Goal: Task Accomplishment & Management: Manage account settings

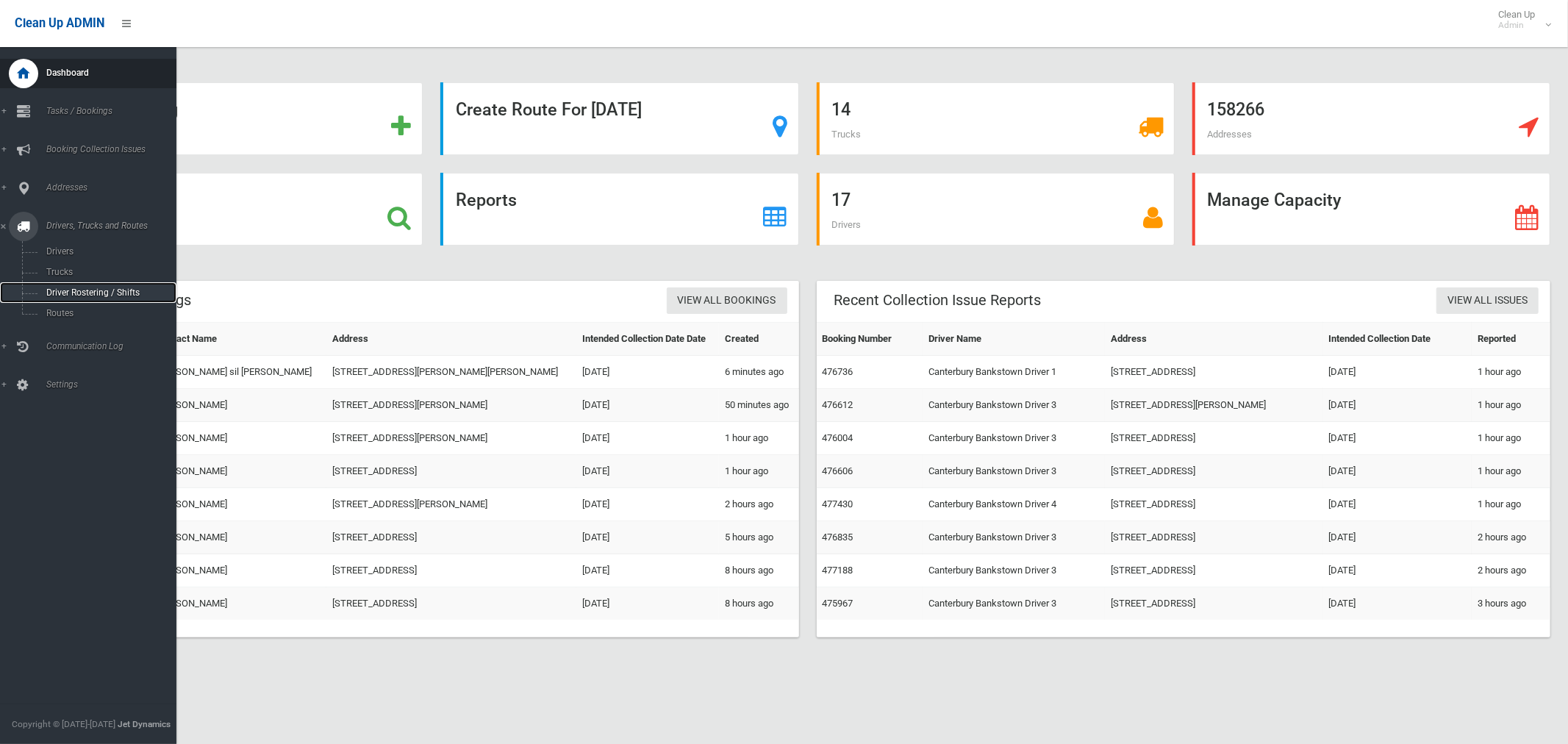
click at [94, 294] on span "Driver Rostering / Shifts" at bounding box center [103, 293] width 122 height 11
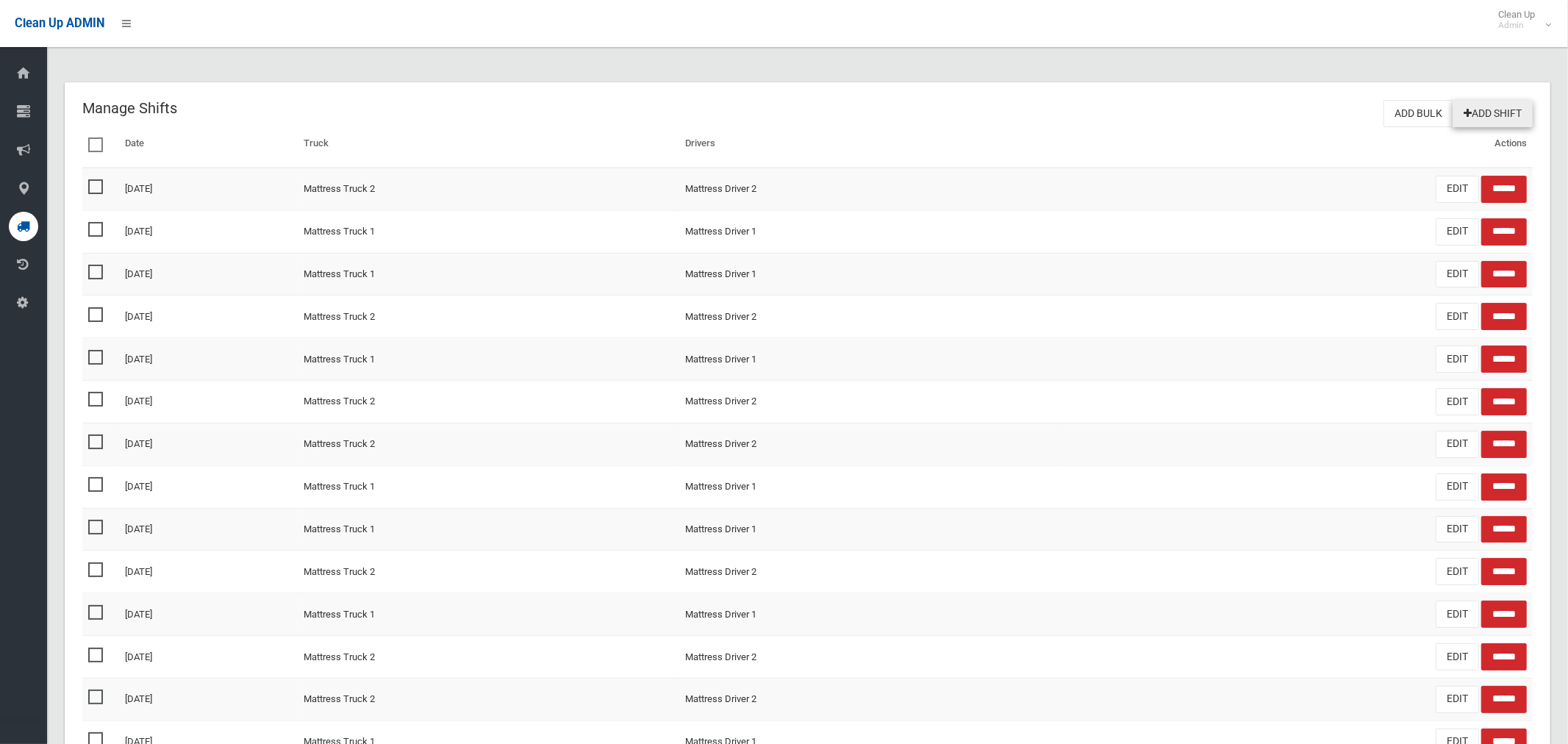
click at [1504, 110] on link "Add Shift" at bounding box center [1493, 113] width 80 height 27
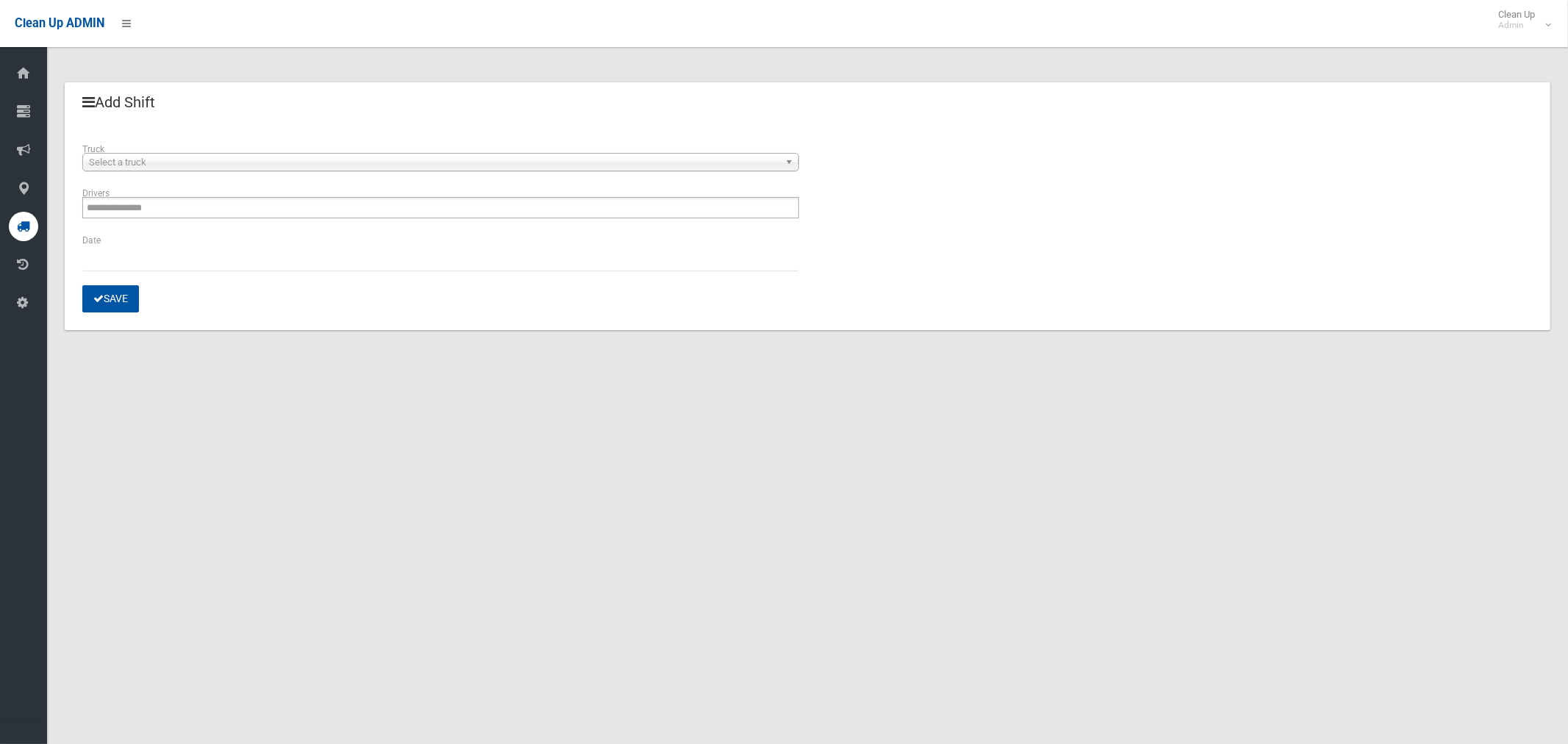
click at [170, 154] on span "Select a truck" at bounding box center [434, 162] width 690 height 17
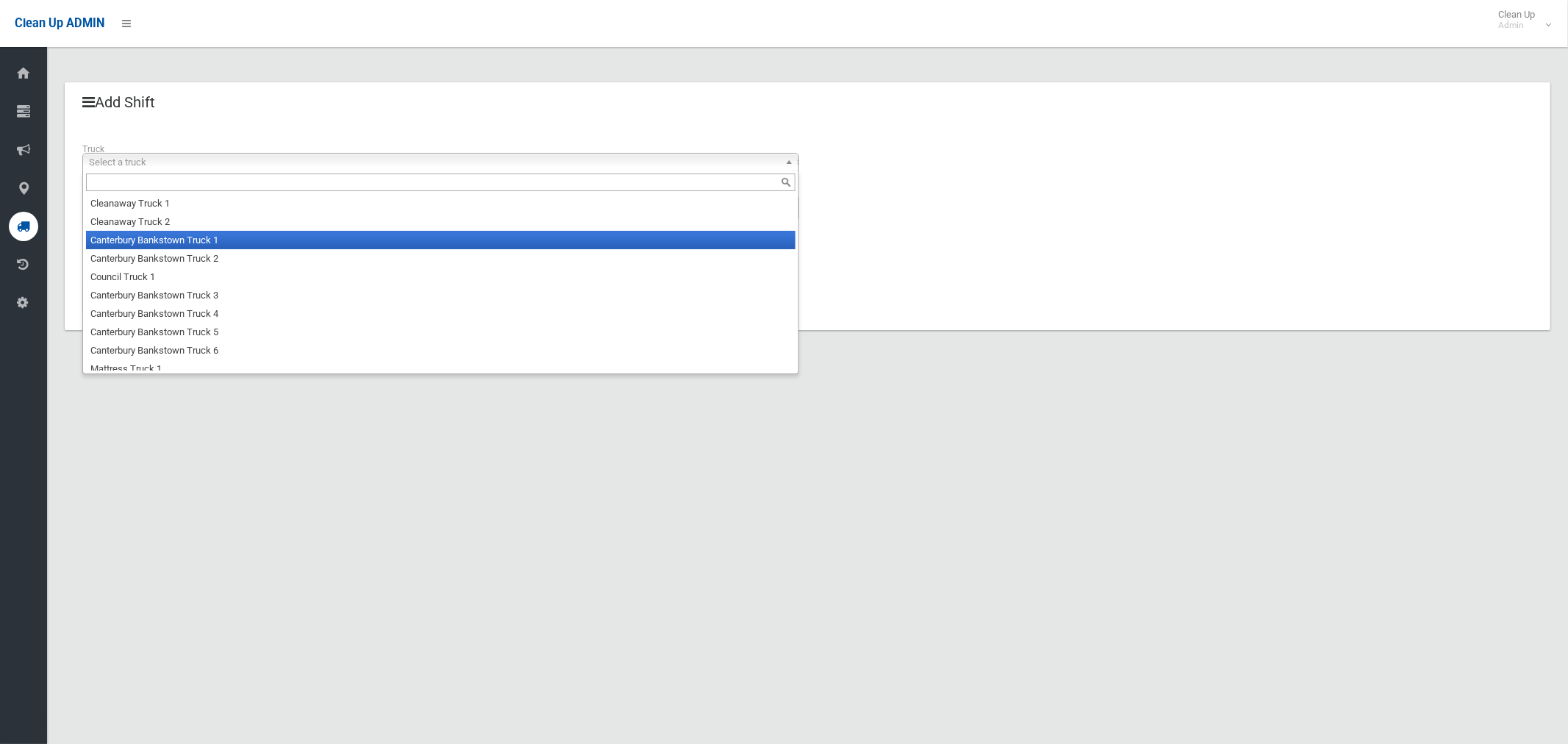
click at [155, 237] on li "Canterbury Bankstown Truck 1" at bounding box center [441, 240] width 710 height 18
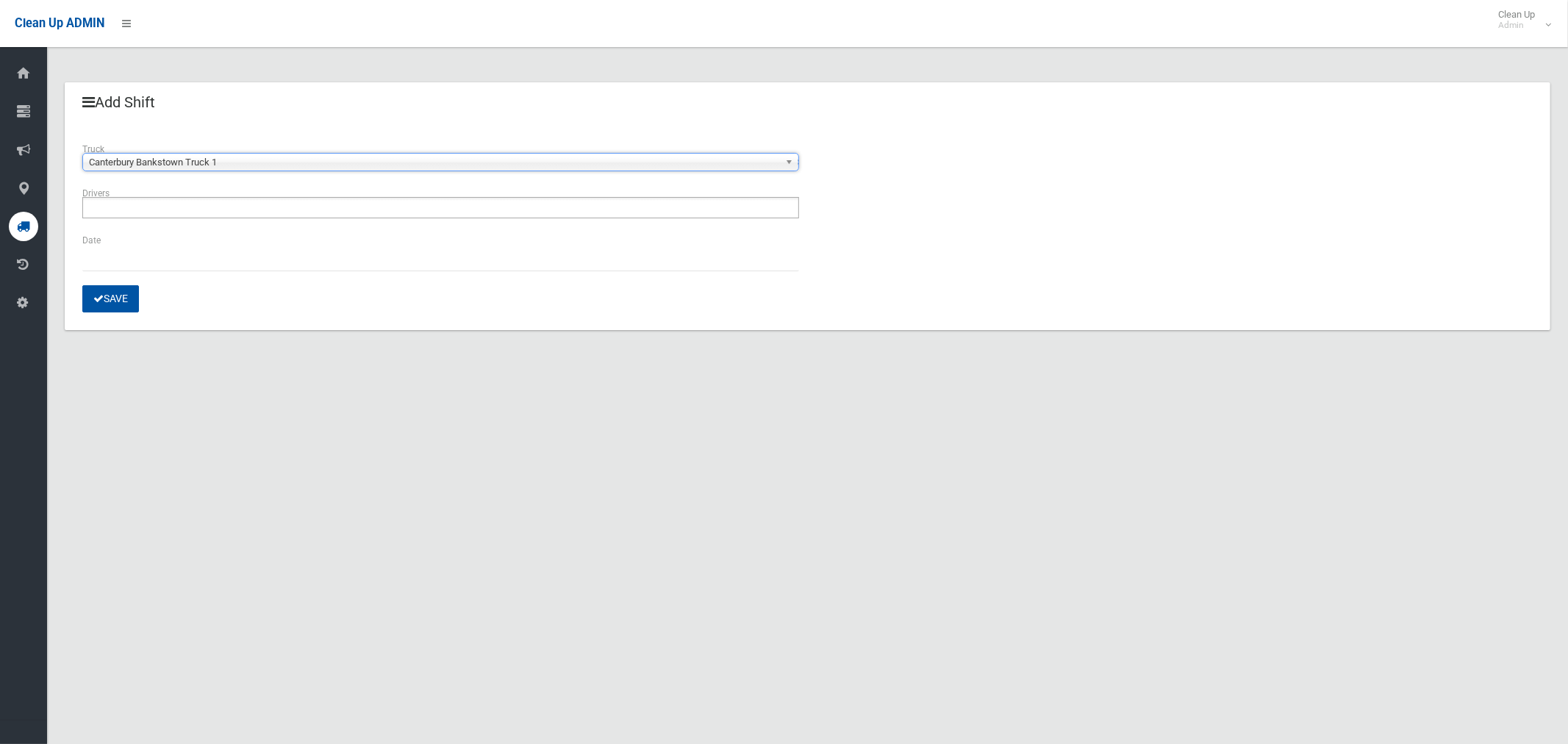
click at [149, 202] on input "text" at bounding box center [128, 208] width 82 height 18
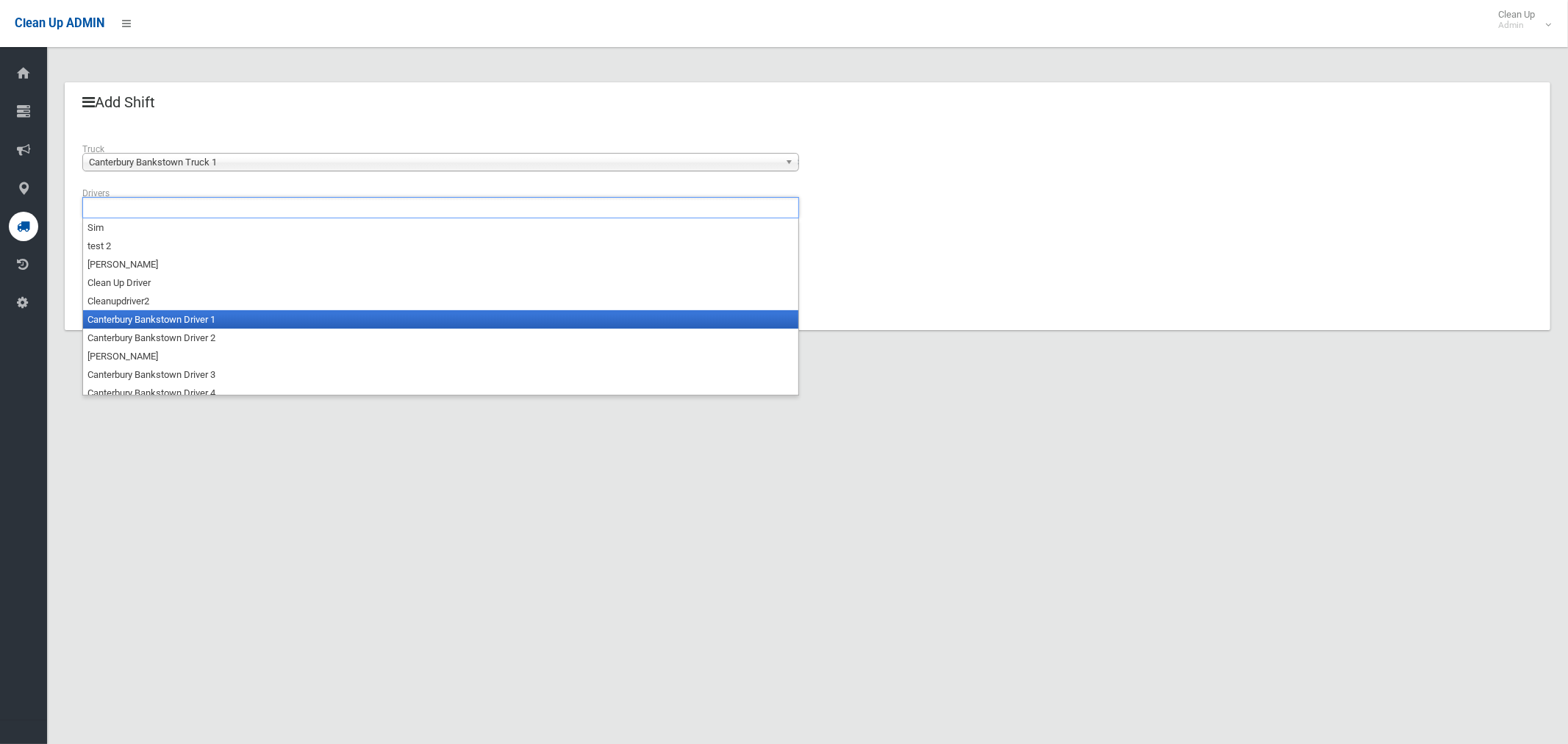
click at [160, 321] on li "Canterbury Bankstown Driver 1" at bounding box center [441, 320] width 715 height 18
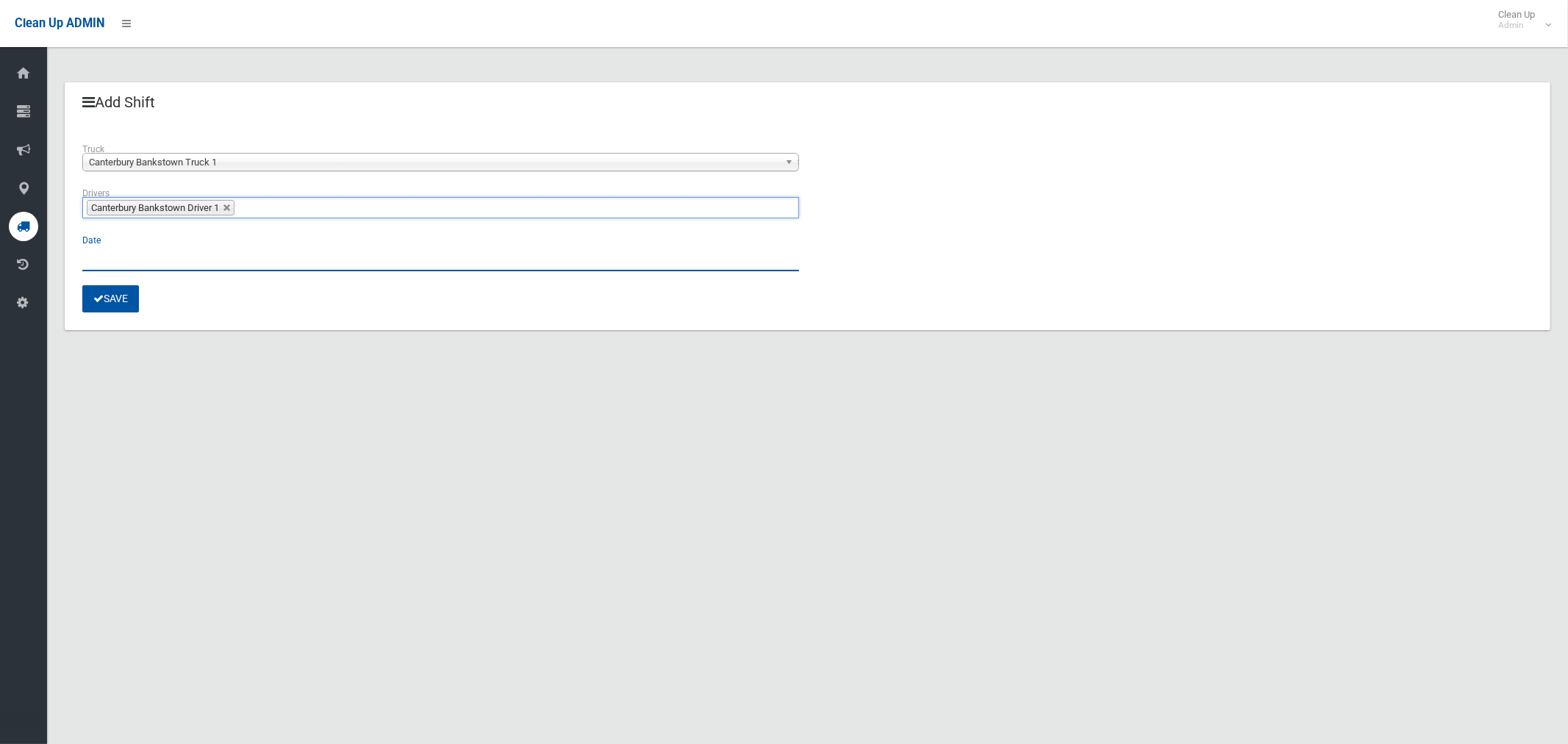
click at [128, 259] on input "text" at bounding box center [441, 258] width 717 height 27
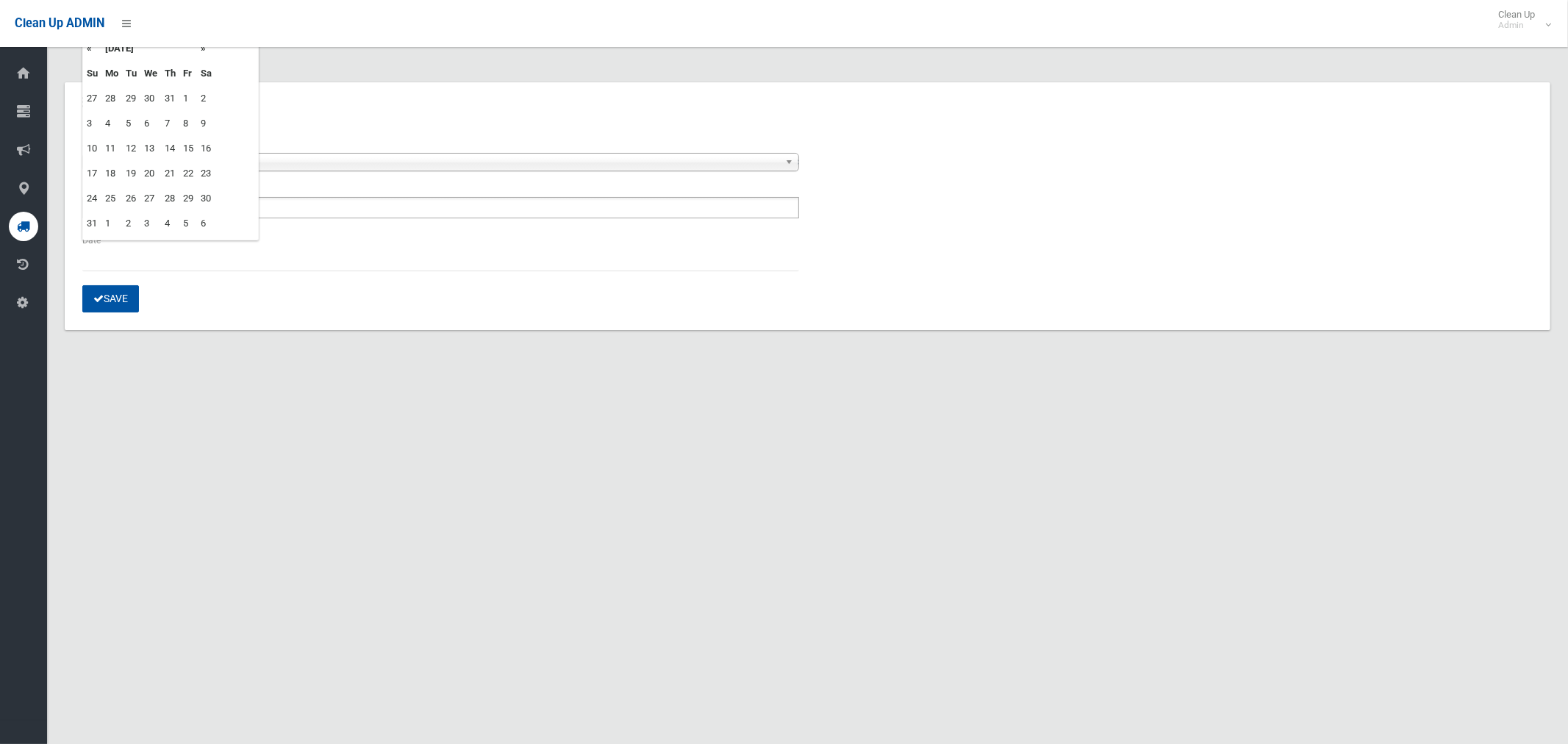
click at [105, 224] on td "1" at bounding box center [111, 223] width 21 height 25
type input "**********"
click at [112, 295] on button "Save" at bounding box center [110, 299] width 56 height 27
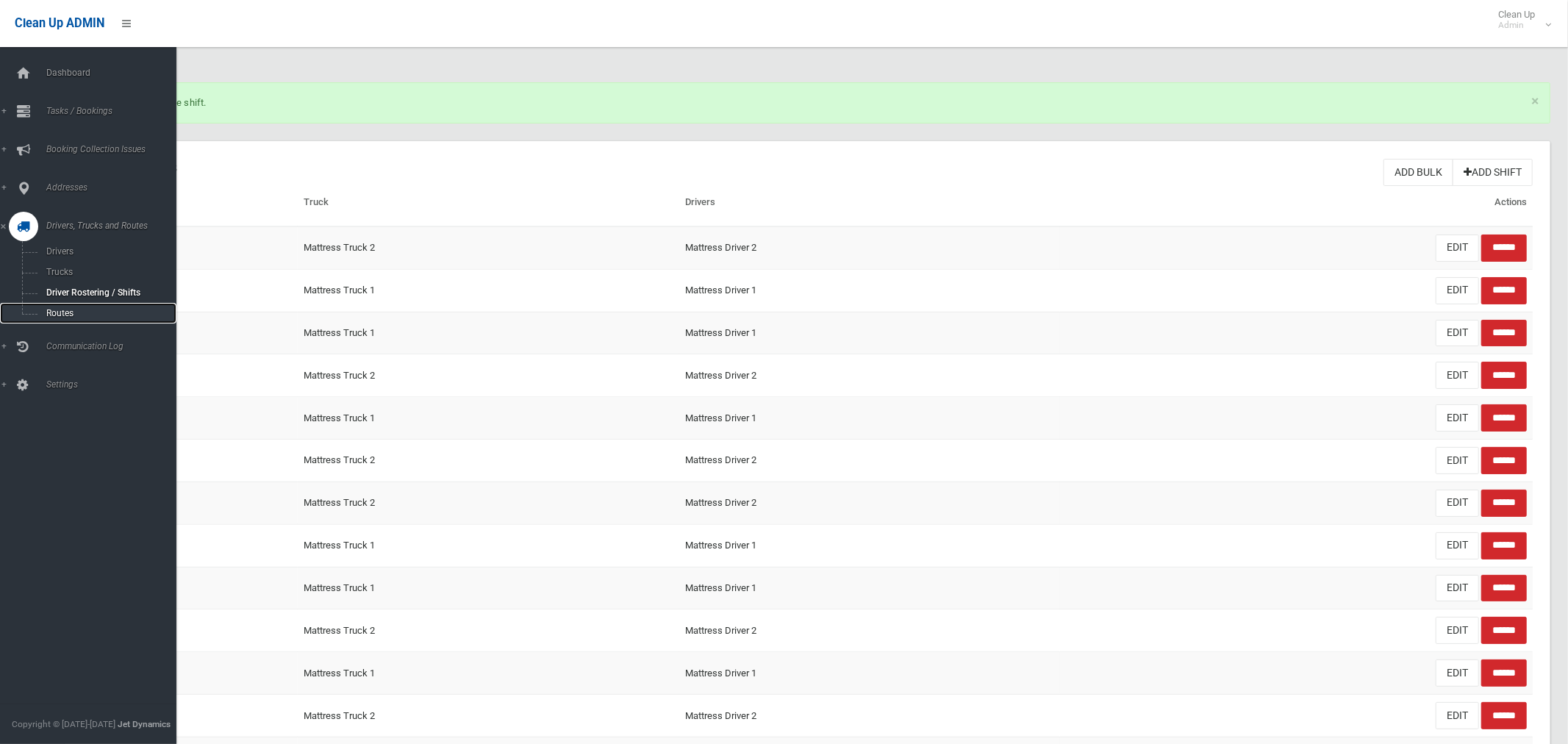
click at [61, 312] on span "Routes" at bounding box center [103, 313] width 122 height 11
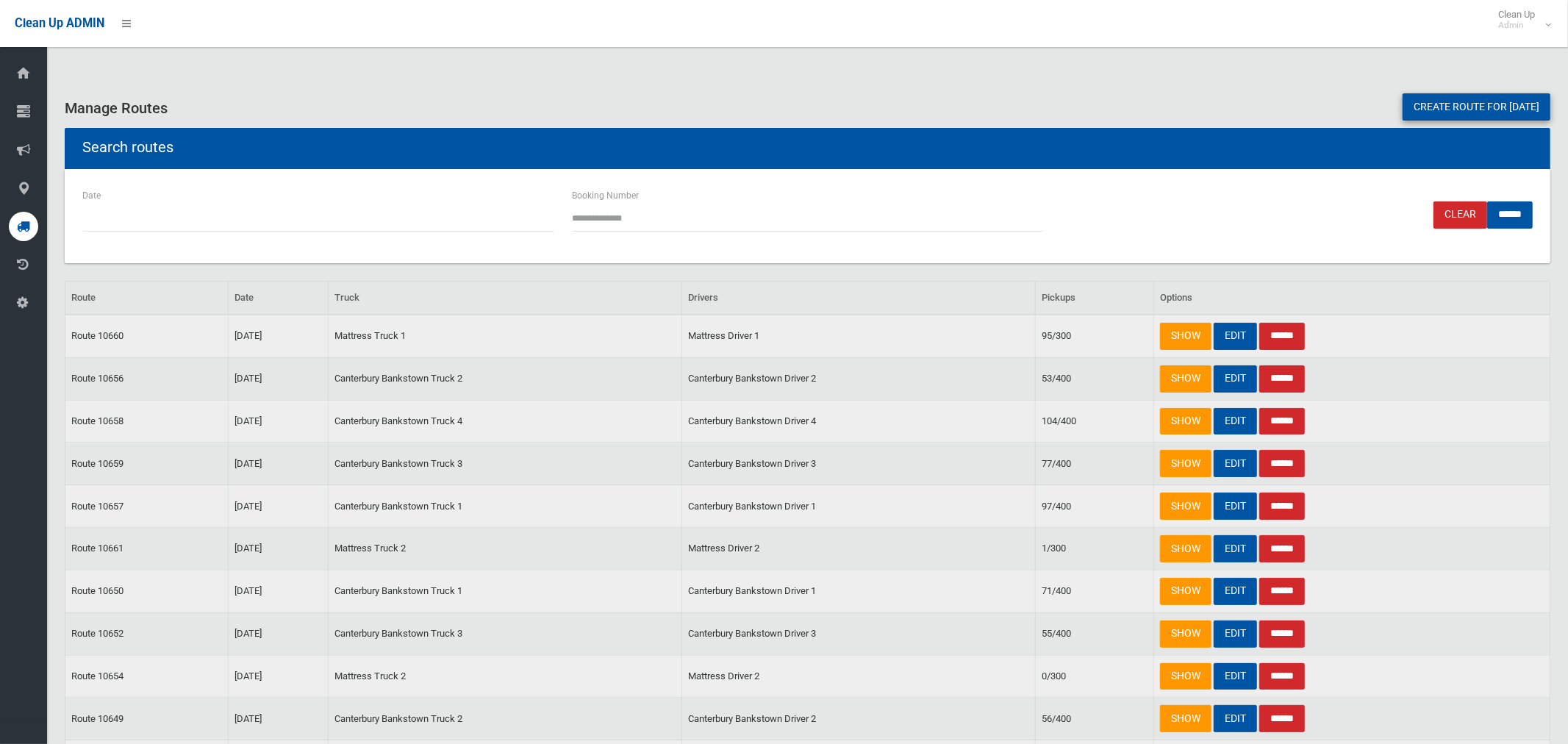
click at [1423, 110] on link "Create route for tomorrow" at bounding box center [1477, 107] width 148 height 27
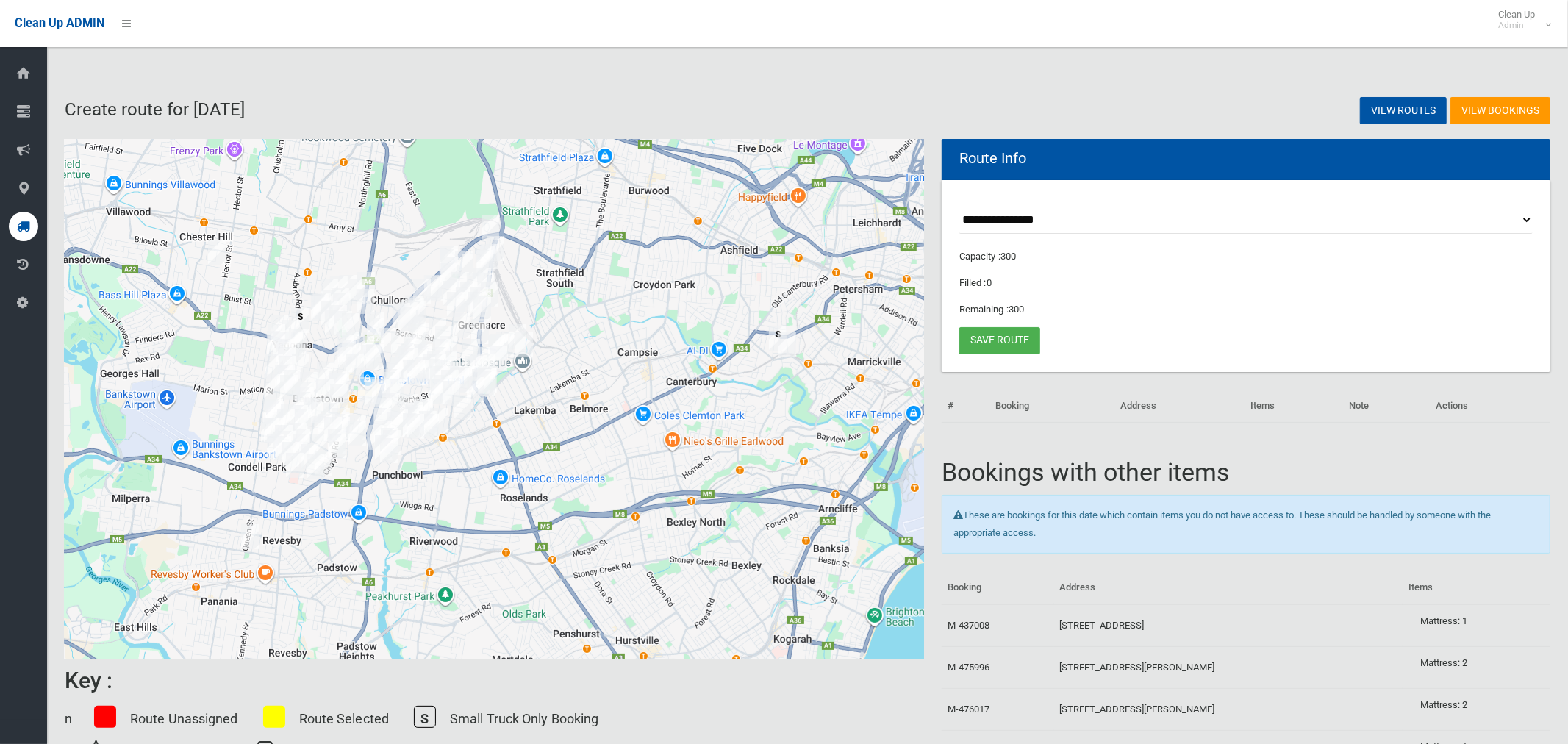
click at [1000, 221] on select "**********" at bounding box center [1246, 221] width 574 height 27
select select "*****"
click at [959, 207] on select "**********" at bounding box center [1246, 221] width 574 height 27
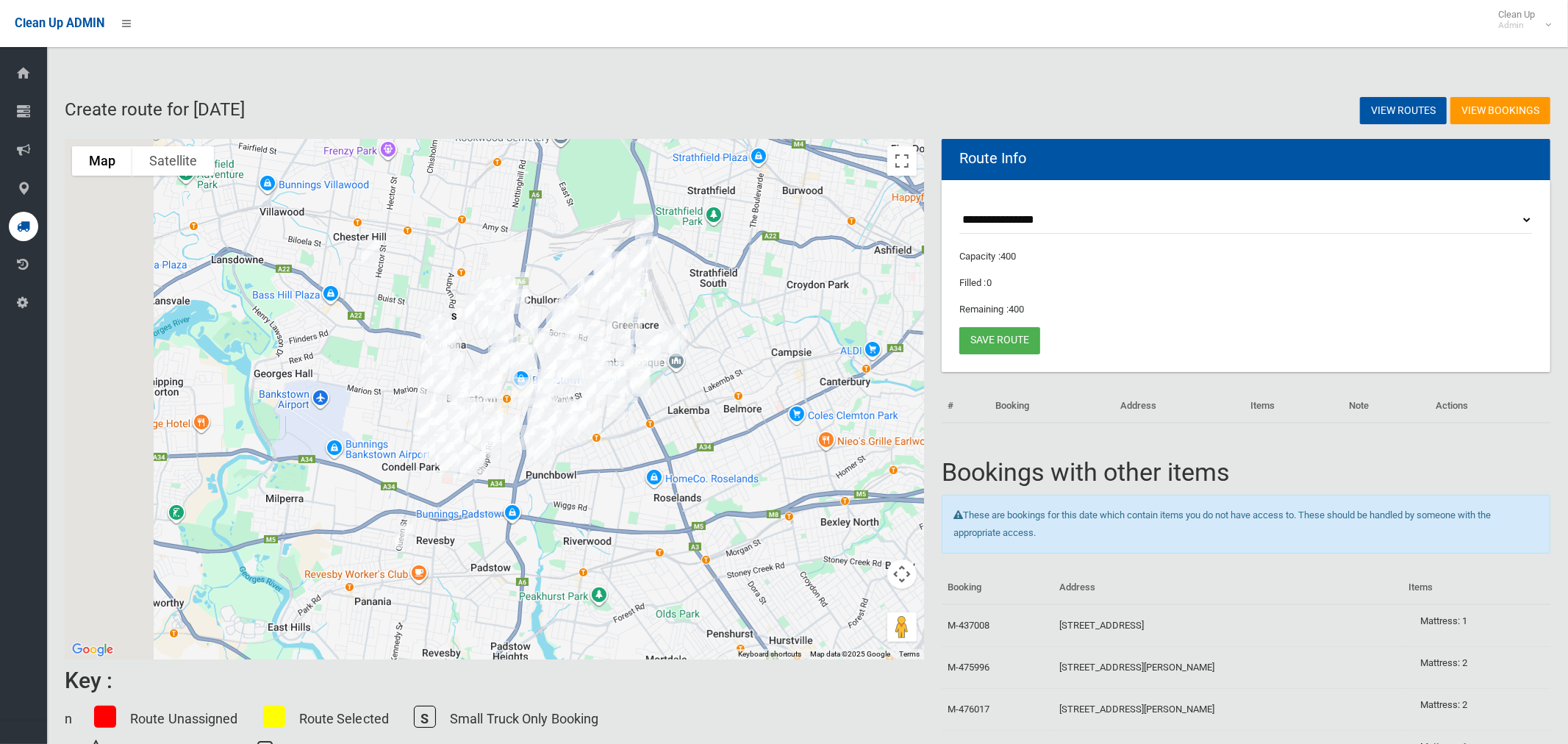
drag, startPoint x: 541, startPoint y: 306, endPoint x: 930, endPoint y: 159, distance: 415.8
click at [701, 306] on div at bounding box center [495, 399] width 860 height 520
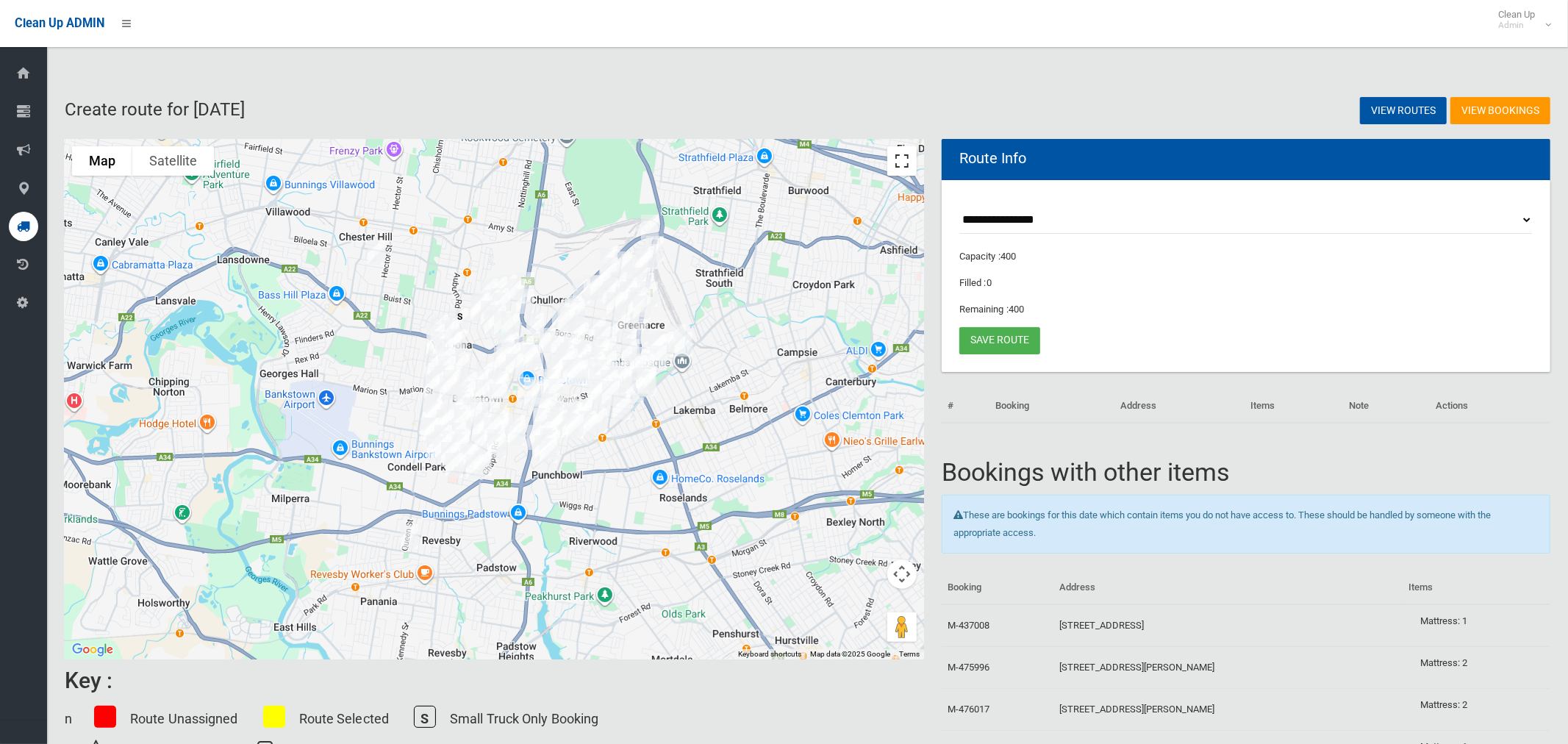
click at [904, 163] on button "Toggle fullscreen view" at bounding box center [902, 161] width 30 height 30
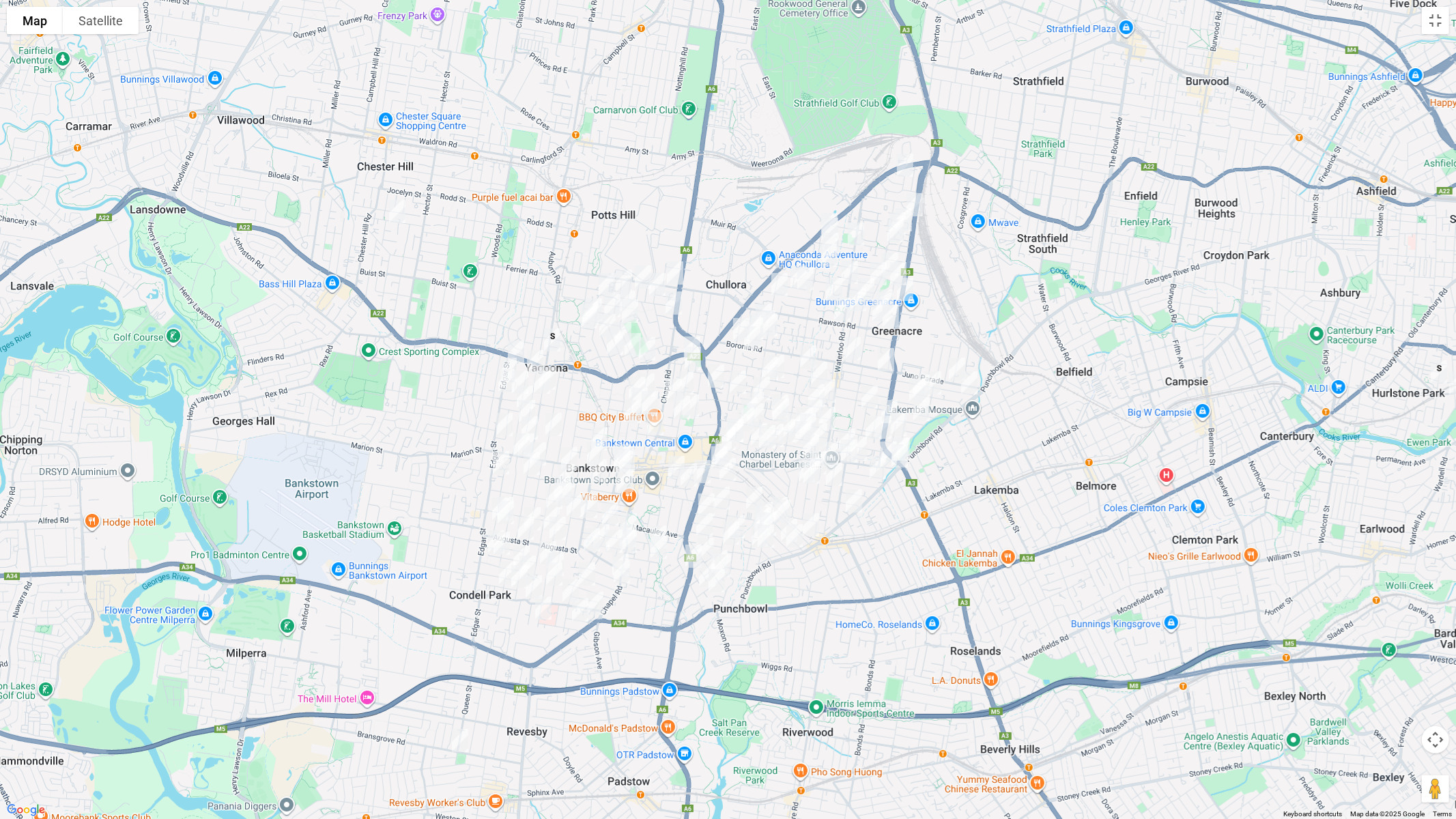
click at [904, 161] on img "12 Glover Street, GREENACRE NSW 2190" at bounding box center [905, 165] width 28 height 34
click at [921, 205] on img "24 Mc Donald Way, GREENACRE NSW 2190" at bounding box center [915, 205] width 28 height 34
click at [913, 225] on img "1 Mahogany Way, GREENACRE NSW 2190" at bounding box center [904, 220] width 28 height 34
click at [882, 214] on img "63 Norfolk Road, GREENACRE NSW 2190" at bounding box center [896, 230] width 28 height 34
click at [857, 226] on img "2 Shellcote Road, GREENACRE NSW 2190" at bounding box center [856, 234] width 28 height 34
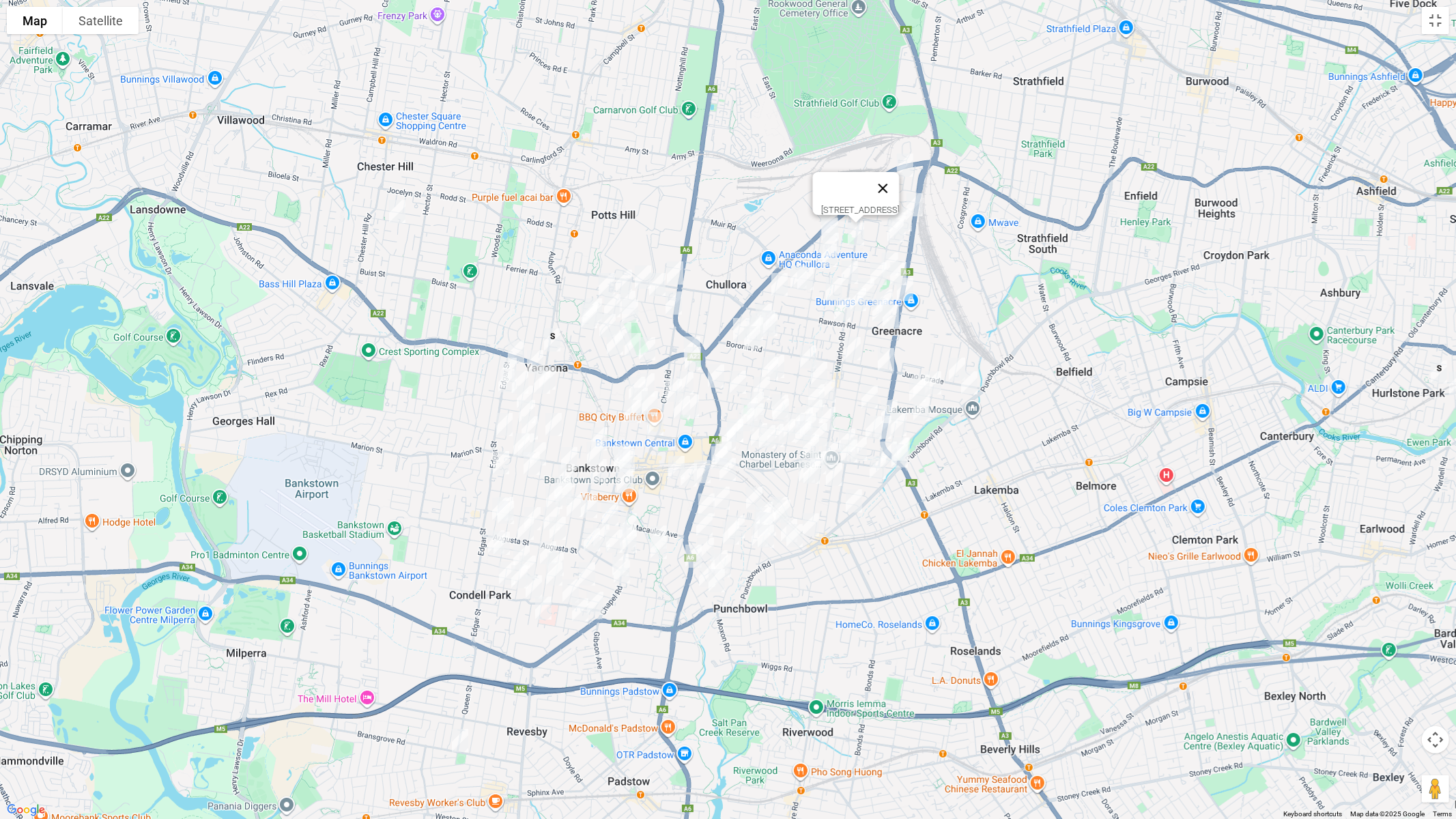
click at [899, 172] on button "Close" at bounding box center [882, 189] width 32 height 32
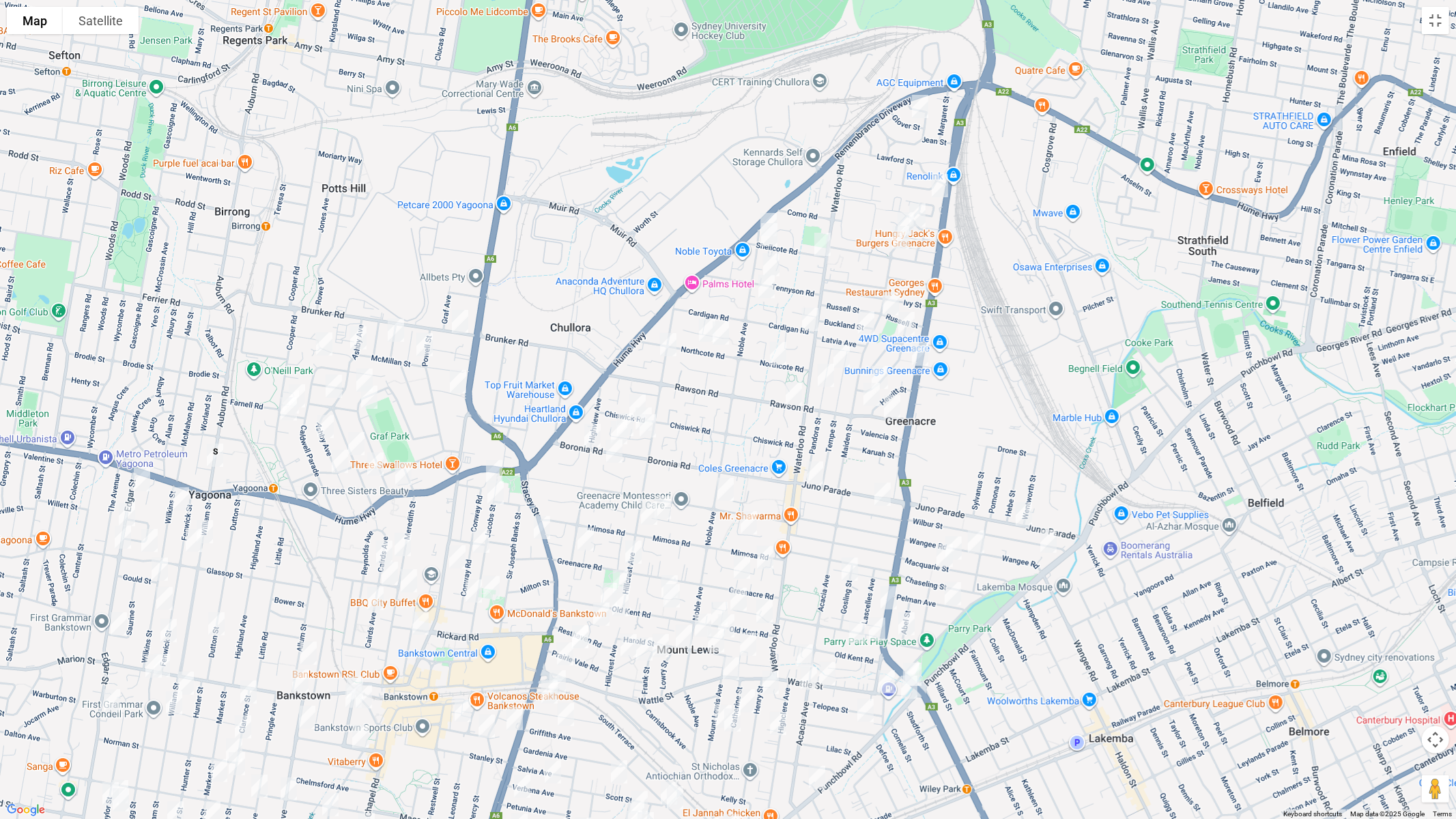
click at [898, 210] on img "1 Melaleuca Grove, GREENACRE NSW 2190" at bounding box center [906, 224] width 28 height 34
click at [775, 209] on img "307B Noble Avenue, GREENACRE NSW 2190" at bounding box center [769, 225] width 28 height 34
click at [776, 239] on img "46 Shellcote Road, GREENACRE NSW 2190" at bounding box center [769, 234] width 28 height 34
click at [774, 262] on img "39 Tennyson Road, GREENACRE NSW 2190" at bounding box center [771, 265] width 28 height 34
click at [774, 289] on img "8 Rosalie Crescent, GREENACRE NSW 2190" at bounding box center [767, 287] width 28 height 34
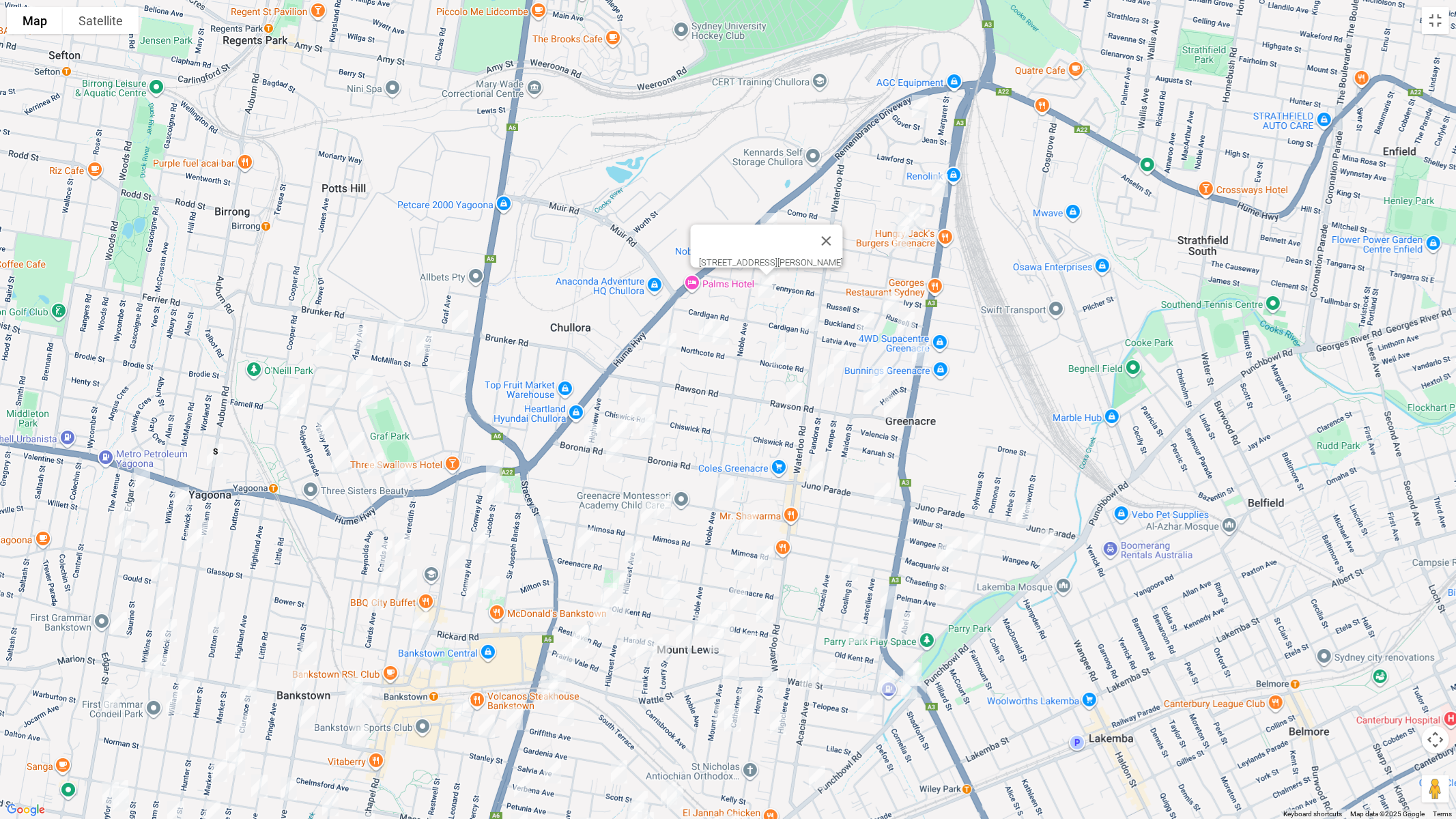
click at [812, 313] on img "8 Cardigan Road, GREENACRE NSW 2190" at bounding box center [810, 319] width 28 height 34
click at [889, 309] on img "23 Maiden Street, GREENACRE NSW 2190" at bounding box center [891, 304] width 28 height 34
click at [908, 322] on img "12 Rea Street, GREENACRE NSW 2190" at bounding box center [906, 323] width 28 height 34
click at [923, 347] on img "148 Roberts Road, GREENACRE NSW 2190" at bounding box center [920, 354] width 28 height 34
click at [842, 357] on img "16 Tempe Street, GREENACRE NSW 2190" at bounding box center [841, 356] width 28 height 34
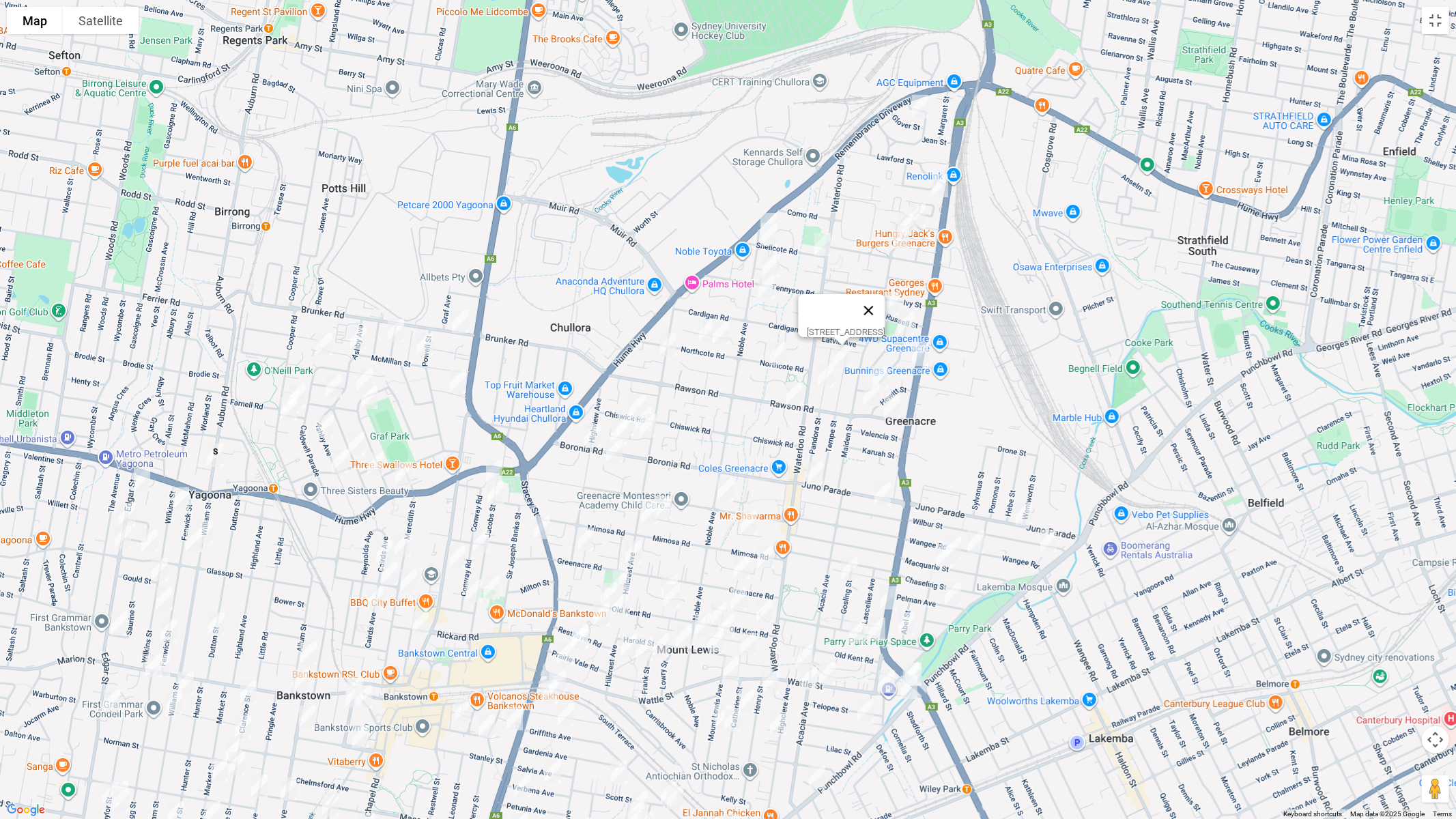
click at [884, 302] on button "Close" at bounding box center [868, 311] width 32 height 32
click at [863, 320] on img "2 Latvia Avenue, GREENACRE NSW 2190" at bounding box center [866, 323] width 28 height 34
click at [701, 331] on img "71 Northcote Road, GREENACRE NSW 2190" at bounding box center [707, 330] width 28 height 34
click at [668, 344] on img "24 Hillcrest Avenue, GREENACRE NSW 2190" at bounding box center [668, 345] width 28 height 34
click at [723, 337] on img "61 Northcote Road, GREENACRE NSW 2190" at bounding box center [721, 333] width 28 height 34
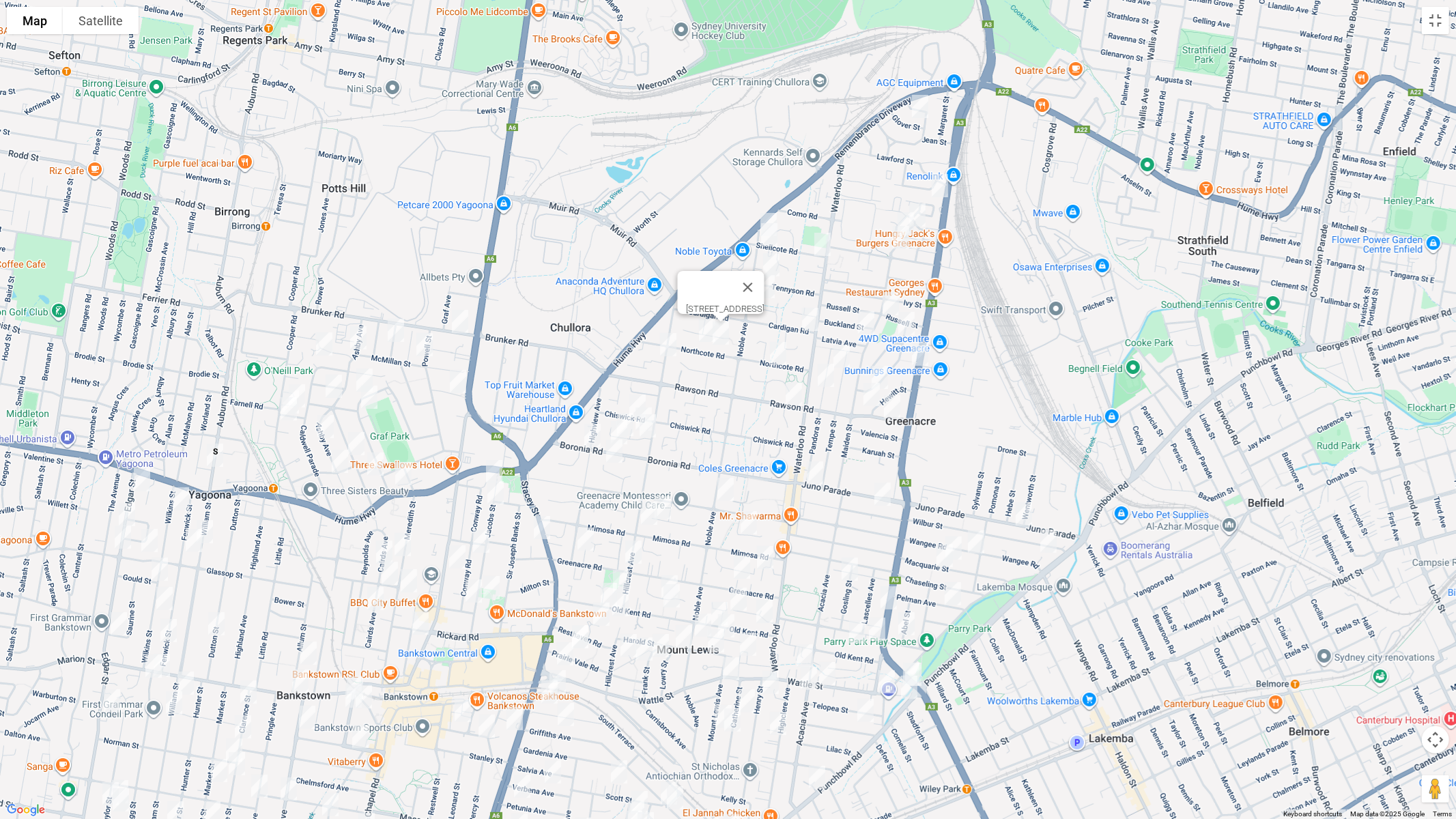
click at [777, 357] on img "26A Northcote Road, GREENACRE NSW 2190" at bounding box center [778, 353] width 28 height 34
click at [822, 374] on img "34 Pandora Street, GREENACRE NSW 2190" at bounding box center [826, 375] width 28 height 34
click at [885, 369] on img "55 Rea Street, GREENACRE NSW 2190" at bounding box center [880, 377] width 28 height 34
click at [863, 397] on img "20 Rawson Road, GREENACRE NSW 2190" at bounding box center [872, 394] width 28 height 34
click at [901, 414] on img "9 Rawson Road, GREENACRE NSW 2190" at bounding box center [892, 407] width 28 height 34
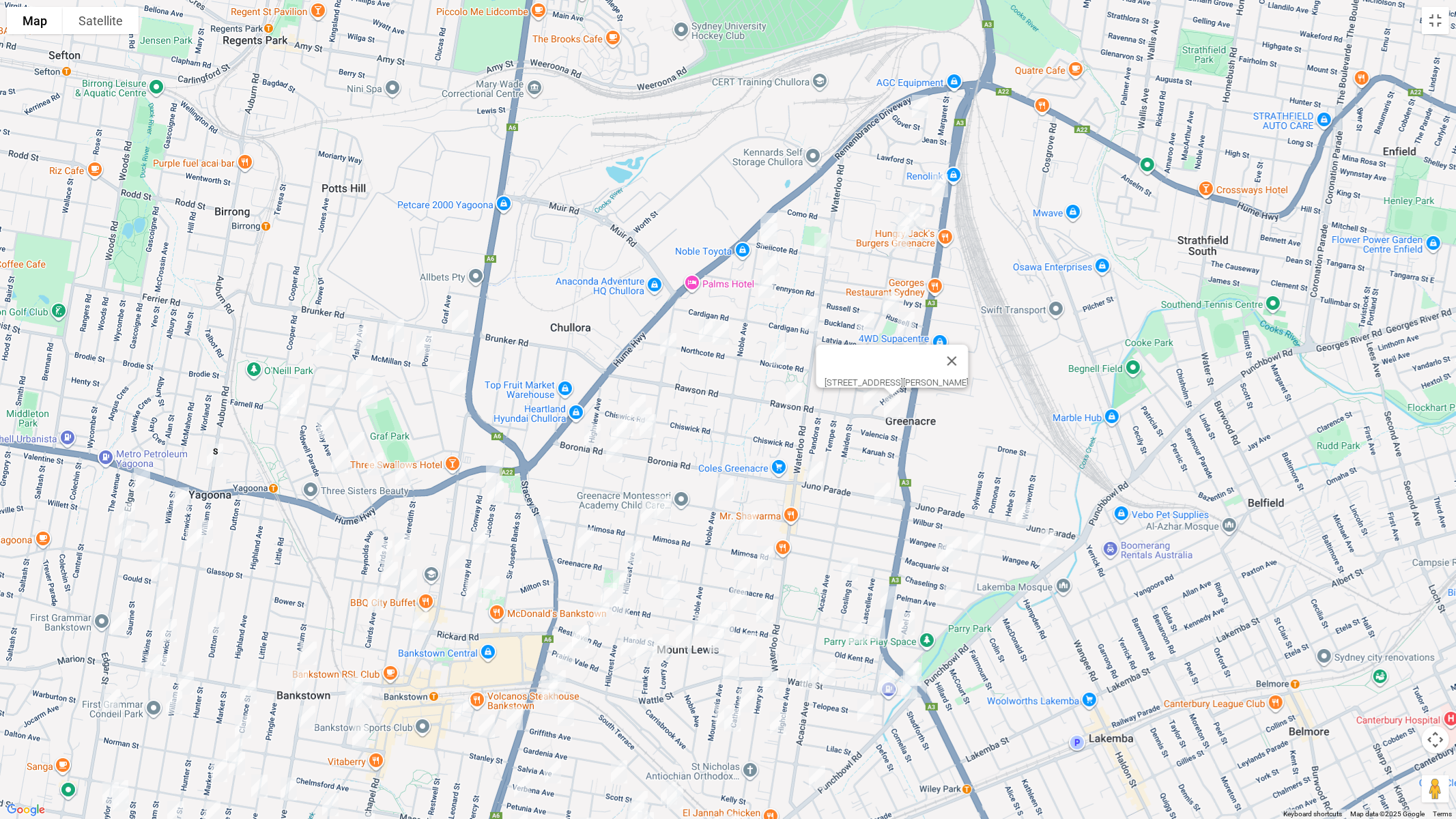
click at [790, 393] on img "39 Rawson Road, GREENACRE NSW 2190" at bounding box center [794, 393] width 28 height 34
click at [814, 477] on img "200 Juno Parade, GREENACRE NSW 2190" at bounding box center [815, 473] width 28 height 34
click at [881, 494] on img "146 Wilbur Street, GREENACRE NSW 2190" at bounding box center [882, 494] width 28 height 34
click at [1017, 508] on img "48 Juno Parade, GREENACRE NSW 2190" at bounding box center [1024, 514] width 28 height 34
drag, startPoint x: 1048, startPoint y: 539, endPoint x: 1031, endPoint y: 546, distance: 18.4
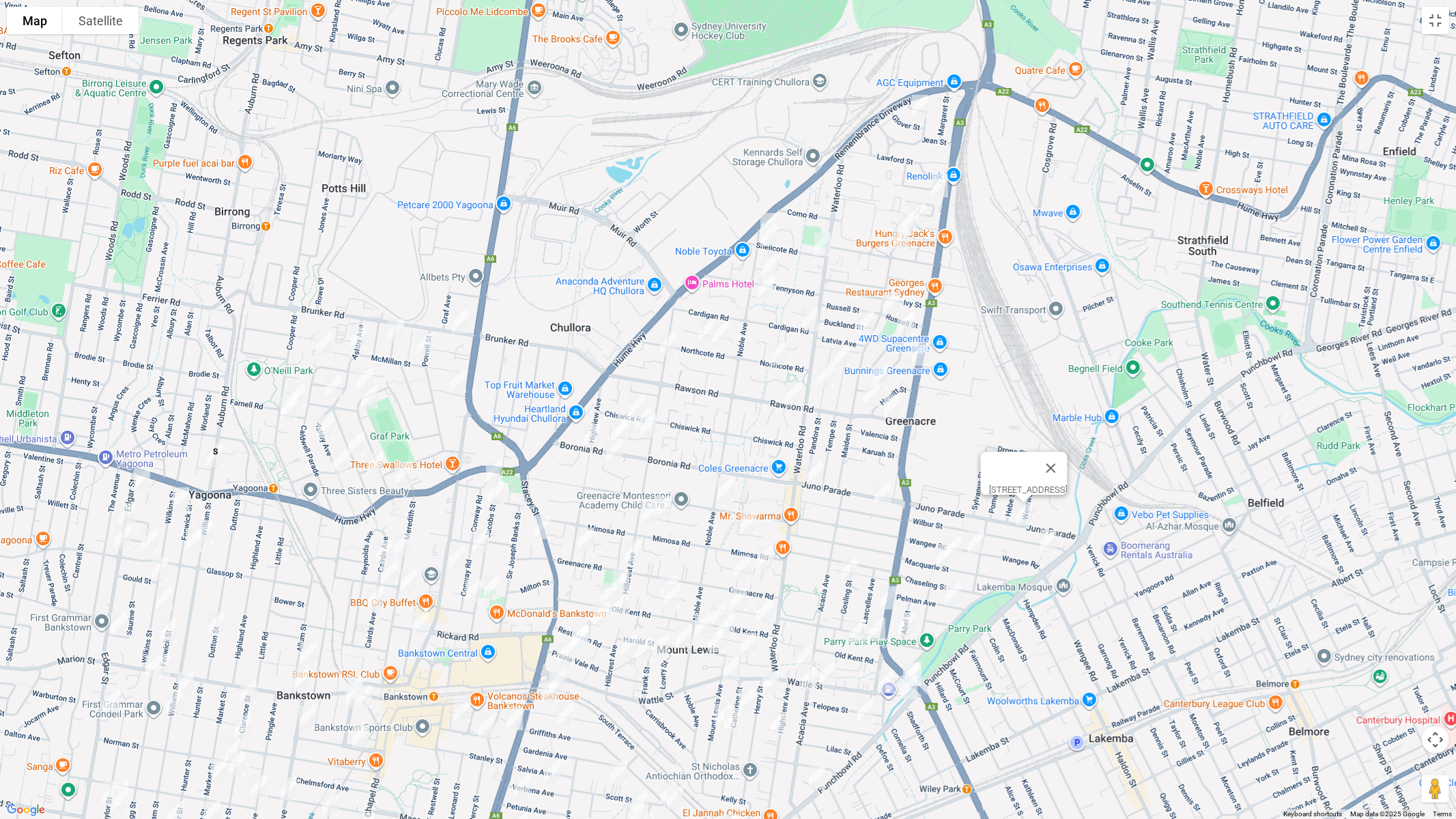
click at [1048, 540] on img "1/97 Wangee Road, GREENACRE NSW 2190" at bounding box center [1048, 541] width 28 height 34
drag, startPoint x: 978, startPoint y: 539, endPoint x: 954, endPoint y: 539, distance: 24.0
click at [978, 539] on img "162 Wangee Road, GREENACRE NSW 2190" at bounding box center [976, 542] width 28 height 34
click at [954, 530] on div "162 Wangee Road, GREENACRE NSW 2190" at bounding box center [728, 410] width 1456 height 819
click at [954, 533] on img "41 Macquarie Street, GREENACRE NSW 2190" at bounding box center [954, 548] width 28 height 34
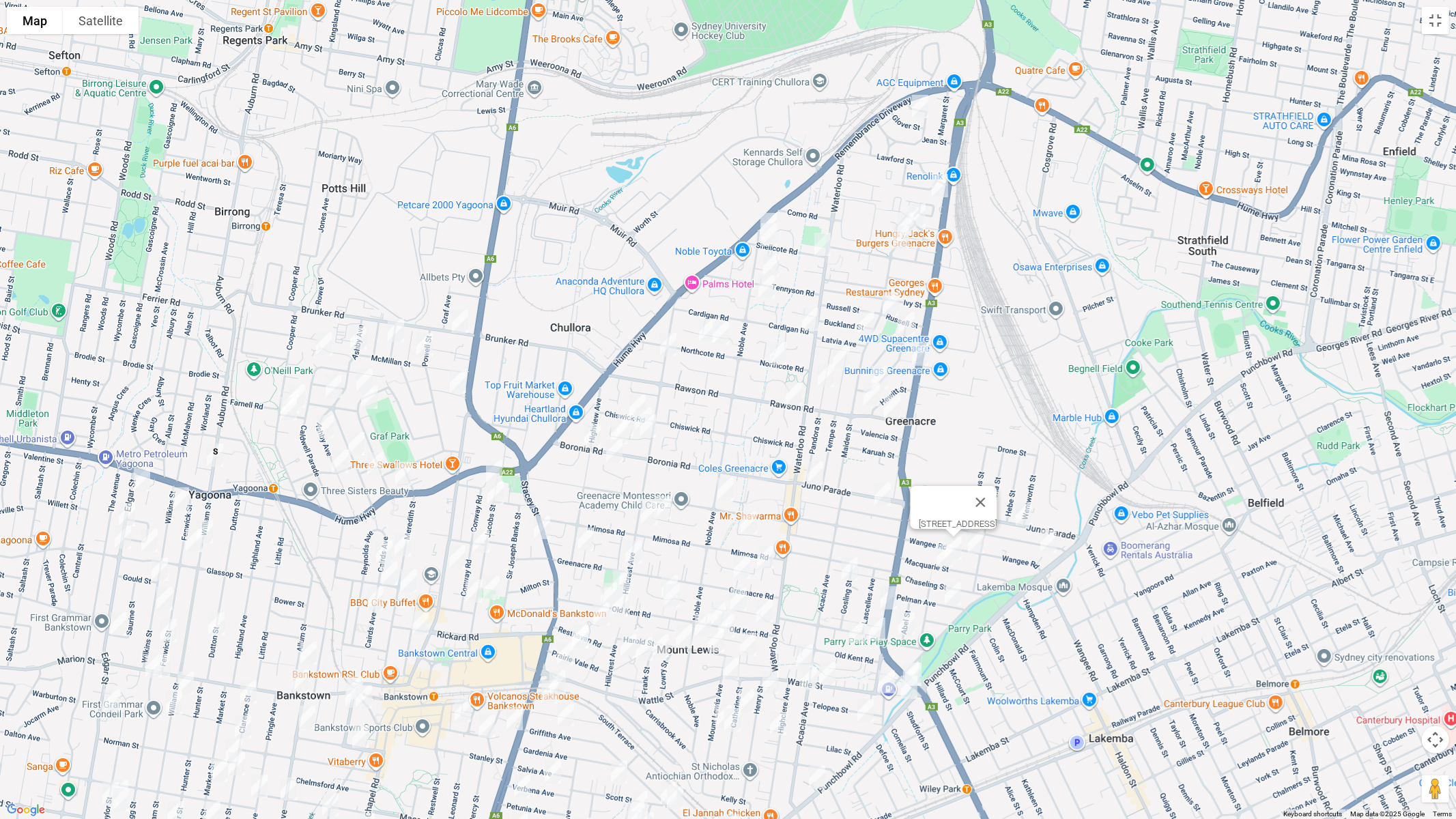
click at [945, 554] on img "30 Macquarie Street, GREENACRE NSW 2190" at bounding box center [945, 555] width 28 height 34
click at [953, 593] on img "16 Pelman Avenue, GREENACRE NSW 2190" at bounding box center [953, 594] width 28 height 34
click at [630, 393] on img "120 Chiswick Road, GREENACRE NSW 2190" at bounding box center [637, 406] width 28 height 34
click at [656, 402] on img "6 Islington Crescent, GREENACRE NSW 2190" at bounding box center [644, 419] width 28 height 34
click at [652, 427] on img "1 Islington Crescent, GREENACRE NSW 2190" at bounding box center [648, 426] width 28 height 34
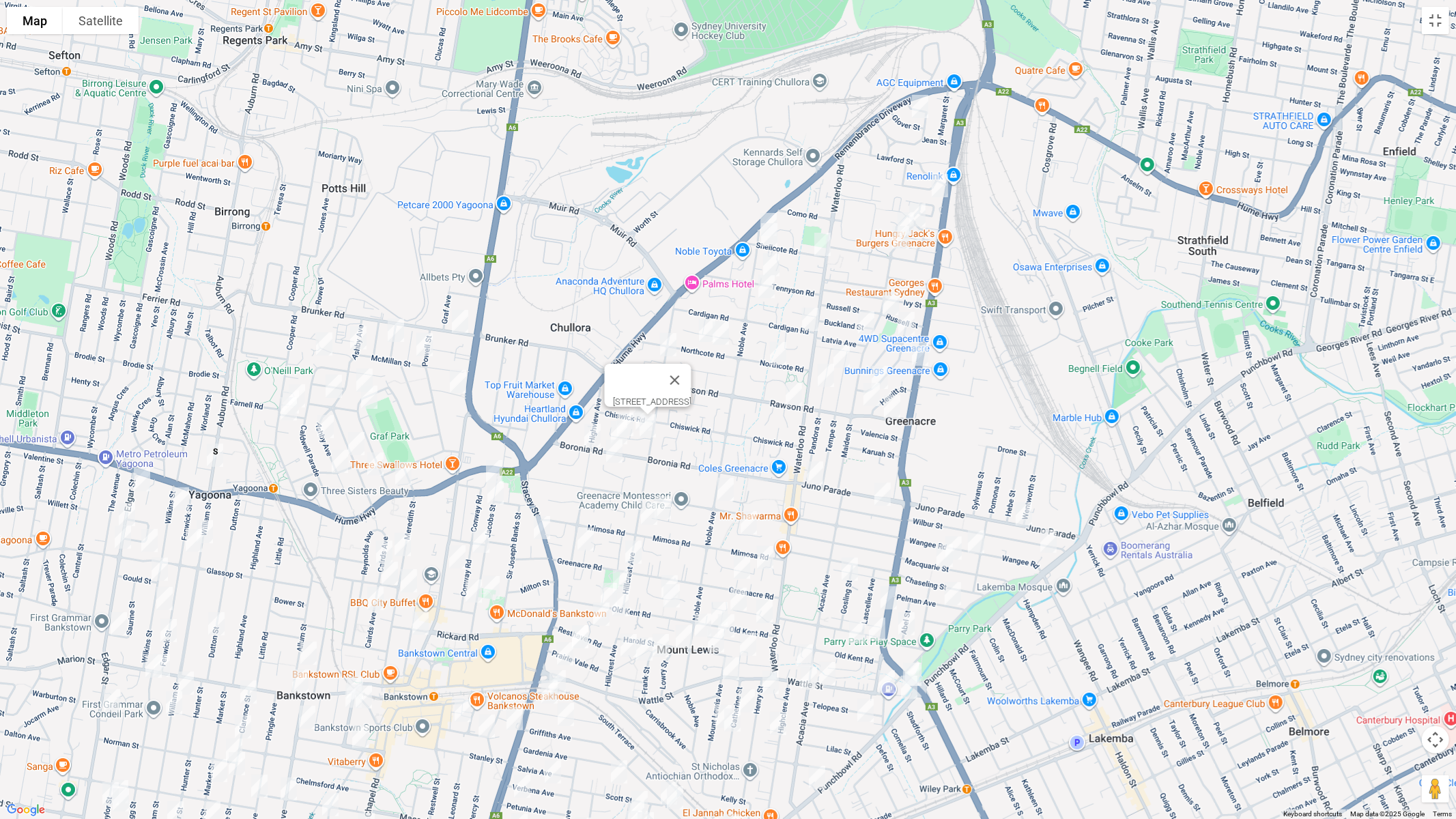
click at [626, 409] on img "19 Islington Crescent, GREENACRE NSW 2190" at bounding box center [625, 424] width 28 height 34
click at [611, 422] on img "151 Boronia Road, GREENACRE NSW 2190" at bounding box center [619, 433] width 28 height 34
click at [586, 430] on img "80 Highview Avenue, GREENACRE NSW 2190" at bounding box center [593, 435] width 28 height 34
click at [620, 453] on img "14 Orana Place, GREENACRE NSW 2190" at bounding box center [614, 451] width 28 height 34
drag, startPoint x: 462, startPoint y: 318, endPoint x: 466, endPoint y: 359, distance: 41.2
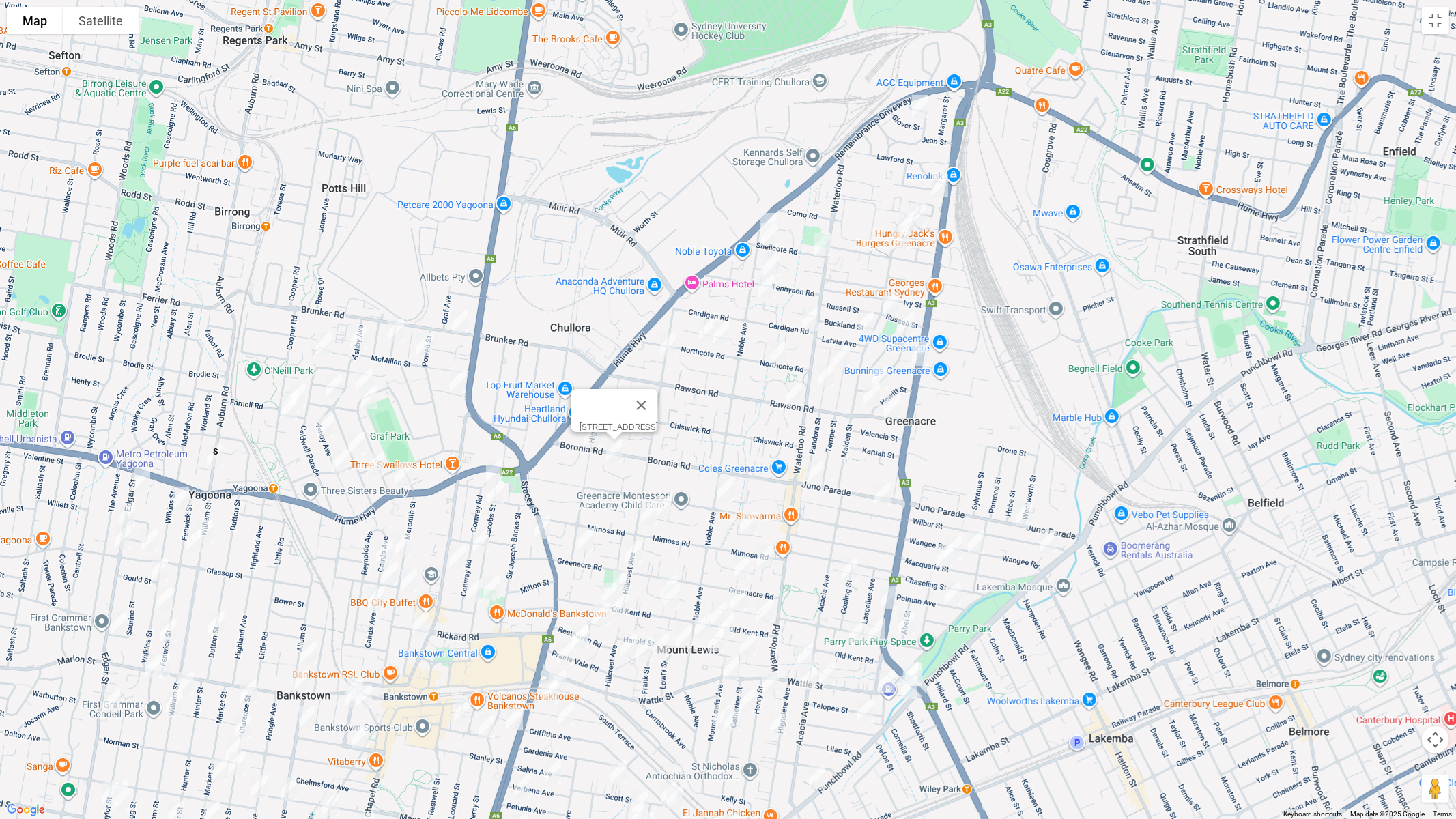
click at [463, 318] on img "35 Brunker Road, YAGOONA NSW 2199" at bounding box center [460, 321] width 28 height 34
click at [457, 383] on img "9 Lloyd Avenue, YAGOONA NSW 2199" at bounding box center [458, 381] width 28 height 34
click at [354, 335] on img "2 Terpentine Place, YAGOONA NSW 2199" at bounding box center [358, 337] width 28 height 34
click at [396, 332] on img "22 Anthony Street, YAGOONA NSW 2199" at bounding box center [396, 330] width 28 height 34
click at [425, 347] on img "40 Mc Millan Street, YAGOONA NSW 2199" at bounding box center [425, 345] width 28 height 34
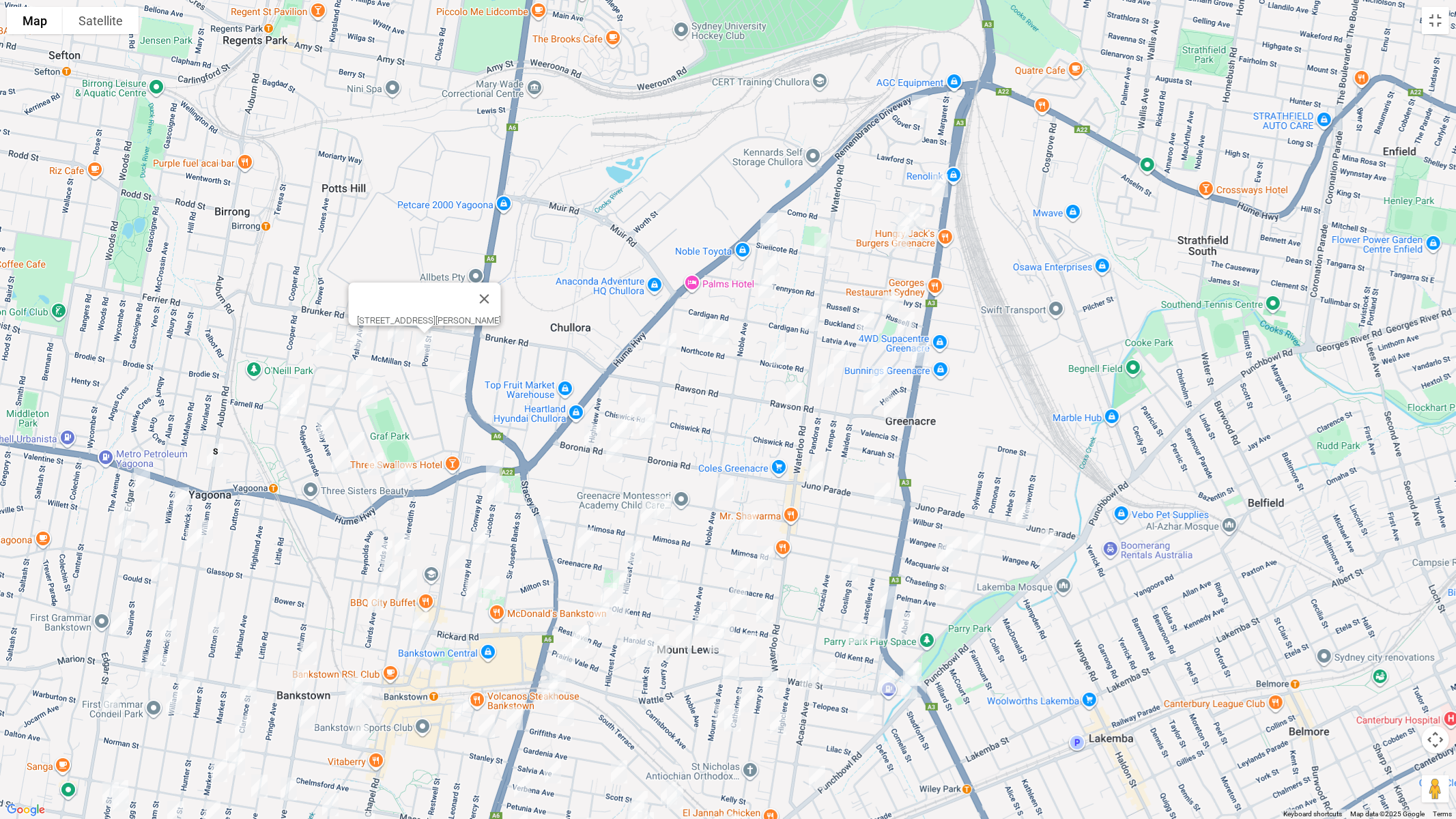
click at [326, 340] on img "84 Bowden Boulevard, YAGOONA NSW 2199" at bounding box center [324, 344] width 28 height 34
click at [301, 378] on img "8 Daley Road, YAGOONA NSW 2199" at bounding box center [297, 395] width 28 height 34
click at [280, 387] on img "239 Cooper Road, YAGOONA NSW 2199" at bounding box center [290, 402] width 28 height 34
click at [285, 410] on img "4/245 Cooper Road, YAGOONA NSW 2199" at bounding box center [288, 409] width 28 height 34
click at [356, 357] on button "Close" at bounding box center [348, 363] width 32 height 32
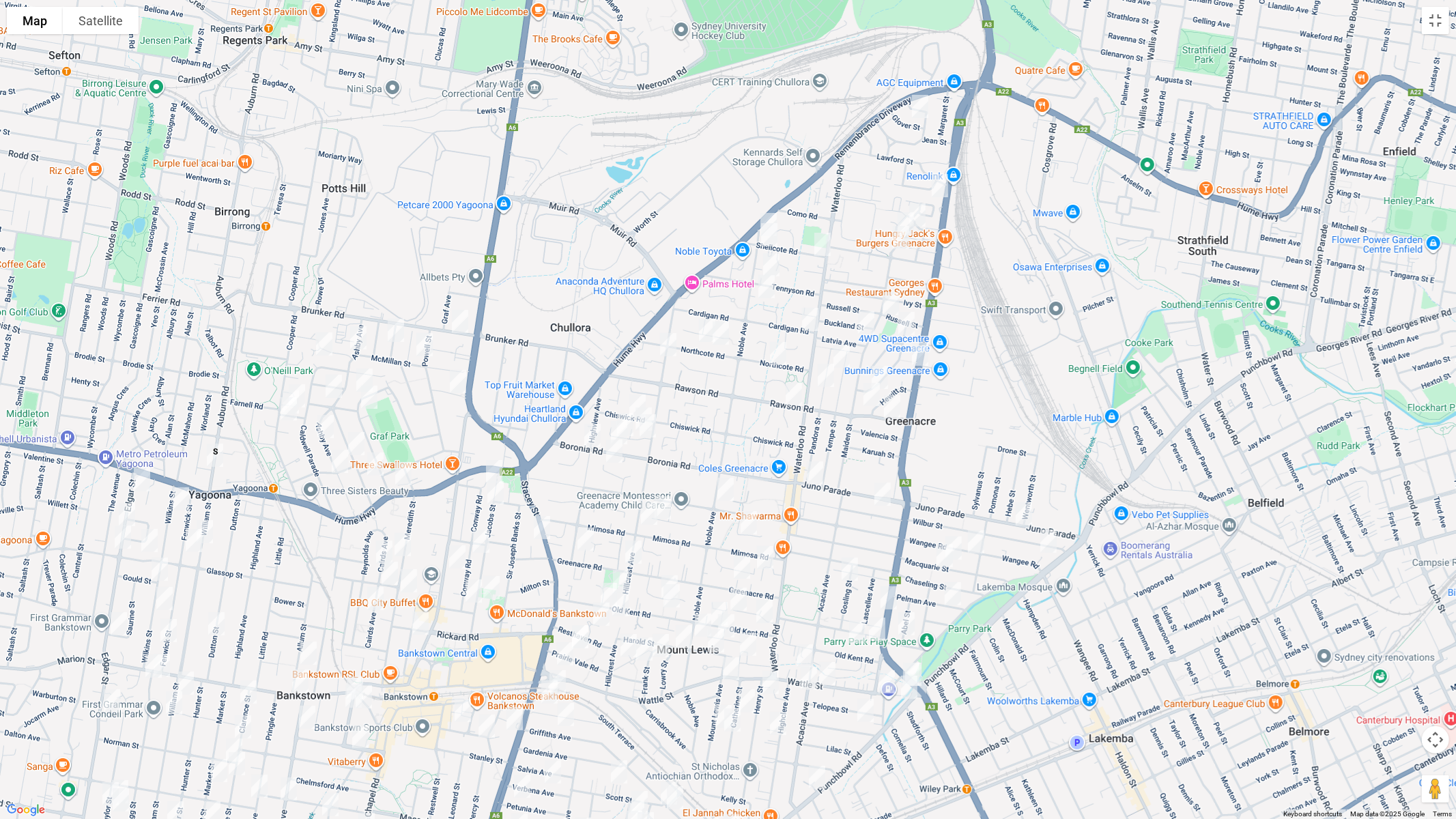
click at [337, 386] on img "18 Arnold Avenue, YAGOONA NSW 2199" at bounding box center [333, 386] width 28 height 34
click at [363, 370] on img "88 Avoca Street, YAGOONA NSW 2199" at bounding box center [365, 380] width 28 height 34
click at [373, 397] on img "65 Avoca Street, YAGOONA NSW 2199" at bounding box center [369, 397] width 28 height 34
click at [324, 426] on img "40 Ashby Avenue, YAGOONA NSW 2199" at bounding box center [326, 426] width 28 height 34
click at [355, 436] on img "46 Woodbine Street, YAGOONA NSW 2199" at bounding box center [356, 443] width 28 height 34
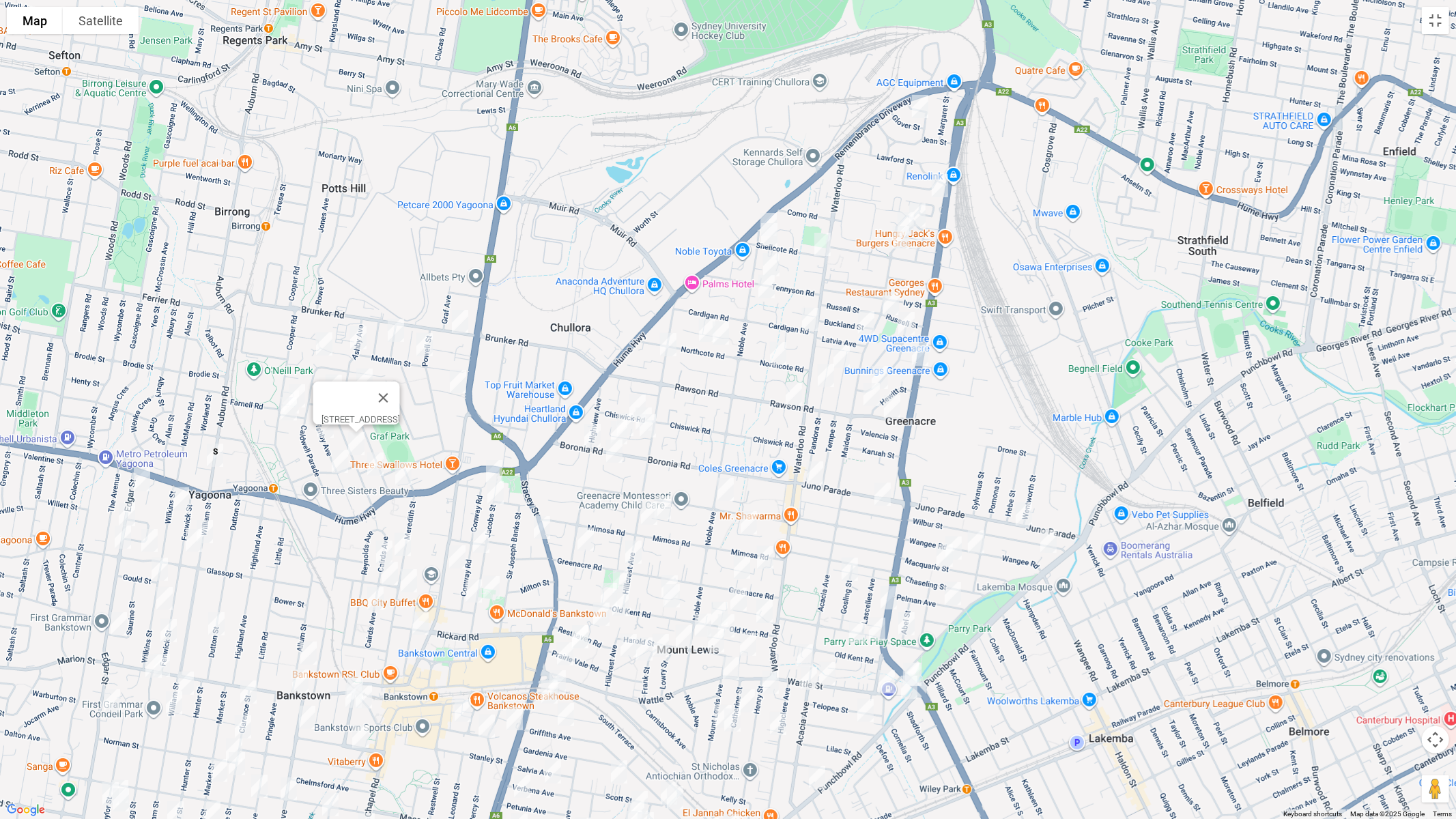
click at [341, 465] on img "19 Palomar Parade, YAGOONA NSW 2199" at bounding box center [340, 461] width 28 height 34
click at [341, 461] on img "19 Palomar Parade, YAGOONA NSW 2199" at bounding box center [340, 461] width 28 height 34
click at [380, 462] on img "1/65 Woodbine Street, YAGOONA NSW 2199" at bounding box center [375, 464] width 28 height 34
click at [407, 470] on img "374 Hume Highway, BANKSTOWN NSW 2200" at bounding box center [403, 474] width 28 height 34
click at [489, 467] on img "77 Conway Road, BANKSTOWN NSW 2200" at bounding box center [494, 472] width 28 height 34
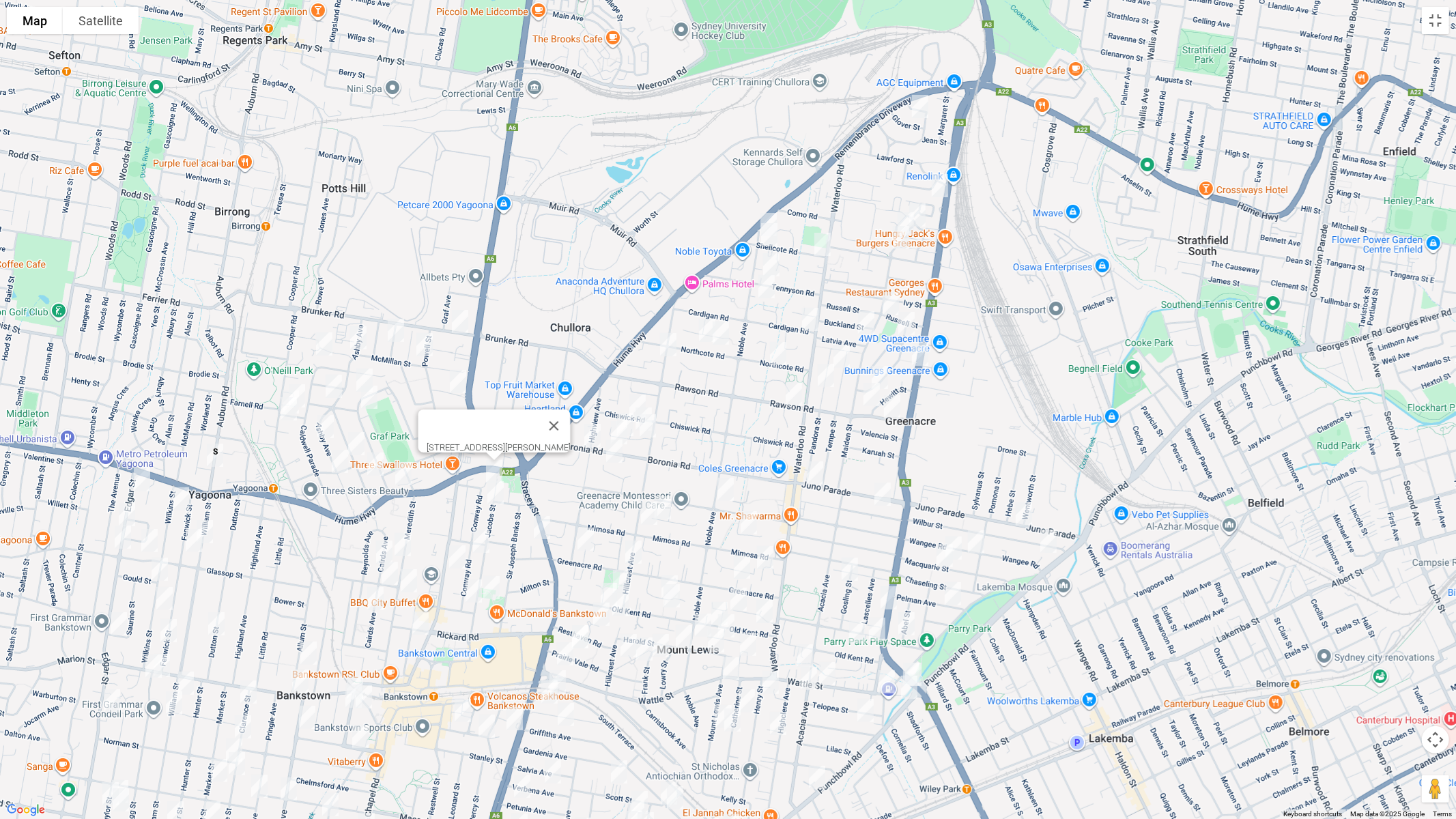
click at [495, 492] on img "80 Jacobs Street, BANKSTOWN NSW 2200" at bounding box center [495, 493] width 28 height 34
click at [548, 530] on img "6 Nioka Place, BANKSTOWN NSW 2200" at bounding box center [542, 527] width 28 height 34
click at [482, 539] on img "33 Conway Road, BANKSTOWN NSW 2200" at bounding box center [481, 541] width 28 height 34
click at [457, 551] on img "489 Chapel Road, BANKSTOWN NSW 2200" at bounding box center [457, 556] width 28 height 34
click at [408, 542] on img "104 Meredith Street, BANKSTOWN NSW 2200" at bounding box center [403, 544] width 28 height 34
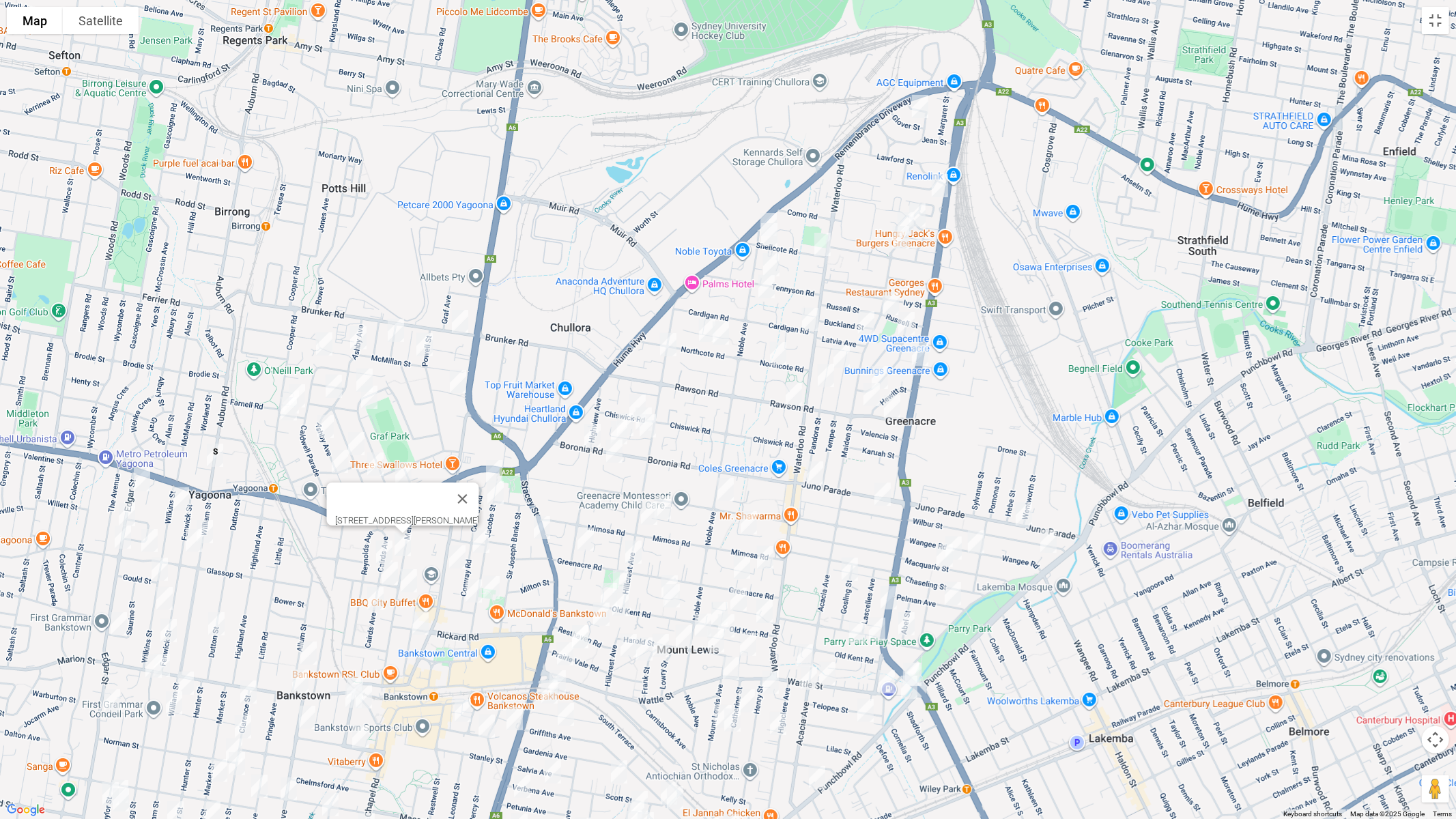
click at [381, 547] on img "56 Cairds Avenue, BANKSTOWN NSW 2200" at bounding box center [384, 552] width 28 height 34
click at [388, 579] on img "41 Cairds Avenue, BANKSTOWN NSW 2200" at bounding box center [389, 573] width 28 height 34
click at [410, 582] on img "5/63 Meredith Street, BANKSTOWN NSW 2200" at bounding box center [409, 580] width 28 height 34
click at [466, 590] on img "1 Conway Road, BANKSTOWN NSW 2200" at bounding box center [473, 591] width 28 height 34
click at [496, 589] on img "15 Jacobs Street, BANKSTOWN NSW 2200" at bounding box center [491, 587] width 28 height 34
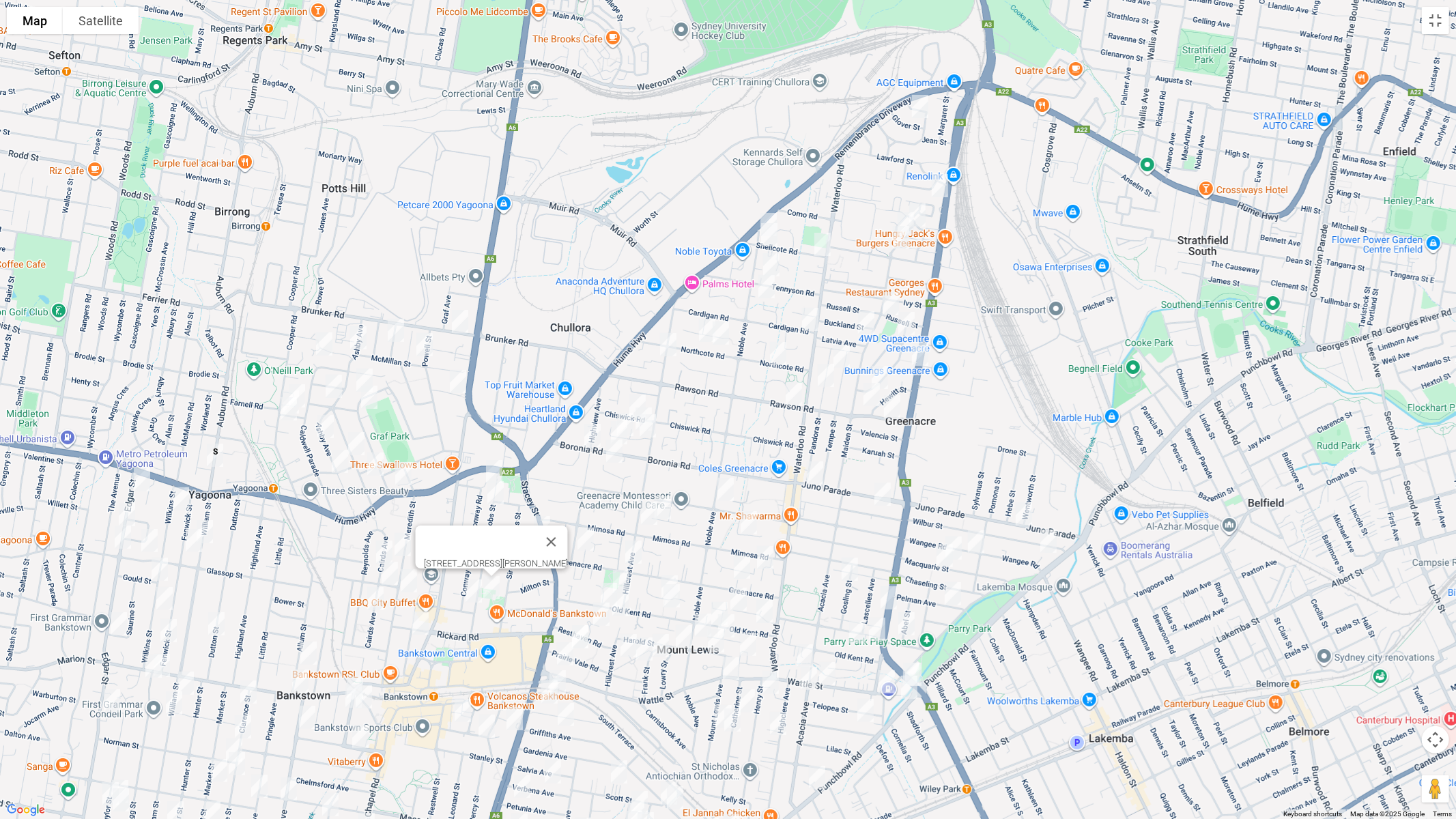
click at [372, 598] on img "26 Cairds Avenue, BANKSTOWN NSW 2200" at bounding box center [375, 598] width 28 height 34
click at [423, 623] on img "33 Kitchener Parade, BANKSTOWN NSW 2200" at bounding box center [420, 623] width 28 height 34
drag, startPoint x: 276, startPoint y: 507, endPoint x: 555, endPoint y: 494, distance: 279.3
click at [569, 494] on div "33 Kitchener Parade, BANKSTOWN NSW 2200" at bounding box center [728, 410] width 1456 height 819
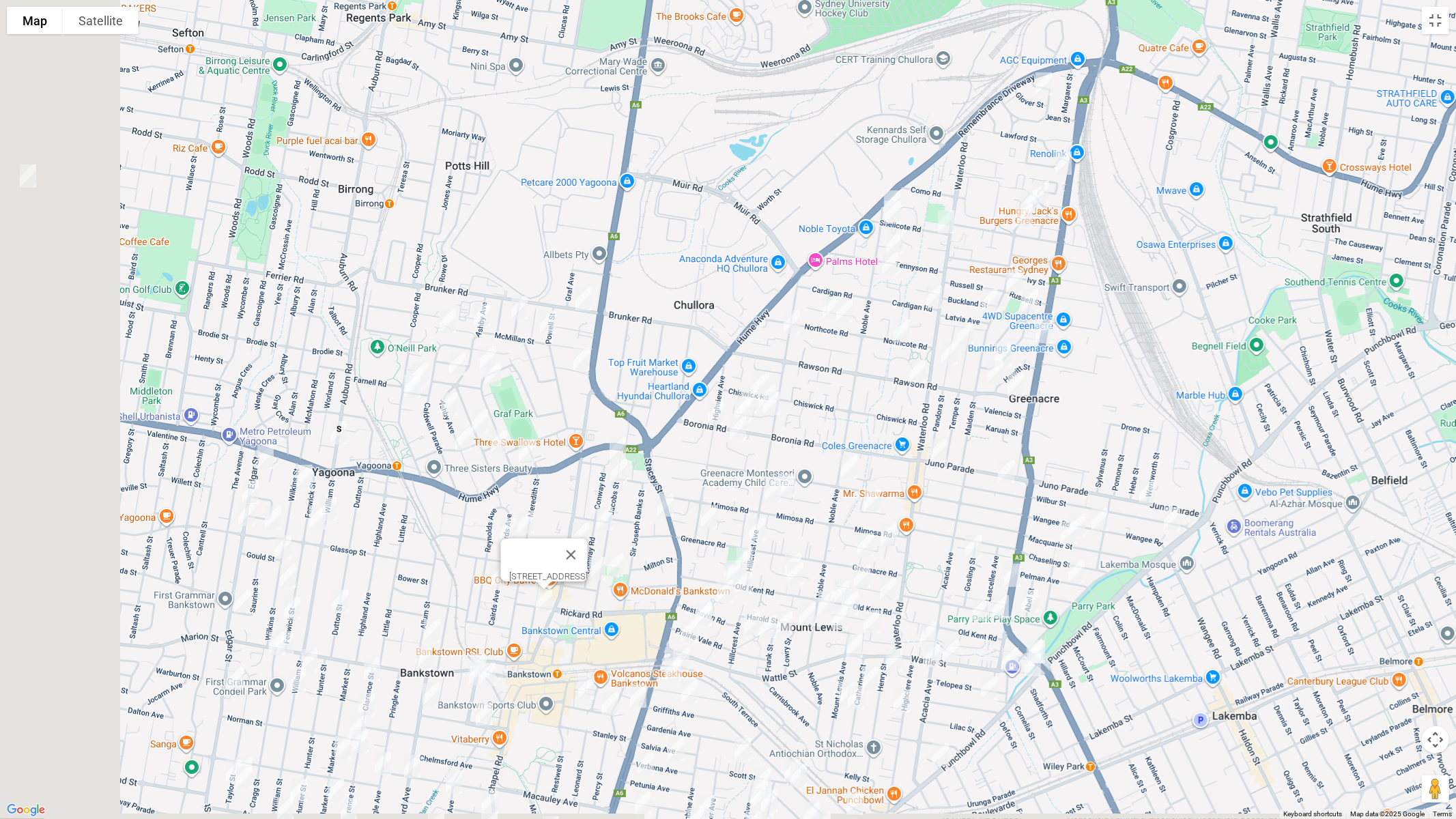
drag, startPoint x: 280, startPoint y: 463, endPoint x: 392, endPoint y: 442, distance: 114.0
click at [392, 442] on div "33 Kitchener Parade, BANKSTOWN NSW 2200" at bounding box center [728, 410] width 1456 height 819
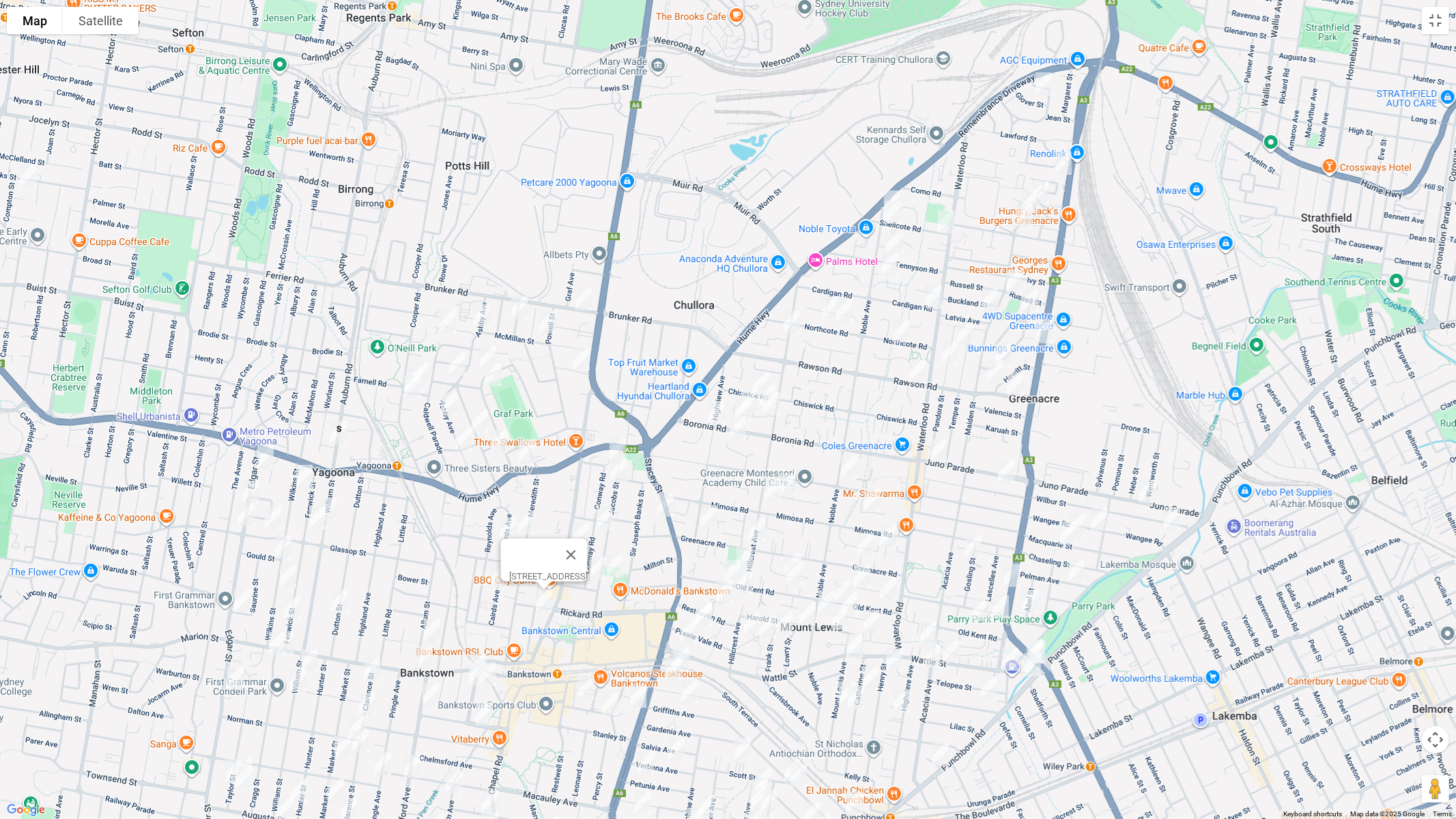
click at [267, 453] on img "15 Edgar Street, YAGOONA NSW 2199" at bounding box center [266, 457] width 28 height 34
click at [307, 473] on img "13 Wilkins Street, YAGOONA NSW 2199" at bounding box center [304, 476] width 28 height 34
click at [333, 499] on img "214 William Street, YAGOONA NSW 2199" at bounding box center [329, 509] width 28 height 34
click at [316, 515] on img "35 Fenwick Street, YAGOONA NSW 2199" at bounding box center [317, 518] width 28 height 34
click at [360, 465] on button "Close" at bounding box center [344, 472] width 32 height 32
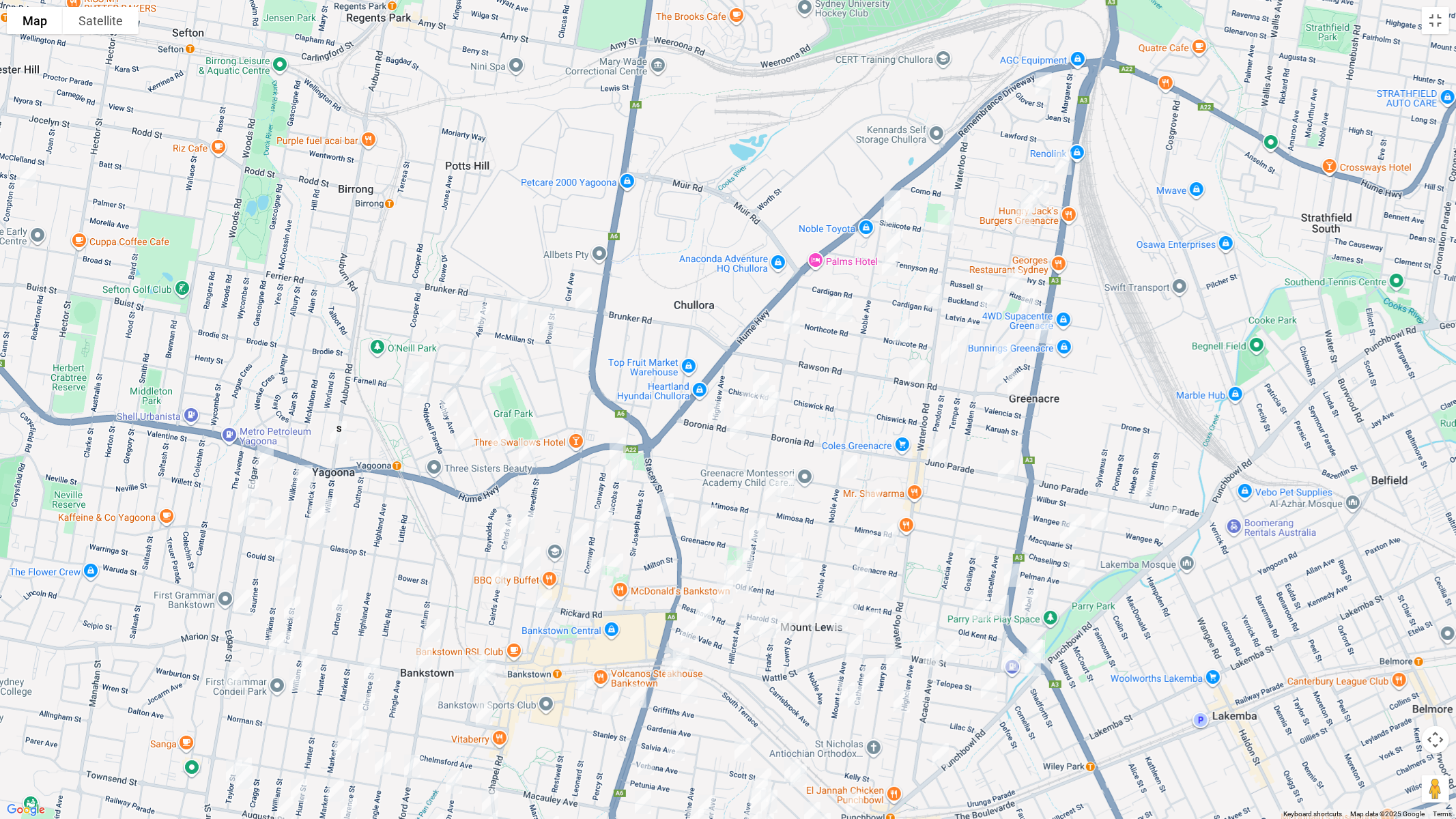
click at [250, 480] on img "42 Edgar Street, YAGOONA NSW 2199" at bounding box center [250, 492] width 28 height 34
click at [239, 514] on img "1/58 Edgar Street, YAGOONA NSW 2199" at bounding box center [247, 515] width 28 height 34
click at [276, 513] on img "53 Glassop Street, YAGOONA NSW 2199" at bounding box center [273, 518] width 28 height 34
click at [285, 542] on img "60 Wilkins Street, BANKSTOWN NSW 2200" at bounding box center [283, 546] width 28 height 34
drag, startPoint x: 284, startPoint y: 573, endPoint x: 274, endPoint y: 582, distance: 13.5
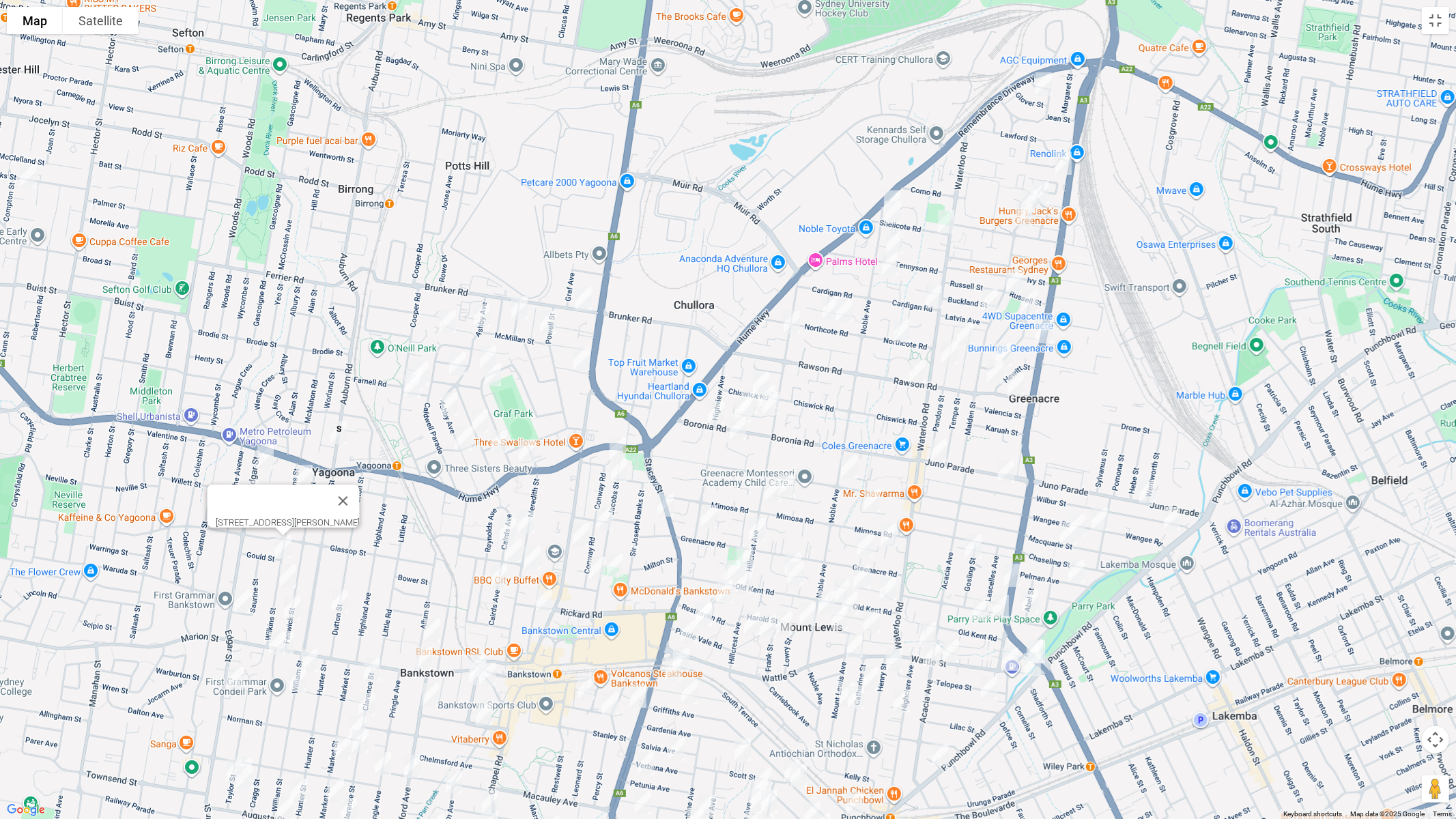
click at [283, 573] on img "73 Wilkins Street, BANKSTOWN NSW 2200" at bounding box center [288, 575] width 28 height 34
click at [242, 597] on img "111 Edgar Street, BANKSTOWN NSW 2200" at bounding box center [242, 601] width 28 height 34
click at [300, 609] on img "86 Fenwick Street, BANKSTOWN NSW 2200" at bounding box center [292, 608] width 28 height 34
drag, startPoint x: 339, startPoint y: 606, endPoint x: 329, endPoint y: 615, distance: 13.5
click at [339, 605] on img "31 Dutton Street, BANKSTOWN NSW 2200" at bounding box center [340, 601] width 28 height 34
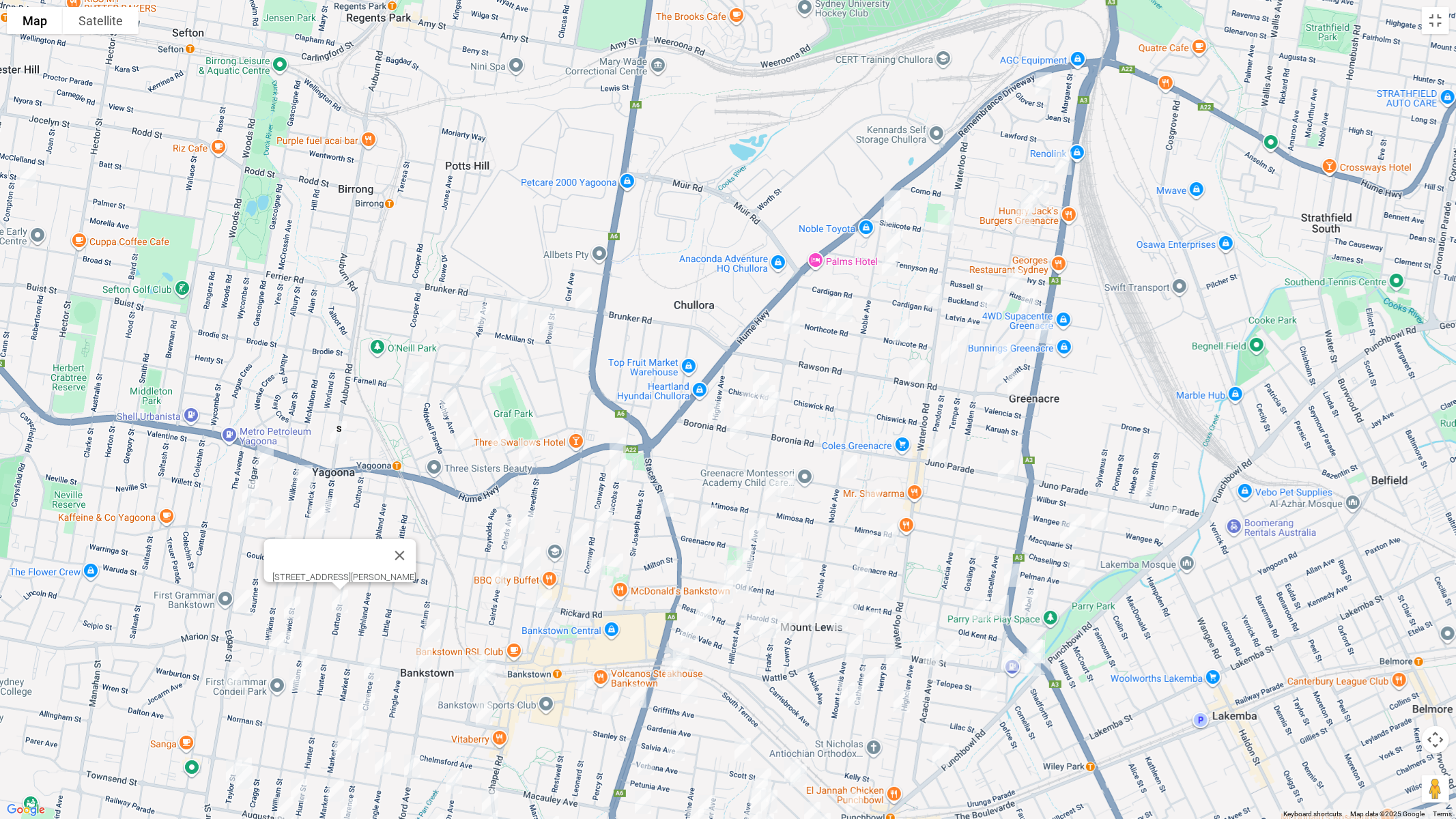
click at [296, 633] on img "2 Cragg Street, CONDELL PARK NSW 2200" at bounding box center [285, 642] width 28 height 34
click at [268, 640] on img "3 Cragg Street, CONDELL PARK NSW 2200" at bounding box center [277, 643] width 28 height 34
click at [316, 657] on img "109 William Street, CONDELL PARK NSW 2200" at bounding box center [309, 660] width 28 height 34
click at [297, 681] on img "90 William Street, CONDELL PARK NSW 2200" at bounding box center [297, 680] width 28 height 34
click at [237, 678] on img "157 Edgar Street, CONDELL PARK NSW 2200" at bounding box center [235, 678] width 28 height 34
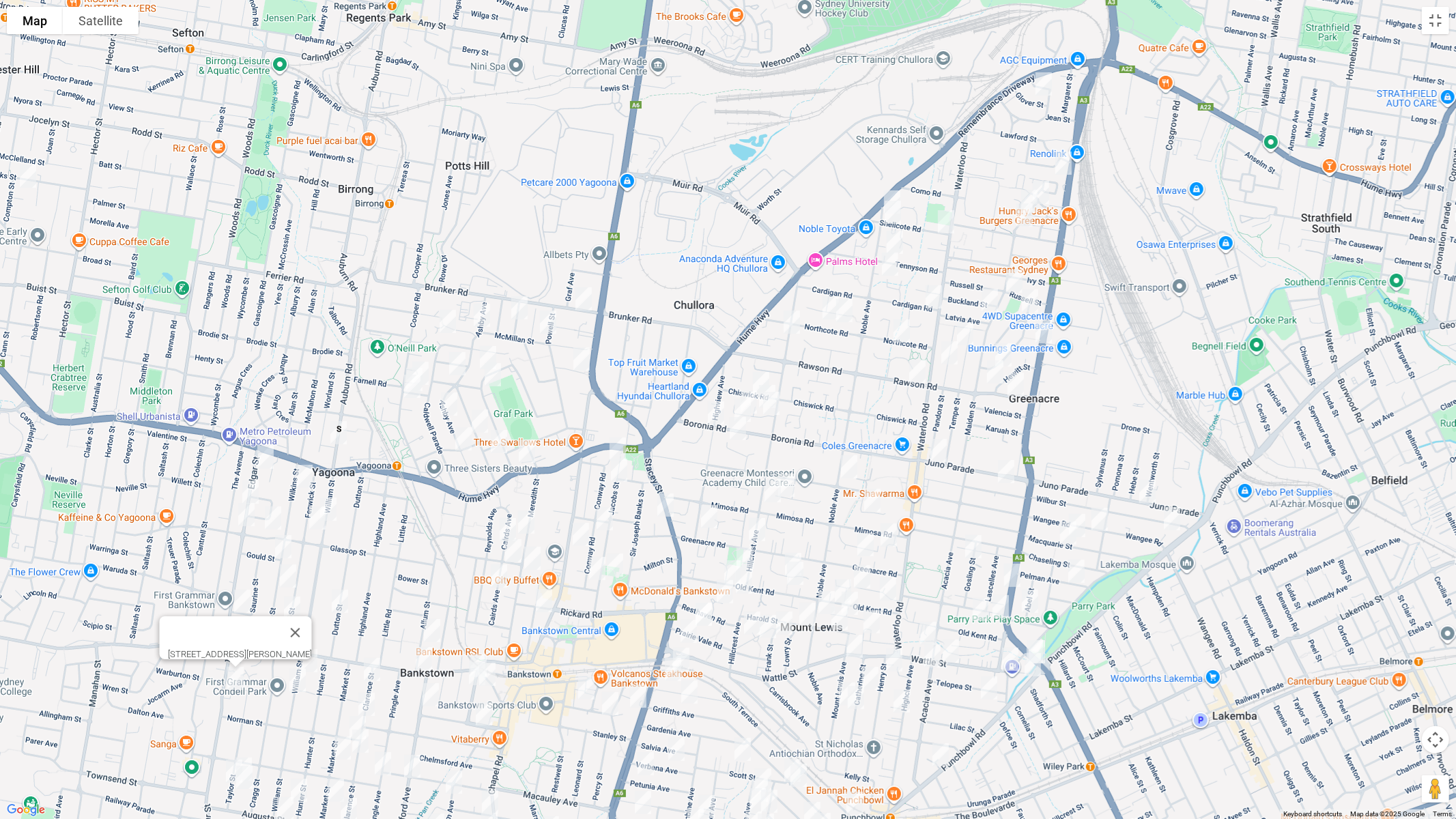
click at [437, 630] on img "11 Allum Street, BANKSTOWN NSW 2200" at bounding box center [432, 630] width 28 height 34
click at [421, 659] on img "114 Marion Street, BANKSTOWN NSW 2200" at bounding box center [424, 658] width 28 height 34
click at [482, 648] on img "26 Greenwood Avenue, BANKSTOWN NSW 2200" at bounding box center [478, 665] width 28 height 34
click at [465, 670] on img "20 Greenwood Avenue, BANKSTOWN NSW 2200" at bounding box center [477, 674] width 28 height 34
click at [495, 677] on img "25 Greenwood Avenue, BANKSTOWN NSW 2200" at bounding box center [487, 674] width 28 height 34
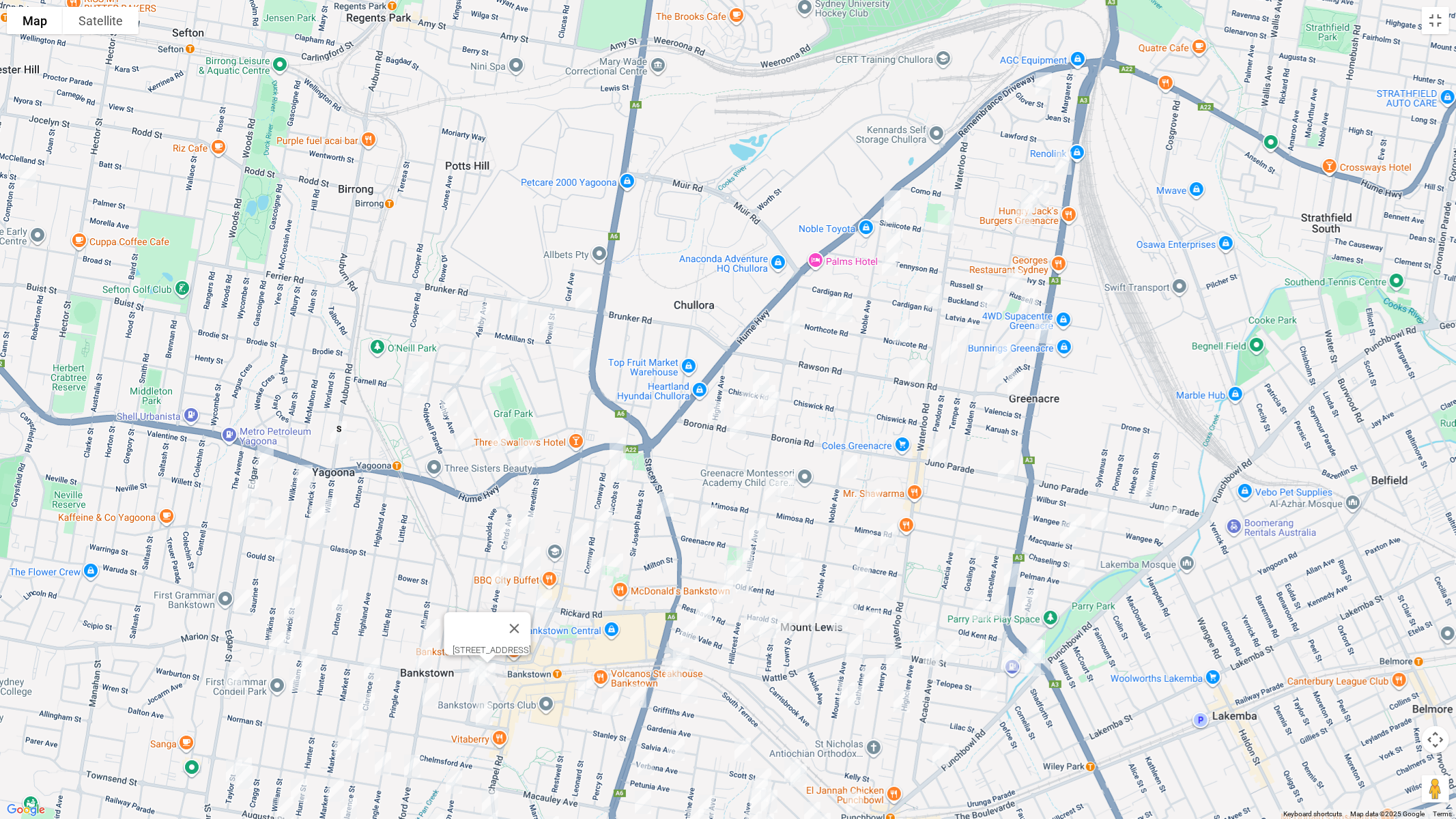
click at [437, 690] on img "57 Brandon Avenue, BANKSTOWN NSW 2200" at bounding box center [430, 695] width 28 height 34
drag, startPoint x: 490, startPoint y: 722, endPoint x: 617, endPoint y: 605, distance: 172.7
click at [490, 690] on img "14A Brandon Avenue, BANKSTOWN NSW 2200" at bounding box center [484, 714] width 28 height 34
click at [711, 520] on img "1 Highview Avenue, GREENACRE NSW 2190" at bounding box center [709, 516] width 28 height 34
click at [752, 461] on button "Close" at bounding box center [736, 471] width 32 height 32
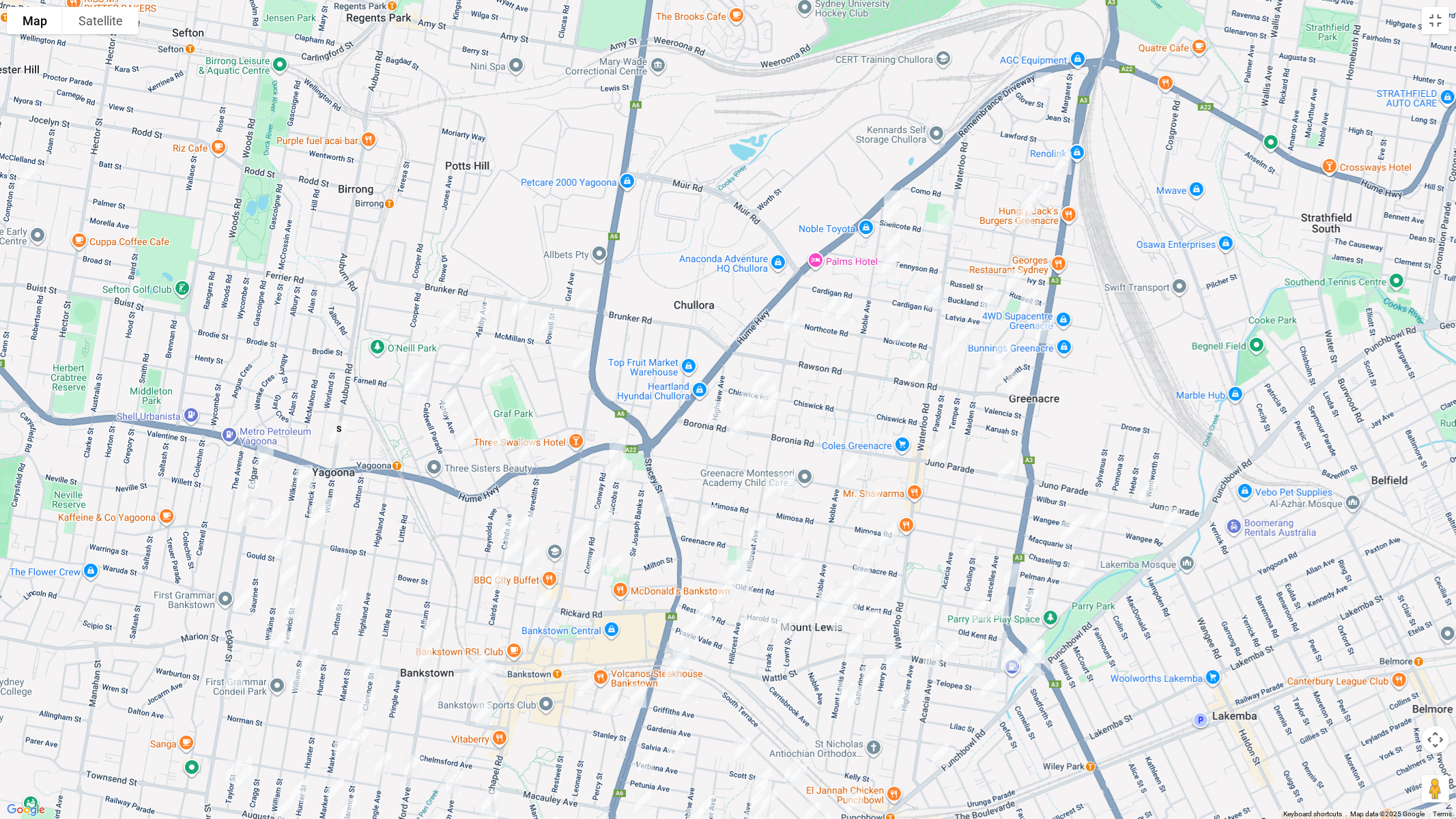
click at [789, 482] on img "32A Omega Place, GREENACRE NSW 2190" at bounding box center [786, 485] width 28 height 34
click at [764, 494] on img "125A Hillcrest Avenue, GREENACRE NSW 2190" at bounding box center [773, 491] width 28 height 34
click at [846, 479] on img "127 Noble Avenue, GREENACRE NSW 2190" at bounding box center [849, 467] width 28 height 34
click at [870, 494] on img "15 Bromley Avenue, GREENACRE NSW 2190" at bounding box center [872, 500] width 28 height 34
click at [891, 534] on img "31 Kareela Crescent, GREENACRE NSW 2190" at bounding box center [889, 535] width 28 height 34
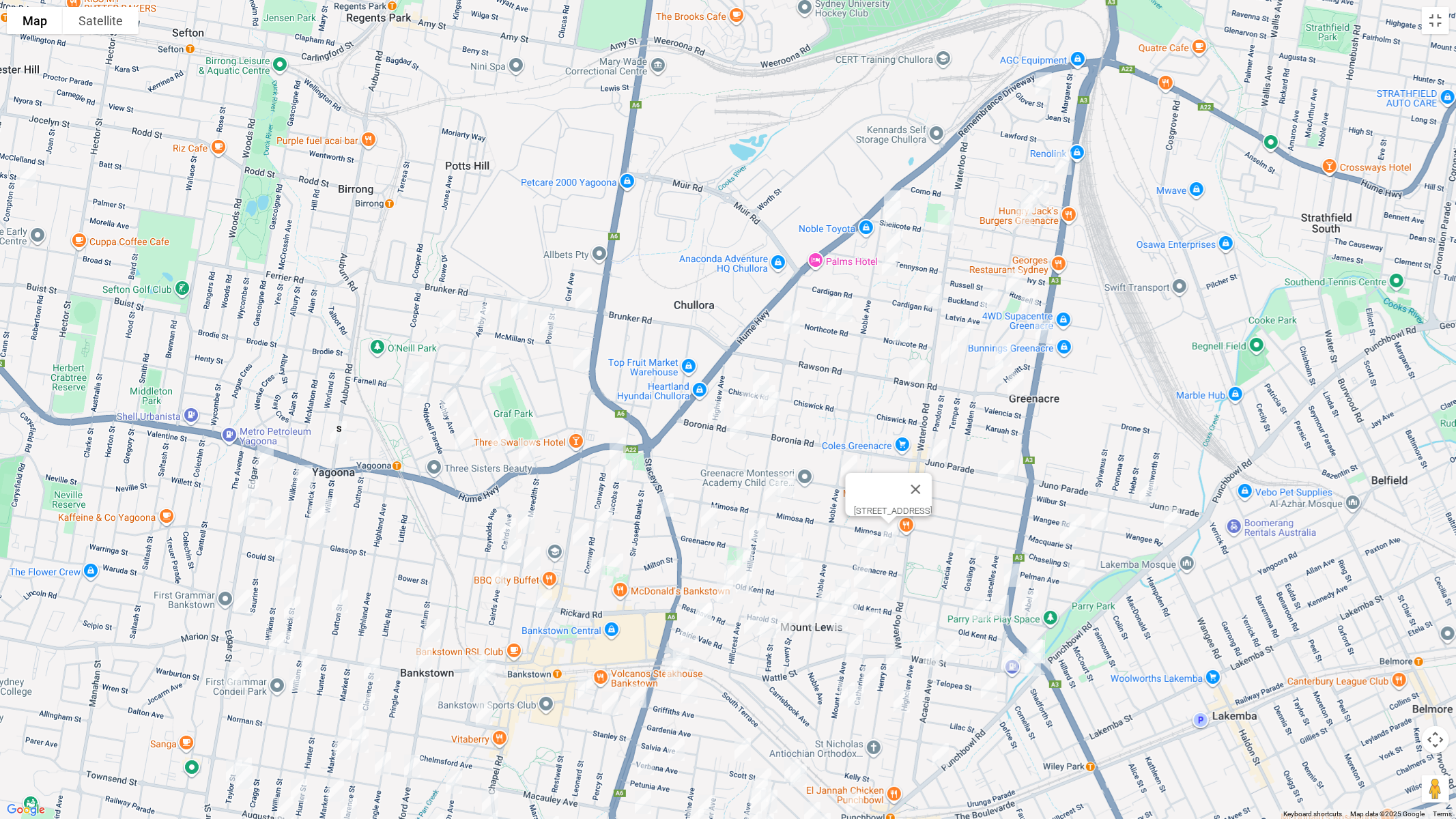
drag, startPoint x: 978, startPoint y: 547, endPoint x: 965, endPoint y: 538, distance: 15.8
click at [978, 547] on img "30 Gosling Street, GREENACRE NSW 2190" at bounding box center [973, 546] width 28 height 34
click at [1011, 565] on img "316 Roberts Road, GREENACRE NSW 2190" at bounding box center [1012, 575] width 28 height 34
drag, startPoint x: 1032, startPoint y: 594, endPoint x: 1017, endPoint y: 602, distance: 17.0
click at [1032, 595] on img "15 Plasto Street, GREENACRE NSW 2190" at bounding box center [1030, 601] width 28 height 34
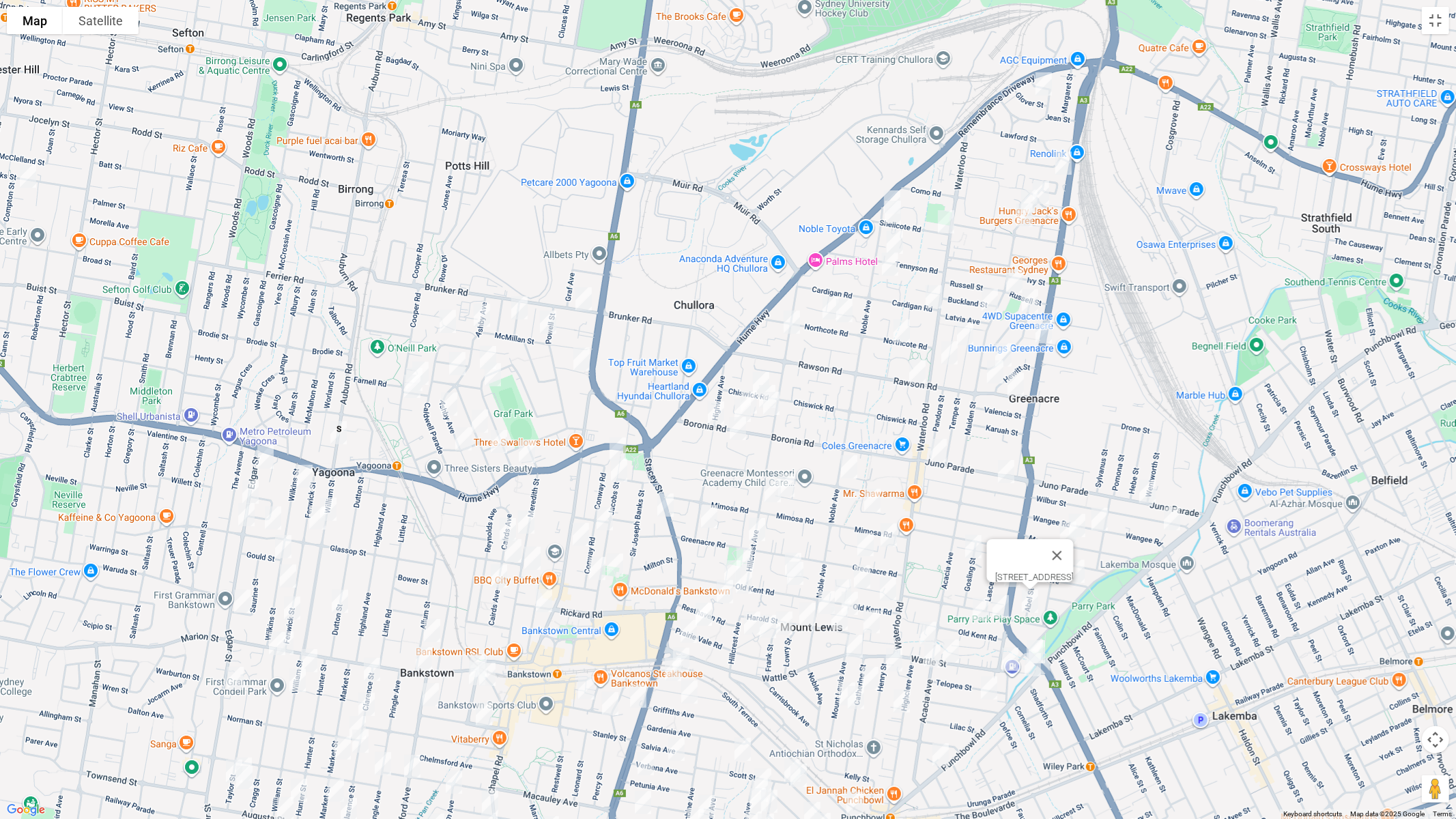
click at [1002, 607] on img "12A Napoleon Road, GREENACRE NSW 2190" at bounding box center [1000, 606] width 28 height 34
click at [978, 613] on img "19A Old Kent Road, GREENACRE NSW 2190" at bounding box center [981, 609] width 28 height 34
click at [1053, 640] on div "[STREET_ADDRESS]" at bounding box center [728, 410] width 1456 height 819
click at [1036, 671] on img "587 Punchbowl Road, PUNCHBOWL NSW 2196" at bounding box center [1033, 664] width 28 height 34
drag, startPoint x: 1007, startPoint y: 657, endPoint x: 1005, endPoint y: 669, distance: 12.2
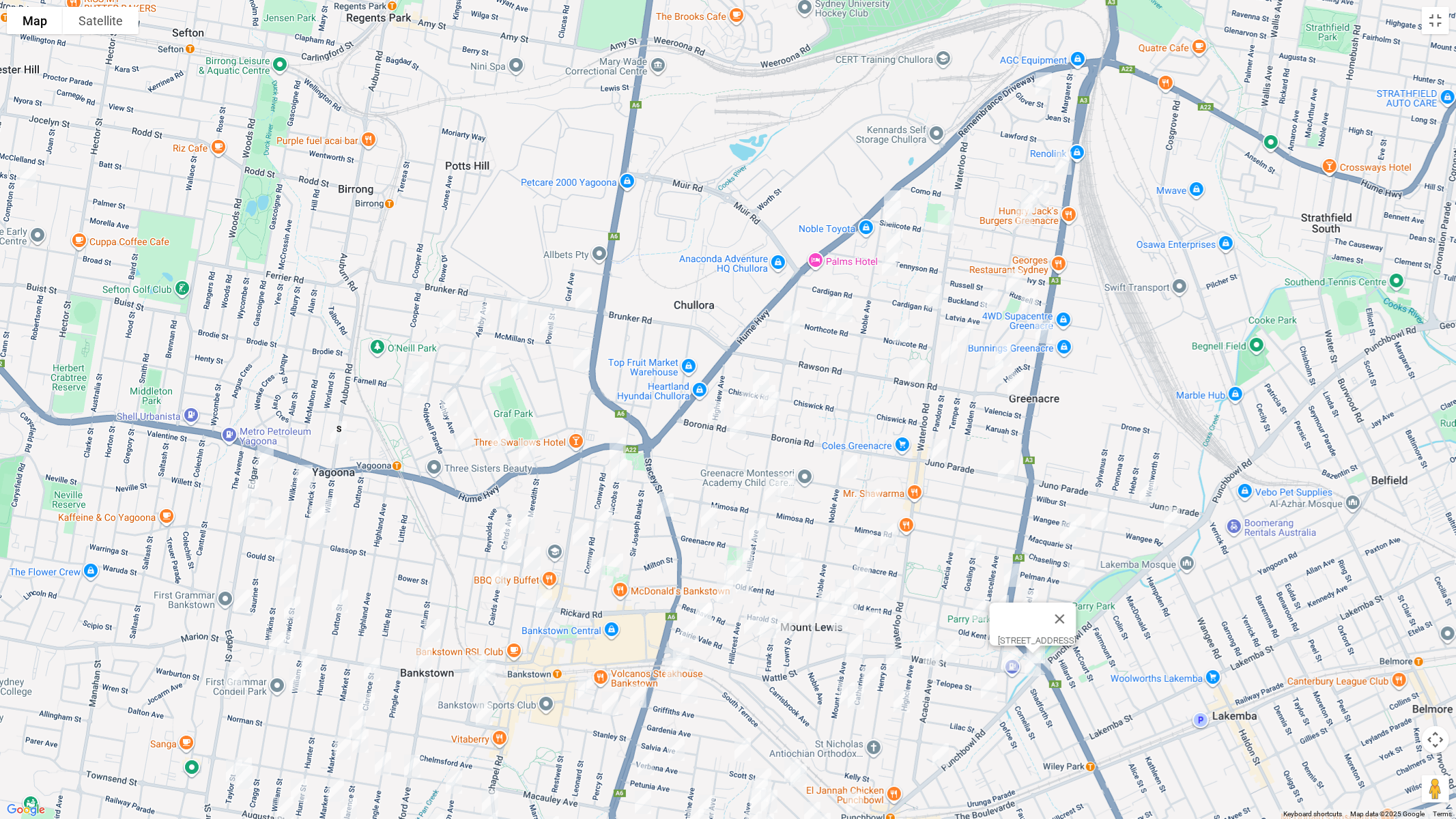
click at [1007, 657] on img "52 Koala Road, PUNCHBOWL NSW 2196" at bounding box center [1010, 659] width 28 height 34
click at [990, 678] on img "17 Bouvardia Street, PUNCHBOWL NSW 2196" at bounding box center [989, 688] width 28 height 34
click at [1032, 633] on button "Close" at bounding box center [1016, 642] width 32 height 32
click at [864, 539] on img "2/35 Greenacre Road, GREENACRE NSW 2190" at bounding box center [865, 544] width 28 height 34
click at [752, 527] on img "121 Greenacre Road, GREENACRE NSW 2190" at bounding box center [757, 530] width 28 height 34
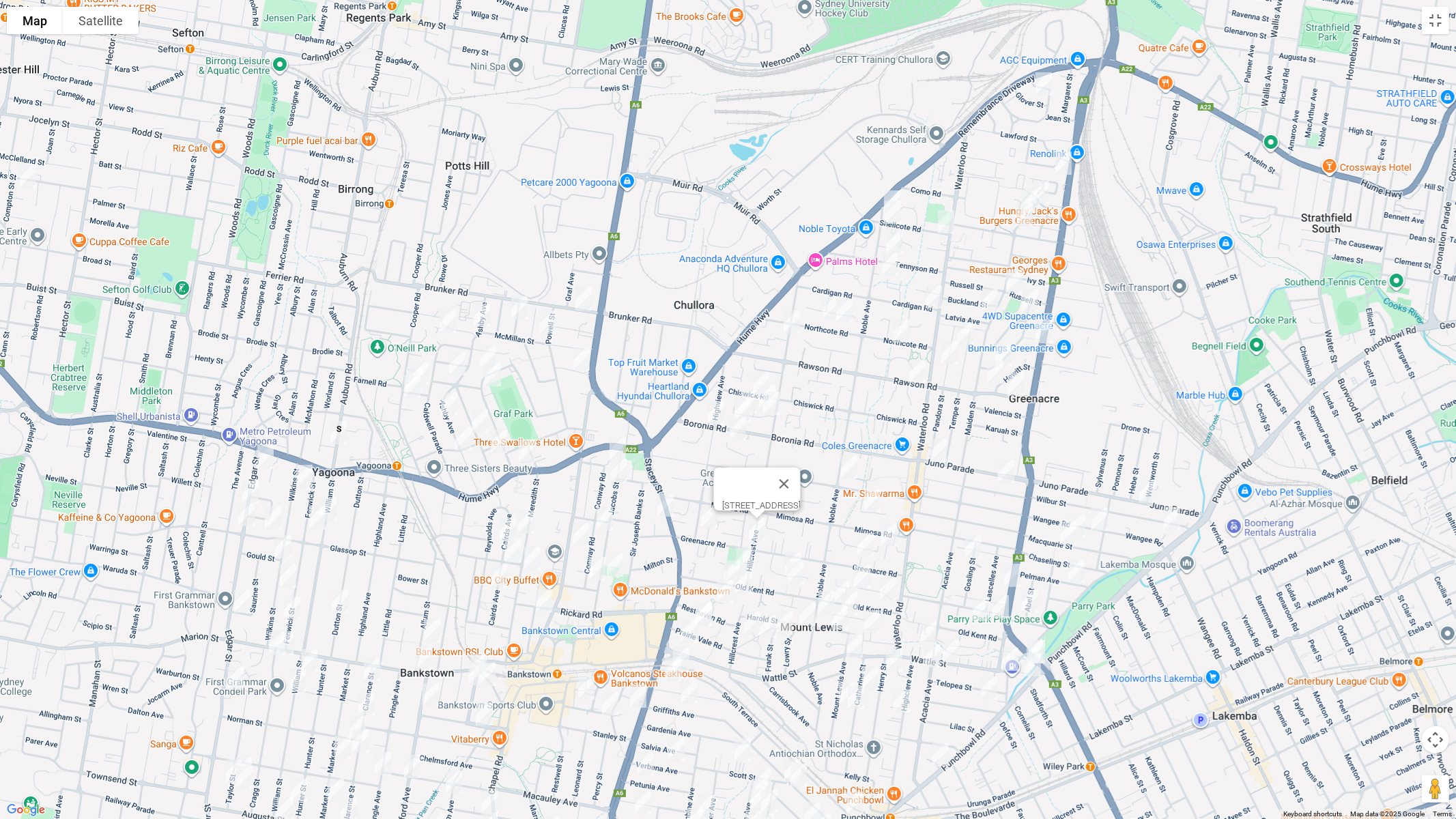
click at [748, 552] on img "187A Old Kent Road, GREENACRE NSW 2190" at bounding box center [745, 558] width 28 height 34
click at [721, 558] on img "204 Old Kent Road, GREENACRE NSW 2190" at bounding box center [733, 572] width 28 height 34
click at [747, 582] on img "160 Hillcrest Avenue, GREENACRE NSW 2190" at bounding box center [744, 582] width 28 height 34
click at [721, 594] on img "2a Hillview Avenue, BANKSTOWN NSW 2200" at bounding box center [725, 592] width 28 height 34
click at [708, 608] on img "14 Prairie Vale Road, BANKSTOWN NSW 2200" at bounding box center [704, 614] width 28 height 34
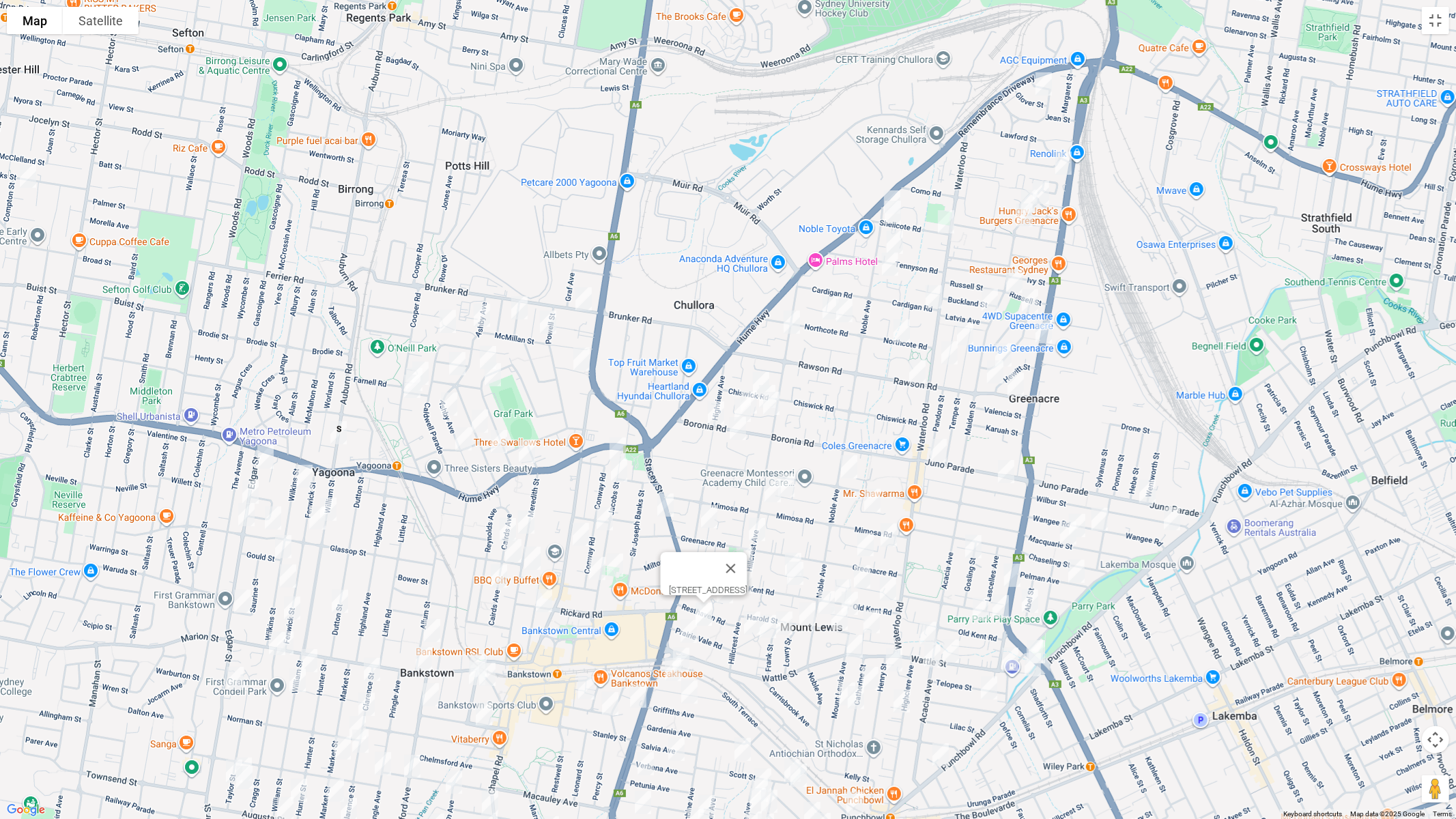
click at [678, 618] on img "231 Wattle Street, BANKSTOWN NSW 2200" at bounding box center [689, 631] width 28 height 34
click at [694, 648] on img "188 South Terrace, BANKSTOWN NSW 2200" at bounding box center [681, 659] width 28 height 34
click at [670, 663] on img "49 Carnation Avenue, BANKSTOWN NSW 2200" at bounding box center [673, 669] width 28 height 34
click at [690, 687] on img "157 Griffiths Avenue, BANKSTOWN NSW 2200" at bounding box center [689, 692] width 28 height 34
click at [787, 548] on img "25 Suva Crescent, GREENACRE NSW 2190" at bounding box center [793, 564] width 28 height 34
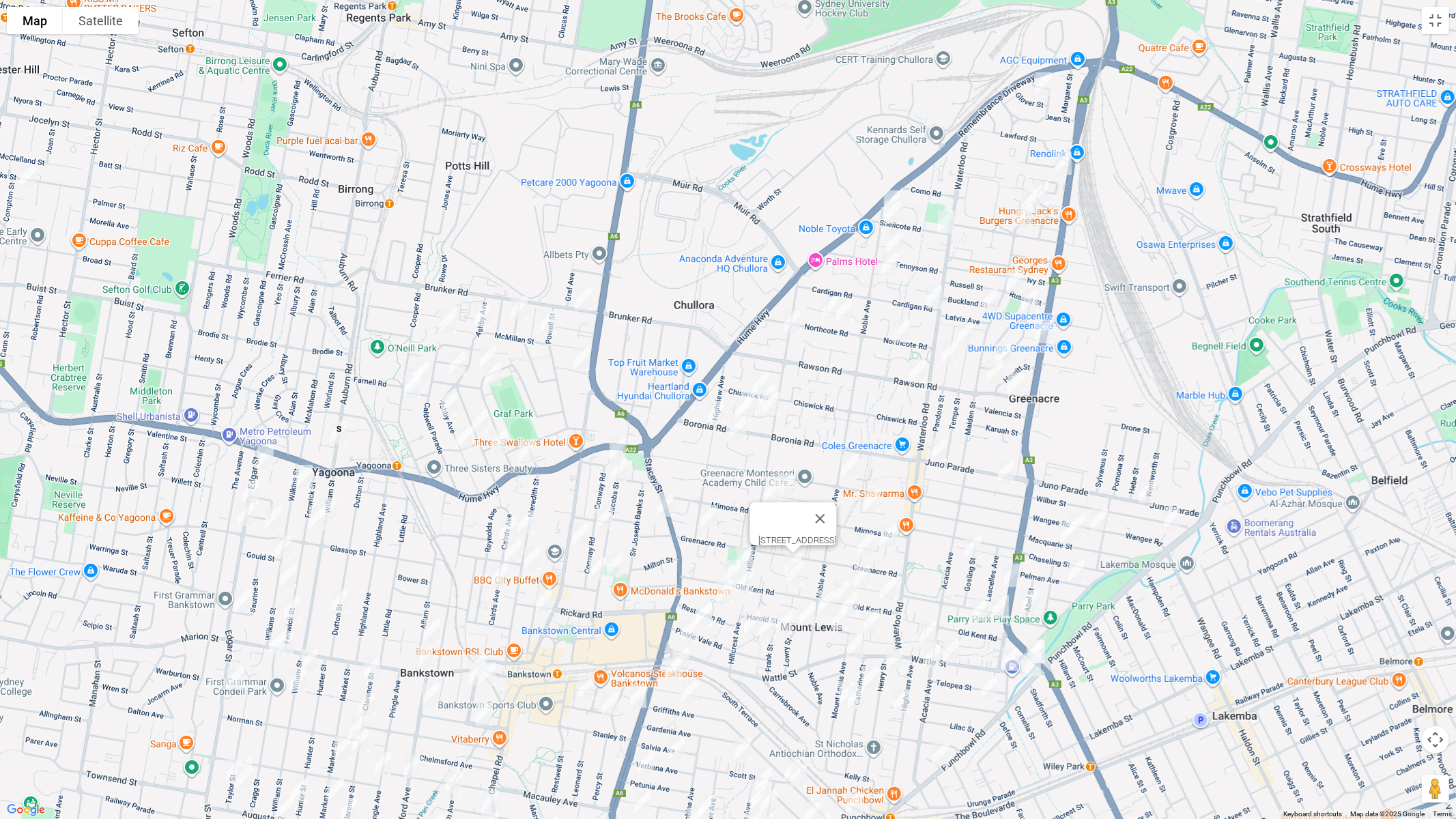
click at [795, 577] on img "151 Old Kent Road, GREENACRE NSW 2190" at bounding box center [795, 573] width 28 height 34
click at [856, 571] on img "23 Buckwall Avenue, GREENACRE NSW 2190" at bounding box center [862, 576] width 28 height 34
click at [890, 594] on img "65 Old Kent Road, GREENACRE NSW 2190" at bounding box center [888, 589] width 28 height 34
click at [841, 578] on img "112 Old Kent Road, MOUNT LEWIS NSW 2190" at bounding box center [843, 591] width 28 height 34
click at [848, 602] on img "11 Cooeeyana Parade, MOUNT LEWIS NSW 2190" at bounding box center [839, 618] width 28 height 34
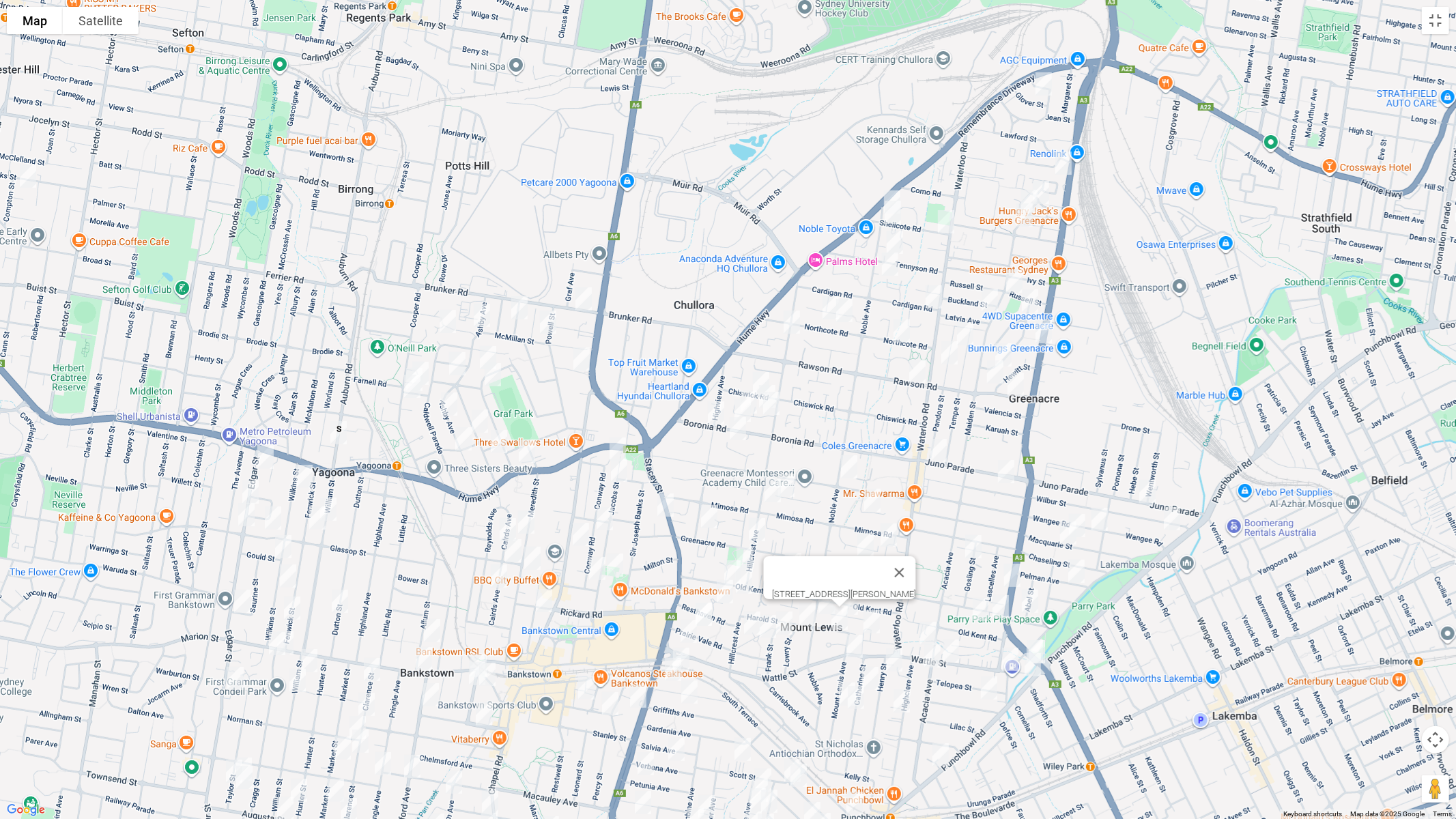
click at [871, 624] on img "8 Corandirk Lane, PUNCHBOWL NSW 2196" at bounding box center [872, 621] width 28 height 34
click at [928, 625] on img "3/61 Wattle Street, PUNCHBOWL NSW 2196" at bounding box center [928, 633] width 28 height 34
click at [955, 649] on img "48 Wattle Street, PUNCHBOWL NSW 2196" at bounding box center [951, 651] width 28 height 34
drag, startPoint x: 933, startPoint y: 657, endPoint x: 953, endPoint y: 662, distance: 20.6
click at [935, 657] on img "94 Acacia Avenue, PUNCHBOWL NSW 2196" at bounding box center [933, 656] width 28 height 34
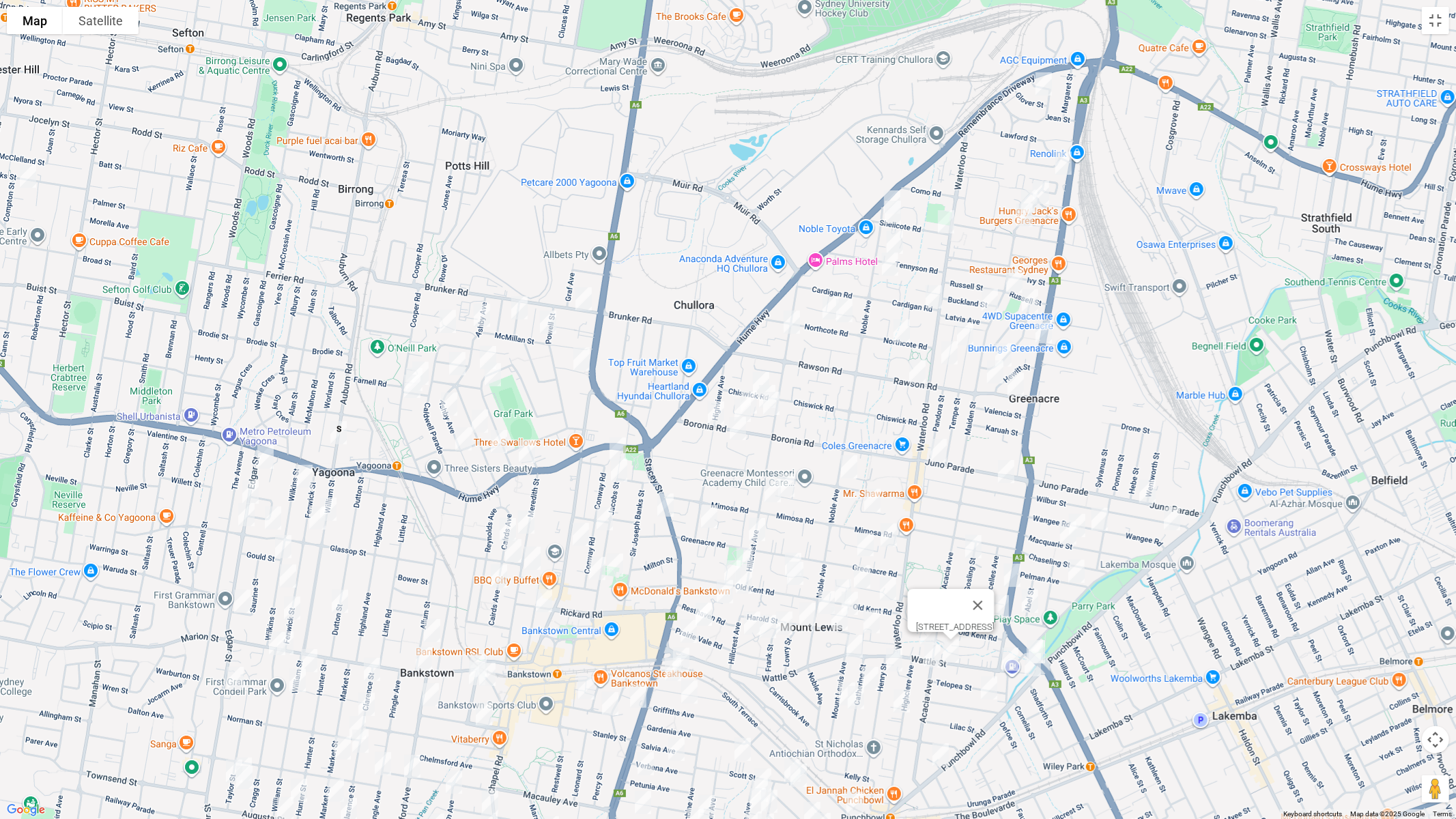
click at [1050, 642] on div "To navigate, press the arrow keys. 48 Wattle Street, PUNCHBOWL NSW 2196" at bounding box center [728, 410] width 1456 height 819
click at [1046, 646] on img "5 Park Avenue, PUNCHBOWL NSW 2196" at bounding box center [1035, 652] width 28 height 34
drag, startPoint x: 928, startPoint y: 650, endPoint x: 953, endPoint y: 654, distance: 25.3
click at [928, 650] on img "94 Acacia Avenue, PUNCHBOWL NSW 2196" at bounding box center [933, 656] width 28 height 34
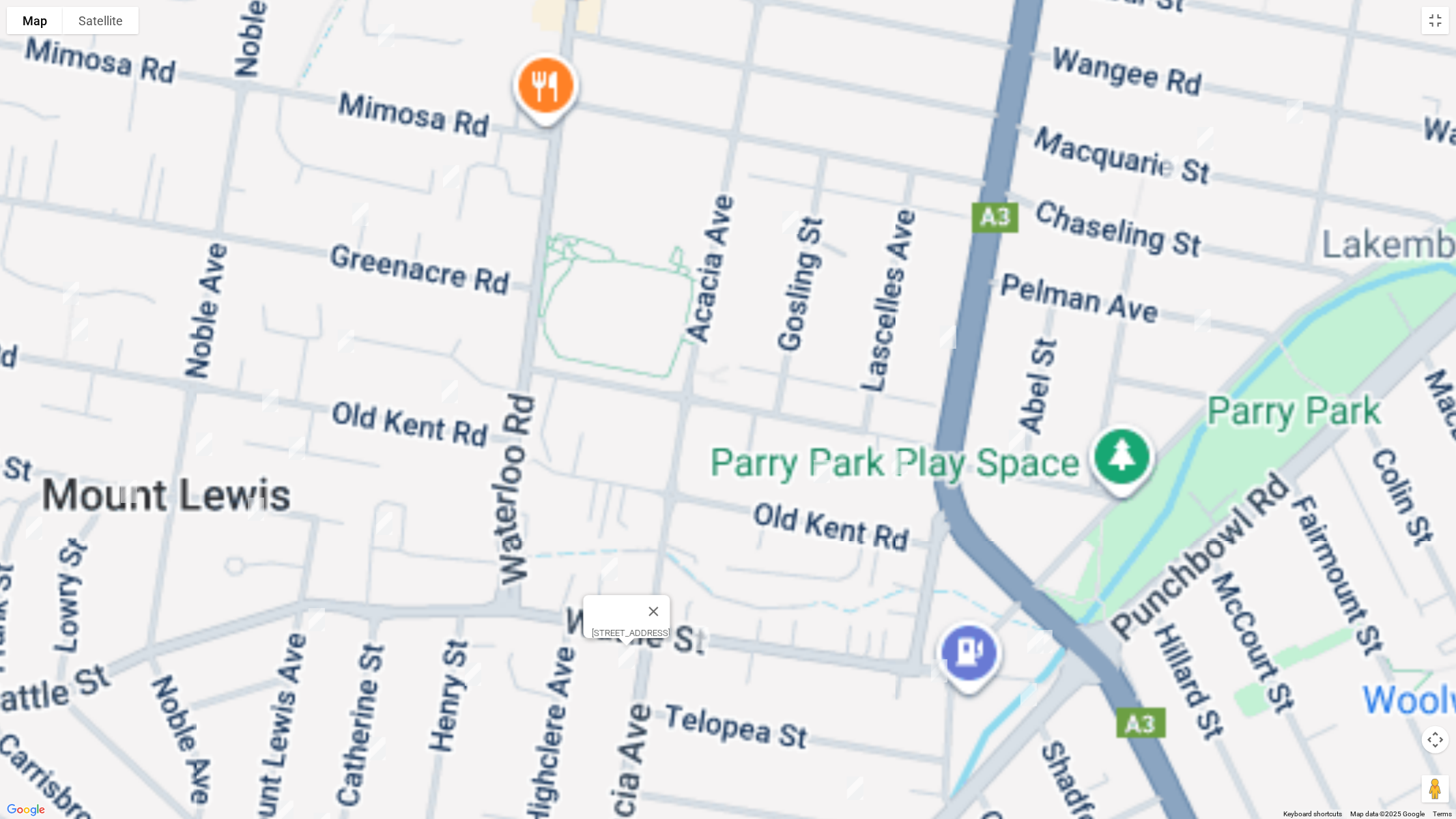
click at [1053, 640] on img "3 Park Avenue, PUNCHBOWL NSW 2196" at bounding box center [1044, 641] width 28 height 34
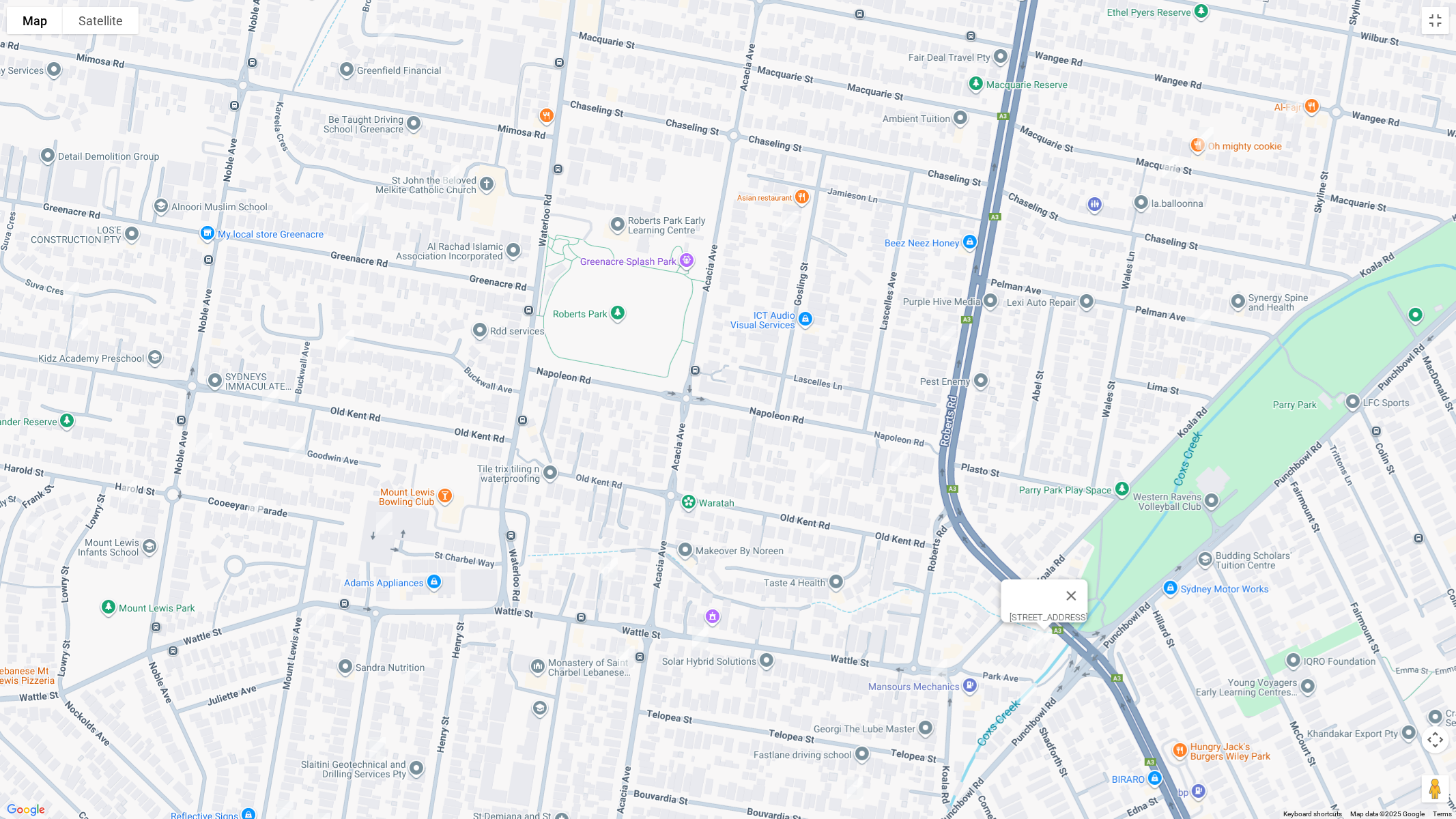
click at [477, 669] on img "85 Henry Street, PUNCHBOWL NSW 2196" at bounding box center [473, 674] width 28 height 34
click at [295, 447] on img "12 Goodwin Avenue, MOUNT LEWIS NSW 2190" at bounding box center [297, 448] width 28 height 34
click at [205, 444] on img "57 Noble Avenue, MOUNT LEWIS NSW 2190" at bounding box center [204, 444] width 28 height 34
click at [126, 490] on img "3 Harold Street, MOUNT LEWIS NSW 2190" at bounding box center [129, 491] width 28 height 34
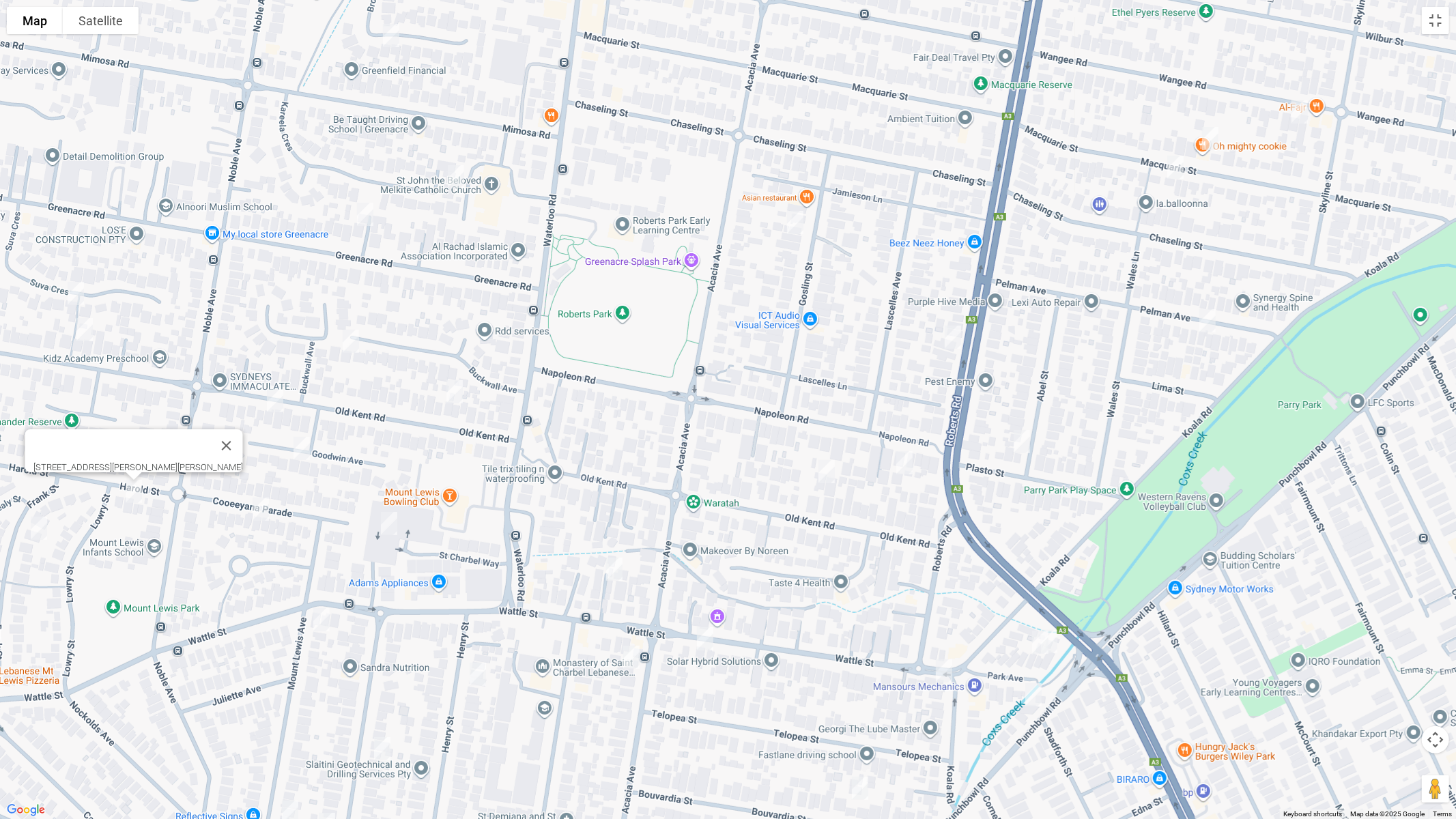
click at [38, 531] on img "9 Frank Street, MOUNT LEWIS NSW 2190" at bounding box center [39, 528] width 28 height 34
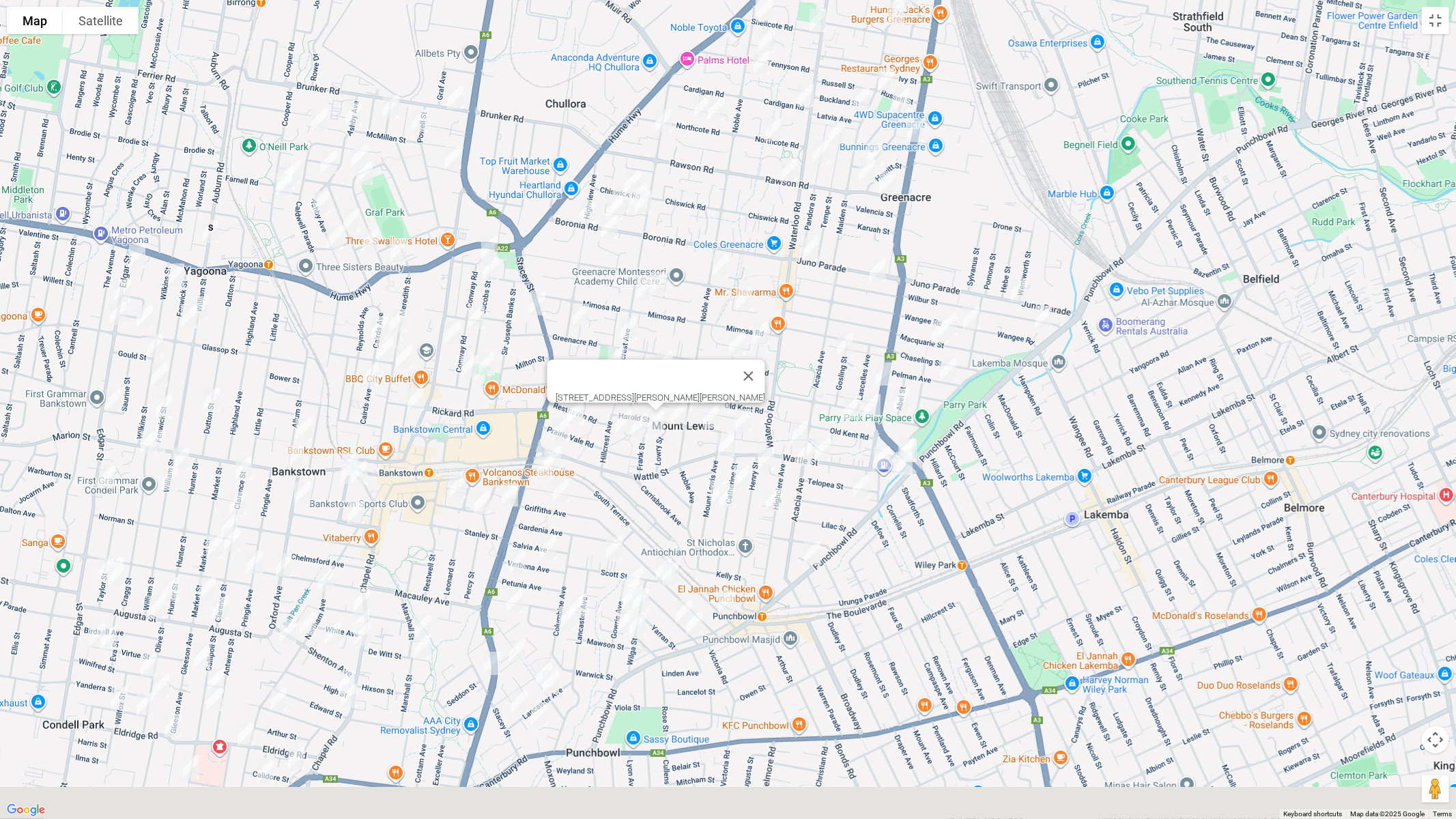
drag, startPoint x: 360, startPoint y: 620, endPoint x: 725, endPoint y: 403, distance: 424.6
click at [725, 403] on div "9 Frank Street, MOUNT LEWIS NSW 2190" at bounding box center [728, 410] width 1456 height 819
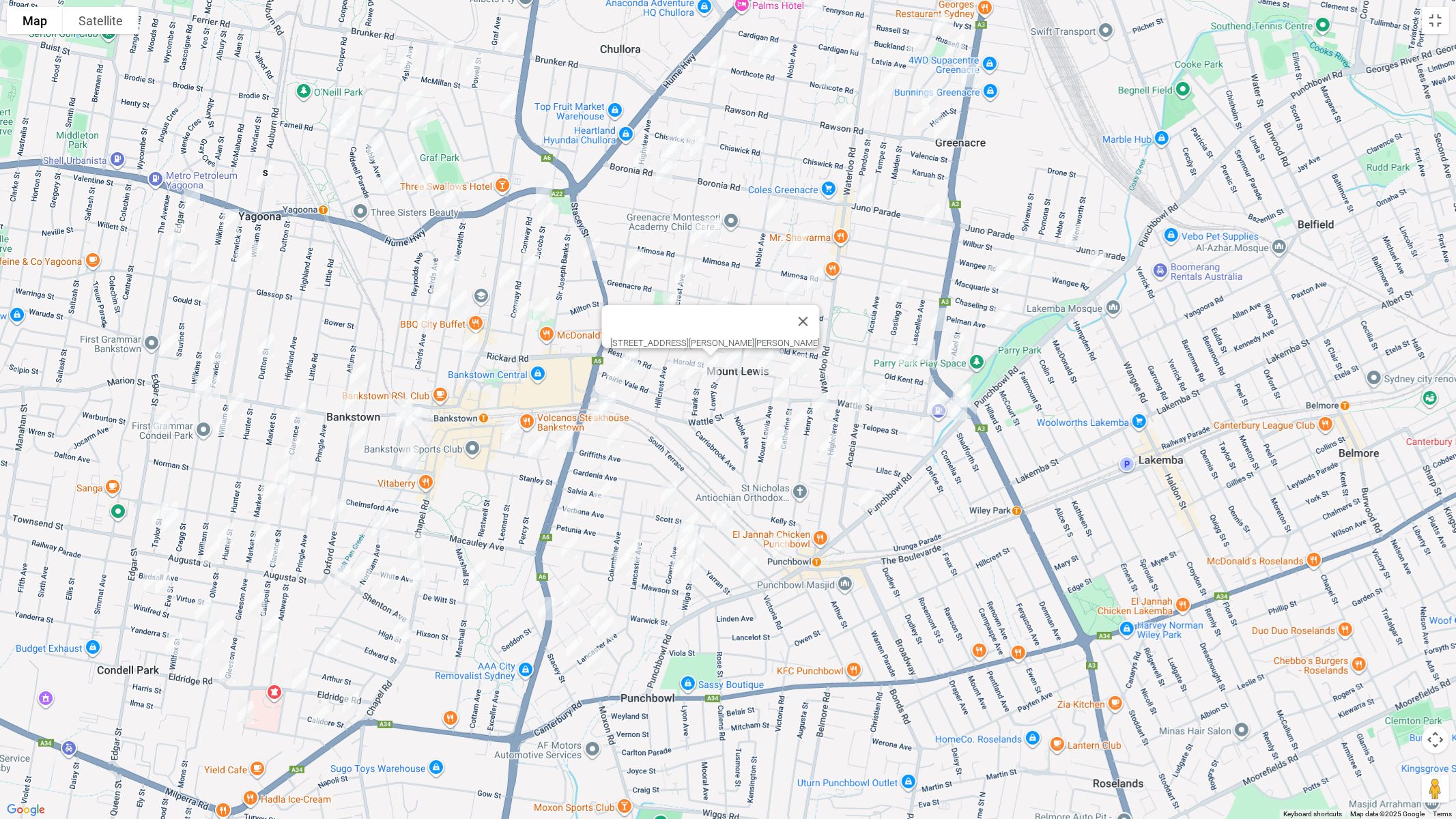
click at [615, 396] on img "188 South Terrace, BANKSTOWN NSW 2200" at bounding box center [608, 403] width 28 height 34
click at [651, 354] on button "Close" at bounding box center [634, 357] width 32 height 32
click at [681, 369] on img "7 Sealy Street, MOUNT LEWIS NSW 2190" at bounding box center [694, 371] width 28 height 34
drag, startPoint x: 673, startPoint y: 369, endPoint x: 770, endPoint y: 423, distance: 111.0
click at [674, 368] on img "28 Sealy Street, MOUNT LEWIS NSW 2190" at bounding box center [678, 367] width 28 height 34
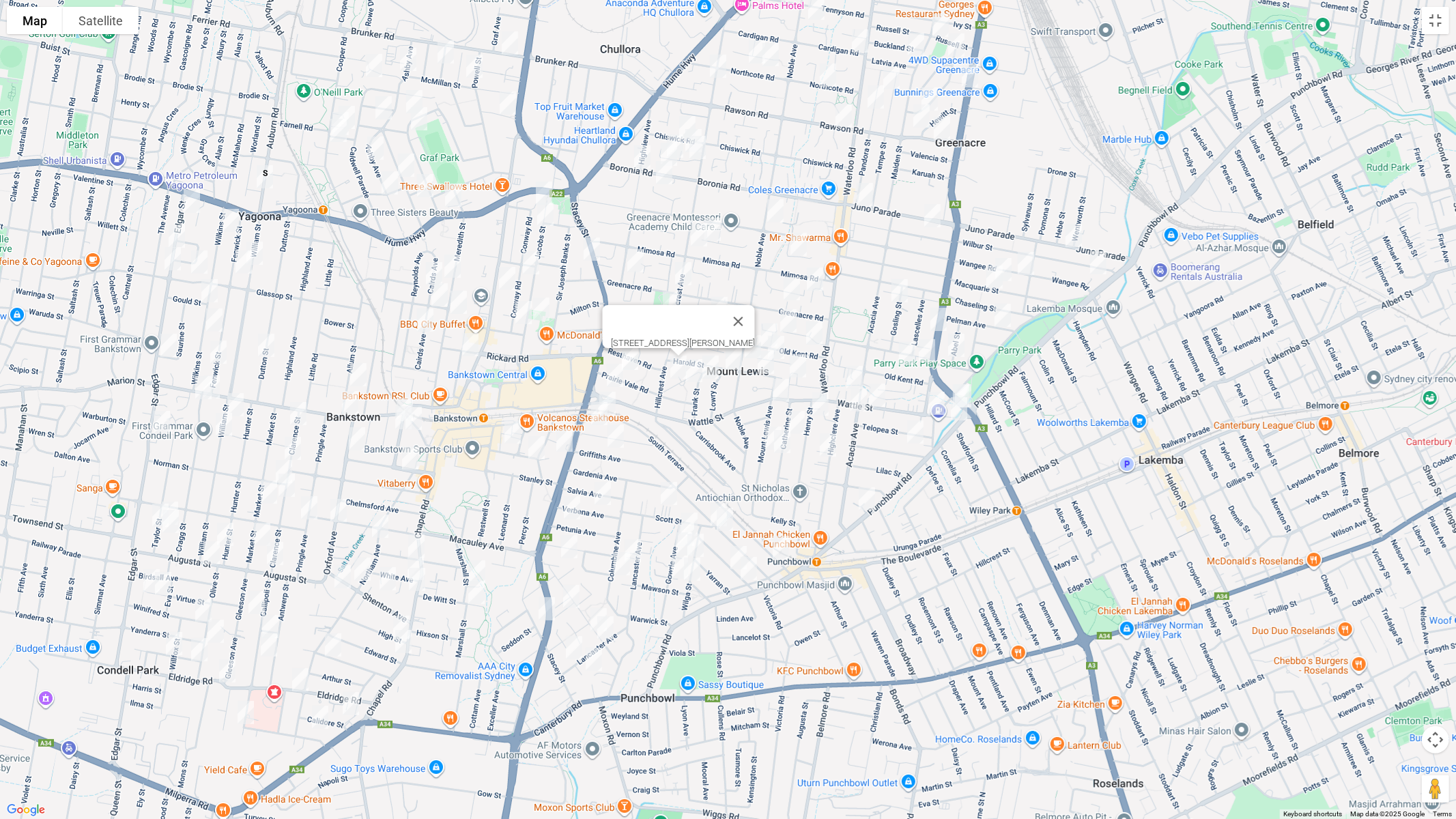
click at [779, 386] on img "103 Mount Lewis Avenue, PUNCHBOWL NSW 2196" at bounding box center [781, 390] width 28 height 34
click at [796, 418] on img "63 Catherine Street, PUNCHBOWL NSW 2196" at bounding box center [796, 422] width 28 height 34
click at [824, 445] on img "1/108 Highclere Avenue, PUNCHBOWL NSW 2196" at bounding box center [828, 445] width 28 height 34
drag, startPoint x: 870, startPoint y: 503, endPoint x: 821, endPoint y: 486, distance: 51.9
click at [869, 502] on img "663 Punchbowl Road, PUNCHBOWL NSW 2196" at bounding box center [867, 498] width 28 height 34
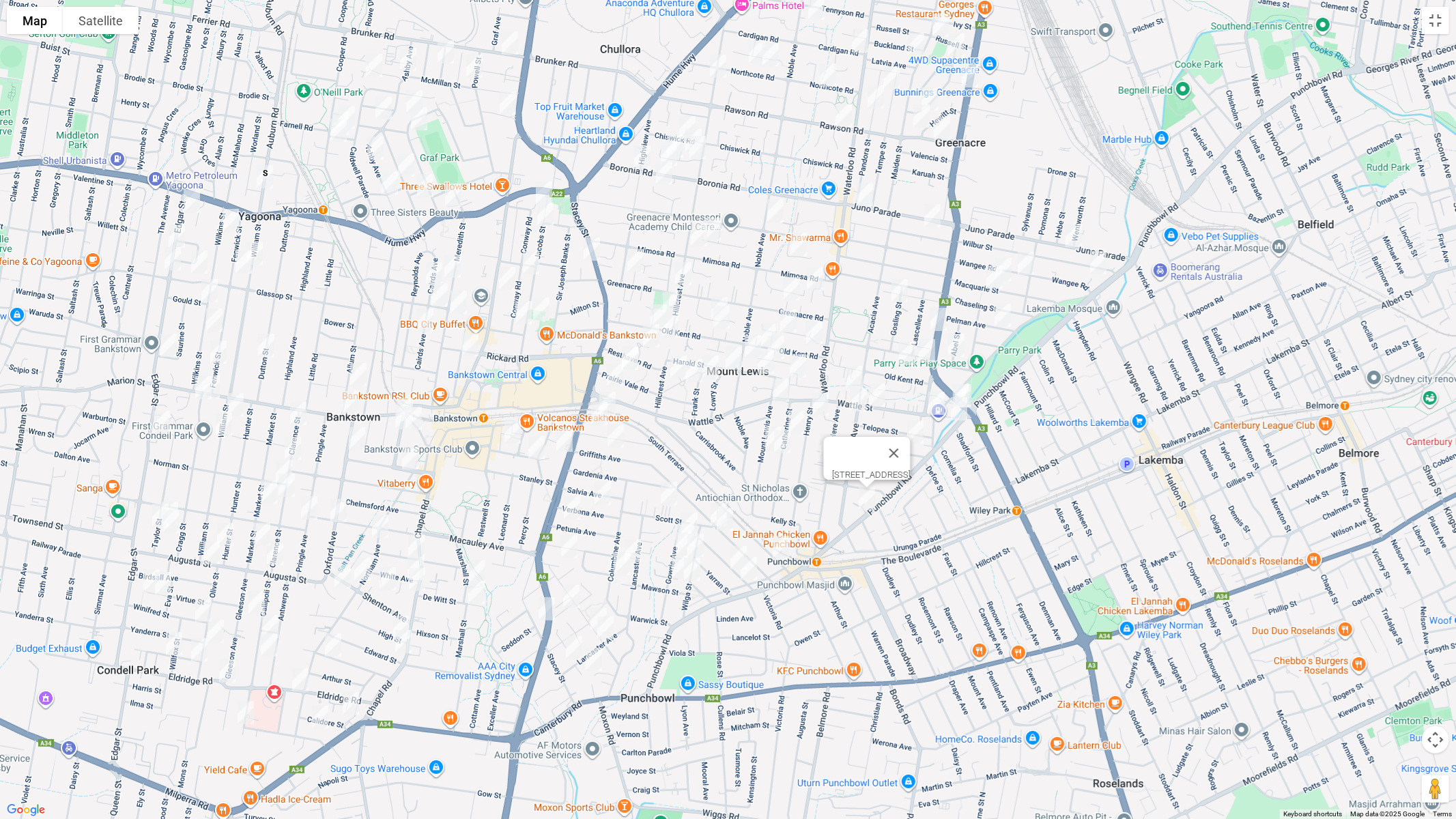
drag, startPoint x: 511, startPoint y: 424, endPoint x: 561, endPoint y: 442, distance: 53.1
click at [511, 424] on img "55 Raymond Street, BANKSTOWN NSW 2200" at bounding box center [512, 432] width 28 height 34
drag, startPoint x: 565, startPoint y: 441, endPoint x: 543, endPoint y: 449, distance: 23.4
click at [565, 441] on img "196 Stacey Street, BANKSTOWN NSW 2200" at bounding box center [564, 440] width 28 height 34
click at [538, 449] on img "20 Raymond Street, BANKSTOWN NSW 2200" at bounding box center [536, 448] width 28 height 34
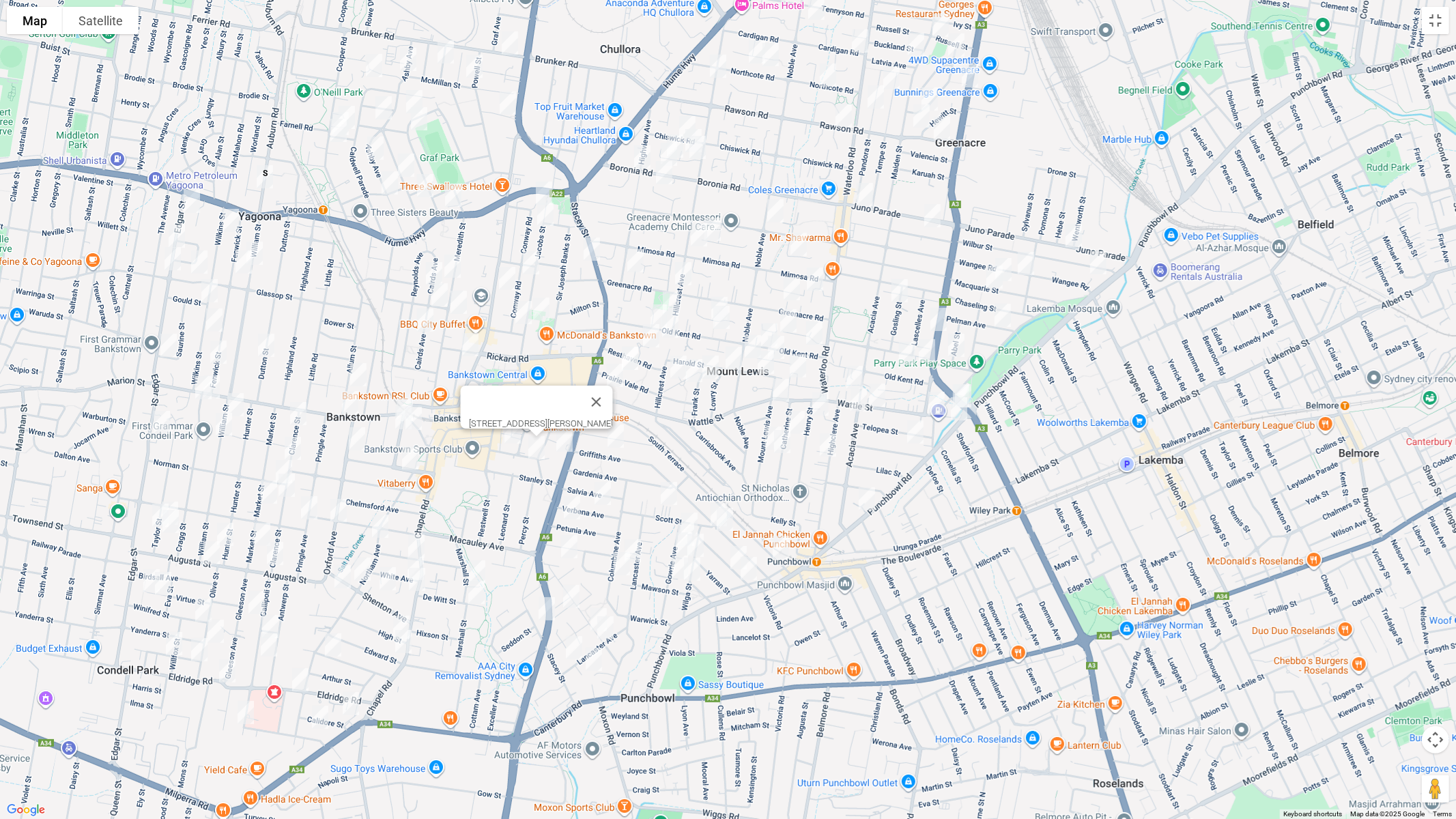
click at [762, 431] on img "57 Mount Lewis Avenue, PUNCHBOWL NSW 2196" at bounding box center [774, 438] width 28 height 34
click at [789, 450] on img "48 Catherine Street, PUNCHBOWL NSW 2196" at bounding box center [782, 441] width 28 height 34
click at [668, 492] on img "5/37 Scott Street, PUNCHBOWL NSW 2196" at bounding box center [669, 494] width 28 height 34
click at [710, 492] on div "[STREET_ADDRESS][PERSON_NAME]" at bounding box center [728, 410] width 1456 height 819
click at [726, 518] on img "52 Griffiths Avenue, PUNCHBOWL NSW 2196" at bounding box center [725, 519] width 28 height 34
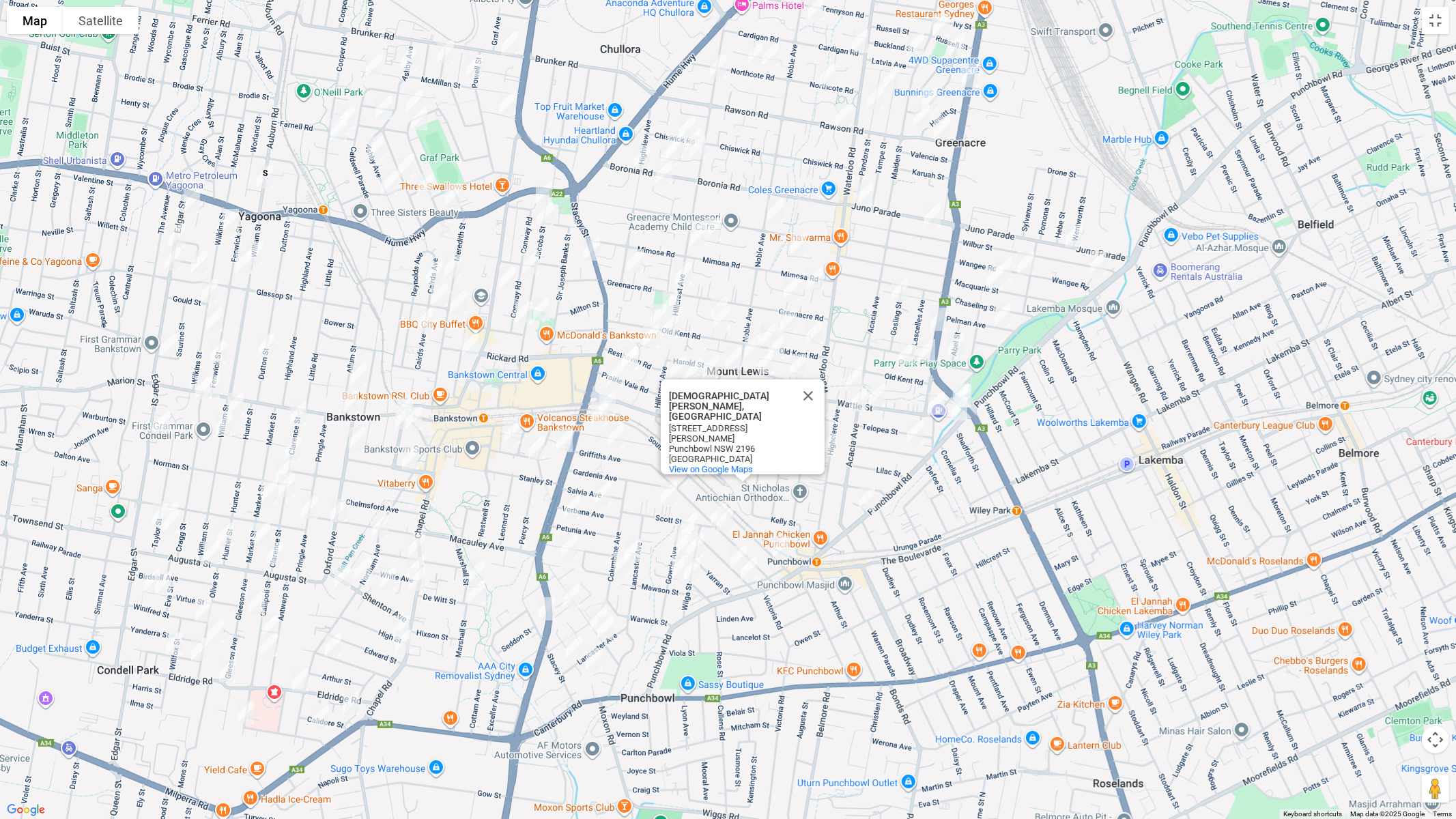
click at [786, 549] on img "22 South Terrace, PUNCHBOWL NSW 2196" at bounding box center [781, 547] width 28 height 34
click at [729, 546] on img "12 Myall Street, PUNCHBOWL NSW 2196" at bounding box center [738, 557] width 28 height 34
click at [748, 568] on img "2 Myall Street, PUNCHBOWL NSW 2196" at bounding box center [749, 568] width 28 height 34
click at [610, 492] on img "13 Verbena Avenue, BANKSTOWN NSW 2200" at bounding box center [603, 494] width 28 height 34
click at [574, 508] on img "35 Petunia Avenue, BANKSTOWN NSW 2200" at bounding box center [572, 508] width 28 height 34
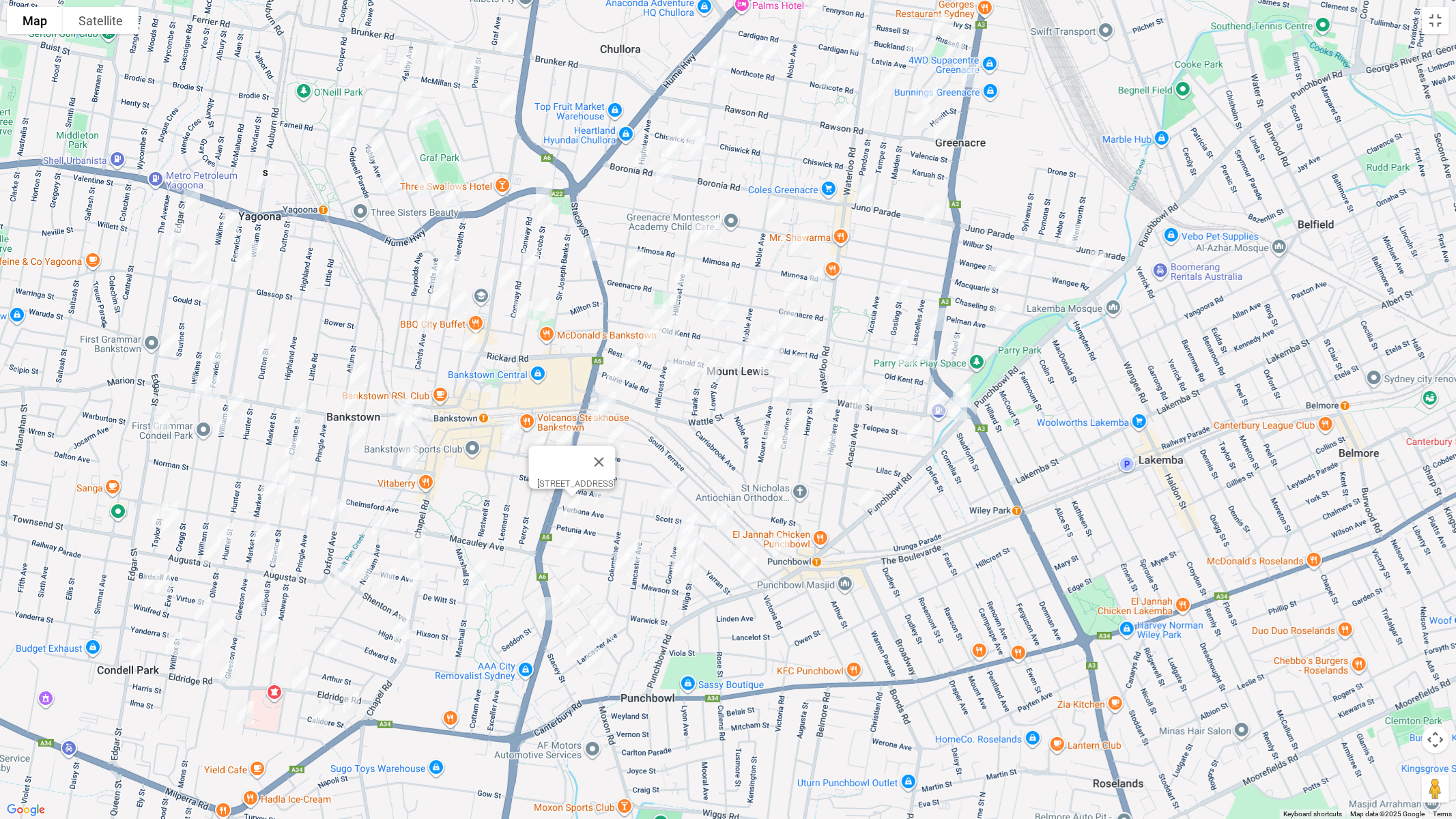
click at [709, 496] on div "[STREET_ADDRESS]" at bounding box center [728, 410] width 1456 height 819
click at [716, 498] on img "2 Scott Street, PUNCHBOWL NSW 2196" at bounding box center [718, 515] width 28 height 34
click at [692, 510] on img "8 Gowrie Avenue, PUNCHBOWL NSW 2196" at bounding box center [689, 524] width 28 height 34
click at [675, 522] on img "16A Gowrie Avenue, PUNCHBOWL NSW 2196" at bounding box center [686, 534] width 28 height 34
click at [679, 539] on img "24 Gowrie Avenue, PUNCHBOWL NSW 2196" at bounding box center [684, 544] width 28 height 34
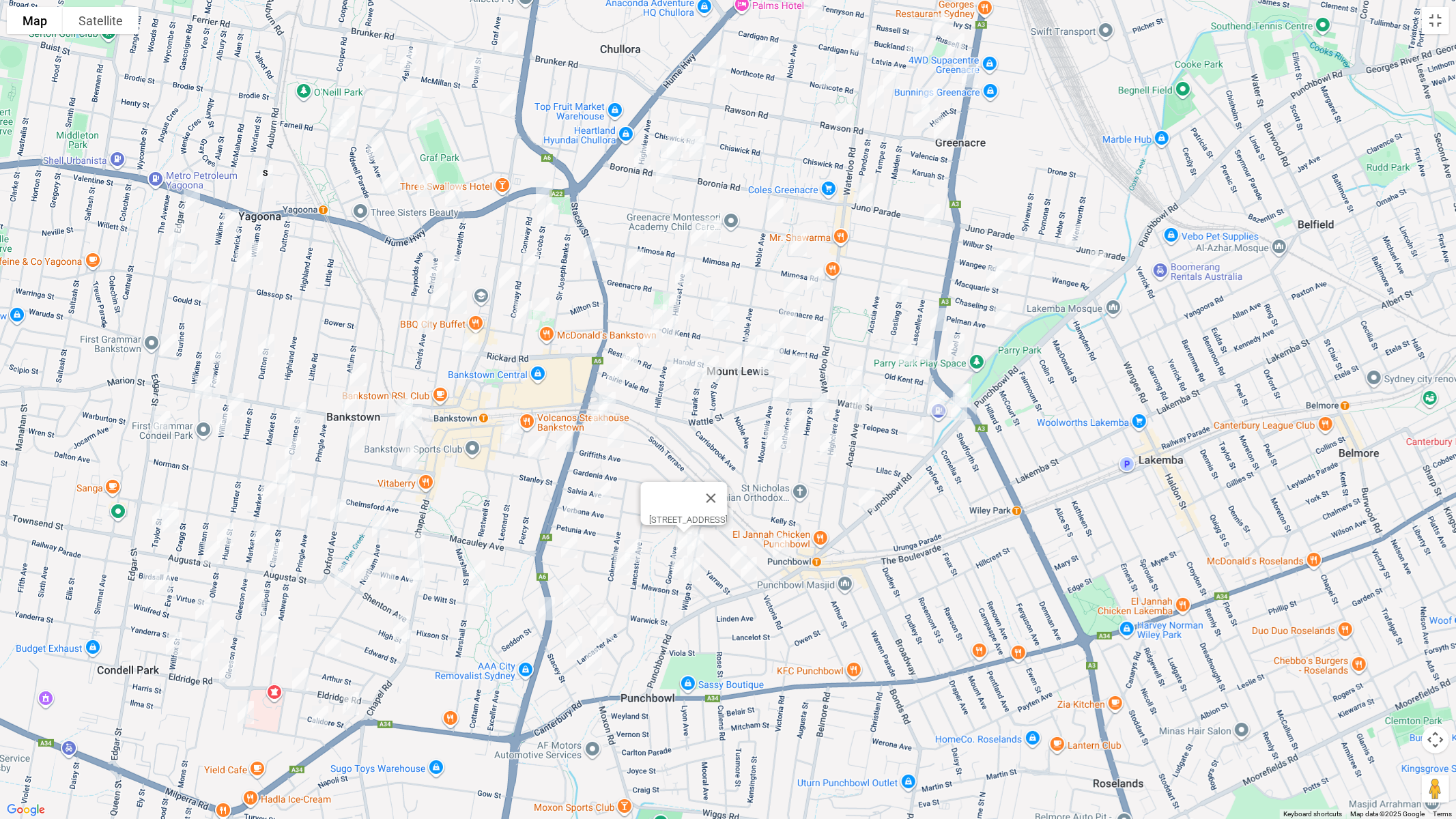
click at [706, 546] on img "31 Wilga Street, PUNCHBOWL NSW 2196" at bounding box center [695, 545] width 28 height 34
drag, startPoint x: 670, startPoint y: 564, endPoint x: 679, endPoint y: 565, distance: 9.1
click at [670, 563] on img "44 Gowrie Avenue, PUNCHBOWL NSW 2196" at bounding box center [680, 567] width 28 height 34
click at [694, 568] on img "49 Wilga Street, PUNCHBOWL NSW 2196" at bounding box center [692, 569] width 28 height 34
click at [569, 549] on img "4 Aster Avenue, PUNCHBOWL NSW 2196" at bounding box center [569, 546] width 28 height 34
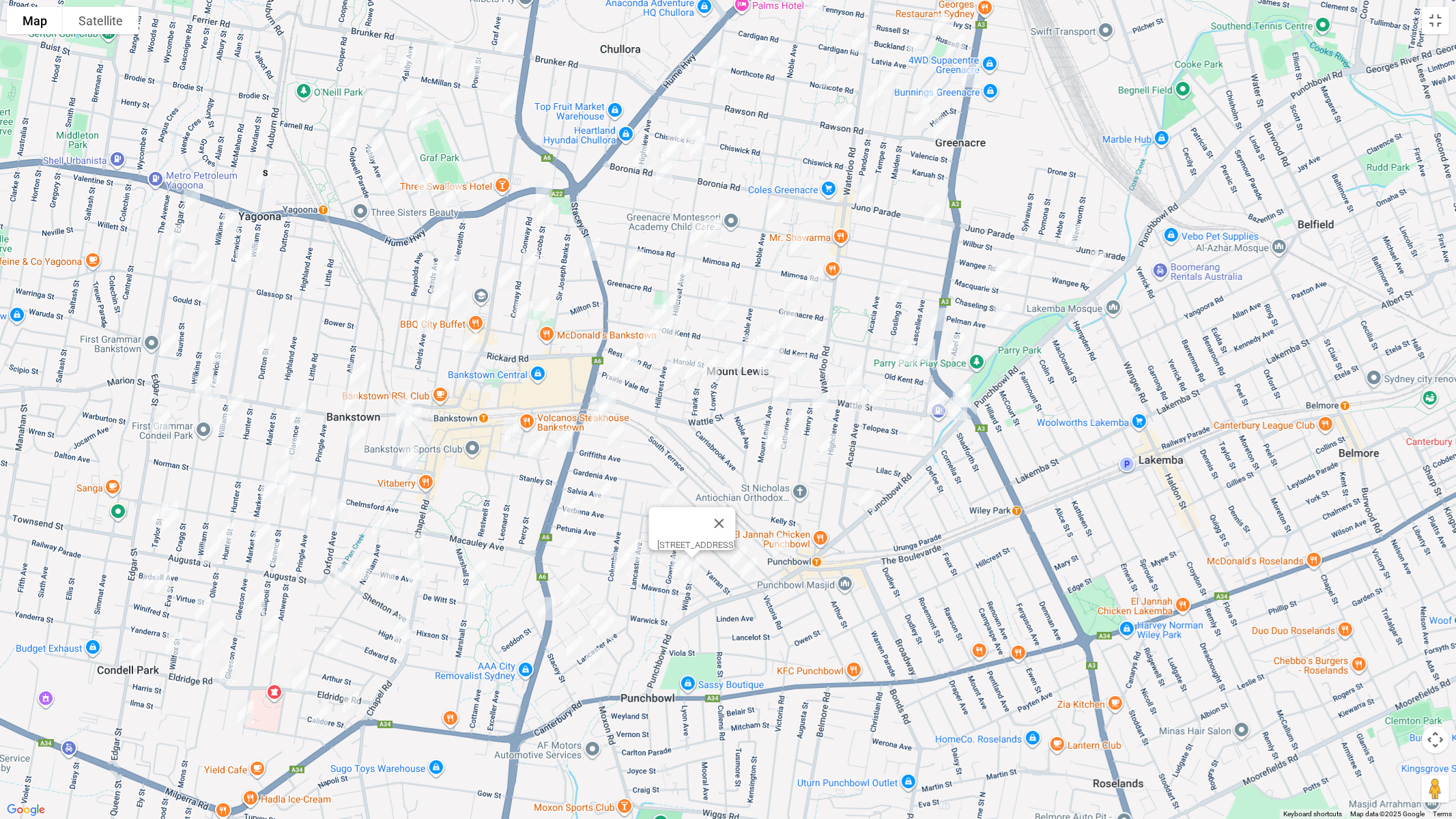
click at [569, 542] on img "4 Aster Avenue, PUNCHBOWL NSW 2196" at bounding box center [569, 546] width 28 height 34
click at [639, 543] on img "49A Lancaster Avenue, PUNCHBOWL NSW 2196" at bounding box center [633, 551] width 28 height 34
click at [618, 558] on img "76 Columbine Avenue, PUNCHBOWL NSW 2196" at bounding box center [622, 563] width 28 height 34
click at [570, 589] on img "80 James Street, PUNCHBOWL NSW 2196" at bounding box center [572, 596] width 28 height 34
click at [545, 603] on img "55 Stacey Street, BANKSTOWN NSW 2200" at bounding box center [547, 609] width 28 height 34
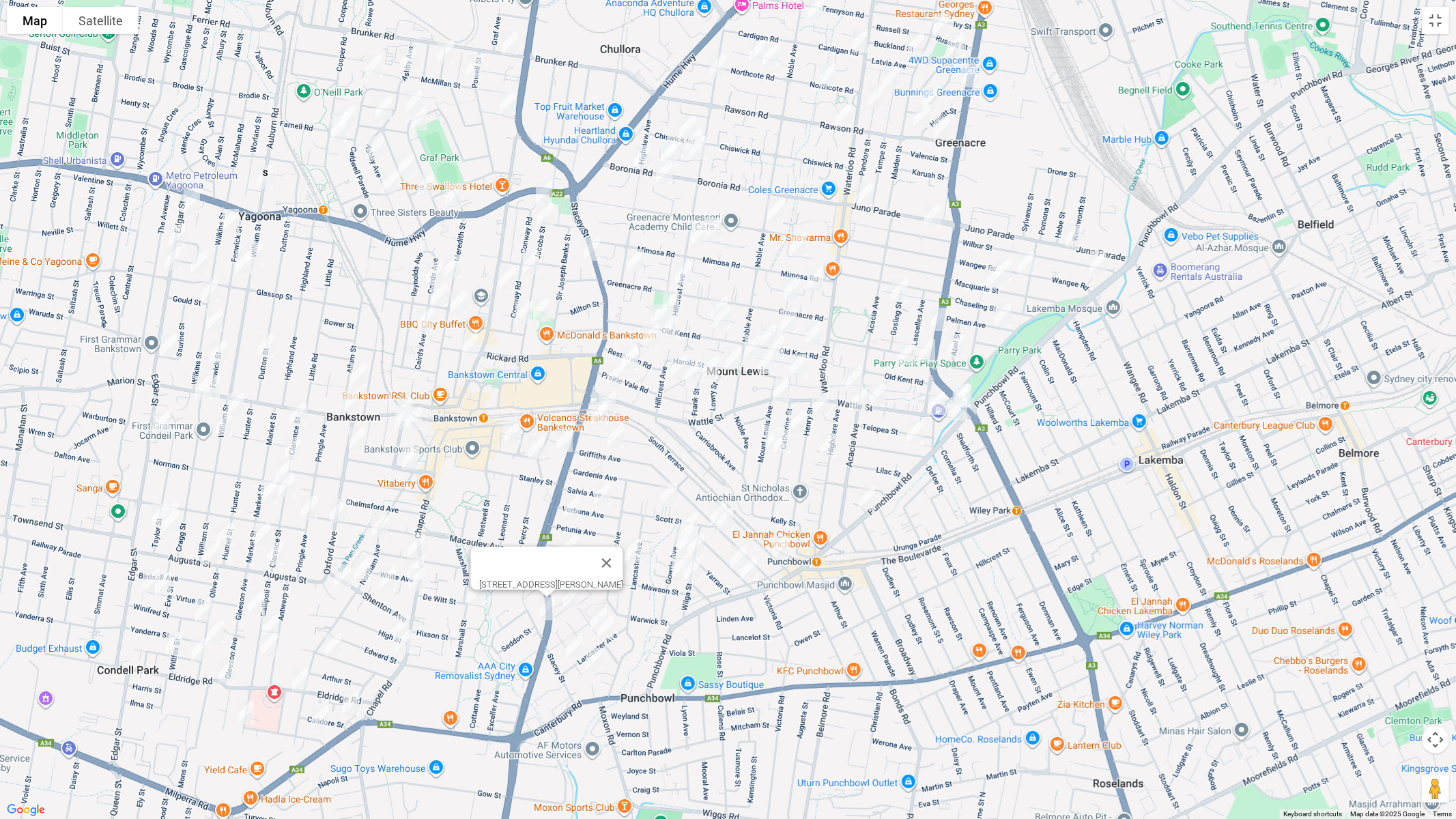
click at [592, 604] on img "56A James Street, PUNCHBOWL NSW 2196" at bounding box center [598, 619] width 28 height 34
click at [610, 625] on img "46 James Street, PUNCHBOWL NSW 2196" at bounding box center [605, 628] width 28 height 34
click at [570, 645] on img "143 Lancaster Avenue, PUNCHBOWL NSW 2196" at bounding box center [574, 647] width 28 height 34
click at [576, 645] on img "143 Lancaster Avenue, PUNCHBOWL NSW 2196" at bounding box center [574, 647] width 28 height 34
click at [598, 661] on img "5 Nevada Crescent, PUNCHBOWL NSW 2196" at bounding box center [593, 659] width 28 height 34
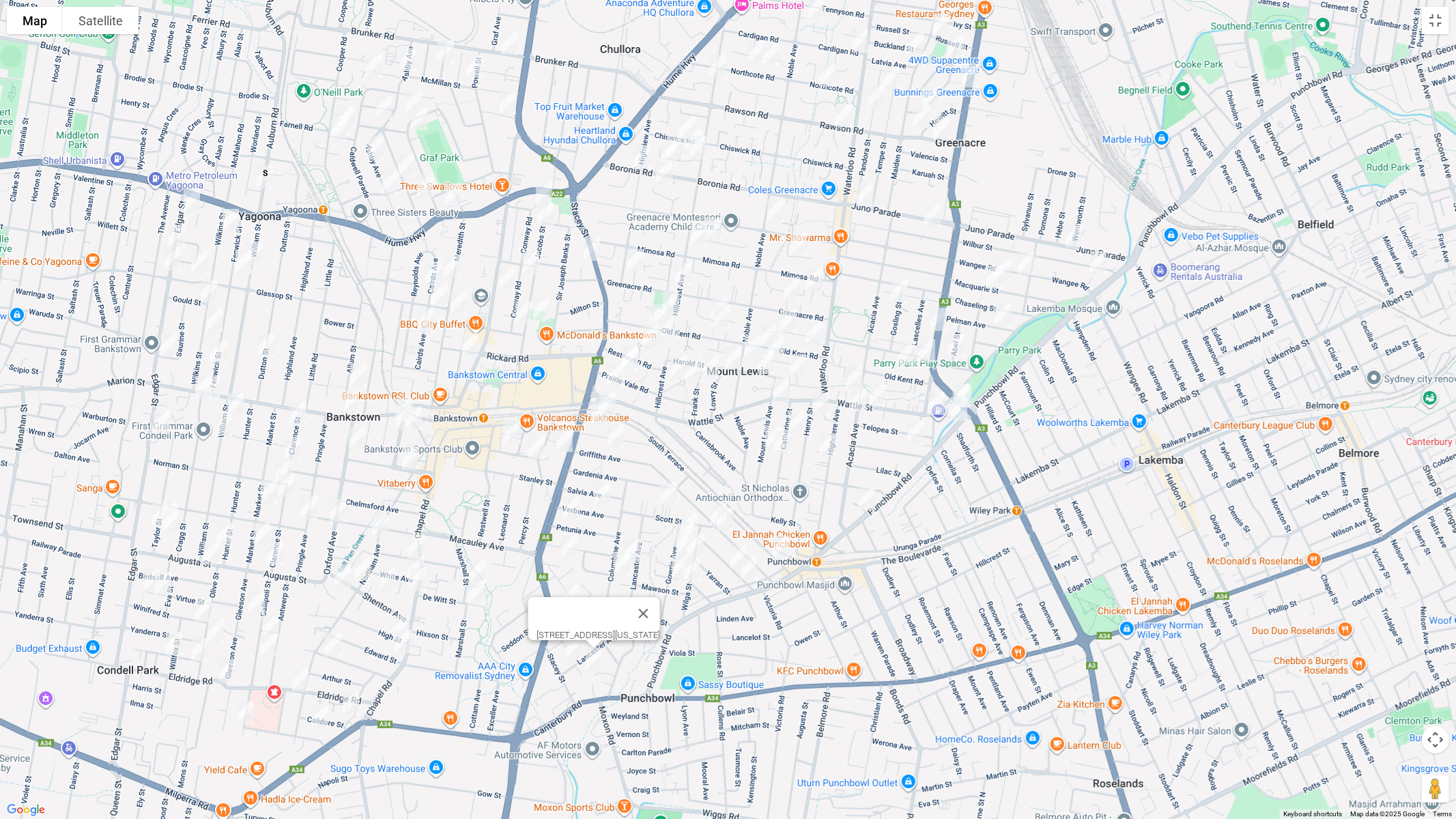
click at [574, 653] on img "143 Lancaster Avenue, PUNCHBOWL NSW 2196" at bounding box center [574, 647] width 28 height 34
click at [473, 564] on img "26 Marshall Street, BANKSTOWN NSW 2200" at bounding box center [477, 572] width 28 height 34
click at [473, 594] on img "37 De Witt Street, BANKSTOWN NSW 2200" at bounding box center [476, 592] width 28 height 34
click at [295, 410] on img "7 Clarence Street, CONDELL PARK NSW 2200" at bounding box center [298, 413] width 28 height 34
click at [297, 438] on img "37 Clarence Street, CONDELL PARK NSW 2200" at bounding box center [292, 448] width 28 height 34
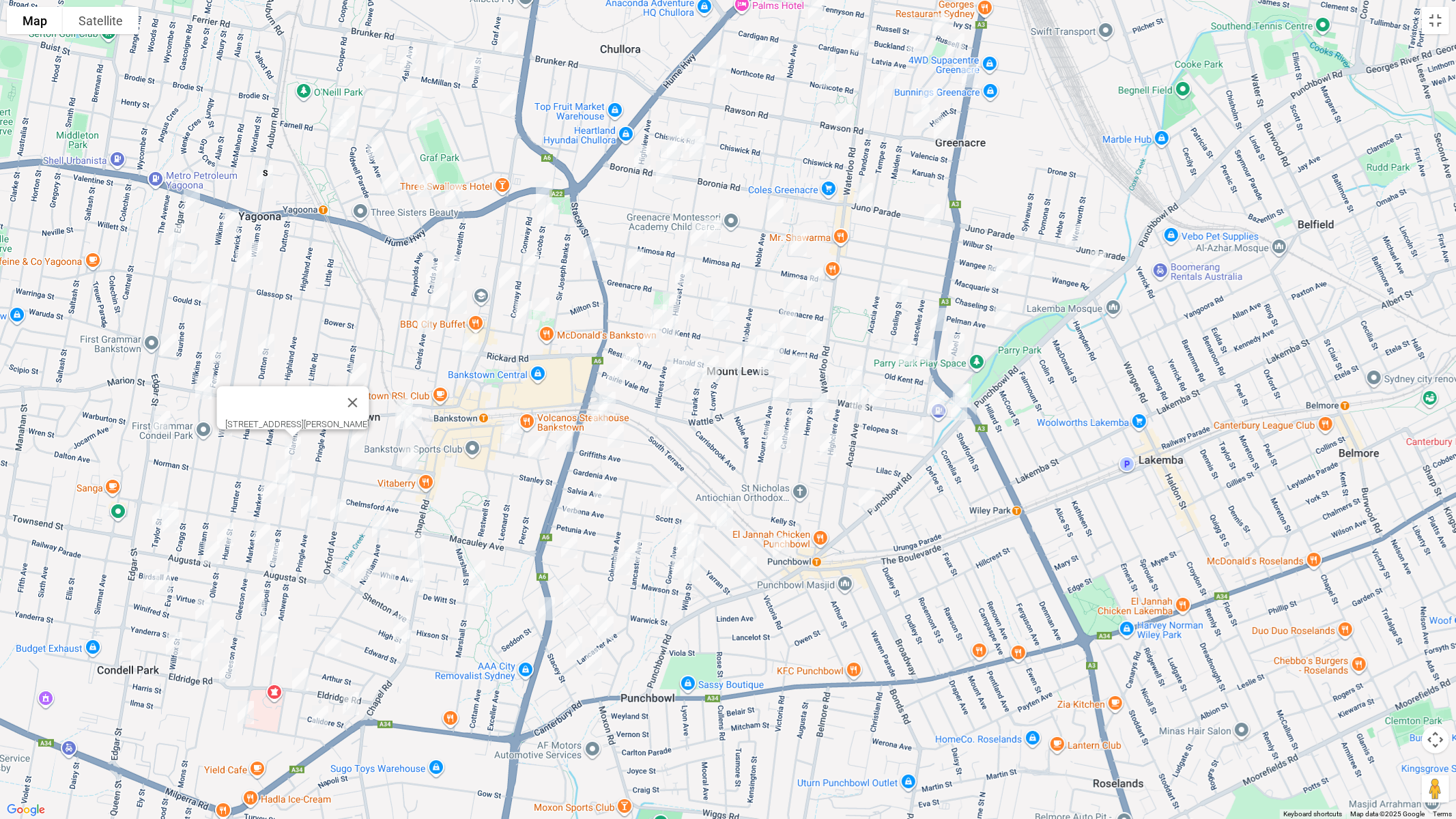
click at [271, 461] on img "1 Norman Street, CONDELL PARK NSW 2200" at bounding box center [284, 472] width 28 height 34
drag, startPoint x: 289, startPoint y: 483, endPoint x: 302, endPoint y: 502, distance: 23.0
click at [289, 484] on img "67 Clarence Street, CONDELL PARK NSW 2200" at bounding box center [287, 485] width 28 height 34
click at [305, 507] on img "3 Lancelot Street, BANKSTOWN NSW 2200" at bounding box center [309, 508] width 28 height 34
click at [338, 510] on img "77 Oxford Avenue, BANKSTOWN NSW 2200" at bounding box center [338, 510] width 28 height 34
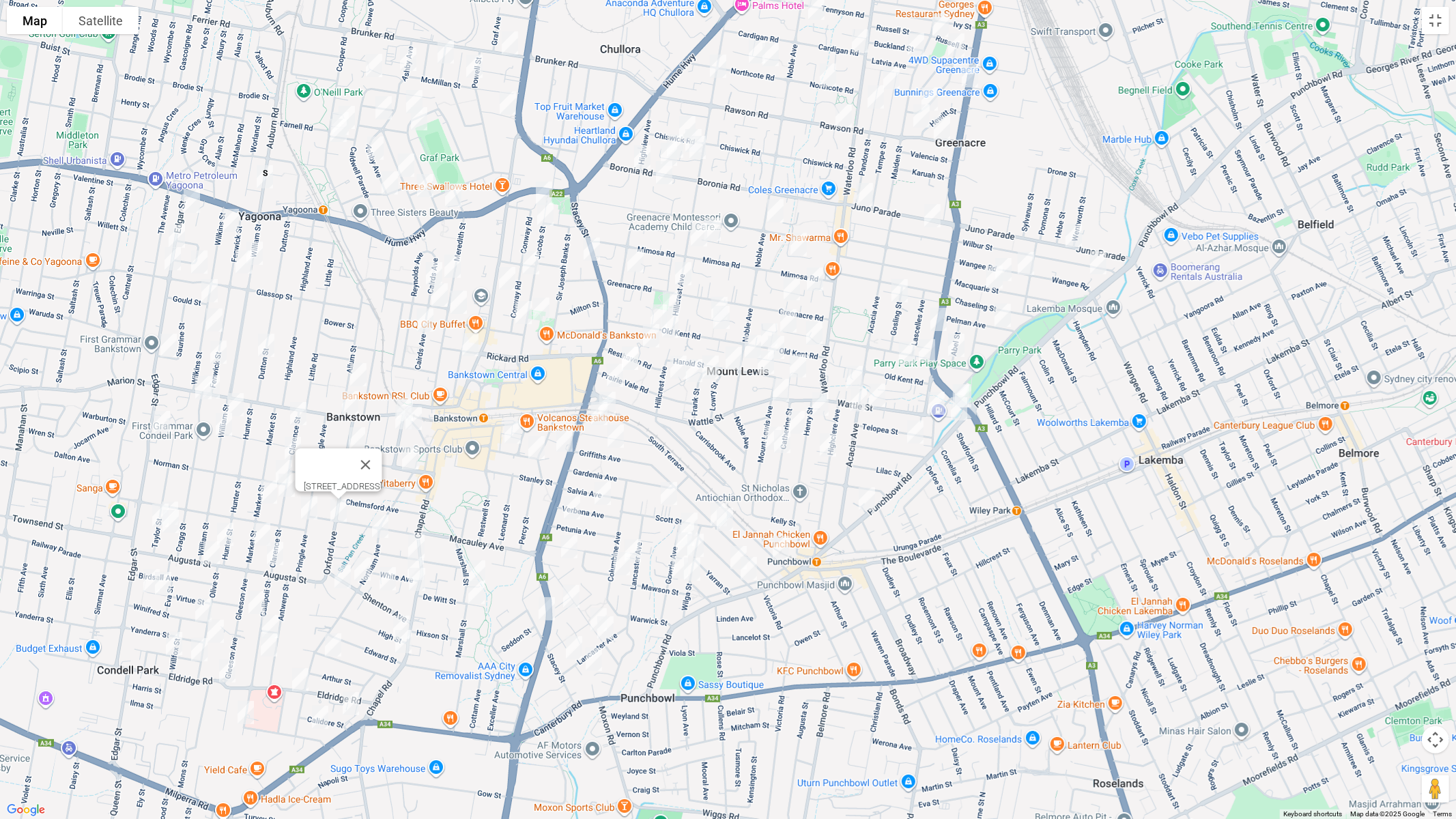
drag, startPoint x: 376, startPoint y: 521, endPoint x: 401, endPoint y: 535, distance: 28.7
click at [376, 522] on img "107 Northam Avenue, BANKSTOWN NSW 2200" at bounding box center [380, 526] width 28 height 34
click at [422, 543] on img "4 Dudley Avenue, BANKSTOWN NSW 2200" at bounding box center [416, 546] width 28 height 34
click at [404, 556] on img "2A White Avenue, BANKSTOWN NSW 2200" at bounding box center [415, 568] width 28 height 34
click at [420, 587] on img "140 Chapel Road, BANKSTOWN NSW 2200" at bounding box center [417, 579] width 28 height 34
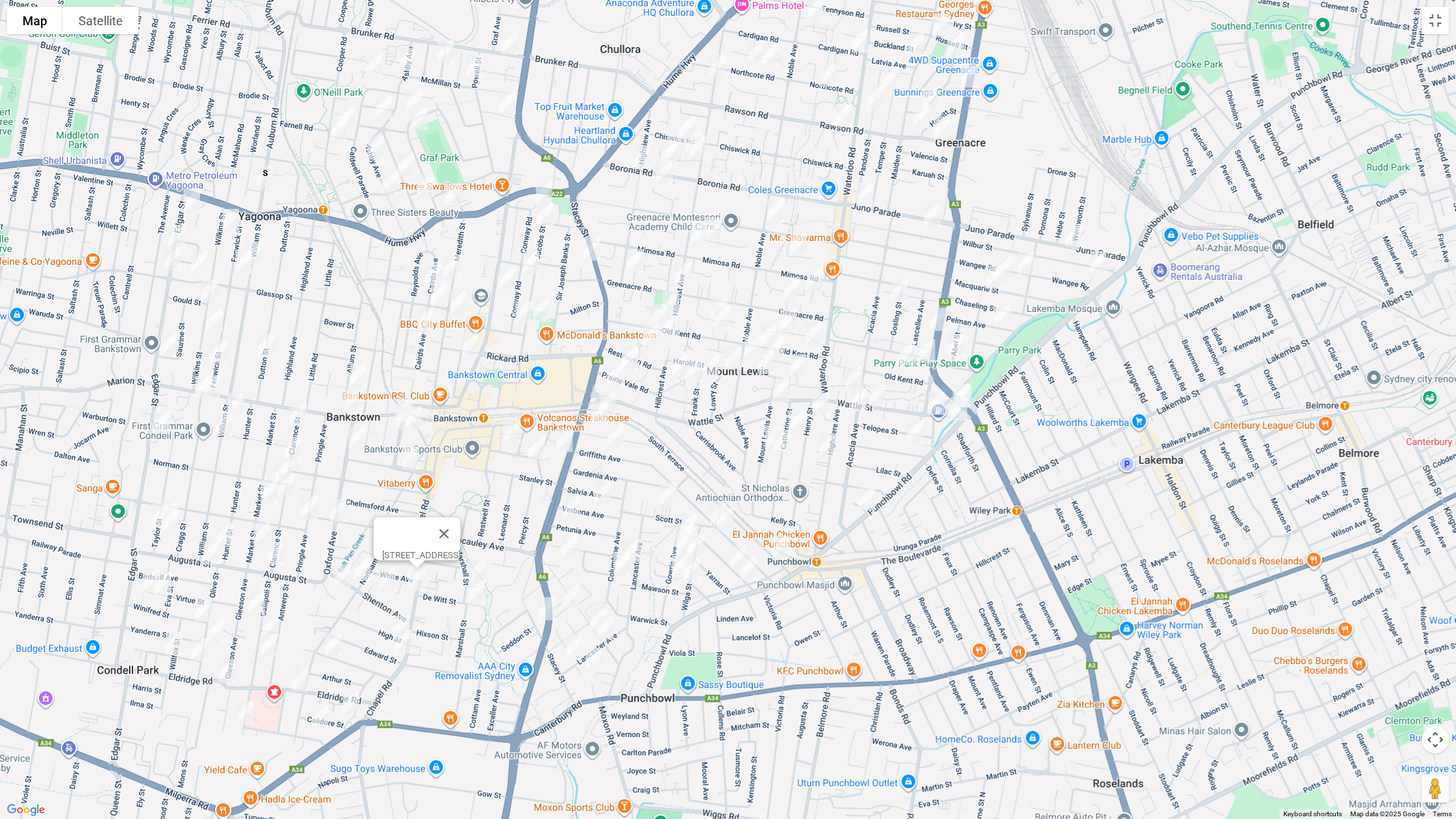
drag, startPoint x: 259, startPoint y: 484, endPoint x: 270, endPoint y: 489, distance: 12.1
click at [259, 484] on img "76 Market Street, CONDELL PARK NSW 2200" at bounding box center [268, 492] width 28 height 34
click at [362, 567] on img "1/143 Northam Avenue, BANKSTOWN NSW 2200" at bounding box center [362, 569] width 28 height 34
click at [384, 576] on img "21 Shenton Avenue, BANKSTOWN NSW 2200" at bounding box center [388, 578] width 28 height 34
click at [343, 579] on img "6 Sunset Avenue, BANKSTOWN NSW 2200" at bounding box center [343, 576] width 28 height 34
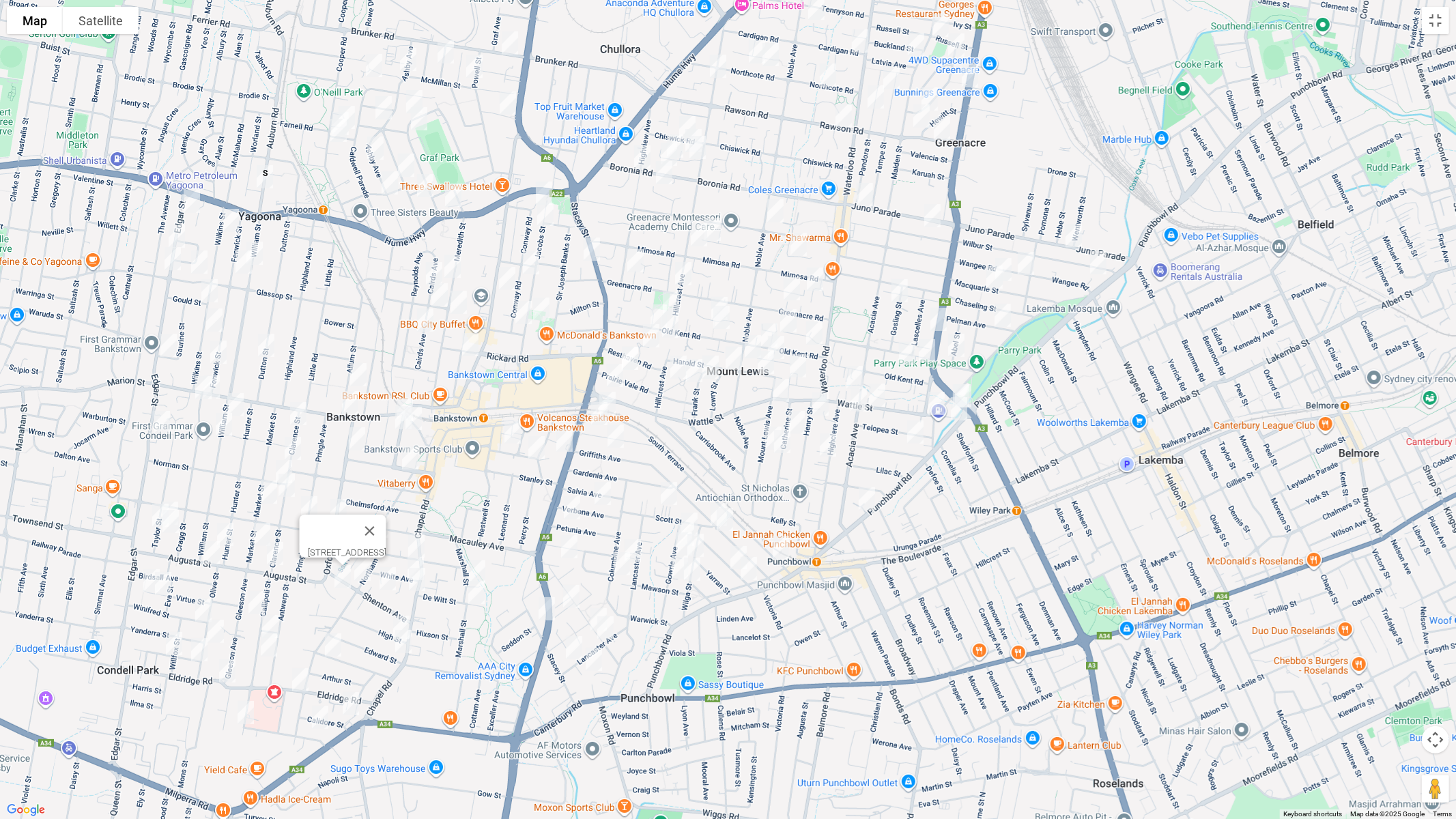
click at [398, 613] on img "6 High Street, BANKSTOWN NSW 2200" at bounding box center [401, 627] width 28 height 34
click at [400, 645] on img "1 Edward Street, BANKSTOWN NSW 2200" at bounding box center [403, 641] width 28 height 34
click at [337, 647] on img "50 Irvine Street, BANKSTOWN NSW 2200" at bounding box center [333, 645] width 28 height 34
click at [304, 672] on img "62 Eldridge Road, BANKSTOWN NSW 2200" at bounding box center [300, 679] width 28 height 34
click at [347, 690] on img "3 Calidore Street, BANKSTOWN NSW 2200" at bounding box center [350, 703] width 28 height 34
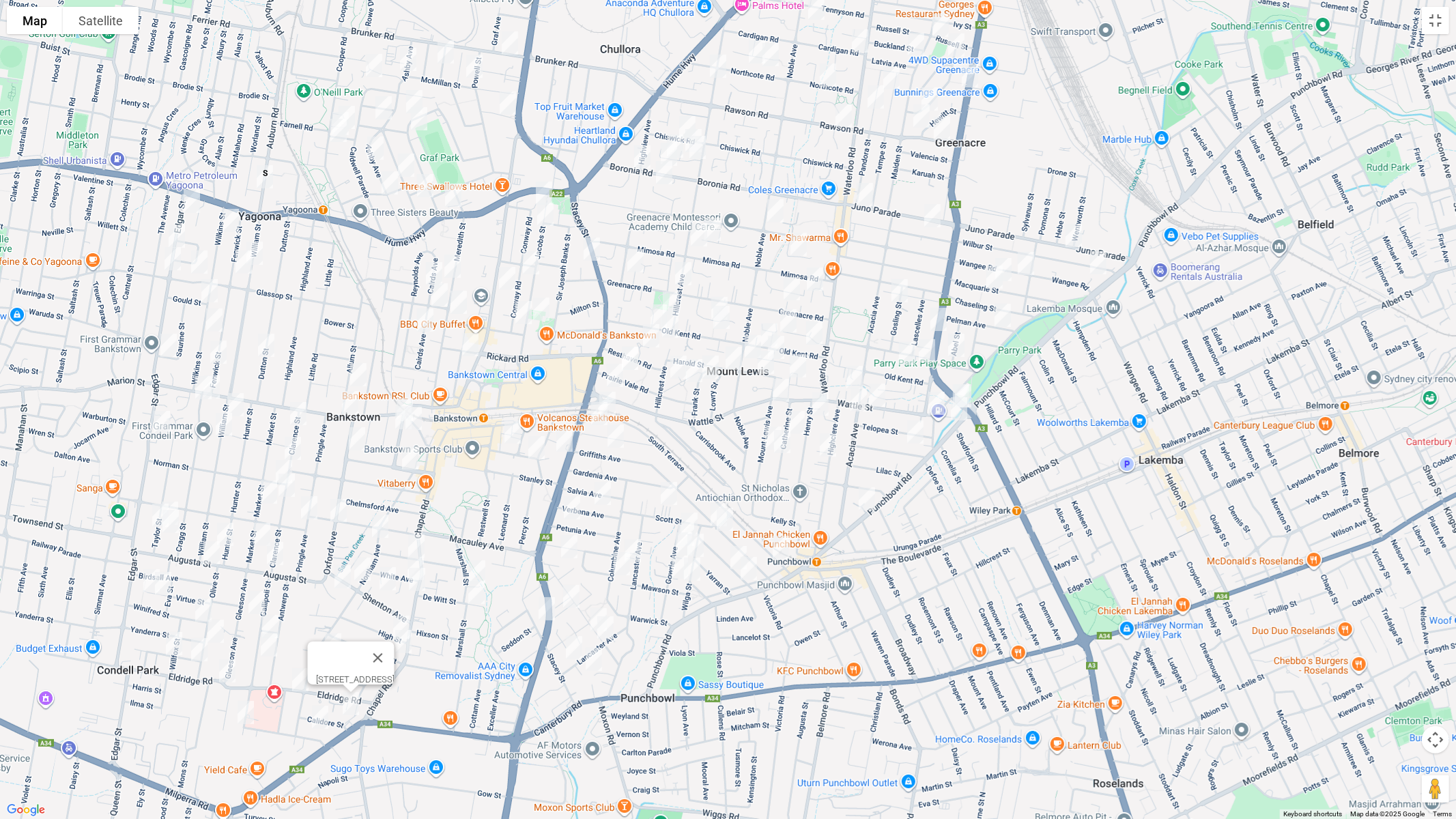
click at [316, 690] on img "9 Claribel Street, BANKSTOWN NSW 2200" at bounding box center [320, 717] width 28 height 34
click at [266, 530] on img "106 Market Street, CONDELL PARK NSW 2200" at bounding box center [262, 534] width 28 height 34
click at [275, 554] on img "115 Clarence Street, CONDELL PARK NSW 2200" at bounding box center [275, 554] width 28 height 34
click at [150, 508] on img "1/107 Taylor Street, CONDELL PARK NSW 2200" at bounding box center [160, 515] width 28 height 34
click at [173, 528] on img "4/110 Taylor Street, CONDELL PARK NSW 2200" at bounding box center [170, 521] width 28 height 34
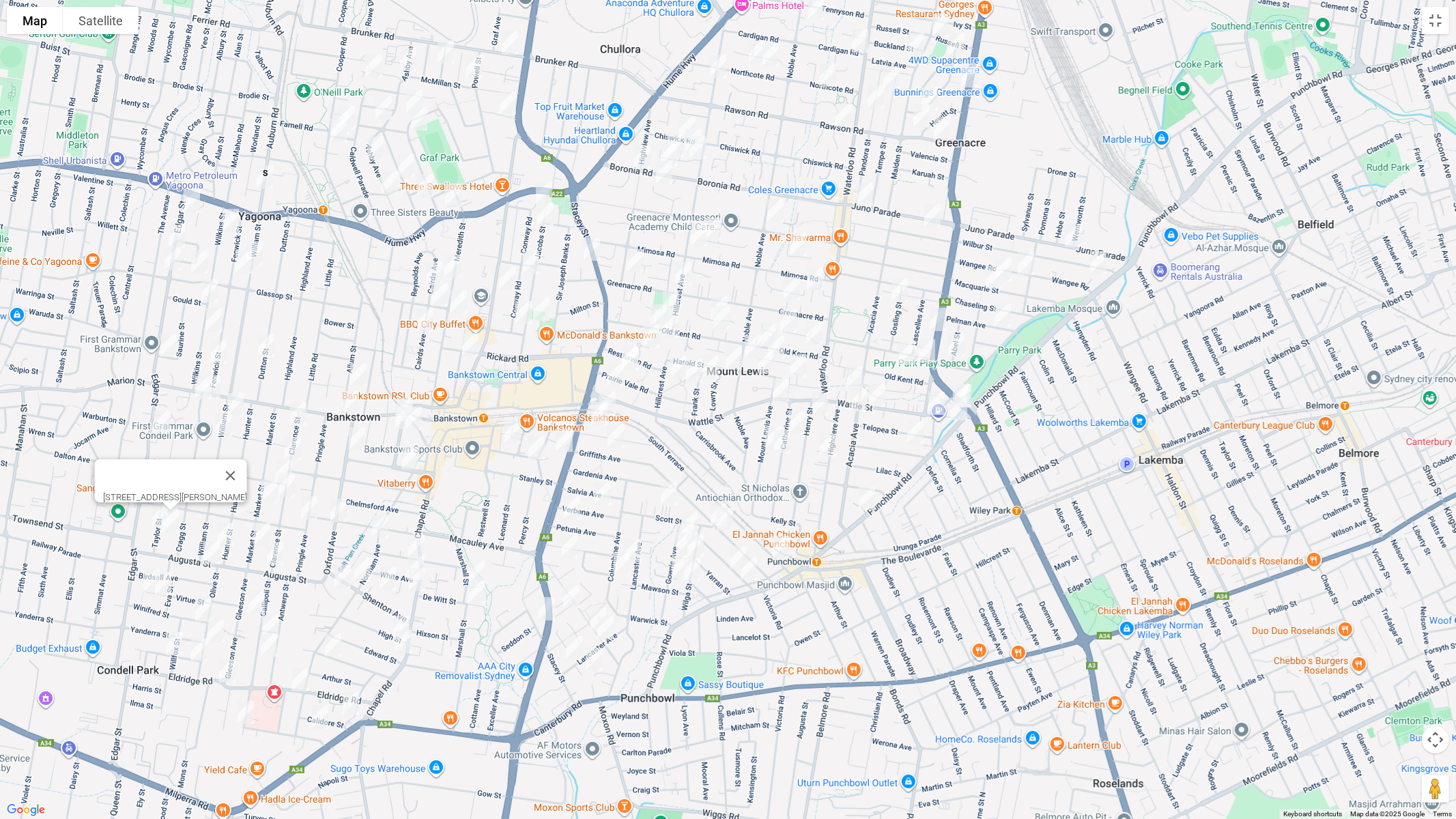
click at [224, 525] on img "107A Hunter Street, CONDELL PARK NSW 2200" at bounding box center [225, 534] width 28 height 34
click at [211, 551] on img "48 Augusta Street, CONDELL PARK NSW 2200" at bounding box center [211, 553] width 28 height 34
click at [141, 585] on img "49 Virtue Street, CONDELL PARK NSW 2200" at bounding box center [151, 580] width 28 height 34
click at [169, 585] on img "39 Virtue Street, CONDELL PARK NSW 2200" at bounding box center [163, 583] width 28 height 34
click at [212, 606] on img "7a Winifred Street, CONDELL PARK NSW 2200" at bounding box center [203, 610] width 28 height 34
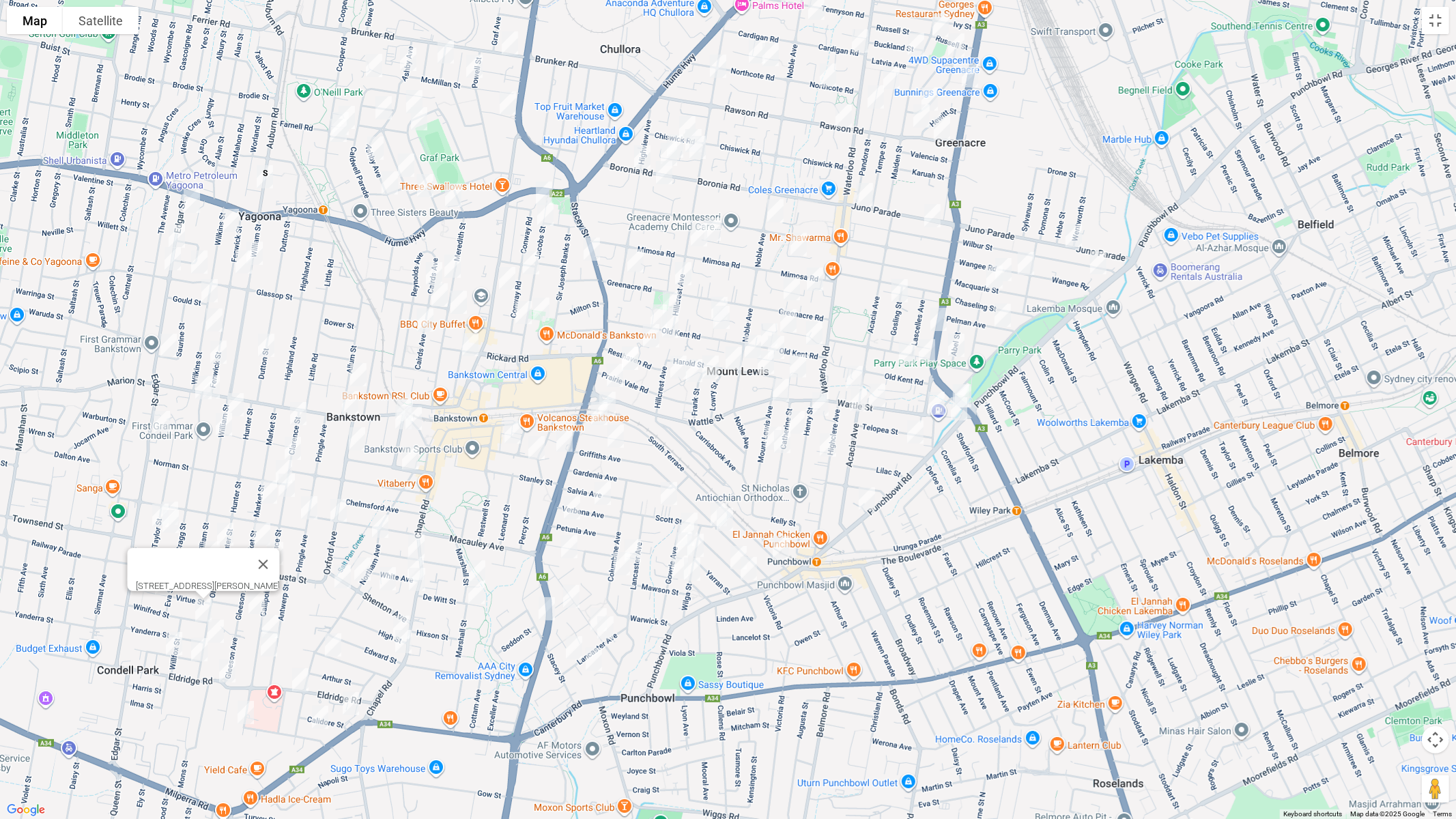
drag, startPoint x: 261, startPoint y: 607, endPoint x: 261, endPoint y: 616, distance: 9.0
click at [261, 607] on img "24A Gleeson Avenue, CONDELL PARK NSW 2200" at bounding box center [256, 602] width 28 height 34
click at [273, 619] on img "48 Gallipoli Street, CONDELL PARK NSW 2200" at bounding box center [270, 626] width 28 height 34
click at [268, 640] on img "60A Gallipoli Street, CONDELL PARK NSW 2200" at bounding box center [268, 645] width 28 height 34
click at [176, 495] on div "[STREET_ADDRESS]" at bounding box center [728, 410] width 1456 height 819
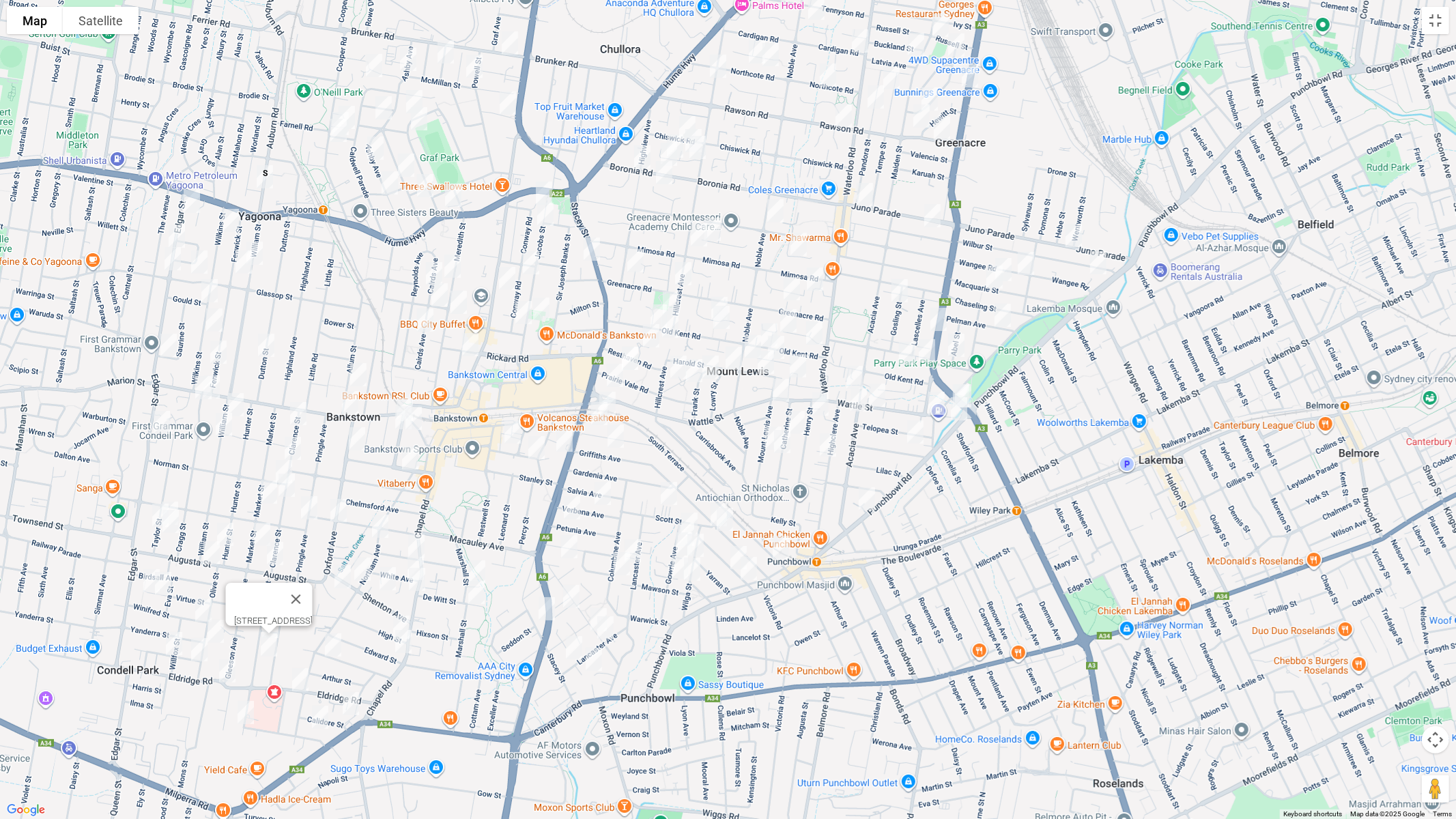
click at [174, 497] on img "106 Taylor Street, CONDELL PARK NSW 2200" at bounding box center [170, 513] width 28 height 34
drag, startPoint x: 218, startPoint y: 621, endPoint x: 207, endPoint y: 620, distance: 11.0
click at [218, 621] on img "58 Olive Street, CONDELL PARK NSW 2200" at bounding box center [215, 631] width 28 height 34
click at [172, 640] on img "3 Nowill Street, CONDELL PARK NSW 2200" at bounding box center [174, 643] width 28 height 34
click at [198, 645] on img "5 Skone Street, CONDELL PARK NSW 2200" at bounding box center [199, 650] width 28 height 34
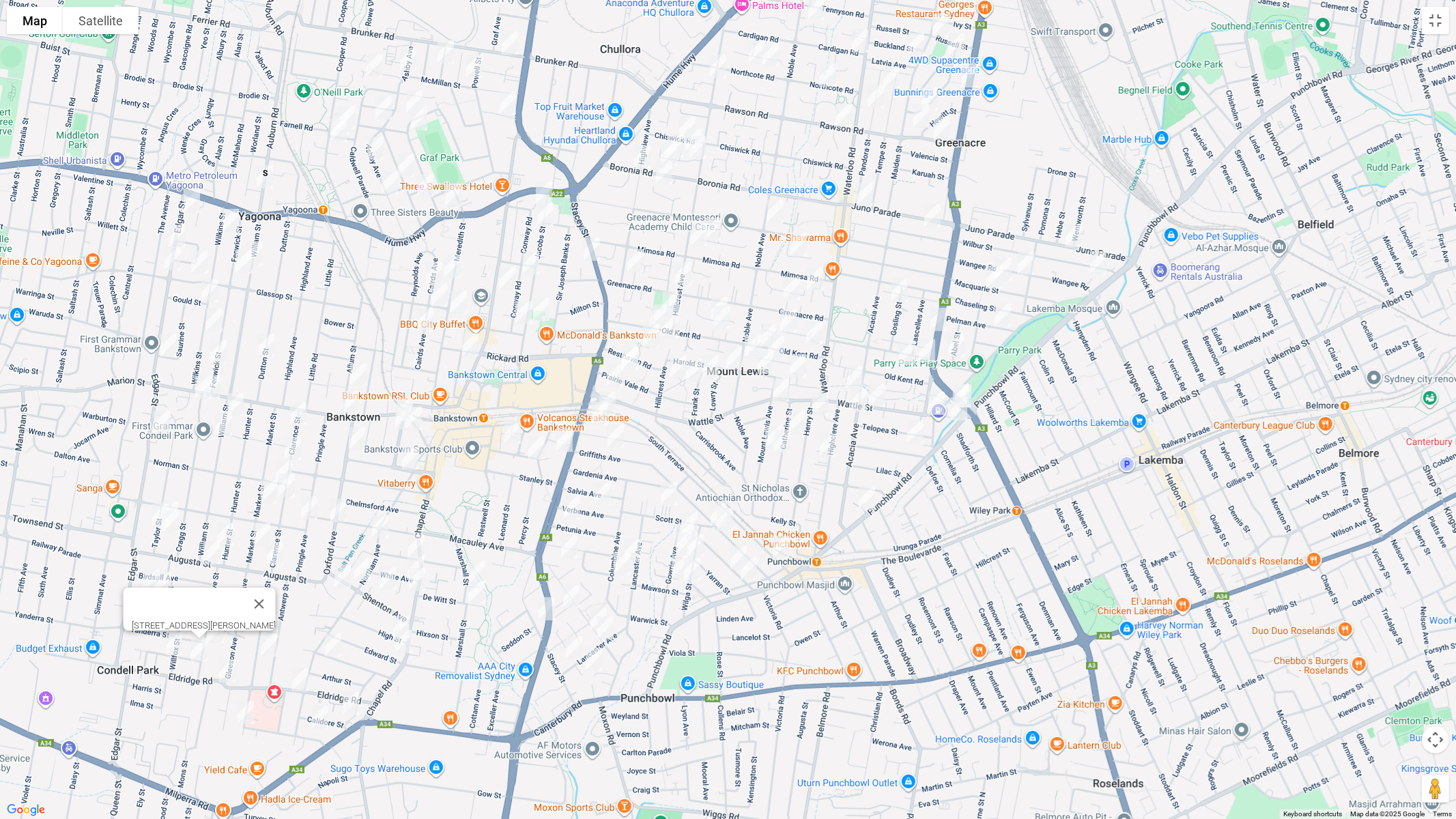
click at [229, 669] on img "5/88 Eldridge Road, CONDELL PARK NSW 2200" at bounding box center [227, 671] width 28 height 34
click at [251, 690] on img "107 Gallipoli Street, CONDELL PARK NSW 2200" at bounding box center [246, 712] width 28 height 34
click at [289, 664] on button "Close" at bounding box center [272, 666] width 32 height 32
click at [230, 670] on img "5/88 Eldridge Road, CONDELL PARK NSW 2200" at bounding box center [227, 671] width 28 height 34
click at [1438, 30] on button "Toggle fullscreen view" at bounding box center [1436, 20] width 28 height 28
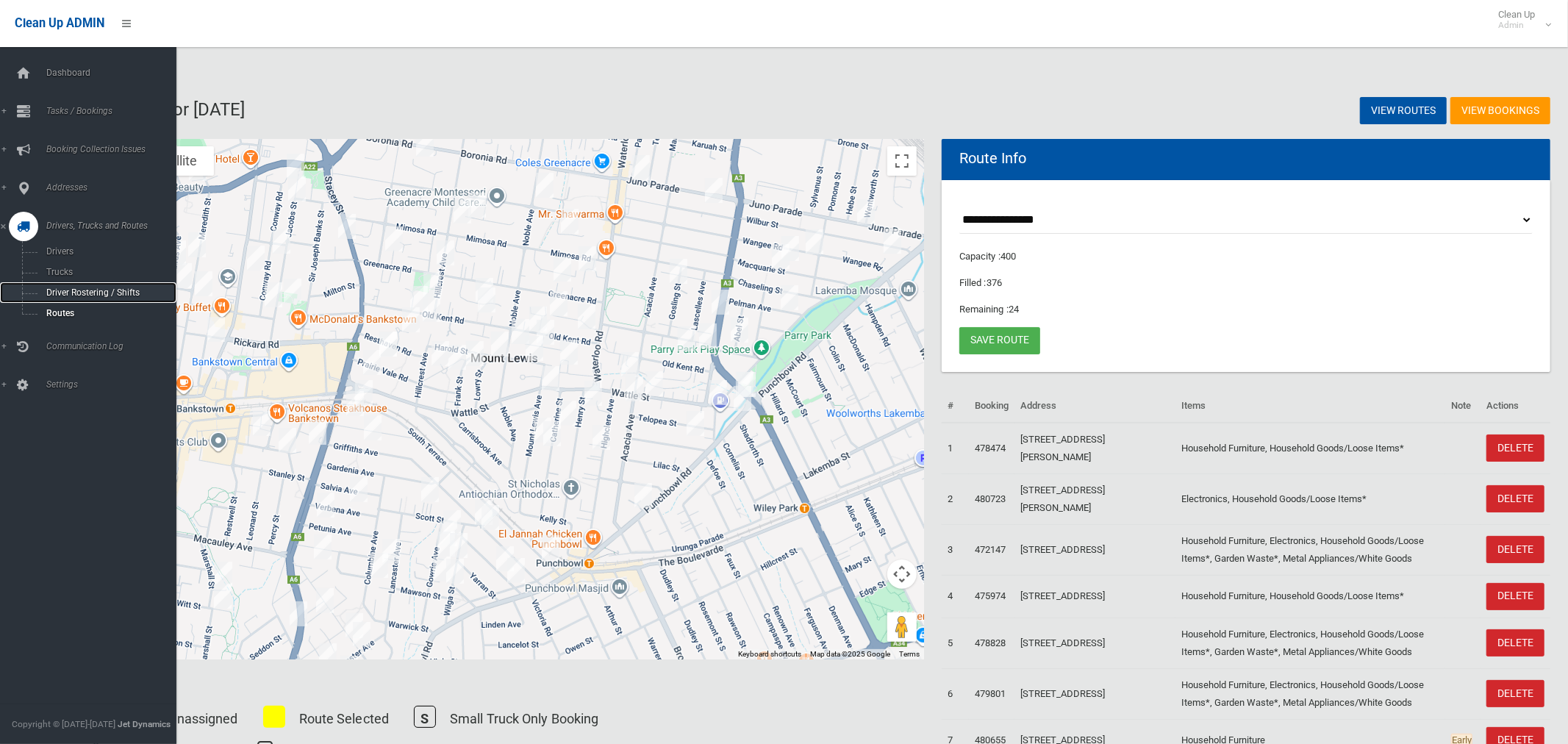
click at [75, 294] on span "Driver Rostering / Shifts" at bounding box center [103, 293] width 122 height 11
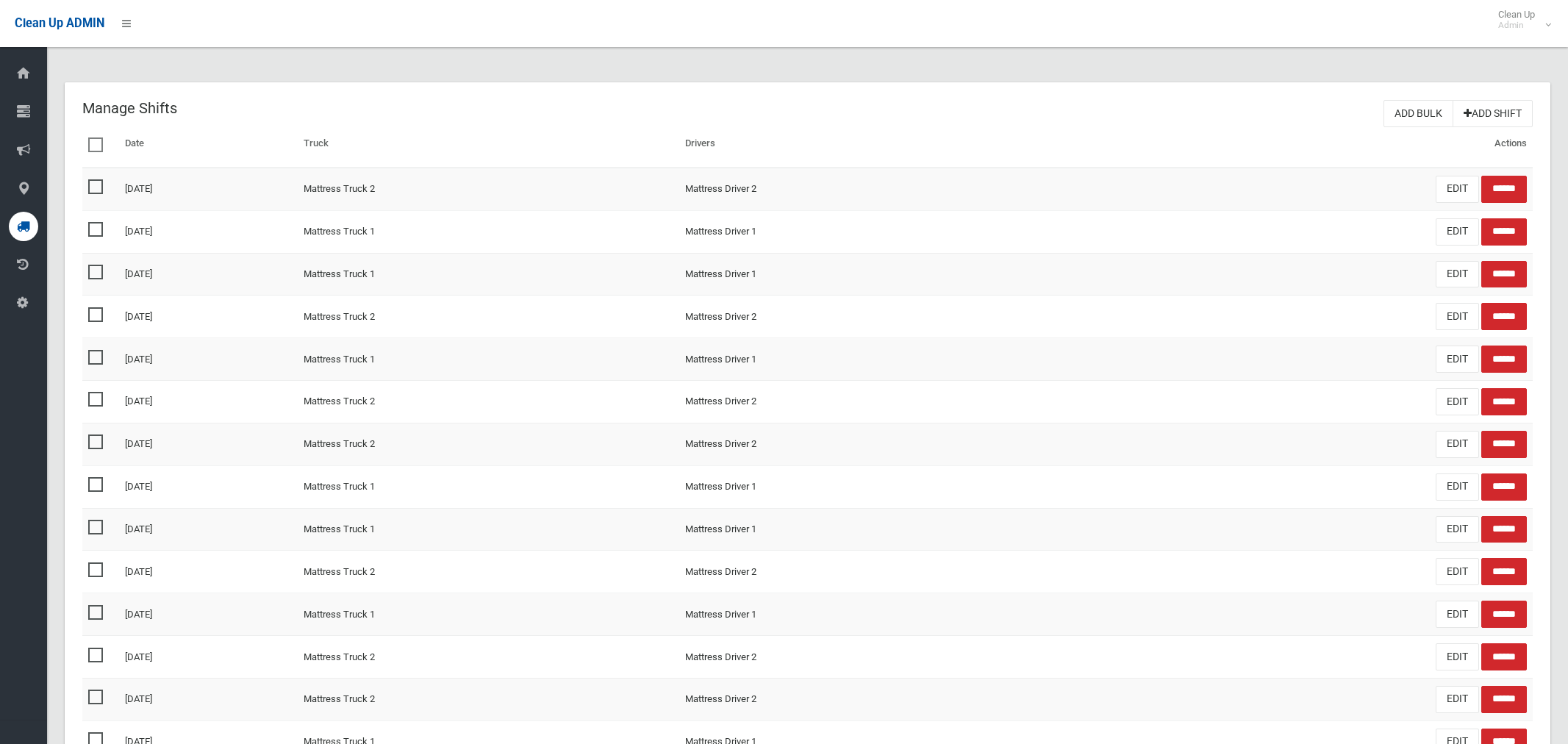
click at [1503, 115] on link "Add Shift" at bounding box center [1493, 113] width 80 height 27
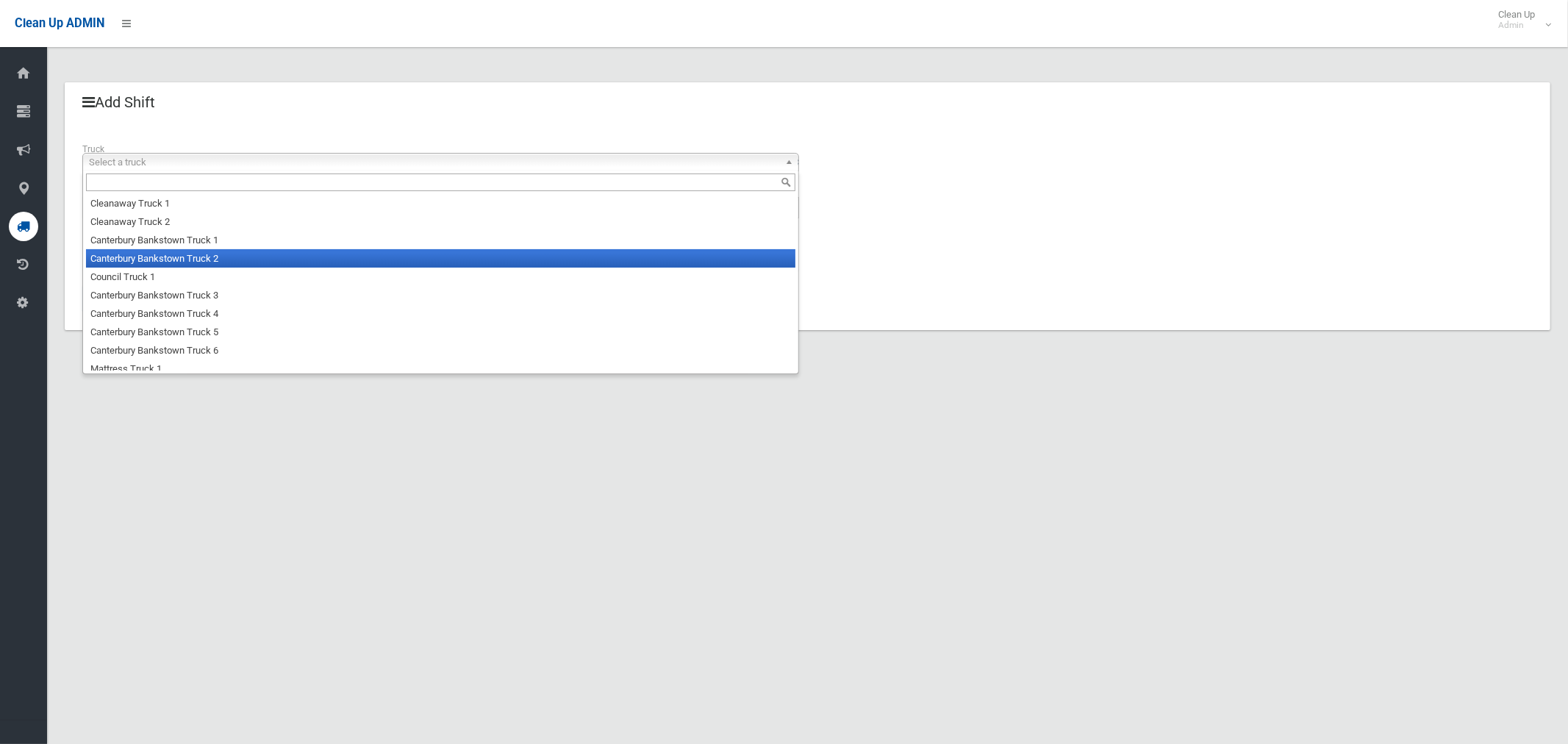
click at [212, 259] on li "Canterbury Bankstown Truck 2" at bounding box center [441, 259] width 710 height 18
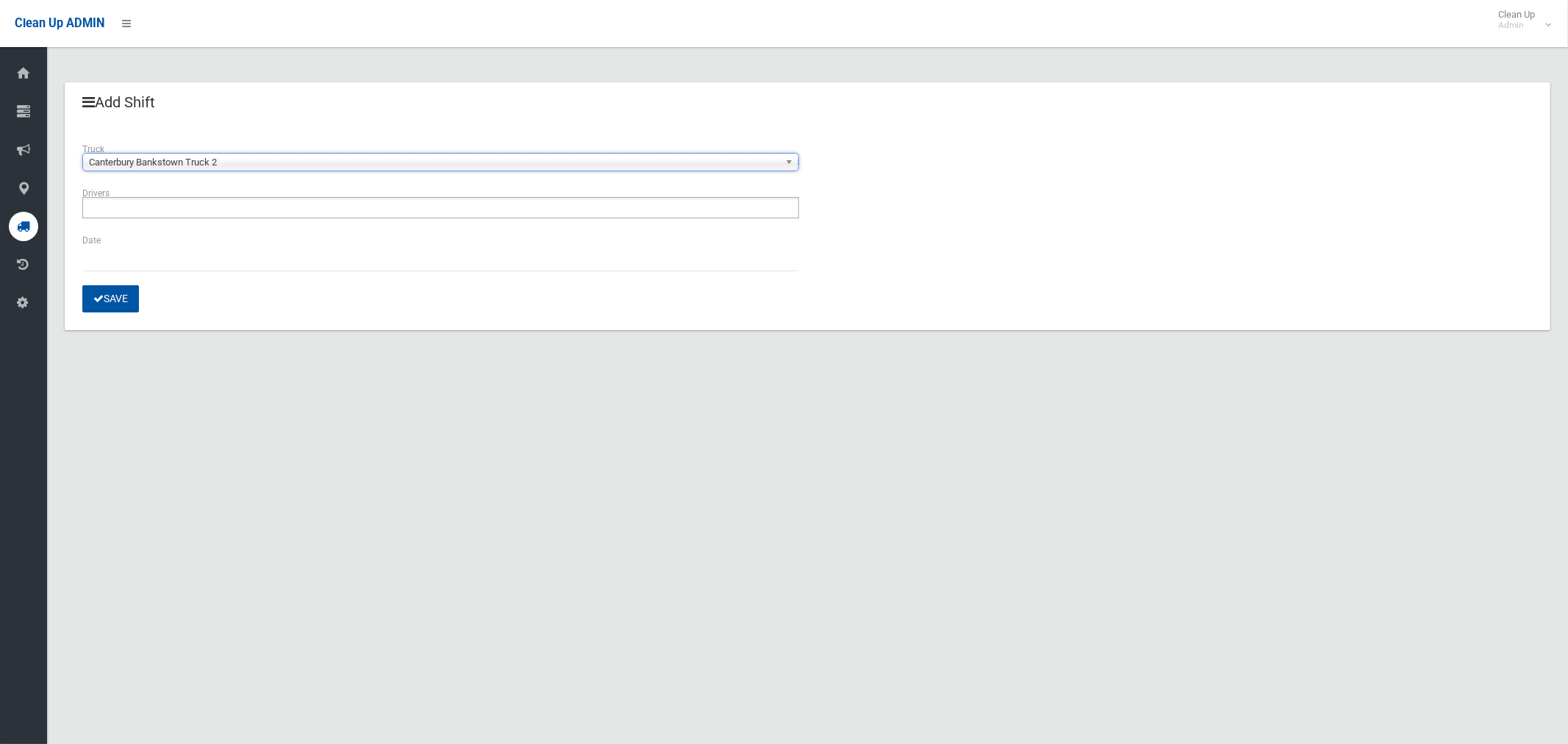
click at [173, 208] on ul at bounding box center [441, 208] width 717 height 21
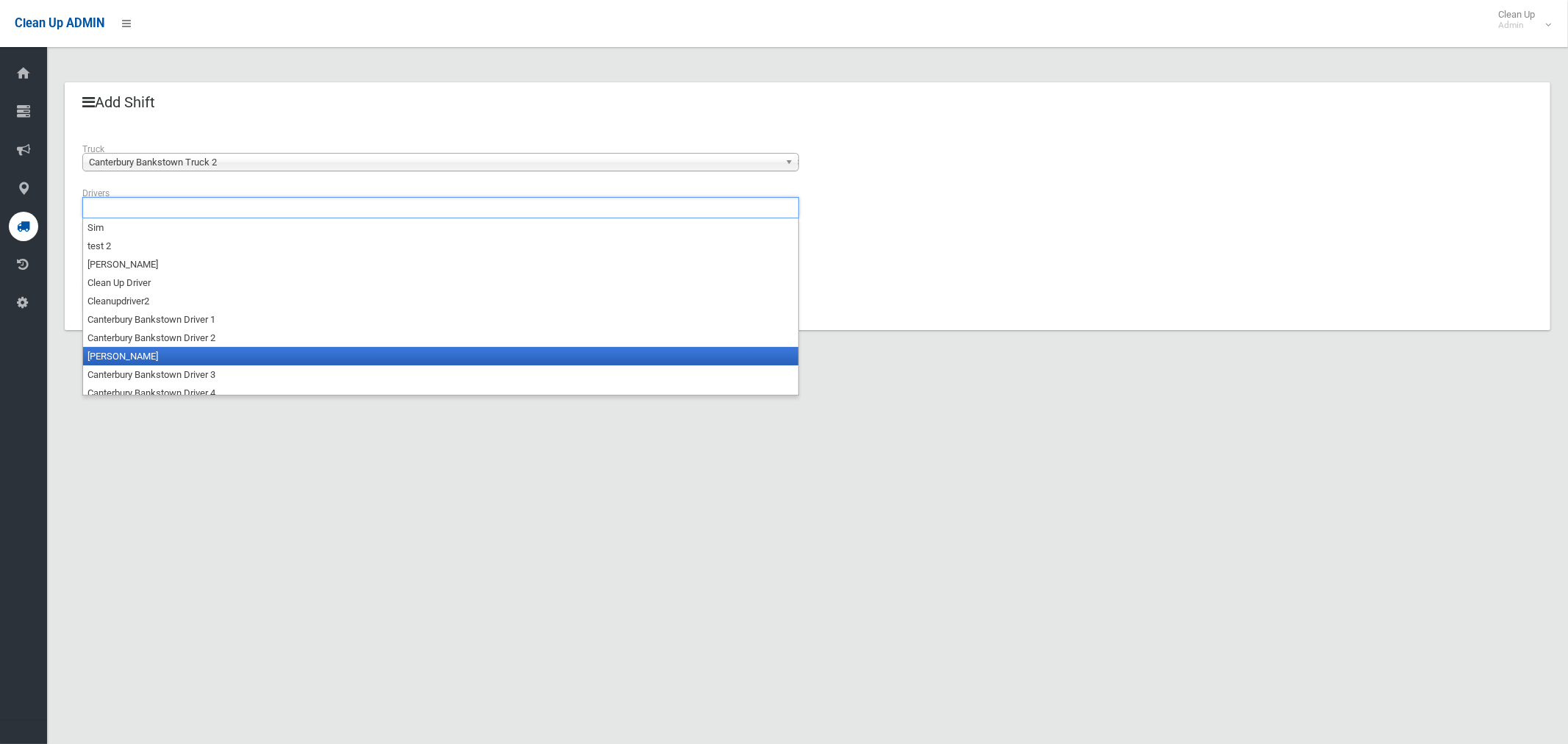
click at [218, 342] on li "Canterbury Bankstown Driver 2" at bounding box center [441, 338] width 715 height 18
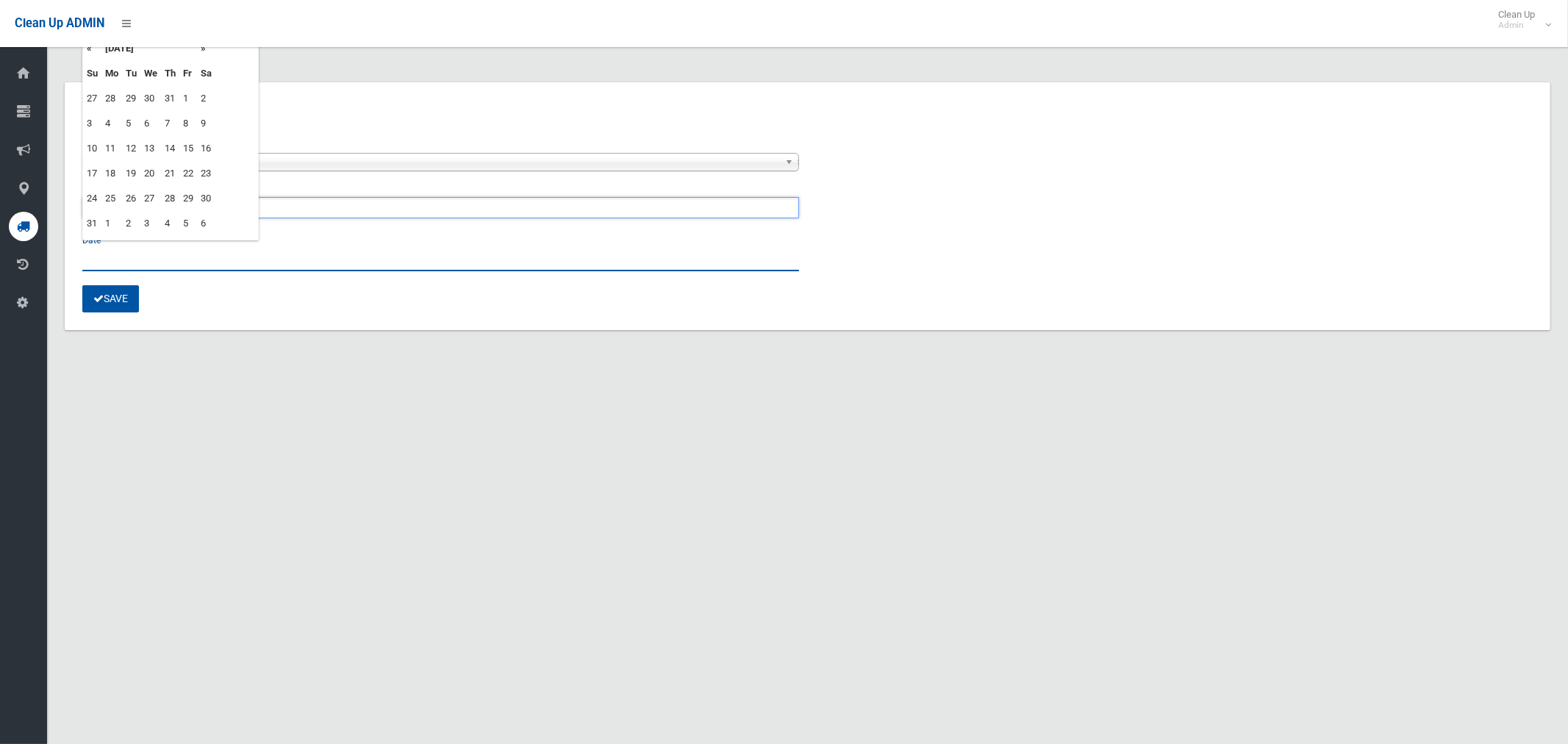
click at [116, 262] on input "text" at bounding box center [441, 258] width 717 height 27
click at [109, 222] on td "1" at bounding box center [111, 223] width 21 height 25
type input "**********"
click at [122, 304] on button "Save" at bounding box center [110, 299] width 56 height 27
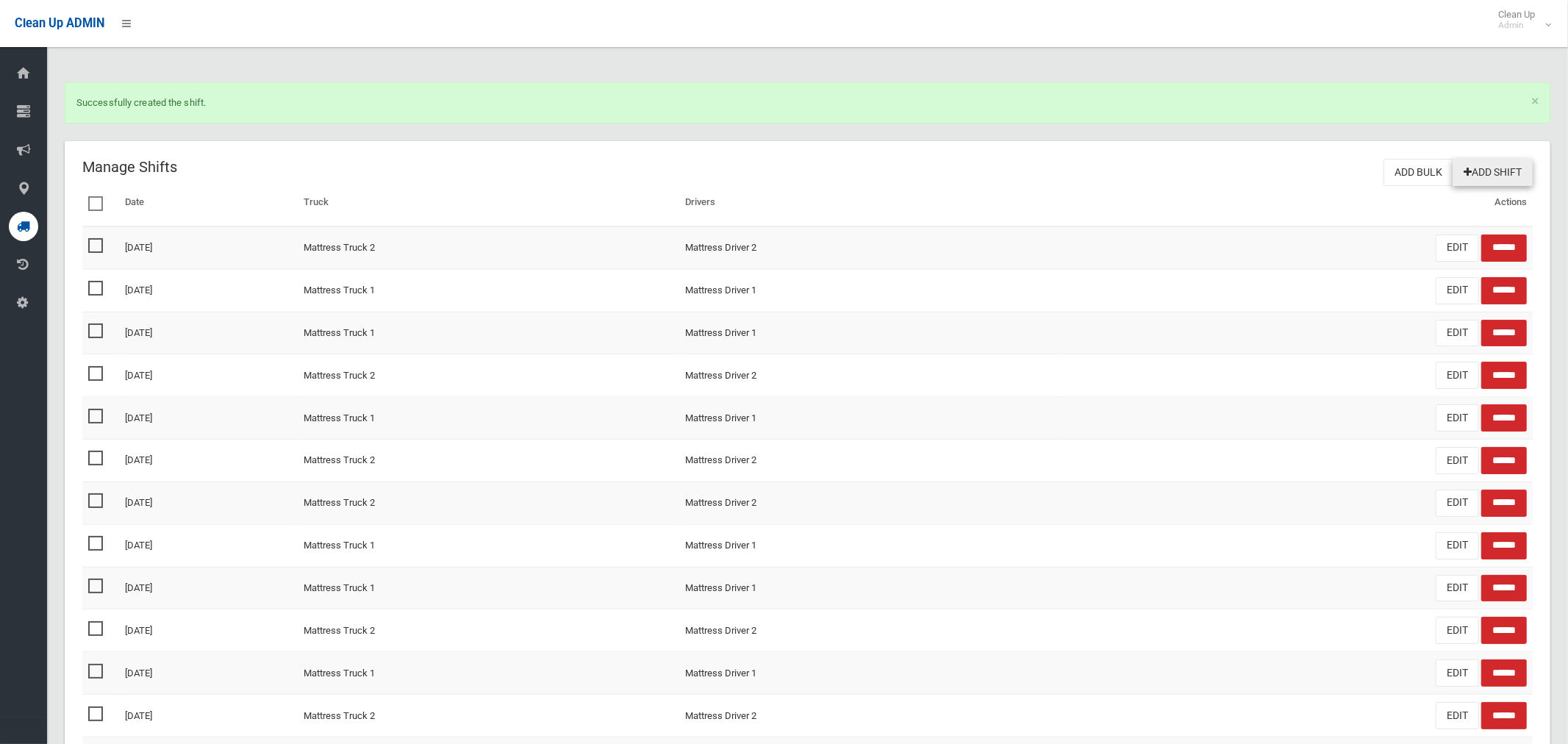
click at [1487, 164] on link "Add Shift" at bounding box center [1493, 173] width 80 height 27
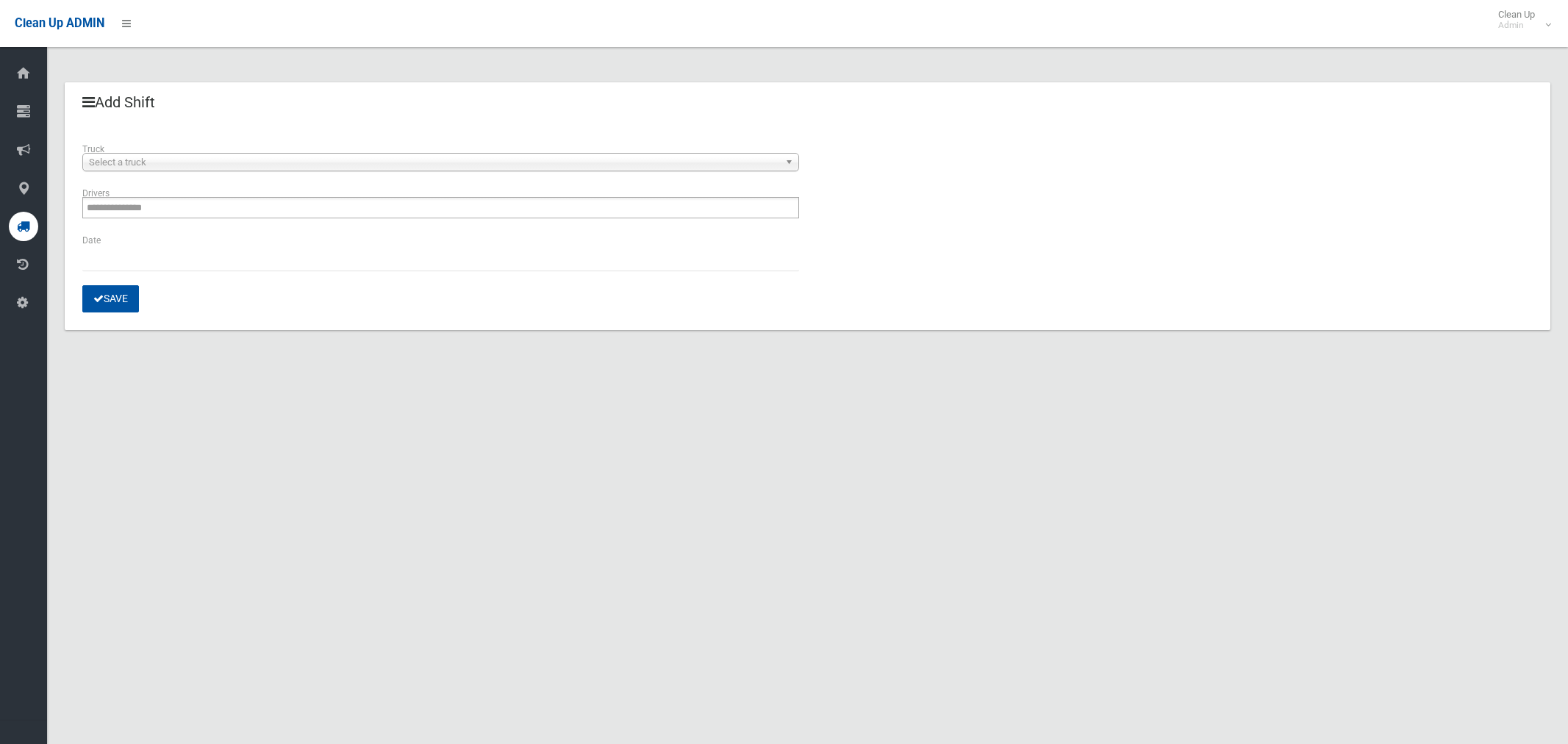
click at [164, 164] on span "Select a truck" at bounding box center [434, 162] width 690 height 17
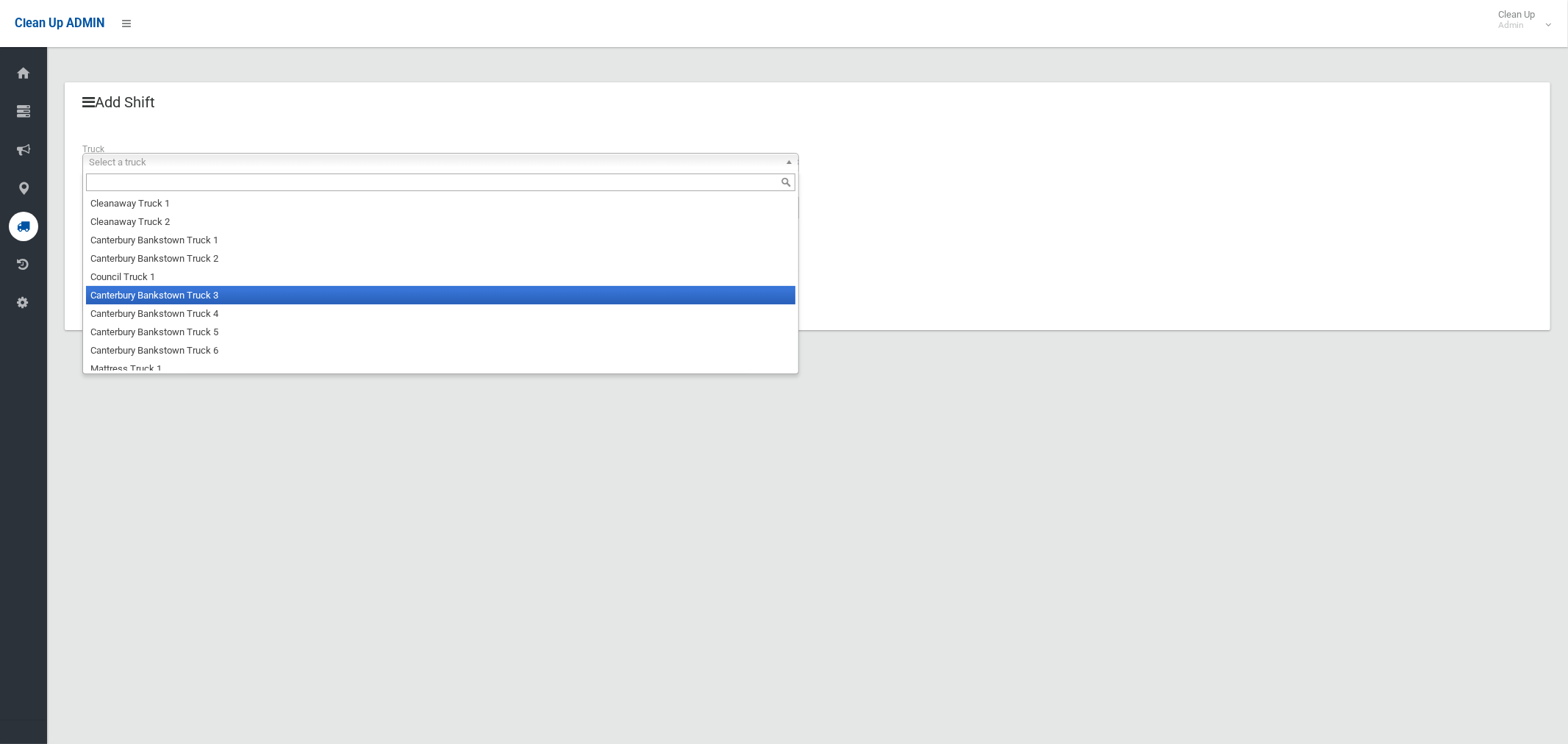
click at [185, 291] on li "Canterbury Bankstown Truck 3" at bounding box center [441, 295] width 710 height 18
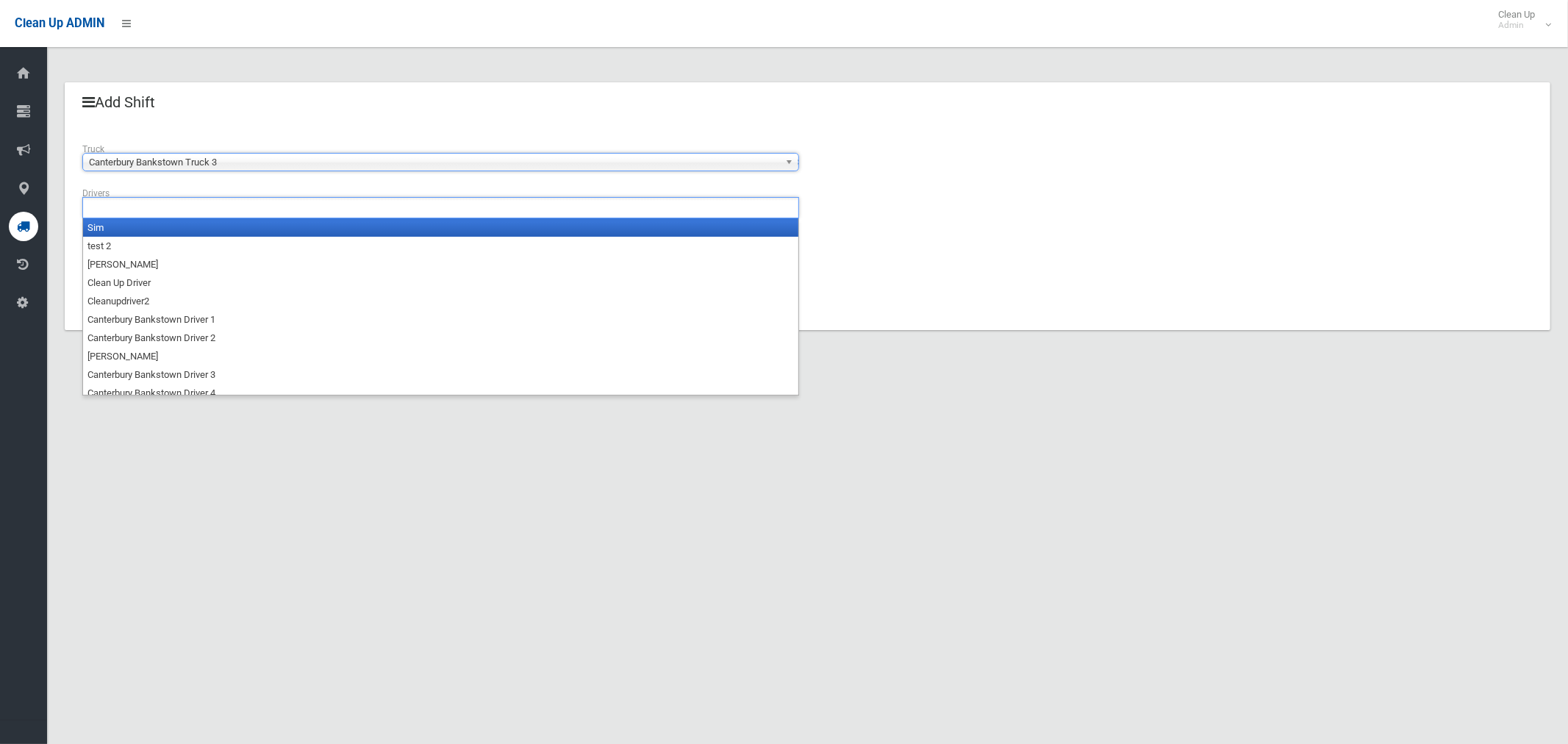
click at [142, 199] on input "text" at bounding box center [128, 208] width 82 height 18
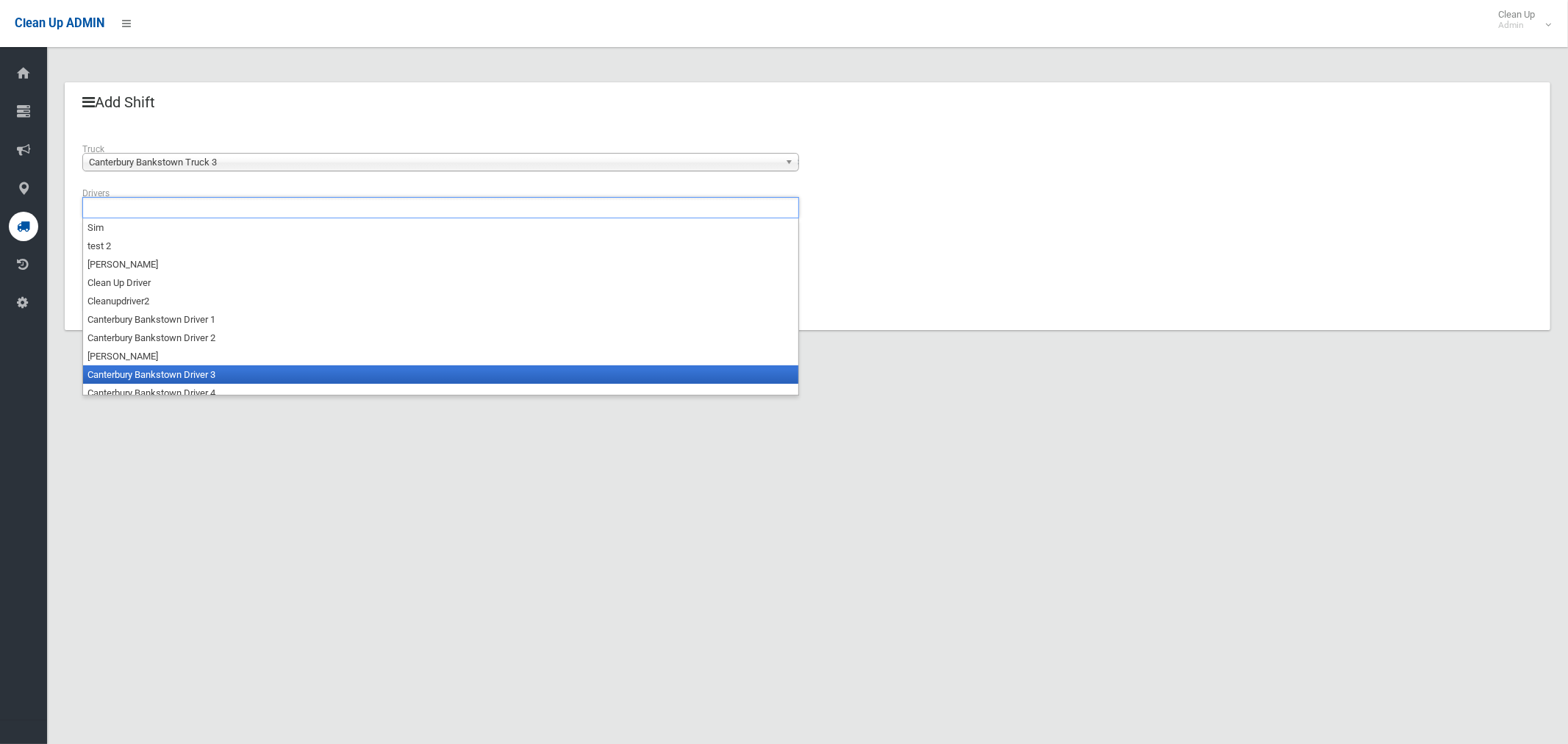
drag, startPoint x: 197, startPoint y: 370, endPoint x: 168, endPoint y: 318, distance: 59.5
click at [196, 370] on li "Canterbury Bankstown Driver 3" at bounding box center [441, 374] width 715 height 18
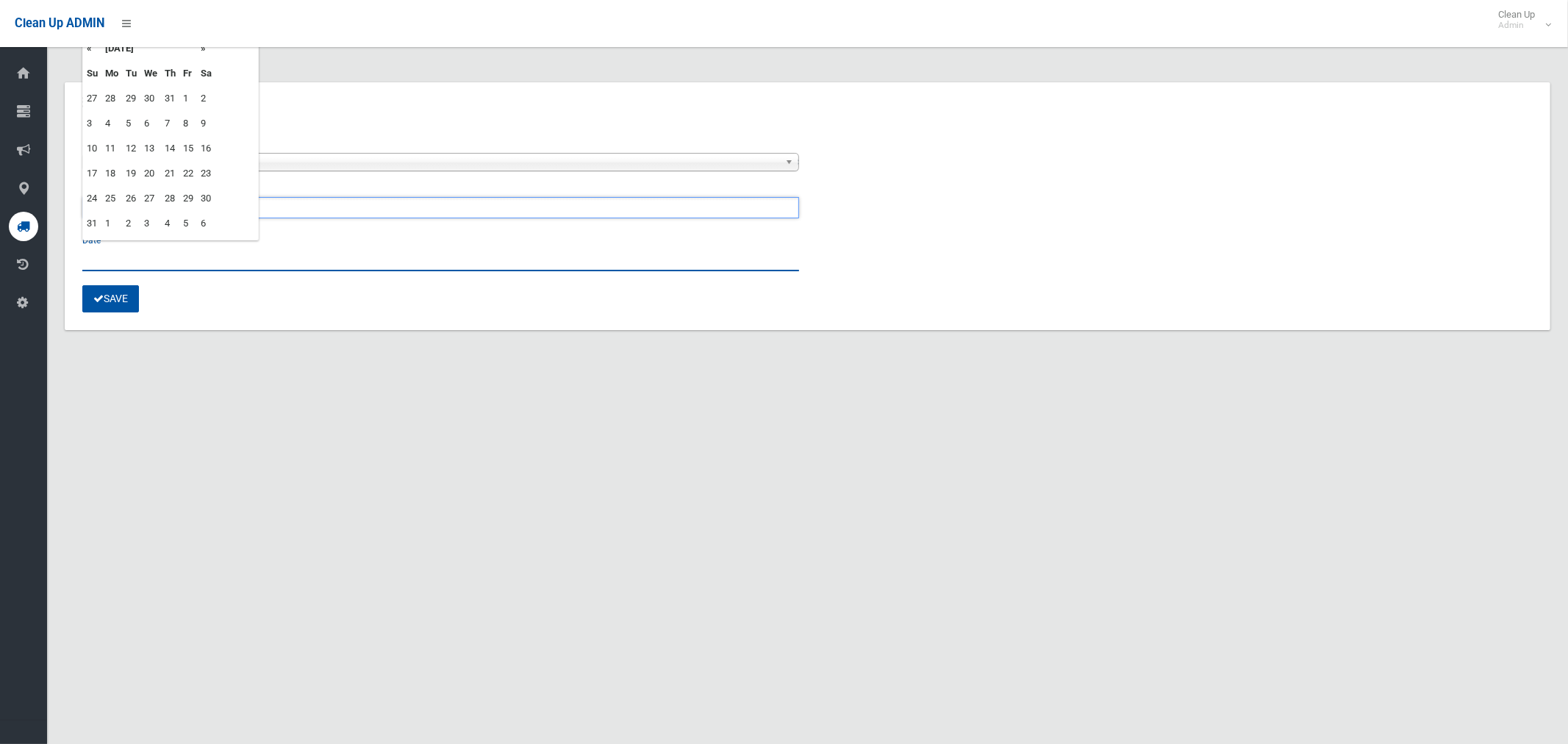
click at [119, 260] on input "text" at bounding box center [441, 258] width 717 height 27
click at [111, 221] on td "1" at bounding box center [111, 223] width 21 height 25
type input "**********"
click at [124, 300] on button "Save" at bounding box center [110, 299] width 56 height 27
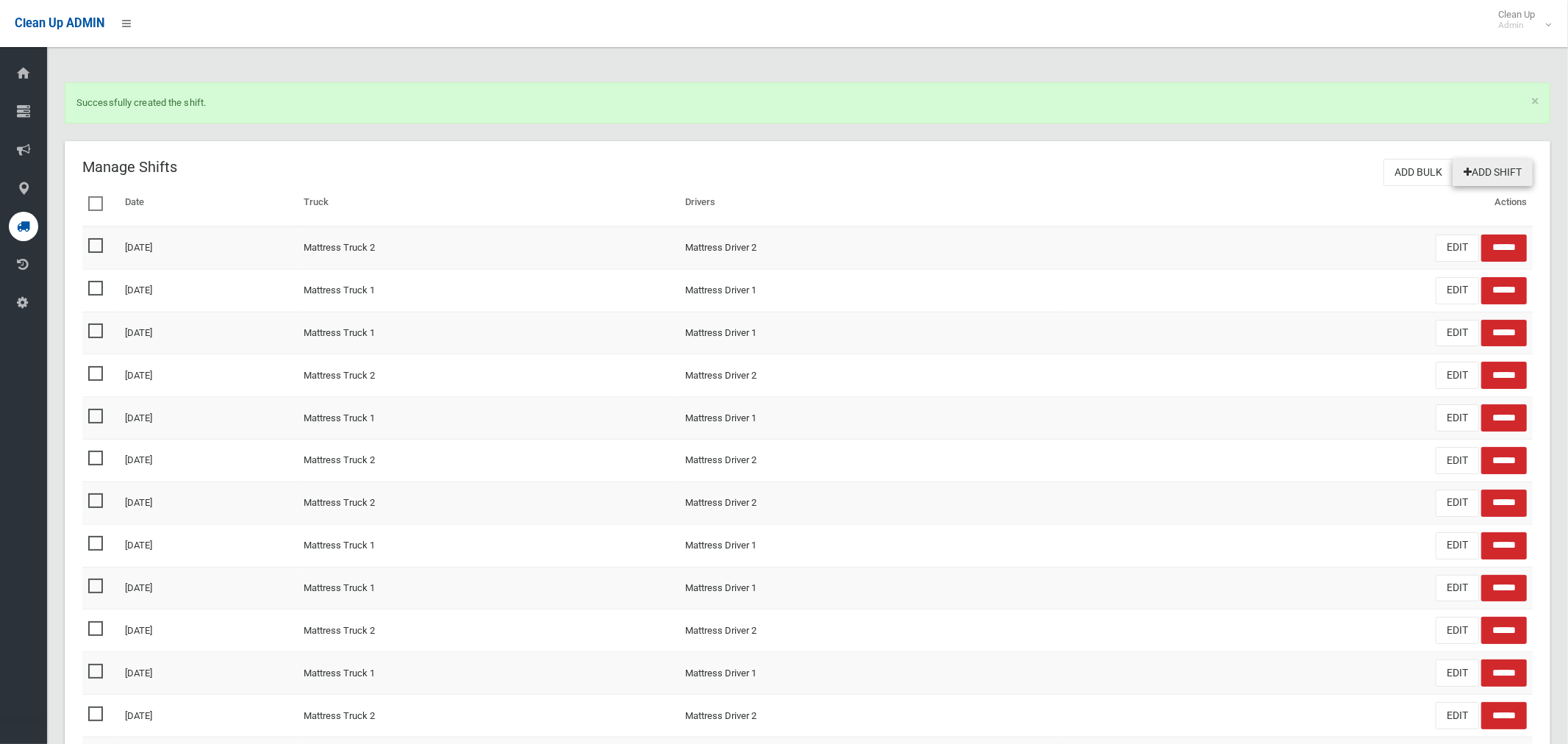
click at [1506, 178] on link "Add Shift" at bounding box center [1493, 173] width 80 height 27
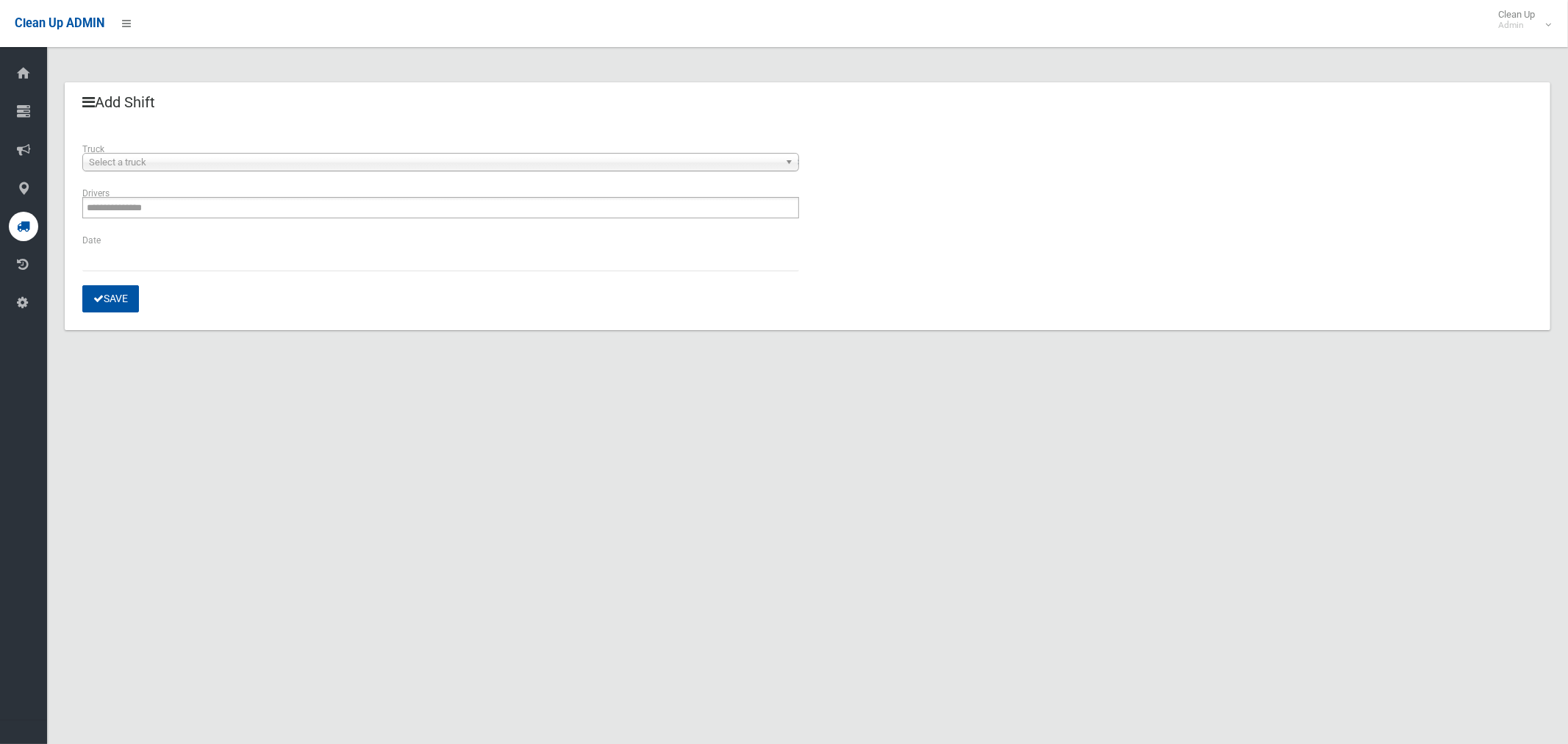
click at [171, 157] on span "Select a truck" at bounding box center [434, 162] width 690 height 17
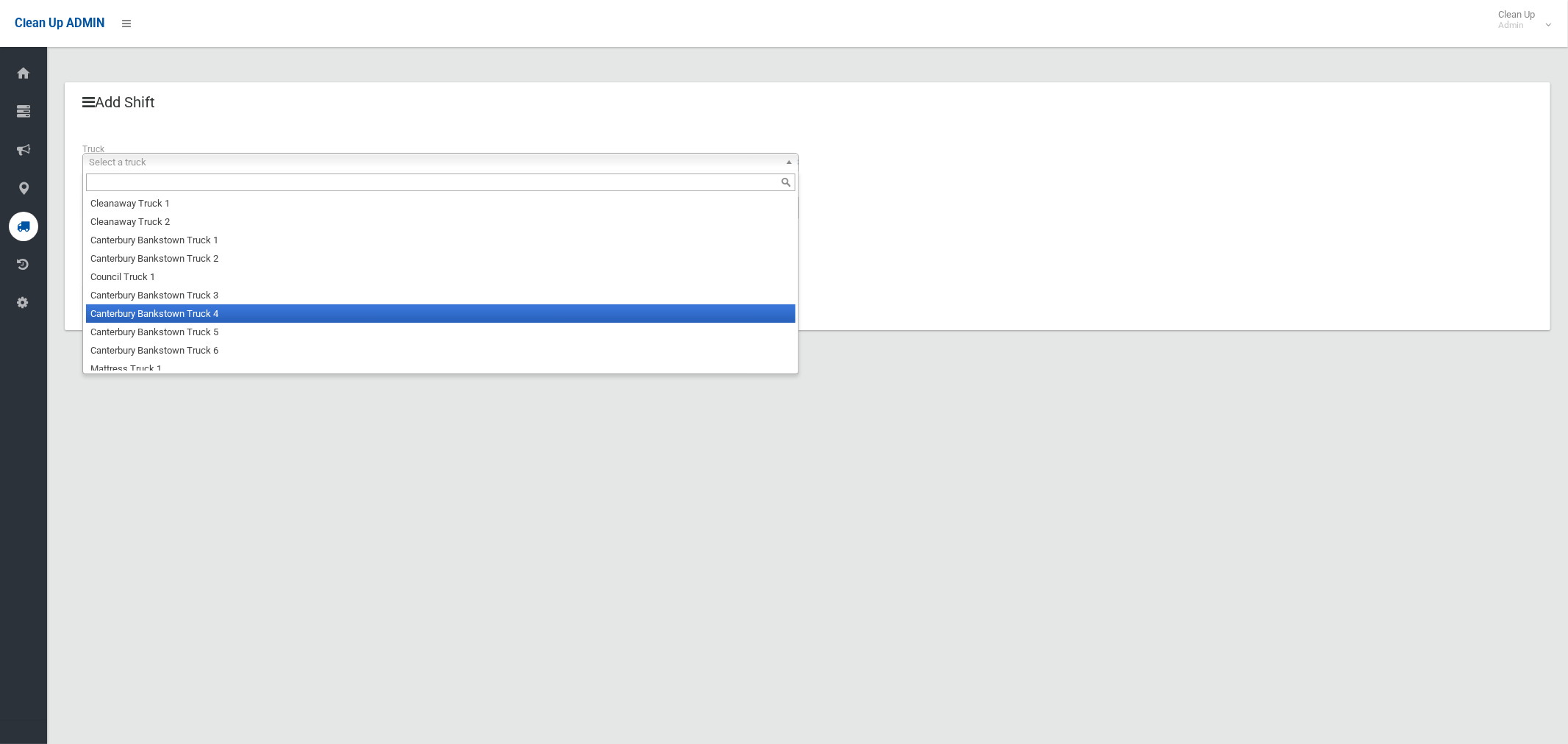
click at [192, 315] on li "Canterbury Bankstown Truck 4" at bounding box center [441, 313] width 710 height 18
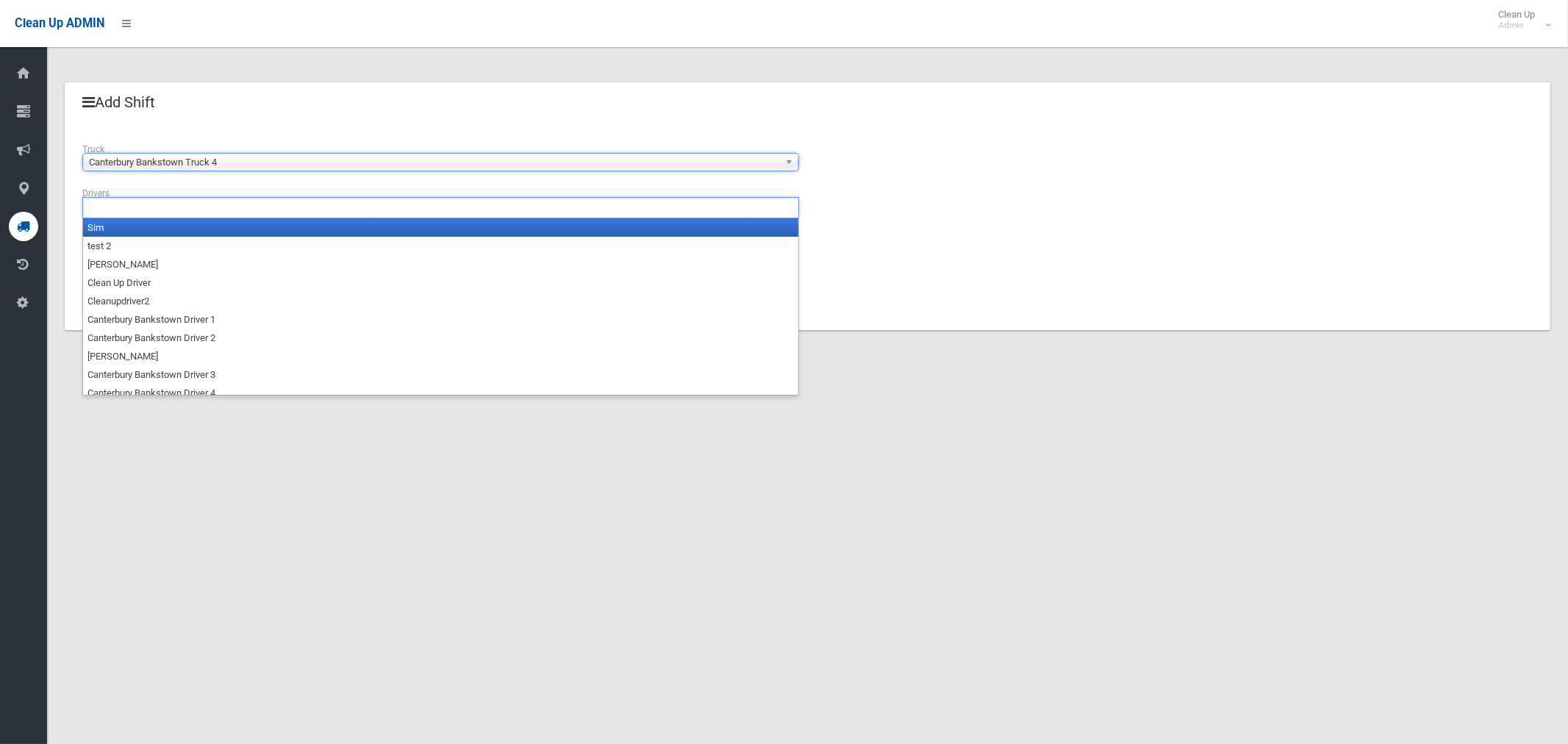
click at [135, 213] on input "text" at bounding box center [128, 208] width 82 height 18
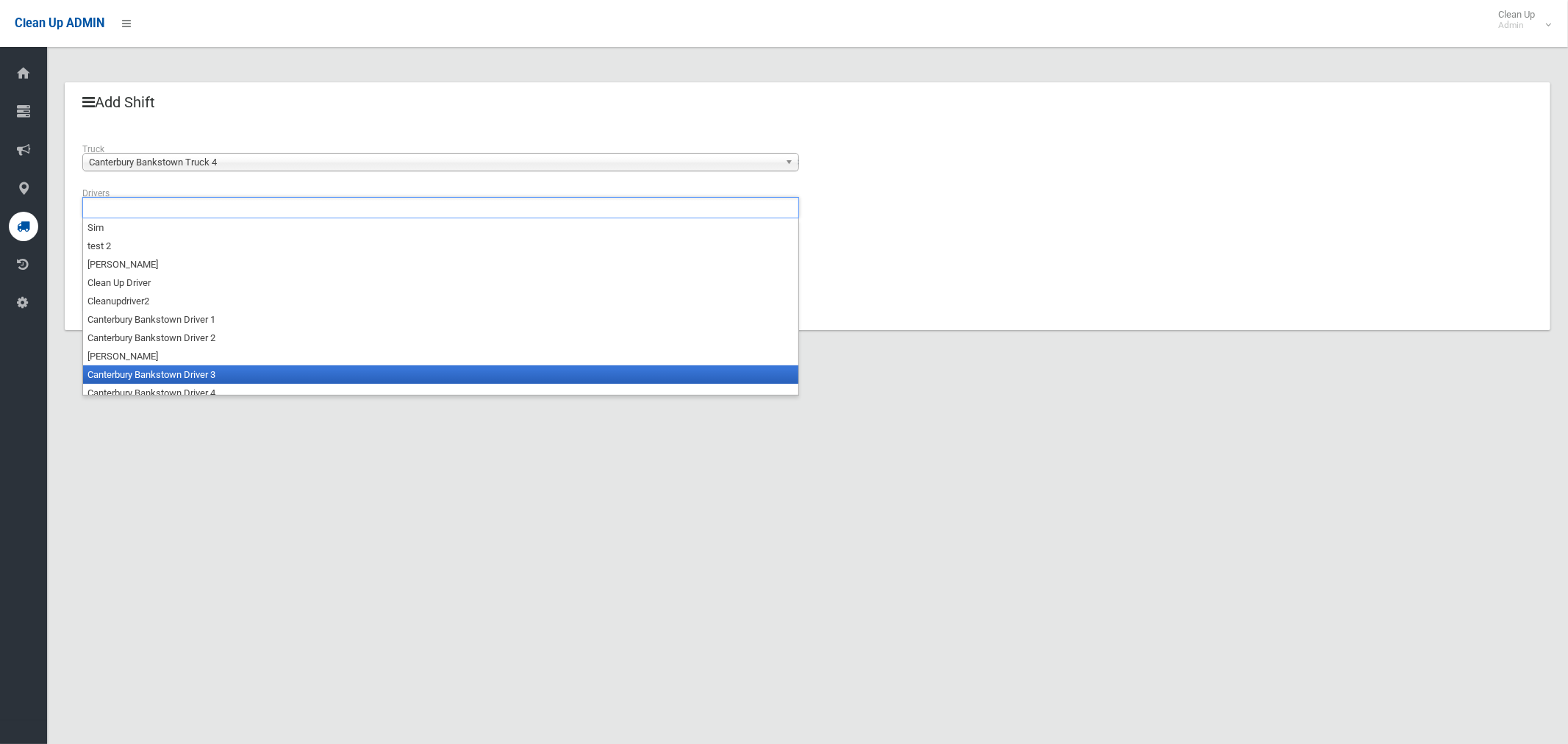
scroll to position [8, 0]
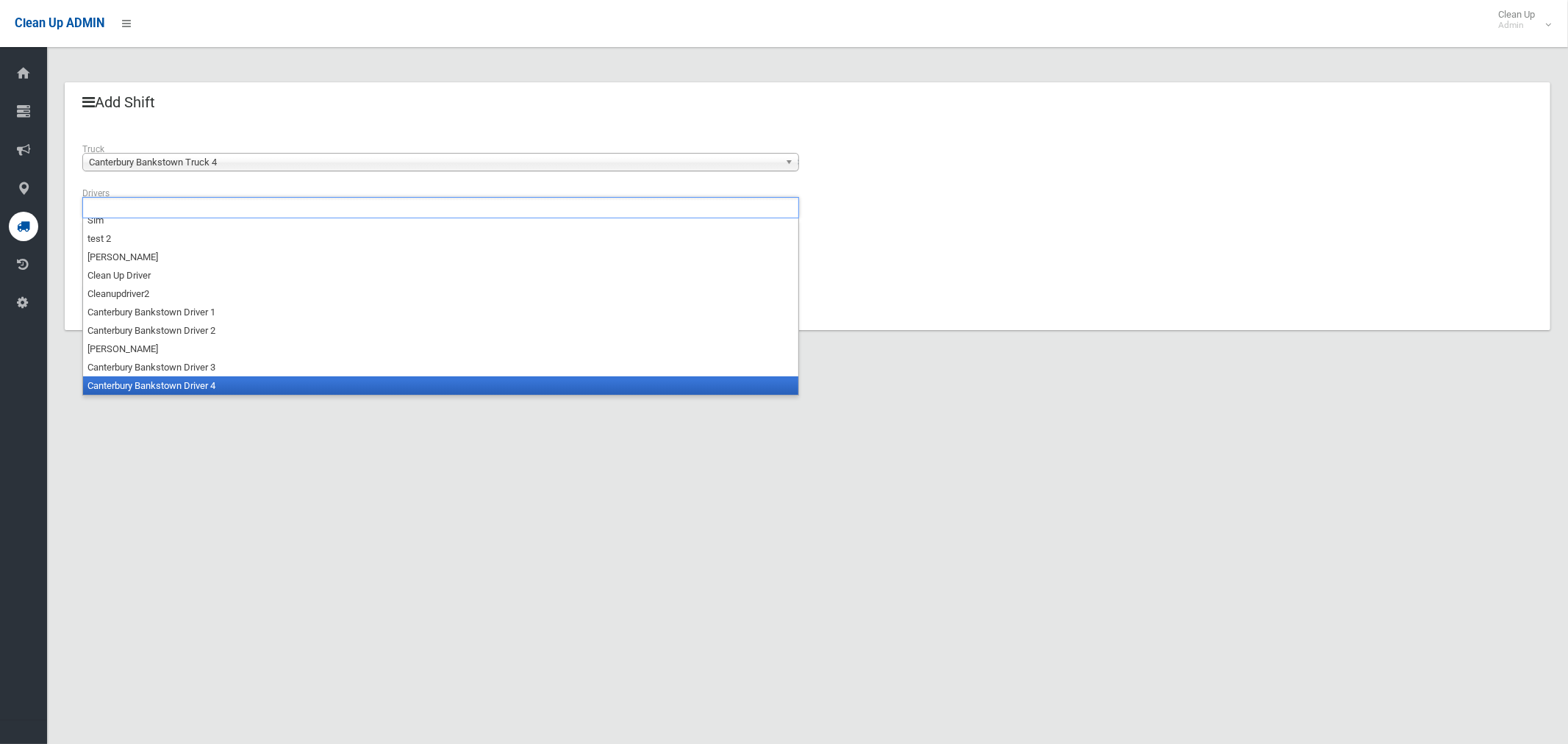
click at [170, 383] on li "Canterbury Bankstown Driver 4" at bounding box center [441, 386] width 715 height 18
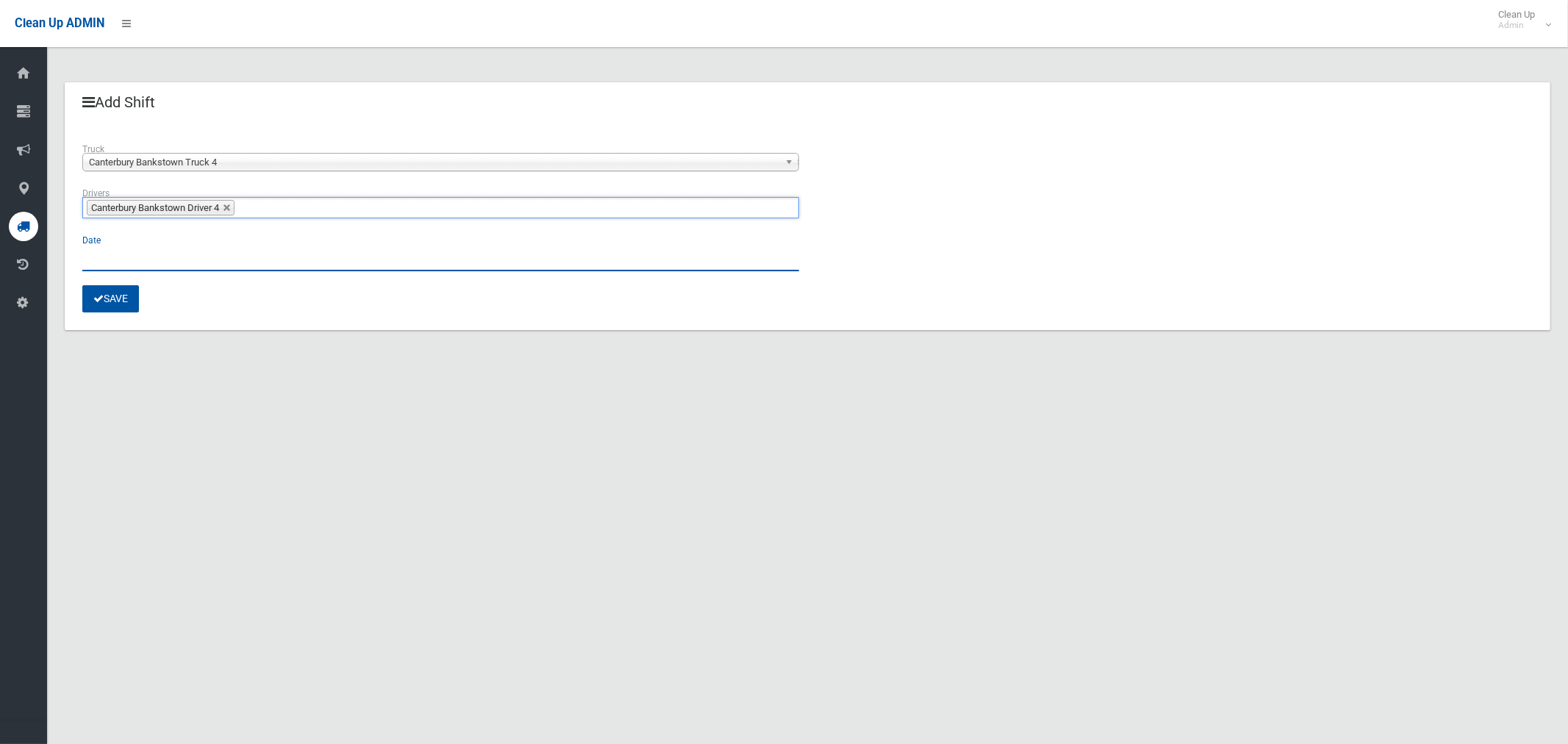
click at [95, 254] on input "text" at bounding box center [441, 258] width 717 height 27
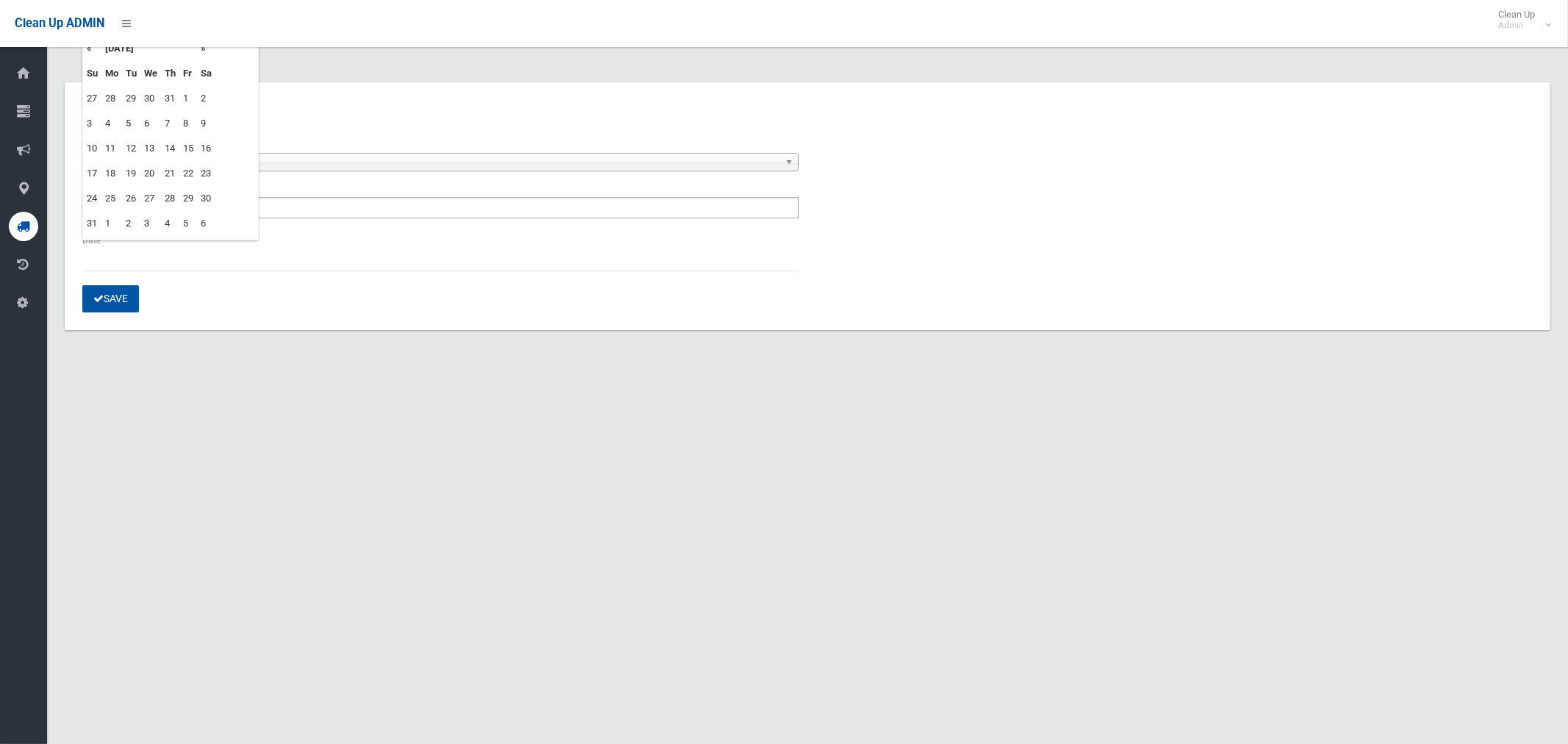
click at [103, 213] on td "1" at bounding box center [111, 223] width 21 height 25
type input "**********"
click at [114, 310] on button "Save" at bounding box center [110, 299] width 56 height 27
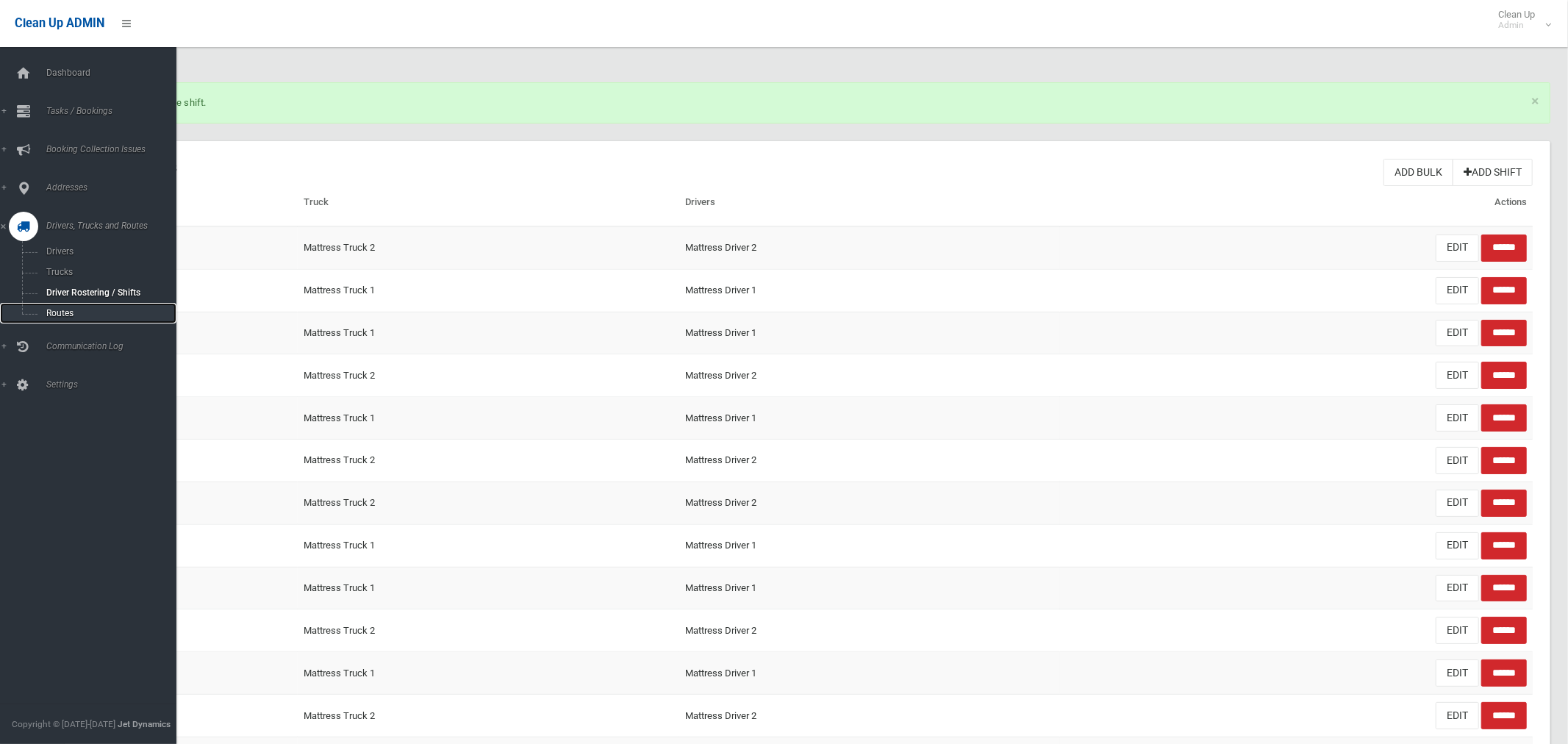
click at [57, 317] on span "Routes" at bounding box center [103, 313] width 122 height 11
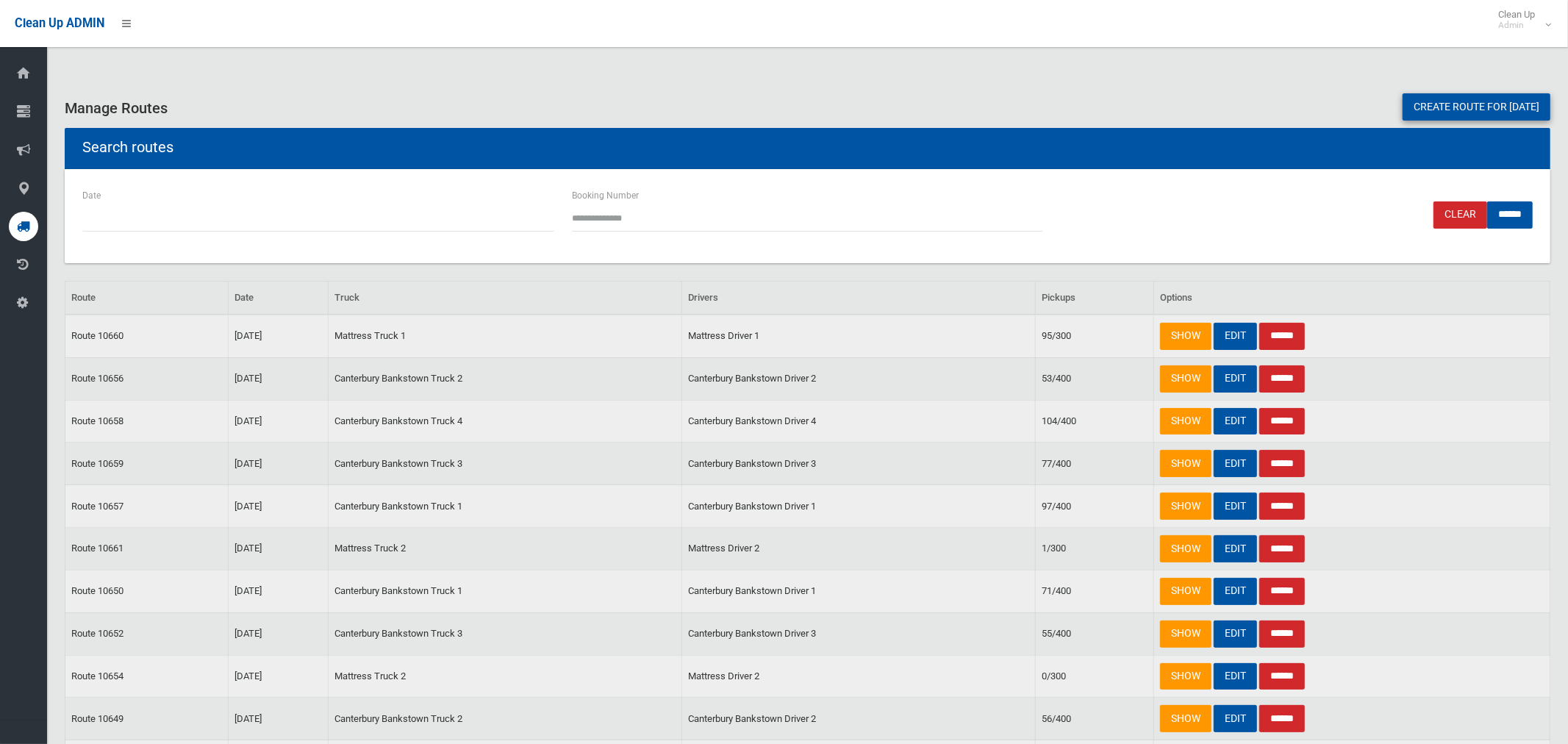
click at [1477, 103] on link "Create route for [DATE]" at bounding box center [1477, 107] width 148 height 27
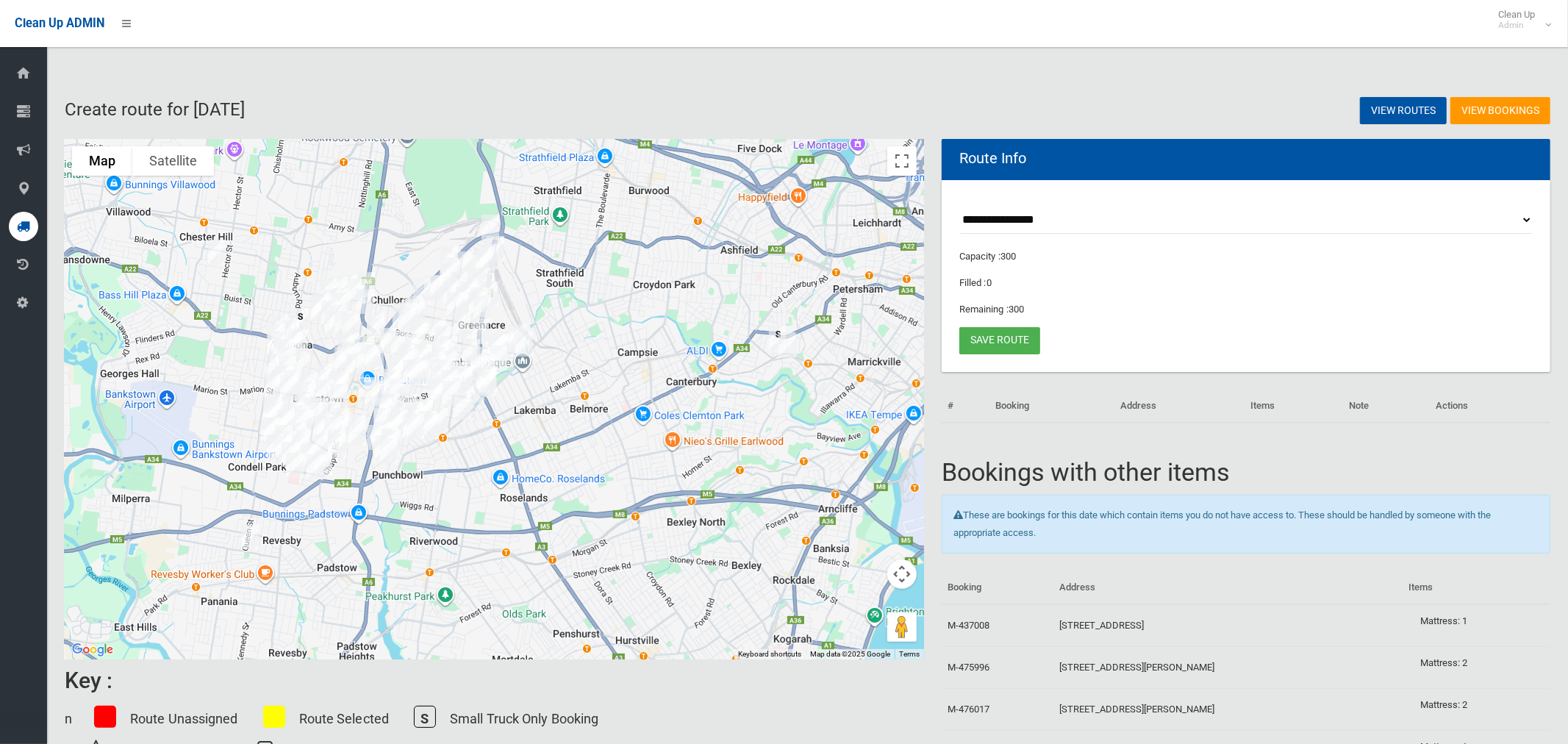
click at [1006, 220] on select "**********" at bounding box center [1246, 221] width 574 height 27
select select "*****"
click at [959, 207] on select "**********" at bounding box center [1246, 221] width 574 height 27
click at [898, 163] on button "Toggle fullscreen view" at bounding box center [902, 161] width 30 height 30
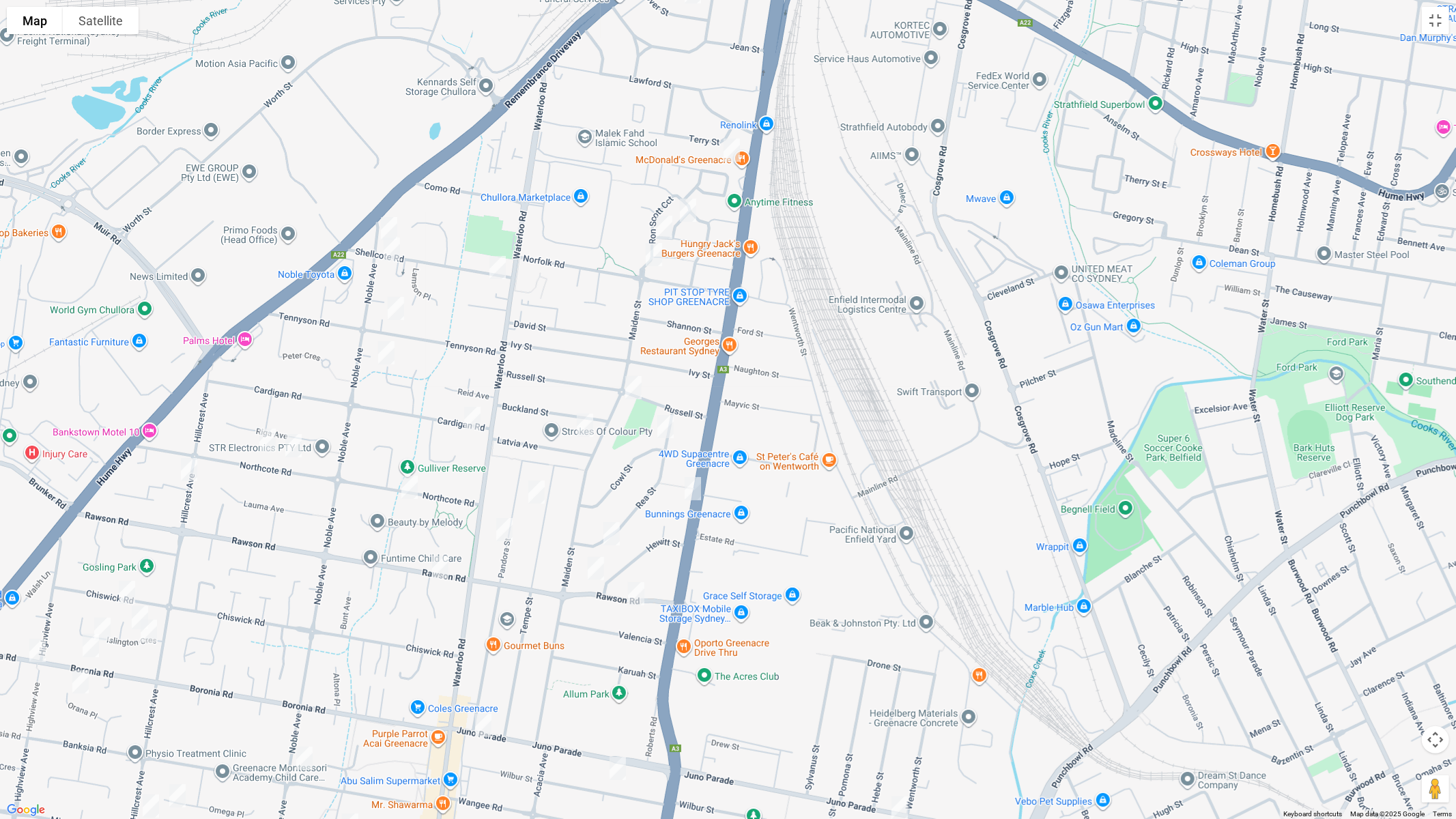
click at [388, 218] on img "307B Noble Avenue, GREENACRE NSW 2190" at bounding box center [389, 229] width 28 height 34
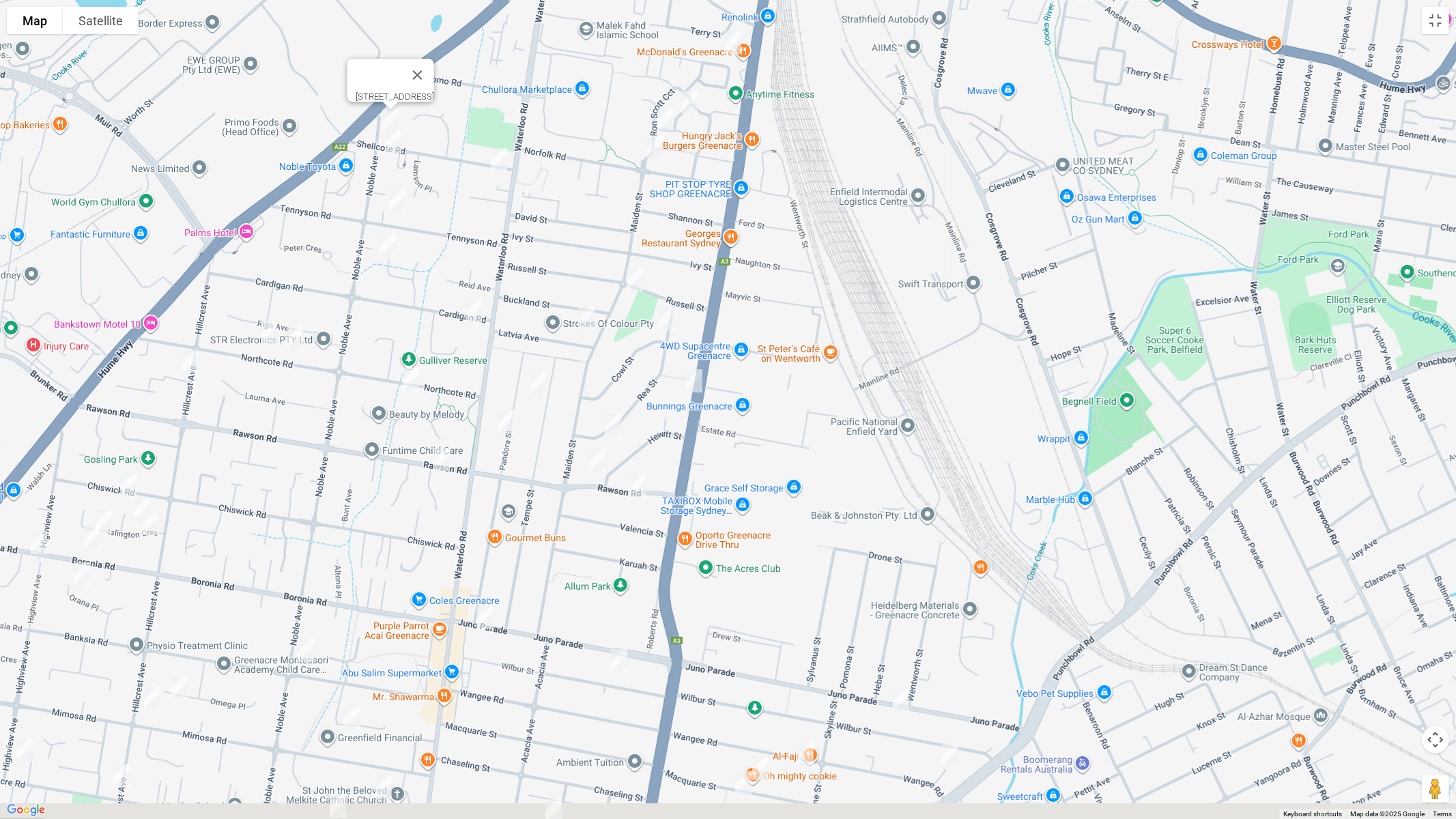
drag, startPoint x: 559, startPoint y: 355, endPoint x: 560, endPoint y: 335, distance: 20.0
click at [560, 335] on div "[STREET_ADDRESS]" at bounding box center [728, 410] width 1456 height 819
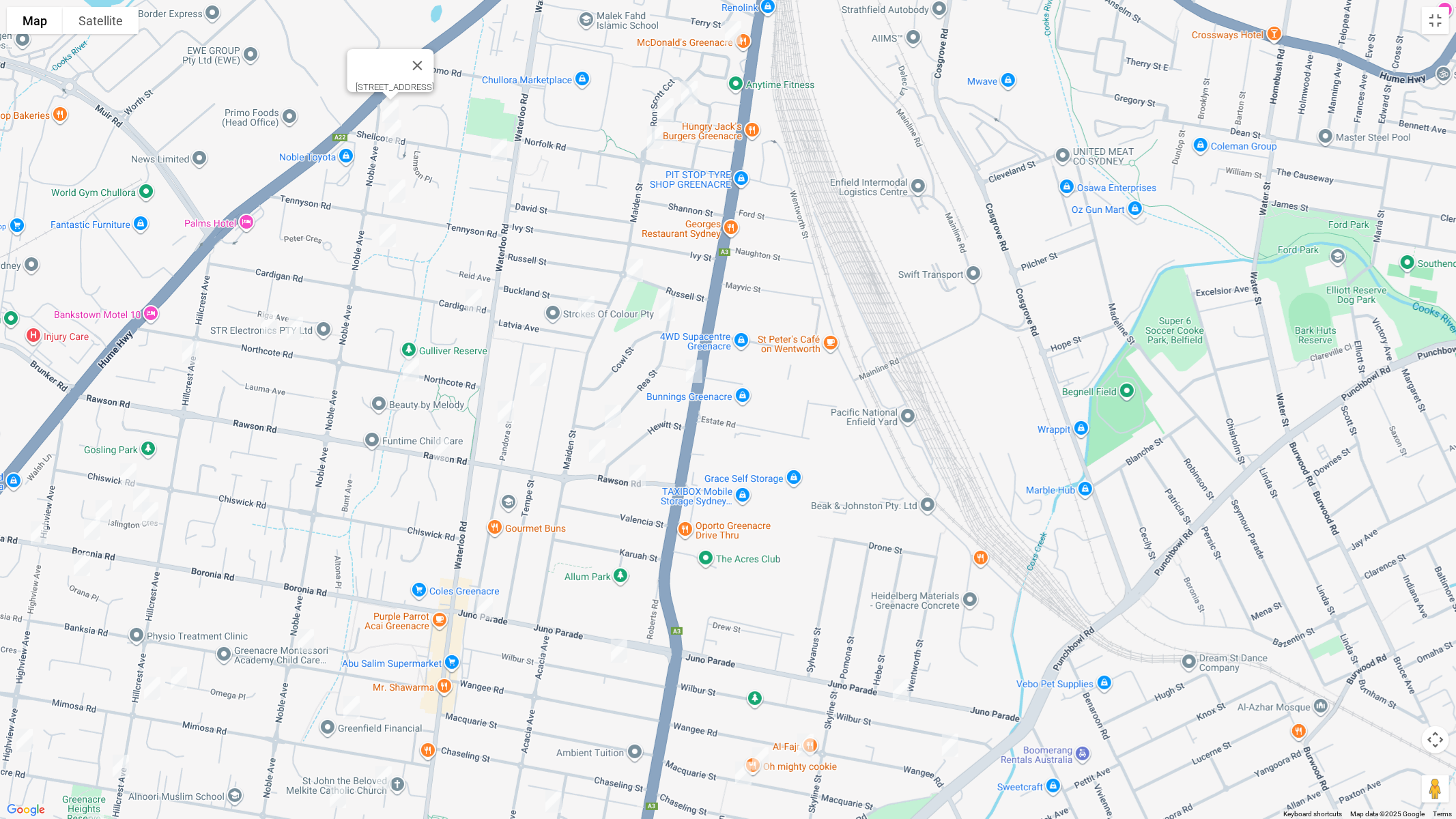
click at [446, 447] on img "39 Rawson Road, GREENACRE NSW 2190" at bounding box center [442, 450] width 28 height 34
click at [696, 370] on img "148 Roberts Road, GREENACRE NSW 2190" at bounding box center [694, 371] width 28 height 34
click at [592, 450] on img "20 Rawson Road, GREENACRE NSW 2190" at bounding box center [597, 451] width 28 height 34
click at [636, 473] on img "9 Rawson Road, GREENACRE NSW 2190" at bounding box center [637, 476] width 28 height 34
click at [478, 607] on img "200 Juno Parade, GREENACRE NSW 2190" at bounding box center [485, 608] width 28 height 34
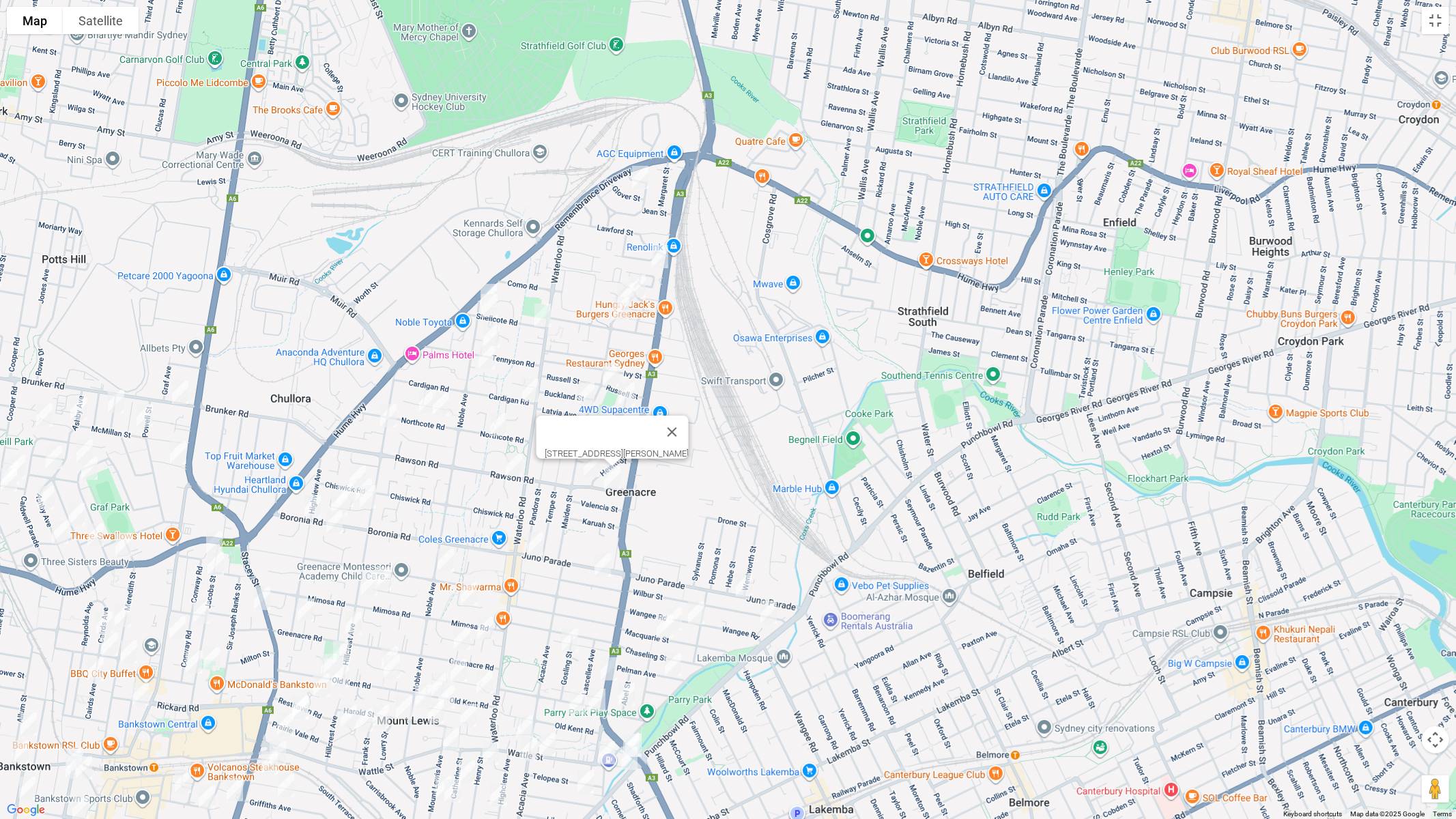
click at [529, 498] on div "9 Rawson Road, GREENACRE NSW 2190" at bounding box center [728, 410] width 1456 height 819
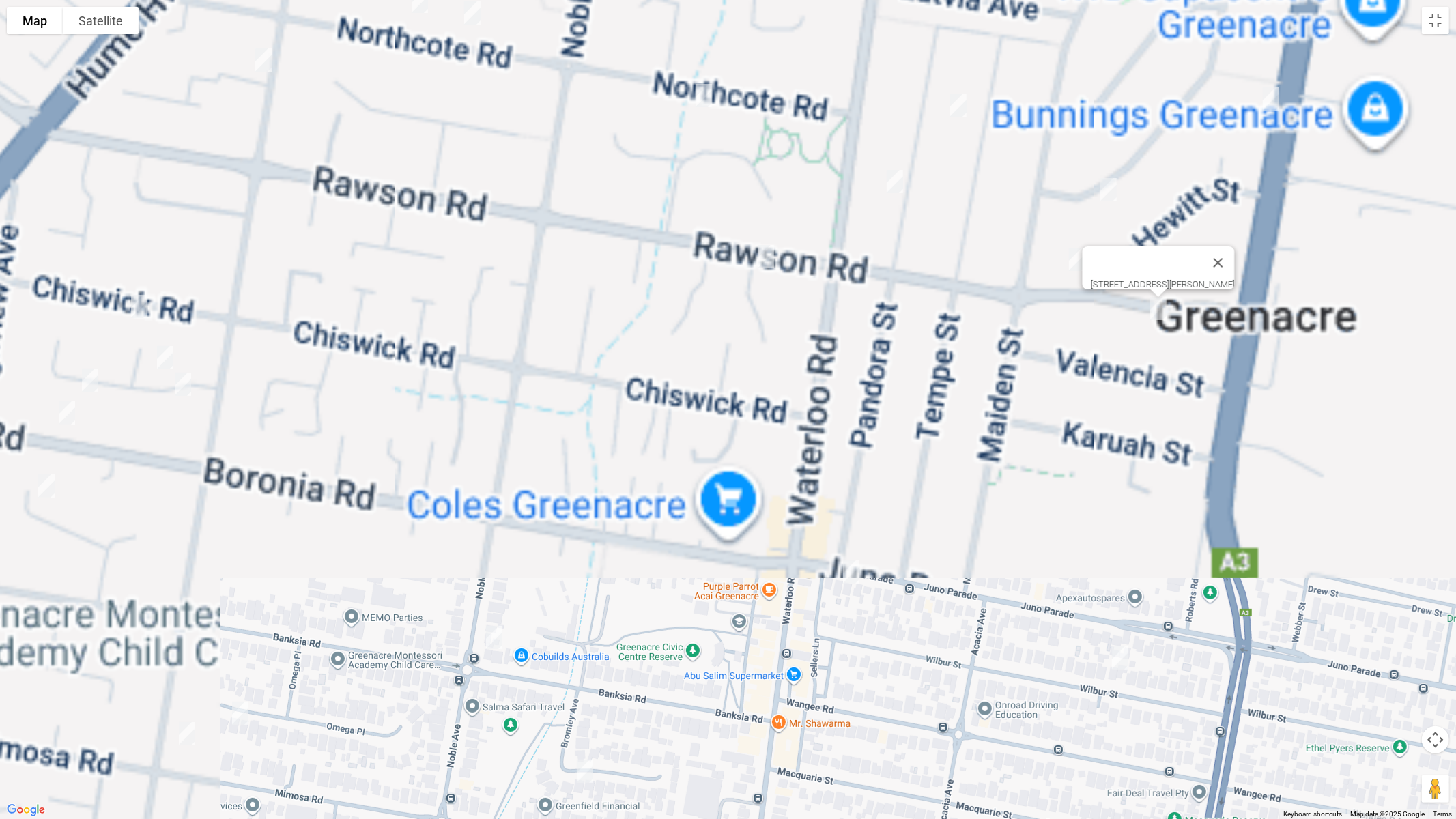
drag, startPoint x: 448, startPoint y: 436, endPoint x: 921, endPoint y: 482, distance: 475.2
click at [921, 482] on div "9 Rawson Road, GREENACRE NSW 2190" at bounding box center [728, 410] width 1456 height 819
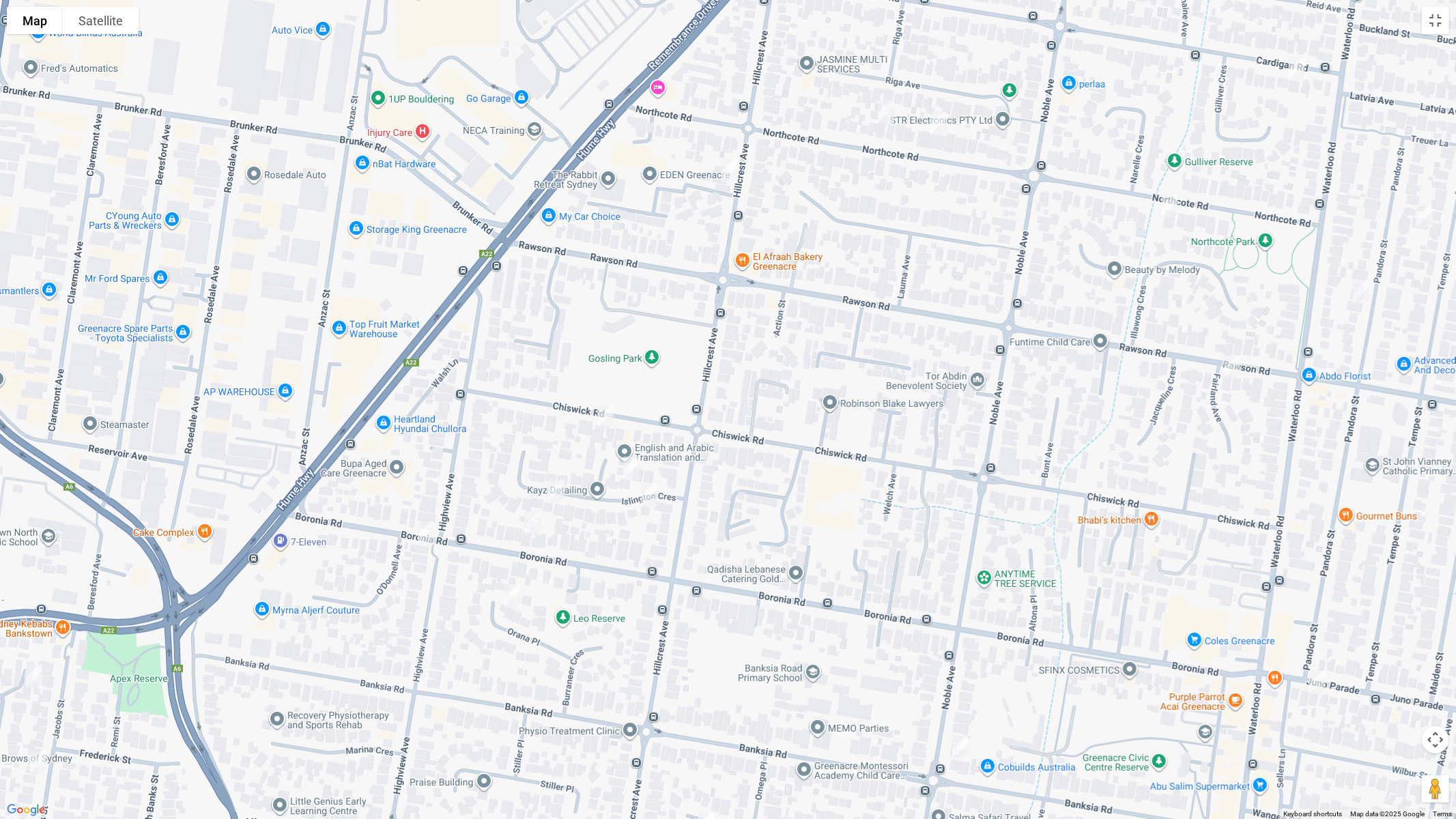
click at [523, 521] on img "151 Boronia Road, GREENACRE NSW 2190" at bounding box center [533, 523] width 28 height 34
click at [531, 525] on img "151 Boronia Road, GREENACRE NSW 2190" at bounding box center [533, 523] width 28 height 34
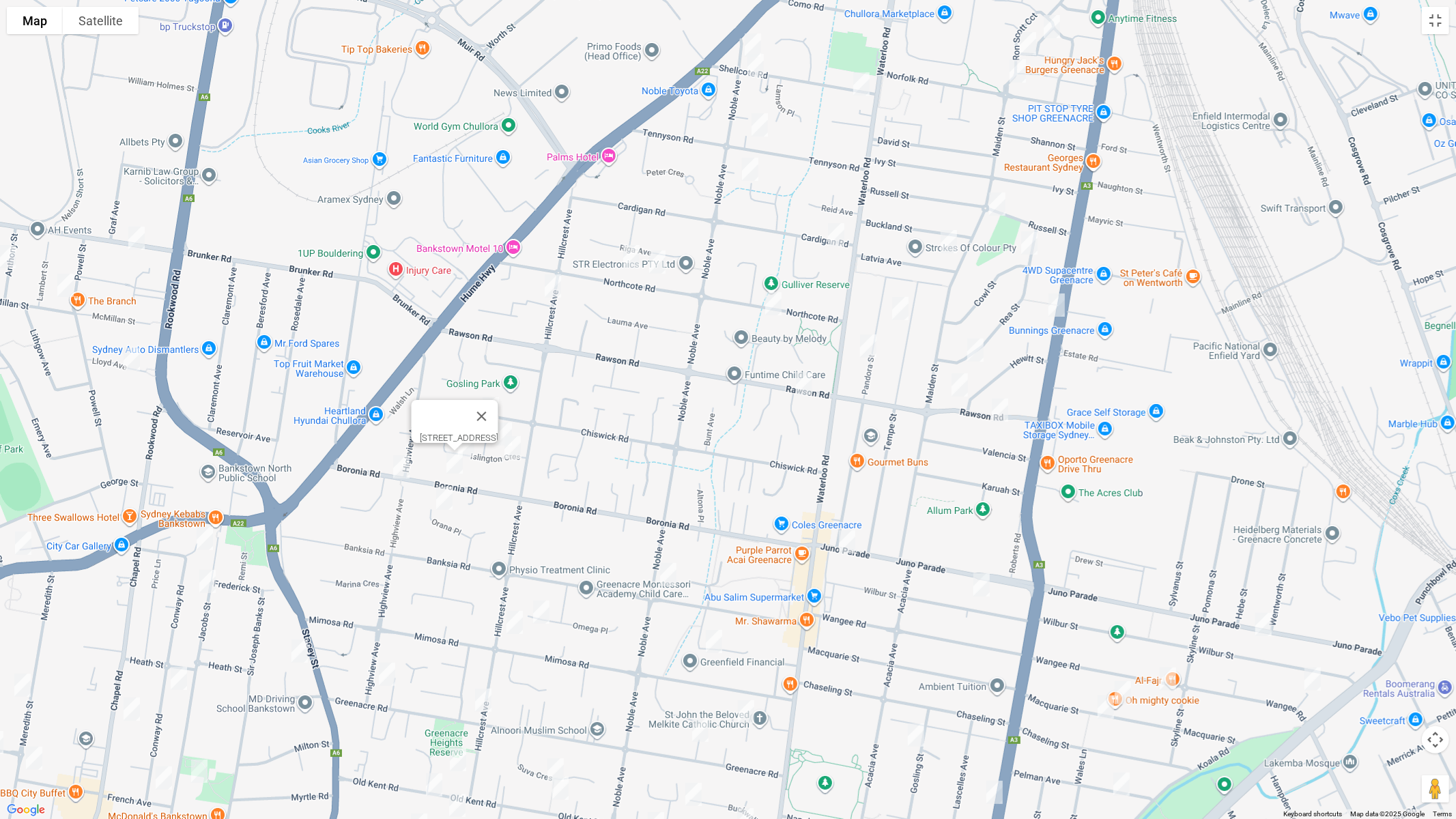
drag, startPoint x: 860, startPoint y: 476, endPoint x: 651, endPoint y: 421, distance: 216.1
click at [651, 422] on div "[STREET_ADDRESS]" at bounding box center [728, 410] width 1456 height 819
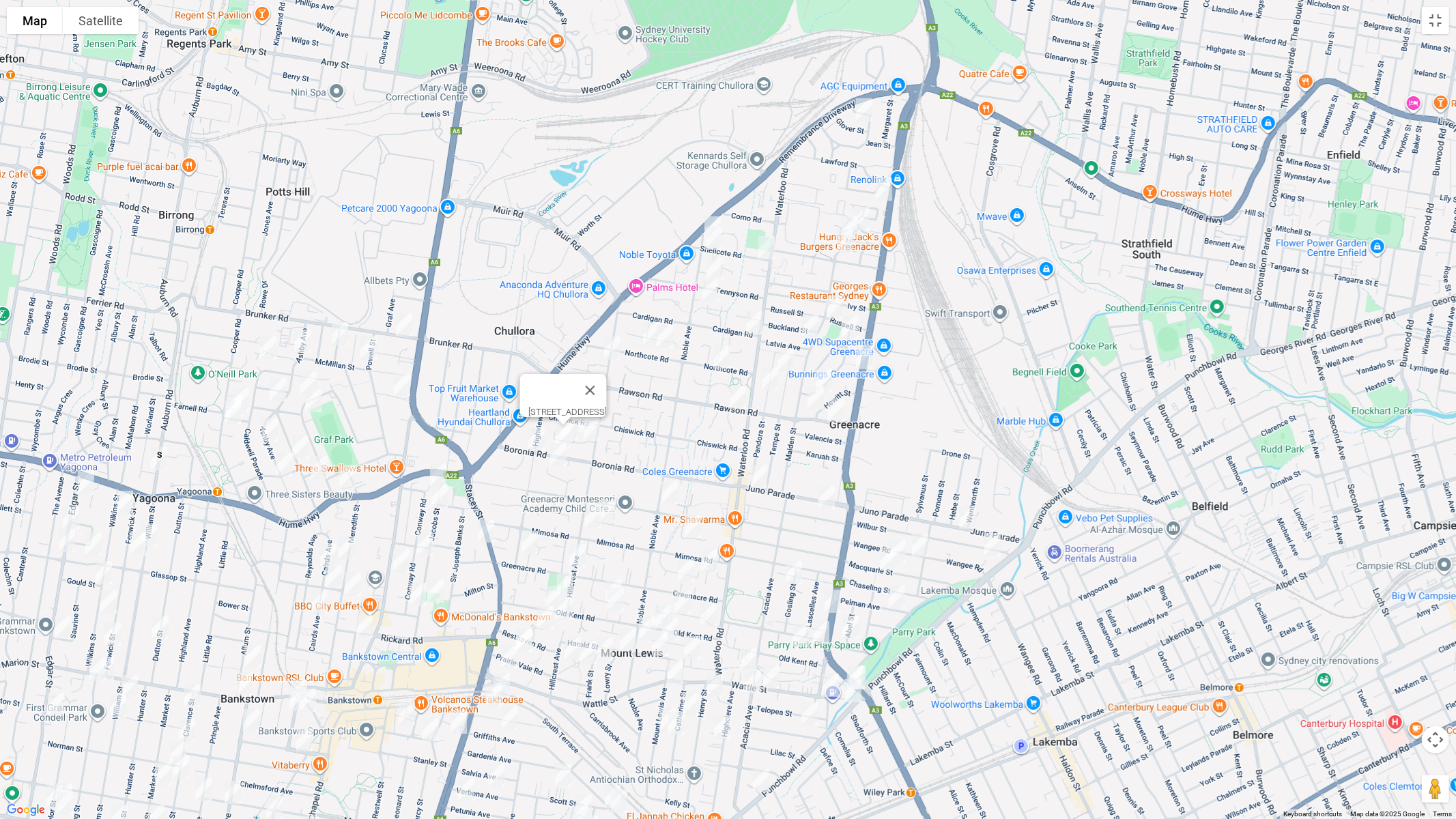
click at [758, 476] on img "200 Juno Parade, GREENACRE NSW 2190" at bounding box center [759, 476] width 28 height 34
click at [970, 516] on img "48 Juno Parade, GREENACRE NSW 2190" at bounding box center [968, 517] width 28 height 34
click at [670, 489] on img "127 Noble Avenue, GREENACRE NSW 2190" at bounding box center [670, 493] width 28 height 34
click at [829, 599] on img "316 Roberts Road, GREENACRE NSW 2190" at bounding box center [833, 601] width 28 height 34
click at [689, 568] on img "2/35 Greenacre Road, GREENACRE NSW 2190" at bounding box center [686, 570] width 28 height 34
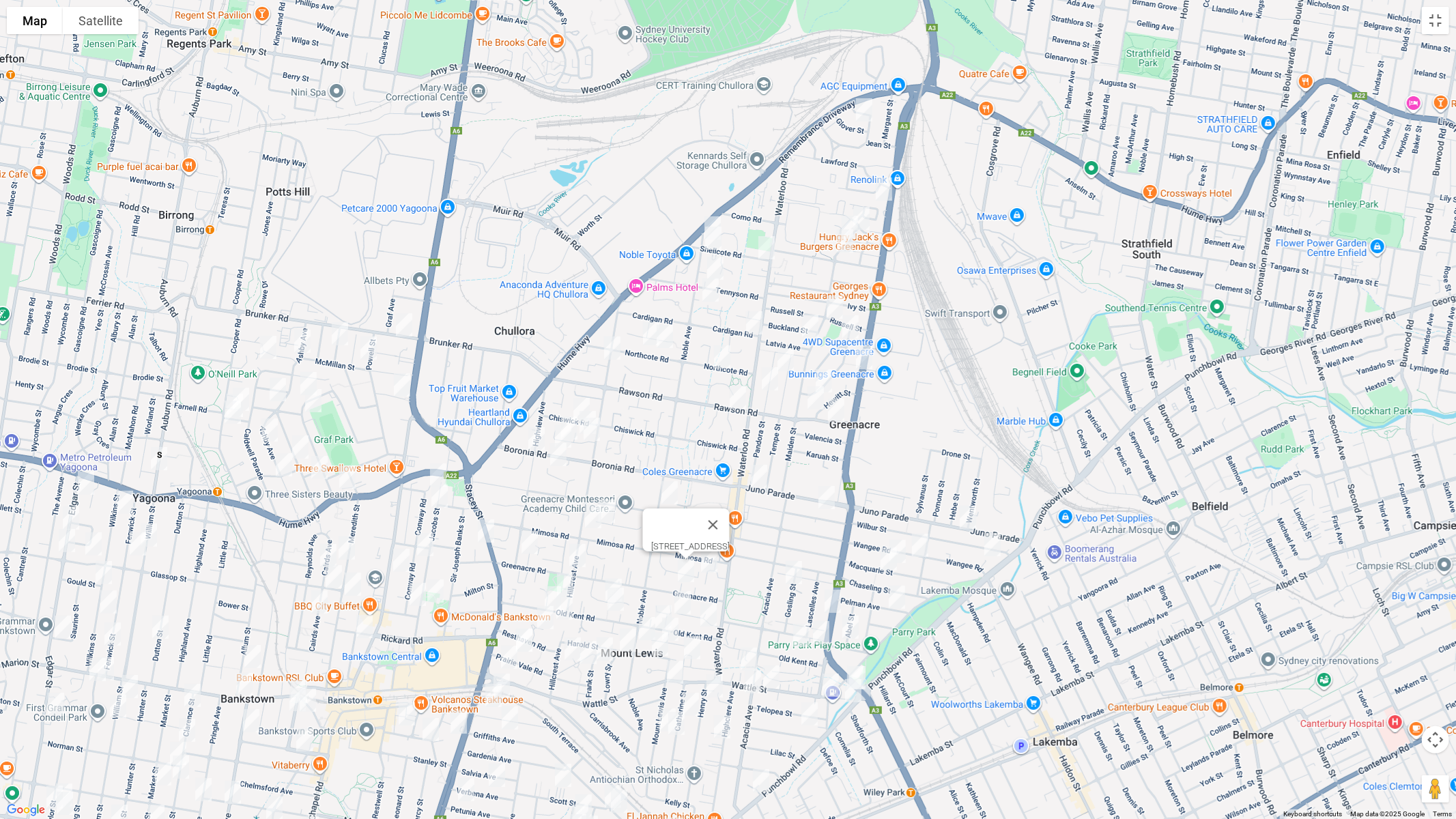
click at [574, 554] on img "121 Greenacre Road, GREENACRE NSW 2190" at bounding box center [577, 555] width 28 height 34
click at [1439, 20] on button "Toggle fullscreen view" at bounding box center [1436, 20] width 28 height 28
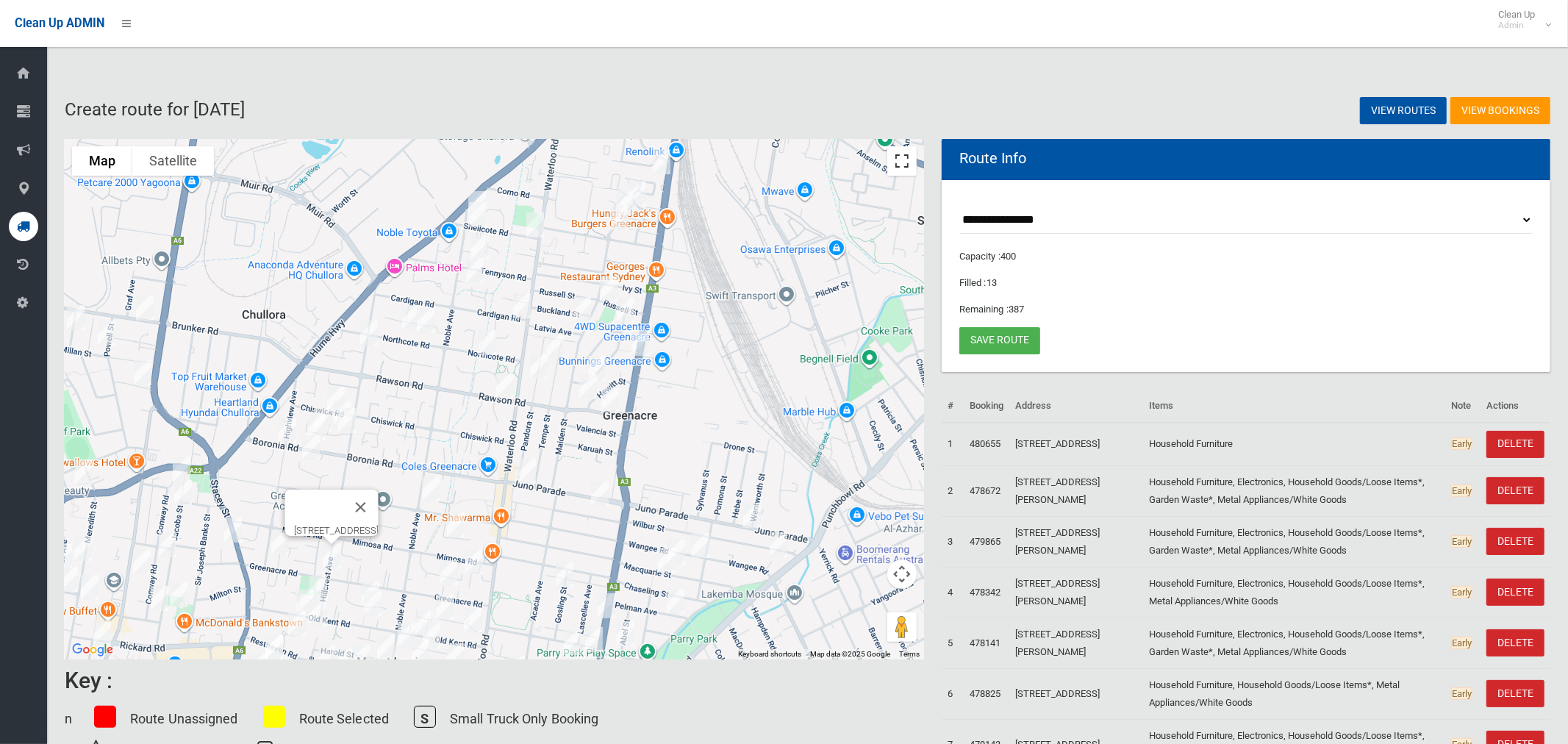
drag, startPoint x: 898, startPoint y: 167, endPoint x: 864, endPoint y: 276, distance: 114.2
click at [899, 167] on button "Toggle fullscreen view" at bounding box center [902, 161] width 30 height 30
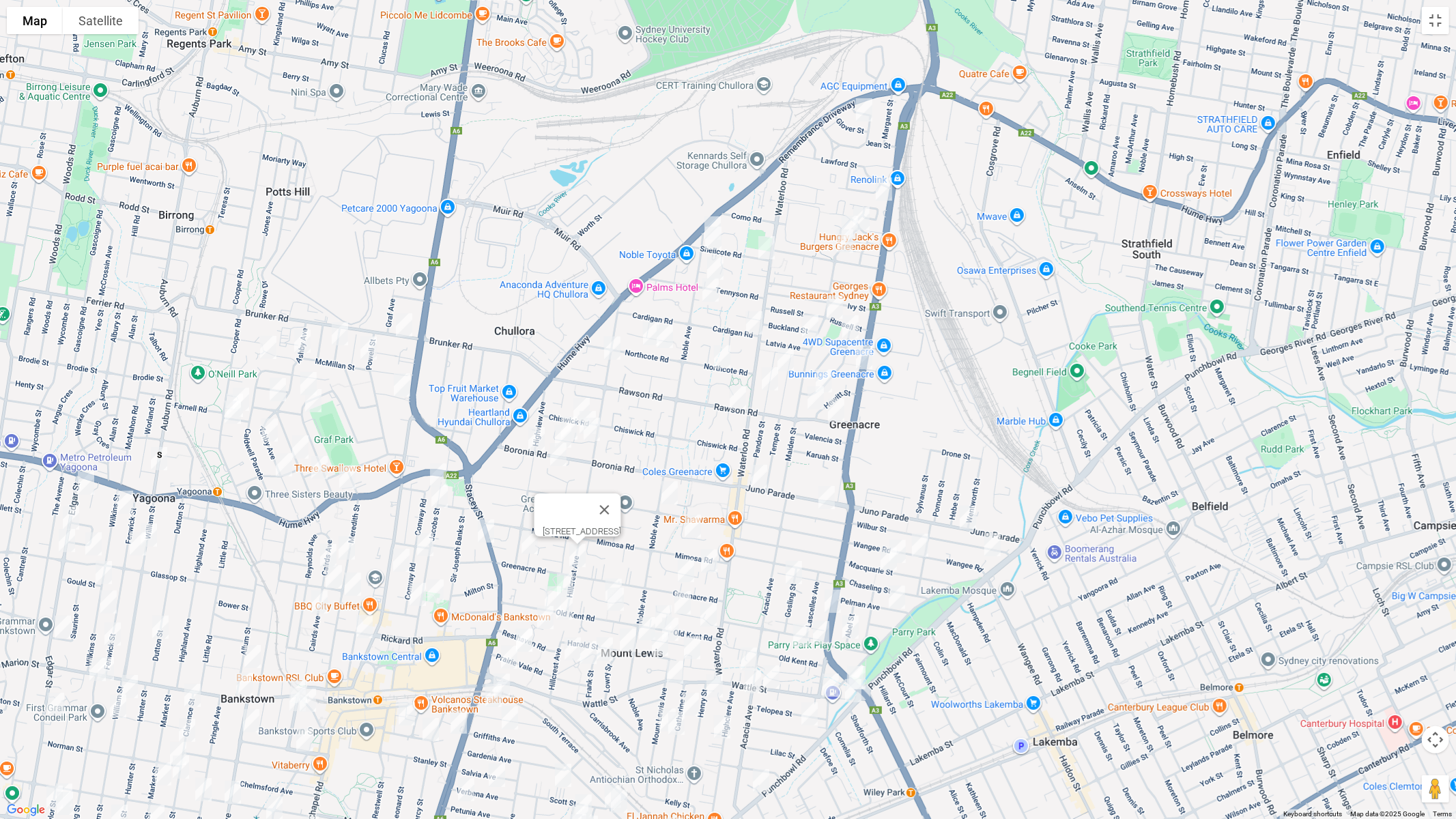
click at [864, 104] on img "12 Glover Street, GREENACRE NSW 2190" at bounding box center [864, 109] width 28 height 34
click at [884, 192] on img "24 Mc Donald Way, GREENACRE NSW 2190" at bounding box center [884, 190] width 28 height 34
click at [862, 215] on img "1 Melaleuca Grove, GREENACRE NSW 2190" at bounding box center [850, 229] width 28 height 34
click at [872, 221] on img "1 Mahogany Way, GREENACRE NSW 2190" at bounding box center [861, 220] width 28 height 34
click at [839, 244] on img "63 Norfolk Road, GREENACRE NSW 2190" at bounding box center [845, 242] width 28 height 34
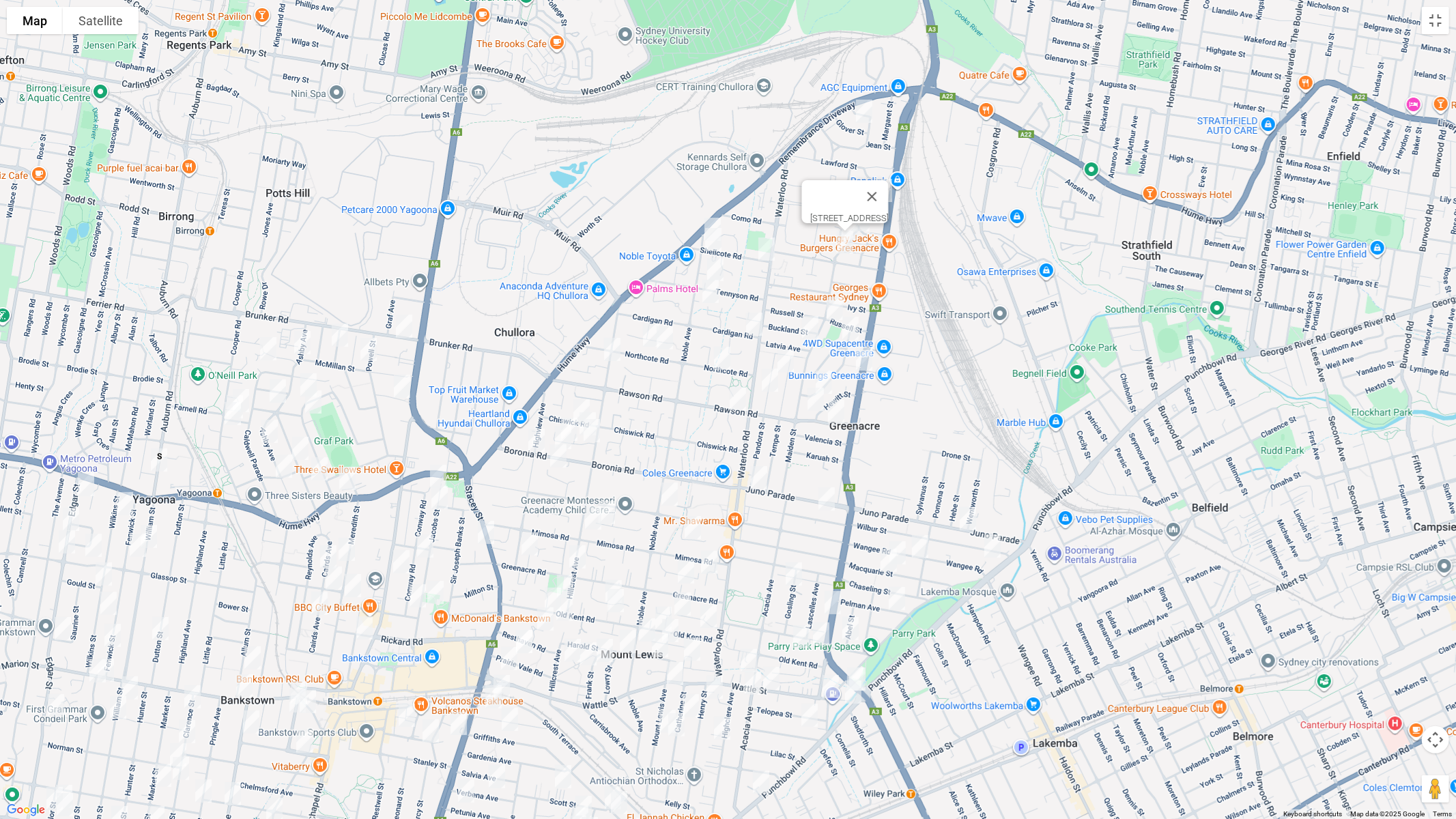
click at [765, 251] on img "2 Shellcote Road, GREENACRE NSW 2190" at bounding box center [767, 249] width 28 height 34
click at [711, 244] on img "46 Shellcote Road, GREENACRE NSW 2190" at bounding box center [714, 239] width 28 height 34
click at [718, 269] on img "39 Tennyson Road, GREENACRE NSW 2190" at bounding box center [715, 270] width 28 height 34
click at [706, 296] on img "8 Rosalie Crescent, GREENACRE NSW 2190" at bounding box center [711, 291] width 28 height 34
click at [835, 299] on img "23 Maiden Street, GREENACRE NSW 2190" at bounding box center [835, 309] width 28 height 34
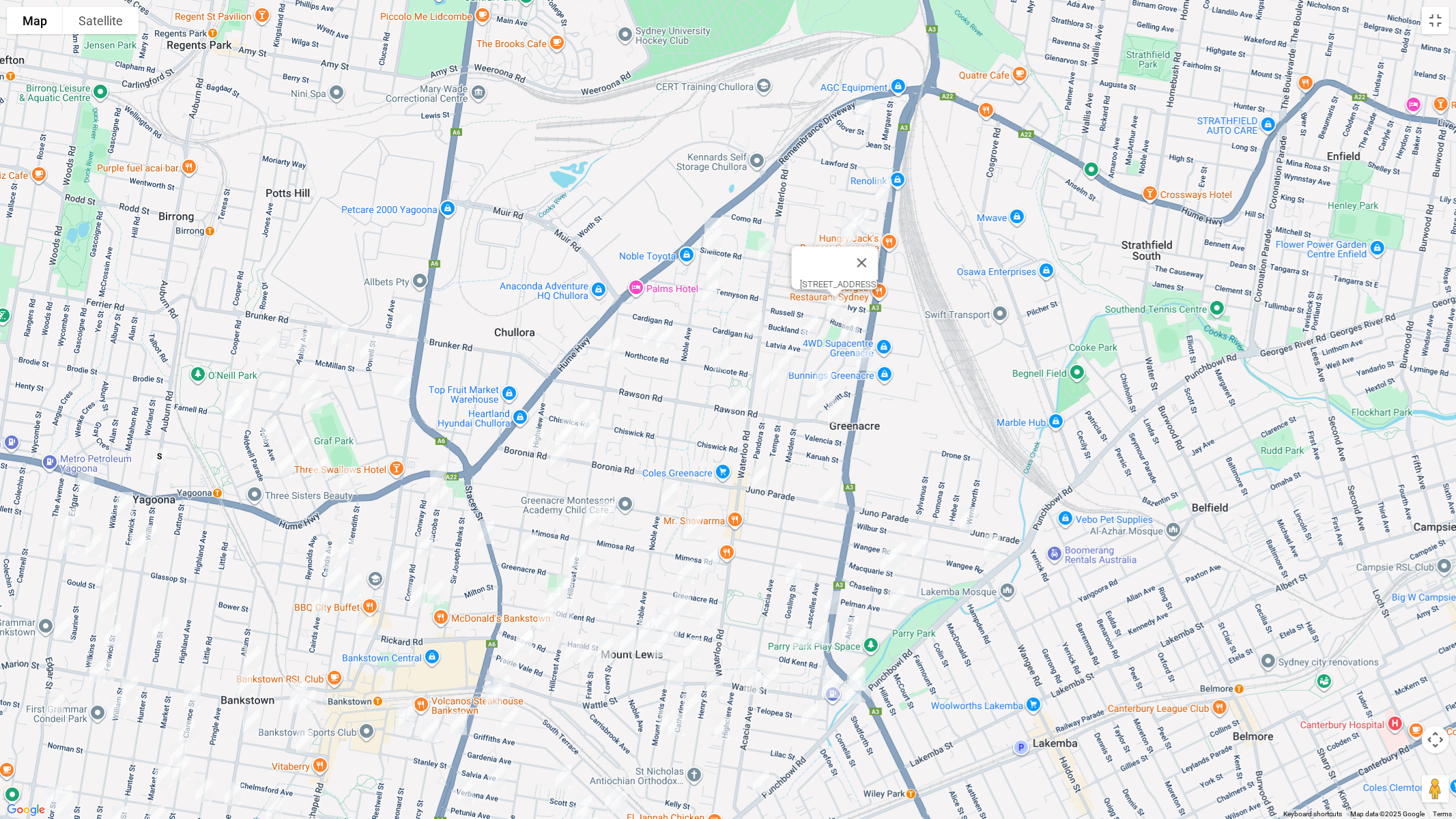
click at [851, 329] on img "12 Rea Street, GREENACRE NSW 2190" at bounding box center [851, 328] width 28 height 34
click at [803, 330] on img "2 Latvia Avenue, GREENACRE NSW 2190" at bounding box center [810, 328] width 28 height 34
click at [747, 329] on img "8 Cardigan Road, GREENACRE NSW 2190" at bounding box center [754, 324] width 28 height 34
click at [643, 330] on img "71 Northcote Road, GREENACRE NSW 2190" at bounding box center [651, 335] width 28 height 34
drag, startPoint x: 612, startPoint y: 343, endPoint x: 665, endPoint y: 338, distance: 53.2
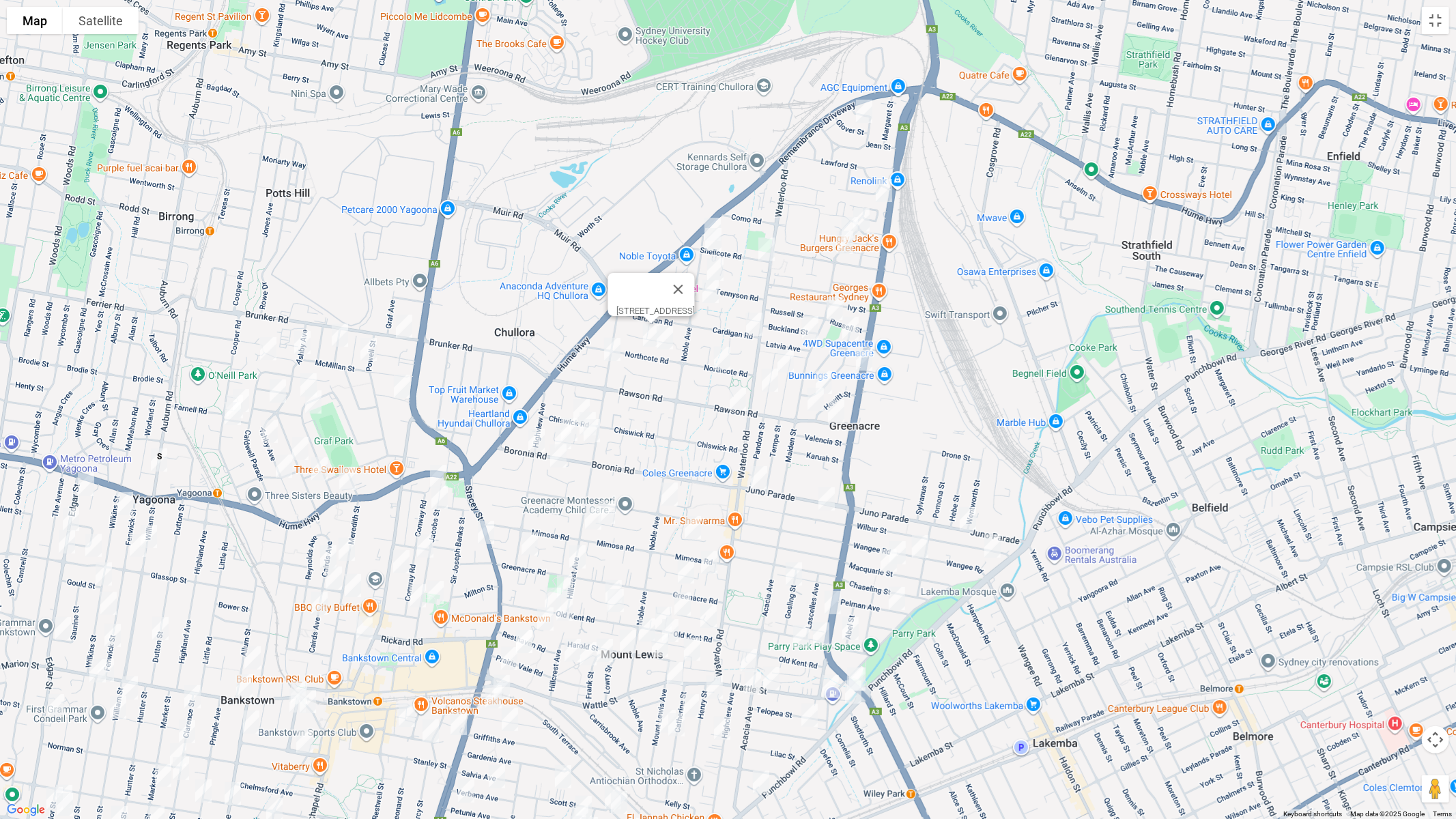
click at [614, 343] on img "24 Hillcrest Avenue, GREENACRE NSW 2190" at bounding box center [612, 349] width 28 height 34
click at [617, 348] on img "24 Hillcrest Avenue, GREENACRE NSW 2190" at bounding box center [612, 349] width 28 height 34
click at [671, 344] on img "61 Northcote Road, GREENACRE NSW 2190" at bounding box center [665, 337] width 28 height 34
click at [721, 355] on img "26A Northcote Road, GREENACRE NSW 2190" at bounding box center [722, 358] width 28 height 34
click at [786, 361] on img "16 Tempe Street, GREENACRE NSW 2190" at bounding box center [786, 361] width 28 height 34
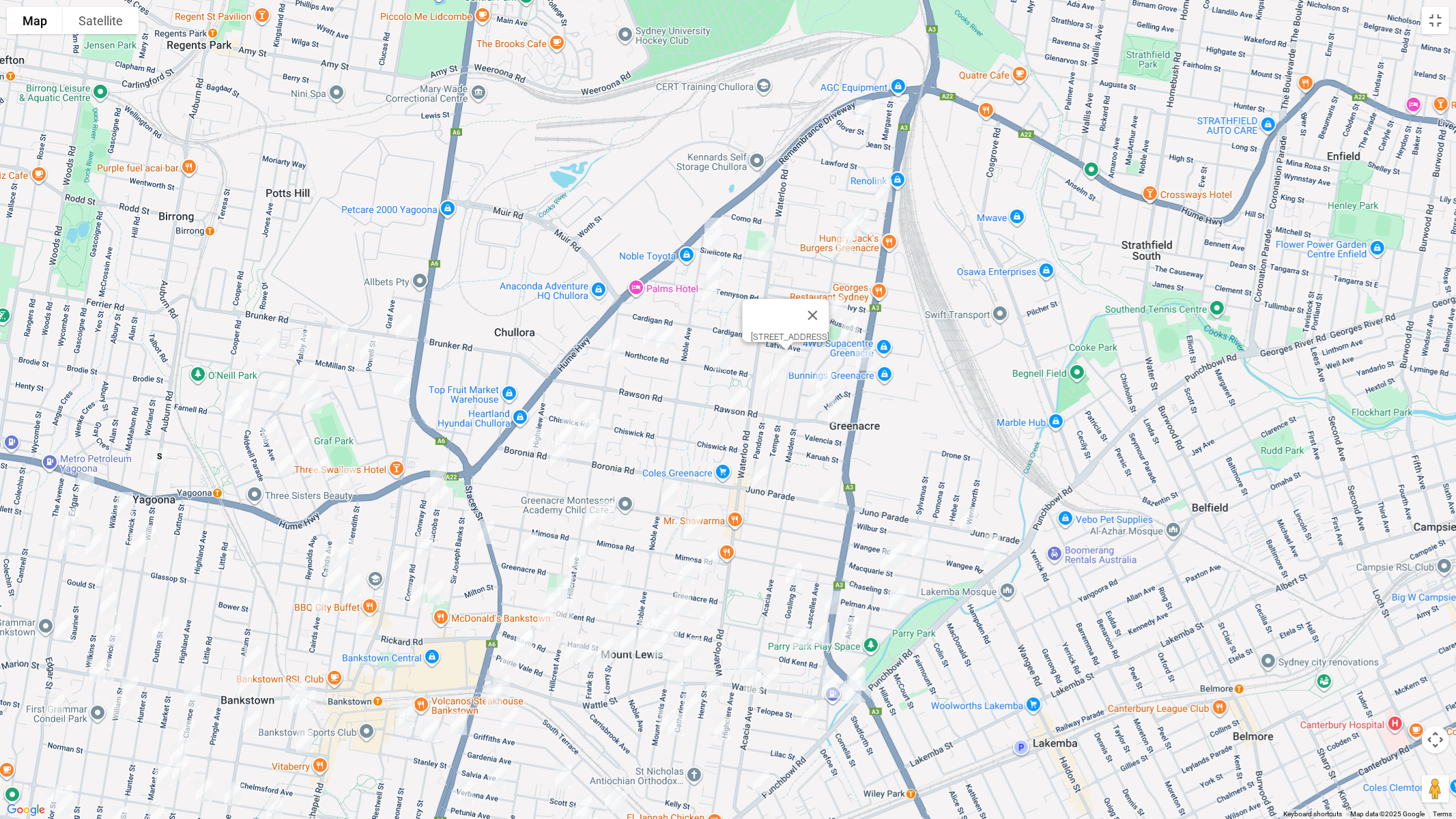
click at [773, 378] on img "34 Pandora Street, GREENACRE NSW 2190" at bounding box center [770, 380] width 28 height 34
click at [829, 384] on img "55 Rea Street, GREENACRE NSW 2190" at bounding box center [824, 382] width 28 height 34
click at [582, 404] on img "120 Chiswick Road, GREENACRE NSW 2190" at bounding box center [581, 411] width 28 height 34
click at [579, 402] on img "120 Chiswick Road, GREENACRE NSW 2190" at bounding box center [581, 411] width 28 height 34
click at [593, 409] on img "6 Islington Crescent, GREENACRE NSW 2190" at bounding box center [588, 424] width 28 height 34
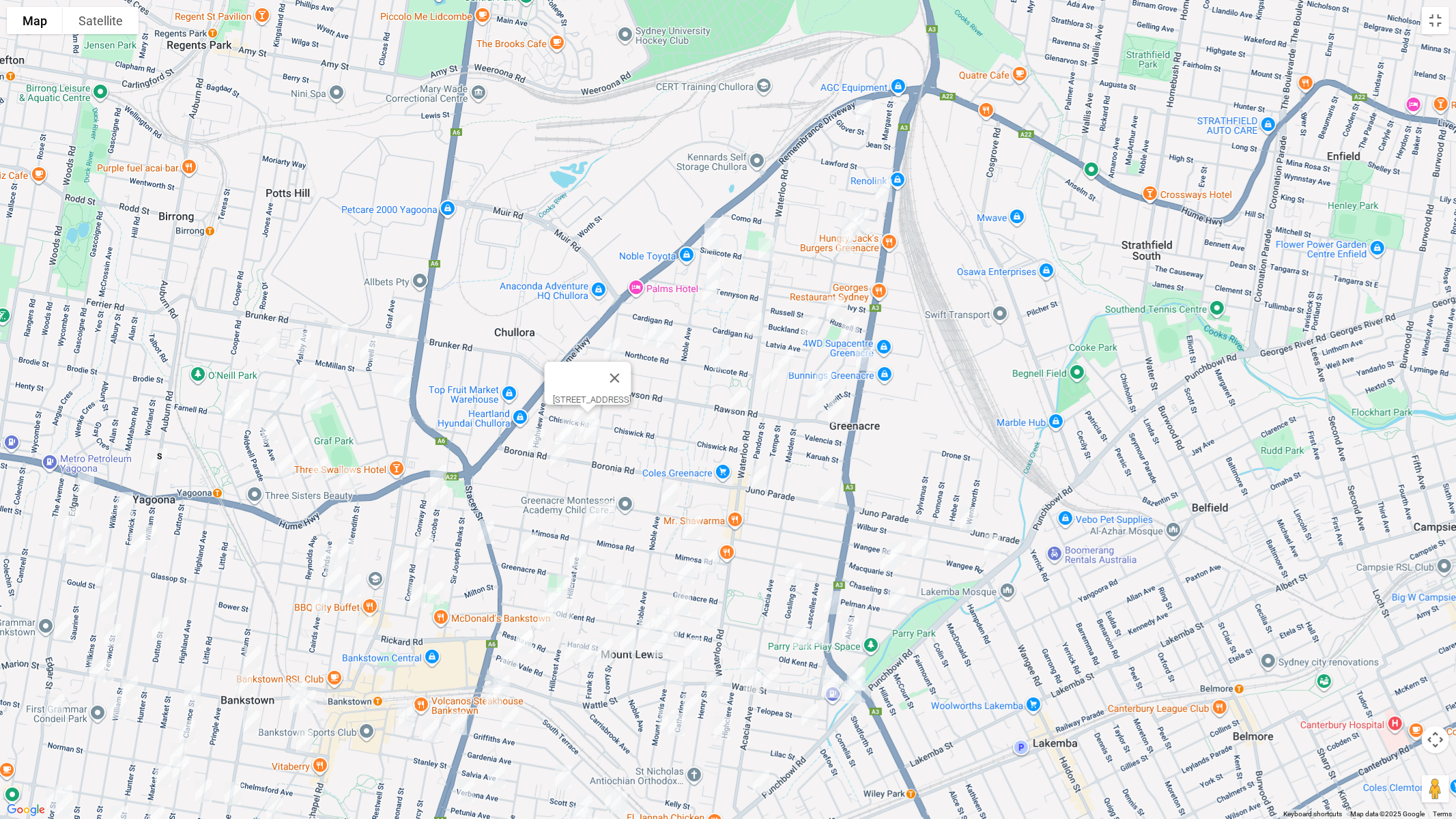
click at [593, 429] on img "1 Islington Crescent, GREENACRE NSW 2190" at bounding box center [592, 431] width 28 height 34
click at [534, 434] on img "80 Highview Avenue, GREENACRE NSW 2190" at bounding box center [536, 440] width 28 height 34
click at [560, 453] on img "14 Orana Place, GREENACRE NSW 2190" at bounding box center [558, 455] width 28 height 34
drag, startPoint x: 633, startPoint y: 397, endPoint x: 598, endPoint y: 422, distance: 43.0
click at [601, 397] on button "Close" at bounding box center [585, 410] width 32 height 32
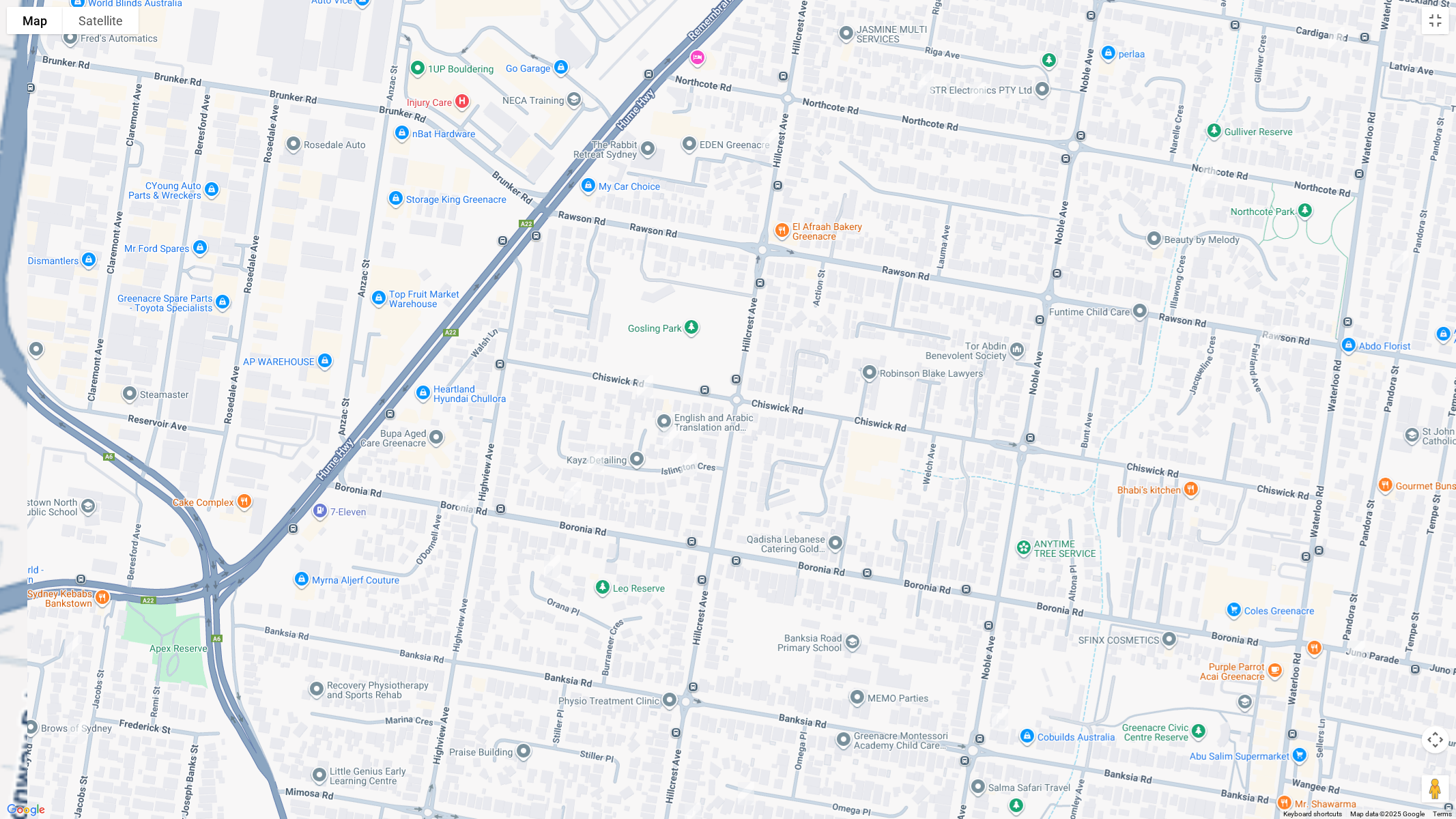
click at [600, 460] on img "19 Islington Crescent, GREENACRE NSW 2190" at bounding box center [596, 460] width 28 height 34
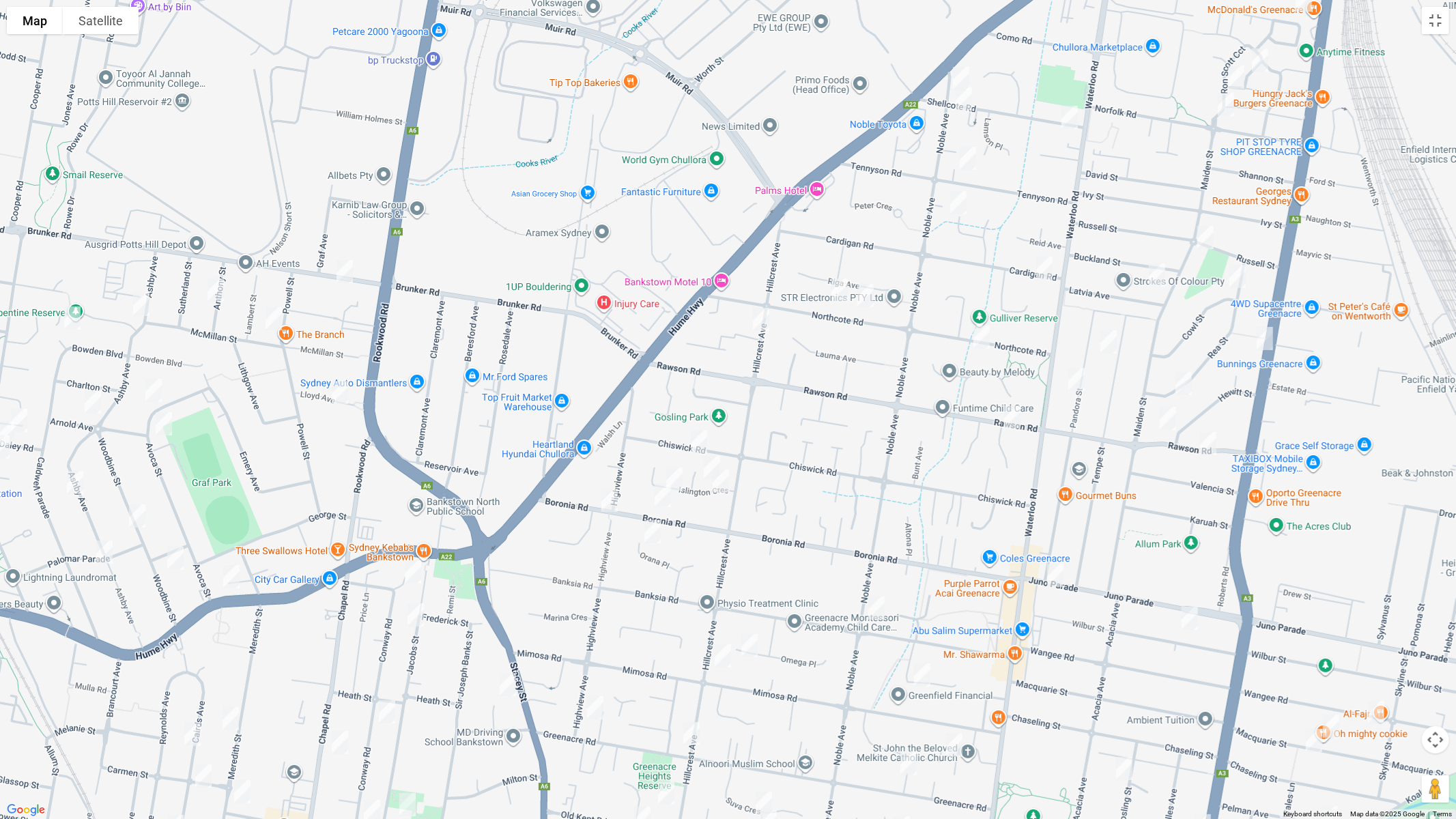
click at [675, 475] on img "19 Islington Crescent, GREENACRE NSW 2190" at bounding box center [674, 479] width 28 height 34
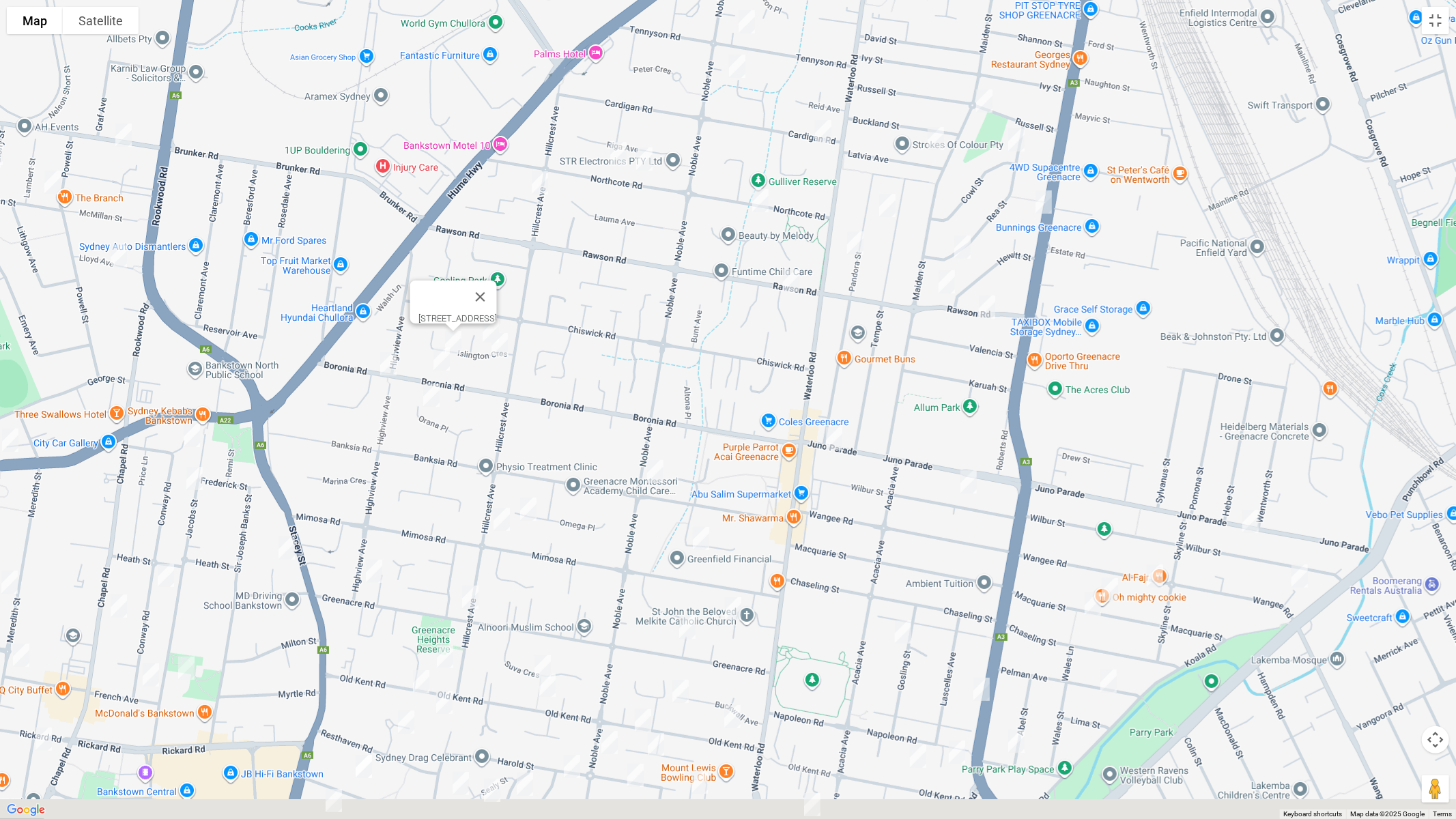
drag, startPoint x: 914, startPoint y: 558, endPoint x: 686, endPoint y: 414, distance: 269.7
click at [678, 414] on div "19 Islington Crescent, GREENACRE NSW 2190" at bounding box center [728, 410] width 1456 height 819
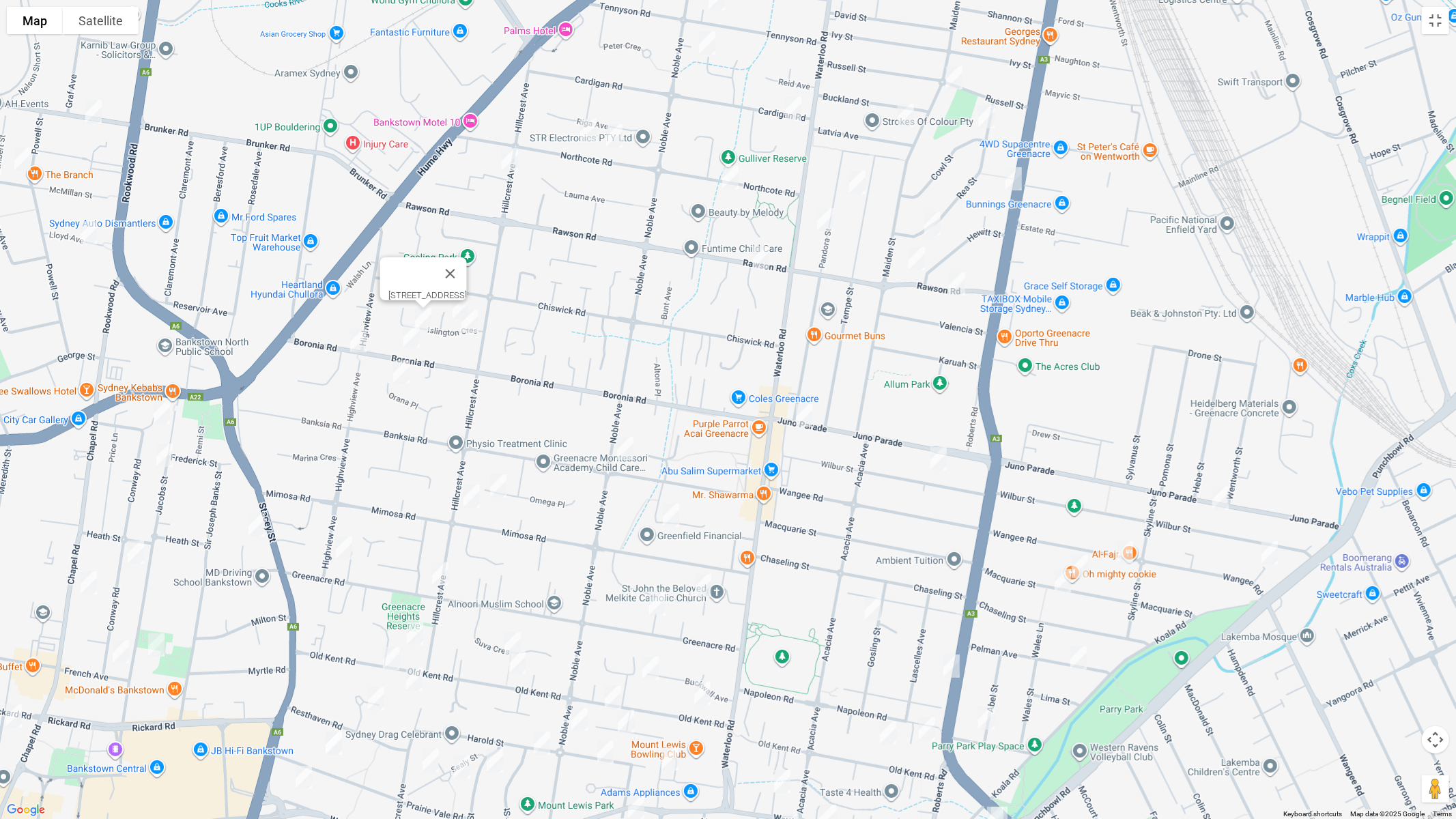
click at [938, 456] on img "146 Wilbur Street, GREENACRE NSW 2190" at bounding box center [938, 458] width 28 height 34
click at [1269, 554] on img "1/97 Wangee Road, GREENACRE NSW 2190" at bounding box center [1269, 553] width 28 height 34
click at [1123, 554] on img "162 Wangee Road, GREENACRE NSW 2190" at bounding box center [1125, 553] width 28 height 34
click at [1080, 563] on img "41 Macquarie Street, GREENACRE NSW 2190" at bounding box center [1080, 566] width 28 height 34
click at [1060, 578] on img "30 Macquarie Street, GREENACRE NSW 2190" at bounding box center [1063, 580] width 28 height 34
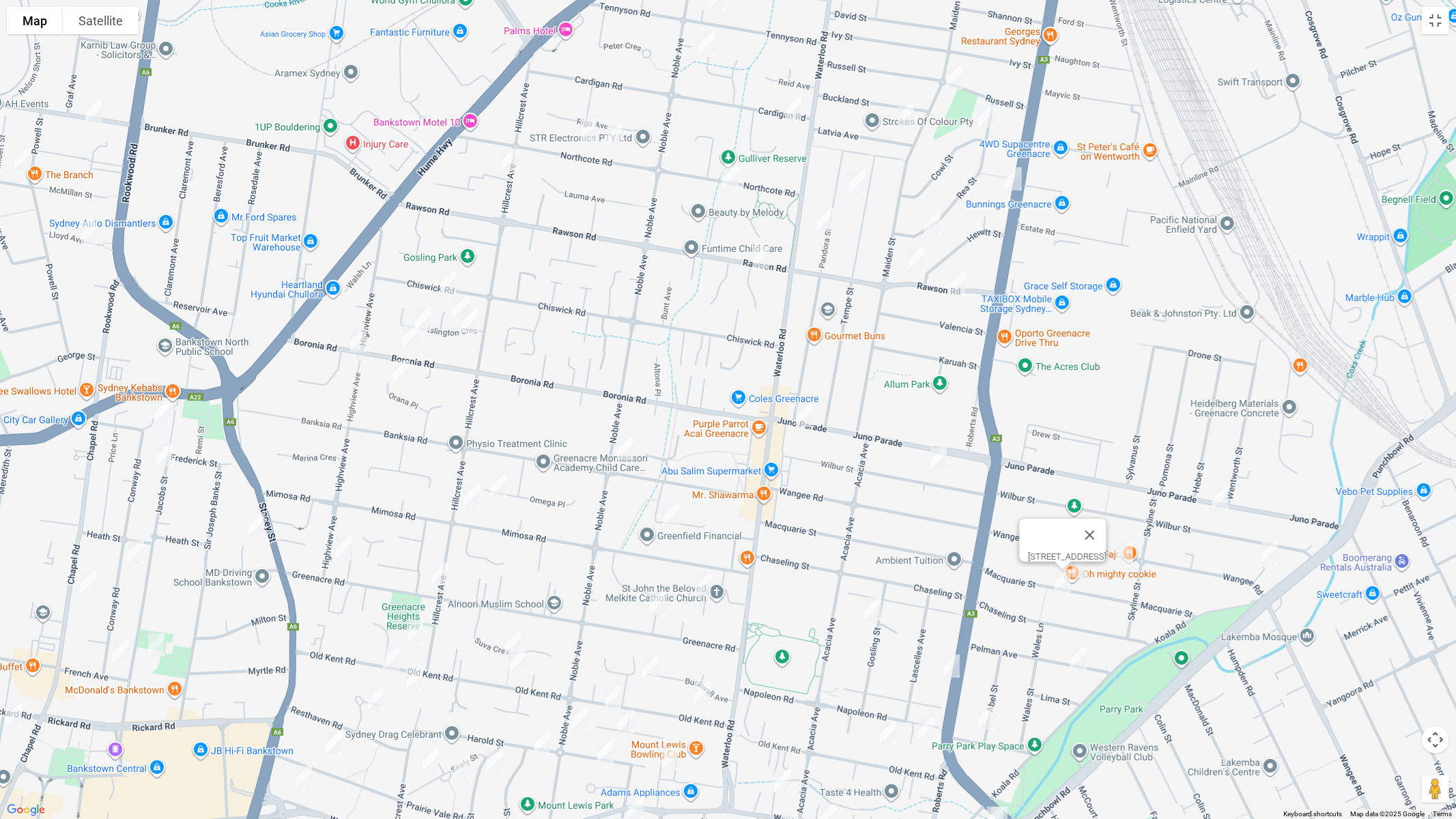
click at [668, 508] on img "15 Bromley Avenue, GREENACRE NSW 2190" at bounding box center [671, 515] width 28 height 34
click at [1082, 659] on img "16 Pelman Avenue, GREENACRE NSW 2190" at bounding box center [1079, 657] width 28 height 34
click at [989, 690] on img "15 Plasto Street, GREENACRE NSW 2190" at bounding box center [986, 717] width 28 height 34
click at [497, 485] on img "32A Omega Place, GREENACRE NSW 2190" at bounding box center [498, 486] width 28 height 34
click at [469, 499] on img "125A Hillcrest Avenue, GREENACRE NSW 2190" at bounding box center [471, 496] width 28 height 34
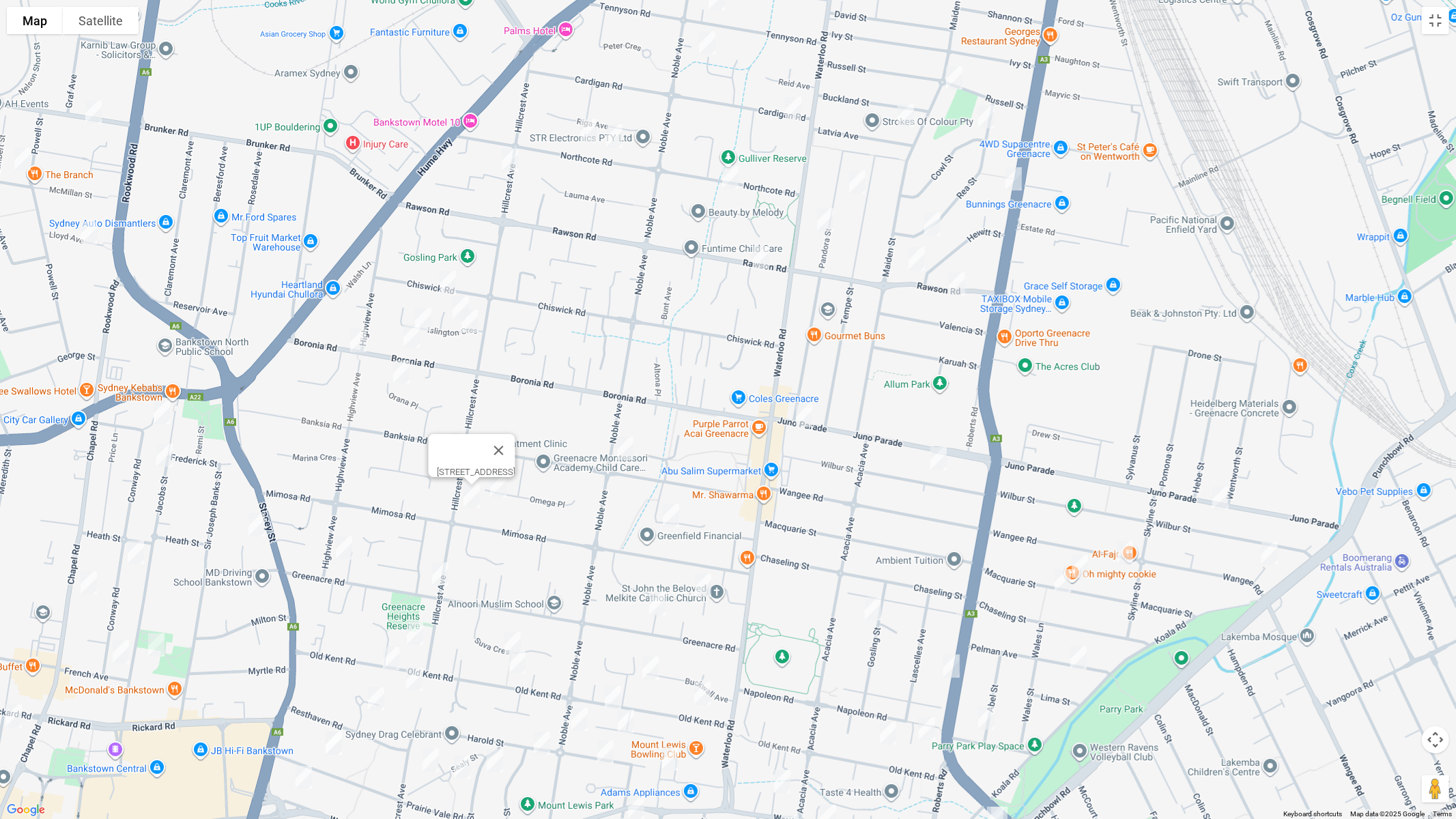
click at [703, 587] on img "31 Kareela Crescent, GREENACRE NSW 2190" at bounding box center [703, 585] width 28 height 34
click at [343, 546] on img "1 Highview Avenue, GREENACRE NSW 2190" at bounding box center [344, 548] width 28 height 34
click at [1440, 20] on button "Toggle fullscreen view" at bounding box center [1436, 20] width 28 height 28
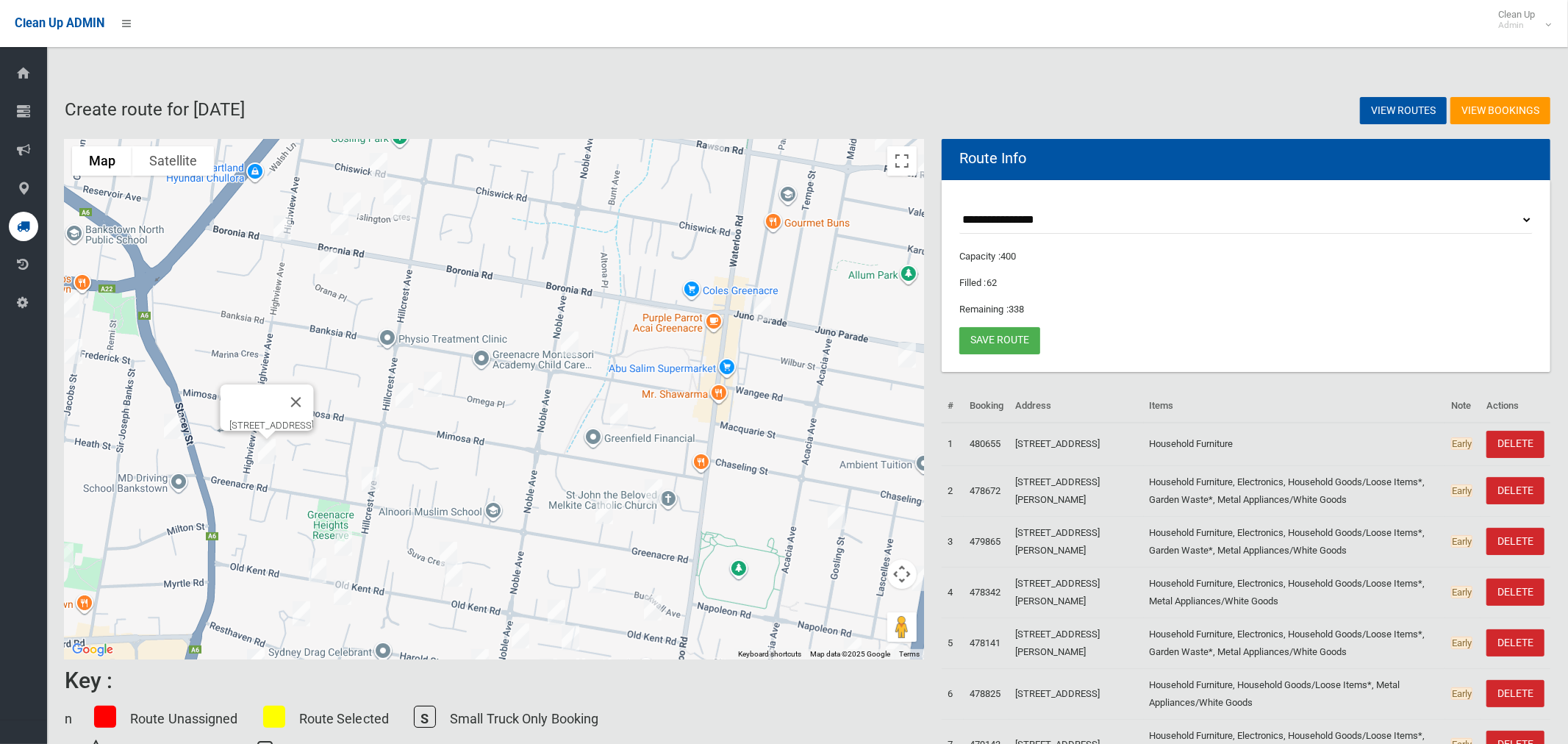
drag, startPoint x: 600, startPoint y: 351, endPoint x: 765, endPoint y: 268, distance: 184.7
click at [765, 268] on div "[STREET_ADDRESS]" at bounding box center [495, 399] width 860 height 520
click at [835, 515] on img "30 Gosling Street, GREENACRE NSW 2190" at bounding box center [836, 517] width 30 height 37
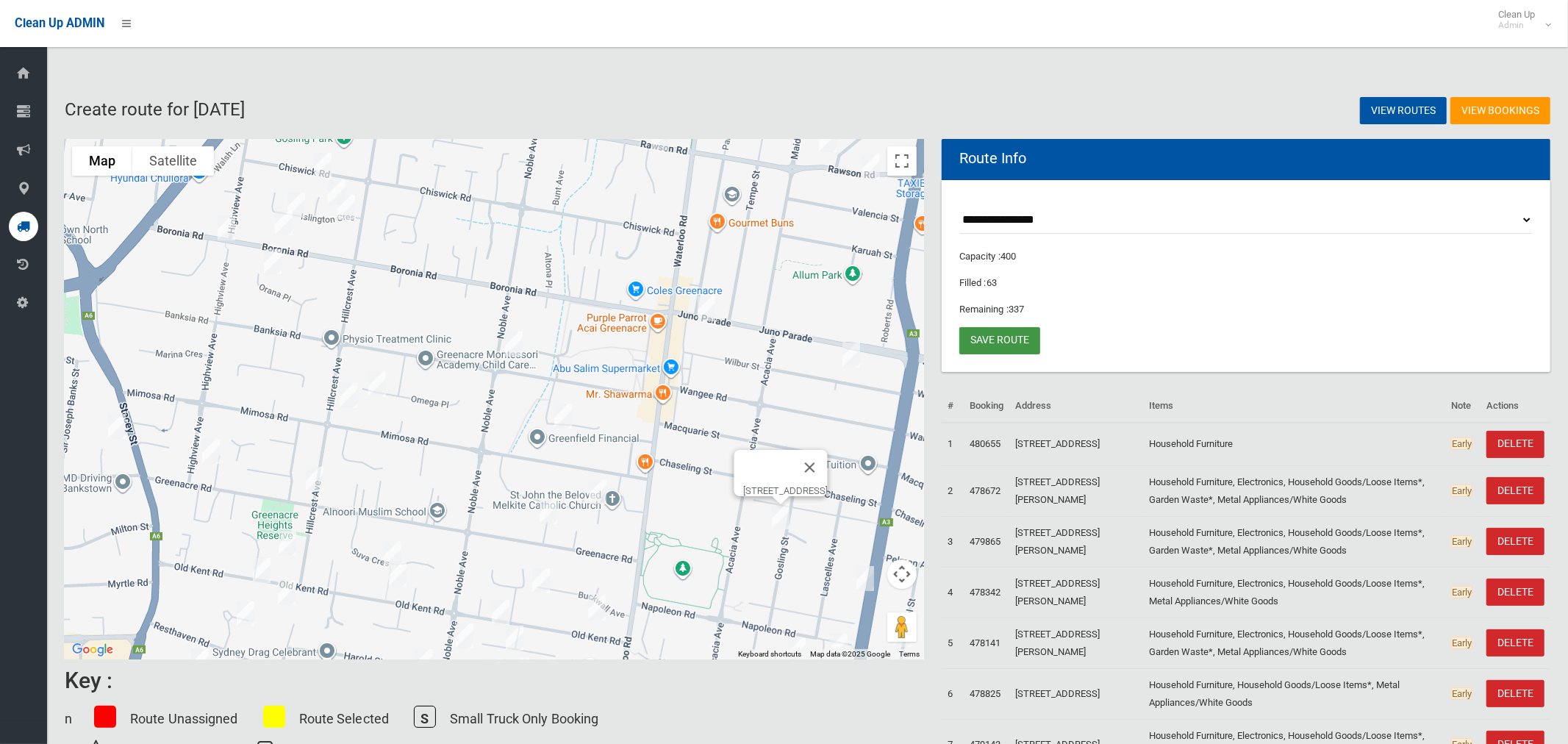
click at [977, 339] on link "Save route" at bounding box center [1000, 341] width 81 height 27
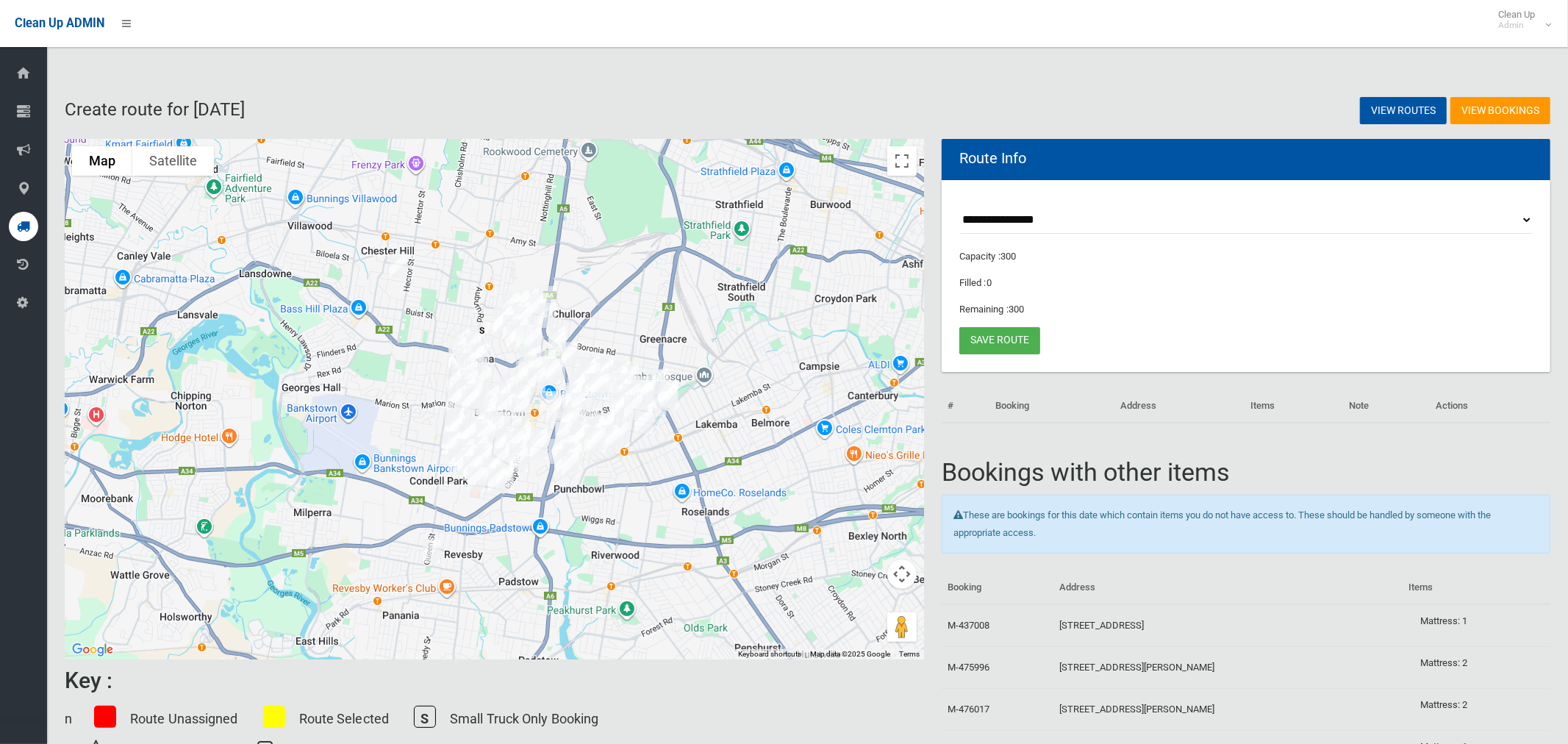
drag, startPoint x: 456, startPoint y: 269, endPoint x: 641, endPoint y: 298, distance: 187.3
click at [643, 297] on div at bounding box center [495, 399] width 860 height 520
click at [911, 161] on button "Toggle fullscreen view" at bounding box center [902, 161] width 30 height 30
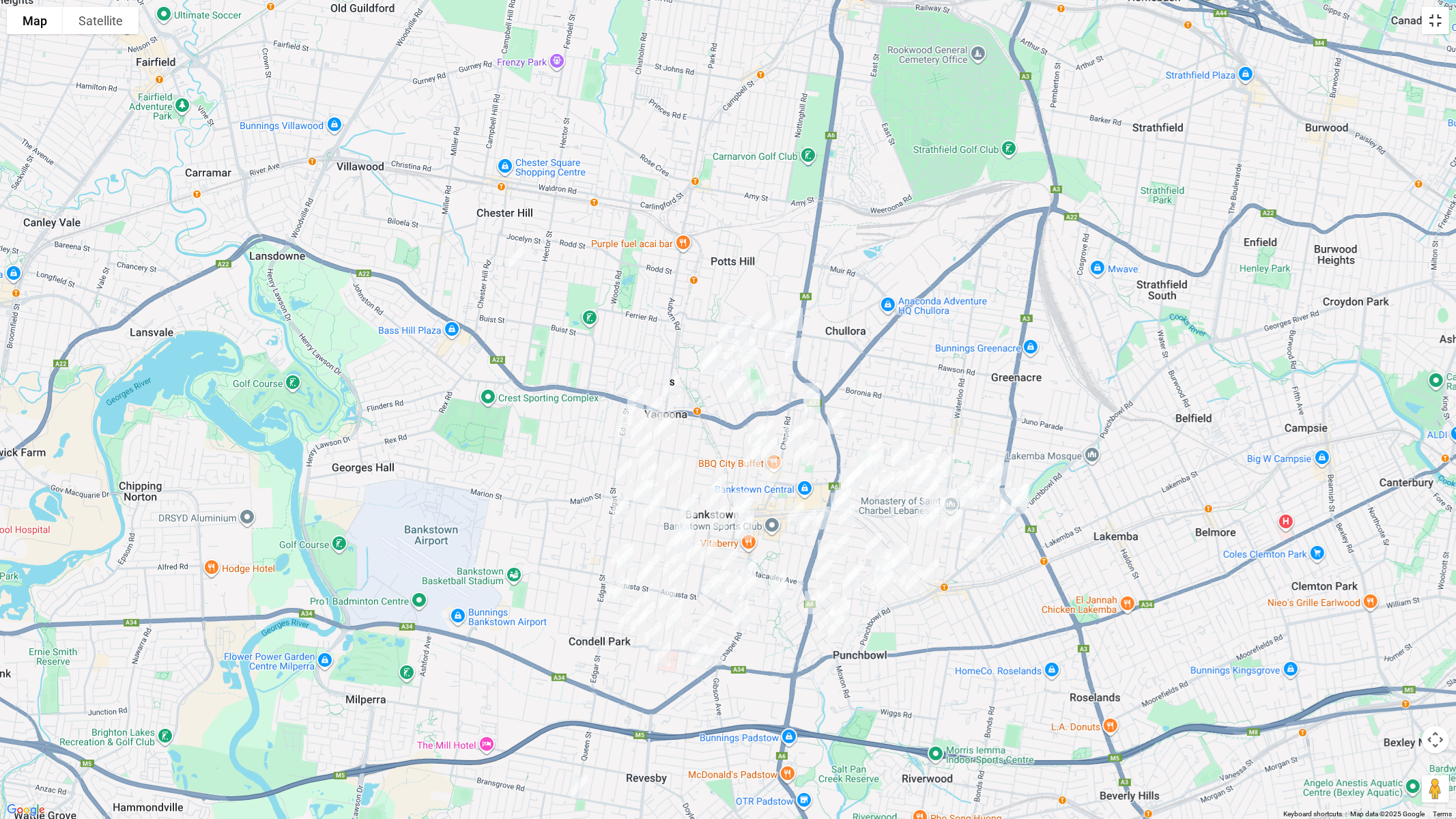
click at [1426, 23] on button "Toggle fullscreen view" at bounding box center [1436, 20] width 28 height 28
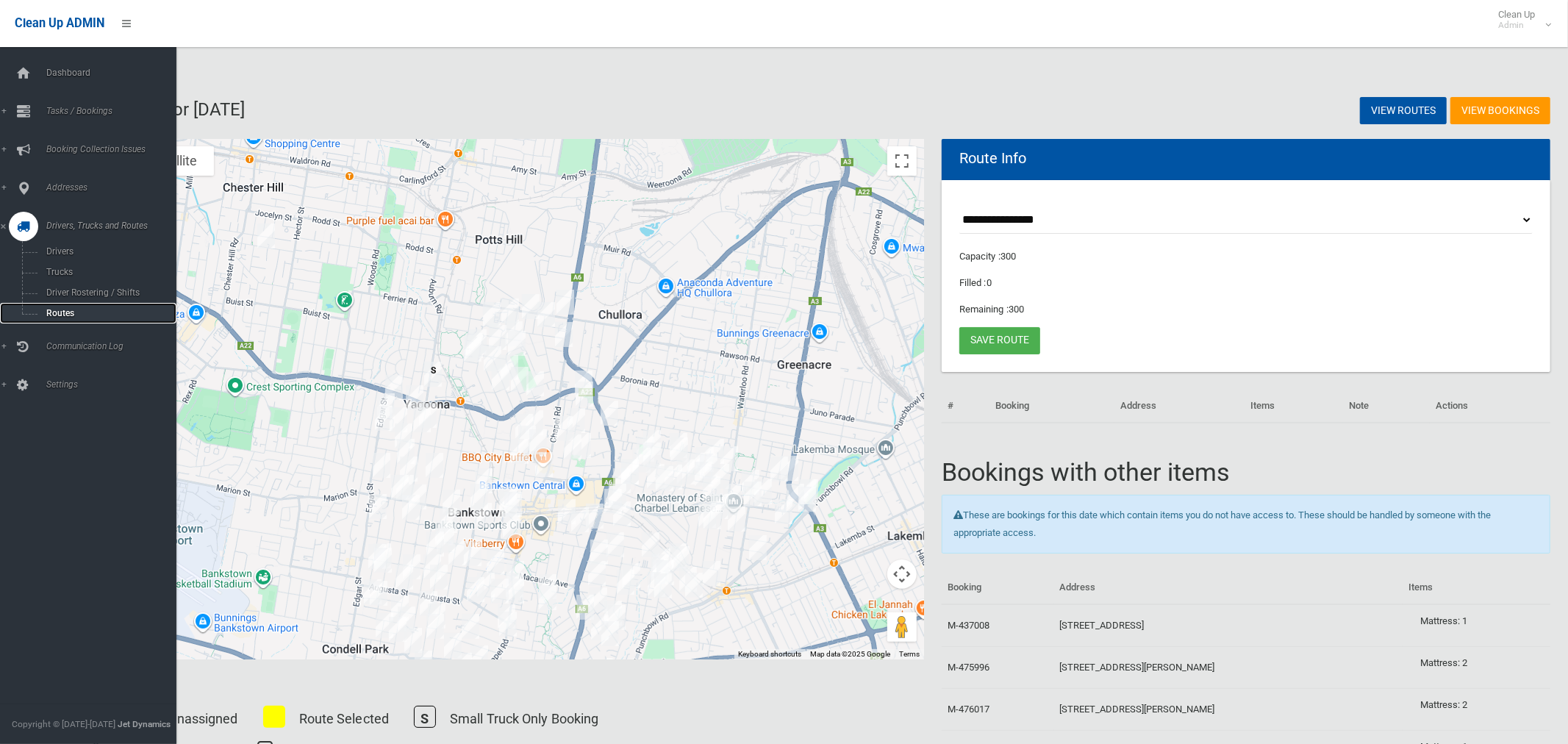
click at [60, 314] on span "Routes" at bounding box center [103, 313] width 122 height 11
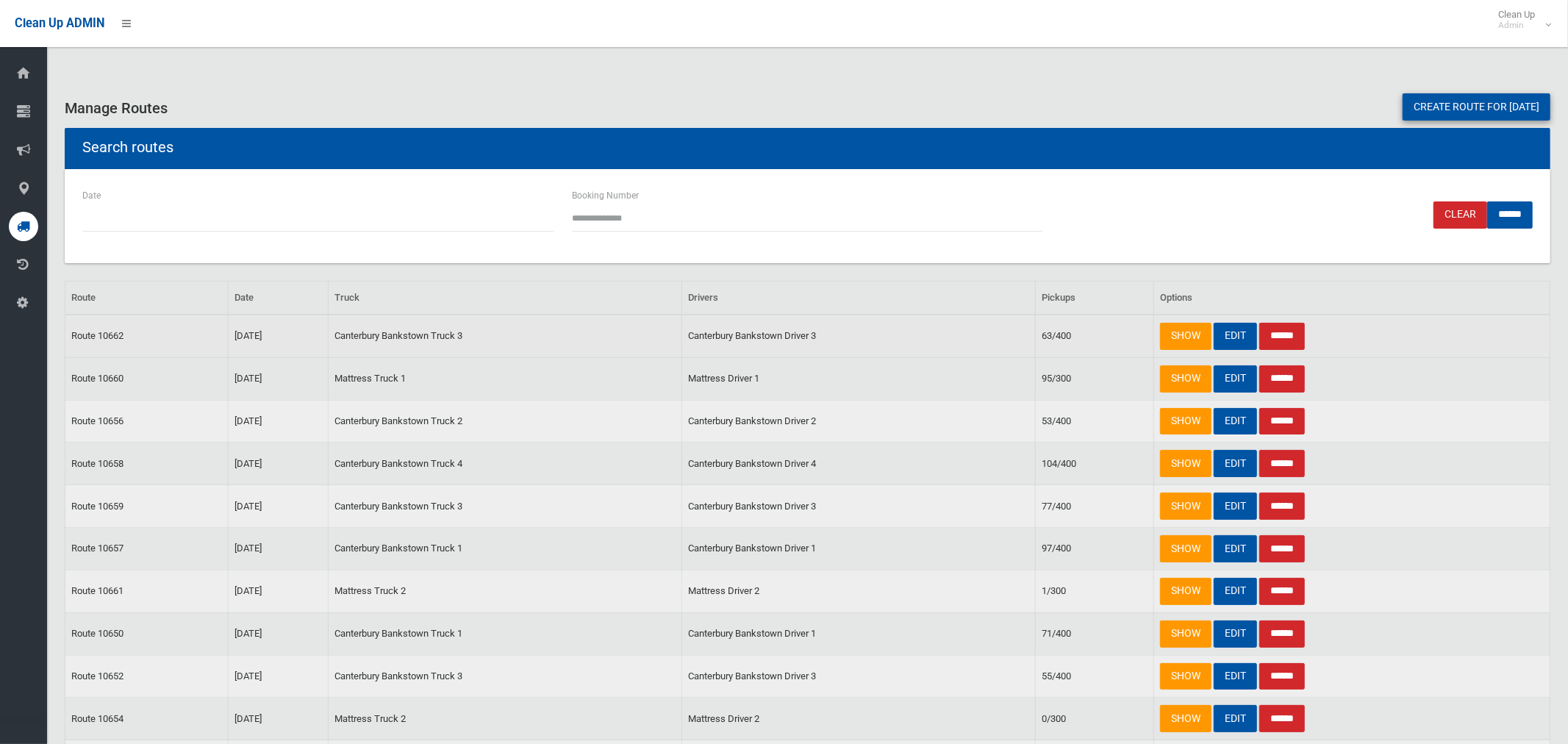
click at [1292, 336] on input "******" at bounding box center [1282, 336] width 46 height 27
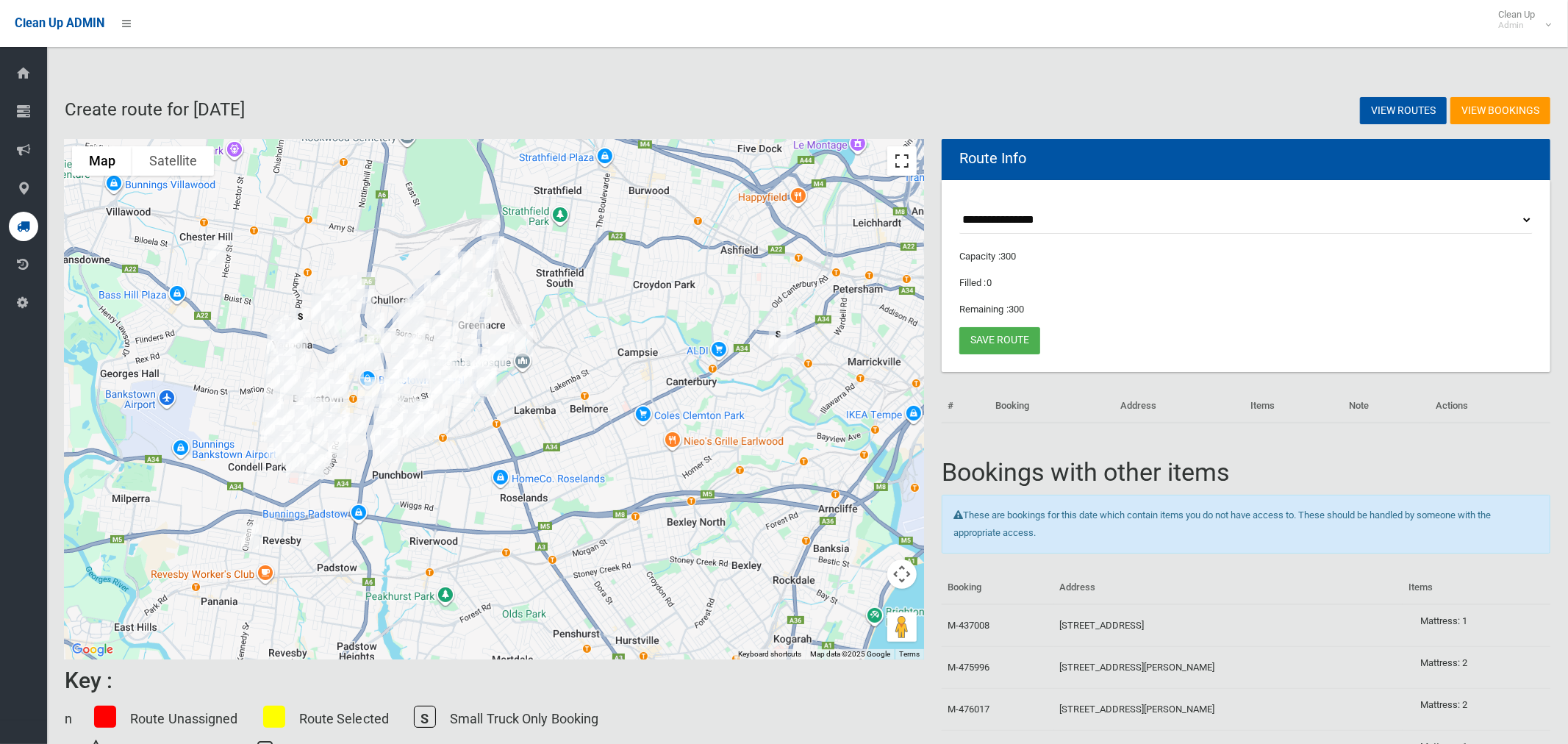
click at [902, 154] on button "Toggle fullscreen view" at bounding box center [902, 161] width 30 height 30
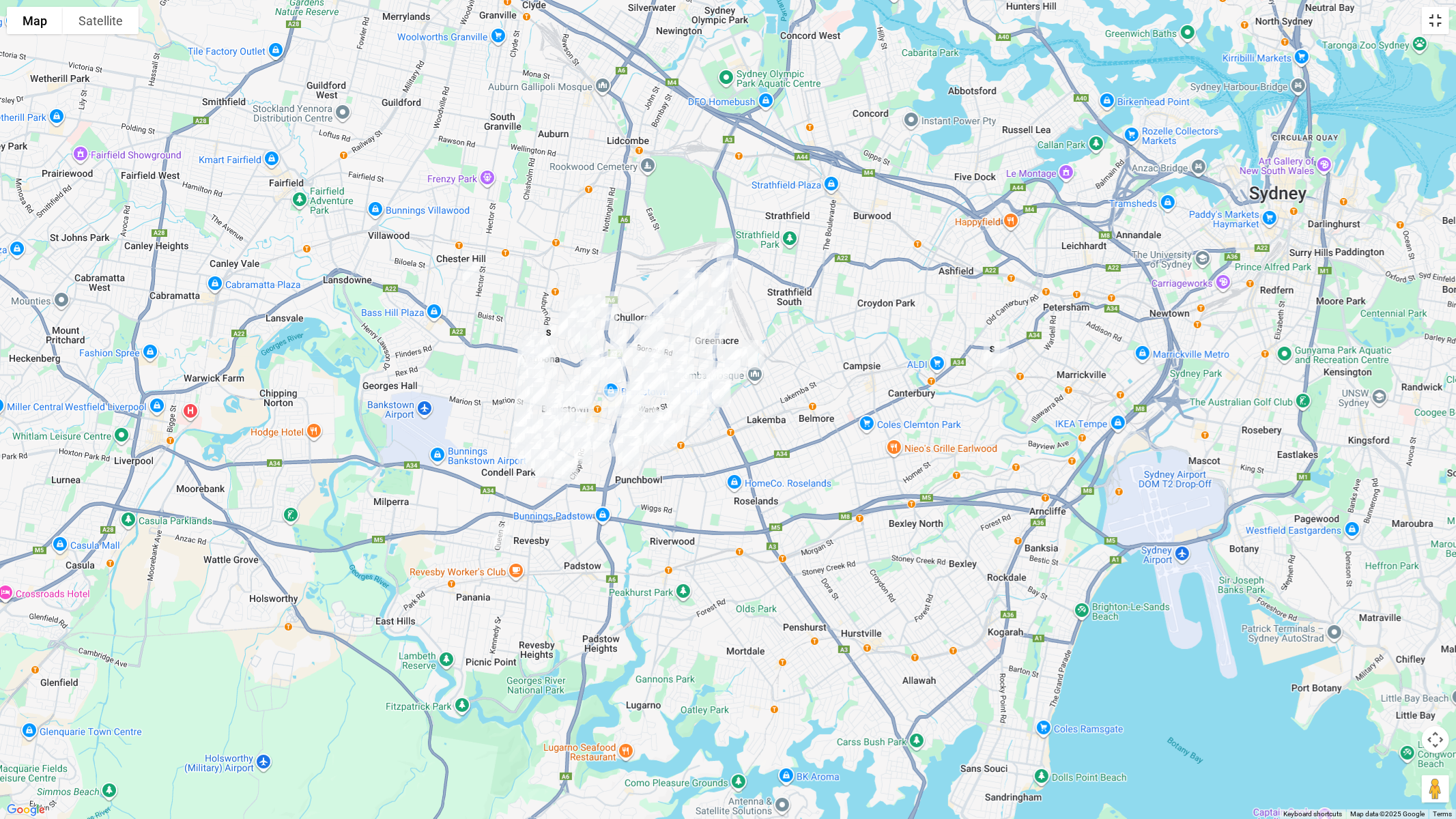
click at [1442, 16] on button "Toggle fullscreen view" at bounding box center [1436, 20] width 28 height 28
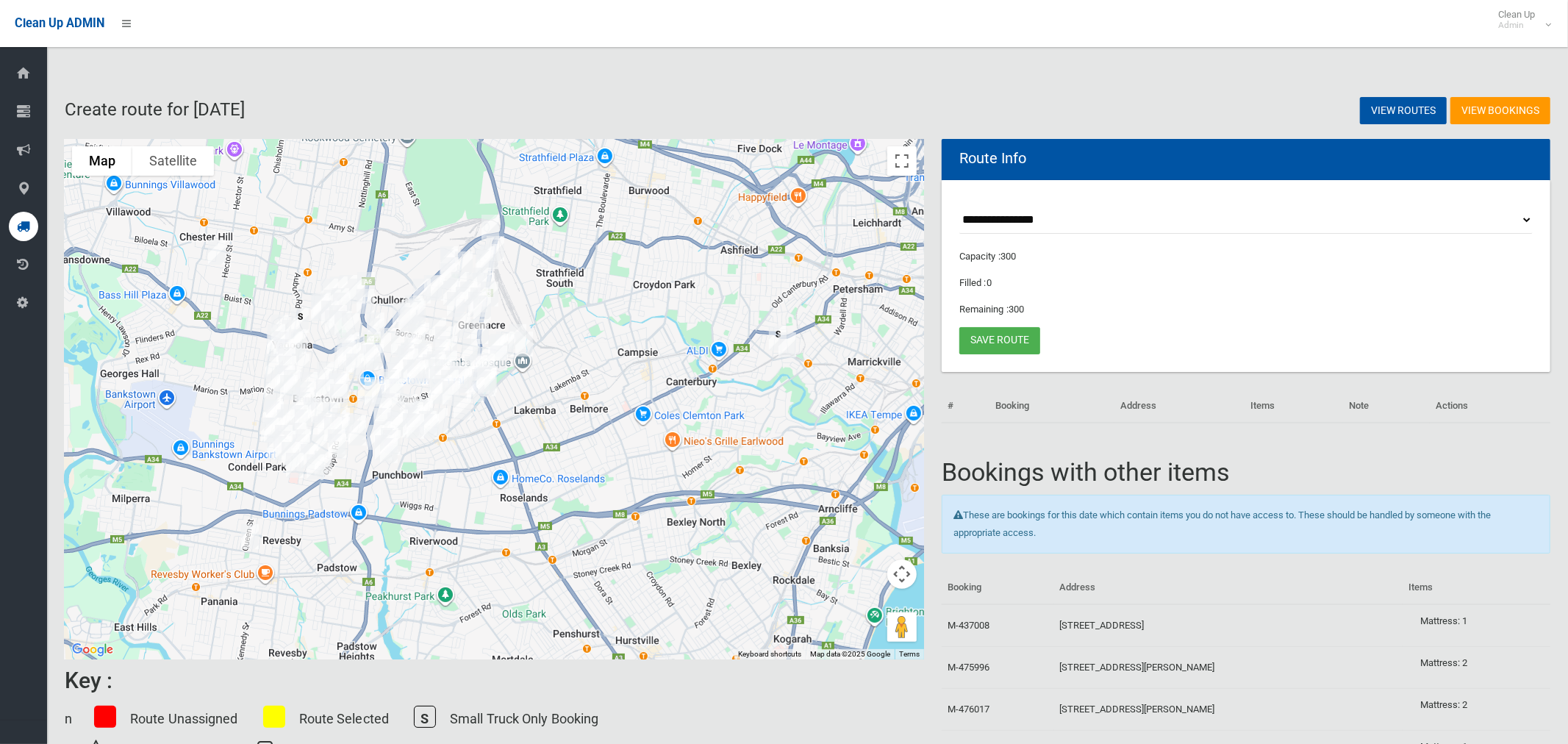
click at [1038, 221] on select "**********" at bounding box center [1246, 221] width 574 height 27
select select "*****"
click at [959, 207] on select "**********" at bounding box center [1246, 221] width 574 height 27
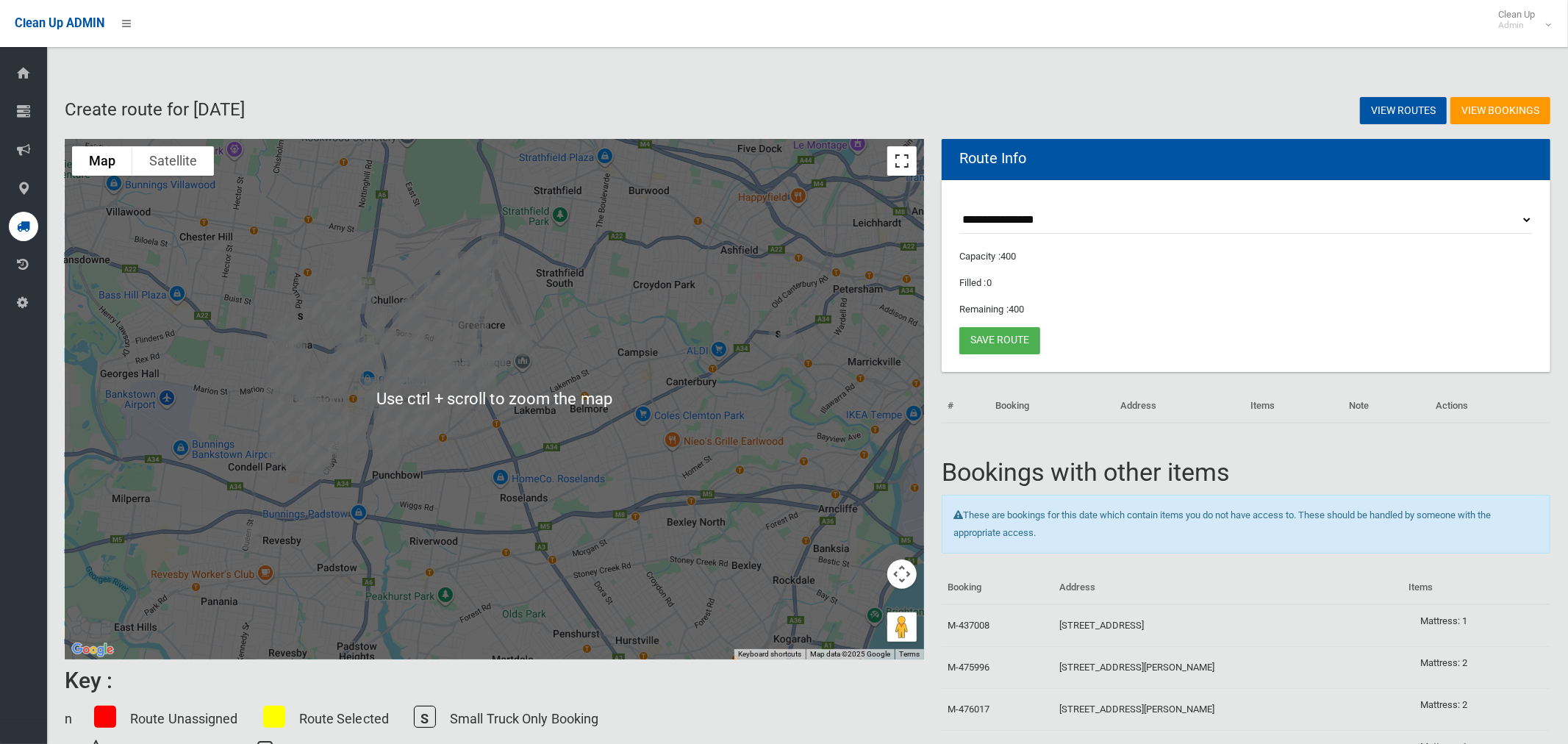
click at [898, 168] on button "Toggle fullscreen view" at bounding box center [902, 161] width 30 height 30
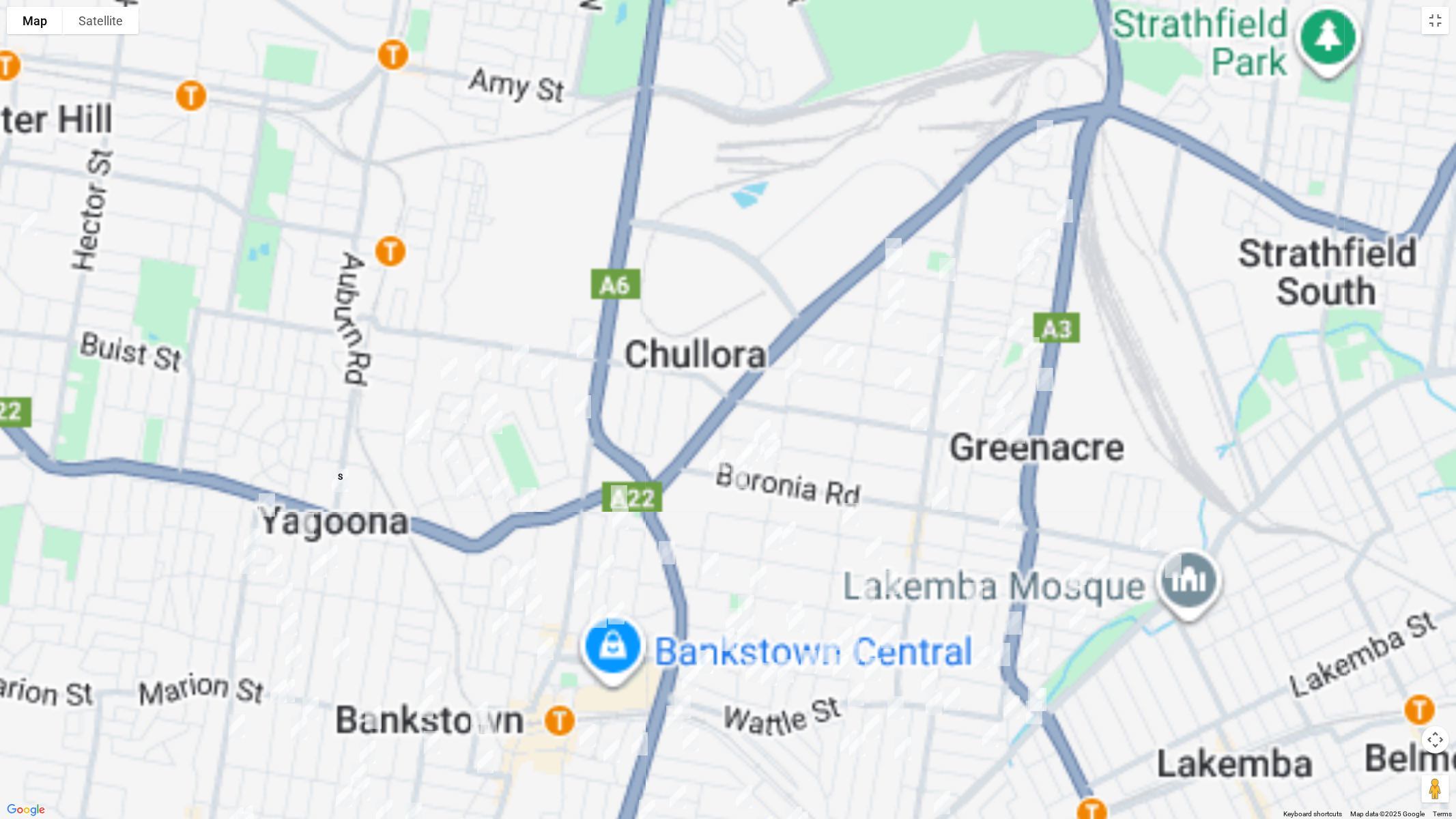
drag, startPoint x: 639, startPoint y: 304, endPoint x: 793, endPoint y: 235, distance: 168.8
click at [793, 235] on div at bounding box center [728, 410] width 1456 height 819
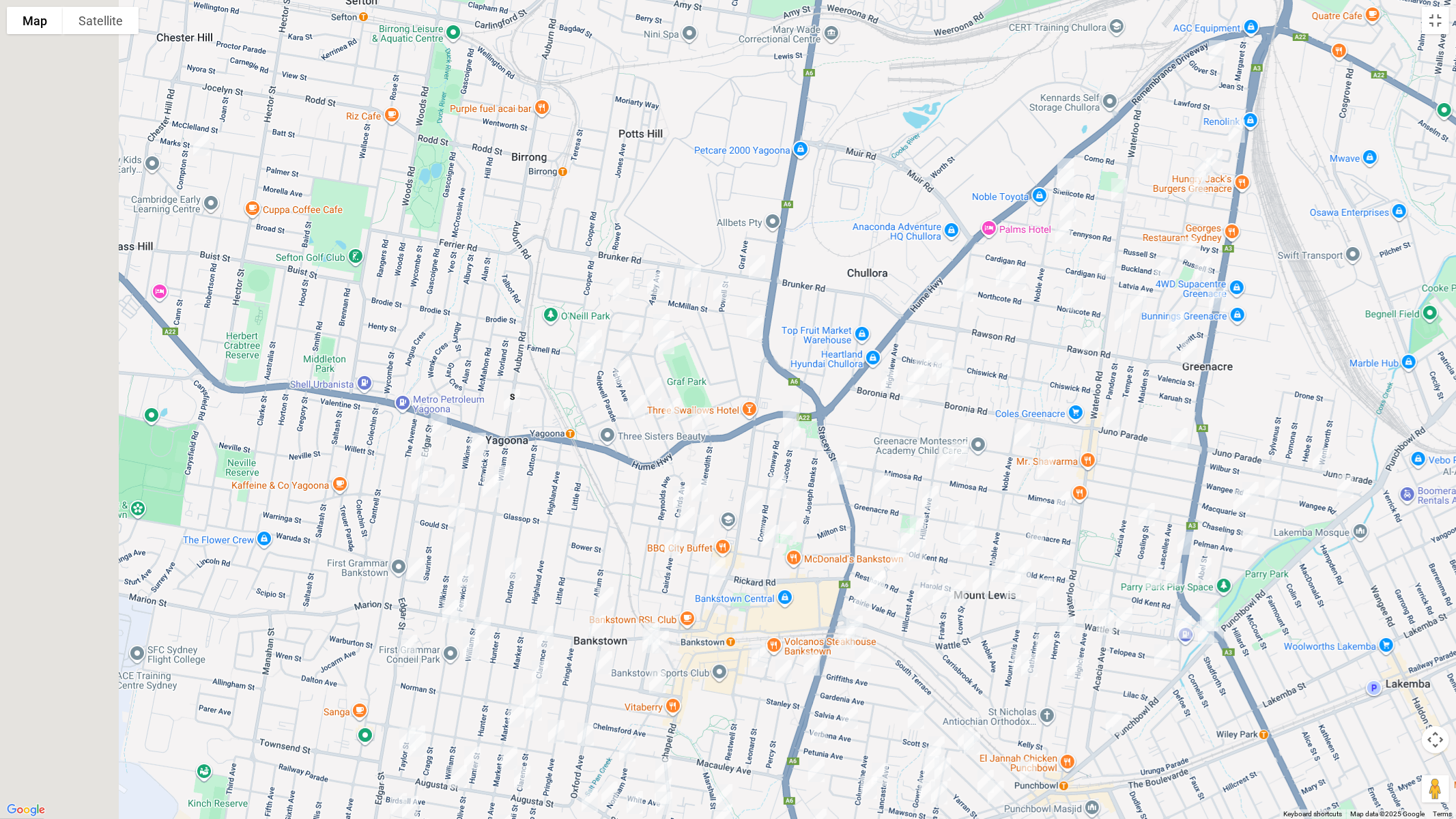
click at [841, 215] on div at bounding box center [728, 410] width 1456 height 819
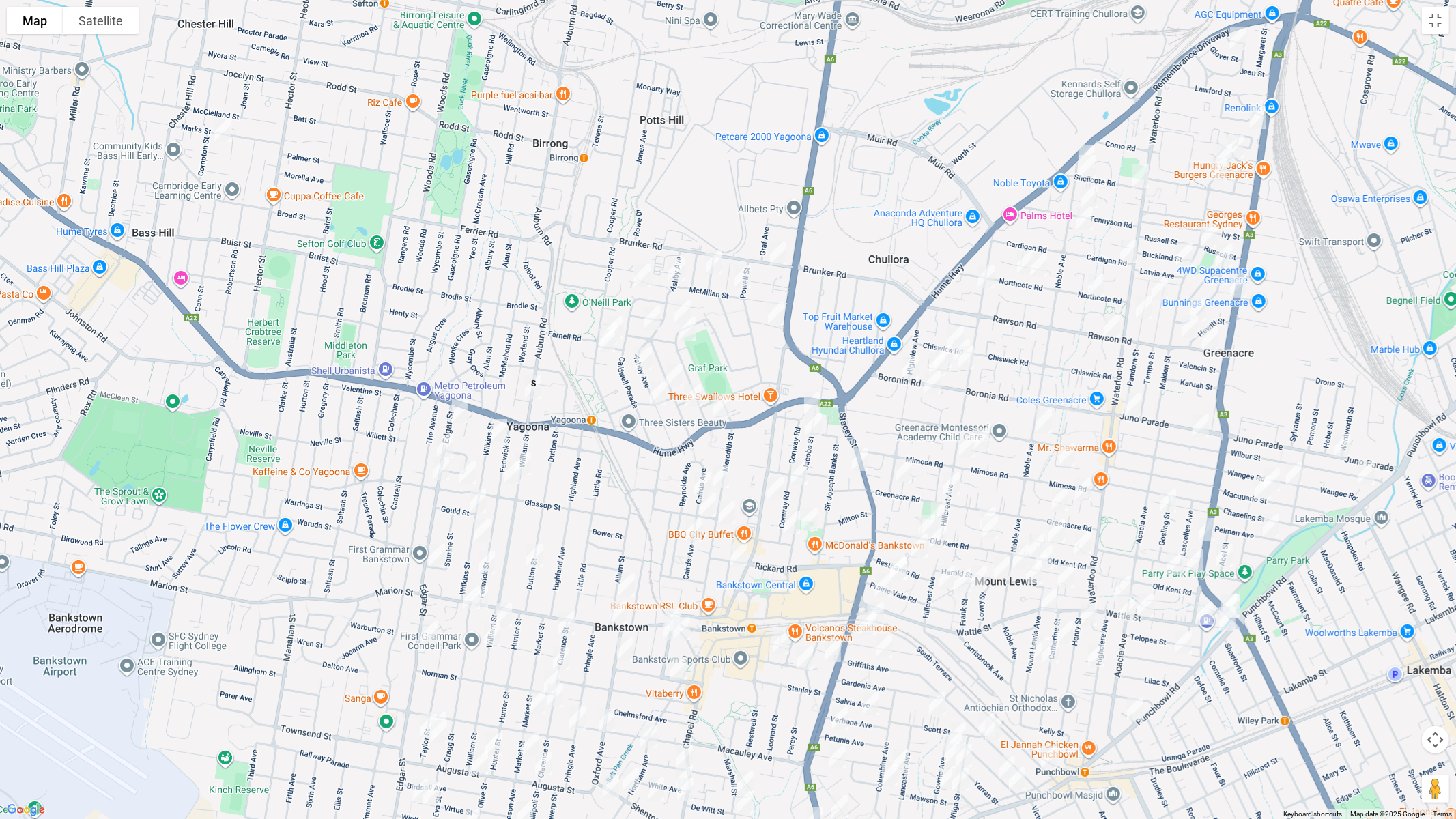
drag, startPoint x: 859, startPoint y: 223, endPoint x: 887, endPoint y: 150, distance: 78.2
click at [901, 128] on div at bounding box center [728, 410] width 1456 height 819
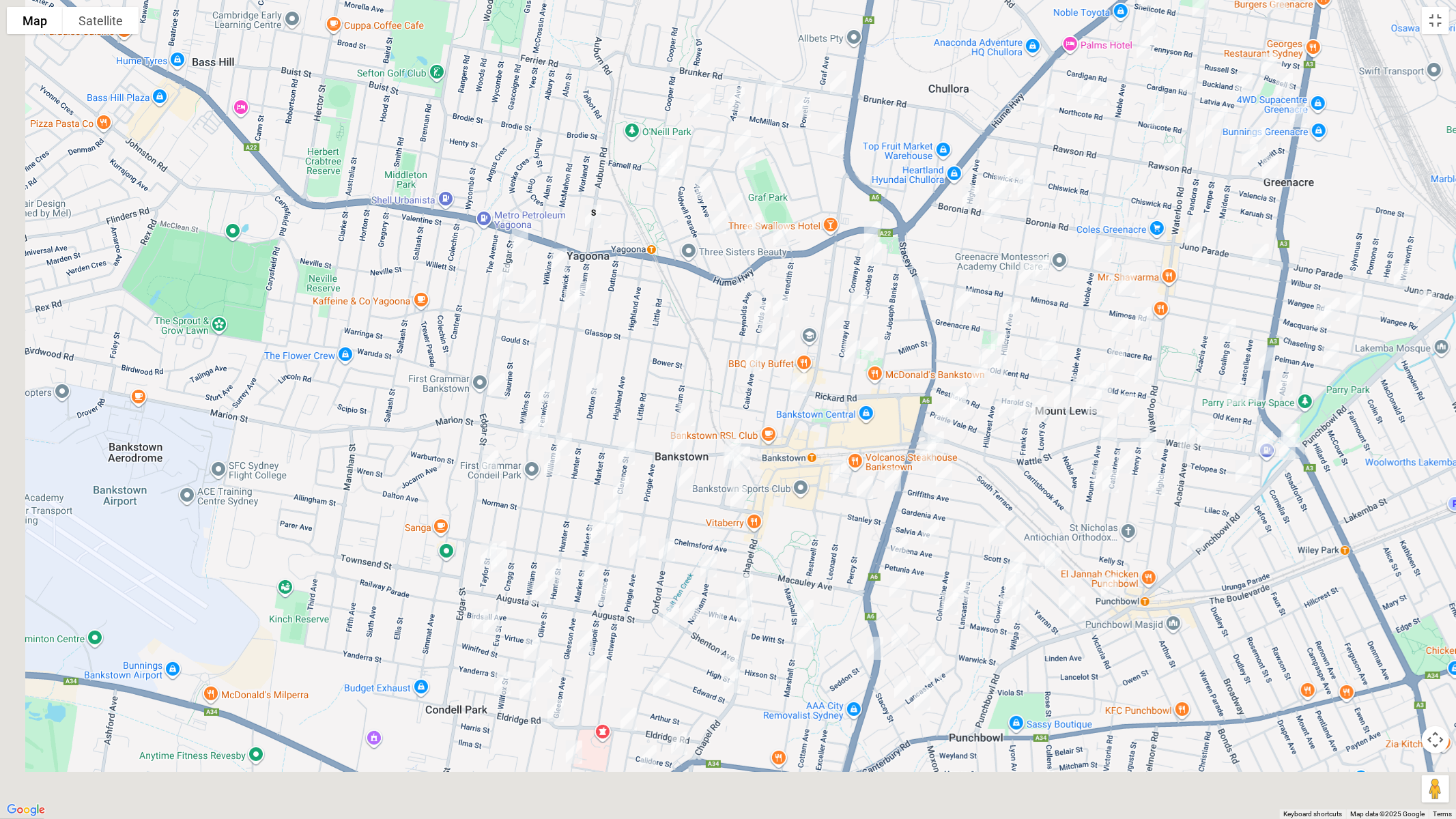
drag, startPoint x: 583, startPoint y: 446, endPoint x: 627, endPoint y: 292, distance: 160.2
click at [627, 292] on div at bounding box center [728, 410] width 1456 height 819
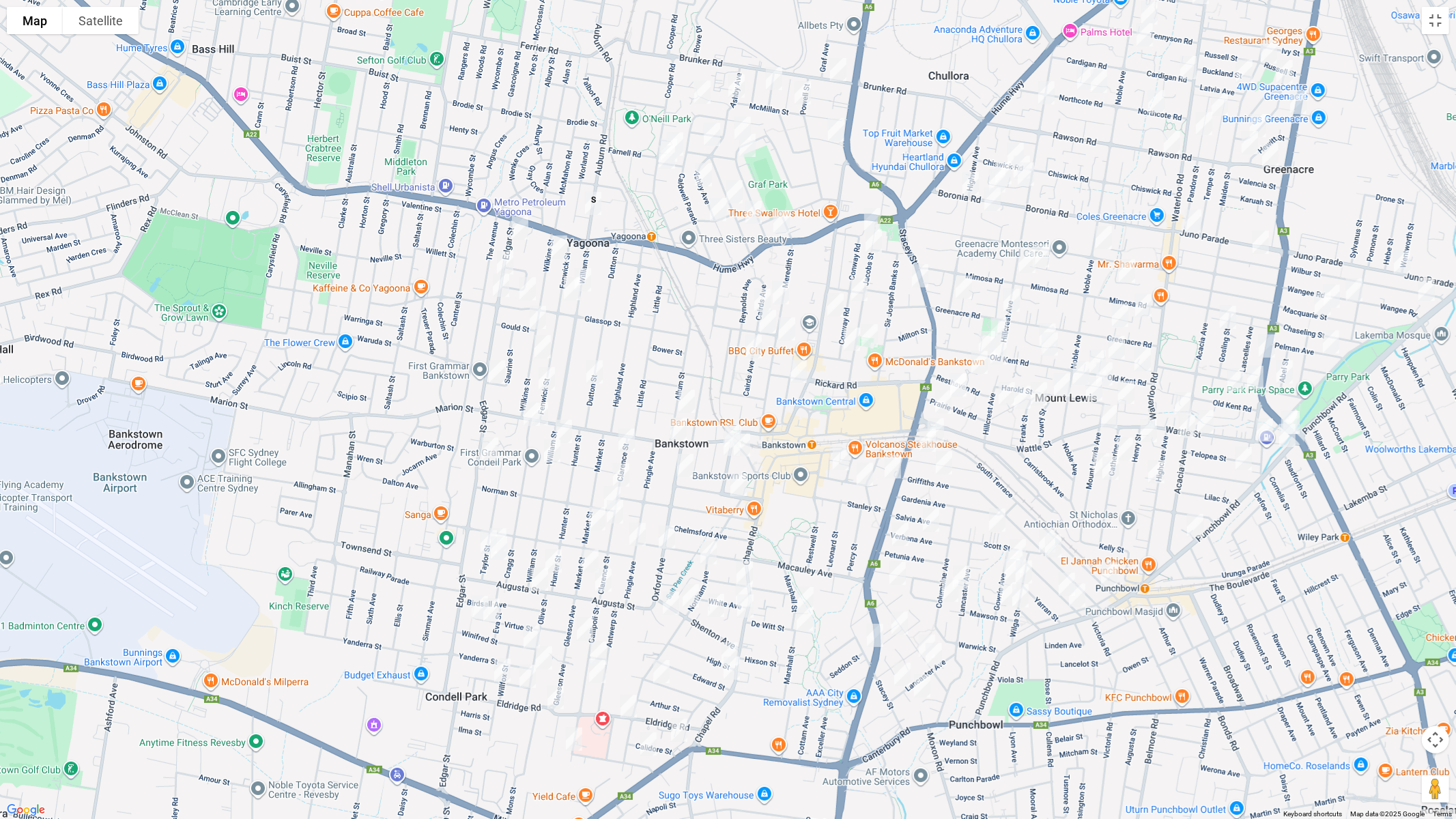
drag, startPoint x: 519, startPoint y: 227, endPoint x: 501, endPoint y: 263, distance: 40.2
click at [518, 227] on img "15 Edgar Street, YAGOONA NSW 2199" at bounding box center [520, 228] width 28 height 34
click at [504, 257] on img "42 Edgar Street, YAGOONA NSW 2199" at bounding box center [505, 263] width 28 height 34
click at [499, 283] on img "1/58 Edgar Street, YAGOONA NSW 2199" at bounding box center [501, 285] width 28 height 34
click at [590, 279] on img "214 William Street, YAGOONA NSW 2199" at bounding box center [583, 280] width 28 height 34
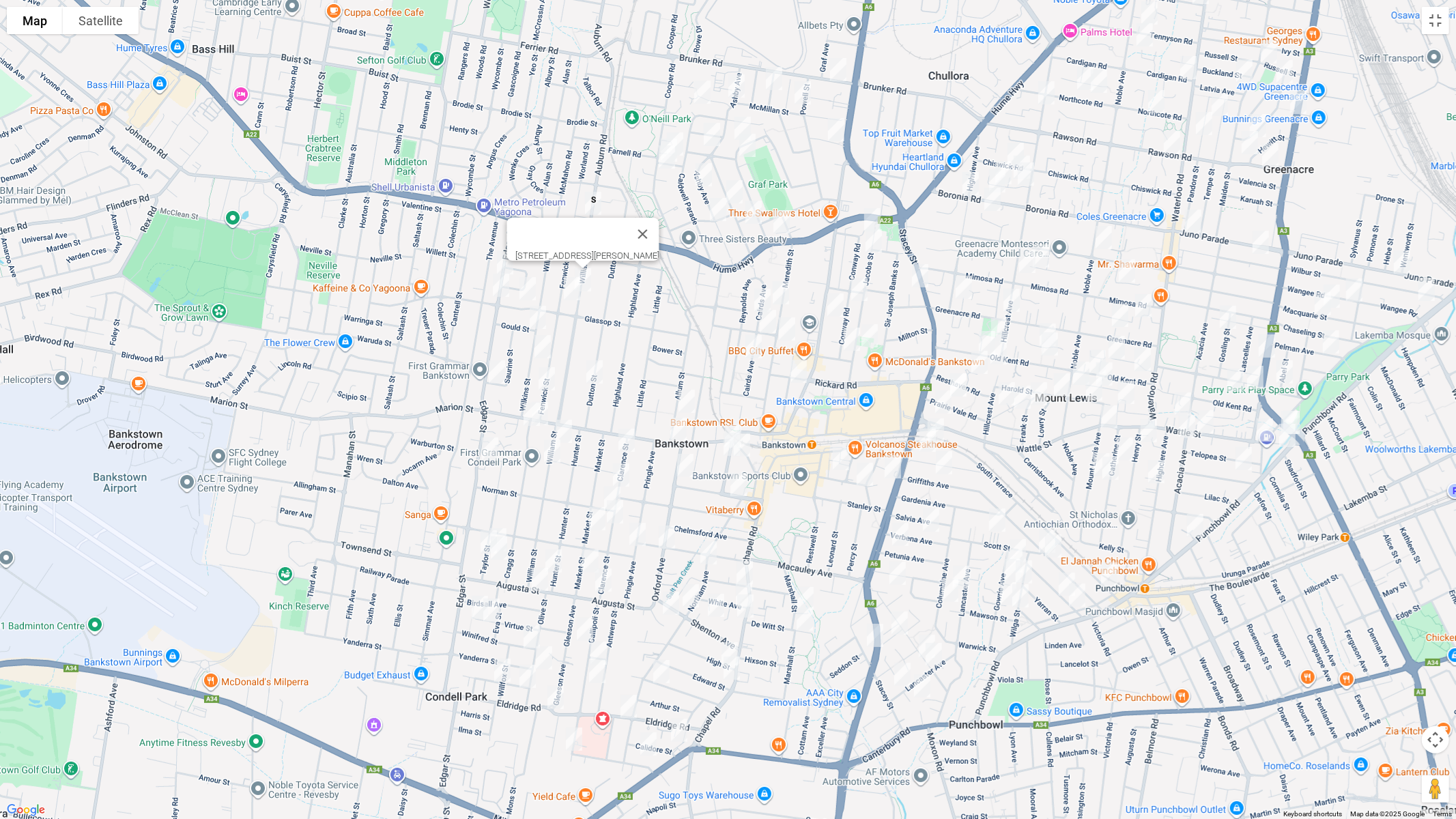
click at [499, 369] on img "111 Edgar Street, BANKSTOWN NSW 2200" at bounding box center [497, 372] width 28 height 34
drag, startPoint x: 490, startPoint y: 449, endPoint x: 544, endPoint y: 438, distance: 55.1
click at [490, 448] on img "157 Edgar Street, CONDELL PARK NSW 2200" at bounding box center [490, 449] width 28 height 34
click at [557, 449] on img "90 William Street, CONDELL PARK NSW 2200" at bounding box center [552, 451] width 28 height 34
click at [628, 398] on button "Close" at bounding box center [612, 405] width 32 height 32
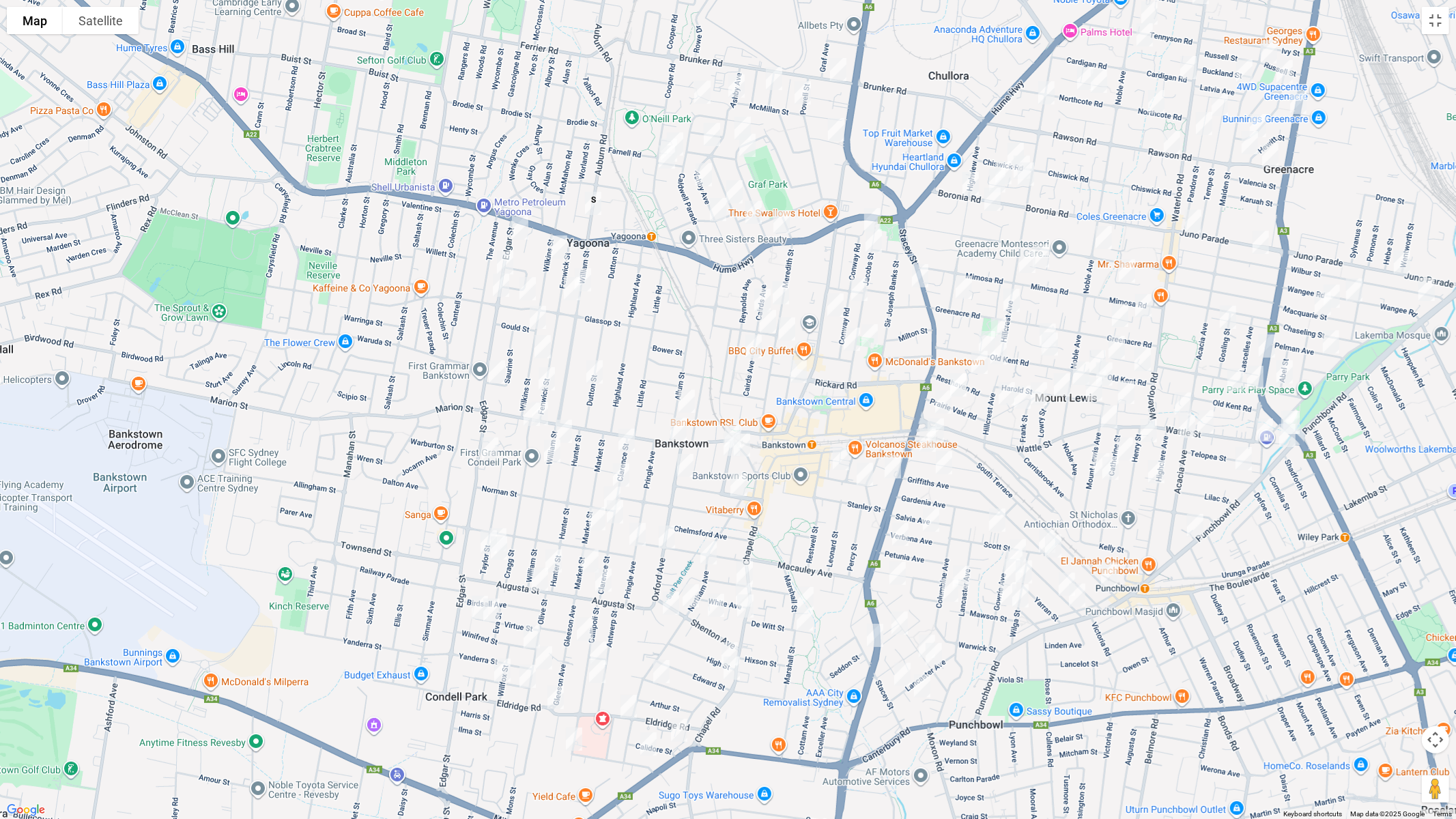
click at [782, 294] on img "104 Meredith Street, BANKSTOWN NSW 2200" at bounding box center [781, 292] width 28 height 34
click at [835, 308] on img "489 Chapel Road, BANKSTOWN NSW 2200" at bounding box center [836, 305] width 28 height 34
click at [788, 328] on img "5/63 Meredith Street, BANKSTOWN NSW 2200" at bounding box center [787, 329] width 28 height 34
click at [569, 426] on img "109 William Street, CONDELL PARK NSW 2200" at bounding box center [564, 431] width 28 height 34
click at [677, 424] on img "114 Marion Street, BANKSTOWN NSW 2200" at bounding box center [678, 429] width 28 height 34
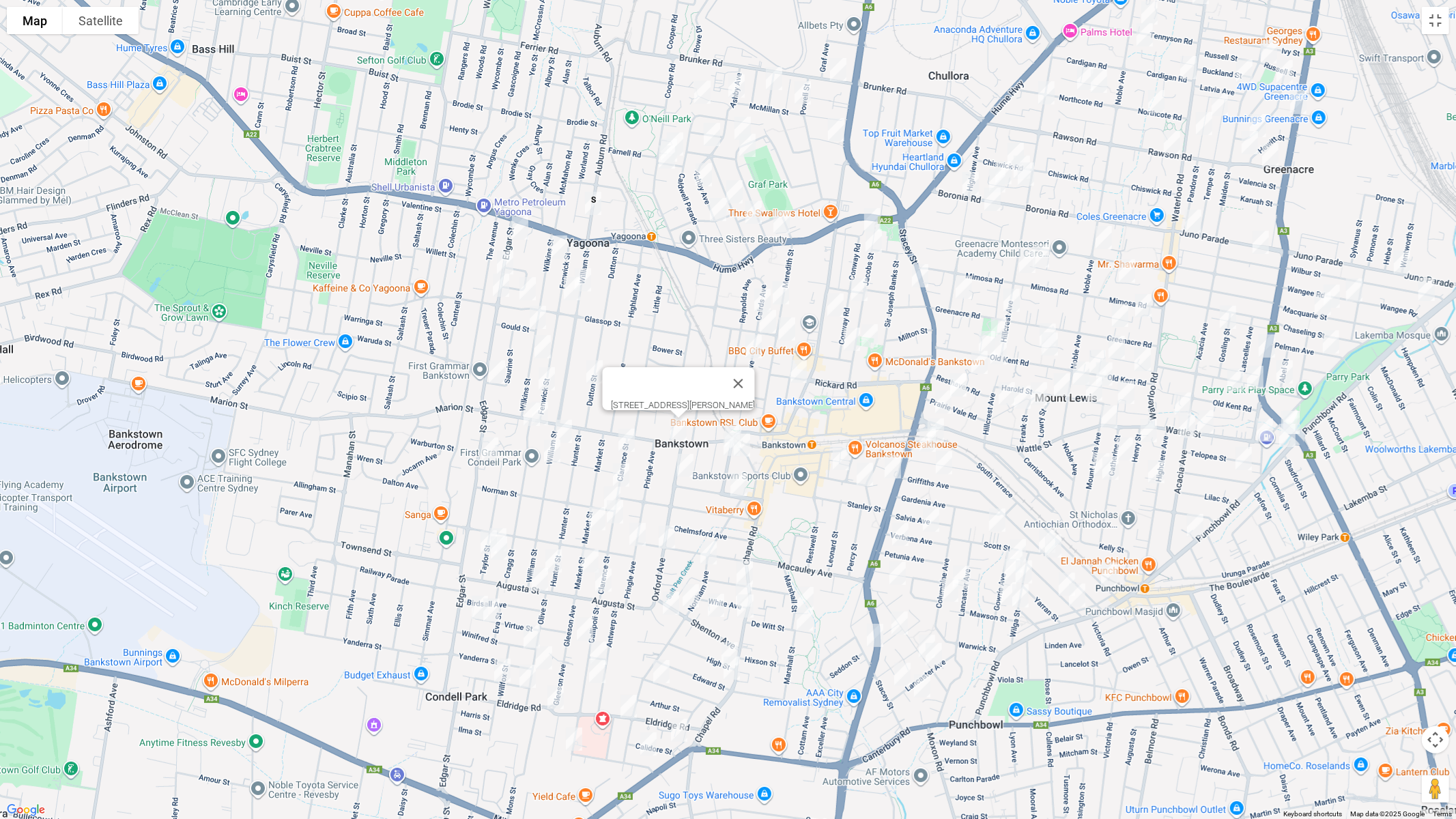
click at [736, 422] on img "26 Greenwood Avenue, BANKSTOWN NSW 2200" at bounding box center [733, 436] width 28 height 34
click at [721, 443] on img "20 Greenwood Avenue, BANKSTOWN NSW 2200" at bounding box center [732, 444] width 28 height 34
click at [744, 446] on img "25 Greenwood Avenue, BANKSTOWN NSW 2200" at bounding box center [742, 445] width 28 height 34
click at [666, 532] on img "77 Oxford Avenue, BANKSTOWN NSW 2200" at bounding box center [667, 537] width 28 height 34
click at [743, 609] on img "140 Chapel Road, BANKSTOWN NSW 2200" at bounding box center [745, 606] width 28 height 34
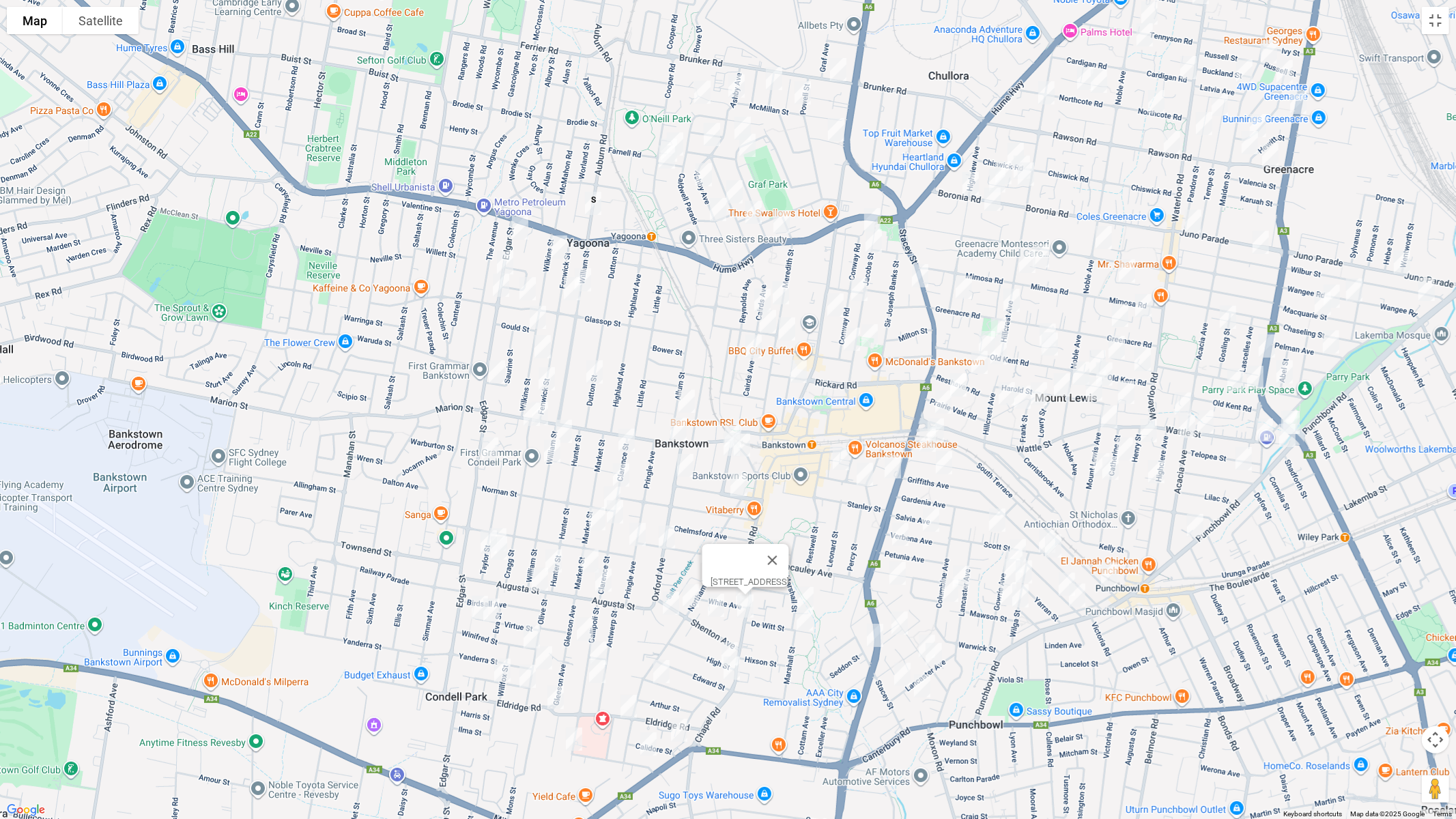
click at [555, 239] on img "13 Wilkins Street, YAGOONA NSW 2199" at bounding box center [559, 247] width 28 height 34
click at [571, 287] on img "35 Fenwick Street, YAGOONA NSW 2199" at bounding box center [572, 289] width 28 height 34
click at [528, 291] on img "53 Glassop Street, YAGOONA NSW 2199" at bounding box center [528, 289] width 28 height 34
click at [537, 315] on img "60 Wilkins Street, BANKSTOWN NSW 2200" at bounding box center [538, 317] width 28 height 34
click at [538, 345] on img "73 Wilkins Street, BANKSTOWN NSW 2200" at bounding box center [543, 347] width 28 height 34
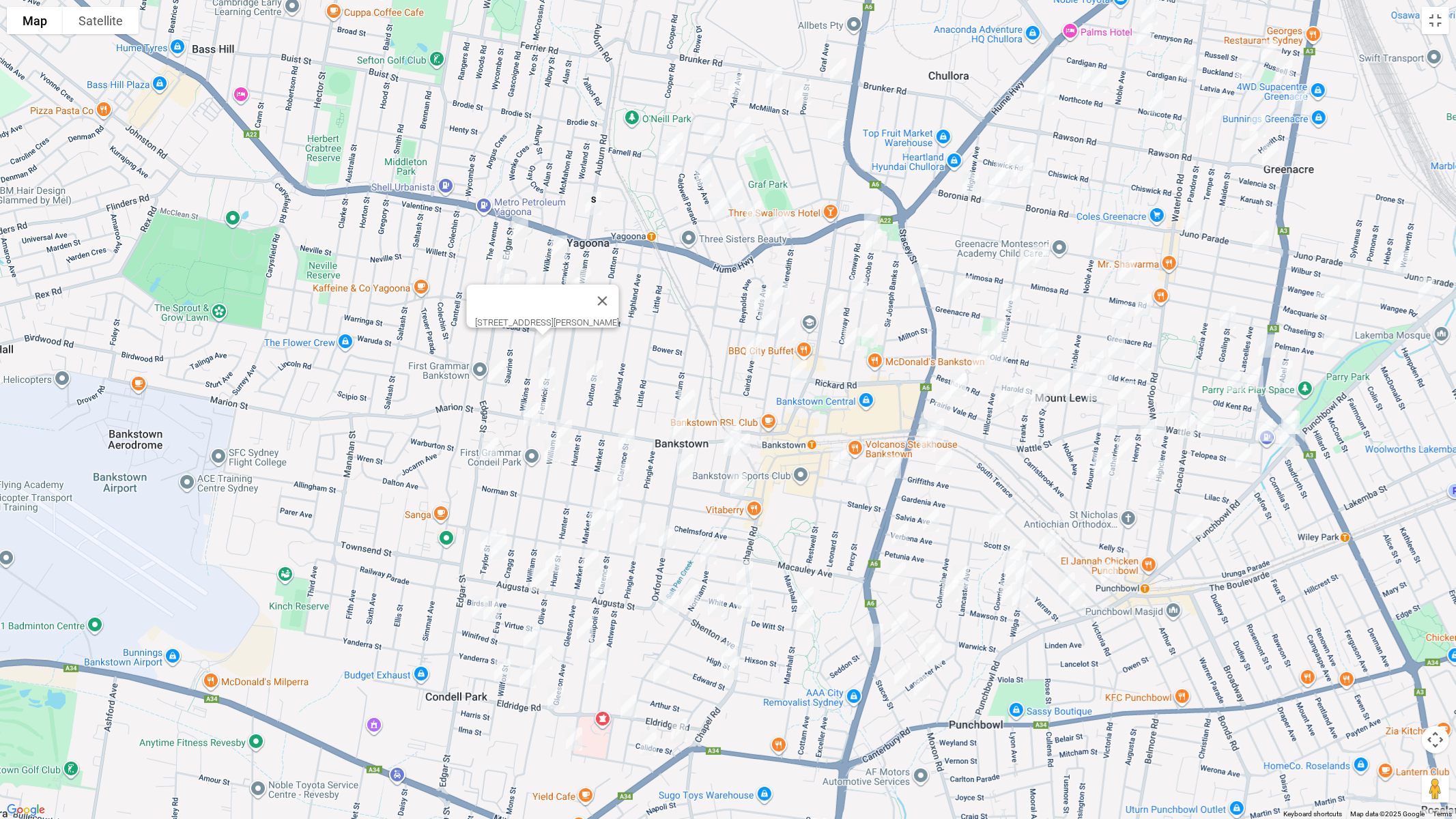
click at [588, 371] on img "31 Dutton Street, BANKSTOWN NSW 2200" at bounding box center [594, 372] width 28 height 34
click at [550, 378] on img "86 Fenwick Street, BANKSTOWN NSW 2200" at bounding box center [547, 378] width 28 height 34
click at [523, 413] on img "3 Cragg Street, CONDELL PARK NSW 2200" at bounding box center [532, 414] width 28 height 34
click at [549, 410] on img "2 Cragg Street, CONDELL PARK NSW 2200" at bounding box center [540, 413] width 28 height 34
click at [689, 400] on img "11 Allum Street, BANKSTOWN NSW 2200" at bounding box center [687, 401] width 28 height 34
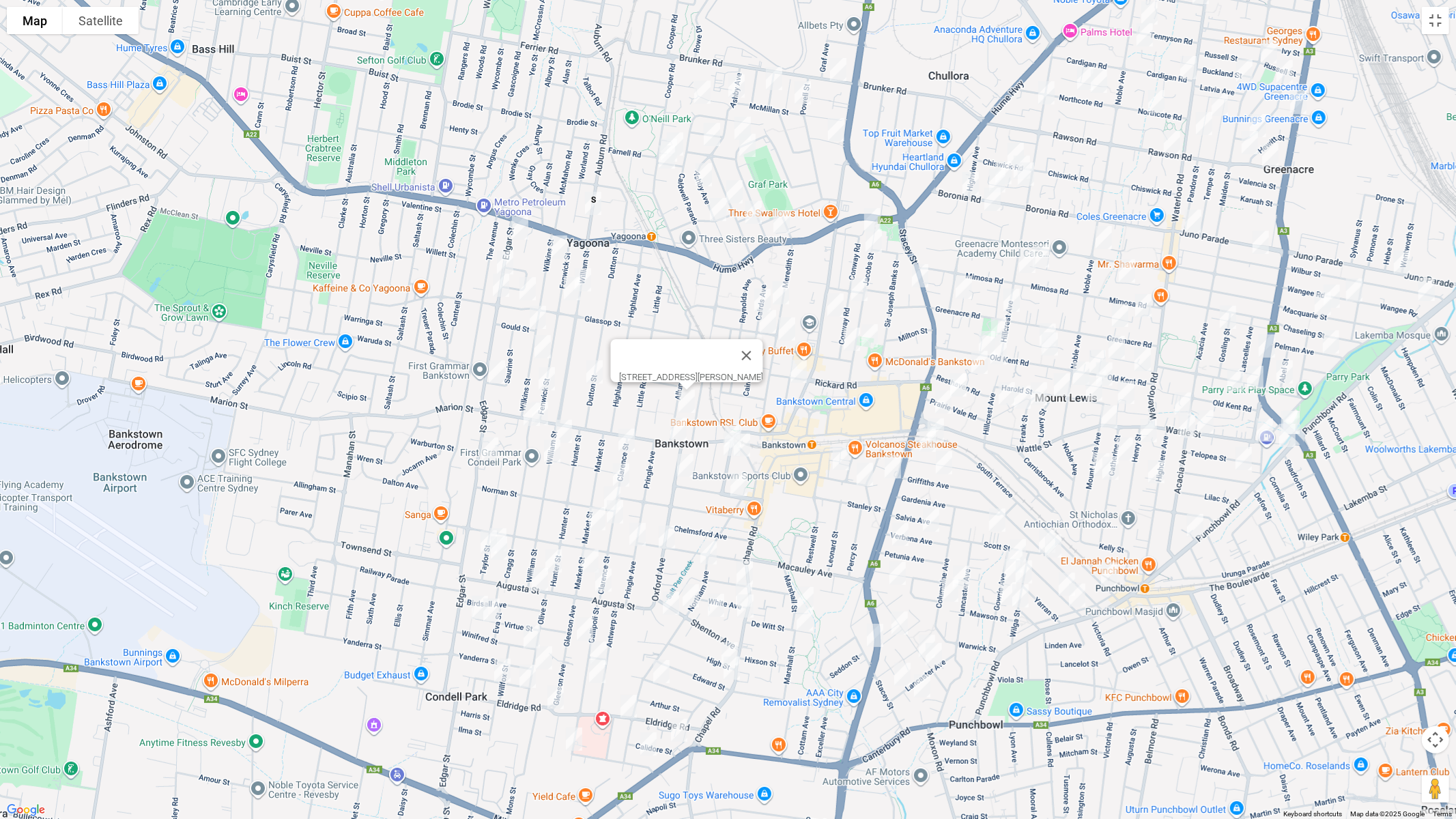
click at [758, 297] on img "56 Cairds Avenue, BANKSTOWN NSW 2200" at bounding box center [762, 300] width 28 height 34
click at [767, 323] on img "41 Cairds Avenue, BANKSTOWN NSW 2200" at bounding box center [768, 321] width 28 height 34
click at [872, 215] on img "77 Conway Road, BANKSTOWN NSW 2200" at bounding box center [872, 220] width 28 height 34
click at [875, 241] on img "80 Jacobs Street, BANKSTOWN NSW 2200" at bounding box center [874, 241] width 28 height 34
click at [860, 294] on img "33 Conway Road, BANKSTOWN NSW 2200" at bounding box center [859, 289] width 28 height 34
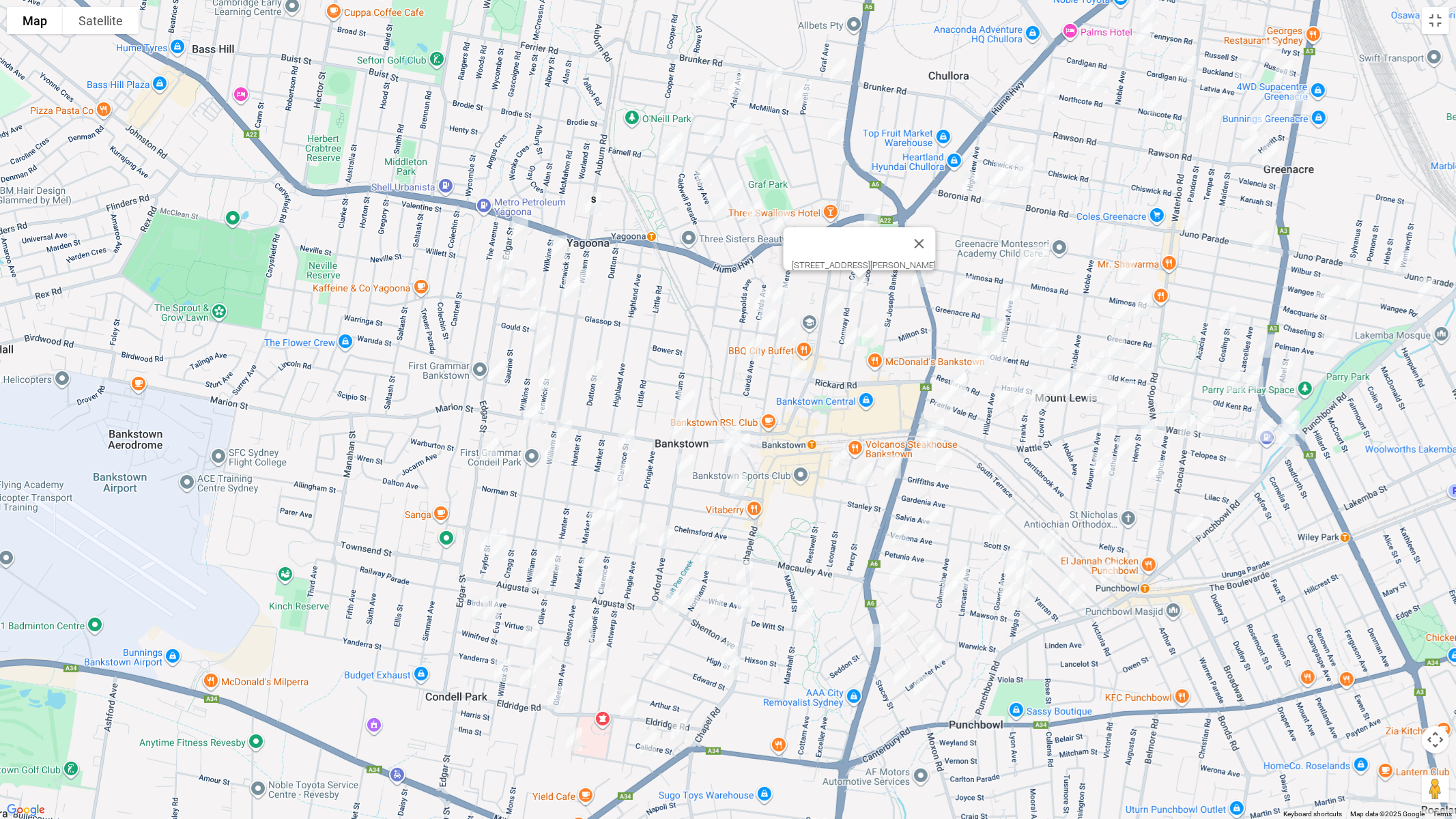
click at [914, 280] on img "6 Nioka Place, BANKSTOWN NSW 2200" at bounding box center [920, 275] width 28 height 34
click at [870, 336] on img "15 Jacobs Street, BANKSTOWN NSW 2200" at bounding box center [870, 335] width 28 height 34
click at [856, 340] on img "1 Conway Road, BANKSTOWN NSW 2200" at bounding box center [852, 339] width 28 height 34
click at [755, 349] on img "26 Cairds Avenue, BANKSTOWN NSW 2200" at bounding box center [754, 347] width 28 height 34
click at [798, 366] on img "33 Kitchener Parade, BANKSTOWN NSW 2200" at bounding box center [798, 371] width 28 height 34
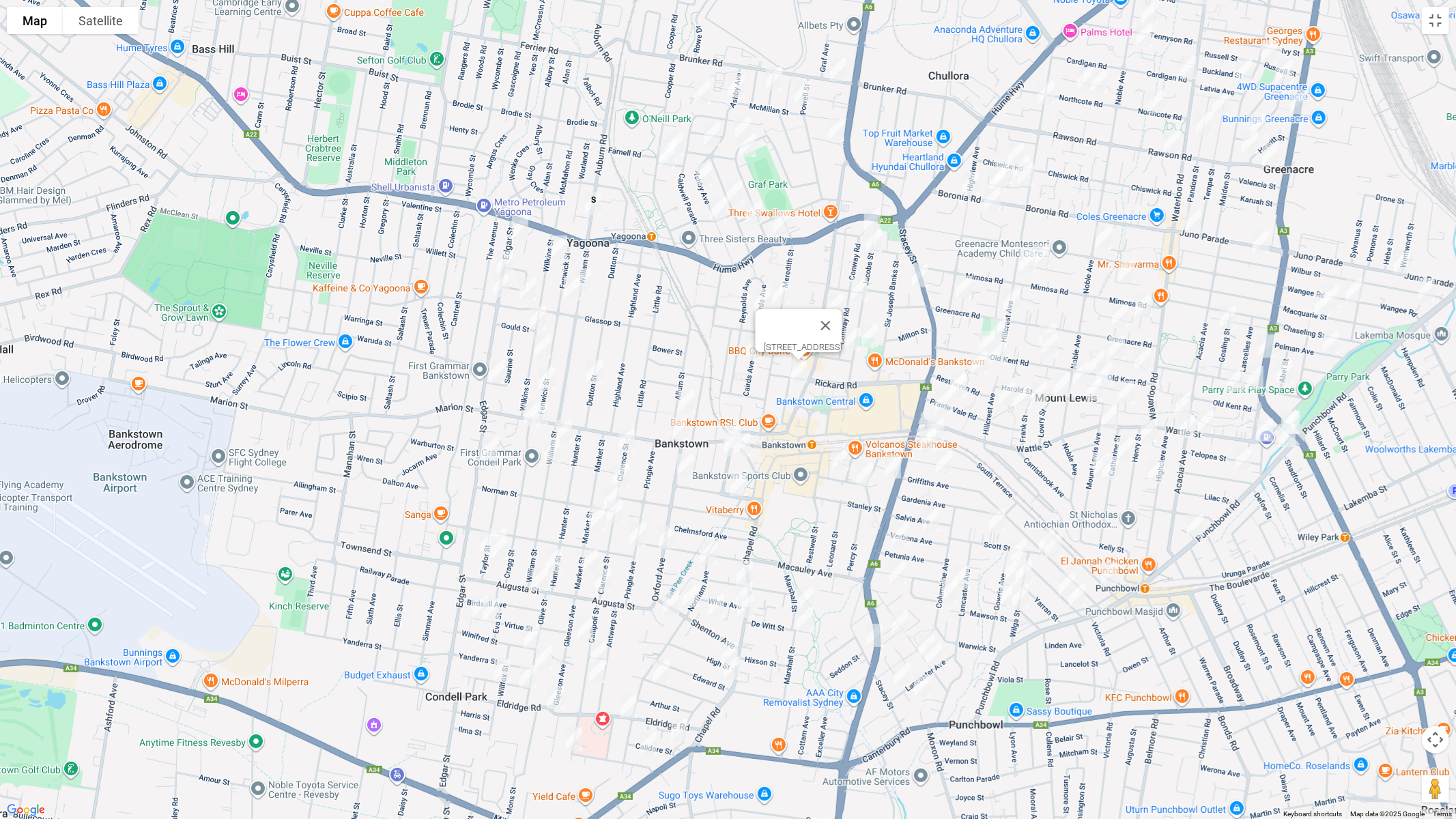
click at [630, 442] on img "7 Clarence Street, CONDELL PARK NSW 2200" at bounding box center [627, 440] width 28 height 34
click at [693, 467] on img "57 Brandon Avenue, BANKSTOWN NSW 2200" at bounding box center [685, 465] width 28 height 34
click at [735, 487] on img "14A Brandon Avenue, BANKSTOWN NSW 2200" at bounding box center [738, 484] width 28 height 34
click at [620, 472] on img "37 Clarence Street, CONDELL PARK NSW 2200" at bounding box center [621, 474] width 28 height 34
click at [835, 458] on img "55 Raymond Street, BANKSTOWN NSW 2200" at bounding box center [841, 458] width 28 height 34
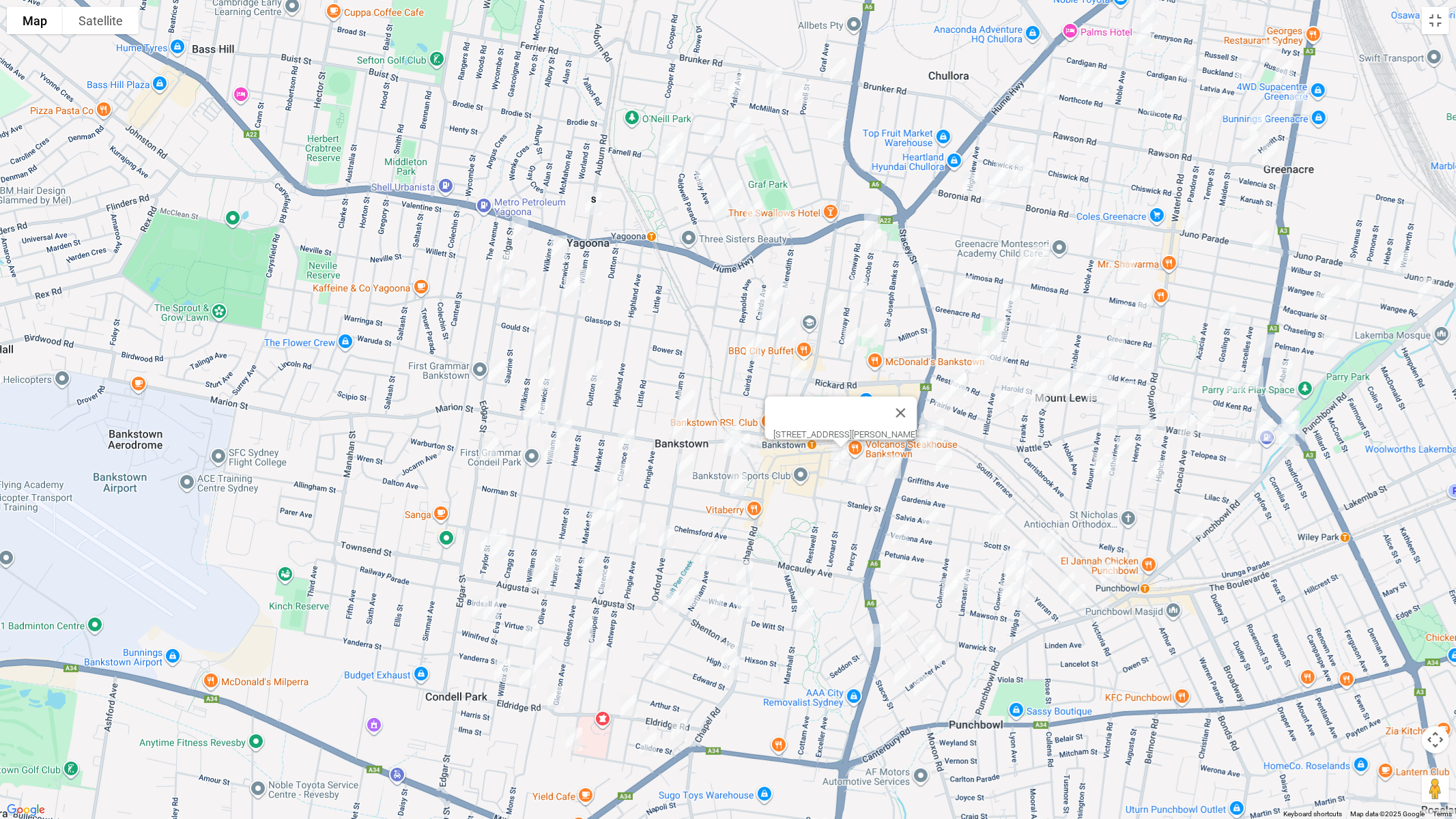
click at [864, 477] on img "20 Raymond Street, BANKSTOWN NSW 2200" at bounding box center [865, 474] width 28 height 34
click at [610, 491] on img "1 Norman Street, CONDELL PARK NSW 2200" at bounding box center [612, 498] width 28 height 34
click at [611, 512] on img "67 Clarence Street, CONDELL PARK NSW 2200" at bounding box center [615, 512] width 28 height 34
click at [588, 522] on img "76 Market Street, CONDELL PARK NSW 2200" at bounding box center [597, 518] width 28 height 34
click at [640, 534] on img "3 Lancelot Street, BANKSTOWN NSW 2200" at bounding box center [637, 534] width 28 height 34
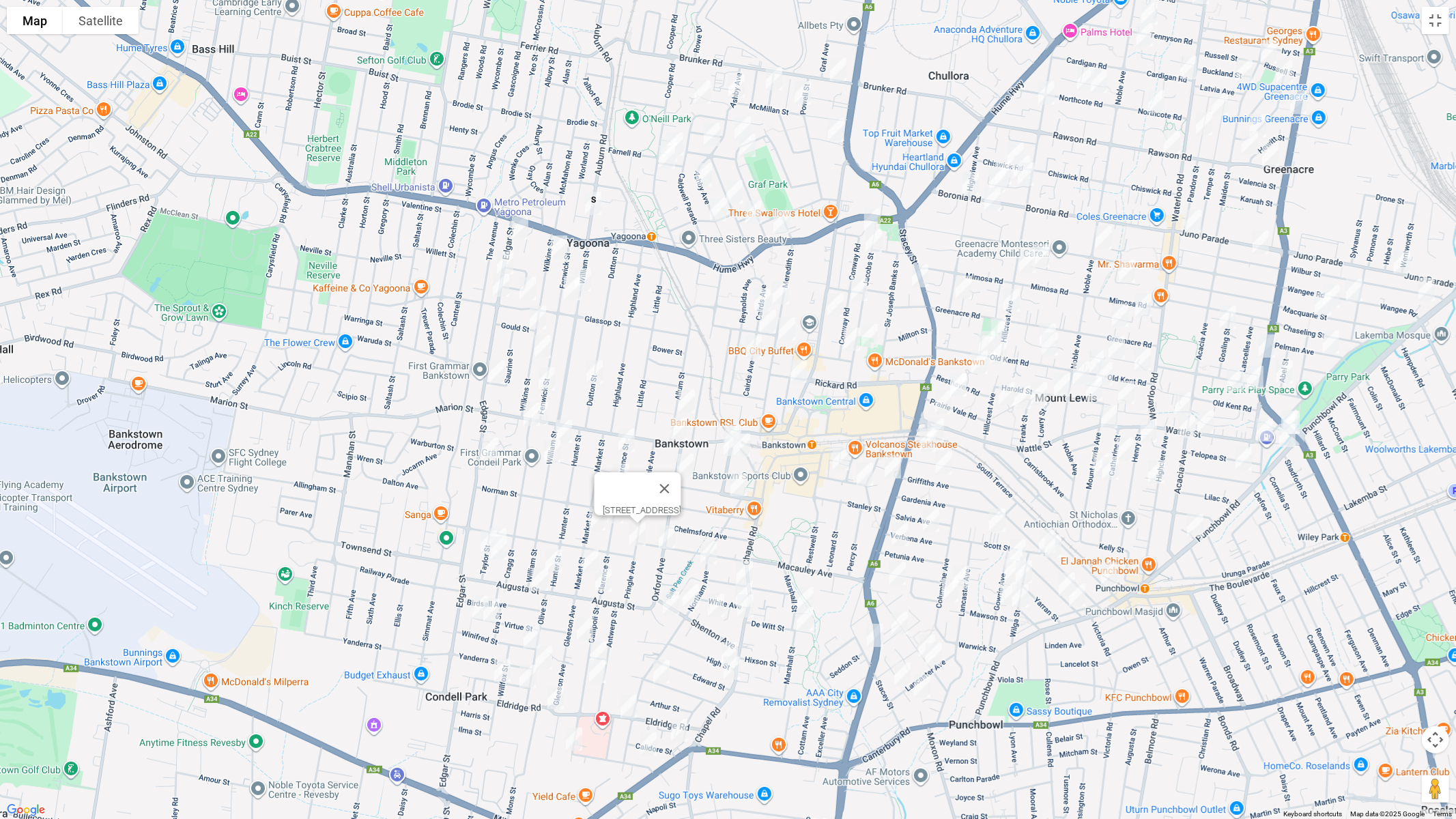
click at [504, 527] on img "106 Taylor Street, CONDELL PARK NSW 2200" at bounding box center [498, 539] width 28 height 34
click at [479, 537] on img "1/107 Taylor Street, CONDELL PARK NSW 2200" at bounding box center [489, 542] width 28 height 34
click at [499, 544] on img "4/110 Taylor Street, CONDELL PARK NSW 2200" at bounding box center [499, 548] width 28 height 34
click at [475, 613] on img "49 Virtue Street, CONDELL PARK NSW 2200" at bounding box center [480, 607] width 28 height 34
click at [494, 612] on img "39 Virtue Street, CONDELL PARK NSW 2200" at bounding box center [491, 610] width 28 height 34
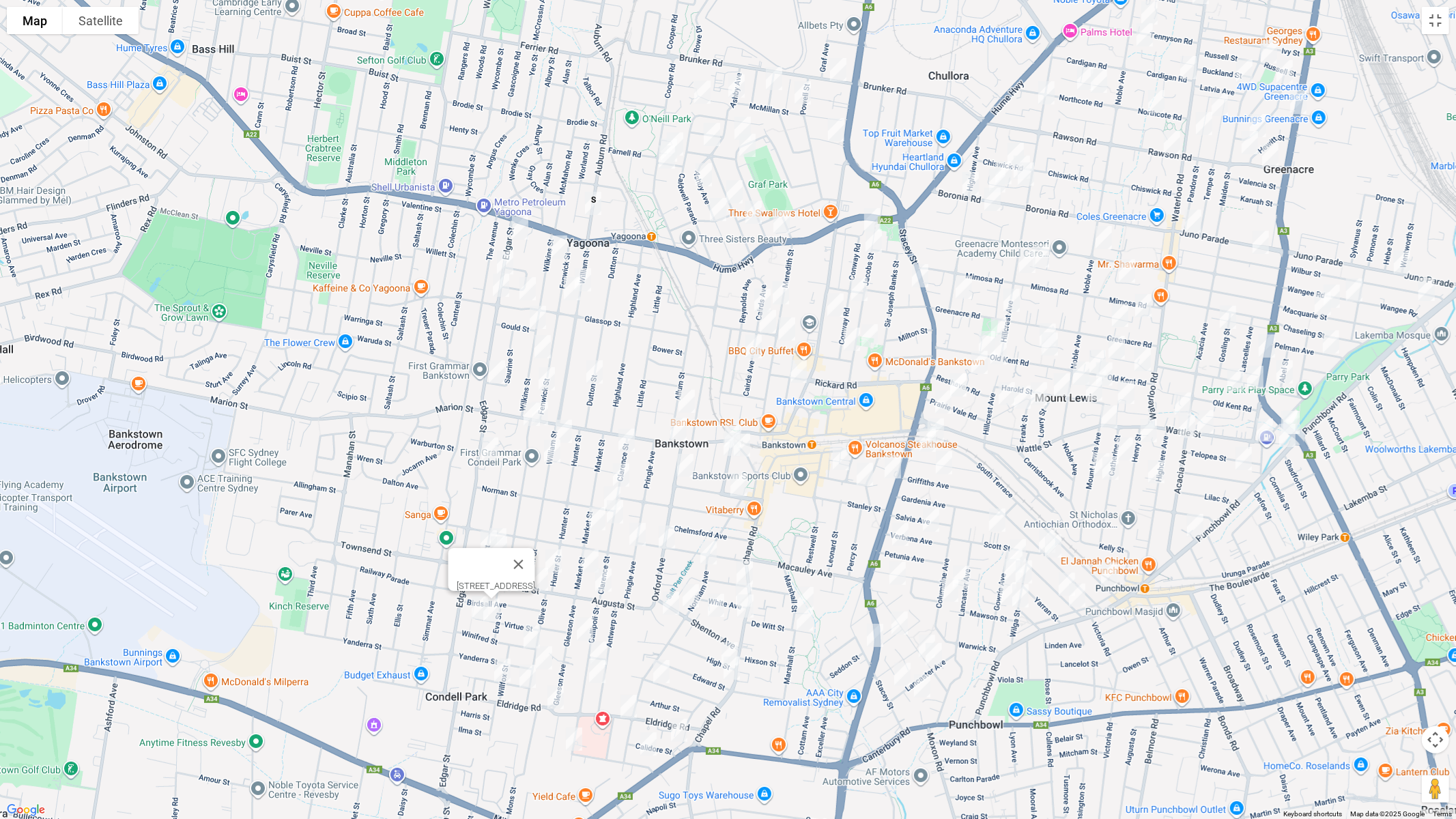
click at [837, 457] on img "55 Raymond Street, BANKSTOWN NSW 2200" at bounding box center [841, 458] width 28 height 34
click at [864, 472] on img "20 Raymond Street, BANKSTOWN NSW 2200" at bounding box center [865, 474] width 28 height 34
click at [552, 555] on img "107A Hunter Street, CONDELL PARK NSW 2200" at bounding box center [553, 561] width 28 height 34
click at [540, 580] on img "48 Augusta Street, CONDELL PARK NSW 2200" at bounding box center [540, 579] width 28 height 34
click at [540, 584] on img "48 Augusta Street, CONDELL PARK NSW 2200" at bounding box center [540, 579] width 28 height 34
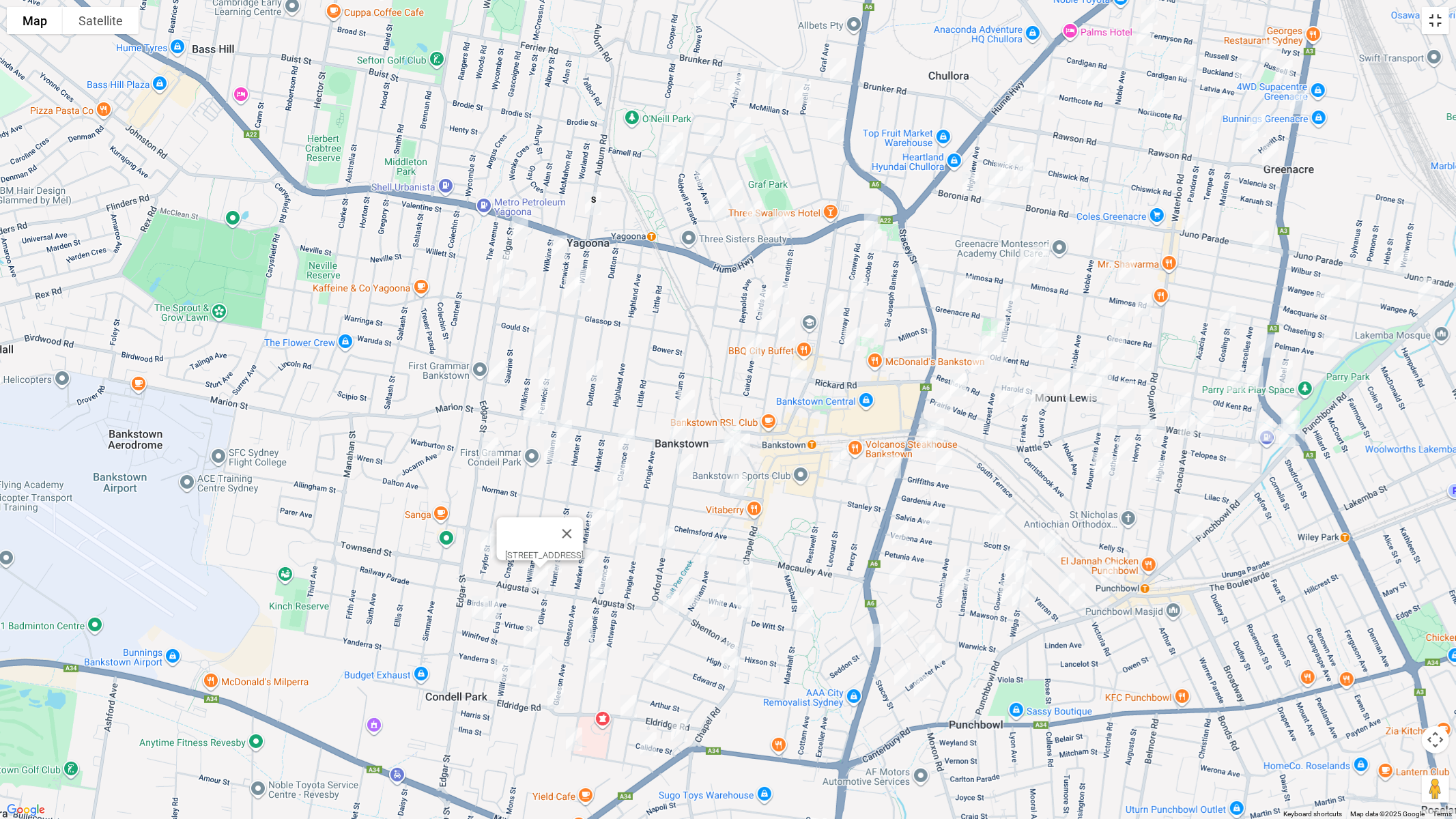
click at [1438, 26] on button "Toggle fullscreen view" at bounding box center [1436, 20] width 28 height 28
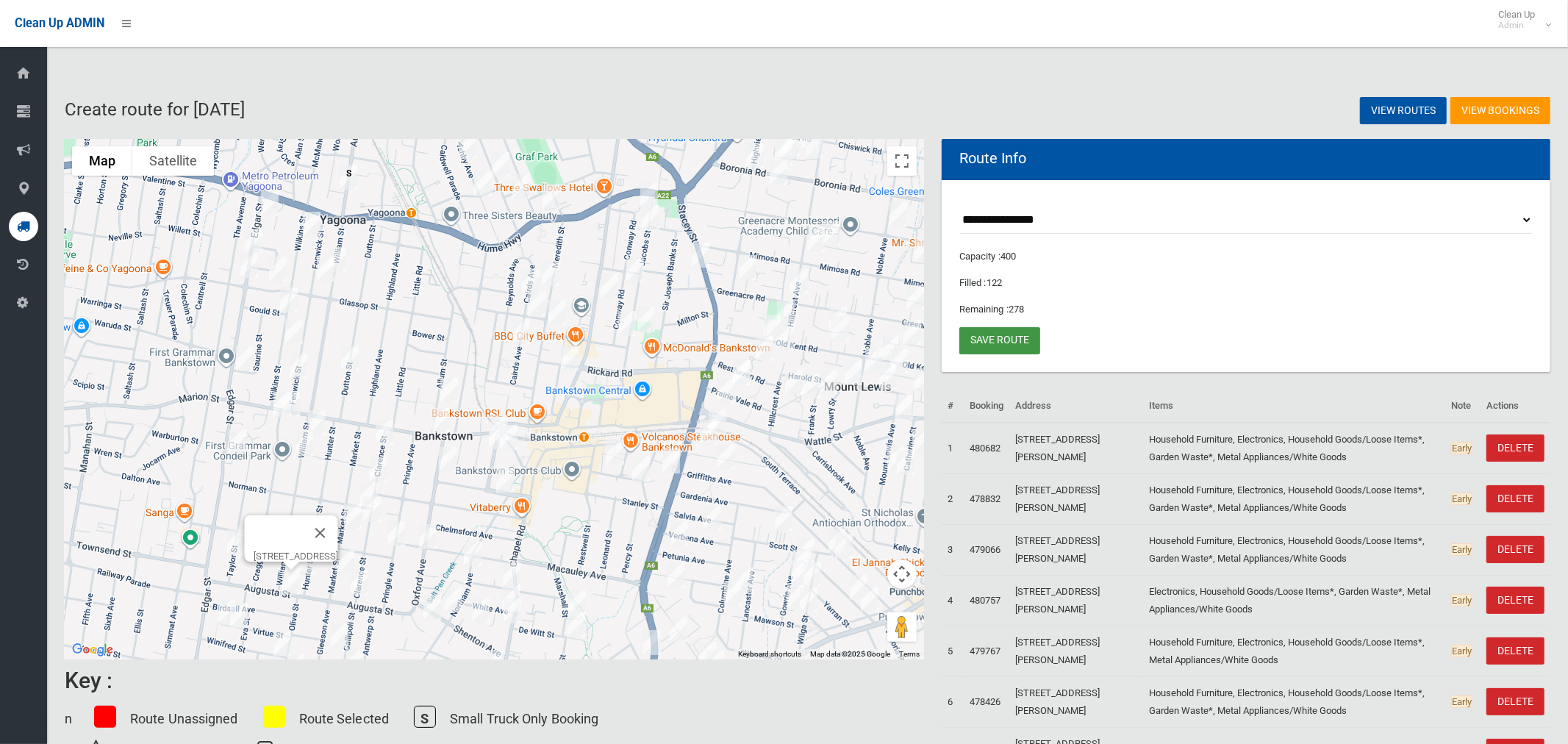
click at [996, 335] on link "Save route" at bounding box center [1000, 341] width 81 height 27
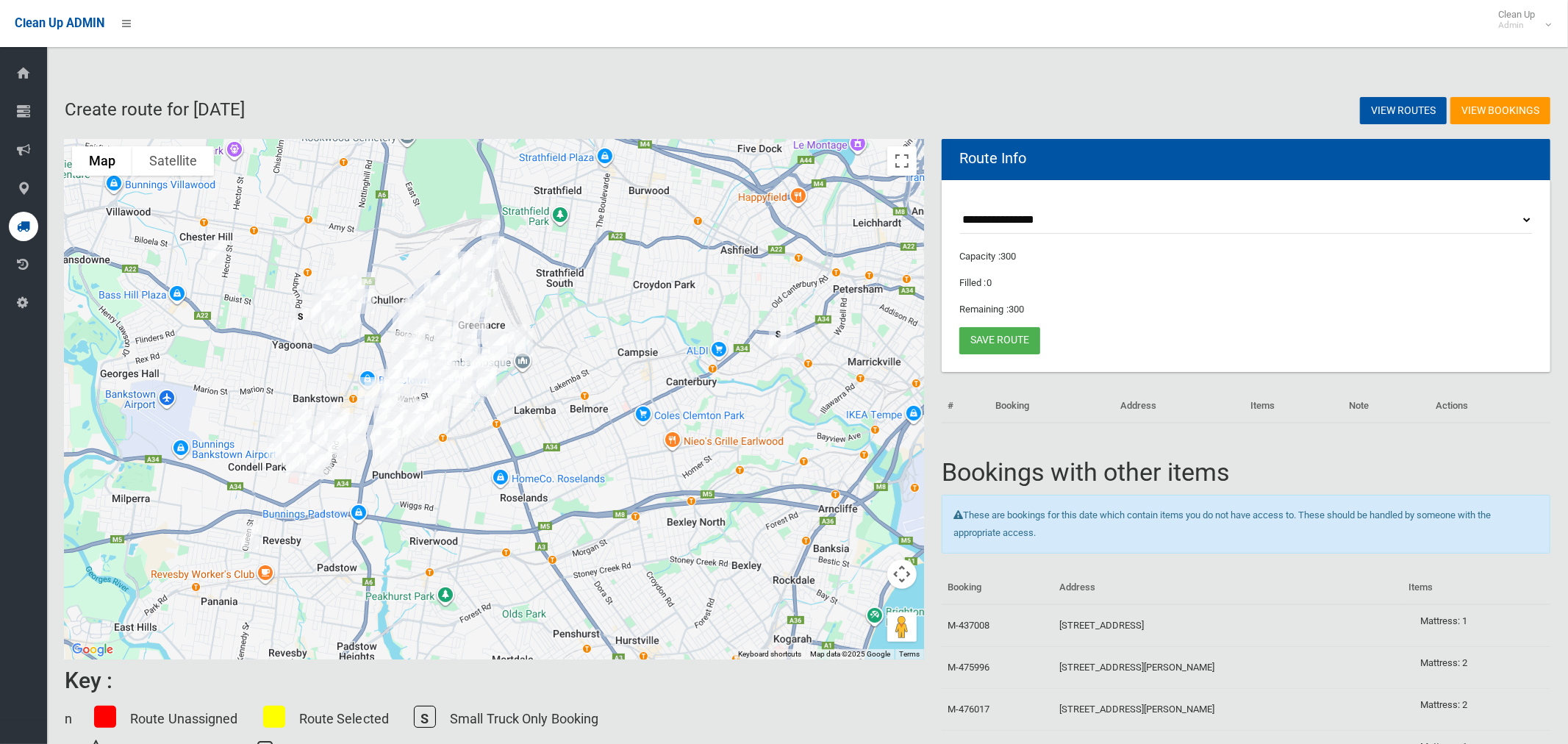
click at [1000, 215] on select "**********" at bounding box center [1246, 221] width 574 height 27
select select "*****"
click at [959, 207] on select "**********" at bounding box center [1246, 221] width 574 height 27
click at [904, 164] on button "Toggle fullscreen view" at bounding box center [902, 161] width 30 height 30
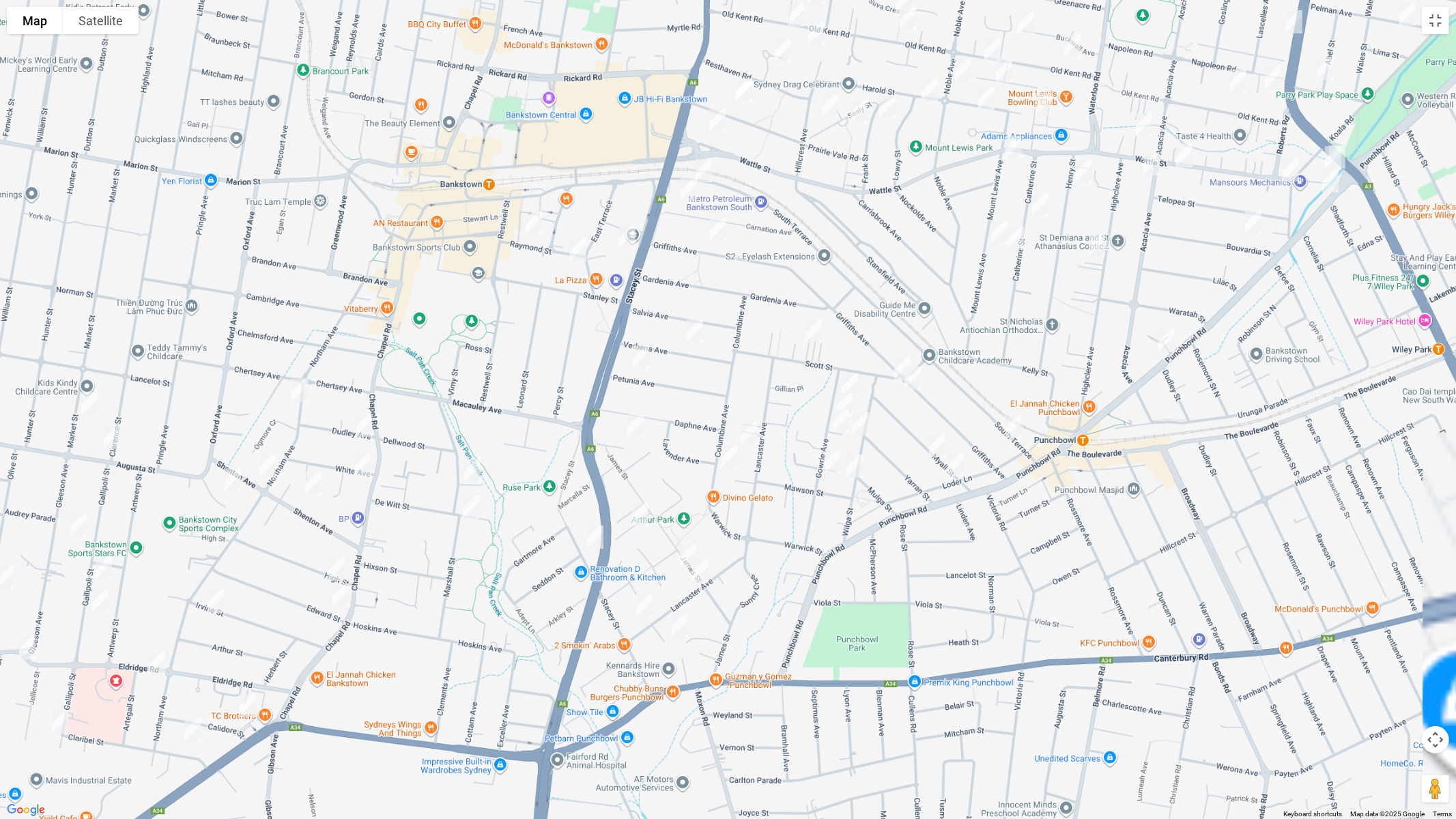
drag, startPoint x: 850, startPoint y: 426, endPoint x: 629, endPoint y: 424, distance: 221.0
click at [629, 424] on img "4 Aster Avenue, PUNCHBOWL NSW 2196" at bounding box center [635, 426] width 28 height 34
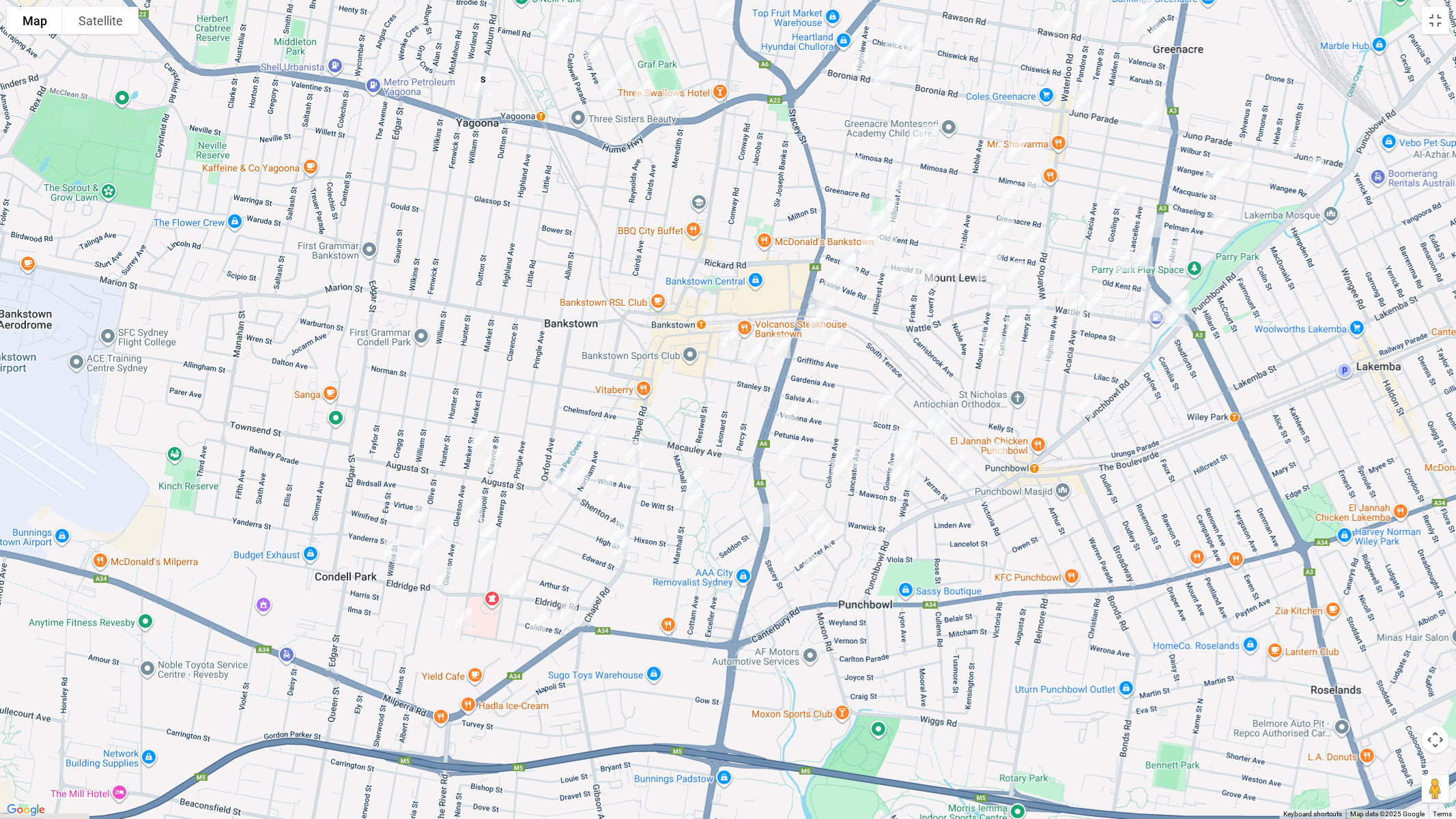
drag, startPoint x: 695, startPoint y: 379, endPoint x: 850, endPoint y: 417, distance: 159.6
click at [834, 417] on img "13 Verbena Avenue, BANKSTOWN NSW 2200" at bounding box center [820, 400] width 28 height 34
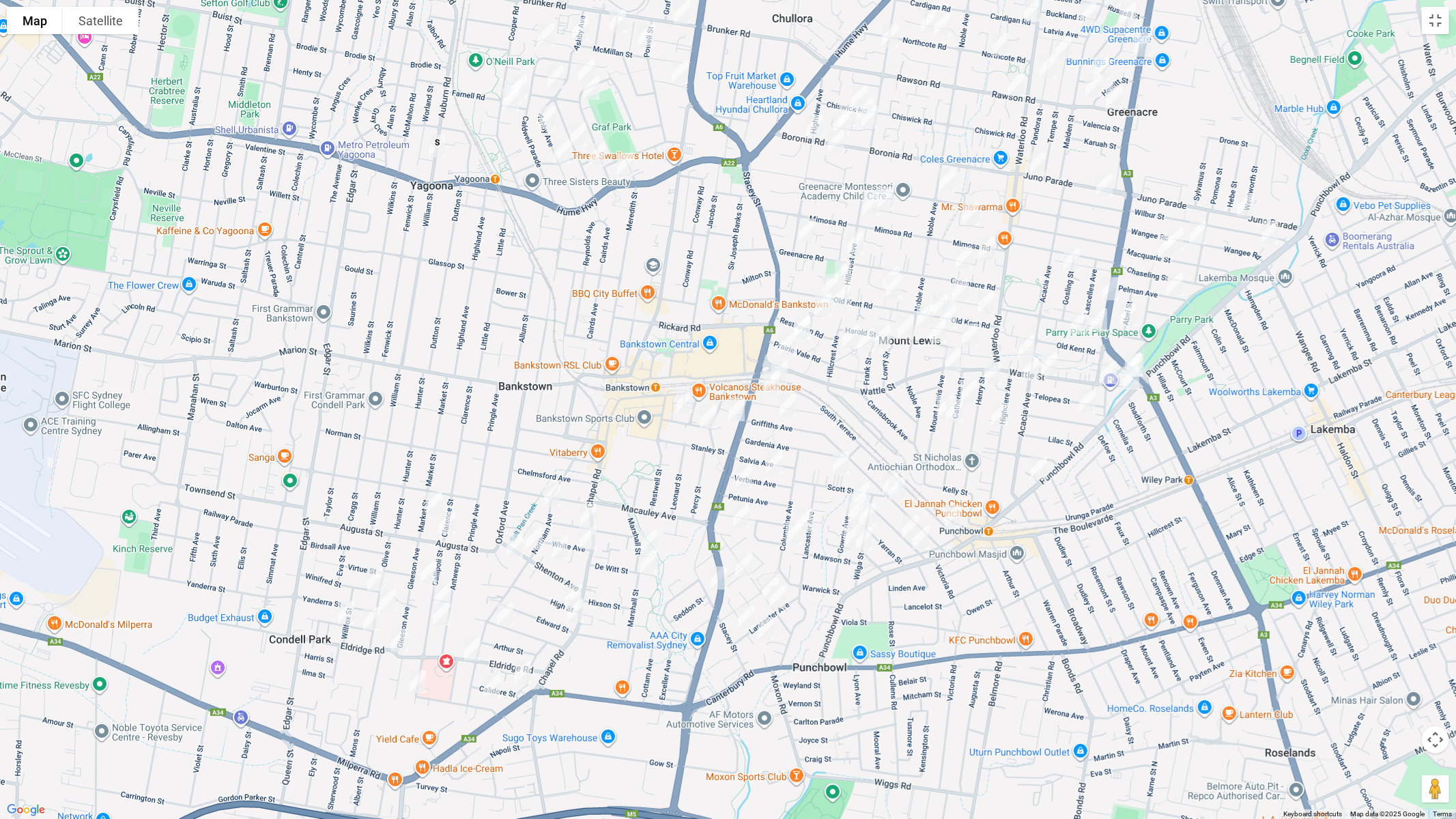
drag, startPoint x: 1183, startPoint y: 364, endPoint x: 1091, endPoint y: 421, distance: 108.2
click at [1103, 414] on div at bounding box center [728, 410] width 1456 height 819
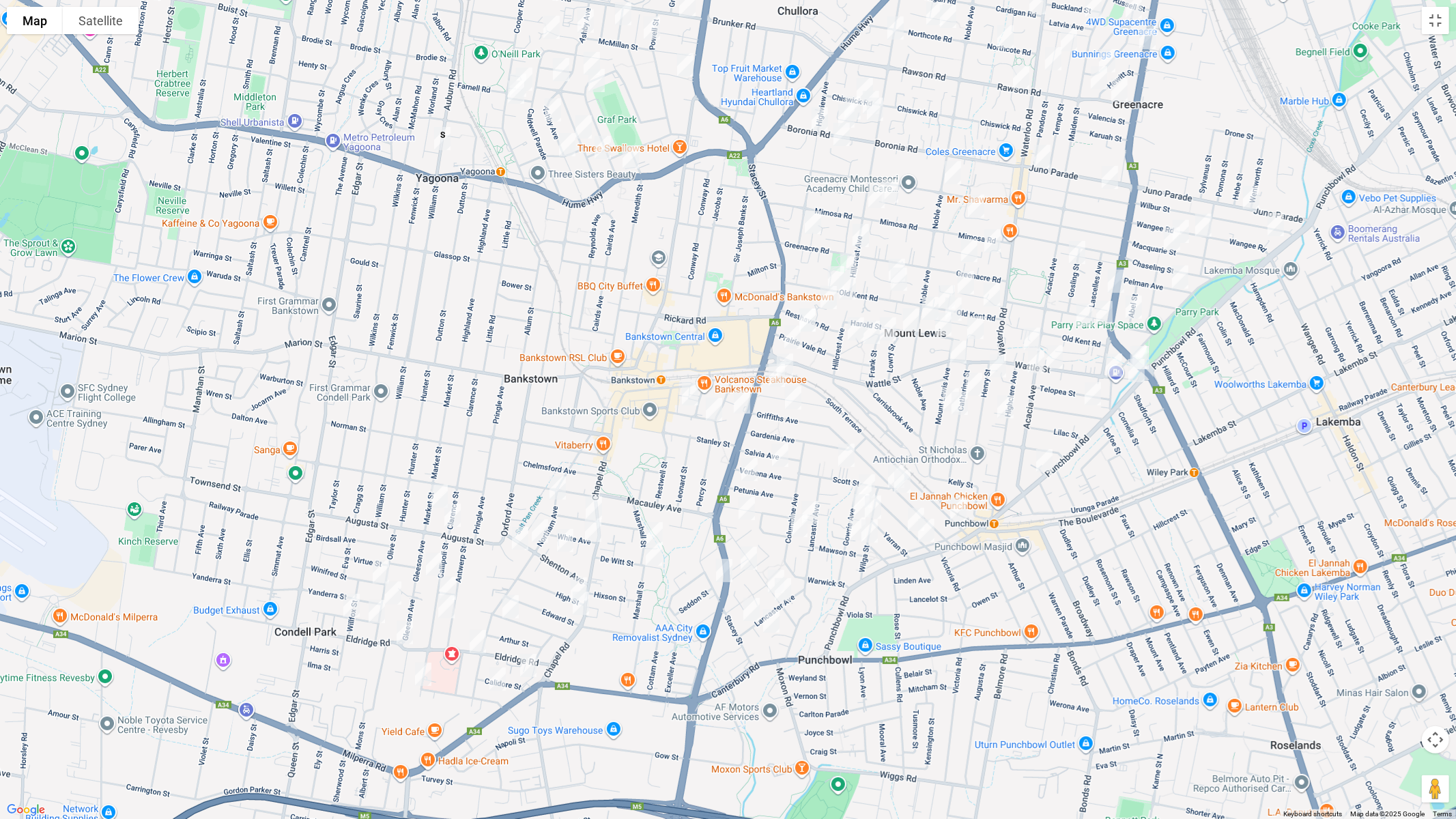
click at [959, 508] on img "22 South Terrace, PUNCHBOWL NSW 2196" at bounding box center [959, 509] width 28 height 34
click at [723, 569] on img "55 Stacey Street, BANKSTOWN NSW 2200" at bounding box center [724, 570] width 28 height 34
click at [398, 636] on img "5/88 Eldridge Road, CONDELL PARK NSW 2200" at bounding box center [405, 633] width 28 height 34
click at [478, 642] on img "62 Eldridge Road, BANKSTOWN NSW 2200" at bounding box center [478, 641] width 28 height 34
click at [1006, 407] on img "1/108 Highclere Avenue, PUNCHBOWL NSW 2196" at bounding box center [1005, 407] width 28 height 34
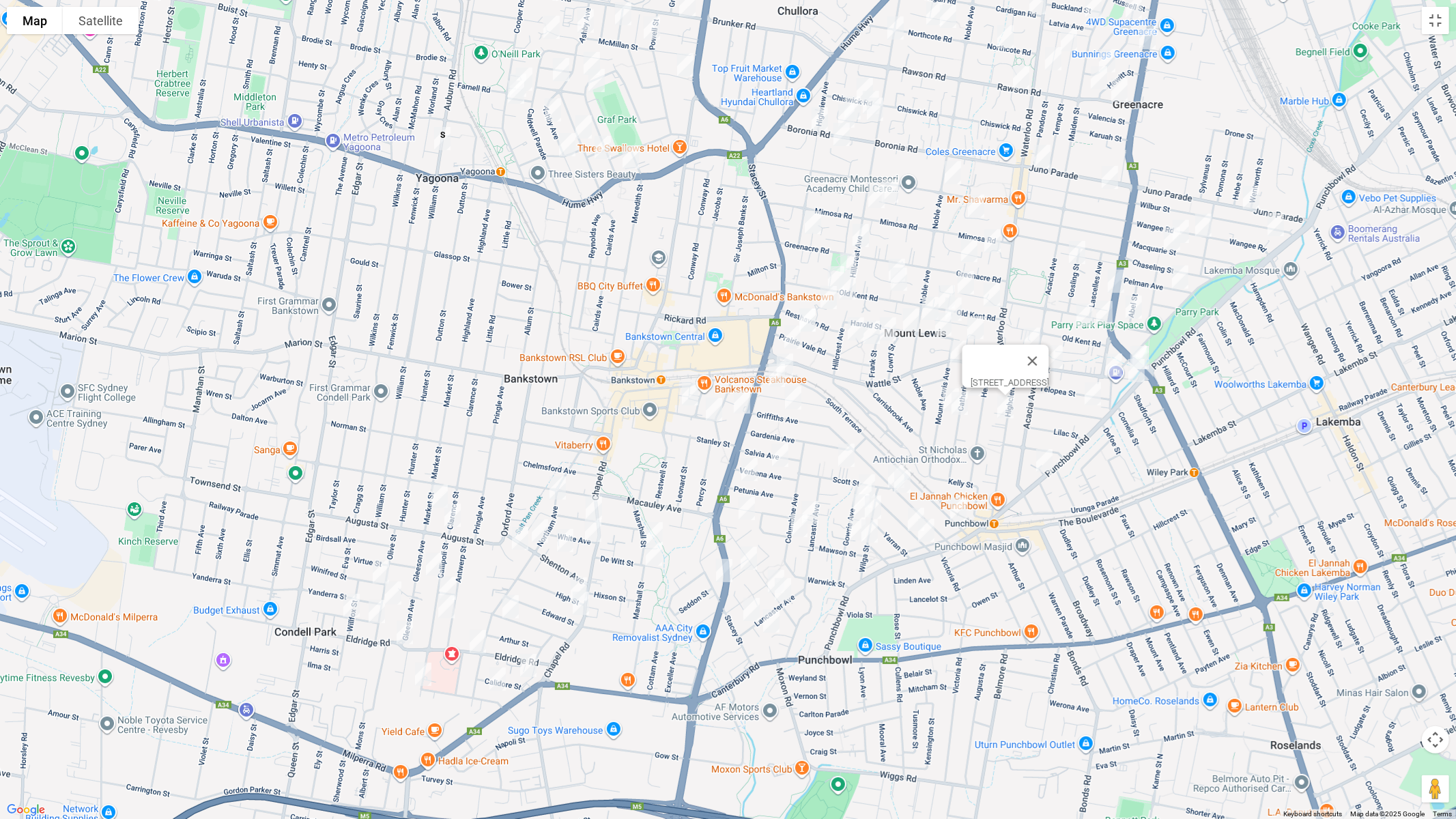
click at [1046, 463] on img "663 Punchbowl Road, PUNCHBOWL NSW 2196" at bounding box center [1044, 460] width 28 height 34
click at [791, 364] on img "188 South Terrace, BANKSTOWN NSW 2200" at bounding box center [785, 365] width 28 height 34
click at [742, 400] on img "196 Stacey Street, BANKSTOWN NSW 2200" at bounding box center [742, 402] width 28 height 34
click at [434, 491] on img "106 Market Street, CONDELL PARK NSW 2200" at bounding box center [439, 496] width 28 height 34
click at [456, 511] on img "115 Clarence Street, CONDELL PARK NSW 2200" at bounding box center [452, 515] width 28 height 34
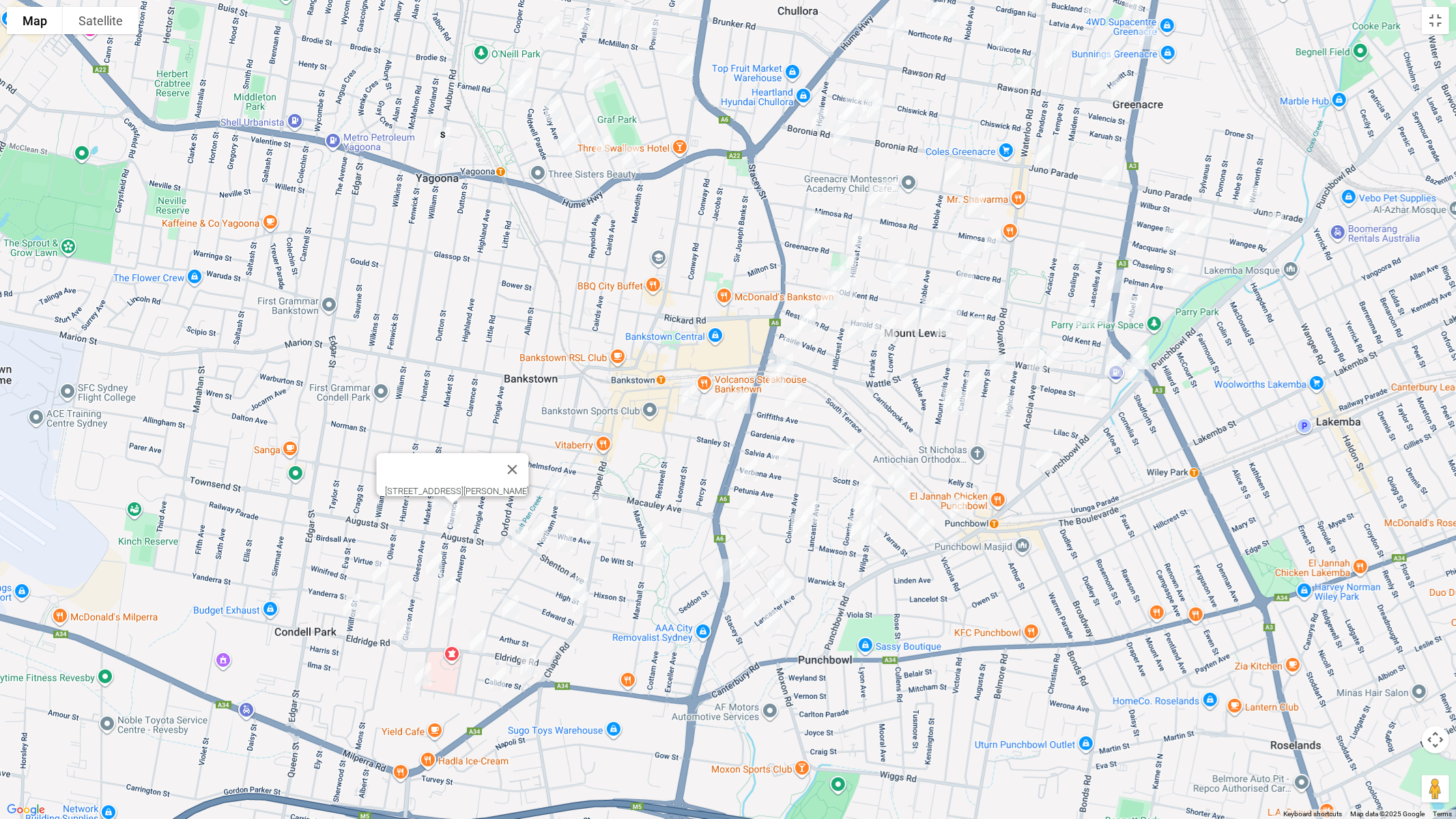
click at [383, 571] on img "7a Winifred Street, CONDELL PARK NSW 2200" at bounding box center [381, 572] width 28 height 34
click at [394, 590] on img "58 Olive Street, CONDELL PARK NSW 2200" at bounding box center [393, 593] width 28 height 34
click at [350, 605] on img "3 Nowill Street, CONDELL PARK NSW 2200" at bounding box center [351, 605] width 28 height 34
click at [374, 608] on img "5 Skone Street, CONDELL PARK NSW 2200" at bounding box center [377, 611] width 28 height 34
drag, startPoint x: 448, startPoint y: 609, endPoint x: 432, endPoint y: 679, distance: 71.8
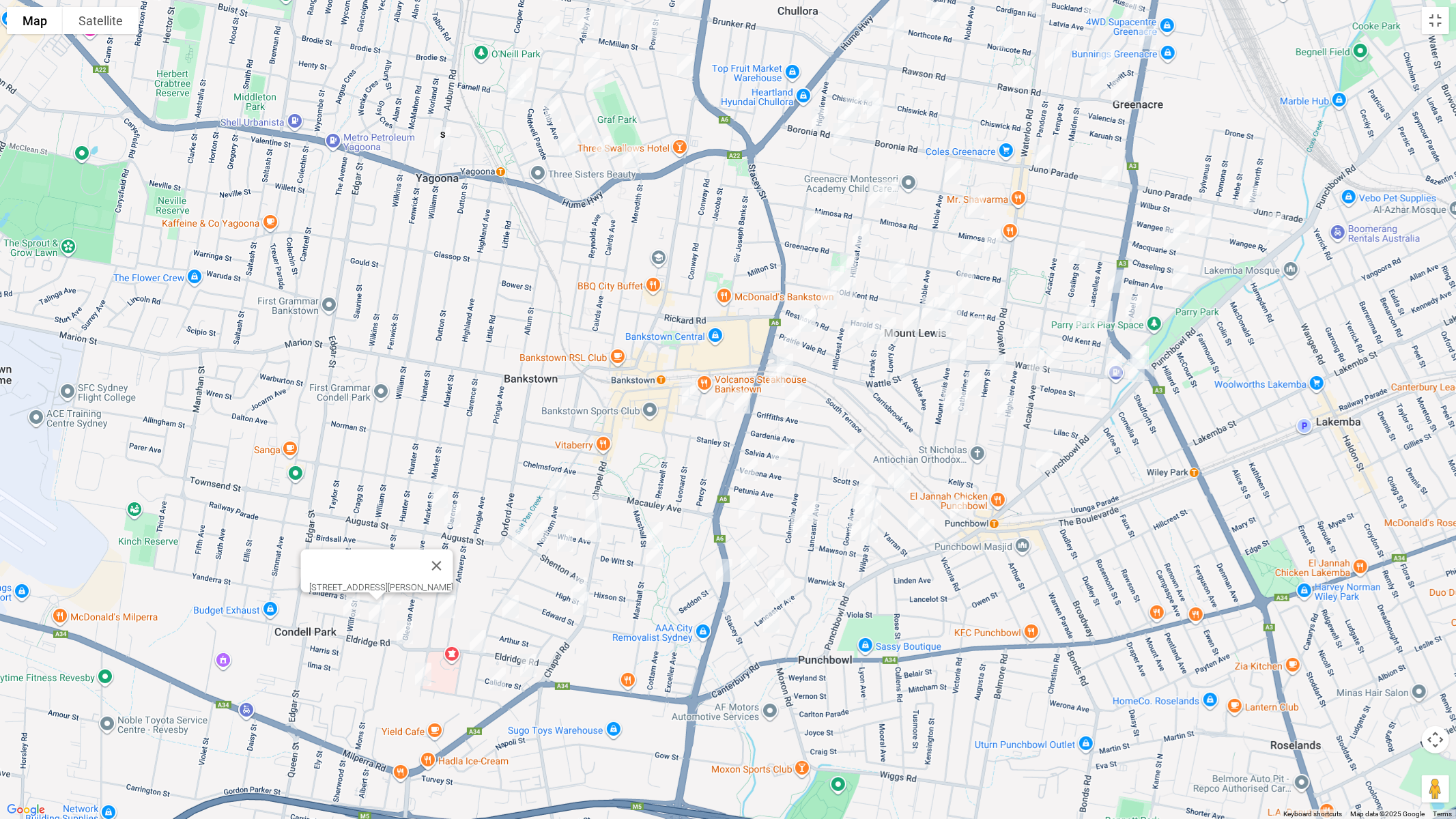
click at [448, 612] on img "60A Gallipoli Street, CONDELL PARK NSW 2200" at bounding box center [446, 606] width 28 height 34
click at [425, 671] on img "107 Gallipoli Street, CONDELL PARK NSW 2200" at bounding box center [423, 676] width 28 height 34
click at [431, 556] on img "24A Gleeson Avenue, CONDELL PARK NSW 2200" at bounding box center [434, 566] width 28 height 34
click at [452, 583] on img "48 Gallipoli Street, CONDELL PARK NSW 2200" at bounding box center [448, 590] width 28 height 34
click at [443, 612] on img "60A Gallipoli Street, CONDELL PARK NSW 2200" at bounding box center [446, 608] width 28 height 34
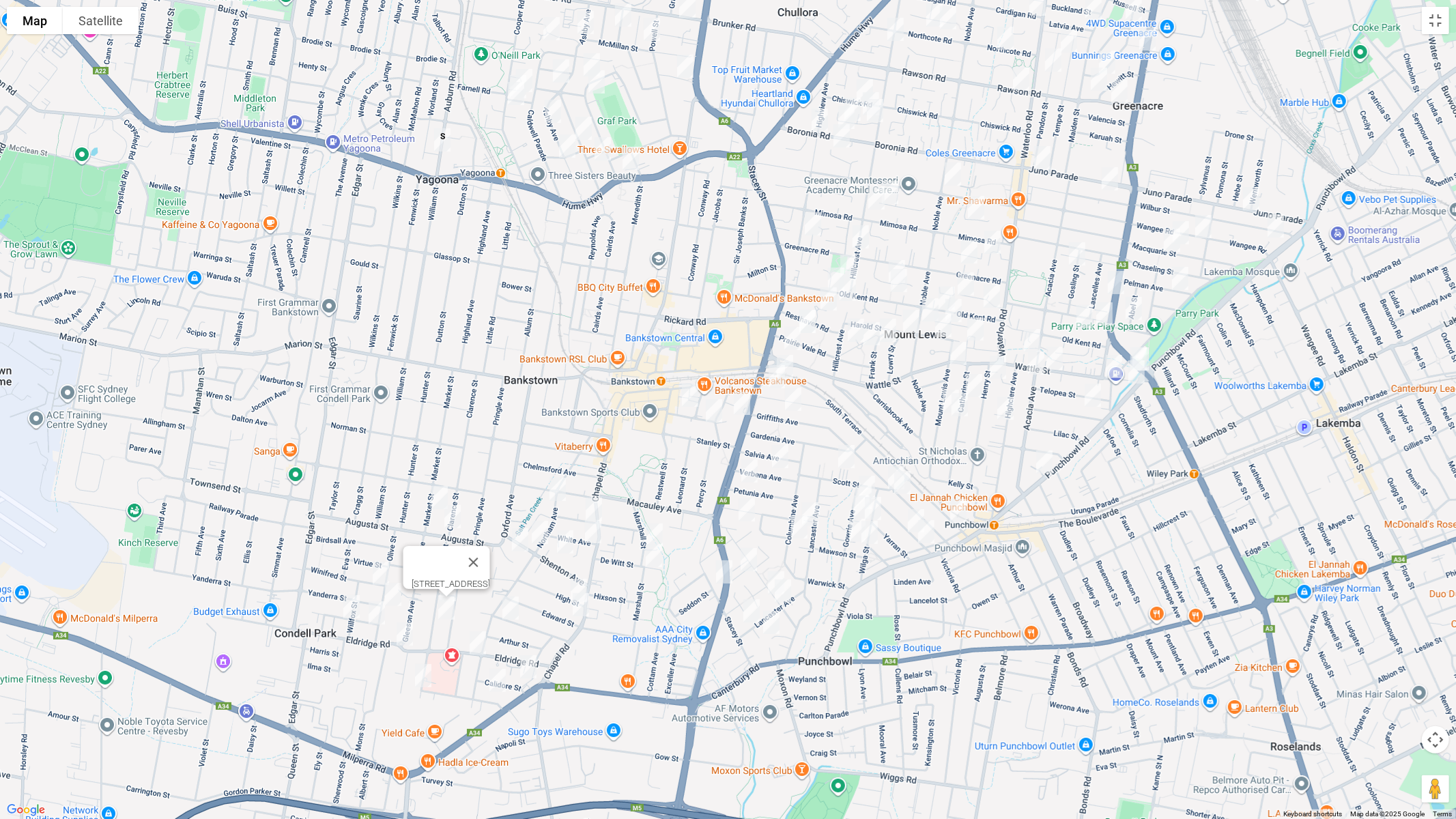
click at [509, 608] on img "50 Irvine Street, BANKSTOWN NSW 2200" at bounding box center [511, 608] width 28 height 34
click at [527, 666] on img "3 Calidore Street, BANKSTOWN NSW 2200" at bounding box center [528, 666] width 28 height 34
drag, startPoint x: 492, startPoint y: 681, endPoint x: 497, endPoint y: 673, distance: 9.4
click at [493, 681] on img "9 Claribel Street, BANKSTOWN NSW 2200" at bounding box center [497, 680] width 28 height 34
click at [554, 486] on img "107 Northam Avenue, BANKSTOWN NSW 2200" at bounding box center [557, 489] width 28 height 34
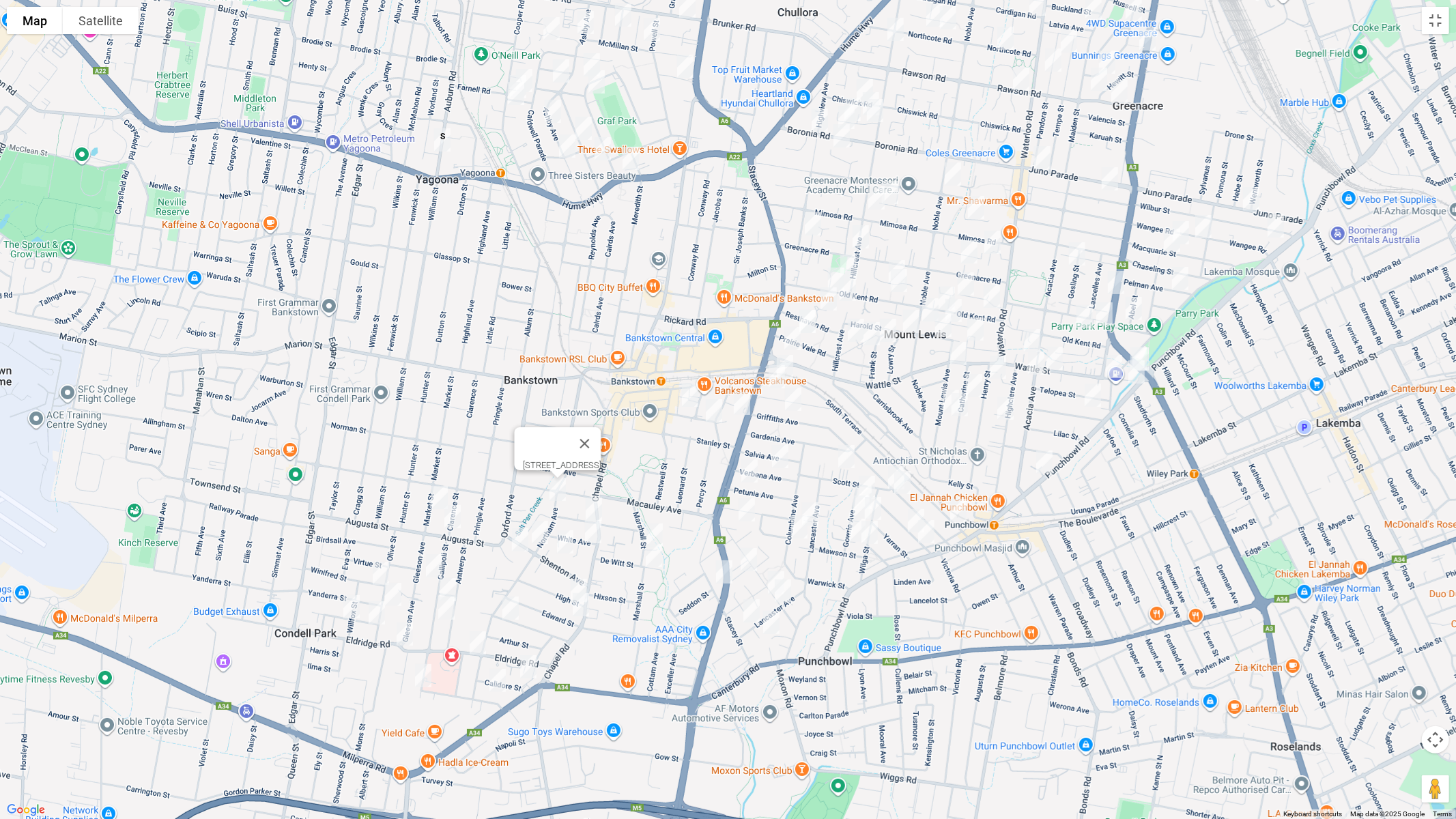
click at [537, 537] on img "1/143 Northam Avenue, BANKSTOWN NSW 2200" at bounding box center [540, 532] width 28 height 34
click at [522, 539] on img "6 Sunset Avenue, BANKSTOWN NSW 2200" at bounding box center [520, 539] width 28 height 34
click at [560, 538] on img "21 Shenton Avenue, BANKSTOWN NSW 2200" at bounding box center [565, 542] width 28 height 34
click at [572, 579] on img "6 High Street, BANKSTOWN NSW 2200" at bounding box center [579, 590] width 28 height 34
drag, startPoint x: 580, startPoint y: 608, endPoint x: 580, endPoint y: 599, distance: 9.0
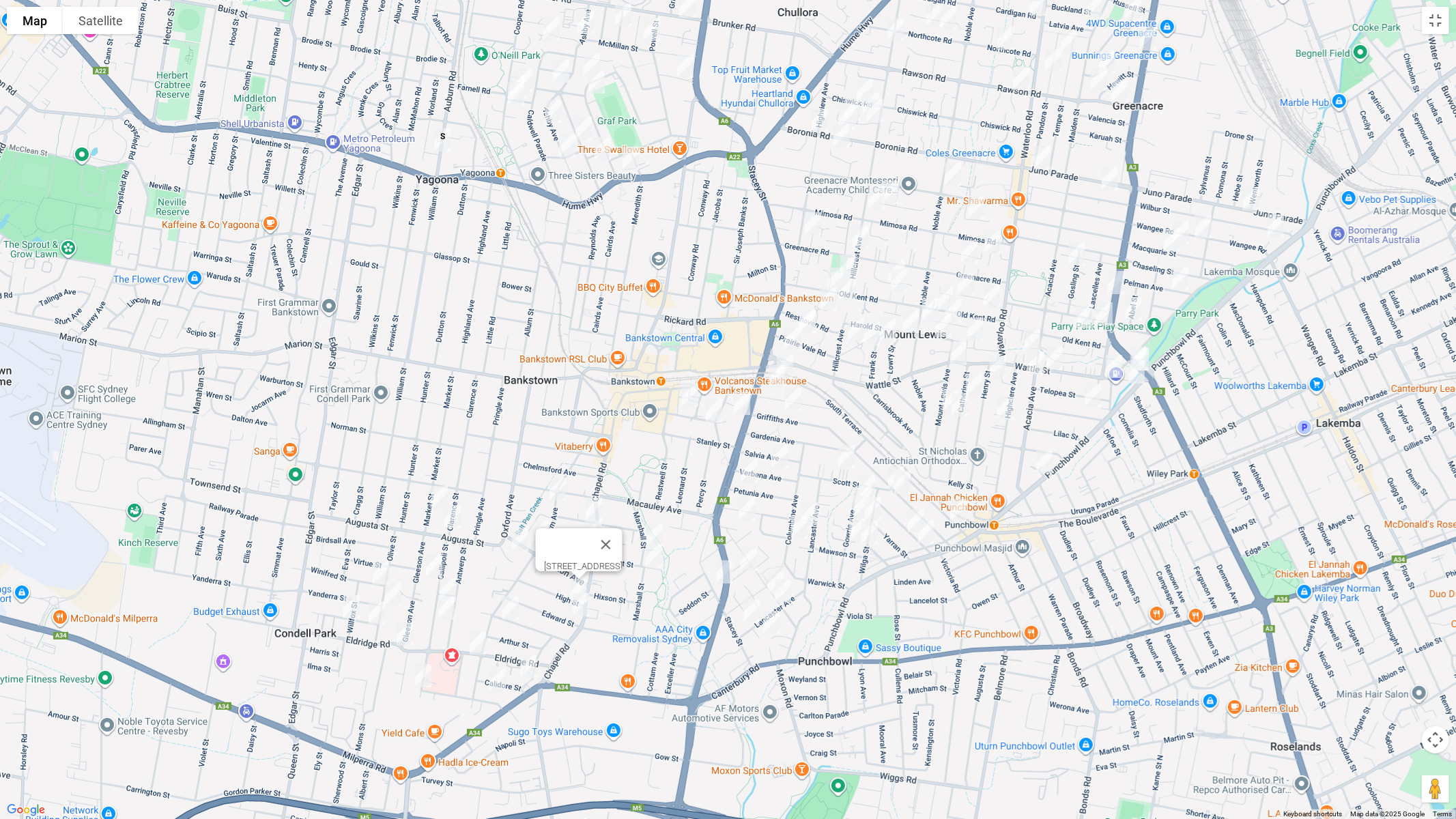
click at [581, 609] on img "1 Edward Street, BANKSTOWN NSW 2200" at bounding box center [581, 604] width 28 height 34
click at [593, 509] on img "4 Dudley Avenue, BANKSTOWN NSW 2200" at bounding box center [593, 509] width 28 height 34
click at [593, 534] on img "2A White Avenue, BANKSTOWN NSW 2200" at bounding box center [593, 532] width 28 height 34
click at [652, 527] on img "26 Marshall Street, BANKSTOWN NSW 2200" at bounding box center [654, 535] width 28 height 34
click at [653, 551] on img "37 De Witt Street, BANKSTOWN NSW 2200" at bounding box center [653, 555] width 28 height 34
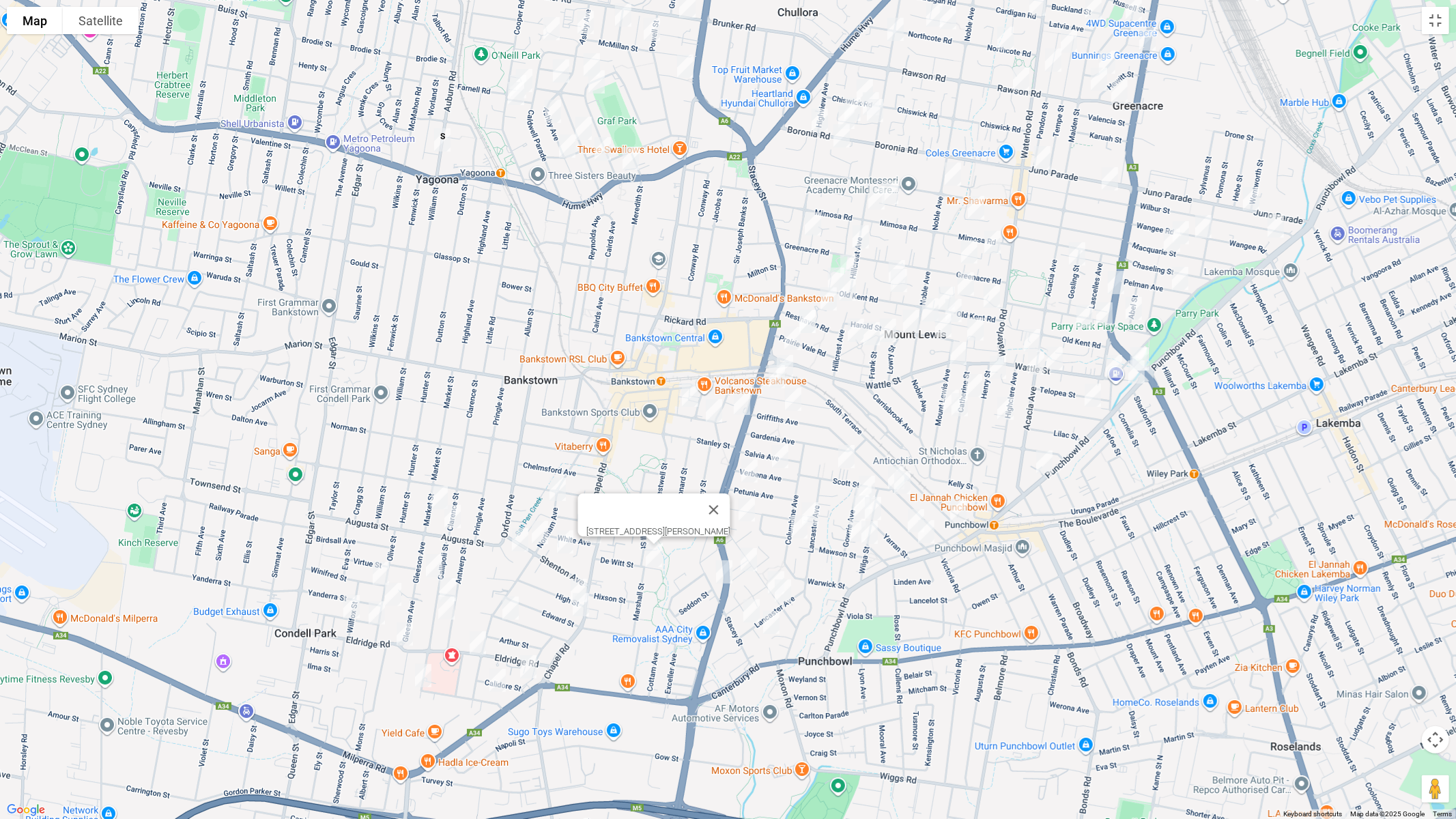
click at [689, 389] on img "55 Raymond Street, BANKSTOWN NSW 2200" at bounding box center [690, 395] width 28 height 34
click at [716, 410] on img "20 Raymond Street, BANKSTOWN NSW 2200" at bounding box center [714, 411] width 28 height 34
click at [742, 556] on img "80 James Street, PUNCHBOWL NSW 2196" at bounding box center [749, 559] width 28 height 34
click at [774, 567] on img "56A James Street, PUNCHBOWL NSW 2196" at bounding box center [776, 582] width 28 height 34
click at [785, 594] on img "46 James Street, PUNCHBOWL NSW 2196" at bounding box center [783, 591] width 28 height 34
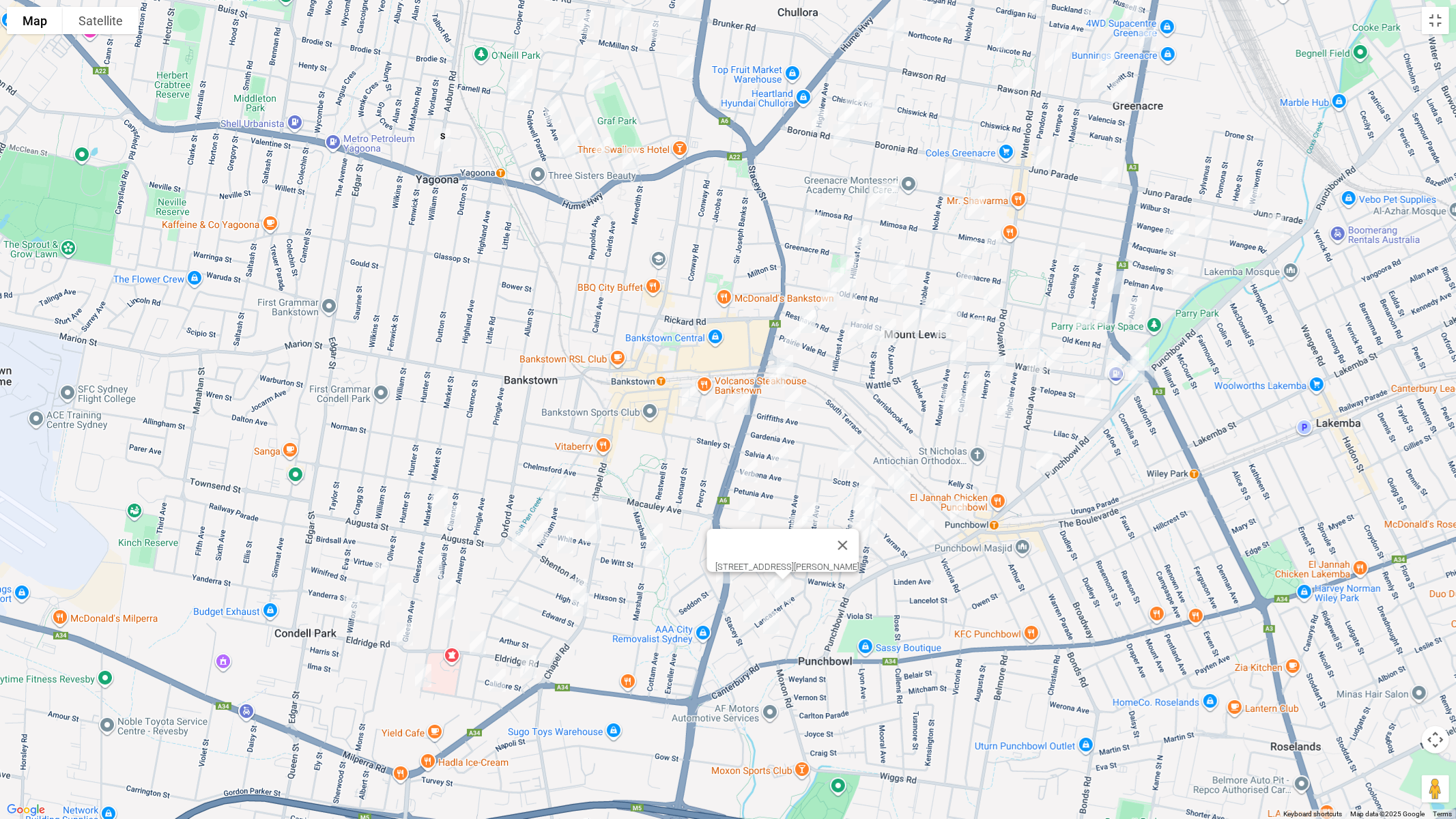
click at [754, 607] on img "143 Lancaster Avenue, PUNCHBOWL NSW 2196" at bounding box center [752, 611] width 28 height 34
click at [776, 623] on img "5 Nevada Crescent, PUNCHBOWL NSW 2196" at bounding box center [771, 622] width 28 height 34
click at [783, 451] on img "13 Verbena Avenue, BANKSTOWN NSW 2200" at bounding box center [780, 456] width 28 height 34
click at [751, 468] on img "35 Petunia Avenue, BANKSTOWN NSW 2200" at bounding box center [750, 471] width 28 height 34
click at [747, 509] on img "4 Aster Avenue, PUNCHBOWL NSW 2196" at bounding box center [747, 510] width 28 height 34
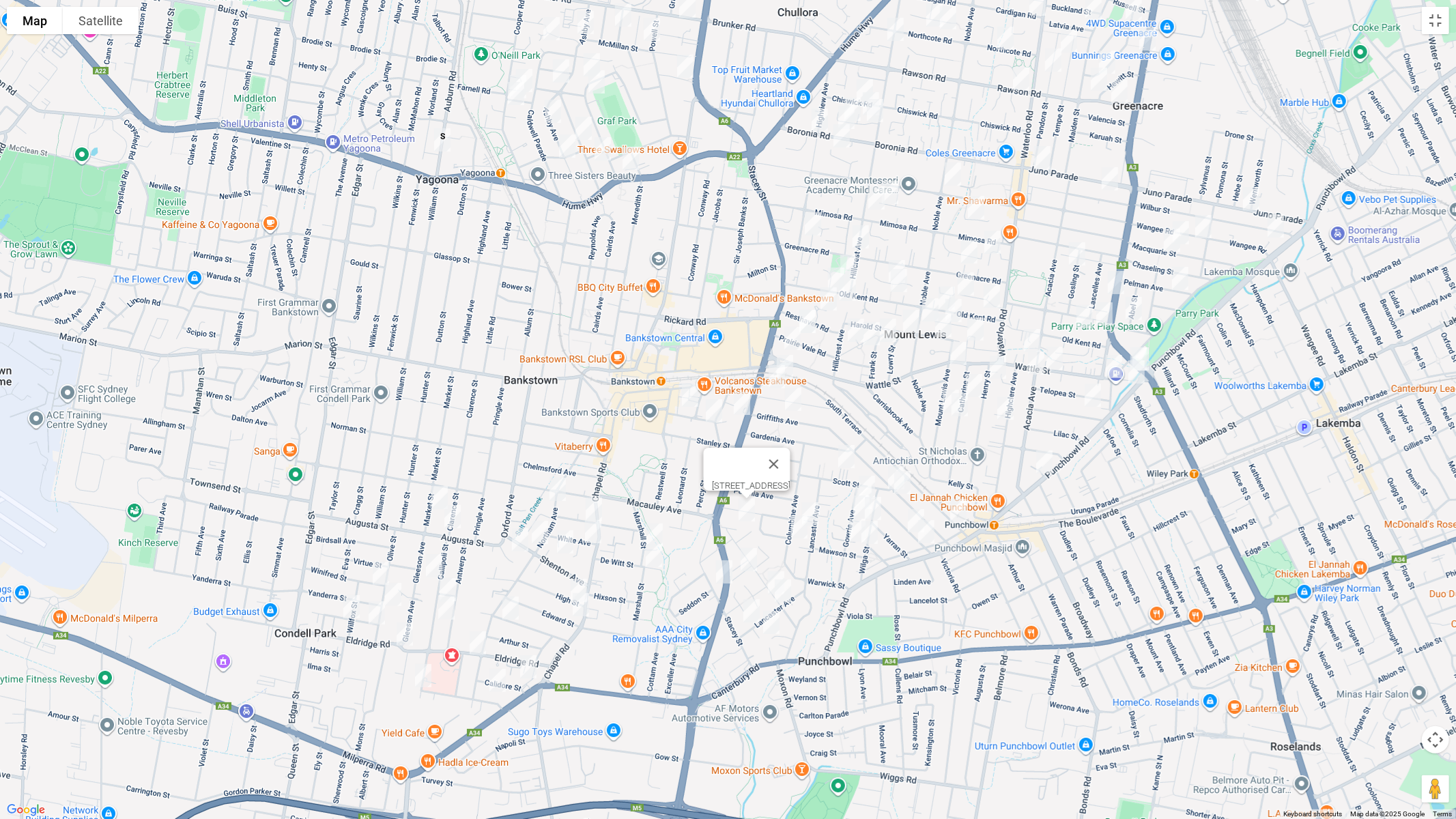
click at [814, 510] on img "49A Lancaster Avenue, PUNCHBOWL NSW 2196" at bounding box center [810, 514] width 28 height 34
click at [798, 529] on img "76 Columbine Avenue, PUNCHBOWL NSW 2196" at bounding box center [799, 527] width 28 height 34
click at [848, 530] on img "44 Gowrie Avenue, PUNCHBOWL NSW 2196" at bounding box center [857, 530] width 28 height 34
click at [872, 535] on img "49 Wilga Street, PUNCHBOWL NSW 2196" at bounding box center [870, 532] width 28 height 34
click at [913, 483] on button "Close" at bounding box center [896, 486] width 32 height 32
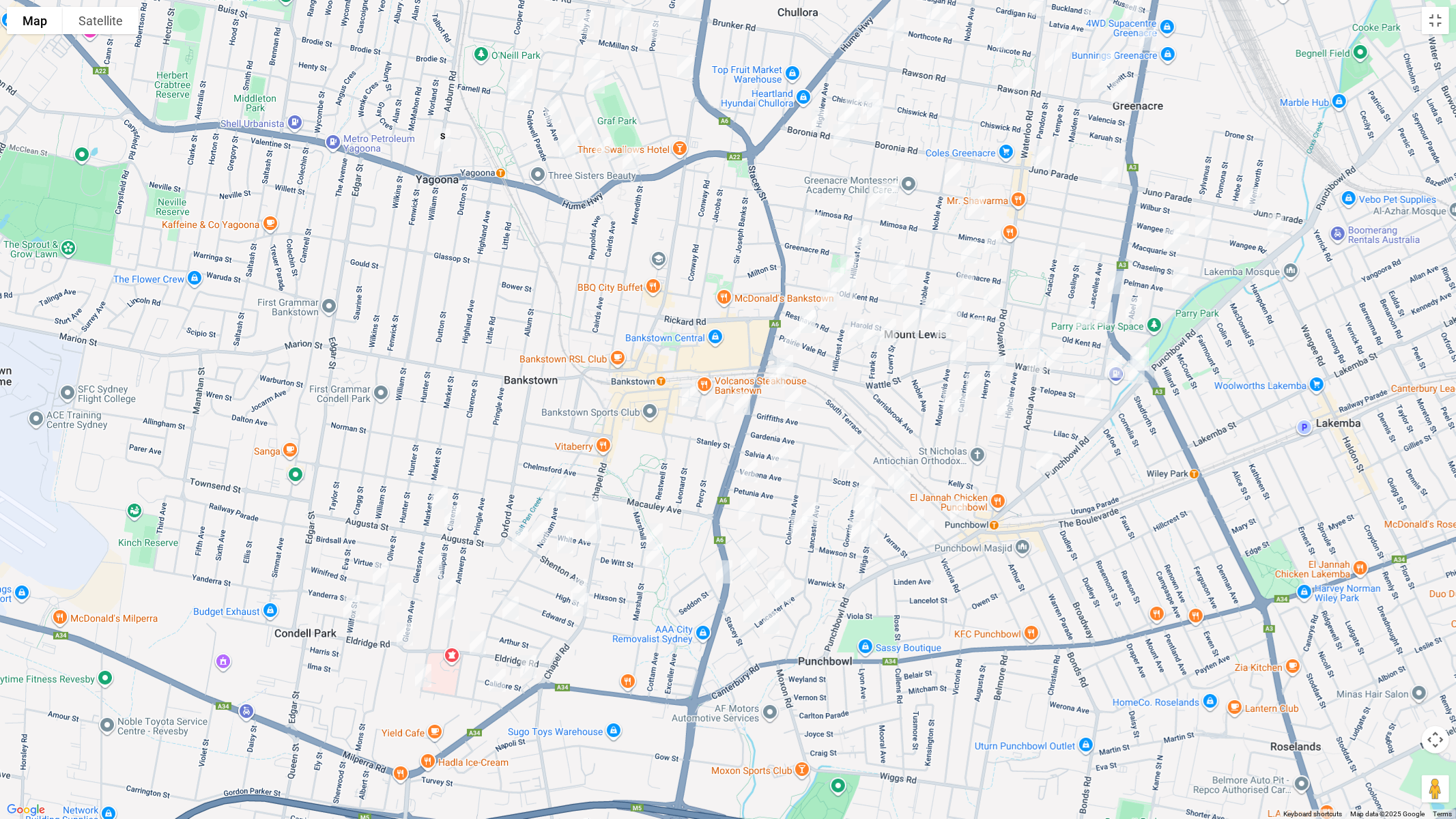
click at [913, 512] on img "12 Myall Street, PUNCHBOWL NSW 2196" at bounding box center [916, 520] width 28 height 34
click at [928, 534] on img "2 Myall Street, PUNCHBOWL NSW 2196" at bounding box center [926, 532] width 28 height 34
click at [969, 481] on button "Close" at bounding box center [953, 486] width 32 height 32
click at [887, 410] on div "To navigate, press the arrow keys." at bounding box center [1456, 410] width 1456 height 0
click at [867, 476] on img "8 Gowrie Avenue, PUNCHBOWL NSW 2196" at bounding box center [867, 487] width 28 height 34
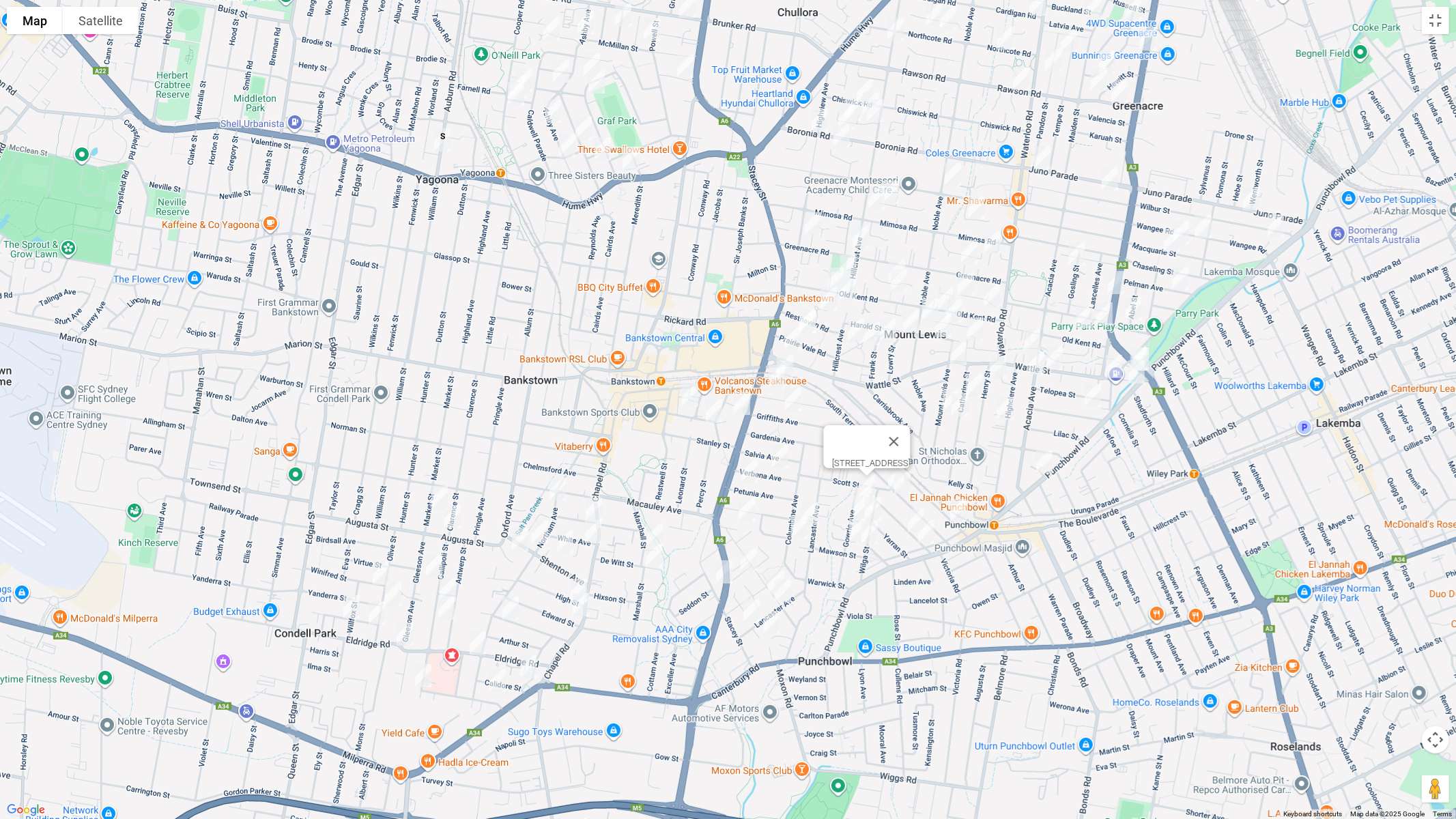
click at [861, 489] on img "16A Gowrie Avenue, PUNCHBOWL NSW 2196" at bounding box center [863, 497] width 28 height 34
click at [860, 507] on img "31 Wilga Street, PUNCHBOWL NSW 2196" at bounding box center [873, 508] width 28 height 34
click at [851, 509] on img "24 Gowrie Avenue, PUNCHBOWL NSW 2196" at bounding box center [861, 507] width 28 height 34
click at [904, 452] on button "Close" at bounding box center [888, 461] width 32 height 32
click at [1005, 408] on img "1/108 Highclere Avenue, PUNCHBOWL NSW 2196" at bounding box center [1005, 408] width 28 height 34
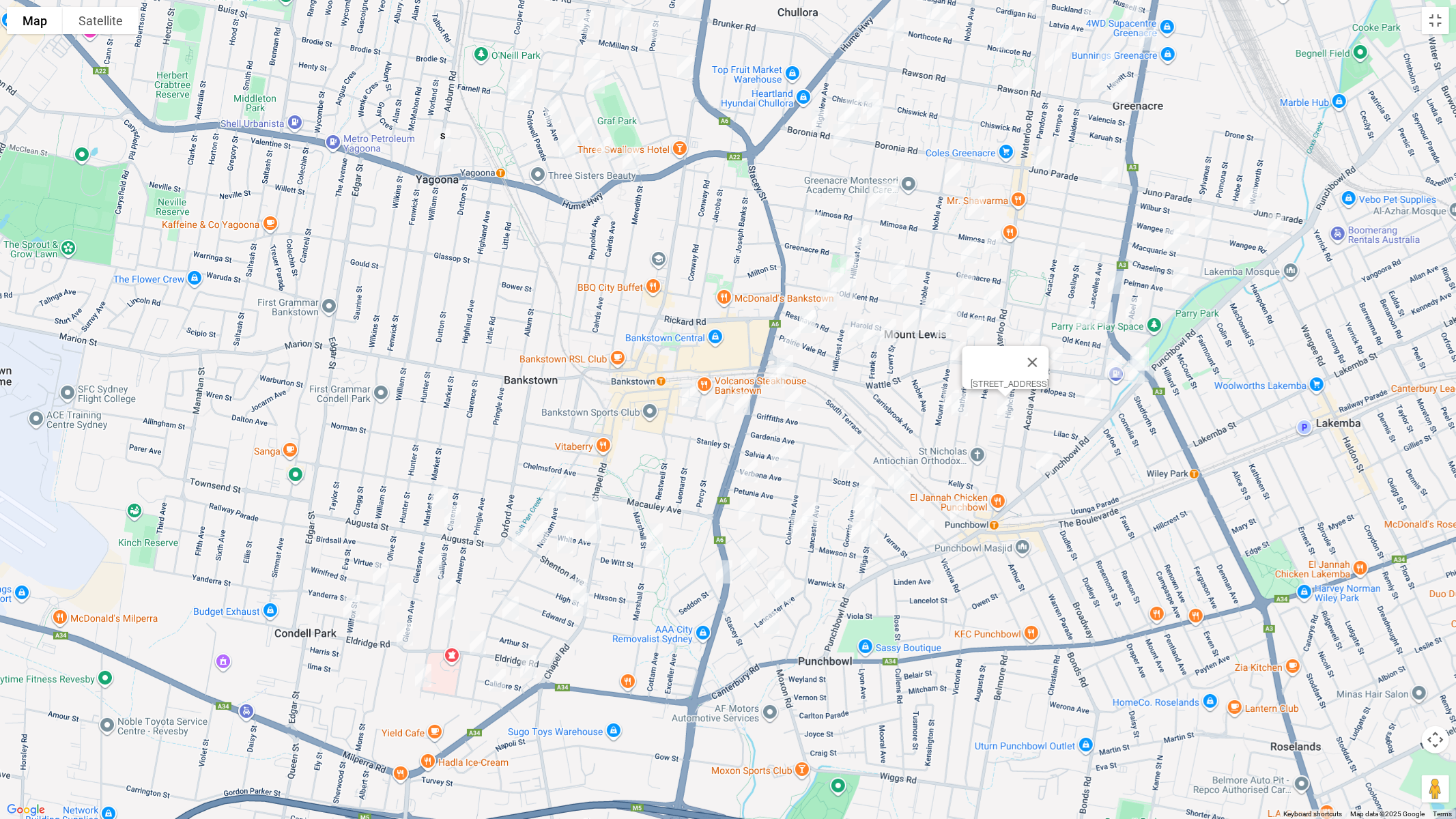
click at [844, 450] on img "5/37 Scott Street, PUNCHBOWL NSW 2196" at bounding box center [846, 456] width 28 height 34
click at [1047, 458] on img "663 Punchbowl Road, PUNCHBOWL NSW 2196" at bounding box center [1044, 462] width 28 height 34
click at [885, 471] on img "2 Scott Street, PUNCHBOWL NSW 2196" at bounding box center [896, 477] width 28 height 34
click at [791, 360] on img "188 South Terrace, BANKSTOWN NSW 2200" at bounding box center [785, 366] width 28 height 34
click at [905, 486] on img "52 Griffiths Avenue, PUNCHBOWL NSW 2196" at bounding box center [902, 482] width 28 height 34
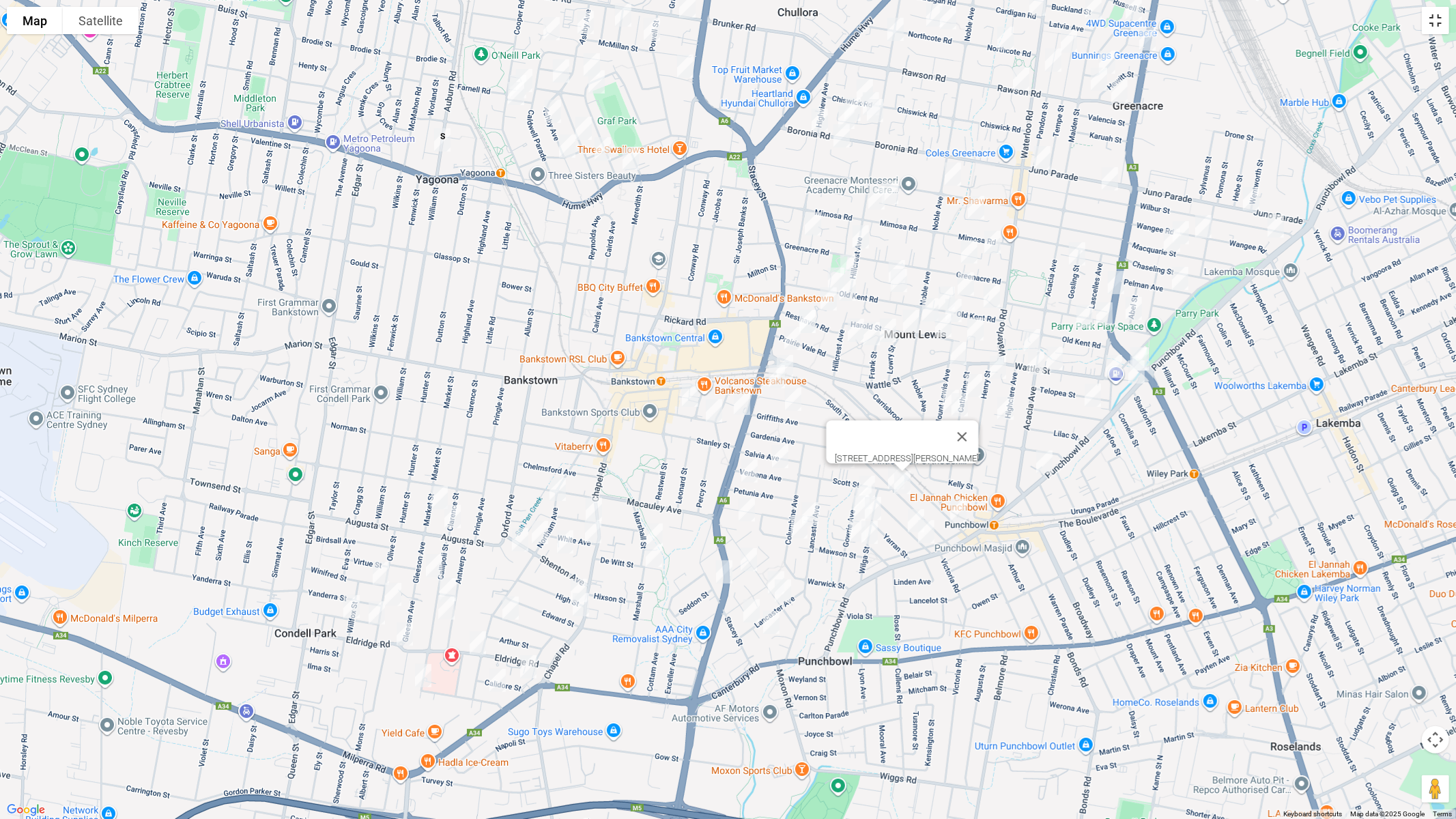
click at [1439, 28] on button "Toggle fullscreen view" at bounding box center [1436, 20] width 28 height 28
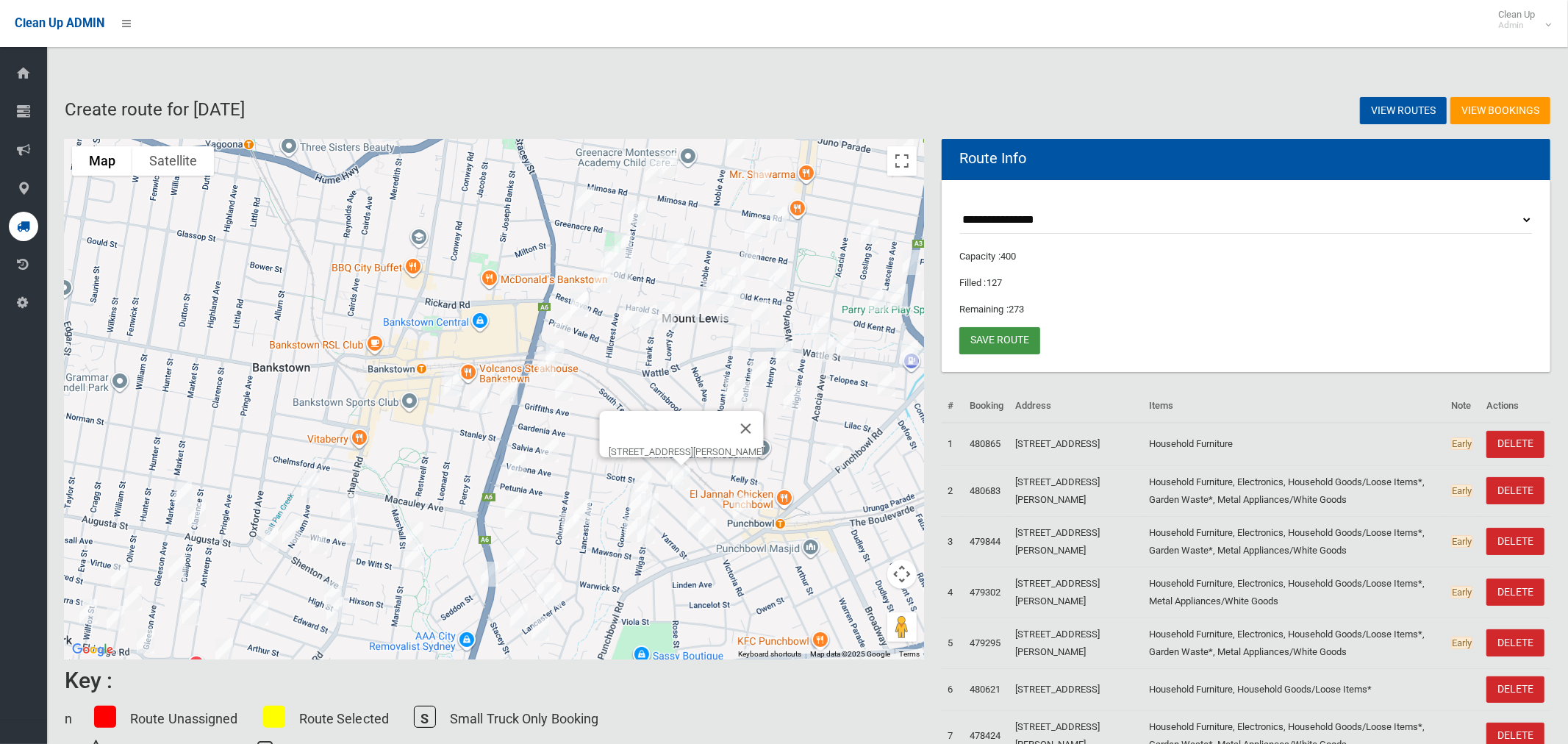
click at [1019, 340] on link "Save route" at bounding box center [1000, 341] width 81 height 27
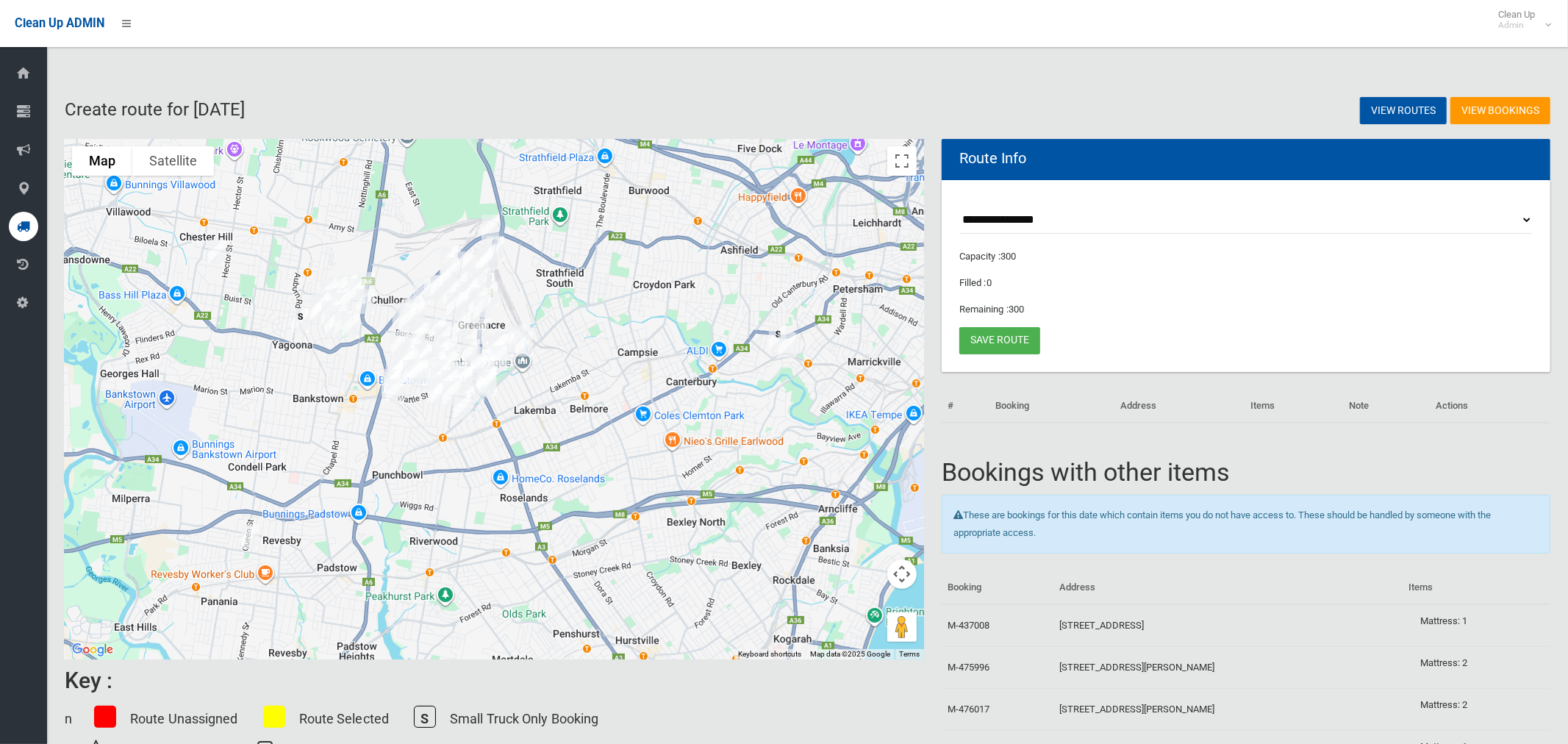
click at [1006, 229] on select "**********" at bounding box center [1246, 221] width 574 height 27
select select "*****"
click at [959, 207] on select "**********" at bounding box center [1246, 221] width 574 height 27
click at [902, 154] on button "Toggle fullscreen view" at bounding box center [902, 161] width 30 height 30
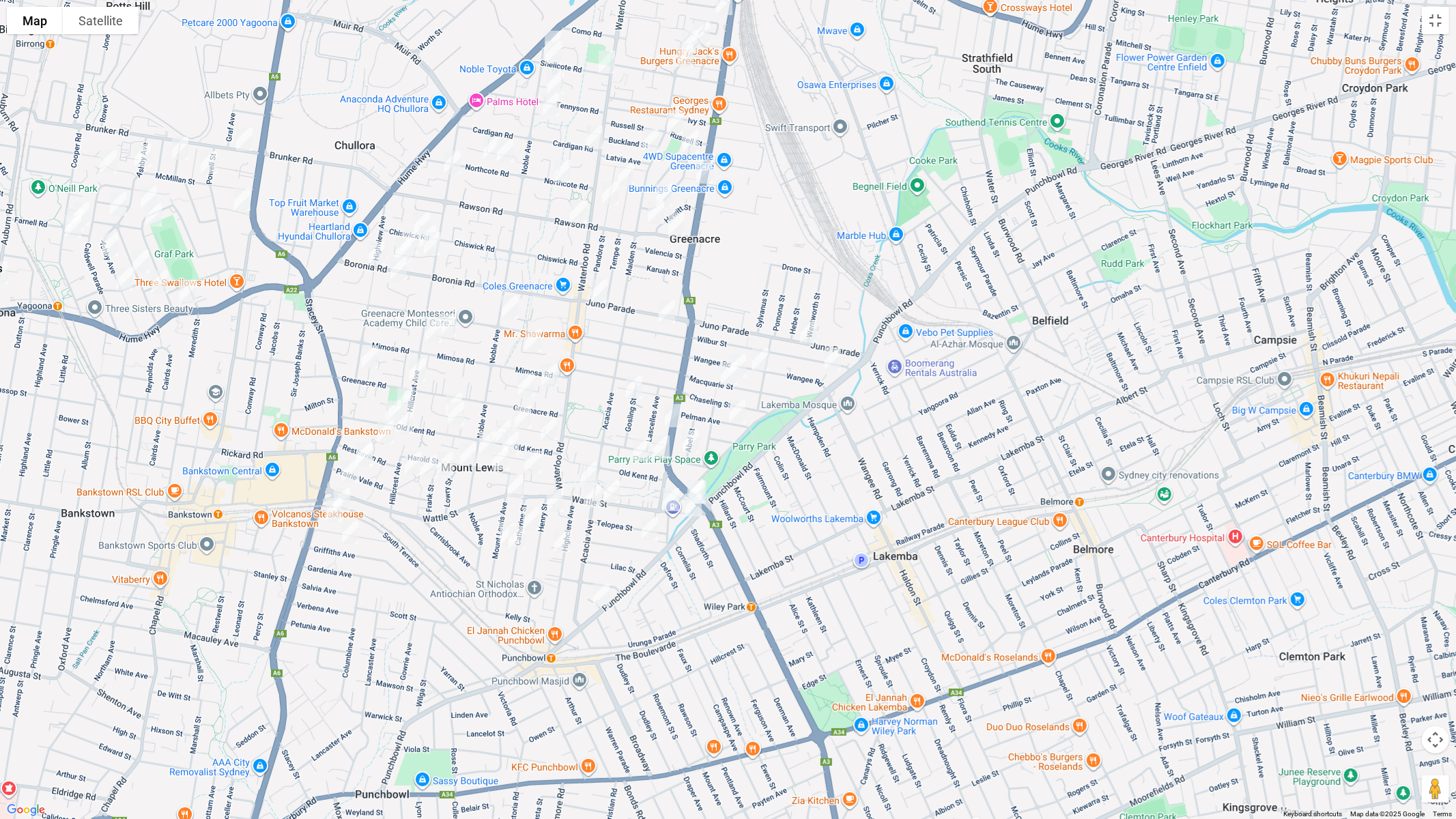
click at [809, 333] on img "48 Juno Parade, GREENACRE NSW 2190" at bounding box center [808, 332] width 28 height 34
drag, startPoint x: 603, startPoint y: 597, endPoint x: 603, endPoint y: 569, distance: 28.0
click at [603, 595] on img "663 Punchbowl Road, PUNCHBOWL NSW 2196" at bounding box center [601, 595] width 28 height 34
click at [593, 596] on img "663 Punchbowl Road, PUNCHBOWL NSW 2196" at bounding box center [601, 595] width 28 height 34
click at [672, 414] on img "316 Roberts Road, GREENACRE NSW 2190" at bounding box center [673, 415] width 28 height 34
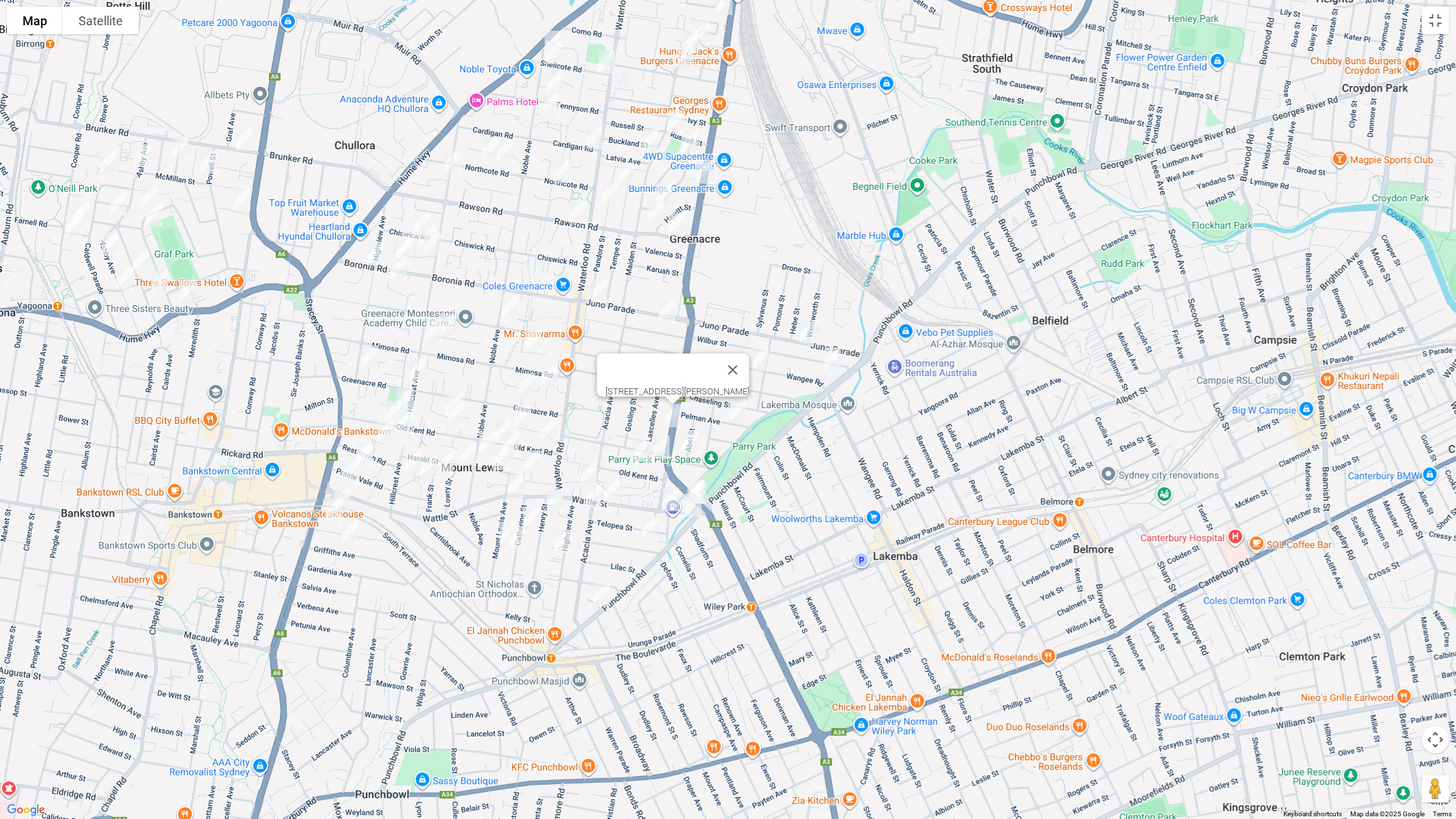
click at [694, 508] on img "587 Punchbowl Road, PUNCHBOWL NSW 2196" at bounding box center [694, 505] width 28 height 34
click at [595, 500] on img "94 Acacia Avenue, PUNCHBOWL NSW 2196" at bounding box center [593, 496] width 28 height 34
click at [564, 543] on img "1/108 Highclere Avenue, PUNCHBOWL NSW 2196" at bounding box center [562, 541] width 28 height 34
click at [637, 445] on button "Close" at bounding box center [620, 450] width 32 height 32
drag, startPoint x: 589, startPoint y: 465, endPoint x: 620, endPoint y: 486, distance: 37.4
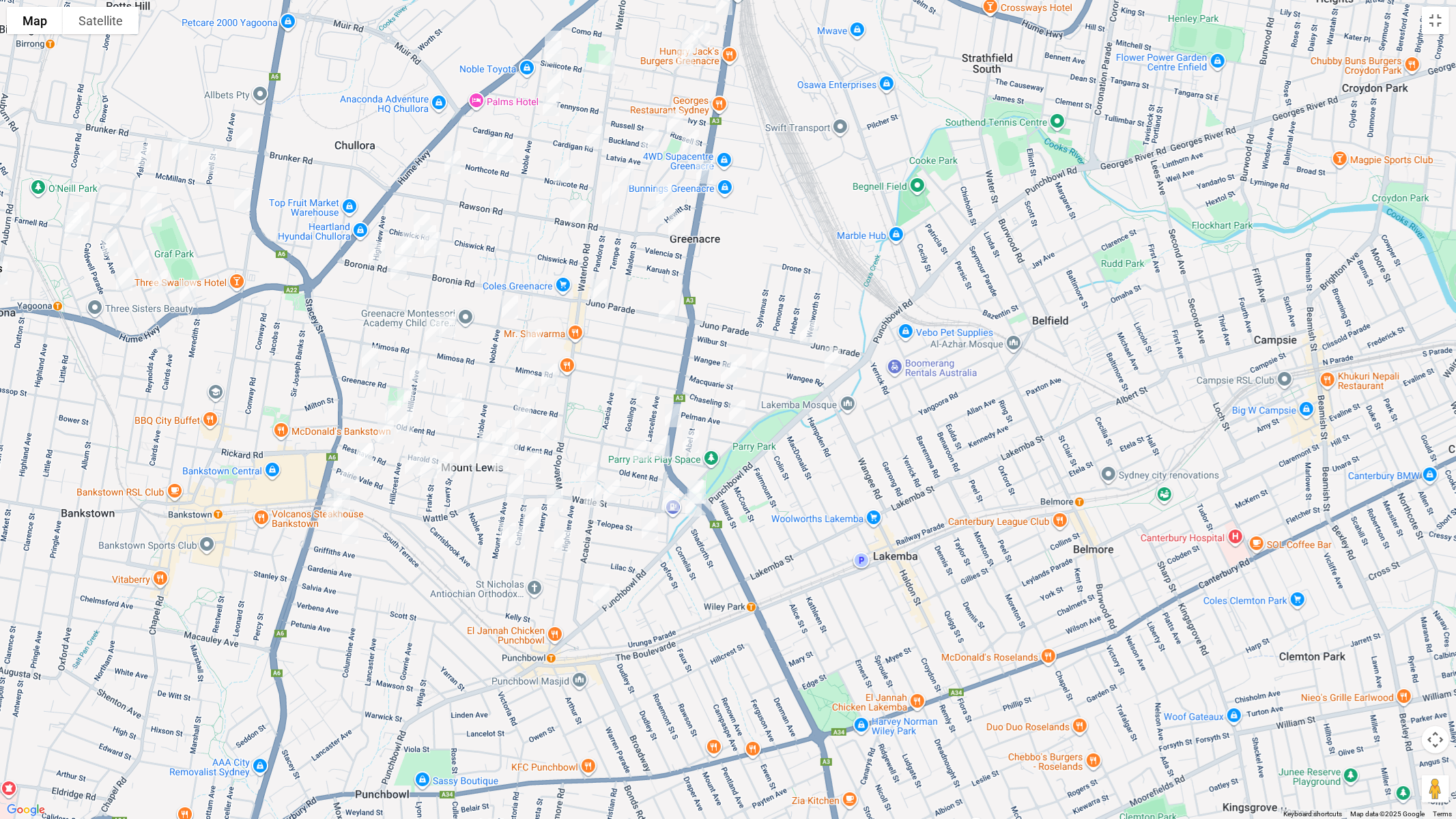
click at [589, 465] on img "3/61 Wattle Street, PUNCHBOWL NSW 2196" at bounding box center [589, 474] width 28 height 34
click at [617, 490] on img "48 Wattle Street, PUNCHBOWL NSW 2196" at bounding box center [612, 491] width 28 height 34
click at [564, 542] on img "1/108 Highclere Avenue, PUNCHBOWL NSW 2196" at bounding box center [562, 541] width 28 height 34
click at [355, 472] on img "231 Wattle Street, BANKSTOWN NSW 2200" at bounding box center [349, 472] width 28 height 34
click at [349, 498] on img "188 South Terrace, BANKSTOWN NSW 2200" at bounding box center [342, 499] width 28 height 34
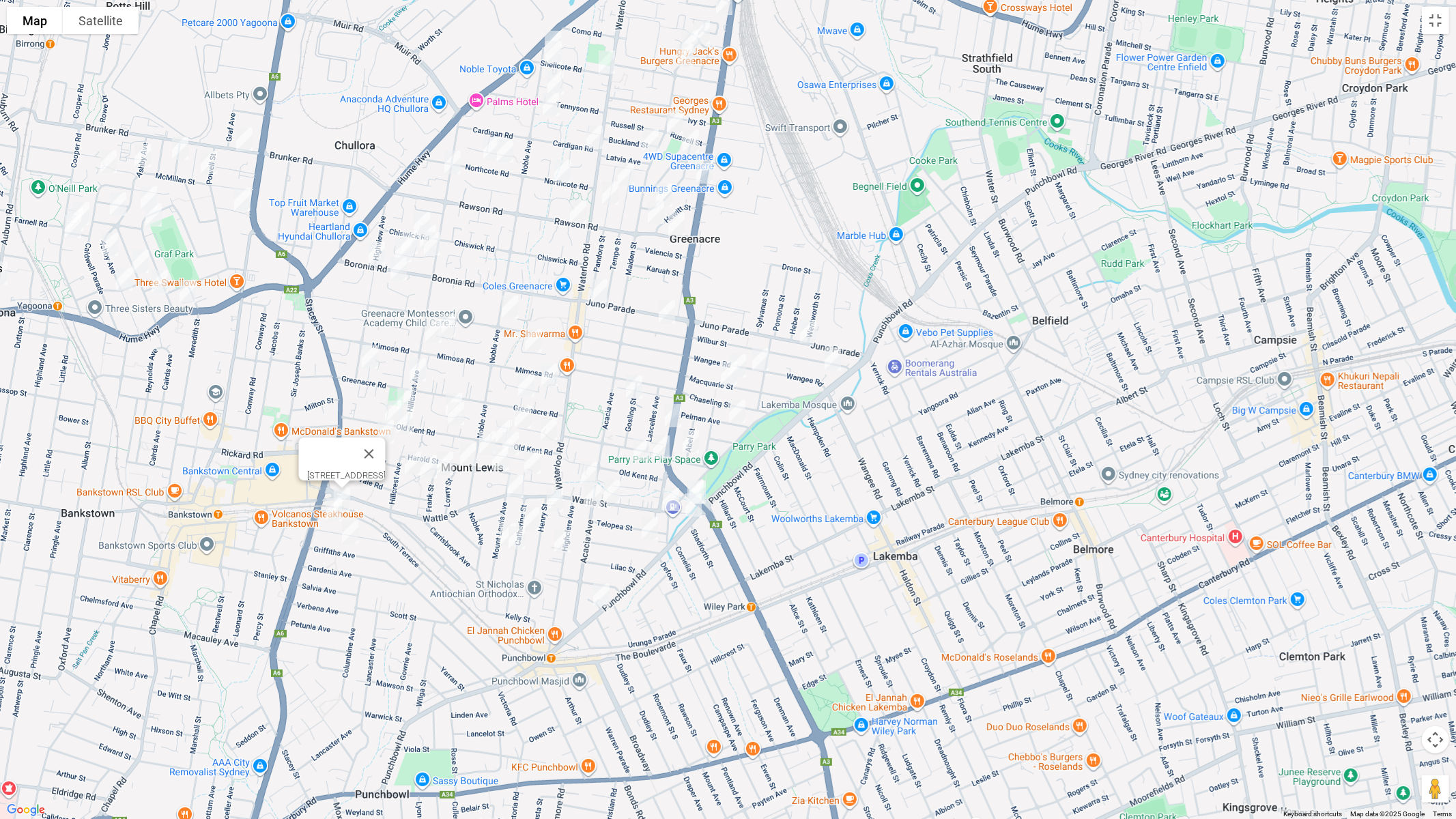
click at [411, 362] on img "121 Greenacre Road, GREENACRE NSW 2190" at bounding box center [418, 370] width 28 height 34
click at [525, 381] on img "2/35 Greenacre Road, GREENACRE NSW 2190" at bounding box center [526, 385] width 28 height 34
click at [508, 302] on img "127 Noble Avenue, GREENACRE NSW 2190" at bounding box center [510, 307] width 28 height 34
click at [827, 359] on img "1/97 Wangee Road, GREENACRE NSW 2190" at bounding box center [833, 359] width 28 height 34
click at [763, 363] on img "162 Wangee Road, GREENACRE NSW 2190" at bounding box center [760, 359] width 28 height 34
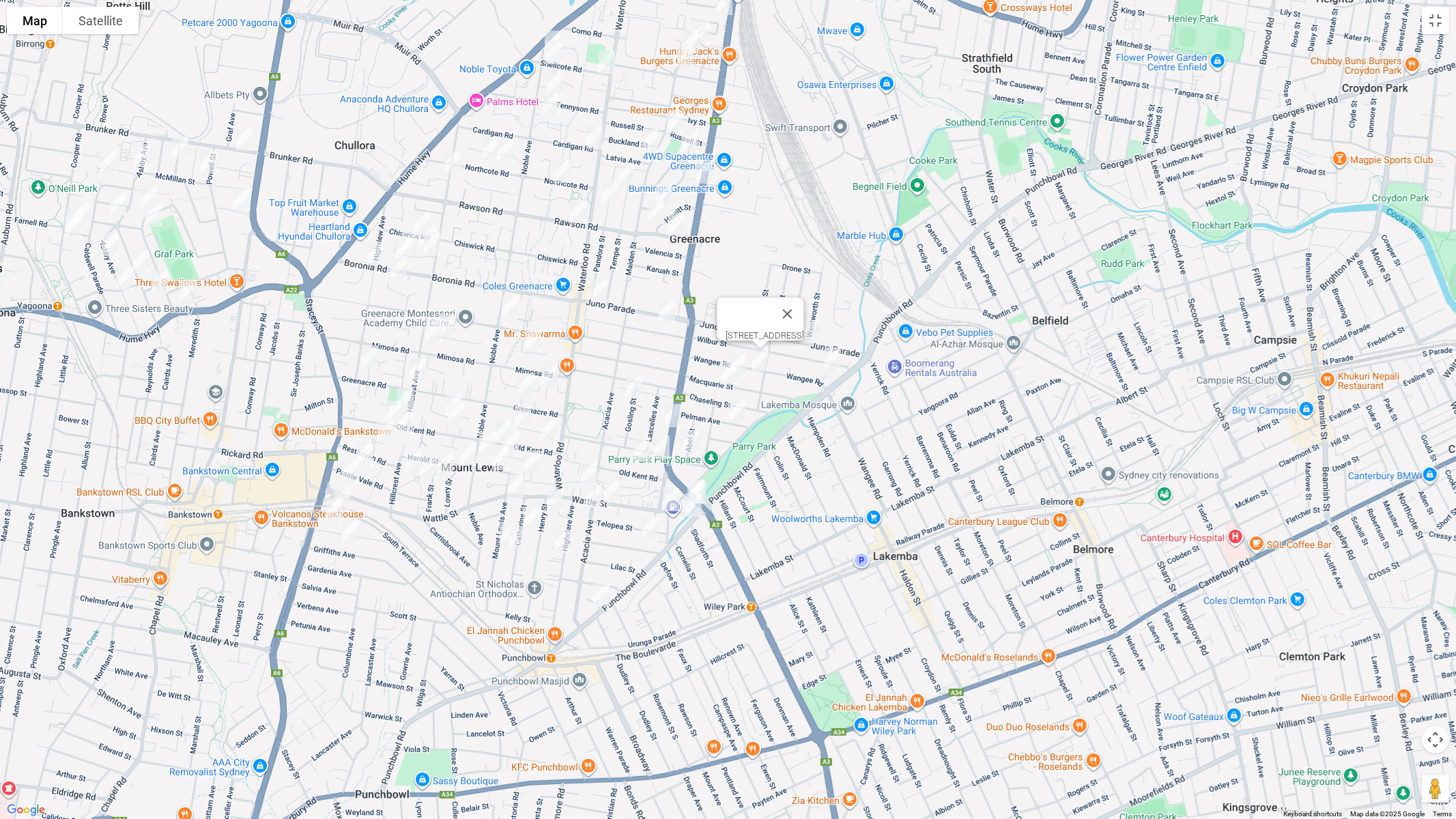
click at [655, 314] on img "146 Wilbur Street, GREENACRE NSW 2190" at bounding box center [667, 311] width 28 height 34
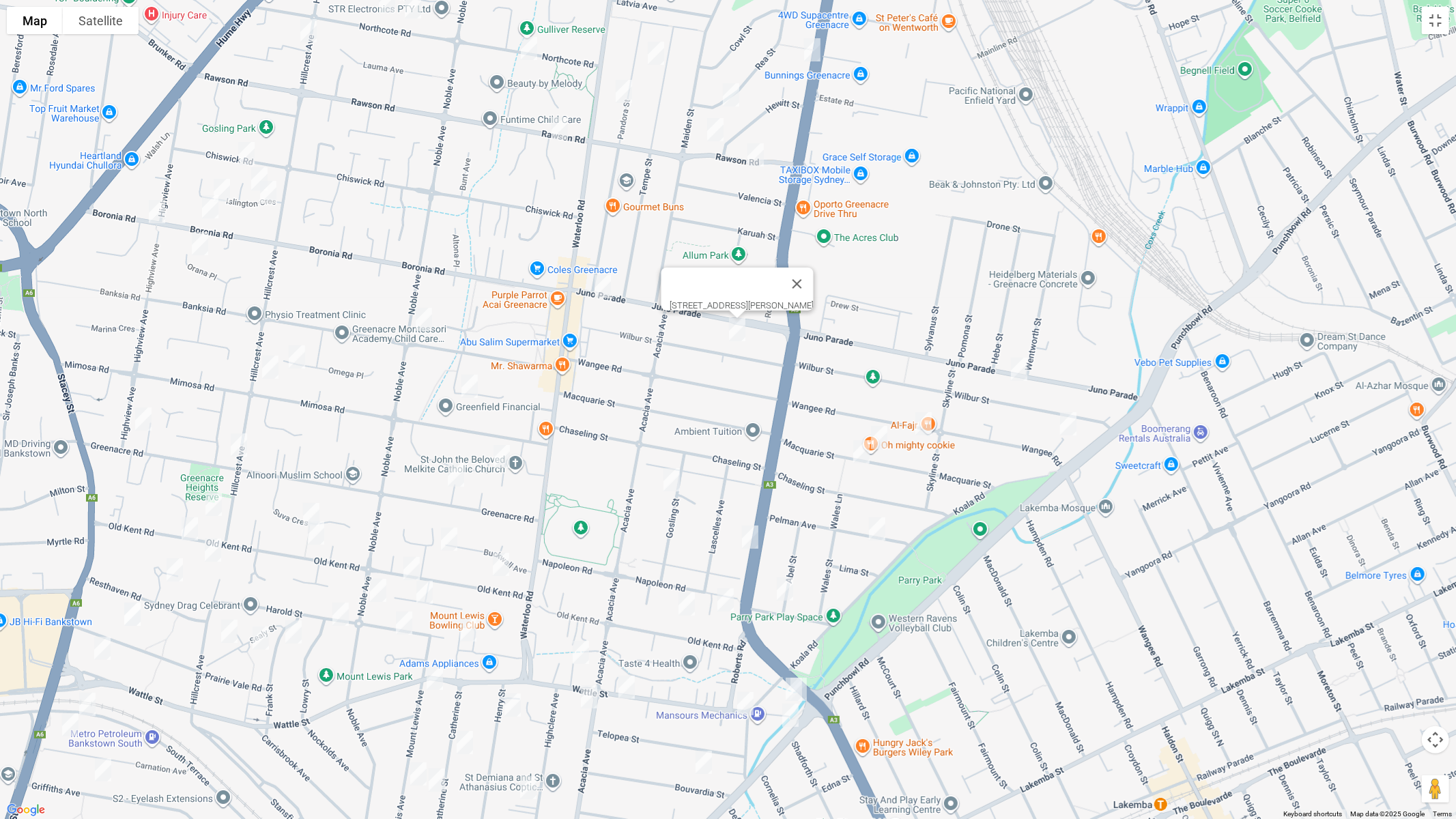
click at [740, 328] on img "146 Wilbur Street, GREENACRE NSW 2190" at bounding box center [737, 330] width 28 height 34
click at [923, 424] on img "162 Wangee Road, GREENACRE NSW 2190" at bounding box center [923, 424] width 28 height 34
click at [1069, 429] on img "1/97 Wangee Road, GREENACRE NSW 2190" at bounding box center [1068, 424] width 28 height 34
click at [1433, 23] on button "Toggle fullscreen view" at bounding box center [1436, 20] width 28 height 28
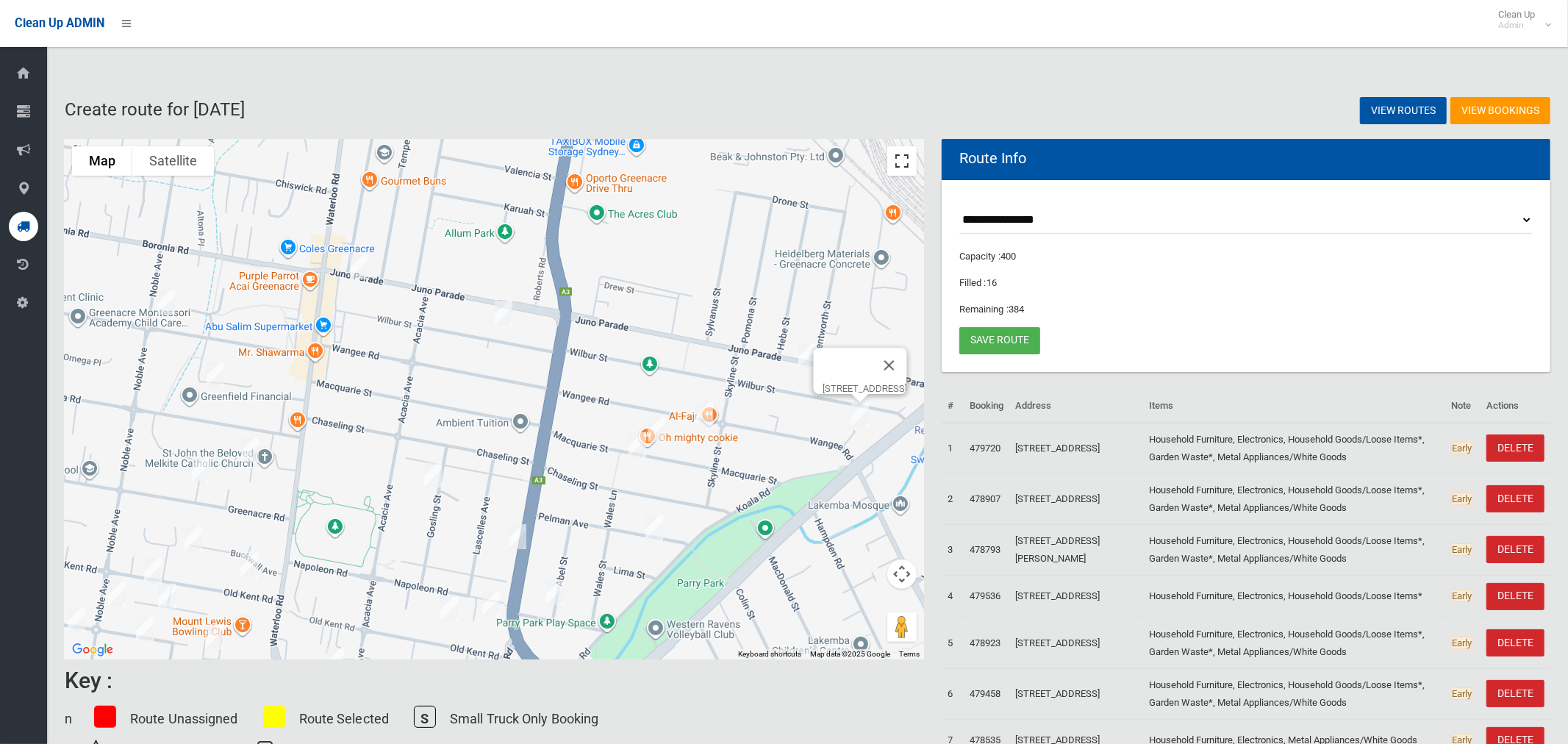
click at [898, 161] on button "Toggle fullscreen view" at bounding box center [902, 161] width 30 height 30
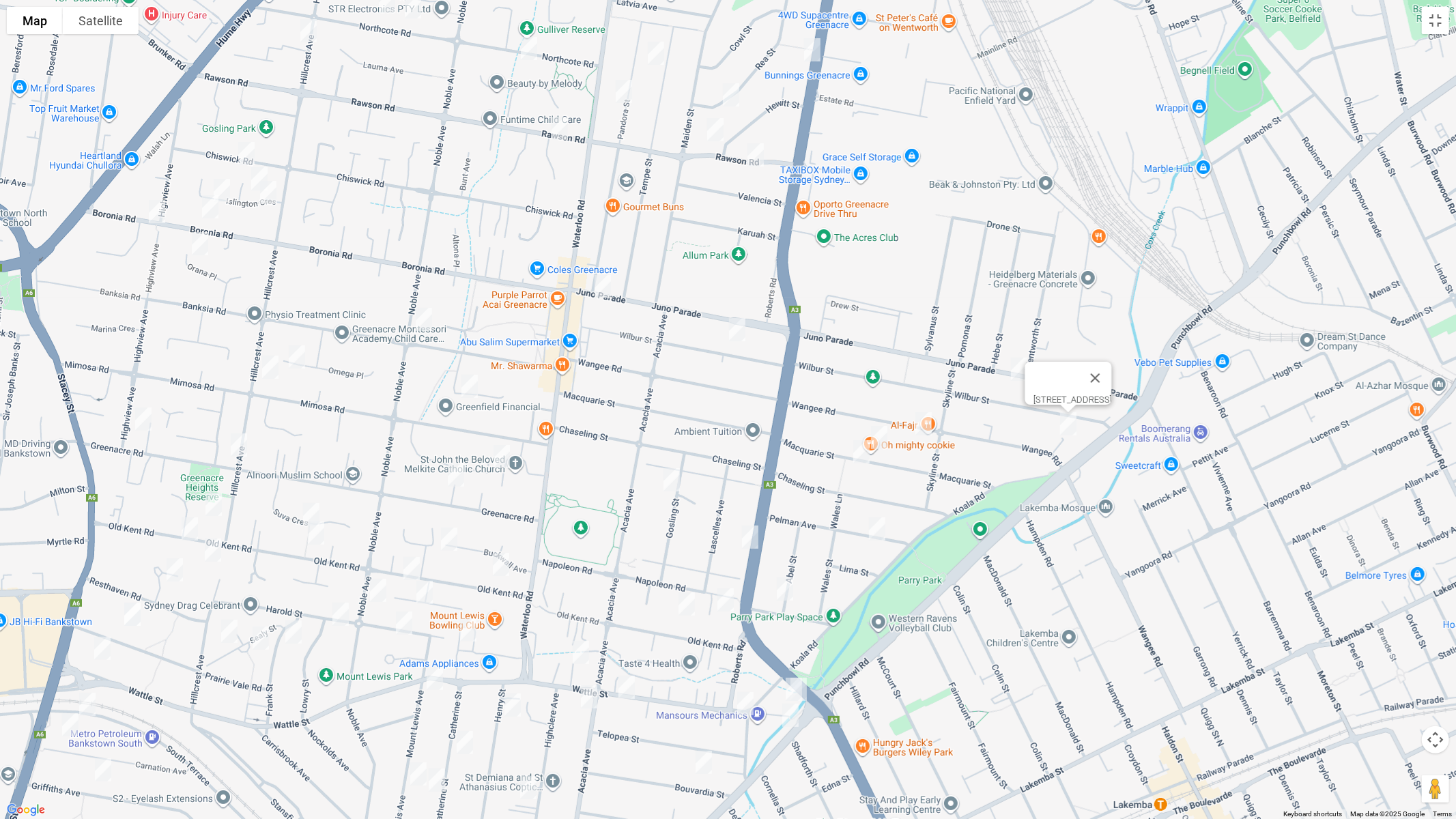
click at [597, 292] on img "200 Juno Parade, GREENACRE NSW 2190" at bounding box center [603, 287] width 28 height 34
click at [881, 436] on img "41 Macquarie Street, GREENACRE NSW 2190" at bounding box center [879, 437] width 28 height 34
click at [863, 459] on img "30 Macquarie Street, GREENACRE NSW 2190" at bounding box center [861, 452] width 28 height 34
click at [877, 537] on img "16 Pelman Avenue, GREENACRE NSW 2190" at bounding box center [877, 529] width 28 height 34
click at [782, 591] on img "15 Plasto Street, GREENACRE NSW 2190" at bounding box center [785, 589] width 28 height 34
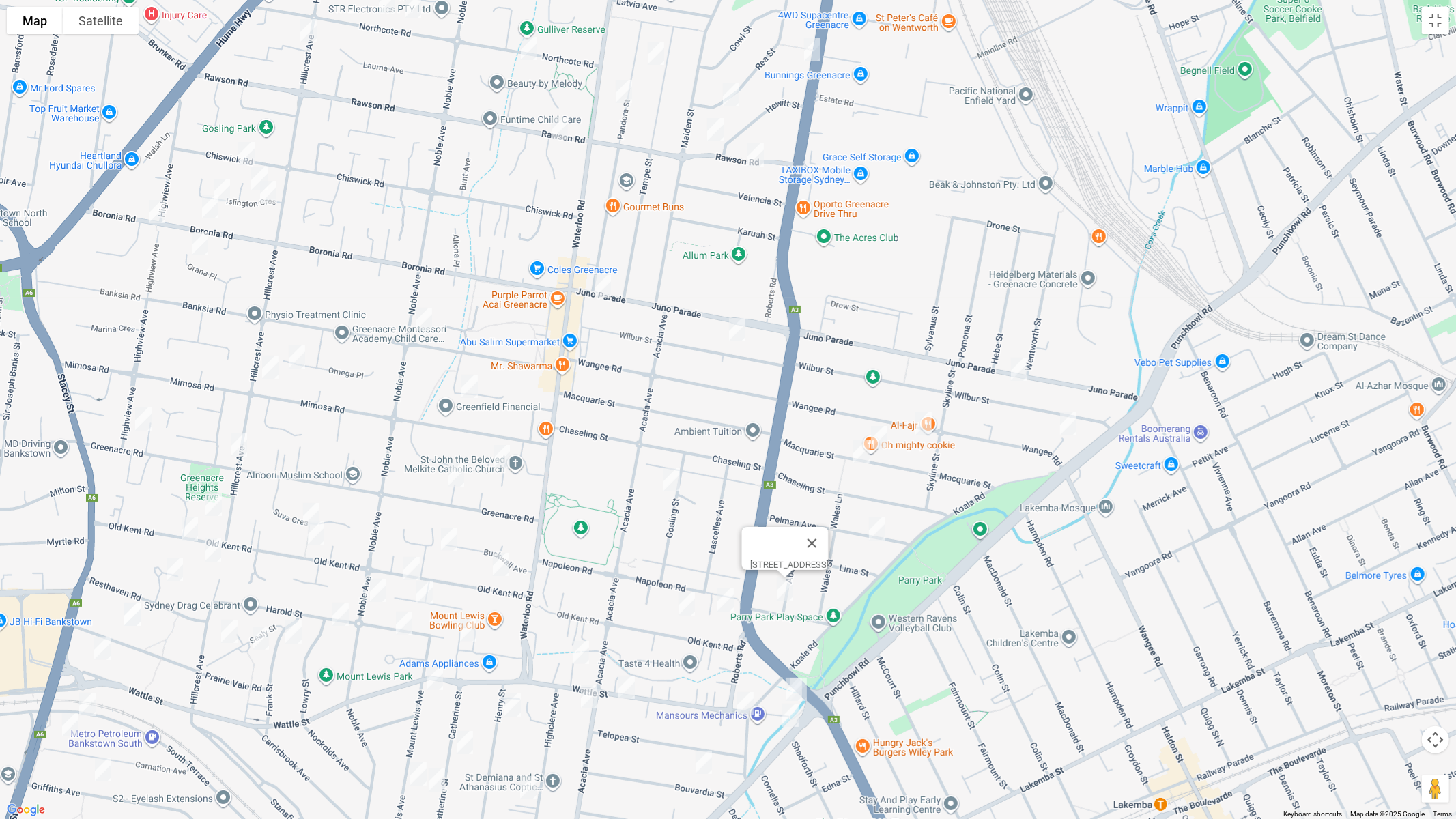
click at [807, 689] on img "5 Park Avenue, PUNCHBOWL NSW 2196" at bounding box center [794, 689] width 28 height 34
click at [812, 683] on div "5 Park Avenue, PUNCHBOWL NSW 2196" at bounding box center [728, 410] width 1456 height 819
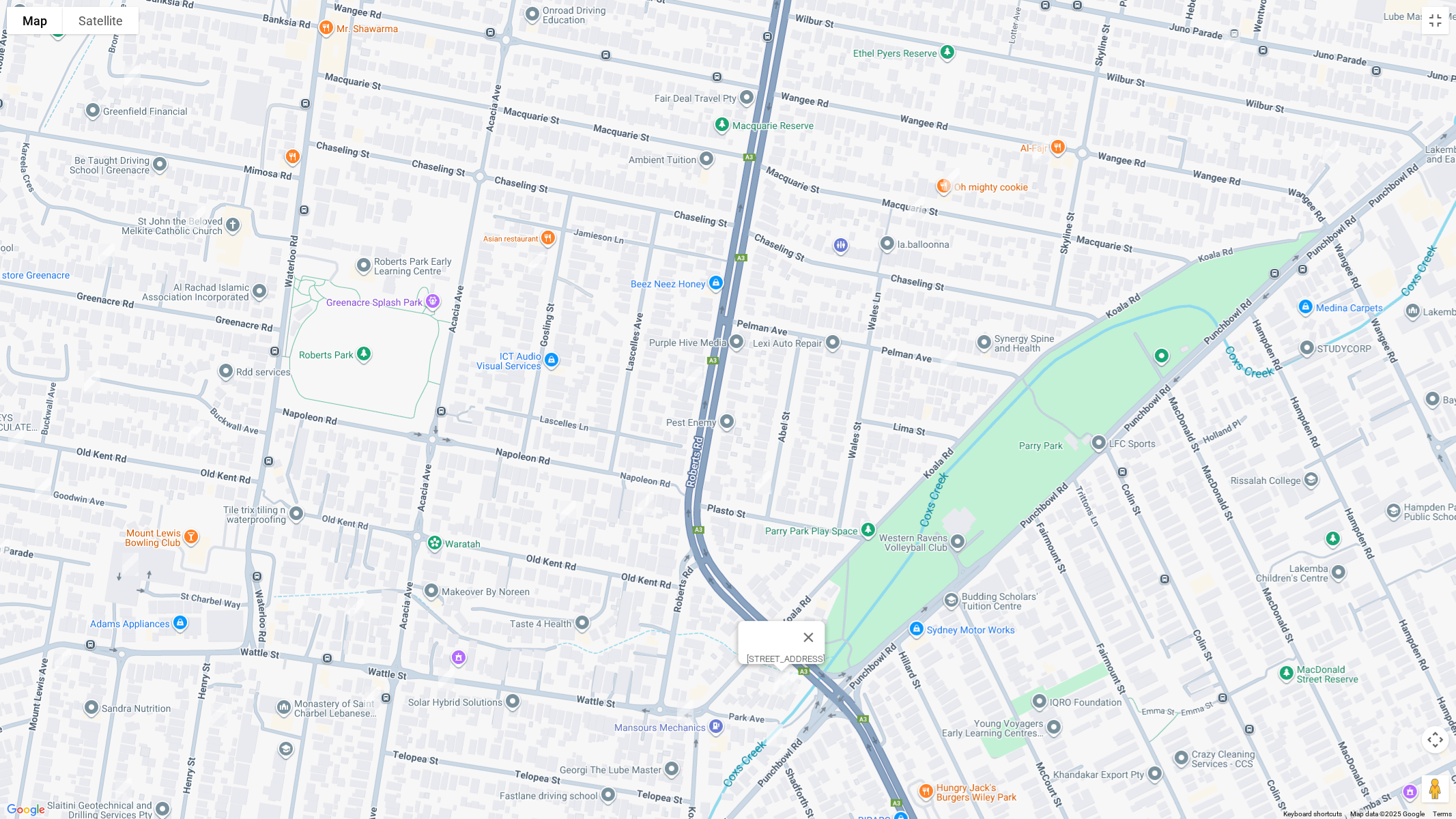
click at [798, 685] on img "3 Park Avenue, PUNCHBOWL NSW 2196" at bounding box center [791, 682] width 28 height 34
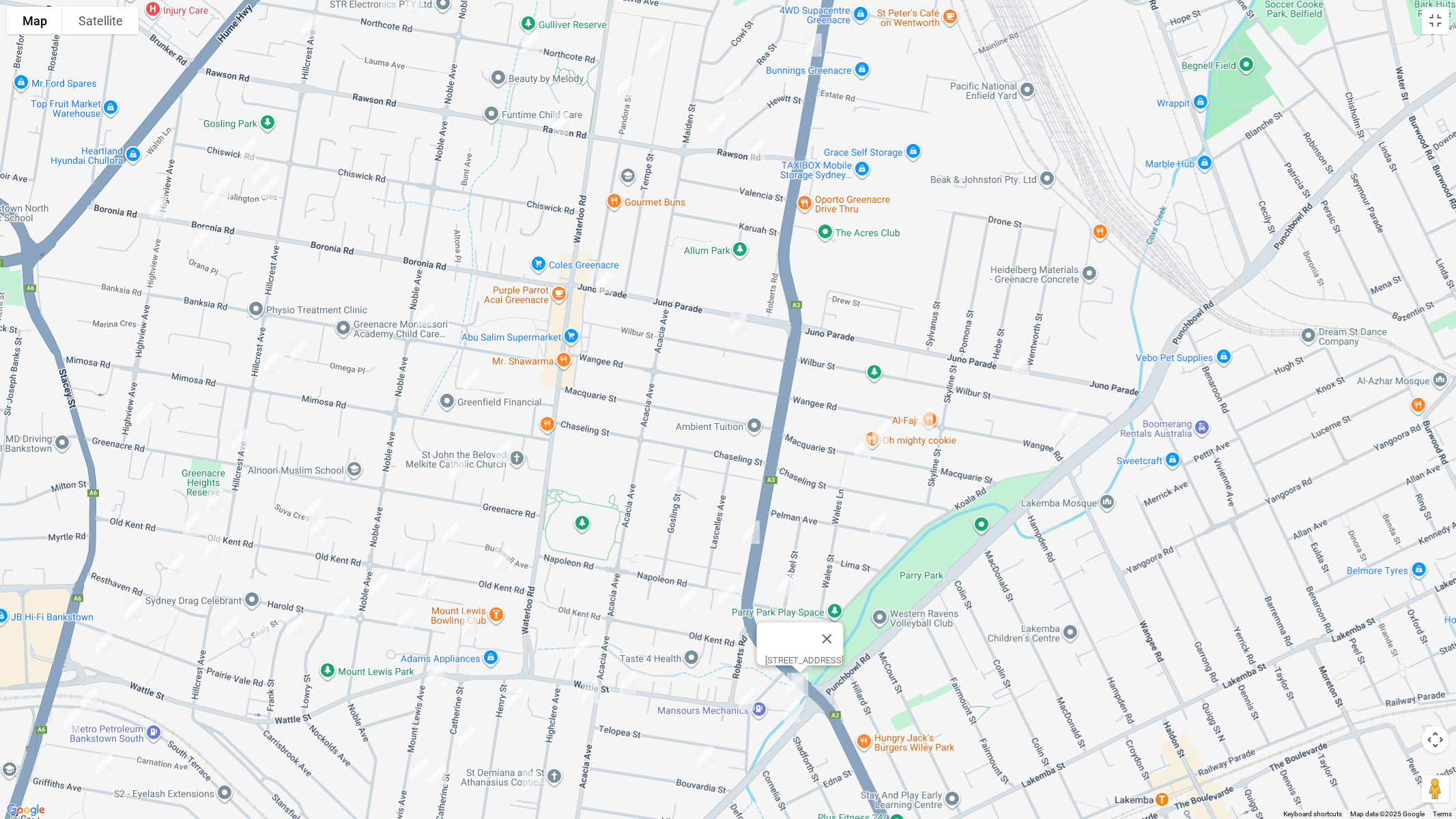
click at [747, 690] on img "52 Koala Road, PUNCHBOWL NSW 2196" at bounding box center [747, 698] width 28 height 34
click at [704, 690] on img "17 Bouvardia Street, PUNCHBOWL NSW 2196" at bounding box center [705, 758] width 28 height 34
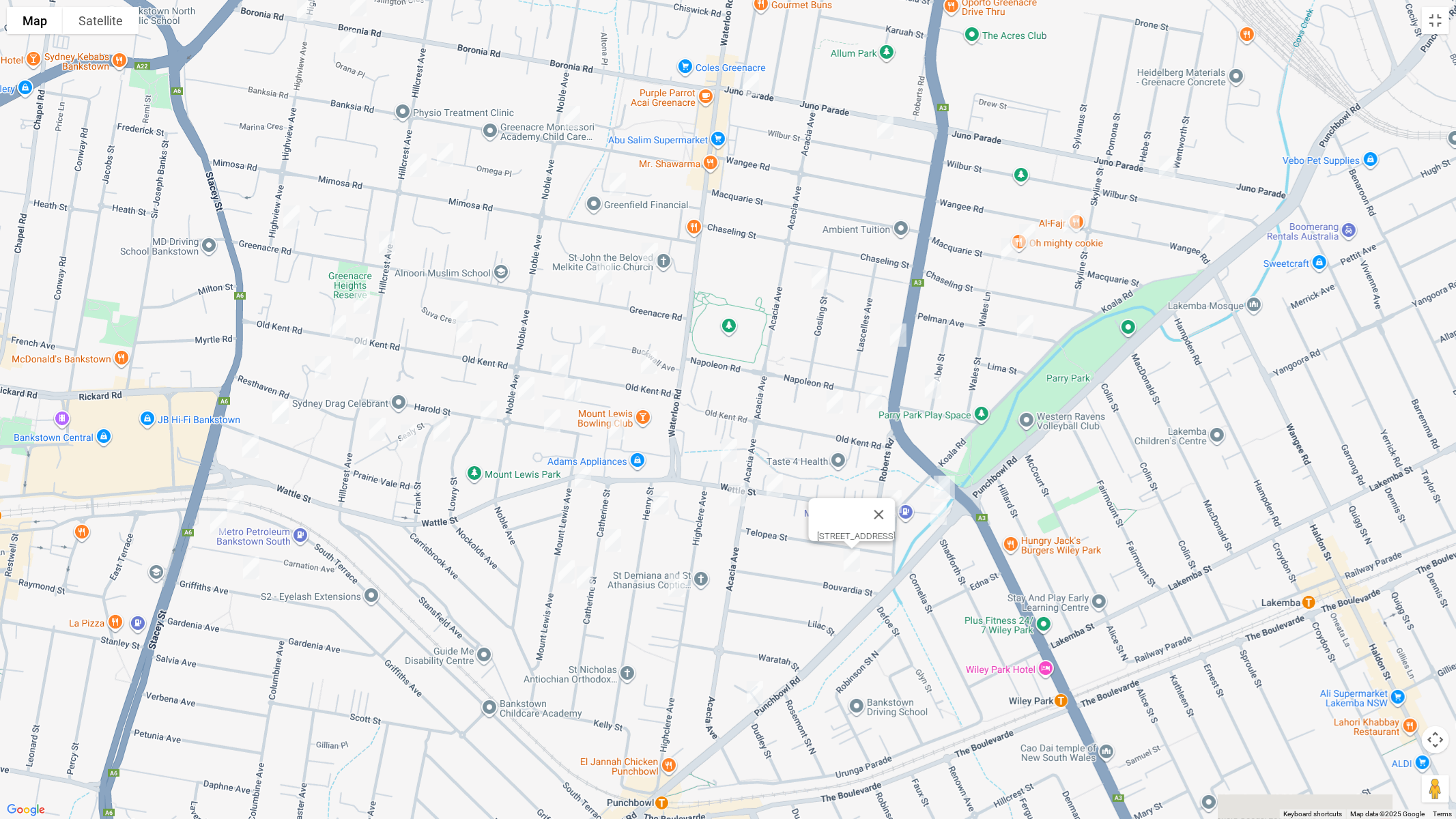
drag, startPoint x: 814, startPoint y: 767, endPoint x: 961, endPoint y: 568, distance: 247.4
click at [961, 568] on div "17 Bouvardia Street, PUNCHBOWL NSW 2196" at bounding box center [728, 410] width 1456 height 819
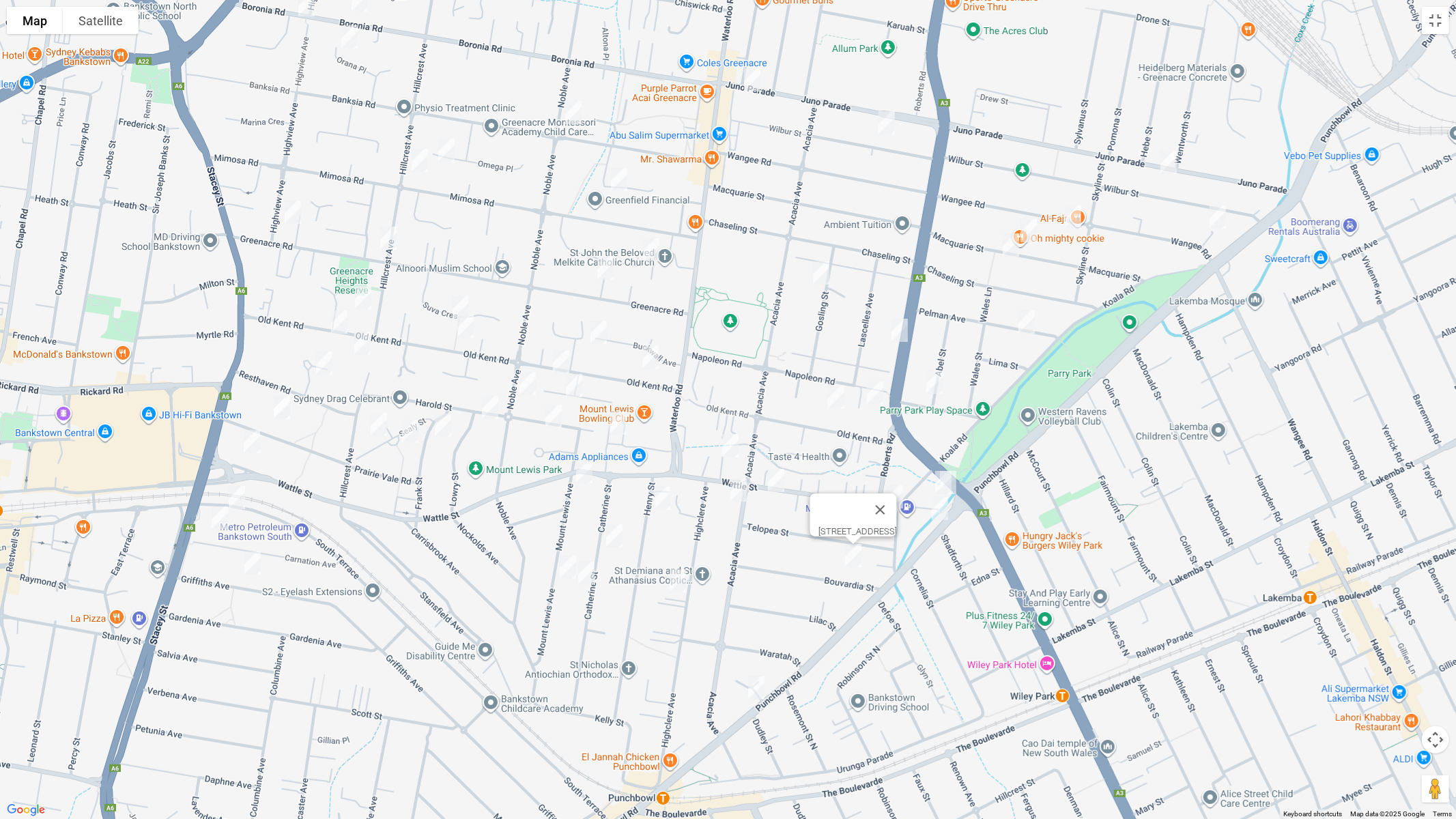
click at [875, 397] on img "12A Napoleon Road, GREENACRE NSW 2190" at bounding box center [875, 393] width 28 height 34
click at [837, 398] on img "19A Old Kent Road, GREENACRE NSW 2190" at bounding box center [836, 397] width 28 height 34
drag, startPoint x: 668, startPoint y: 496, endPoint x: 611, endPoint y: 527, distance: 64.9
click at [668, 496] on img "85 Henry Street, PUNCHBOWL NSW 2196" at bounding box center [662, 498] width 28 height 34
click at [617, 535] on img "63 Catherine Street, PUNCHBOWL NSW 2196" at bounding box center [614, 535] width 28 height 34
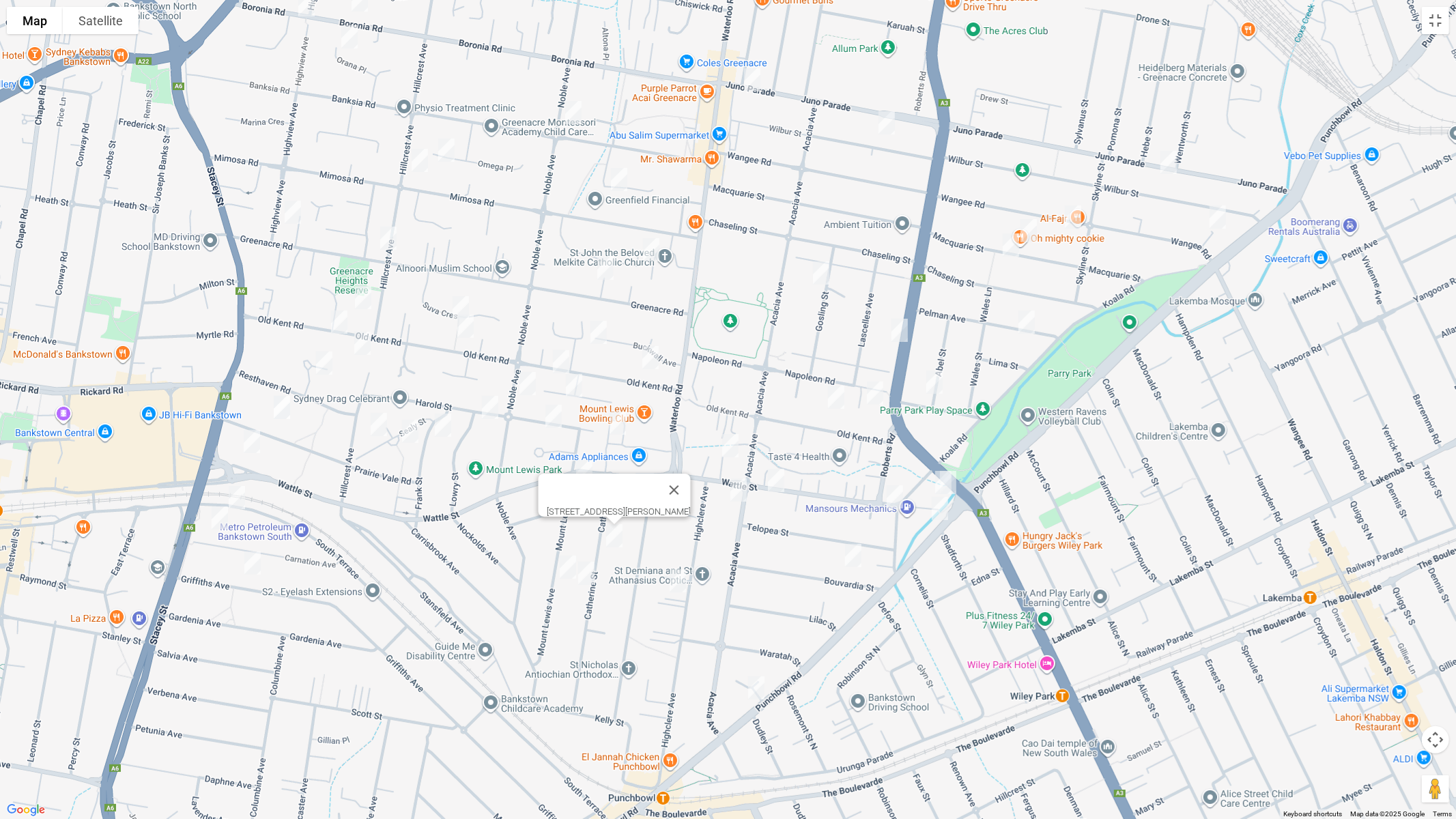
click at [568, 564] on img "57 Mount Lewis Avenue, PUNCHBOWL NSW 2196" at bounding box center [568, 567] width 28 height 34
click at [588, 573] on img "48 Catherine Street, PUNCHBOWL NSW 2196" at bounding box center [586, 573] width 28 height 34
click at [217, 514] on img "49 Carnation Avenue, BANKSTOWN NSW 2200" at bounding box center [220, 518] width 28 height 34
click at [255, 558] on img "157 Griffiths Avenue, BANKSTOWN NSW 2200" at bounding box center [252, 563] width 28 height 34
click at [357, 296] on img "187A Old Kent Road, GREENACRE NSW 2190" at bounding box center [363, 297] width 28 height 34
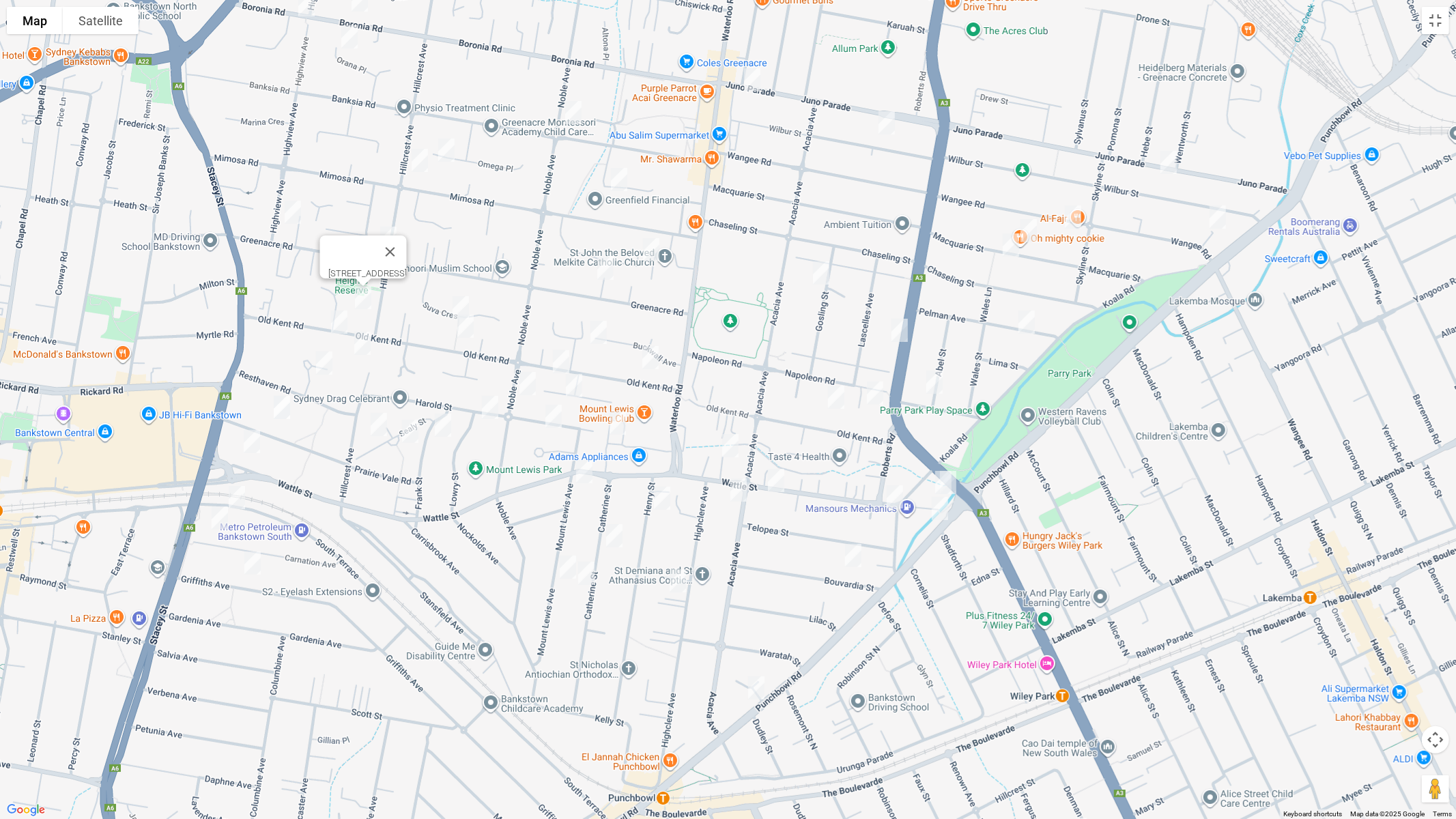
click at [336, 319] on img "204 Old Kent Road, GREENACRE NSW 2190" at bounding box center [339, 322] width 28 height 34
click at [364, 350] on img "160 Hillcrest Avenue, GREENACRE NSW 2190" at bounding box center [362, 343] width 28 height 34
click at [324, 366] on img "2a Hillview Avenue, BANKSTOWN NSW 2200" at bounding box center [324, 363] width 28 height 34
click at [281, 409] on img "14 Prairie Vale Road, BANKSTOWN NSW 2200" at bounding box center [282, 407] width 28 height 34
click at [379, 418] on img "28 Sealy Street, MOUNT LEWIS NSW 2190" at bounding box center [379, 424] width 28 height 34
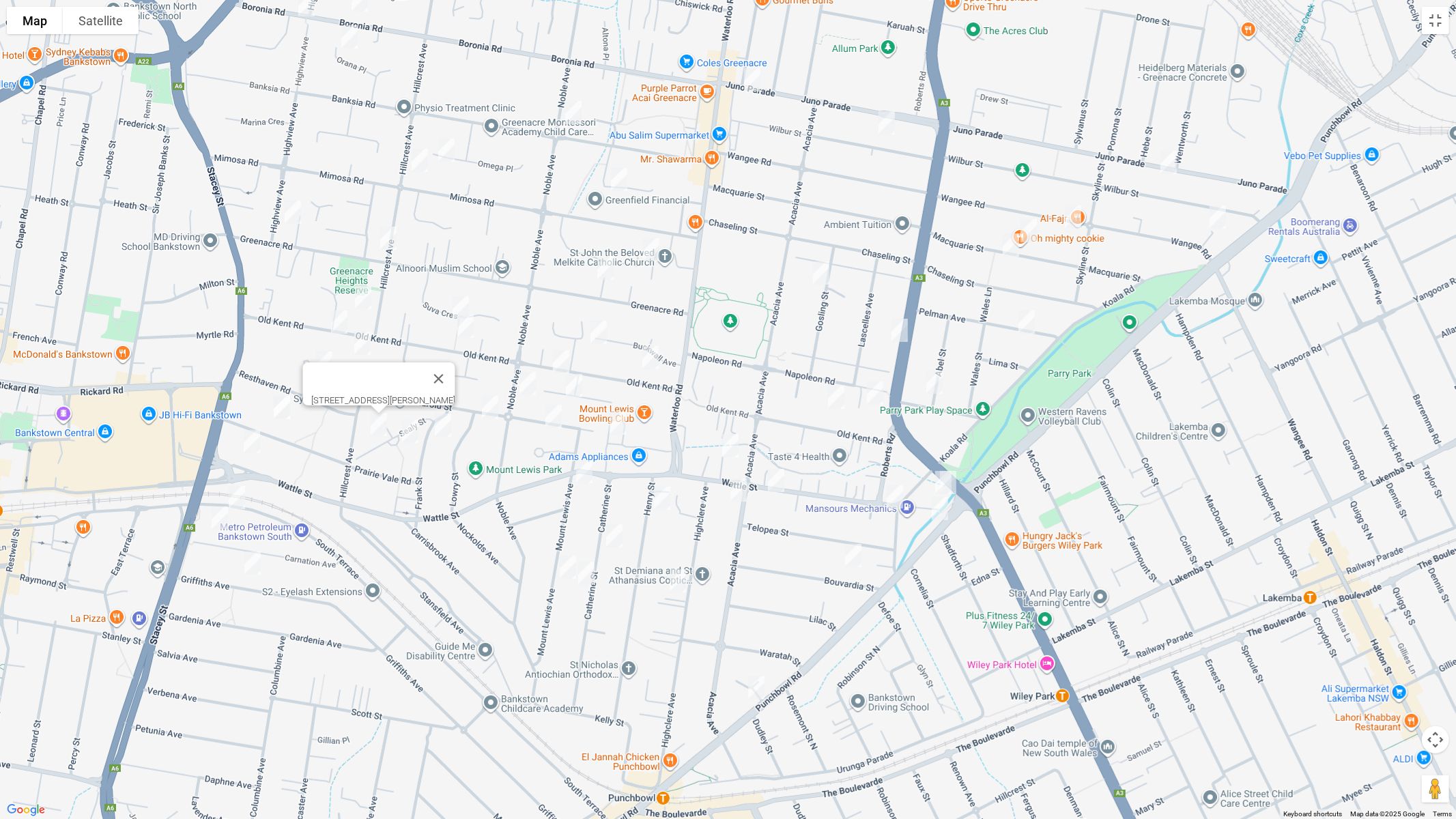
click at [414, 436] on img "7 Sealy Street, MOUNT LEWIS NSW 2190" at bounding box center [410, 431] width 28 height 34
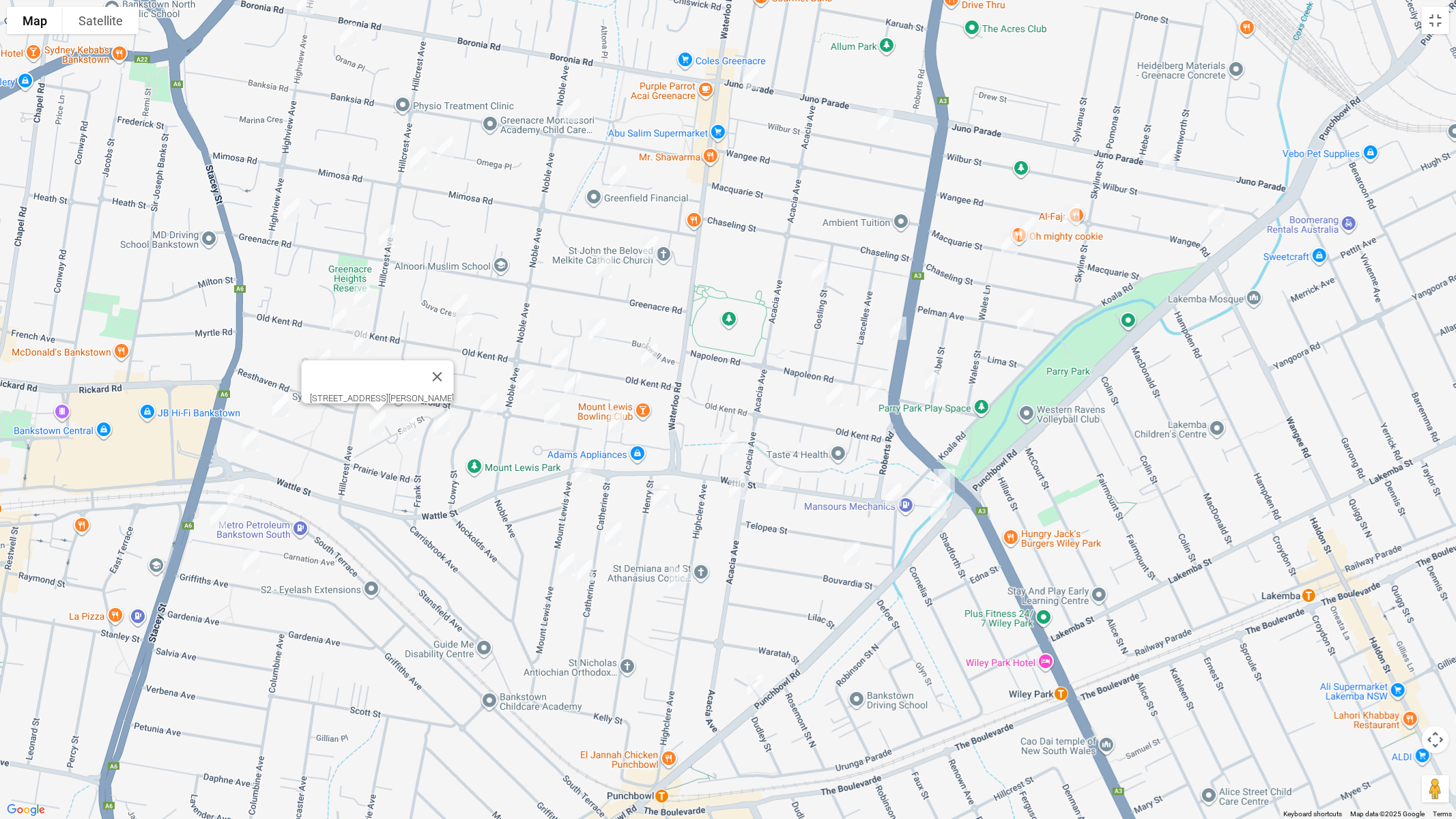
click at [406, 428] on img "7 Sealy Street, MOUNT LEWIS NSW 2190" at bounding box center [409, 429] width 28 height 34
click at [444, 424] on img "9 Frank Street, MOUNT LEWIS NSW 2190" at bounding box center [442, 423] width 28 height 34
click at [485, 414] on img "3 Harold Street, MOUNT LEWIS NSW 2190" at bounding box center [489, 405] width 28 height 34
click at [553, 419] on img "11 Cooeeyana Parade, MOUNT LEWIS NSW 2190" at bounding box center [552, 414] width 28 height 34
click at [617, 422] on img "8 Corandirk Lane, PUNCHBOWL NSW 2196" at bounding box center [616, 421] width 28 height 34
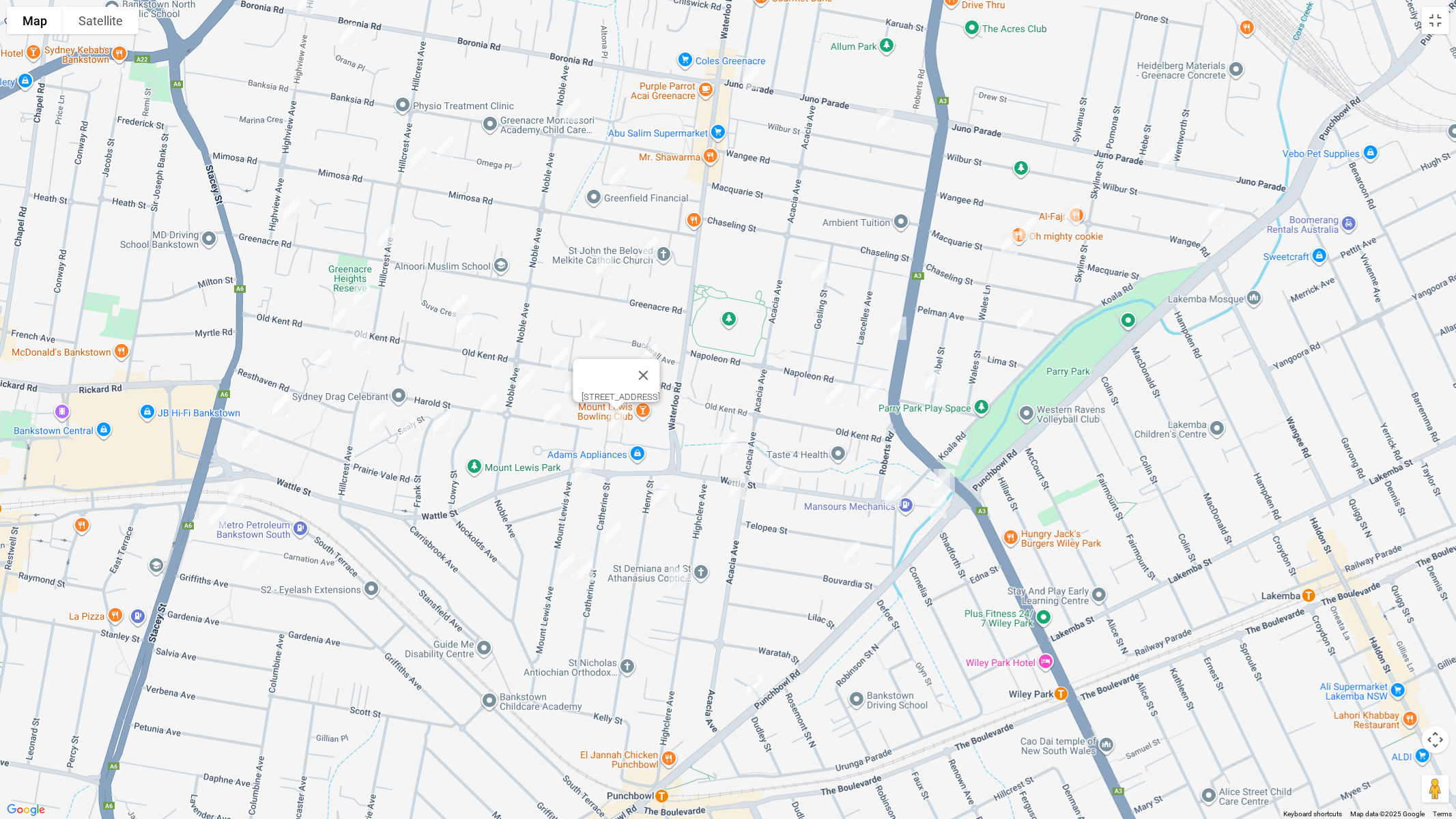
drag, startPoint x: 590, startPoint y: 473, endPoint x: 591, endPoint y: 460, distance: 13.0
click at [588, 474] on img "103 Mount Lewis Avenue, PUNCHBOWL NSW 2196" at bounding box center [583, 470] width 28 height 34
click at [586, 464] on img "103 Mount Lewis Avenue, PUNCHBOWL NSW 2196" at bounding box center [583, 470] width 28 height 34
click at [651, 359] on img "65 Old Kent Road, GREENACRE NSW 2190" at bounding box center [649, 355] width 28 height 34
click at [562, 361] on img "112 Old Kent Road, MOUNT LEWIS NSW 2190" at bounding box center [560, 359] width 28 height 34
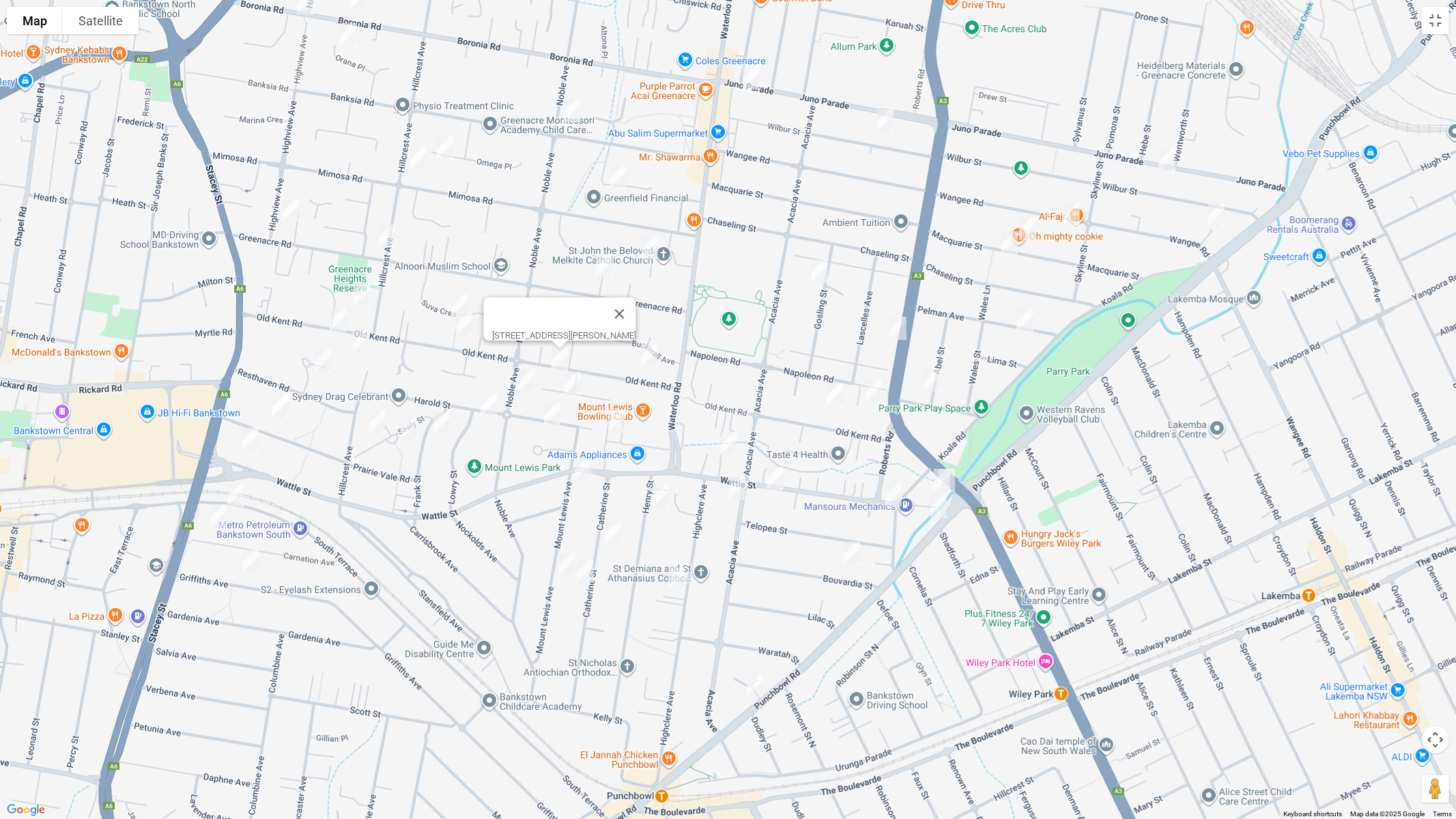
click at [576, 378] on img "12 Goodwin Avenue, MOUNT LEWIS NSW 2190" at bounding box center [572, 383] width 28 height 34
click at [523, 386] on img "57 Noble Avenue, MOUNT LEWIS NSW 2190" at bounding box center [526, 381] width 28 height 34
drag, startPoint x: 610, startPoint y: 328, endPoint x: 588, endPoint y: 334, distance: 22.8
click at [602, 328] on button "Close" at bounding box center [586, 335] width 32 height 32
click at [596, 330] on img "23 Buckwall Avenue, GREENACRE NSW 2190" at bounding box center [597, 330] width 28 height 34
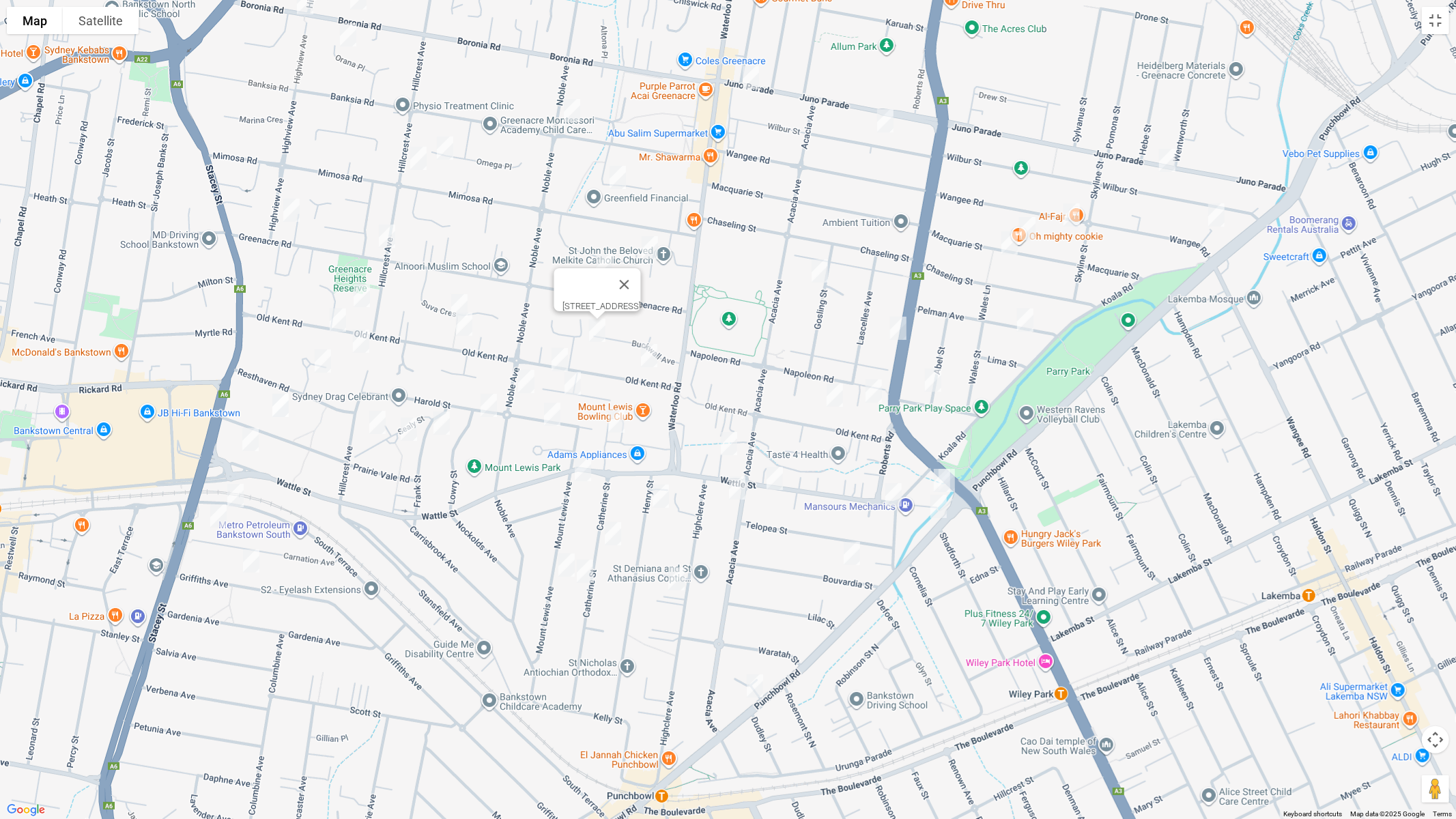
click at [457, 301] on img "25 Suva Crescent, GREENACRE NSW 2190" at bounding box center [459, 306] width 28 height 34
click at [464, 320] on img "151 Old Kent Road, GREENACRE NSW 2190" at bounding box center [464, 324] width 28 height 34
click at [1433, 28] on button "Toggle fullscreen view" at bounding box center [1436, 20] width 28 height 28
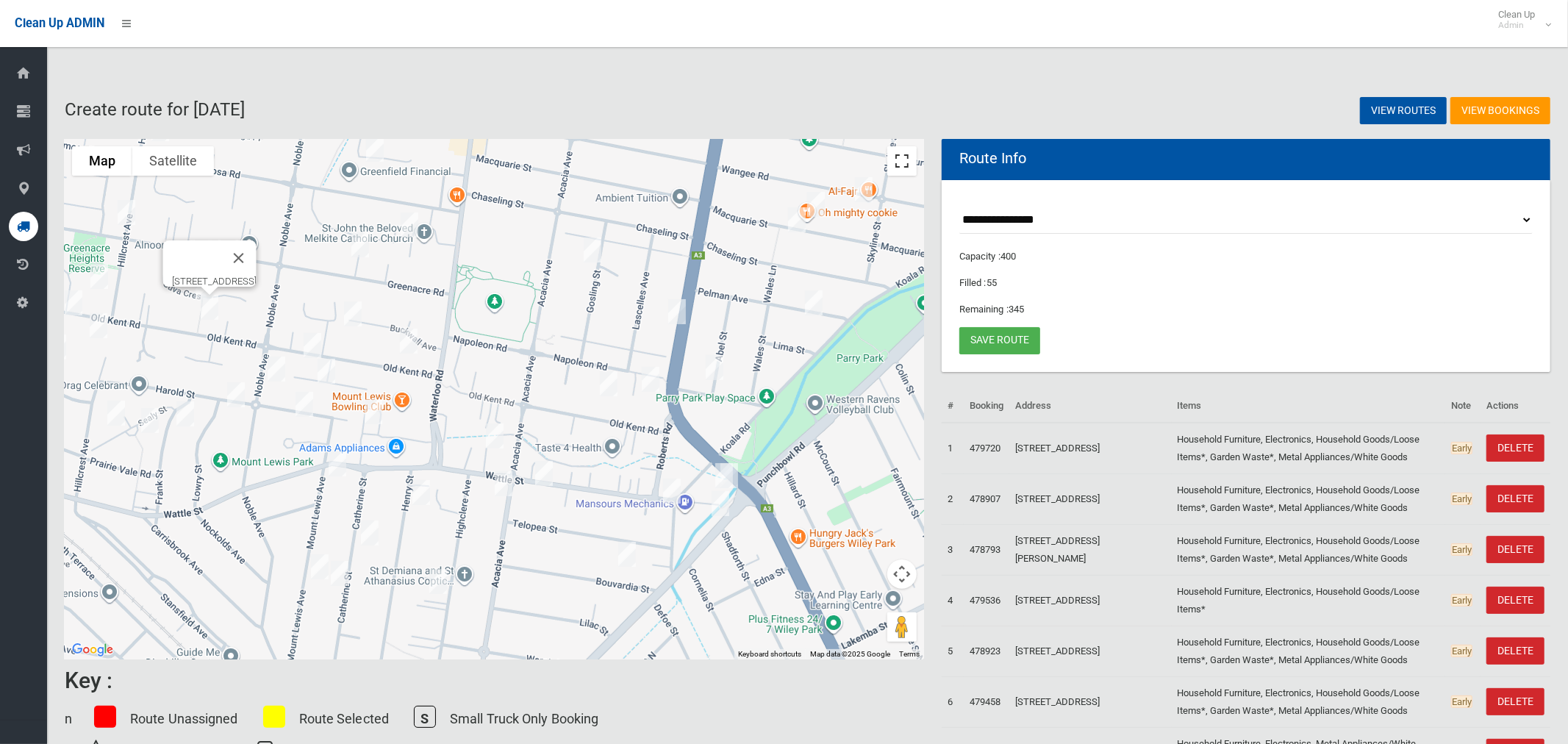
click at [908, 166] on button "Toggle fullscreen view" at bounding box center [902, 161] width 30 height 30
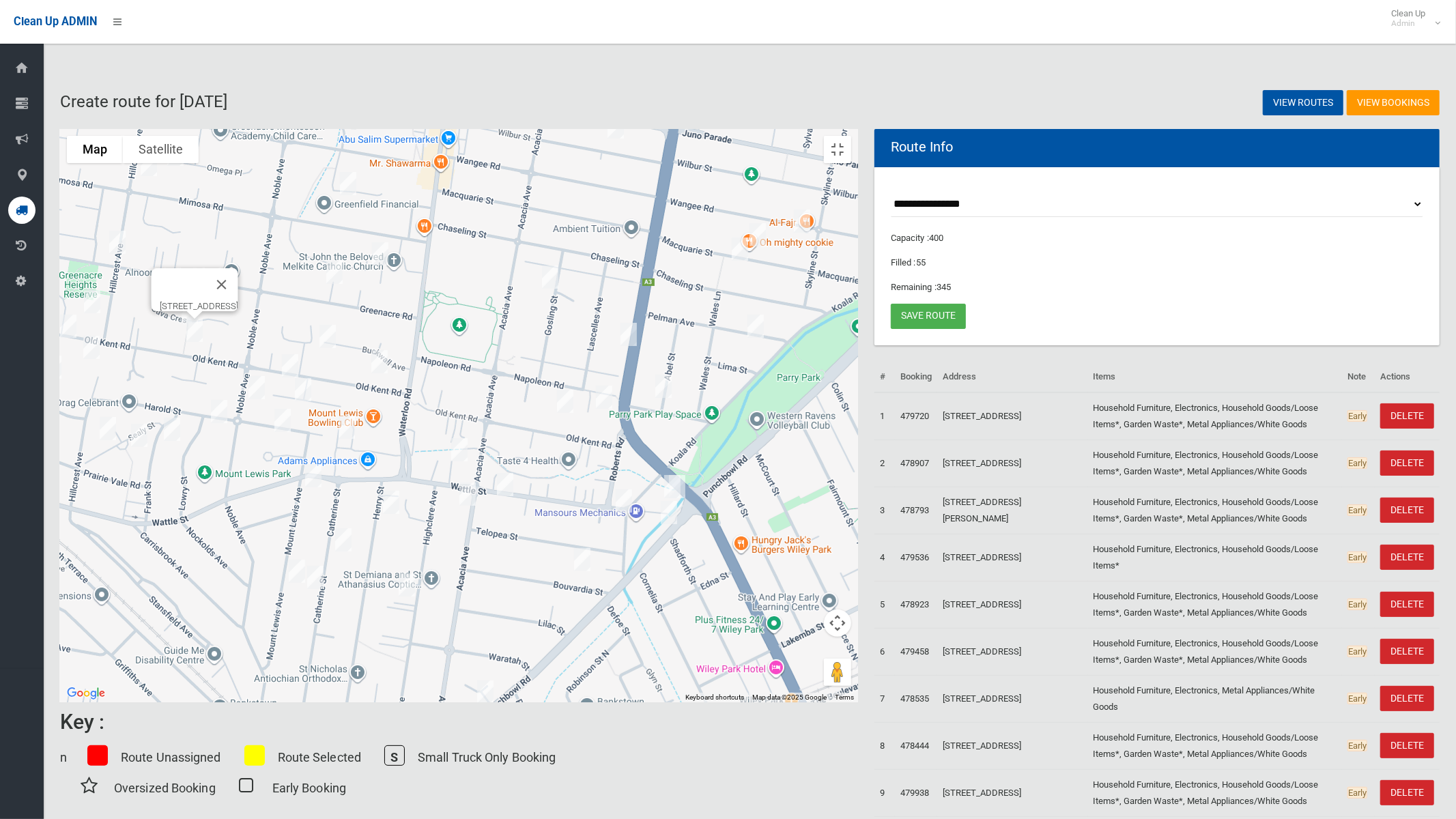
click at [564, 270] on img "30 Gosling Street, GREENACRE NSW 2190" at bounding box center [550, 277] width 28 height 34
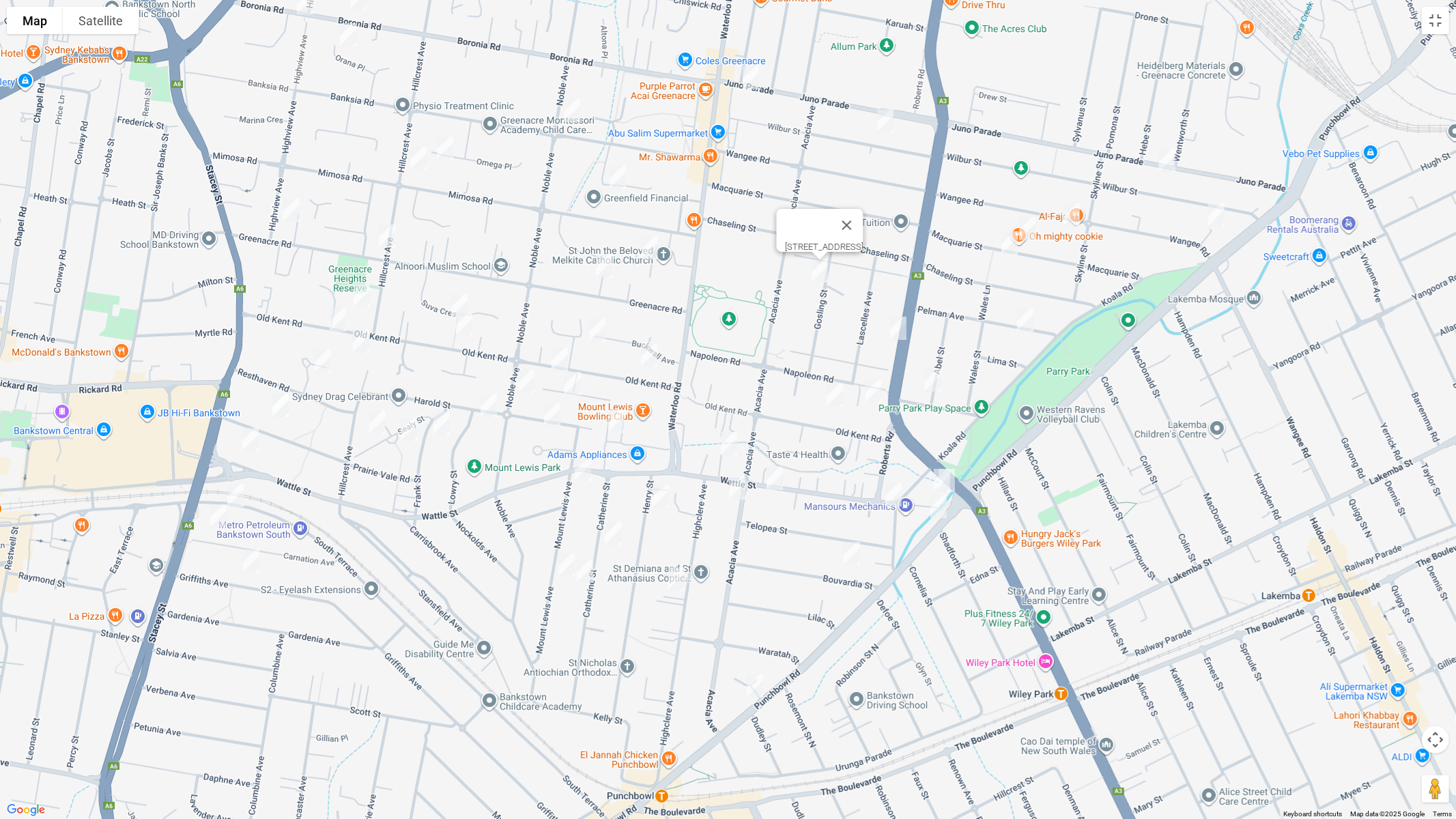
drag, startPoint x: 651, startPoint y: 248, endPoint x: 643, endPoint y: 249, distance: 8.1
click at [649, 248] on img "31 Kareela Crescent, GREENACRE NSW 2190" at bounding box center [650, 248] width 28 height 34
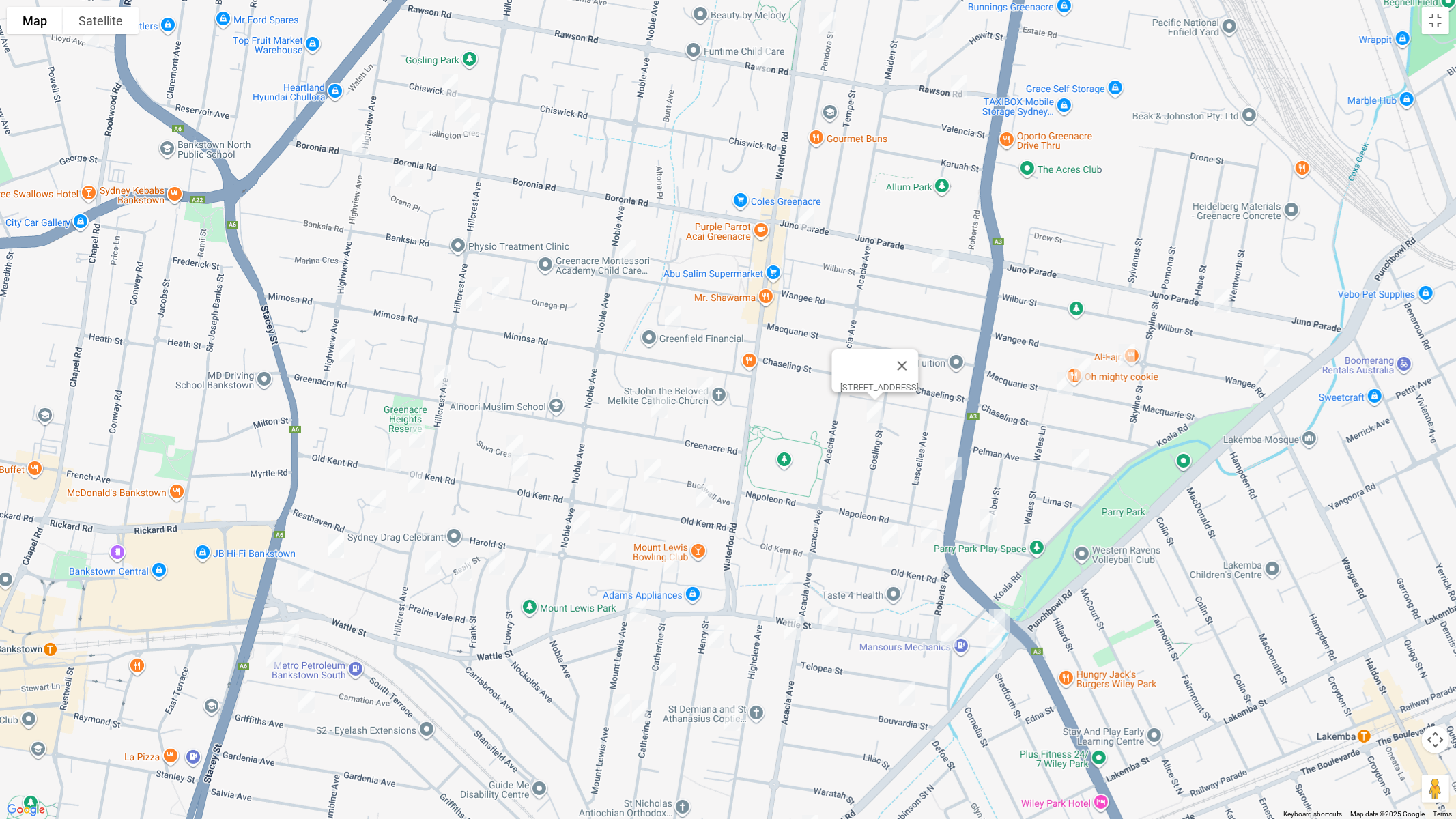
drag, startPoint x: 738, startPoint y: 376, endPoint x: 772, endPoint y: 470, distance: 100.0
click at [772, 470] on div "[STREET_ADDRESS]" at bounding box center [728, 410] width 1456 height 819
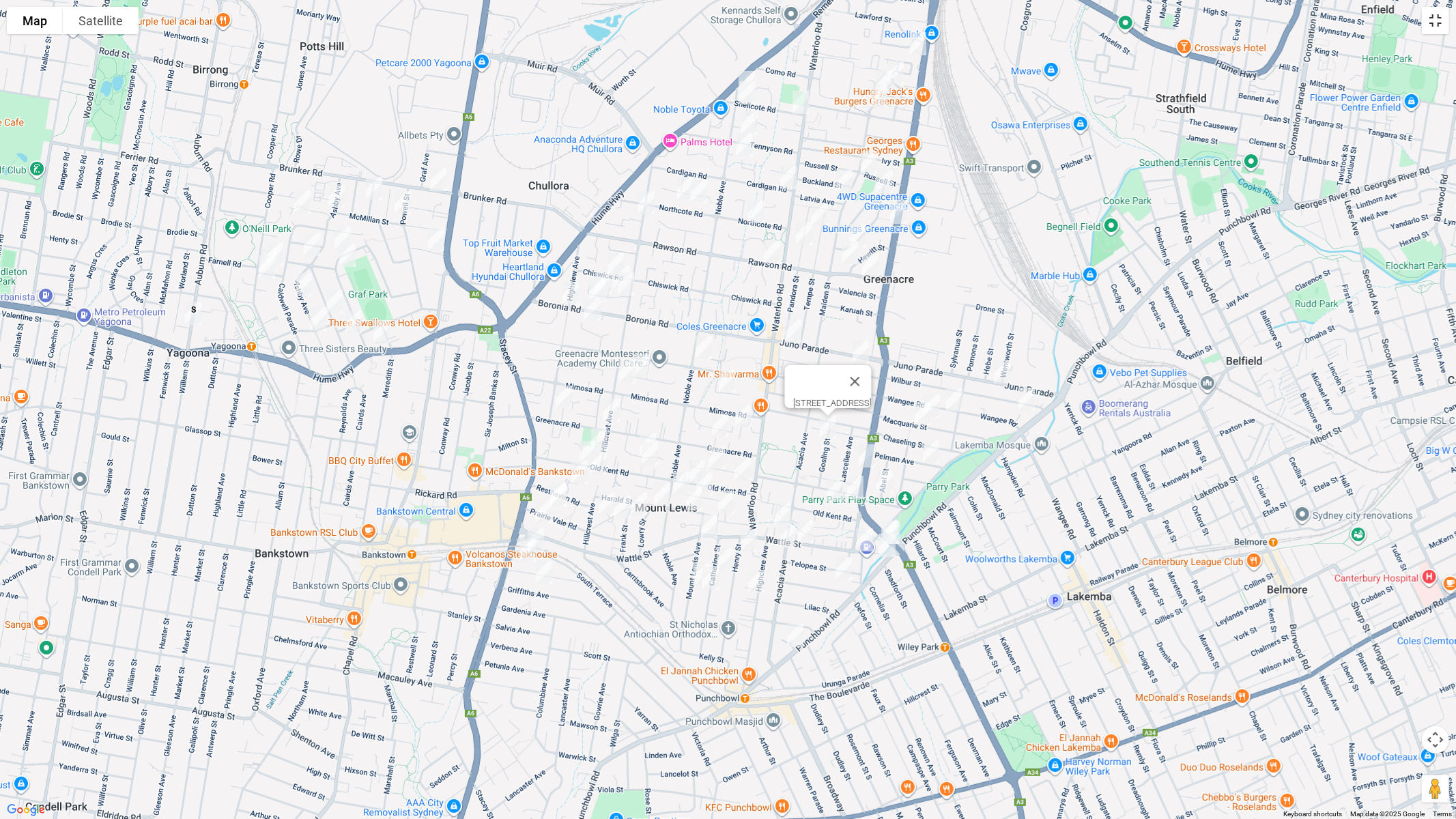
click at [1438, 23] on button "Toggle fullscreen view" at bounding box center [1436, 20] width 28 height 28
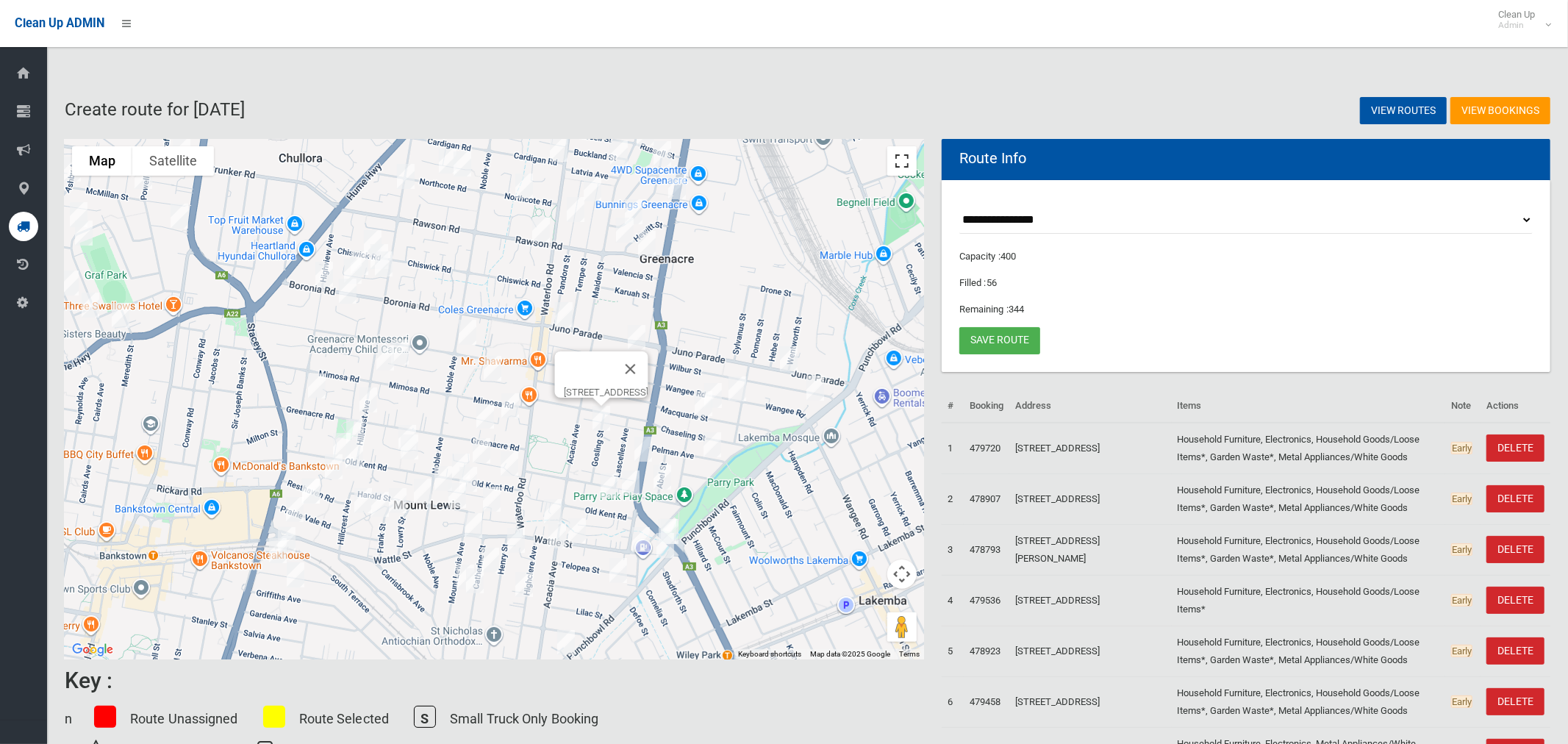
click at [898, 154] on button "Toggle fullscreen view" at bounding box center [902, 161] width 30 height 30
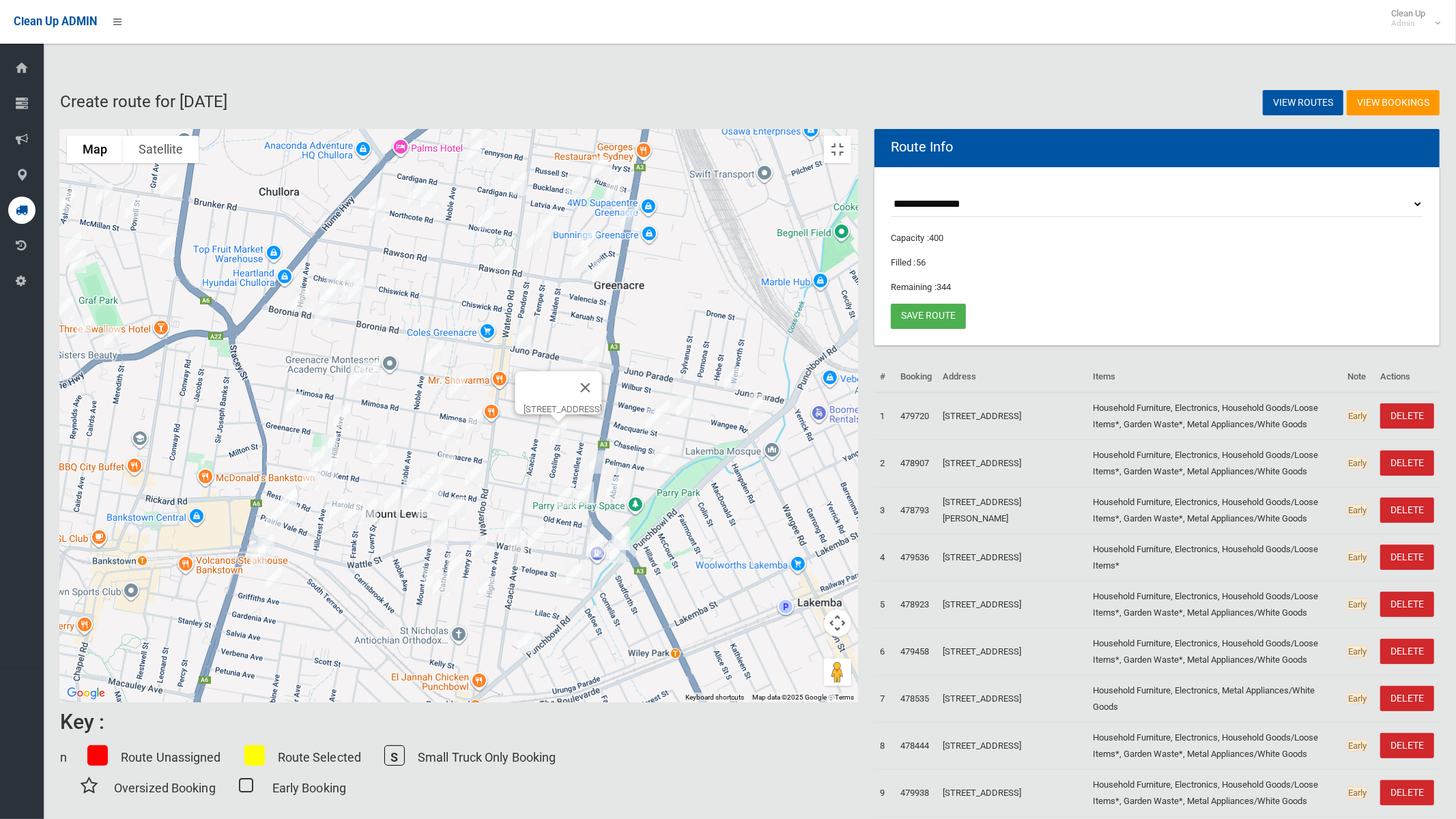
click at [487, 416] on img "31 Kareela Crescent, GREENACRE NSW 2190" at bounding box center [473, 422] width 28 height 34
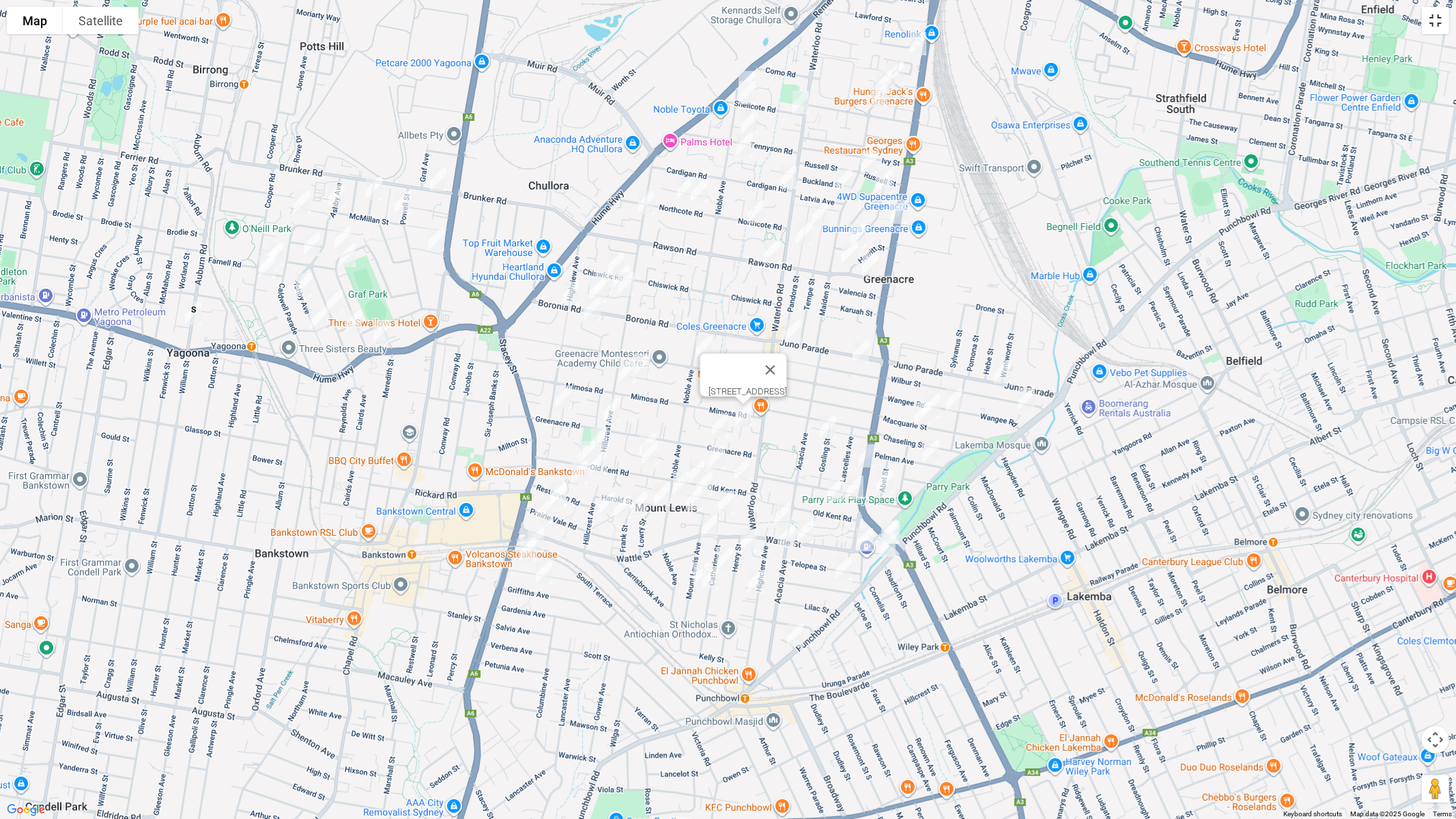
click at [1439, 23] on button "Toggle fullscreen view" at bounding box center [1436, 20] width 28 height 28
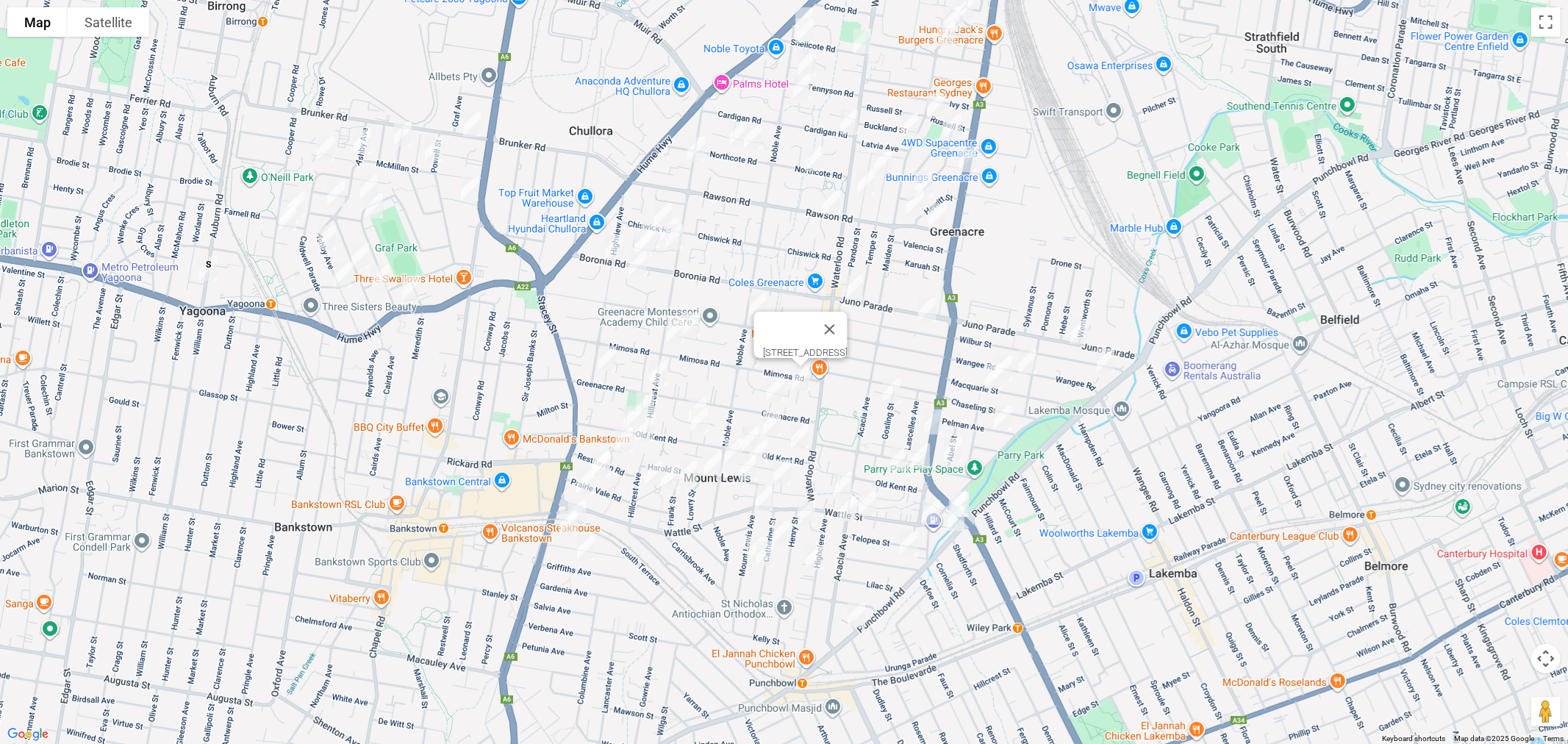
click at [1023, 333] on link "Save route" at bounding box center [1000, 341] width 81 height 27
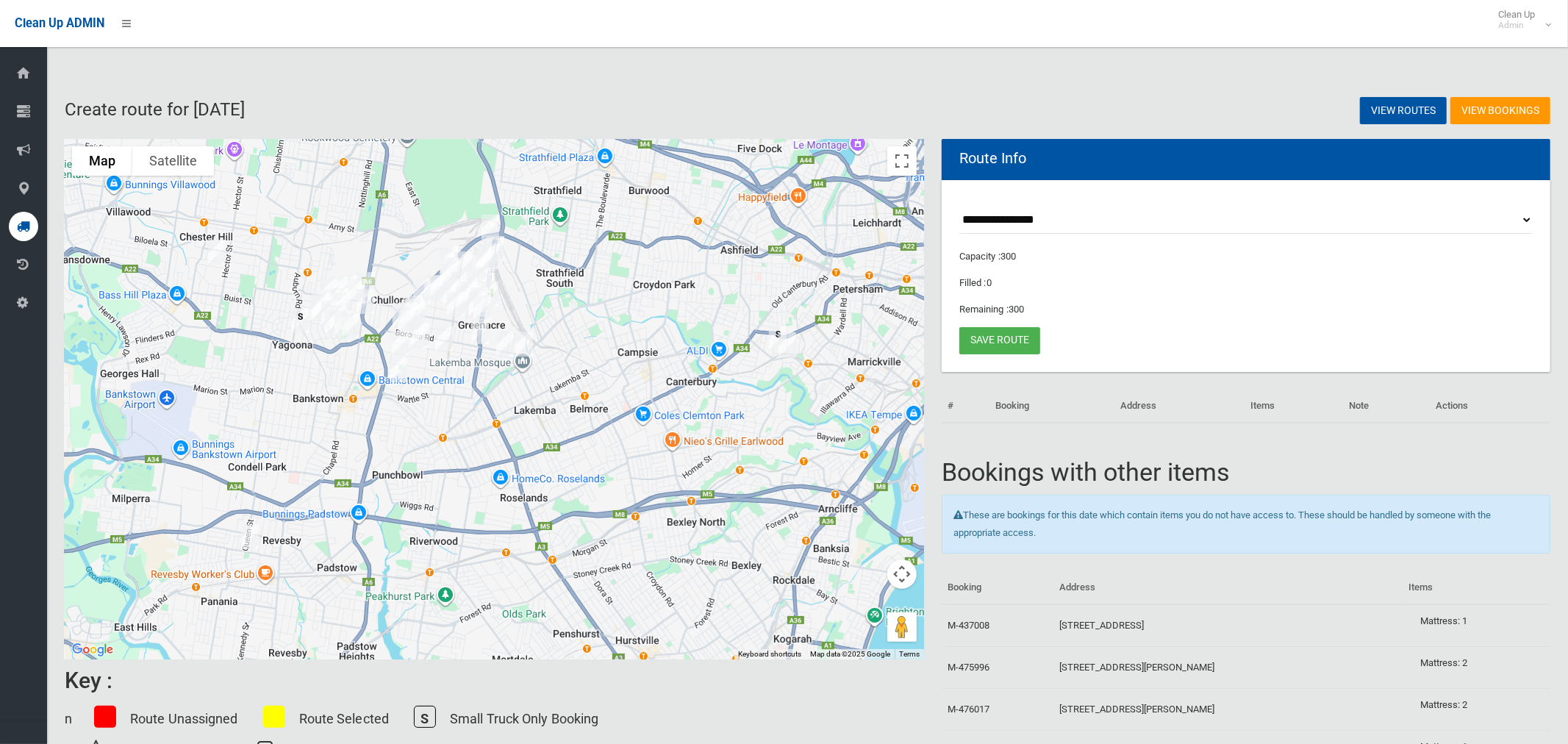
click at [1032, 221] on select "**********" at bounding box center [1246, 221] width 574 height 27
select select "*****"
click at [959, 207] on select "**********" at bounding box center [1246, 221] width 574 height 27
click at [907, 161] on button "Toggle fullscreen view" at bounding box center [902, 161] width 30 height 30
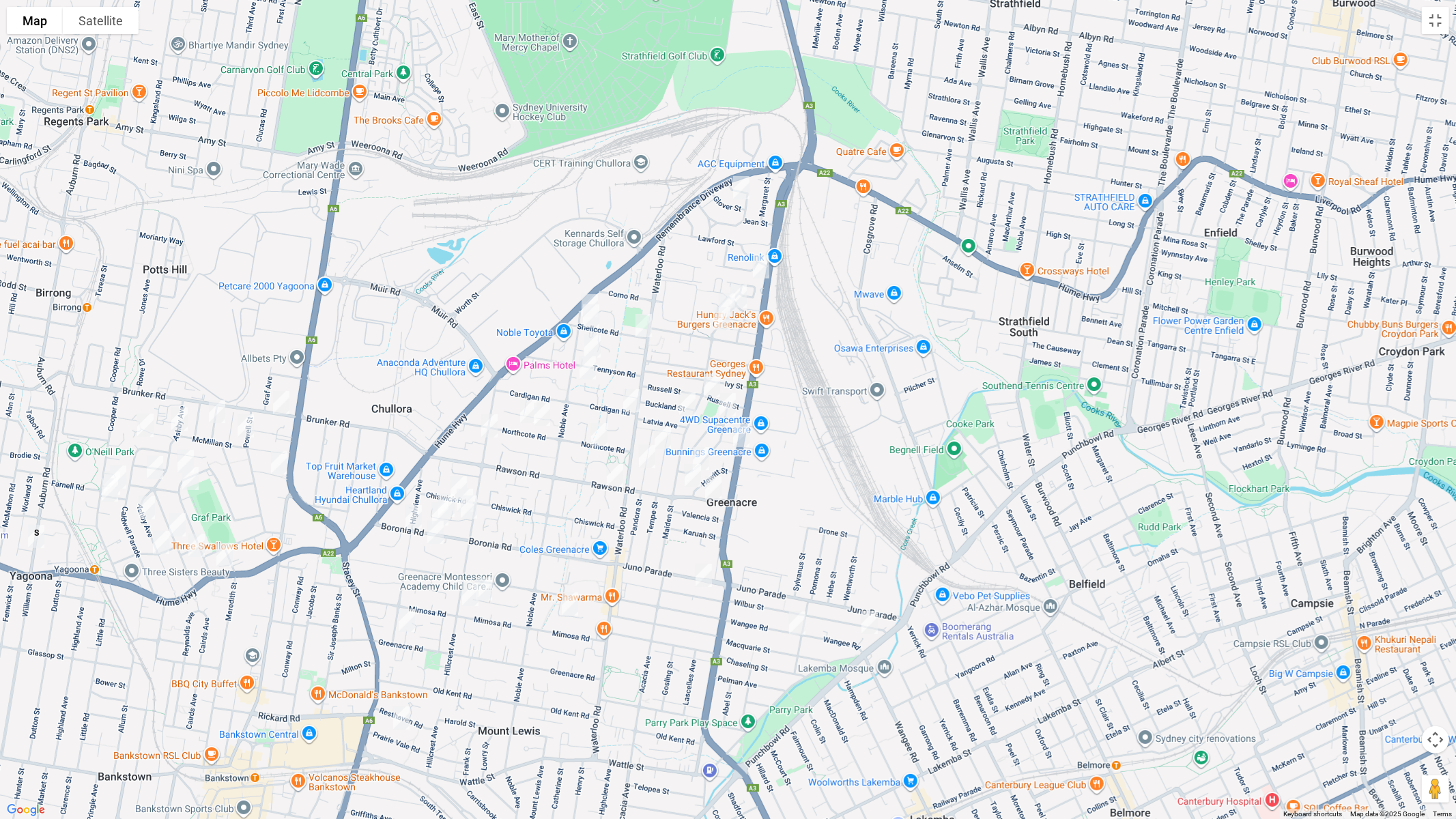
click at [740, 430] on img "148 Roberts Road, GREENACRE NSW 2190" at bounding box center [741, 435] width 28 height 34
click at [615, 473] on img "39 Rawson Road, GREENACRE NSW 2190" at bounding box center [615, 474] width 28 height 34
drag, startPoint x: 688, startPoint y: 472, endPoint x: 704, endPoint y: 486, distance: 21.3
click at [688, 472] on img "20 Rawson Road, GREENACRE NSW 2190" at bounding box center [693, 475] width 28 height 34
click at [715, 490] on img "9 Rawson Road, GREENACRE NSW 2190" at bounding box center [714, 488] width 28 height 34
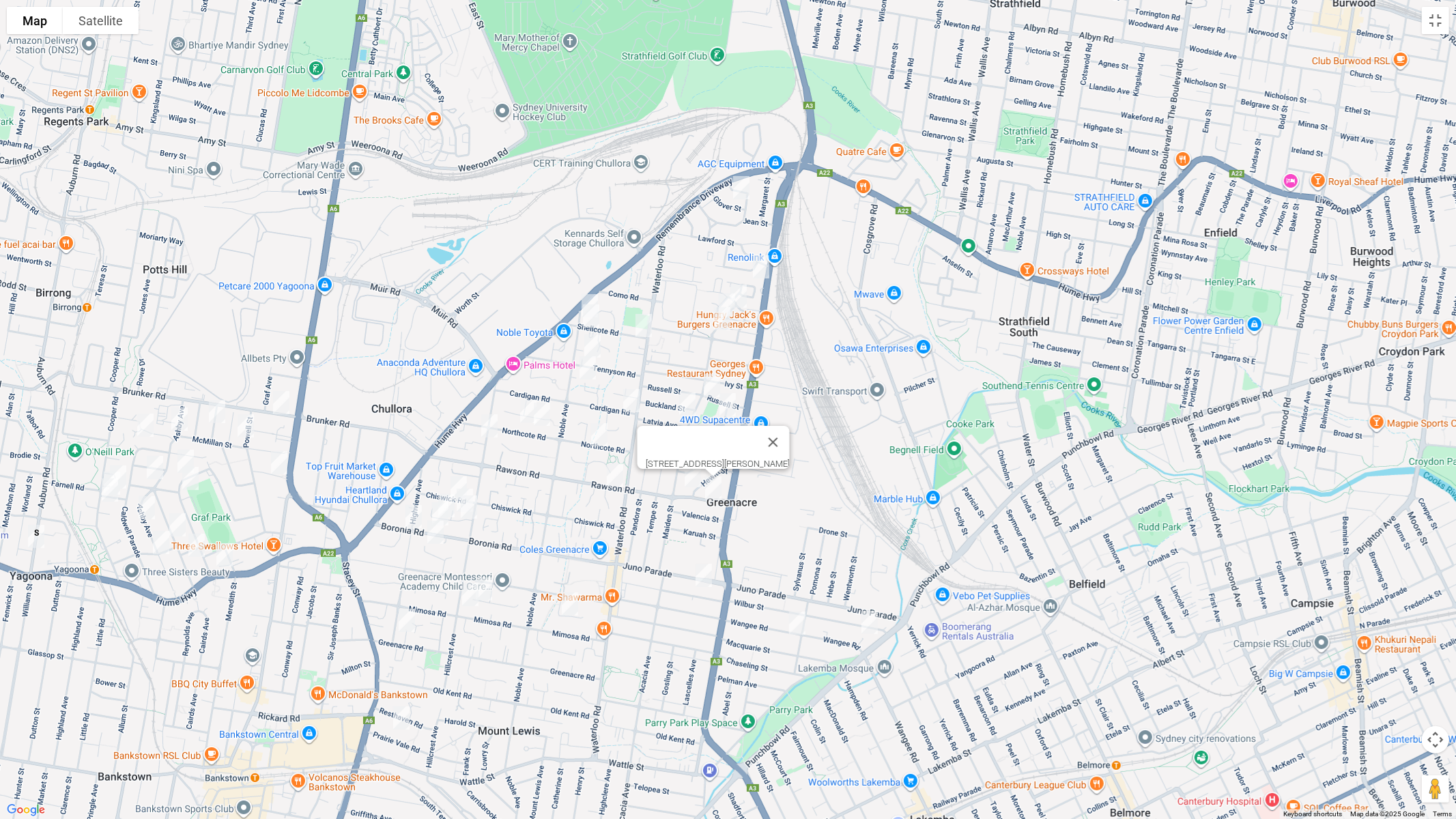
click at [592, 289] on img "307B Noble Avenue, GREENACRE NSW 2190" at bounding box center [590, 306] width 28 height 34
click at [435, 508] on img "151 Boronia Road, GREENACRE NSW 2190" at bounding box center [440, 514] width 28 height 34
click at [867, 626] on img "1/97 Wangee Road, GREENACRE NSW 2190" at bounding box center [870, 622] width 28 height 34
drag, startPoint x: 868, startPoint y: 620, endPoint x: 800, endPoint y: 628, distance: 68.5
click at [865, 621] on img "1/97 Wangee Road, GREENACRE NSW 2190" at bounding box center [870, 621] width 28 height 34
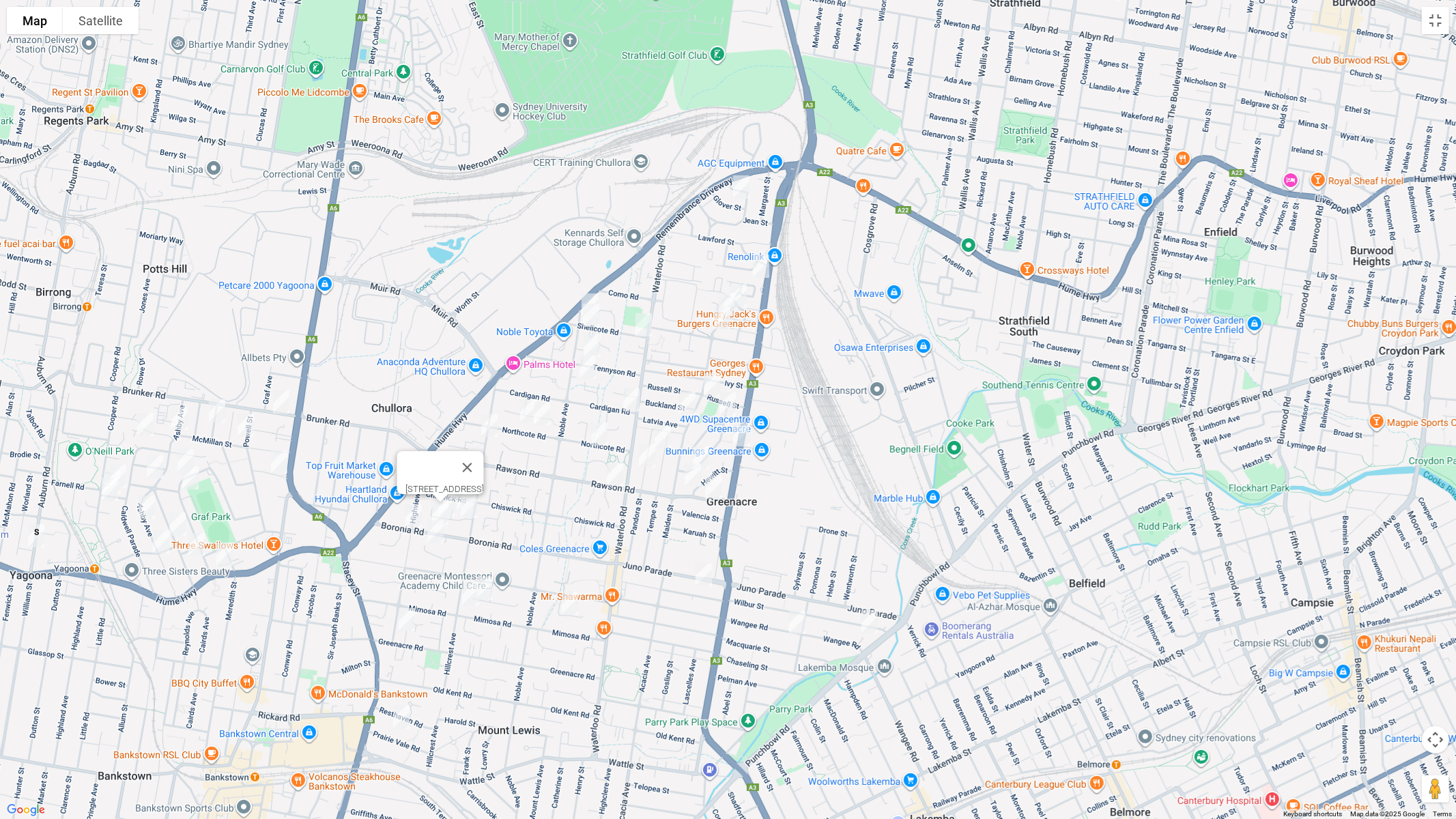
click at [875, 621] on img "1/97 Wangee Road, GREENACRE NSW 2190" at bounding box center [870, 621] width 28 height 34
click at [793, 621] on img "162 Wangee Road, GREENACRE NSW 2190" at bounding box center [797, 622] width 28 height 34
click at [799, 623] on img "162 Wangee Road, GREENACRE NSW 2190" at bounding box center [797, 622] width 28 height 34
click at [409, 614] on img "1 Highview Avenue, GREENACRE NSW 2190" at bounding box center [407, 619] width 28 height 34
click at [401, 690] on img "14 Prairie Vale Road, BANKSTOWN NSW 2200" at bounding box center [401, 717] width 28 height 34
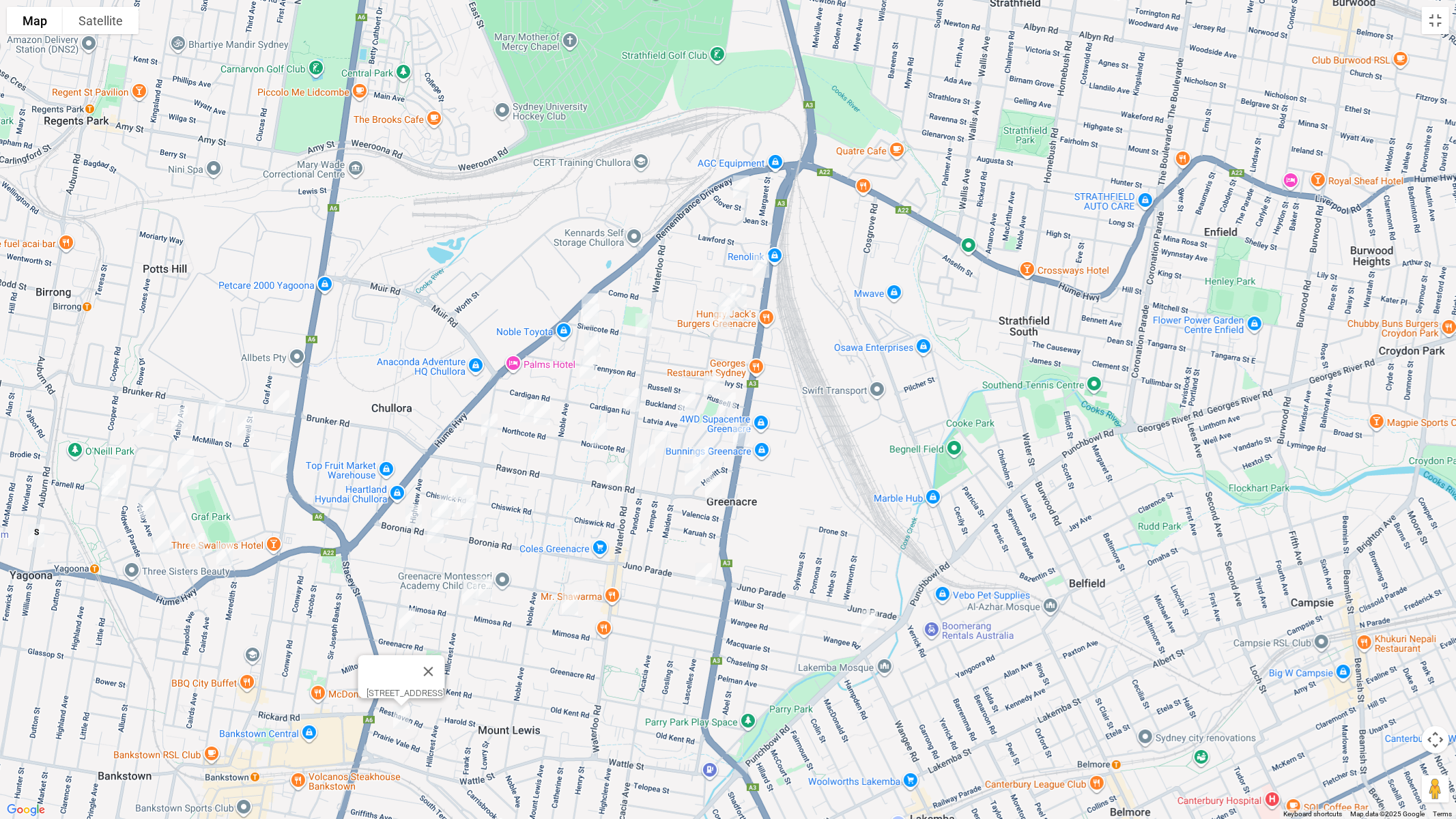
click at [574, 604] on img "15 Bromley Avenue, GREENACRE NSW 2190" at bounding box center [570, 603] width 28 height 34
click at [702, 574] on img "146 Wilbur Street, GREENACRE NSW 2190" at bounding box center [704, 575] width 28 height 34
click at [746, 188] on img "12 Glover Street, GREENACRE NSW 2190" at bounding box center [741, 187] width 28 height 34
click at [765, 263] on img "24 Mc Donald Way, GREENACRE NSW 2190" at bounding box center [761, 266] width 28 height 34
click at [742, 298] on img "1 Mahogany Way, GREENACRE NSW 2190" at bounding box center [738, 295] width 28 height 34
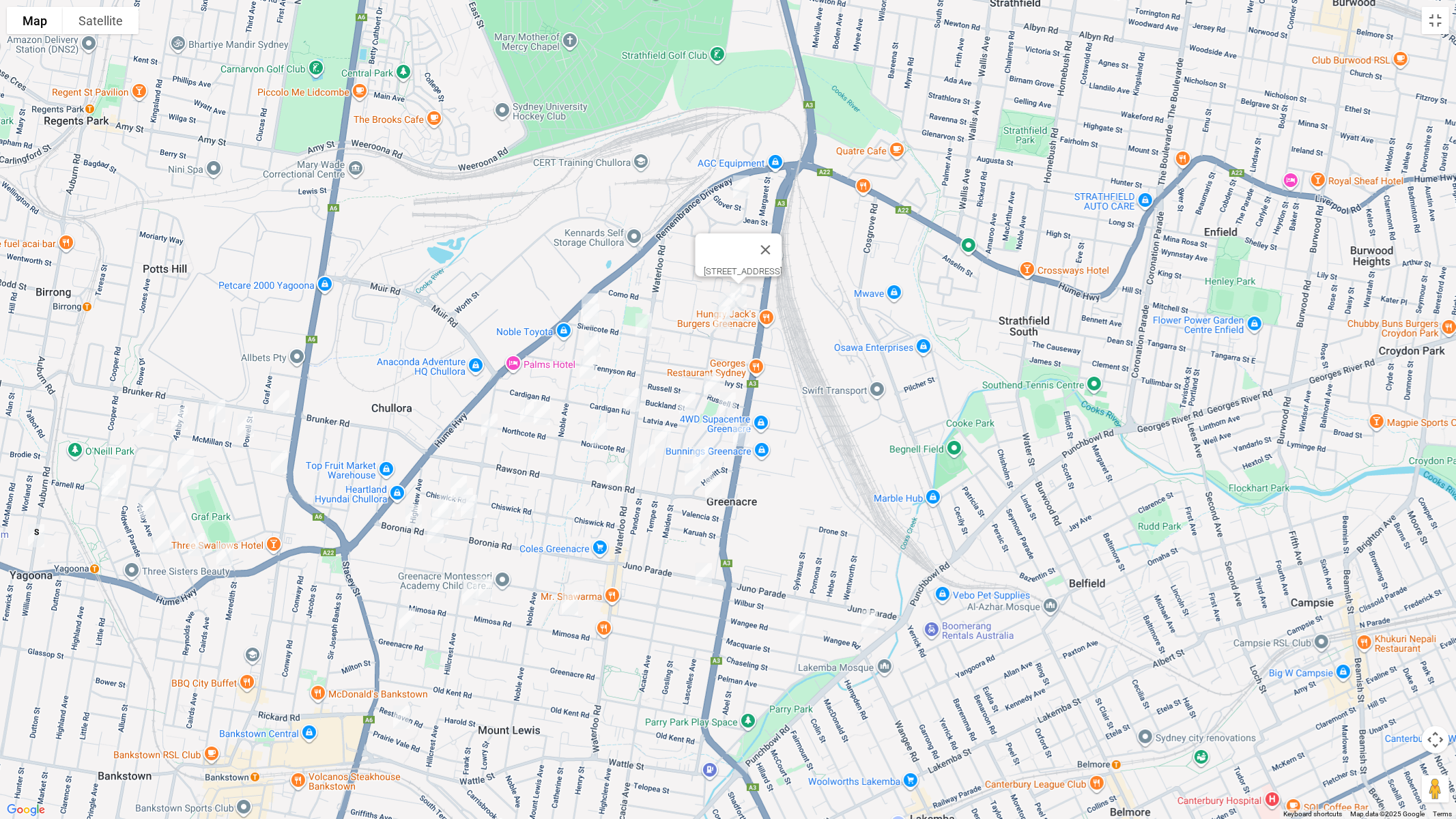
click at [720, 294] on img "1 Melaleuca Grove, GREENACRE NSW 2190" at bounding box center [727, 304] width 28 height 34
click at [723, 317] on img "63 Norfolk Road, GREENACRE NSW 2190" at bounding box center [722, 318] width 28 height 34
click at [646, 321] on img "2 Shellcote Road, GREENACRE NSW 2190" at bounding box center [644, 325] width 28 height 34
click at [588, 313] on img "46 Shellcote Road, GREENACRE NSW 2190" at bounding box center [591, 315] width 28 height 34
click at [724, 318] on img "63 Norfolk Road, GREENACRE NSW 2190" at bounding box center [722, 318] width 28 height 34
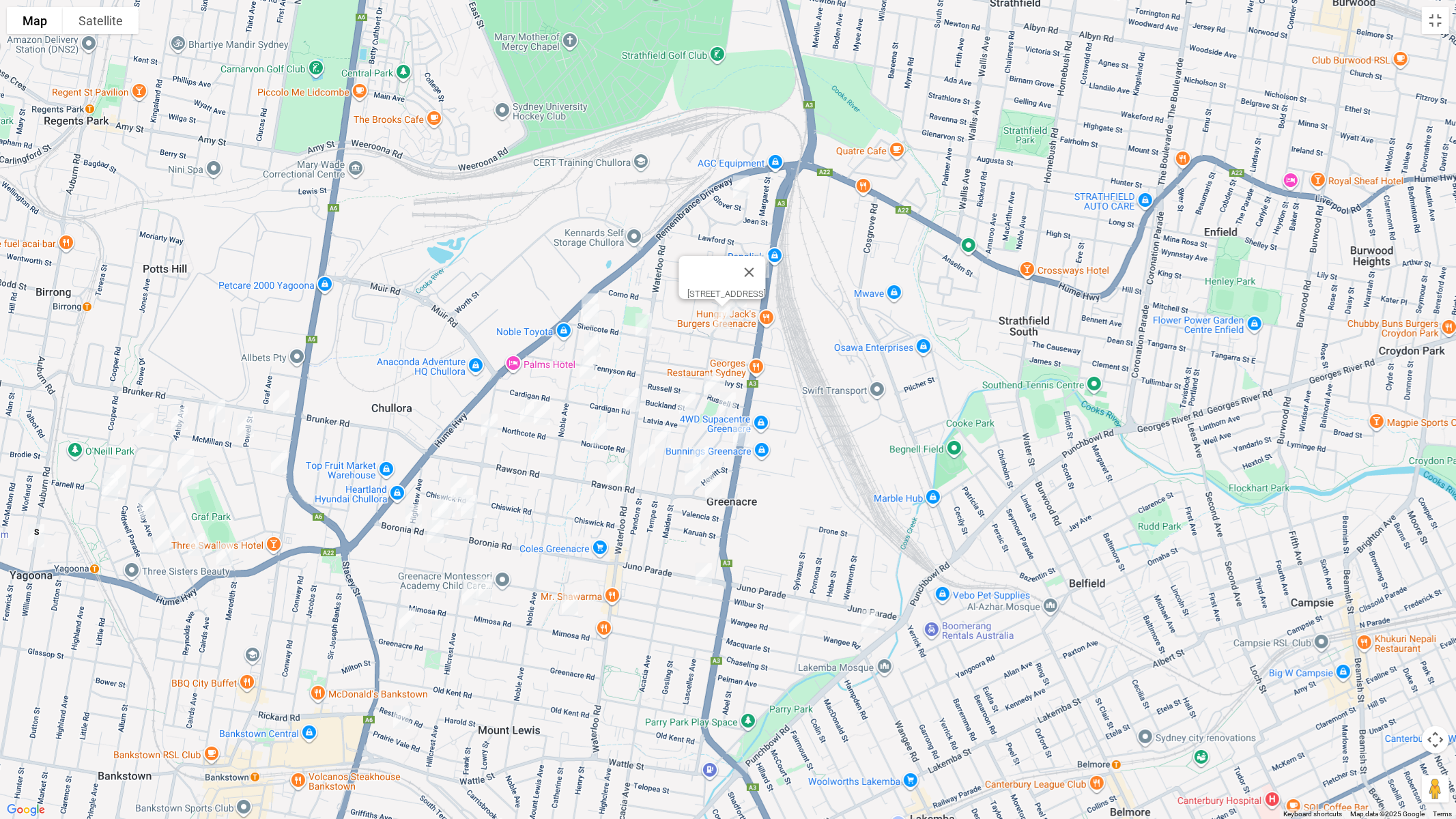
click at [601, 340] on img "39 Tennyson Road, GREENACRE NSW 2190" at bounding box center [593, 345] width 28 height 34
click at [586, 366] on img "8 Rosalie Crescent, GREENACRE NSW 2190" at bounding box center [588, 367] width 28 height 34
click at [638, 397] on img "8 Cardigan Road, GREENACRE NSW 2190" at bounding box center [632, 400] width 28 height 34
click at [714, 393] on img "12 Rea Street, GREENACRE NSW 2190" at bounding box center [728, 404] width 28 height 34
drag, startPoint x: 693, startPoint y: 404, endPoint x: 678, endPoint y: 422, distance: 23.4
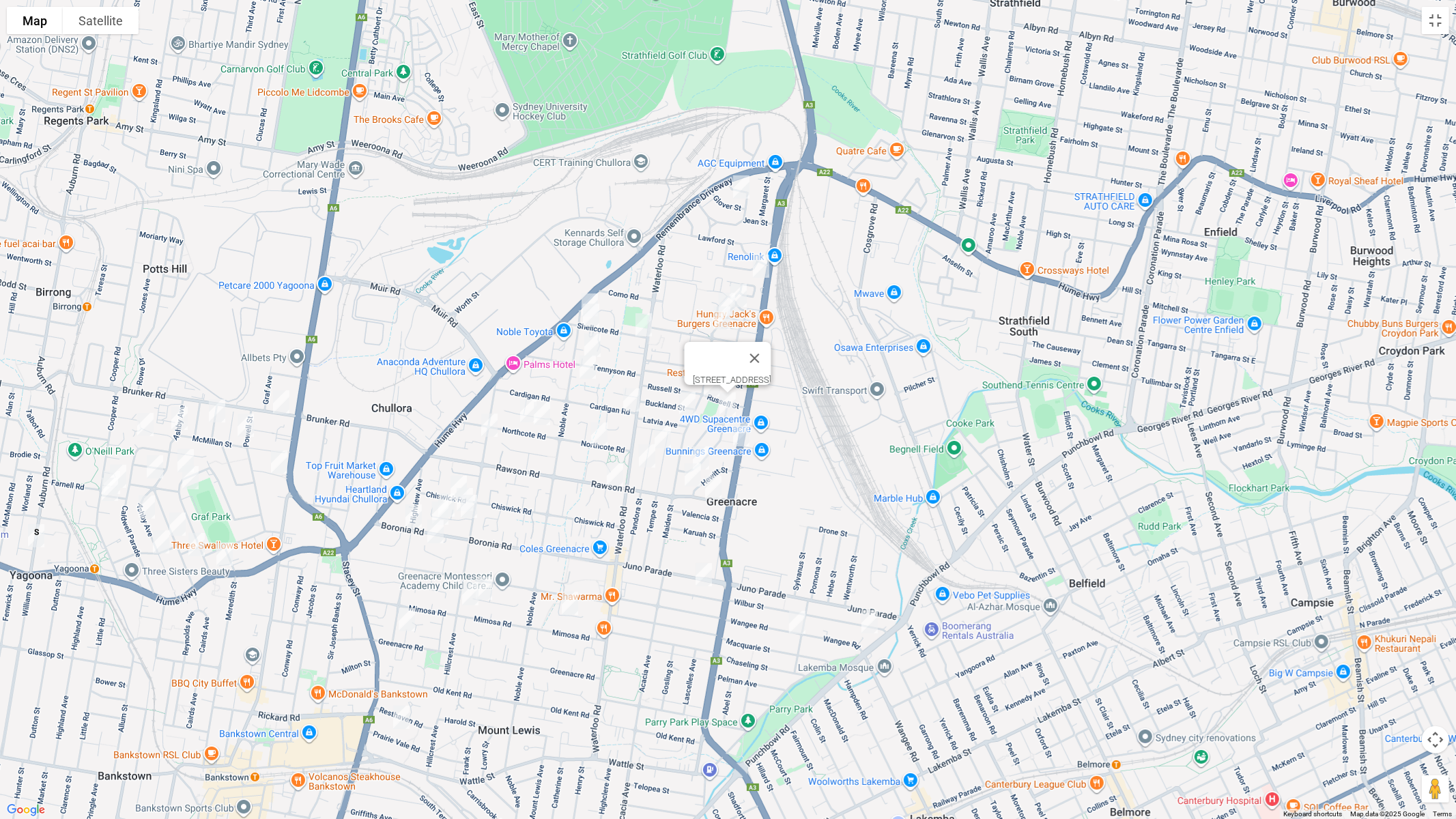
click at [692, 403] on img "2 Latvia Avenue, GREENACRE NSW 2190" at bounding box center [687, 403] width 28 height 34
click at [668, 431] on img "16 Tempe Street, GREENACRE NSW 2190" at bounding box center [663, 436] width 28 height 34
drag, startPoint x: 701, startPoint y: 449, endPoint x: 691, endPoint y: 448, distance: 10.0
click at [701, 448] on img "55 Rea Street, GREENACRE NSW 2190" at bounding box center [701, 458] width 28 height 34
click at [639, 452] on img "34 Pandora Street, GREENACRE NSW 2190" at bounding box center [647, 455] width 28 height 34
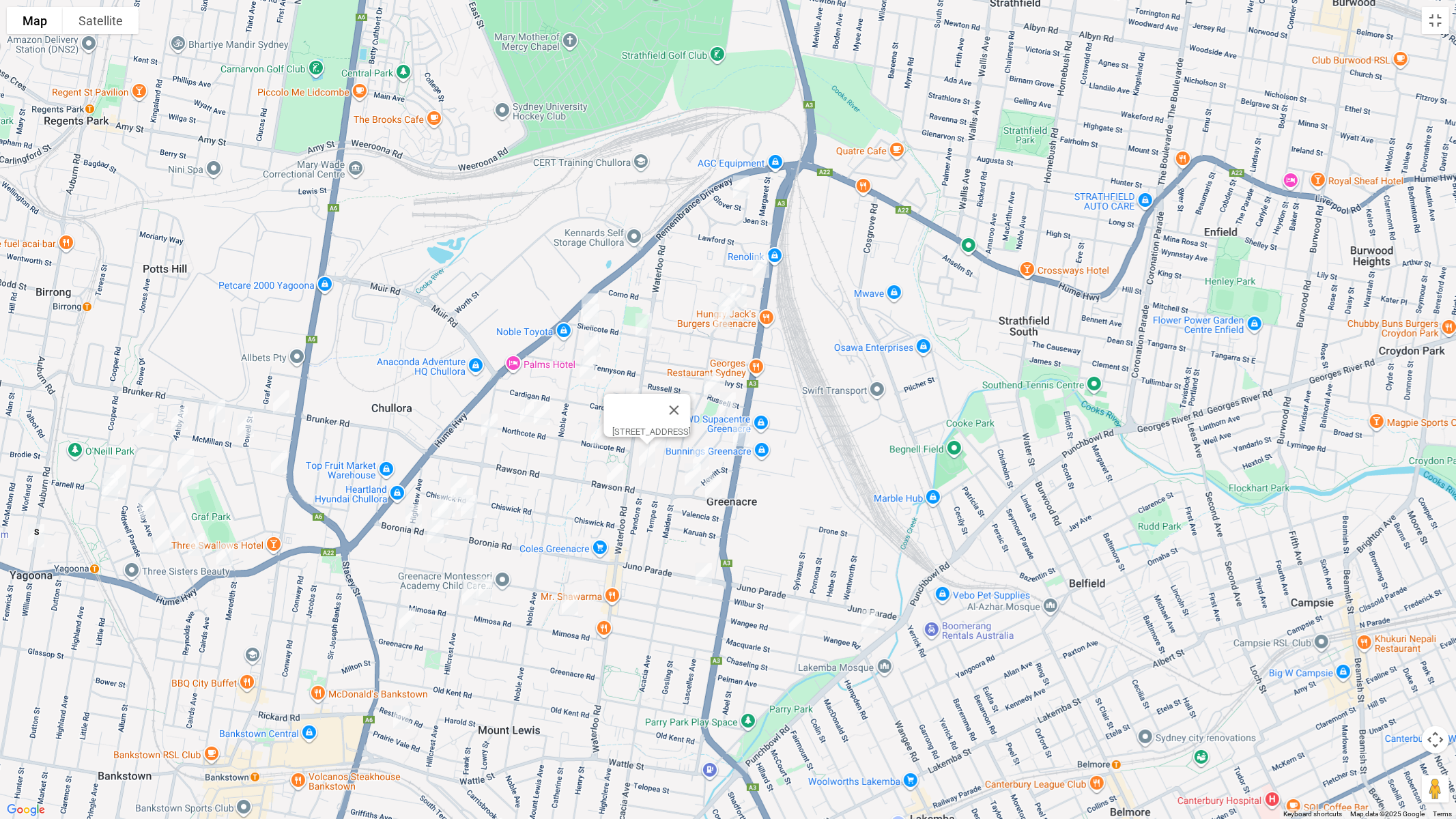
click at [712, 368] on img "23 Maiden Street, GREENACRE NSW 2190" at bounding box center [712, 385] width 28 height 34
click at [598, 438] on img "26A Northcote Road, GREENACRE NSW 2190" at bounding box center [599, 434] width 28 height 34
drag, startPoint x: 546, startPoint y: 429, endPoint x: 534, endPoint y: 426, distance: 12.4
click at [545, 429] on img "61 Northcote Road, GREENACRE NSW 2190" at bounding box center [542, 413] width 28 height 34
click at [524, 417] on img "71 Northcote Road, GREENACRE NSW 2190" at bounding box center [528, 411] width 28 height 34
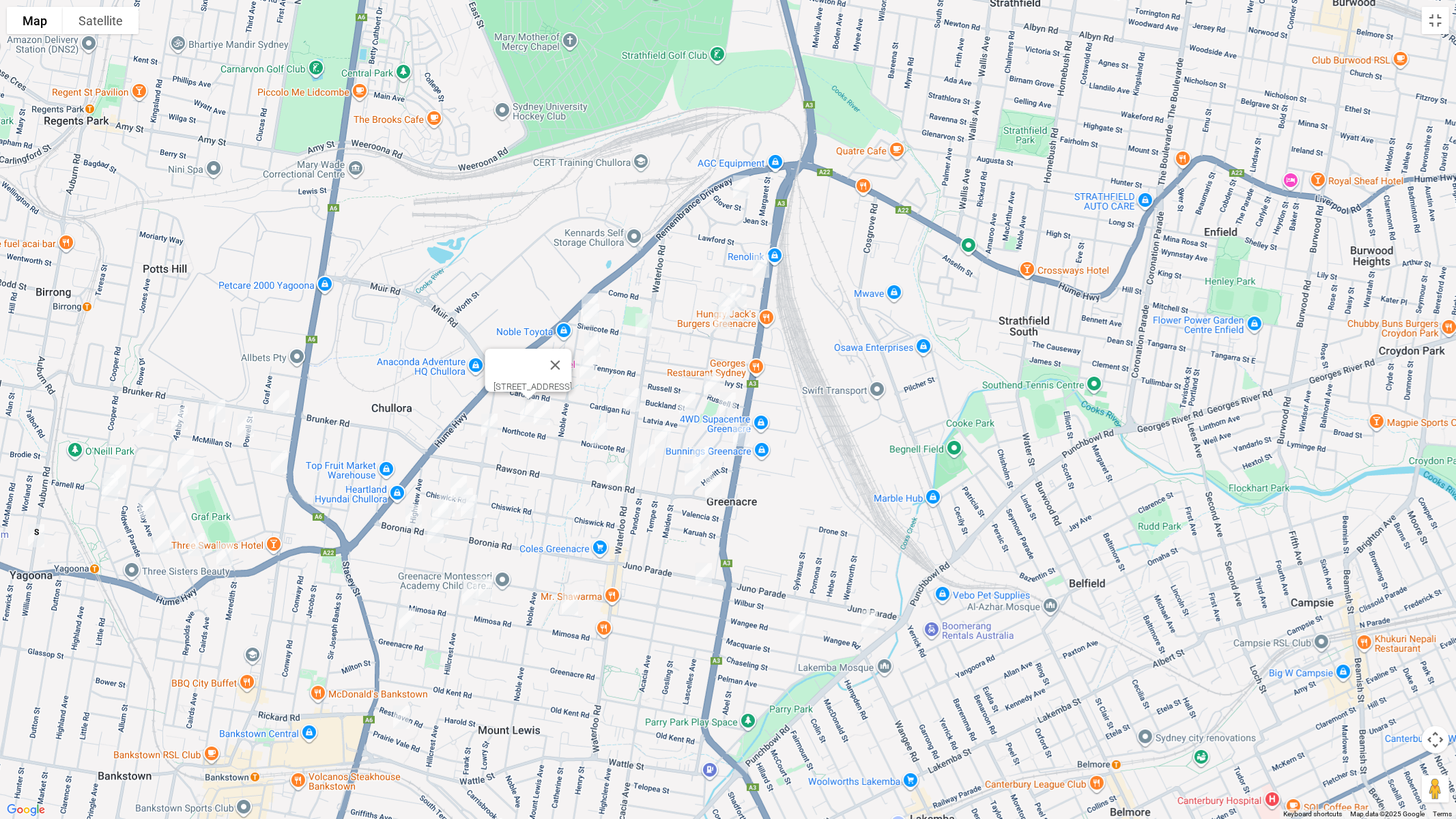
click at [487, 425] on img "24 Hillcrest Avenue, GREENACRE NSW 2190" at bounding box center [490, 425] width 28 height 34
click at [459, 471] on img "120 Chiswick Road, GREENACRE NSW 2190" at bounding box center [458, 487] width 28 height 34
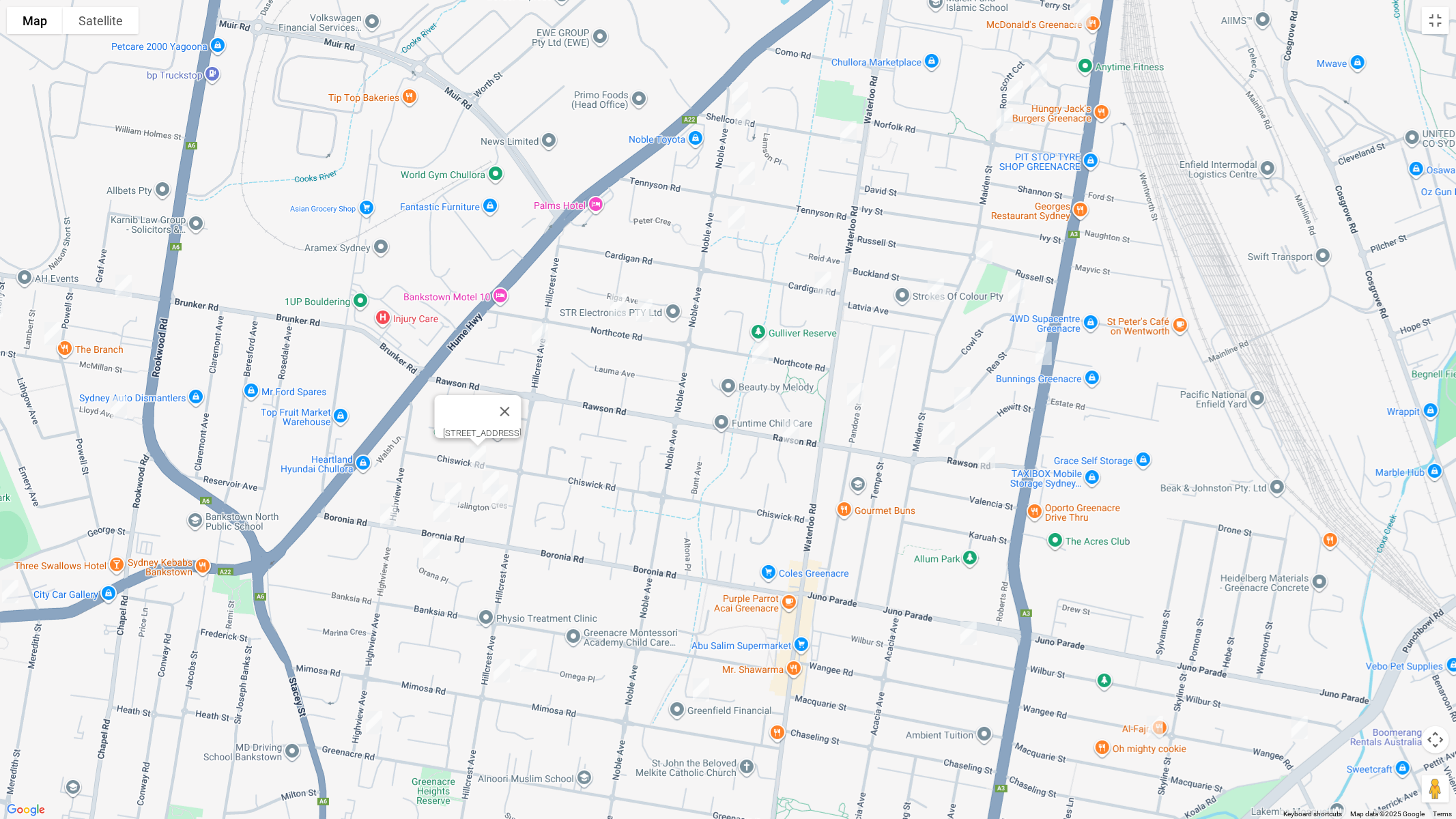
click at [485, 474] on img "6 Islington Crescent, GREENACRE NSW 2190" at bounding box center [491, 482] width 28 height 34
drag, startPoint x: 504, startPoint y: 498, endPoint x: 494, endPoint y: 499, distance: 10.0
click at [503, 499] on img "1 Islington Crescent, GREENACRE NSW 2190" at bounding box center [499, 496] width 28 height 34
click at [457, 489] on img "19 Islington Crescent, GREENACRE NSW 2190" at bounding box center [453, 494] width 28 height 34
click at [526, 657] on img "32A Omega Place, GREENACRE NSW 2190" at bounding box center [528, 660] width 28 height 34
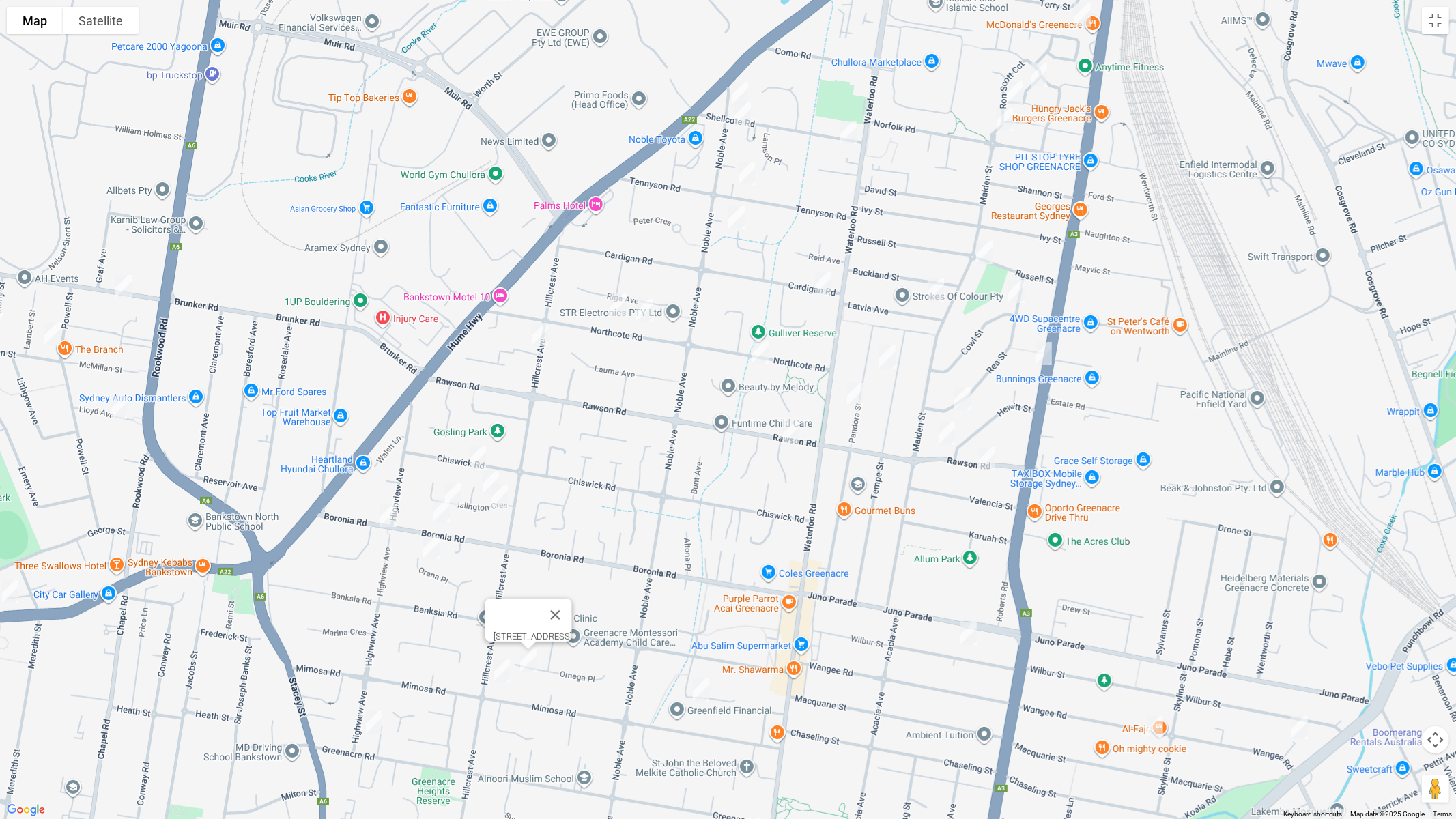
click at [495, 671] on img "125A Hillcrest Avenue, GREENACRE NSW 2190" at bounding box center [502, 671] width 28 height 34
click at [499, 498] on img "1 Islington Crescent, GREENACRE NSW 2190" at bounding box center [499, 496] width 28 height 34
click at [430, 550] on img "14 Orana Place, GREENACRE NSW 2190" at bounding box center [431, 547] width 28 height 34
click at [381, 513] on img "80 Highview Avenue, GREENACRE NSW 2190" at bounding box center [389, 515] width 28 height 34
click at [432, 547] on img "14 Orana Place, GREENACRE NSW 2190" at bounding box center [431, 547] width 28 height 34
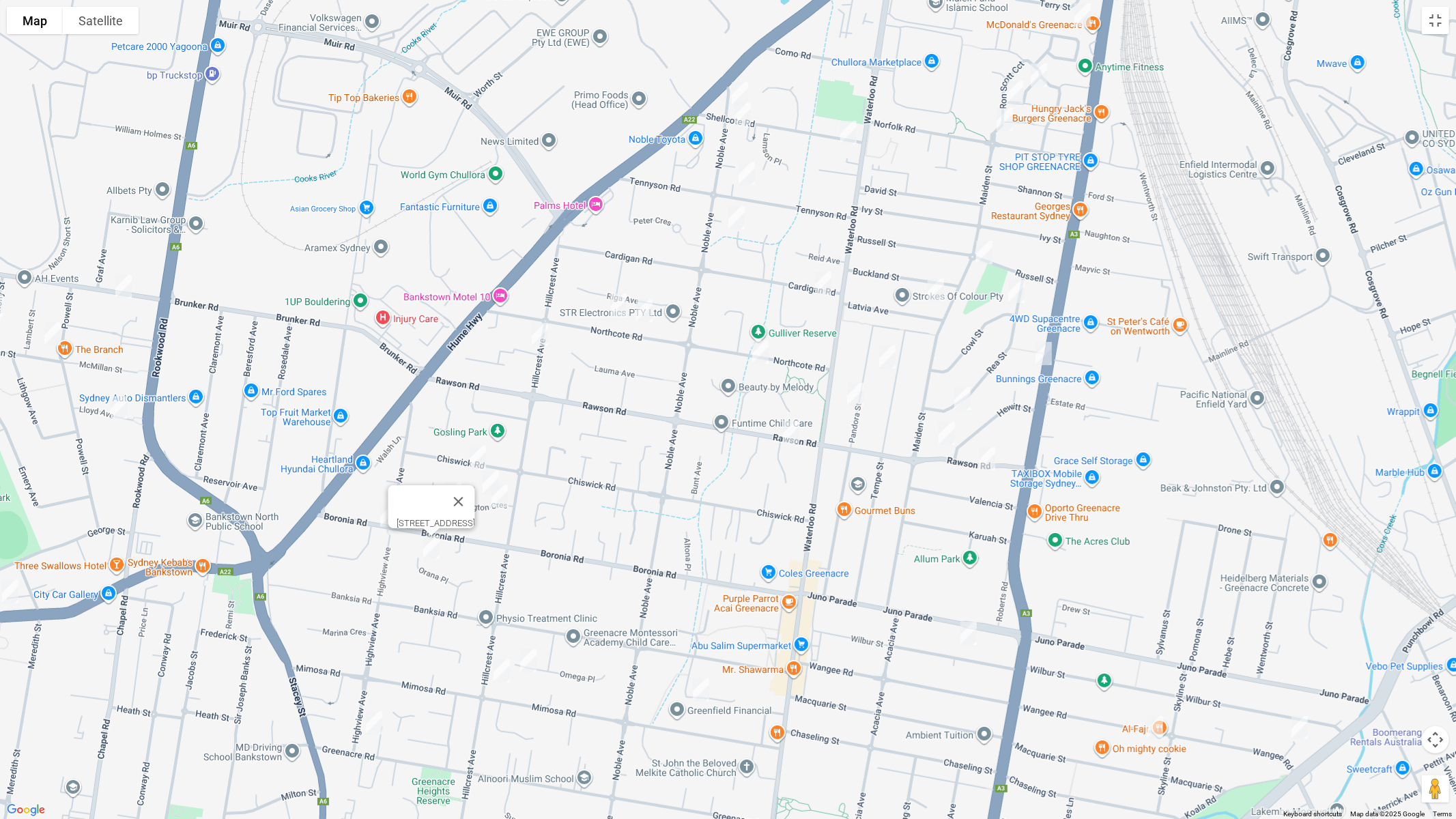
drag, startPoint x: 315, startPoint y: 321, endPoint x: 548, endPoint y: 354, distance: 235.3
click at [620, 355] on div "14 Orana Place, GREENACRE NSW 2190" at bounding box center [728, 410] width 1456 height 819
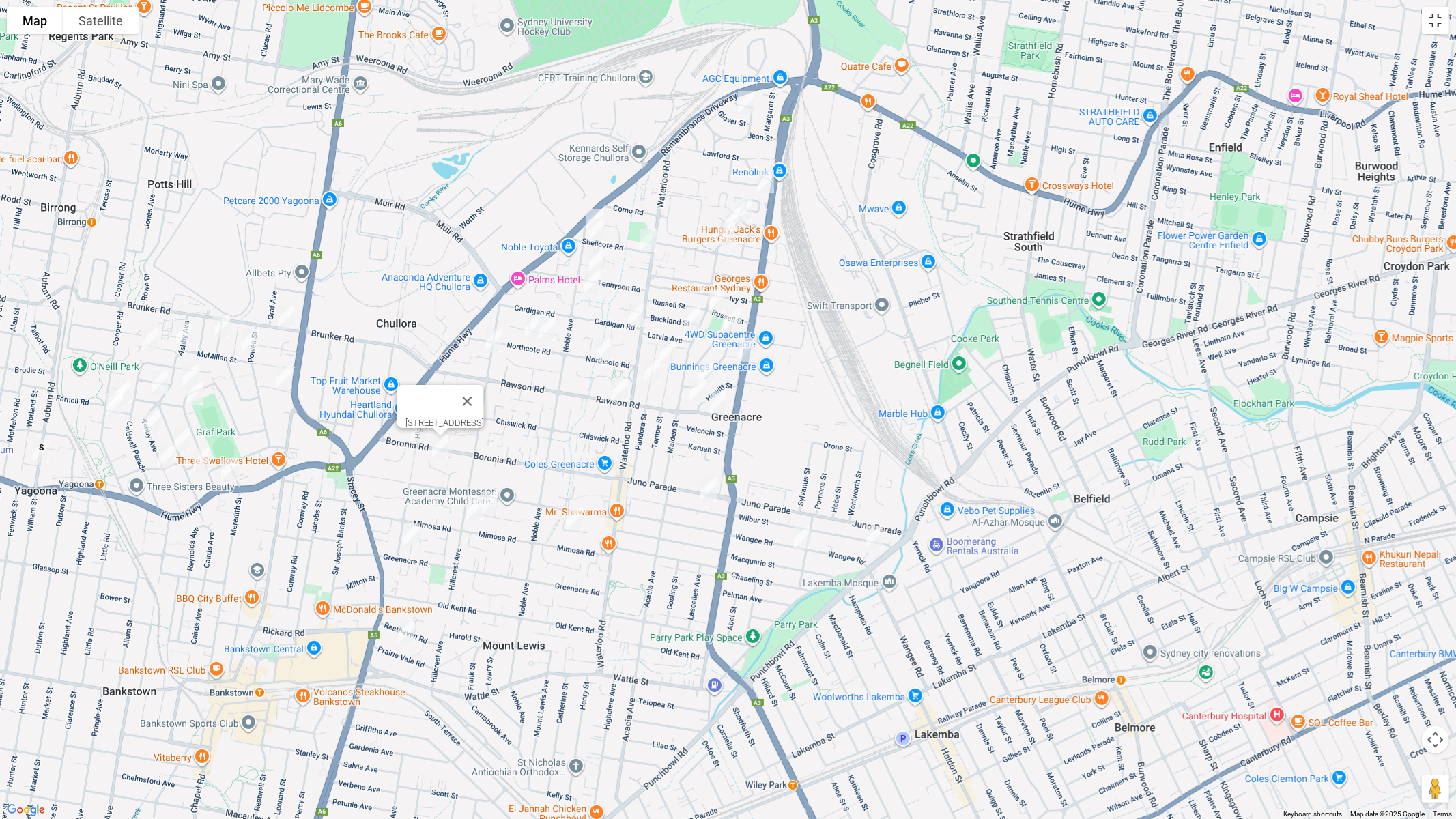
click at [1436, 23] on button "Toggle fullscreen view" at bounding box center [1436, 20] width 28 height 28
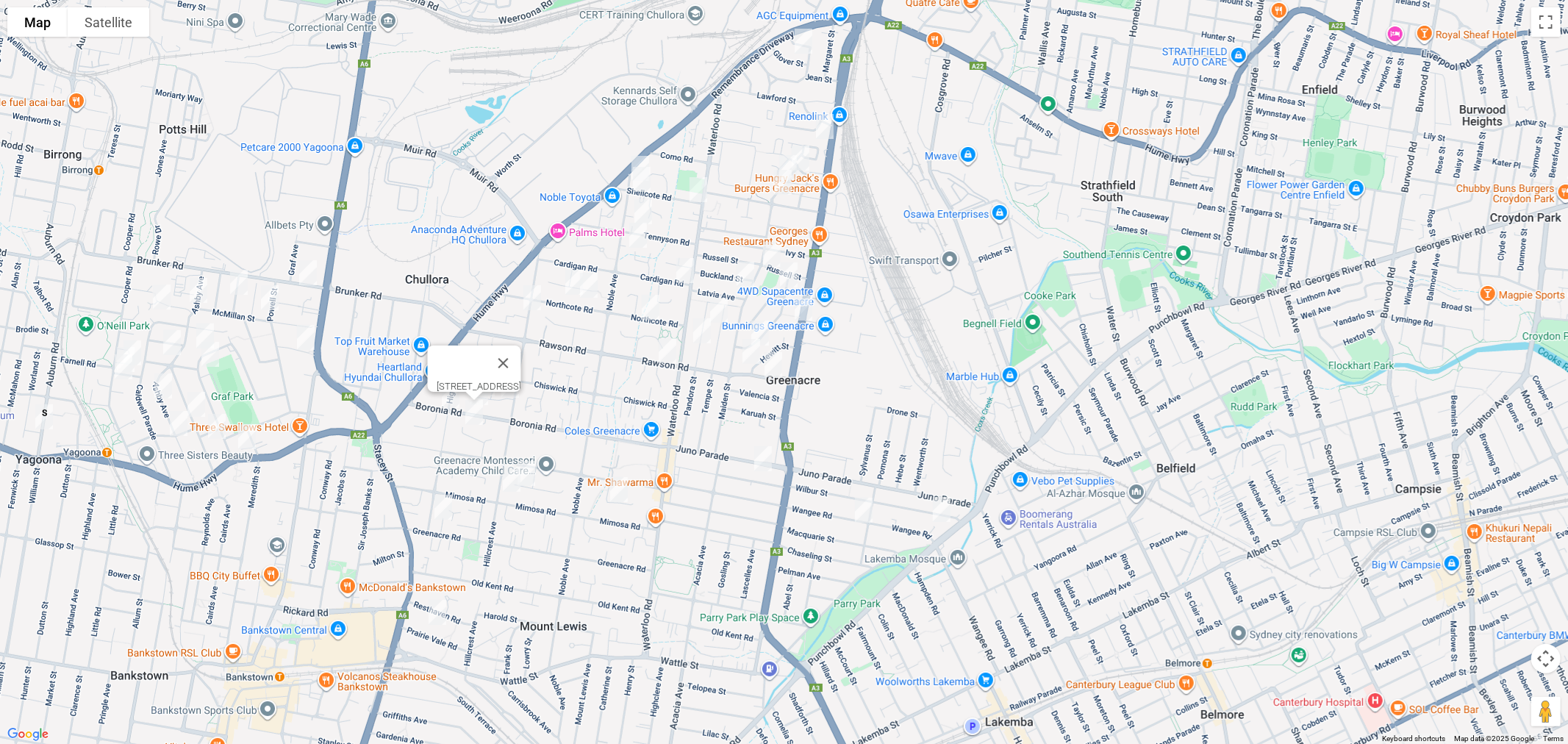
click at [66, 318] on span "Routes" at bounding box center [103, 313] width 122 height 11
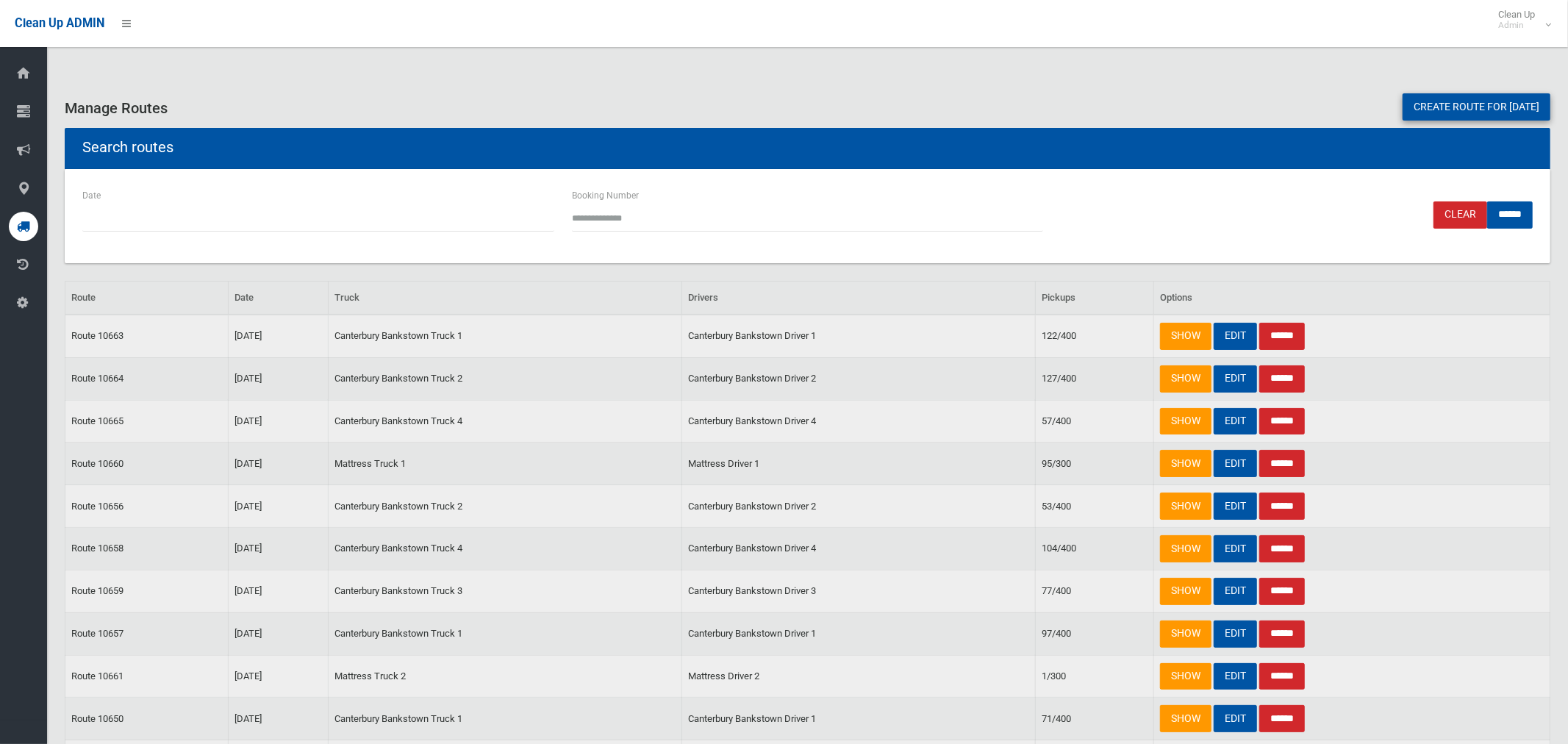
click at [1436, 106] on link "Create route for [DATE]" at bounding box center [1477, 107] width 148 height 27
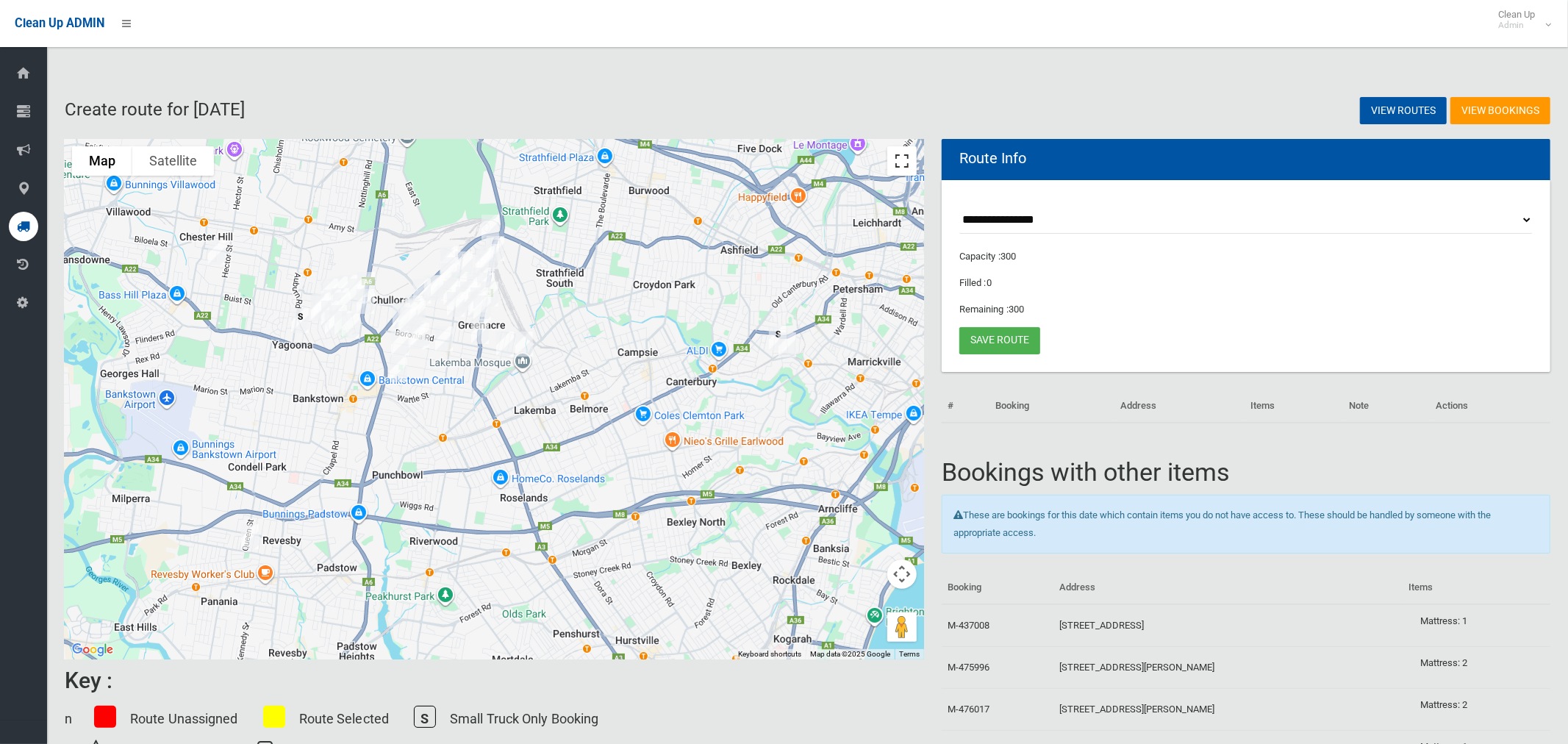
click at [896, 165] on button "Toggle fullscreen view" at bounding box center [902, 161] width 30 height 30
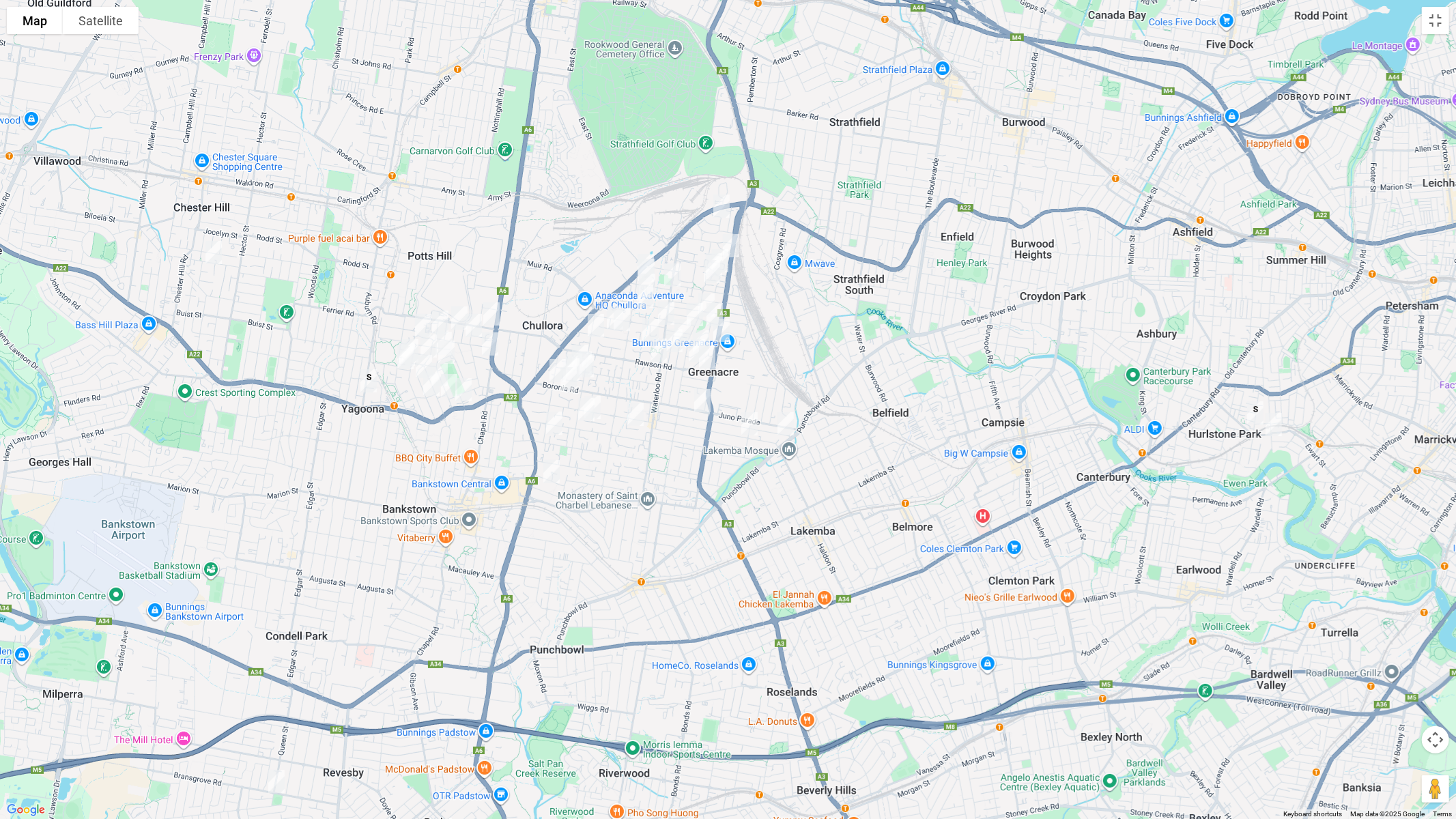
click at [728, 330] on img "148 Roberts Road, GREENACRE NSW 2190" at bounding box center [721, 330] width 28 height 34
drag, startPoint x: 689, startPoint y: 349, endPoint x: 686, endPoint y: 356, distance: 7.6
click at [688, 350] on img "20 Rawson Road, GREENACRE NSW 2190" at bounding box center [697, 351] width 28 height 34
click at [707, 357] on img "9 Rawson Road, GREENACRE NSW 2190" at bounding box center [707, 357] width 28 height 34
click at [686, 348] on img "20 Rawson Road, GREENACRE NSW 2190" at bounding box center [697, 351] width 28 height 34
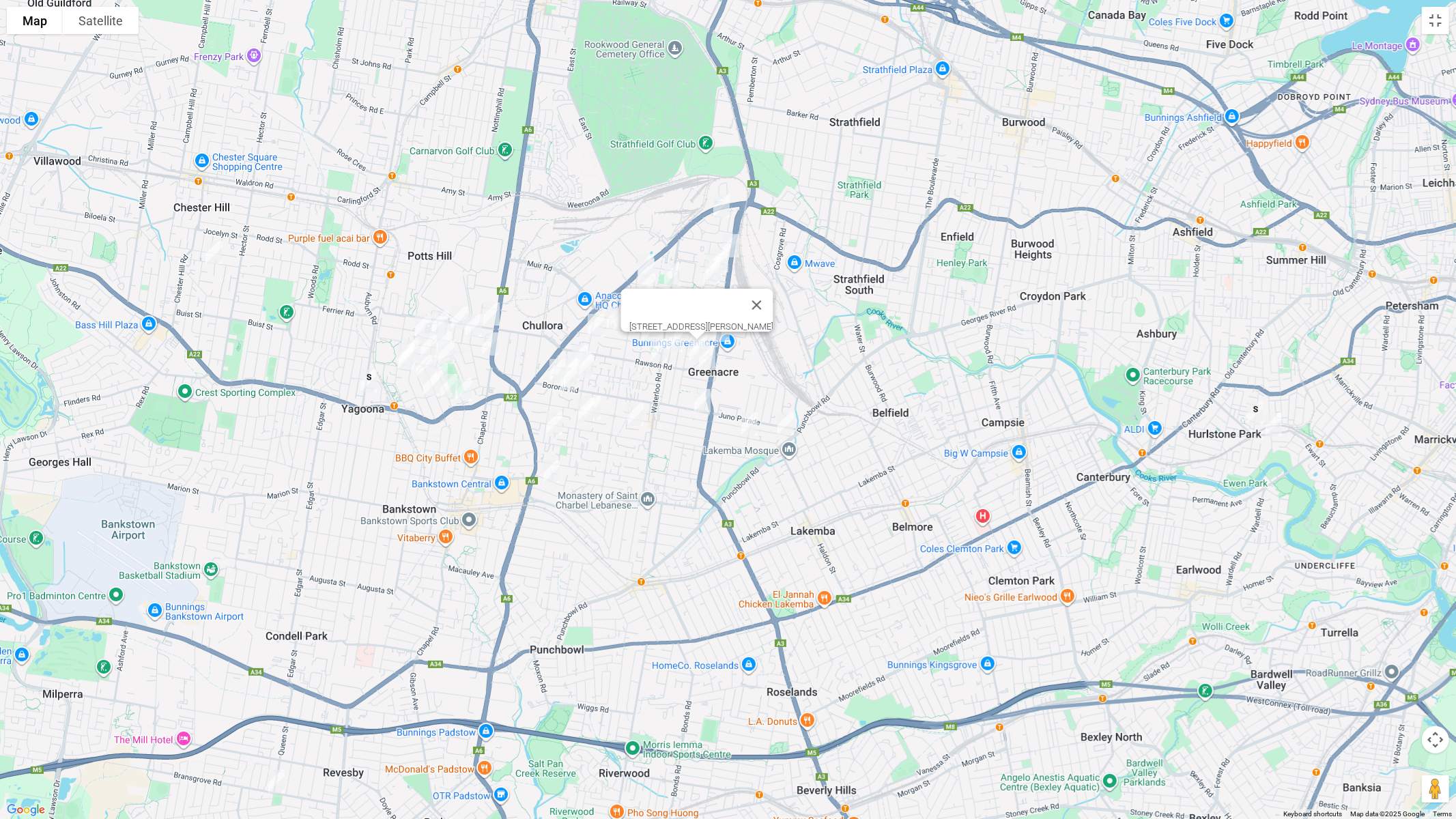
drag, startPoint x: 661, startPoint y: 350, endPoint x: 658, endPoint y: 359, distance: 9.5
click at [661, 351] on img "39 Rawson Road, GREENACRE NSW 2190" at bounding box center [658, 350] width 28 height 34
click at [485, 303] on img "35 Brunker Road, YAGOONA NSW 2199" at bounding box center [491, 313] width 28 height 34
click at [465, 386] on img "374 Hume Highway, BANKSTOWN NSW 2200" at bounding box center [463, 390] width 28 height 34
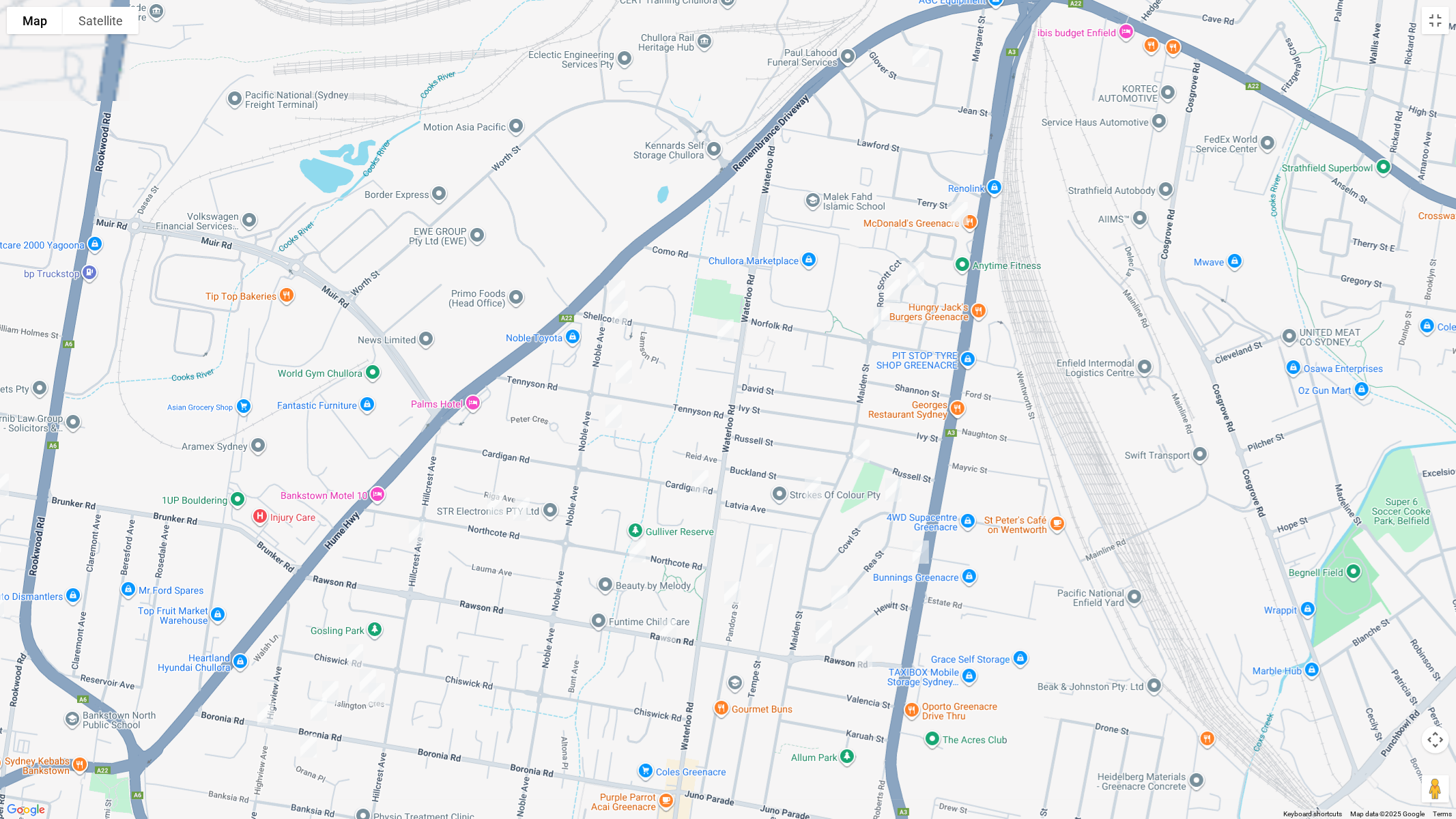
click at [617, 282] on img "307B Noble Avenue, GREENACRE NSW 2190" at bounding box center [617, 292] width 28 height 34
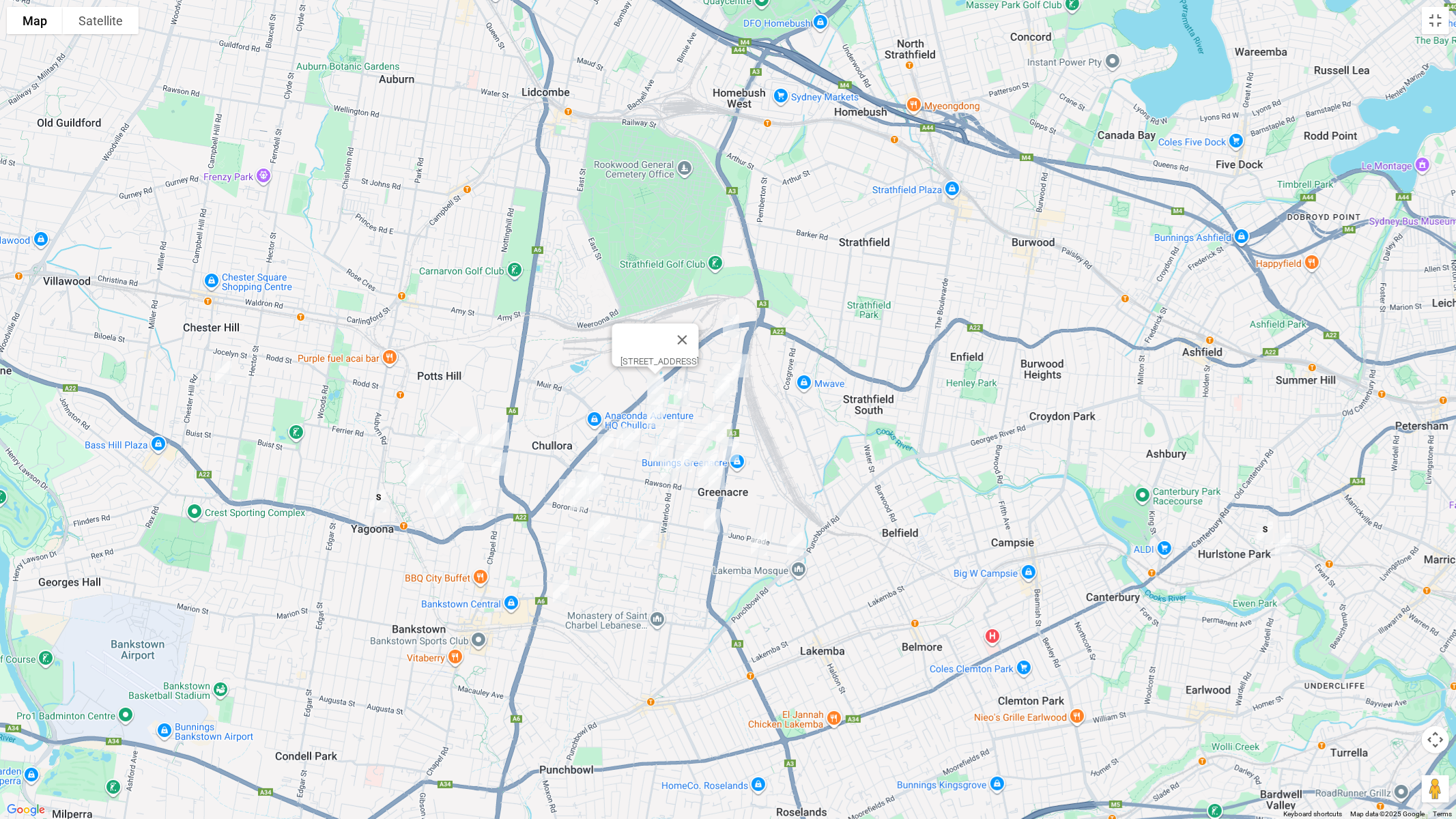
drag, startPoint x: 835, startPoint y: 381, endPoint x: 875, endPoint y: 332, distance: 63.3
click at [876, 333] on div "[STREET_ADDRESS]" at bounding box center [728, 410] width 1456 height 819
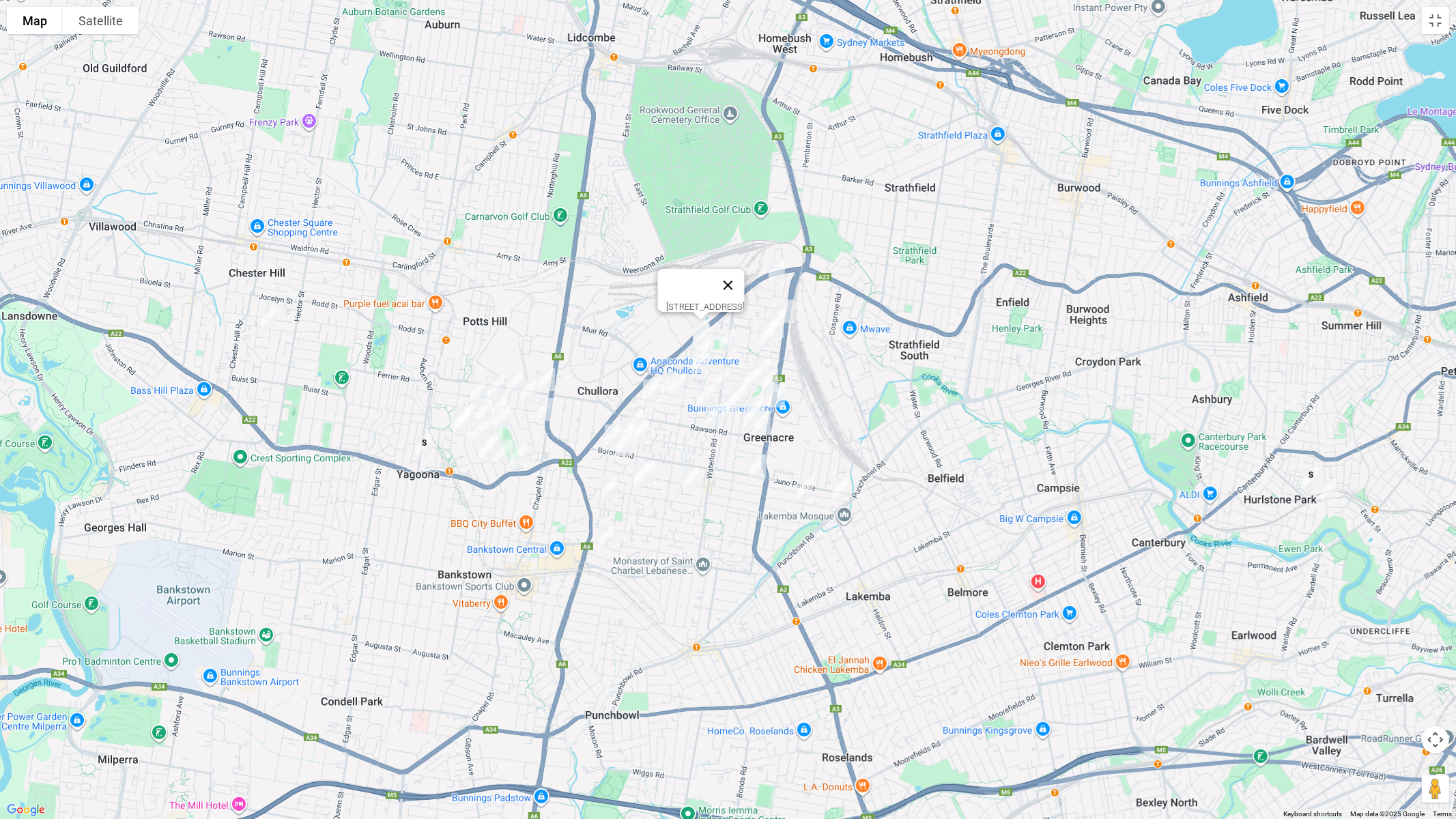
click at [744, 275] on button "Close" at bounding box center [728, 285] width 32 height 32
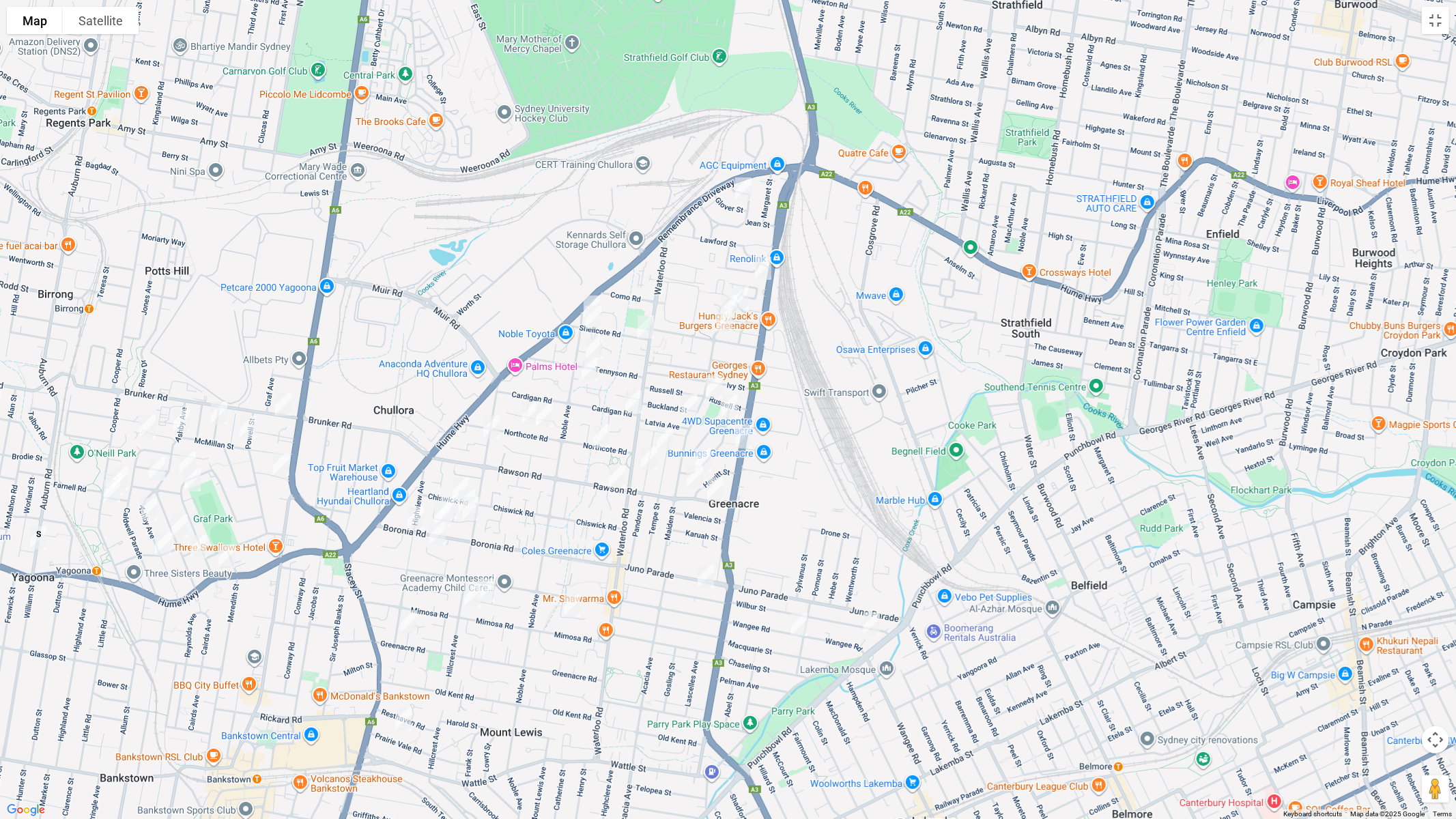
click at [743, 193] on img "12 Glover Street, GREENACRE NSW 2190" at bounding box center [743, 189] width 28 height 34
drag, startPoint x: 766, startPoint y: 263, endPoint x: 753, endPoint y: 285, distance: 25.6
click at [766, 262] on img "24 Mc Donald Way, GREENACRE NSW 2190" at bounding box center [763, 268] width 28 height 34
click at [749, 286] on img "1 Mahogany Way, GREENACRE NSW 2190" at bounding box center [740, 297] width 28 height 34
click at [723, 289] on img "1 Melaleuca Grove, GREENACRE NSW 2190" at bounding box center [729, 306] width 28 height 34
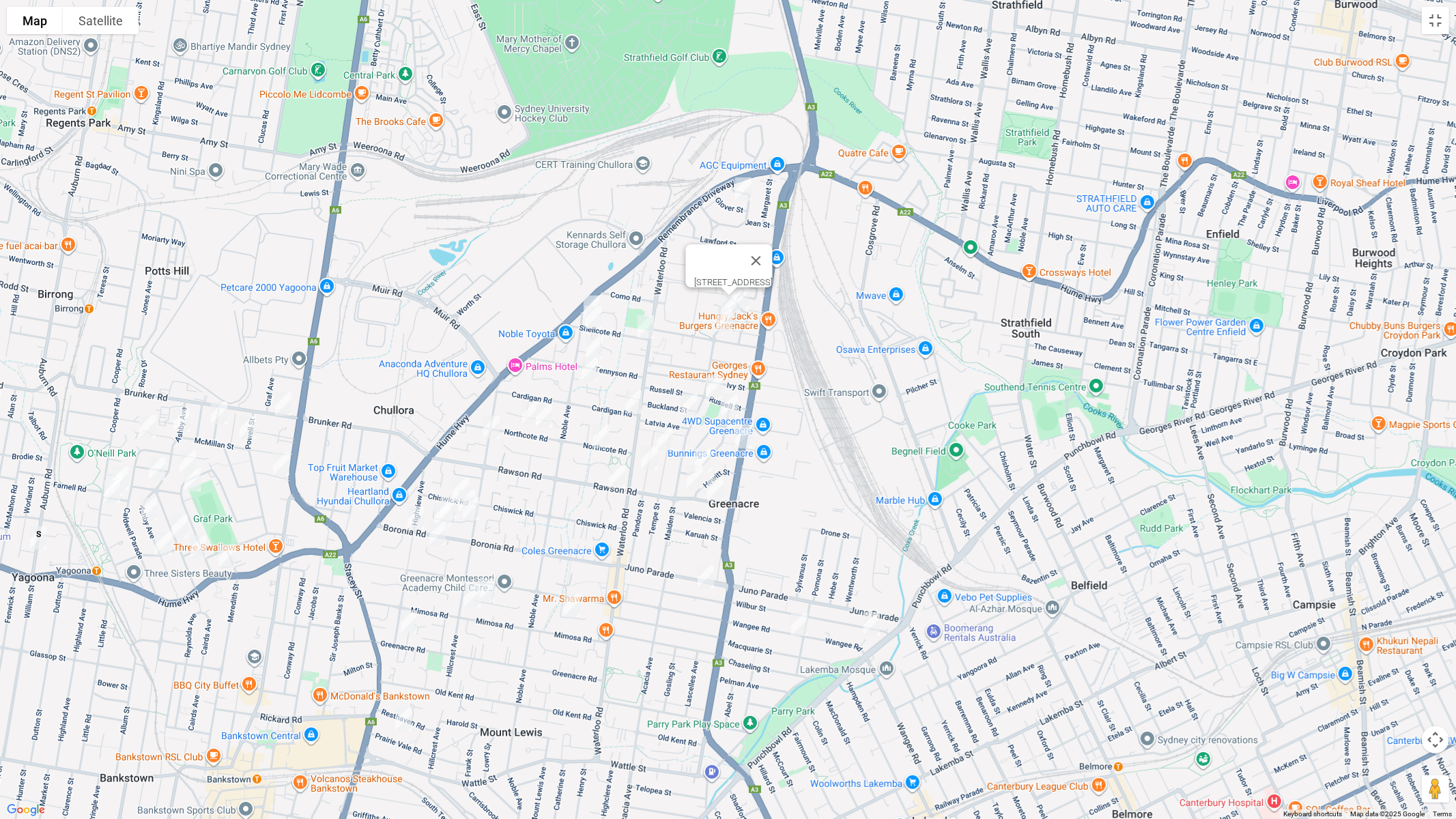
click at [718, 321] on img "63 Norfolk Road, GREENACRE NSW 2190" at bounding box center [724, 320] width 28 height 34
click at [710, 378] on img "23 Maiden Street, GREENACRE NSW 2190" at bounding box center [714, 387] width 28 height 34
click at [730, 400] on img "12 Rea Street, GREENACRE NSW 2190" at bounding box center [730, 406] width 28 height 34
click at [803, 622] on img "162 Wangee Road, GREENACRE NSW 2190" at bounding box center [799, 624] width 28 height 34
click at [872, 620] on img "1/97 Wangee Road, GREENACRE NSW 2190" at bounding box center [872, 623] width 28 height 34
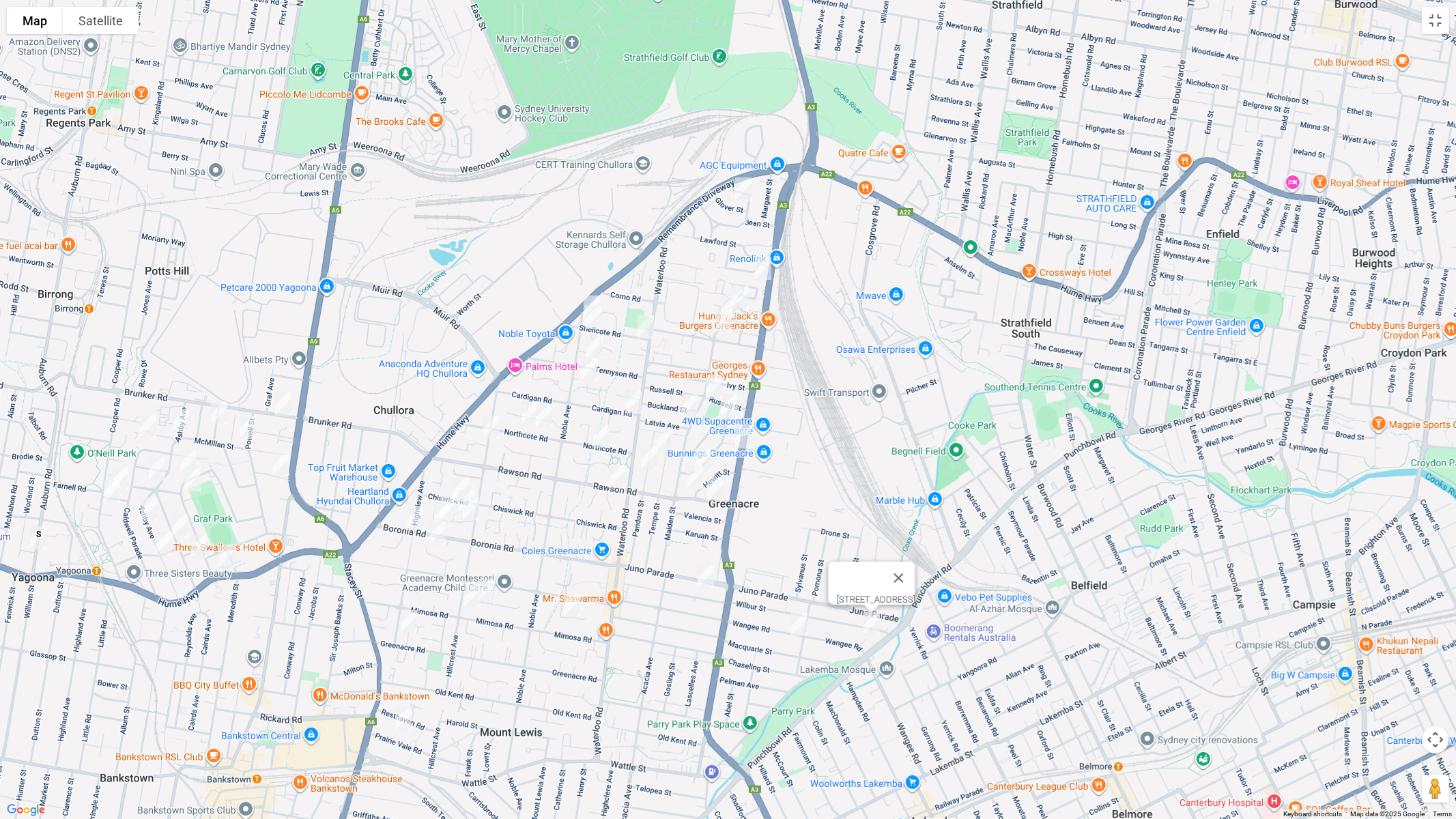
click at [709, 579] on img "146 Wilbur Street, GREENACRE NSW 2190" at bounding box center [706, 576] width 28 height 34
click at [705, 453] on img "55 Rea Street, GREENACRE NSW 2190" at bounding box center [703, 460] width 28 height 34
click at [593, 318] on img "46 Shellcote Road, GREENACRE NSW 2190" at bounding box center [593, 317] width 28 height 34
click at [645, 328] on img "2 Shellcote Road, GREENACRE NSW 2190" at bounding box center [646, 327] width 28 height 34
click at [598, 347] on img "39 Tennyson Road, GREENACRE NSW 2190" at bounding box center [594, 347] width 28 height 34
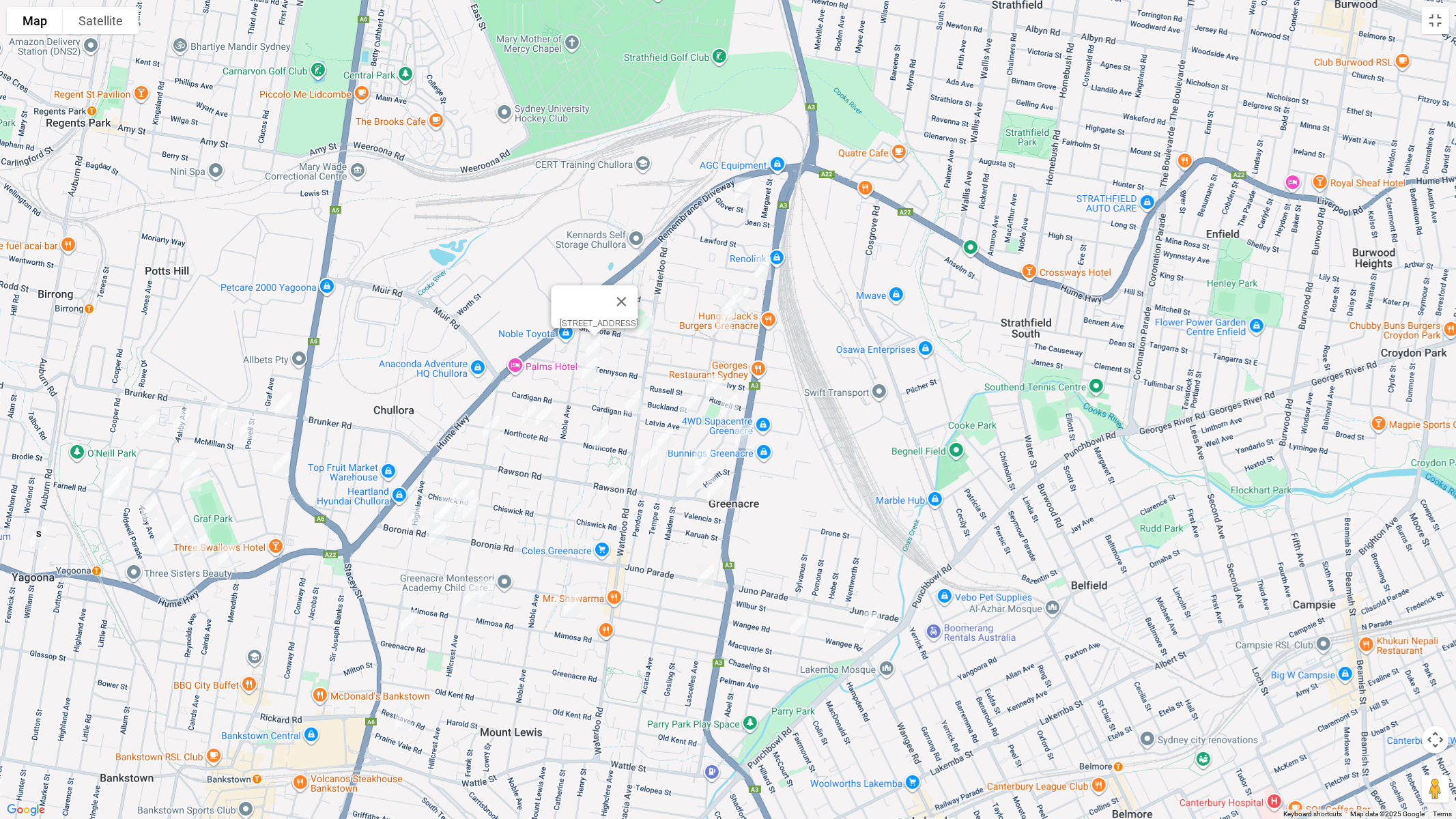
click at [591, 370] on img "8 Rosalie Crescent, GREENACRE NSW 2190" at bounding box center [590, 369] width 28 height 34
click at [634, 402] on img "8 Cardigan Road, GREENACRE NSW 2190" at bounding box center [633, 402] width 28 height 34
click at [692, 407] on img "2 Latvia Avenue, GREENACRE NSW 2190" at bounding box center [689, 405] width 28 height 34
click at [663, 433] on img "16 Tempe Street, GREENACRE NSW 2190" at bounding box center [665, 438] width 28 height 34
click at [646, 458] on img "34 Pandora Street, GREENACRE NSW 2190" at bounding box center [649, 458] width 28 height 34
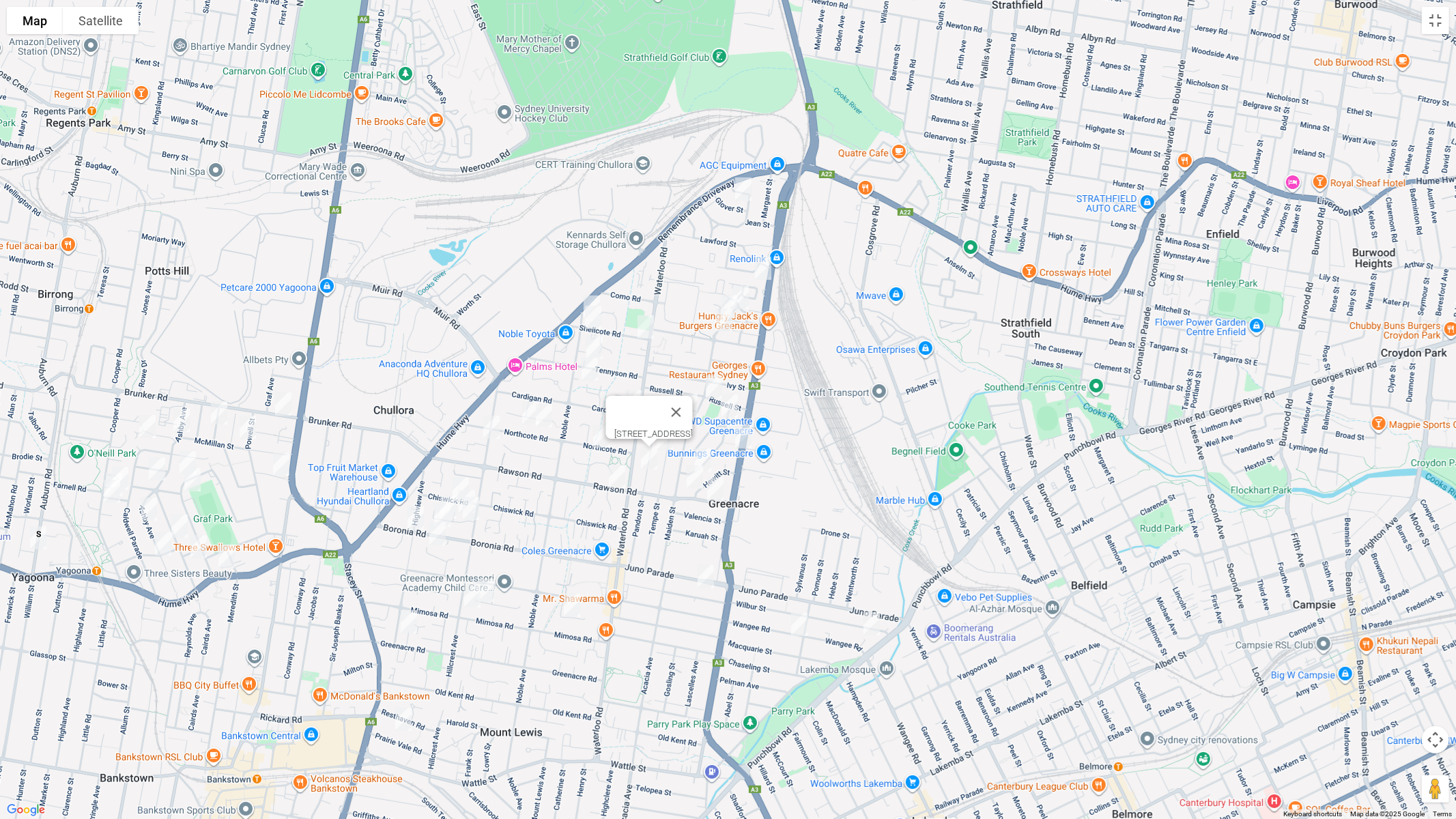
click at [526, 413] on img "71 Northcote Road, GREENACRE NSW 2190" at bounding box center [531, 413] width 28 height 34
click at [545, 416] on img "61 Northcote Road, GREENACRE NSW 2190" at bounding box center [544, 415] width 28 height 34
click at [600, 437] on img "26A Northcote Road, GREENACRE NSW 2190" at bounding box center [601, 436] width 28 height 34
click at [456, 477] on img "120 Chiswick Road, GREENACRE NSW 2190" at bounding box center [461, 489] width 28 height 34
click at [477, 484] on img "6 Islington Crescent, GREENACRE NSW 2190" at bounding box center [467, 501] width 28 height 34
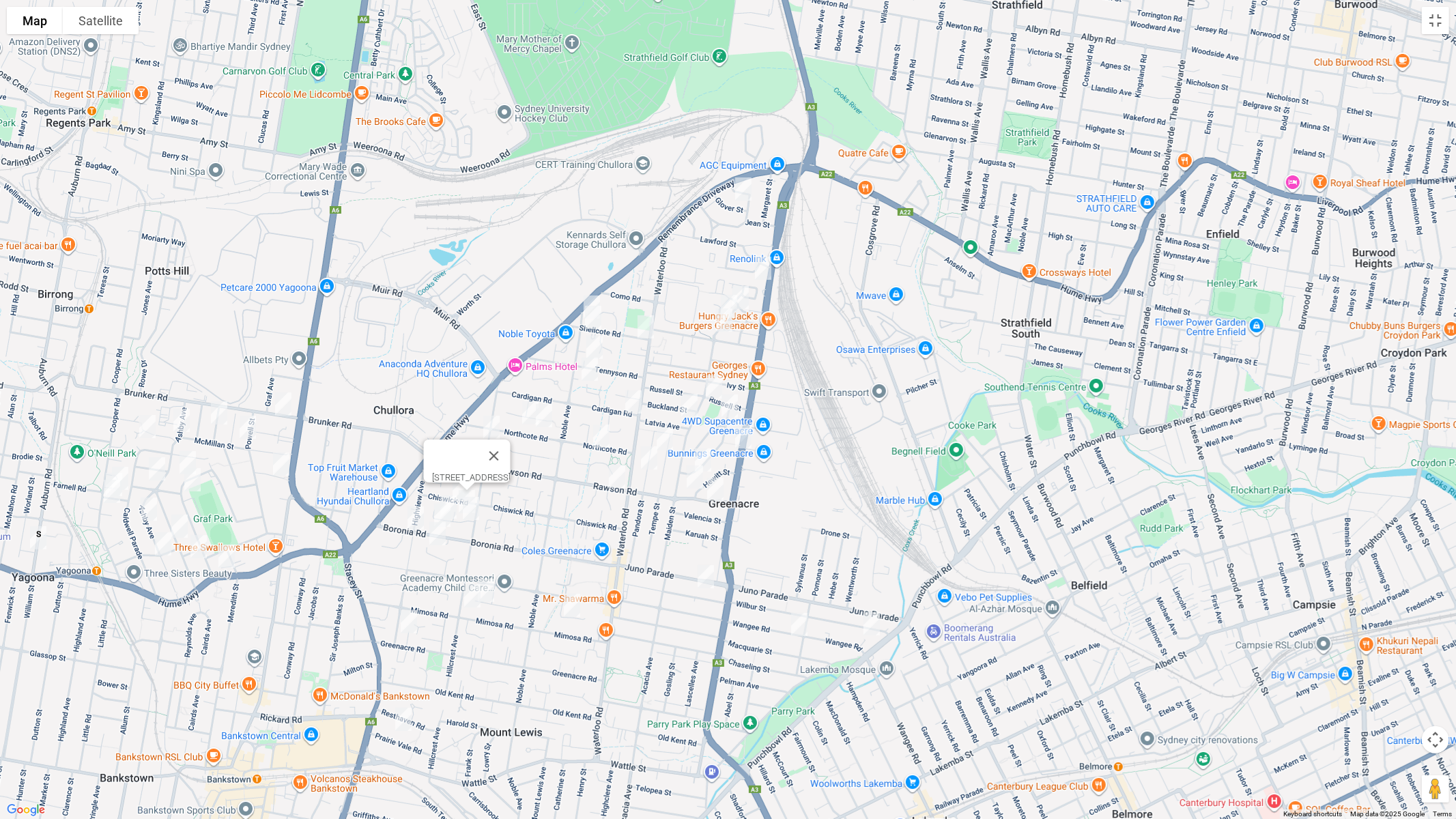
click at [471, 511] on img "1 Islington Crescent, GREENACRE NSW 2190" at bounding box center [470, 508] width 28 height 34
click at [574, 609] on img "15 Bromley Avenue, GREENACRE NSW 2190" at bounding box center [572, 605] width 28 height 34
click at [490, 590] on img "32A Omega Place, GREENACRE NSW 2190" at bounding box center [486, 590] width 28 height 34
click at [485, 596] on img "125A Hillcrest Avenue, GREENACRE NSW 2190" at bounding box center [472, 596] width 28 height 34
click at [469, 598] on img "125A Hillcrest Avenue, GREENACRE NSW 2190" at bounding box center [472, 596] width 28 height 34
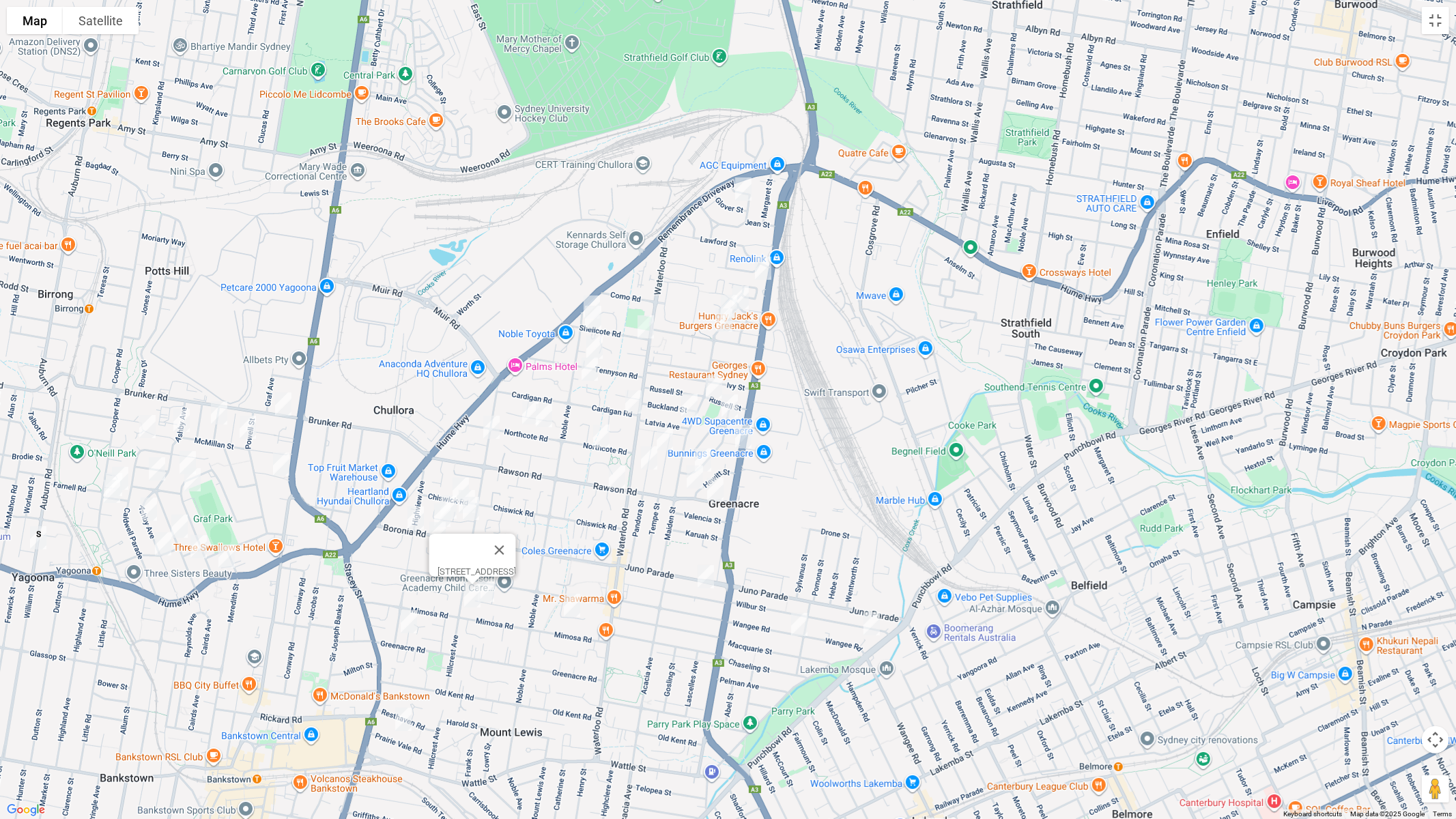
click at [485, 593] on img "125A Hillcrest Avenue, GREENACRE NSW 2190" at bounding box center [472, 596] width 28 height 34
click at [492, 591] on img "32A Omega Place, GREENACRE NSW 2190" at bounding box center [486, 590] width 28 height 34
click at [408, 624] on img "1 Highview Avenue, GREENACRE NSW 2190" at bounding box center [409, 621] width 28 height 34
click at [403, 690] on img "14 Prairie Vale Road, BANKSTOWN NSW 2200" at bounding box center [403, 719] width 28 height 34
click at [1430, 20] on button "Toggle fullscreen view" at bounding box center [1436, 20] width 28 height 28
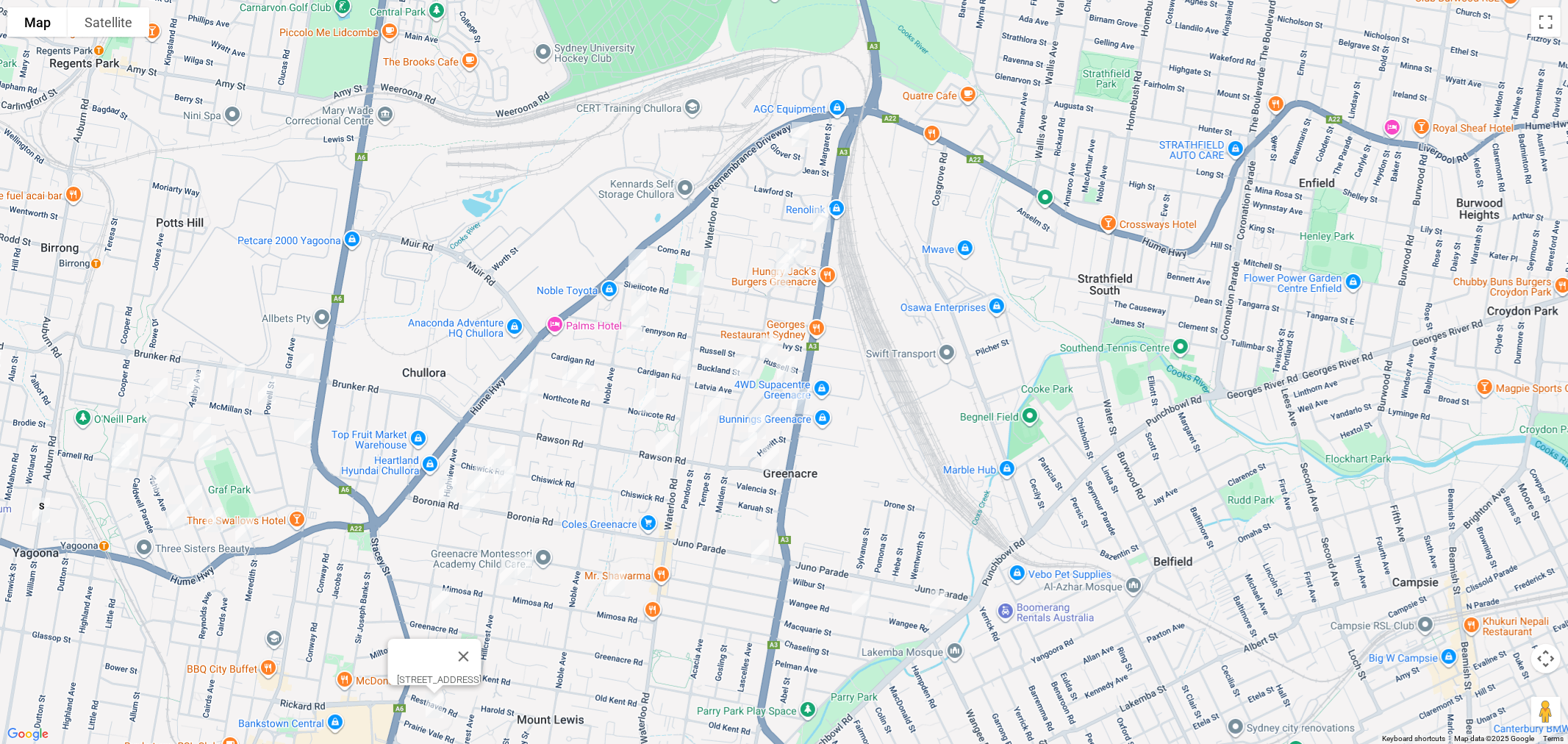
click at [62, 314] on span "Routes" at bounding box center [103, 313] width 122 height 11
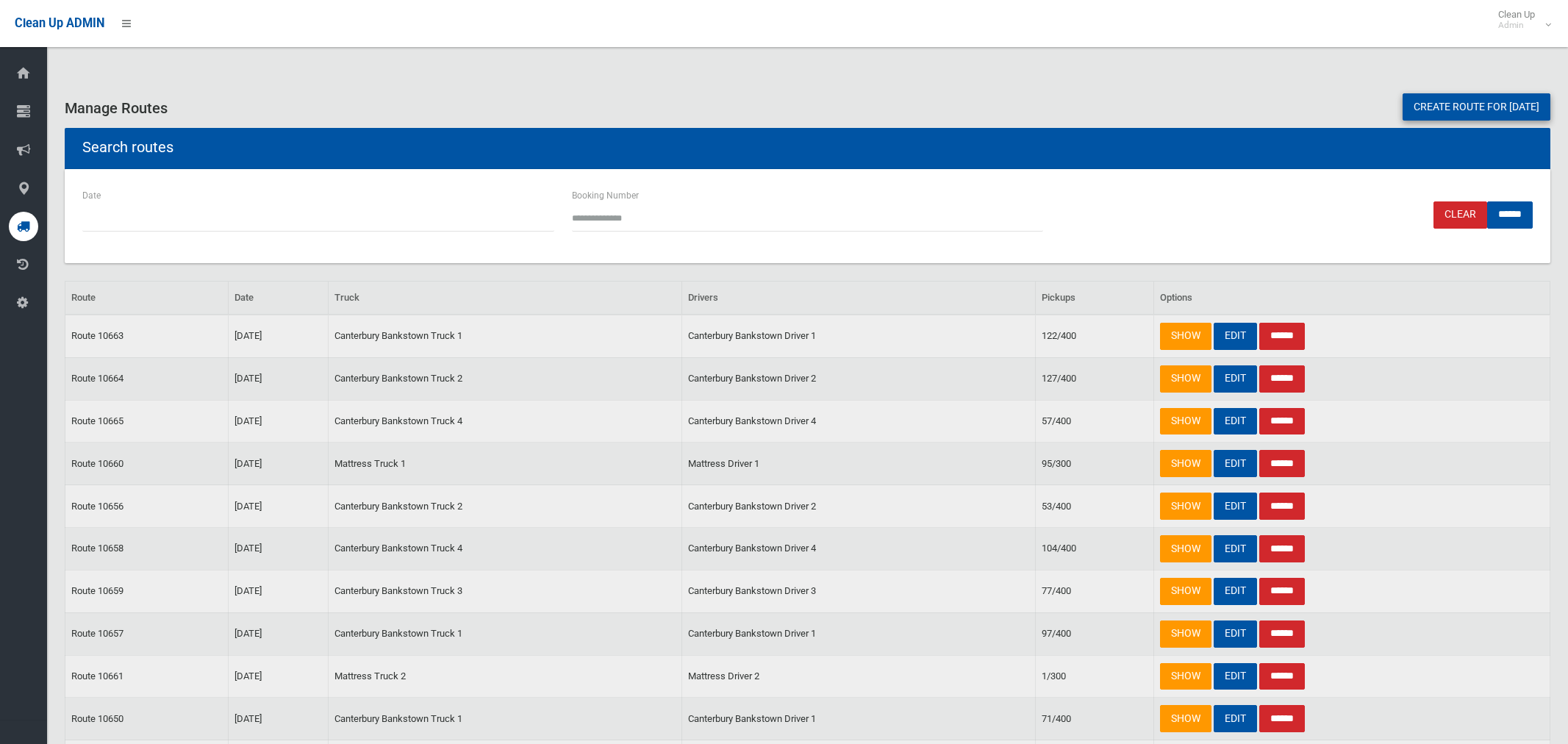
click at [1445, 108] on link "Create route for [DATE]" at bounding box center [1477, 107] width 148 height 27
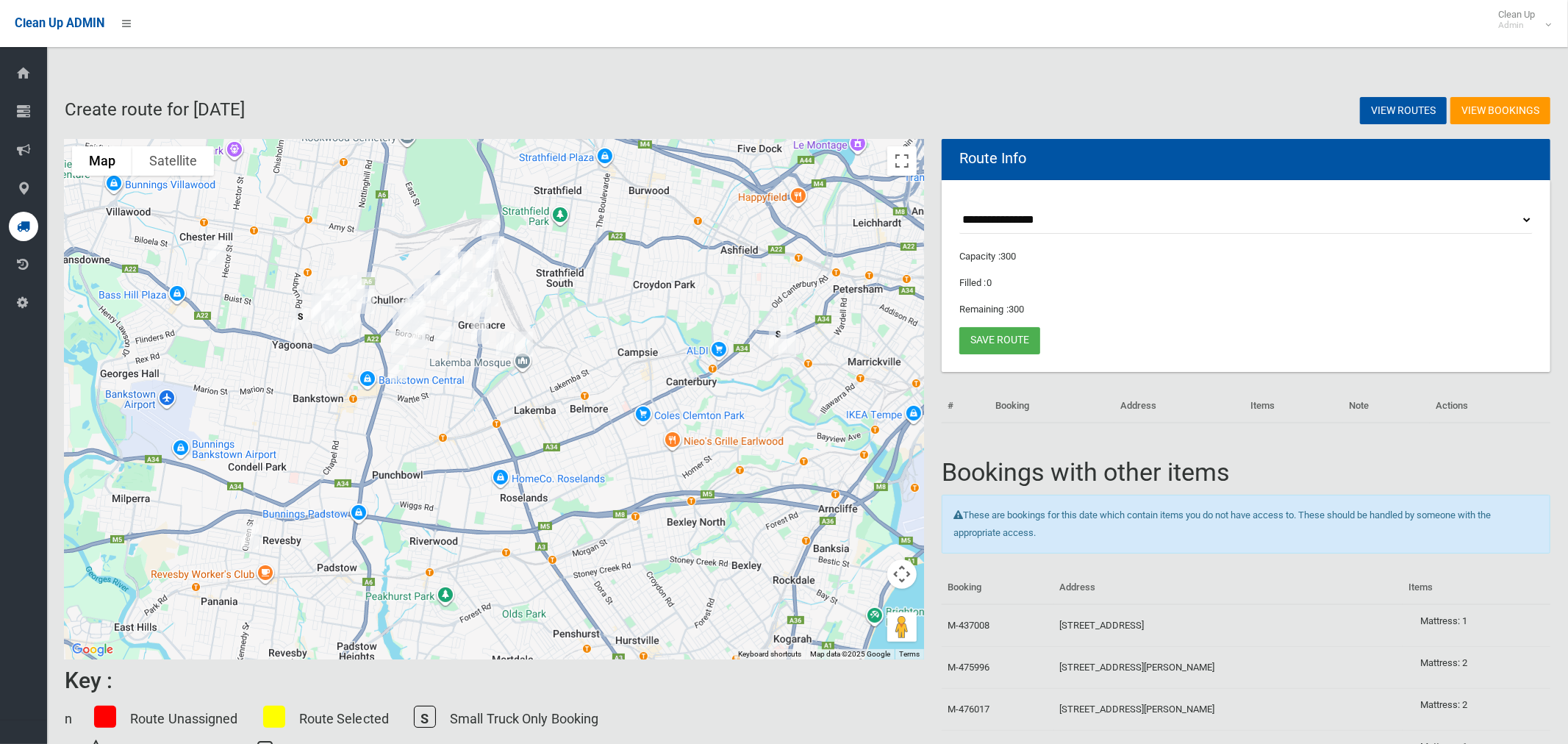
click at [1014, 211] on select "**********" at bounding box center [1246, 221] width 574 height 27
select select "*****"
click at [959, 207] on select "**********" at bounding box center [1246, 221] width 574 height 27
click at [908, 154] on button "Toggle fullscreen view" at bounding box center [902, 161] width 30 height 30
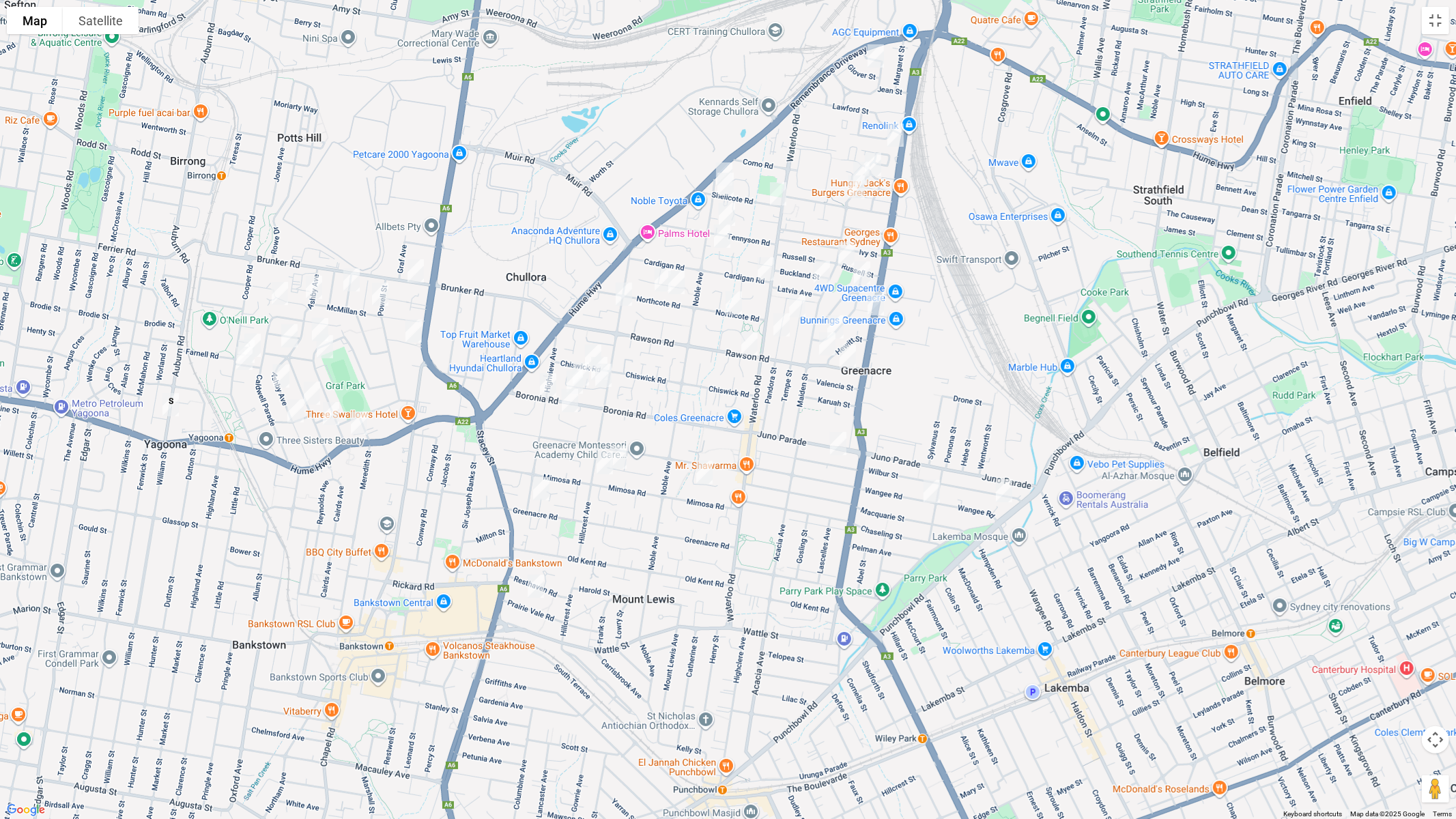
click at [415, 270] on img "35 Brunker Road, YAGOONA NSW 2199" at bounding box center [415, 271] width 28 height 34
click at [361, 422] on img "374 Hume Highway, BANKSTOWN NSW 2200" at bounding box center [359, 423] width 28 height 34
click at [568, 376] on img "151 Boronia Road, GREENACRE NSW 2190" at bounding box center [574, 382] width 28 height 34
click at [875, 298] on img "148 Roberts Road, GREENACRE NSW 2190" at bounding box center [876, 304] width 28 height 34
click at [823, 343] on img "20 Rawson Road, GREENACRE NSW 2190" at bounding box center [827, 344] width 28 height 34
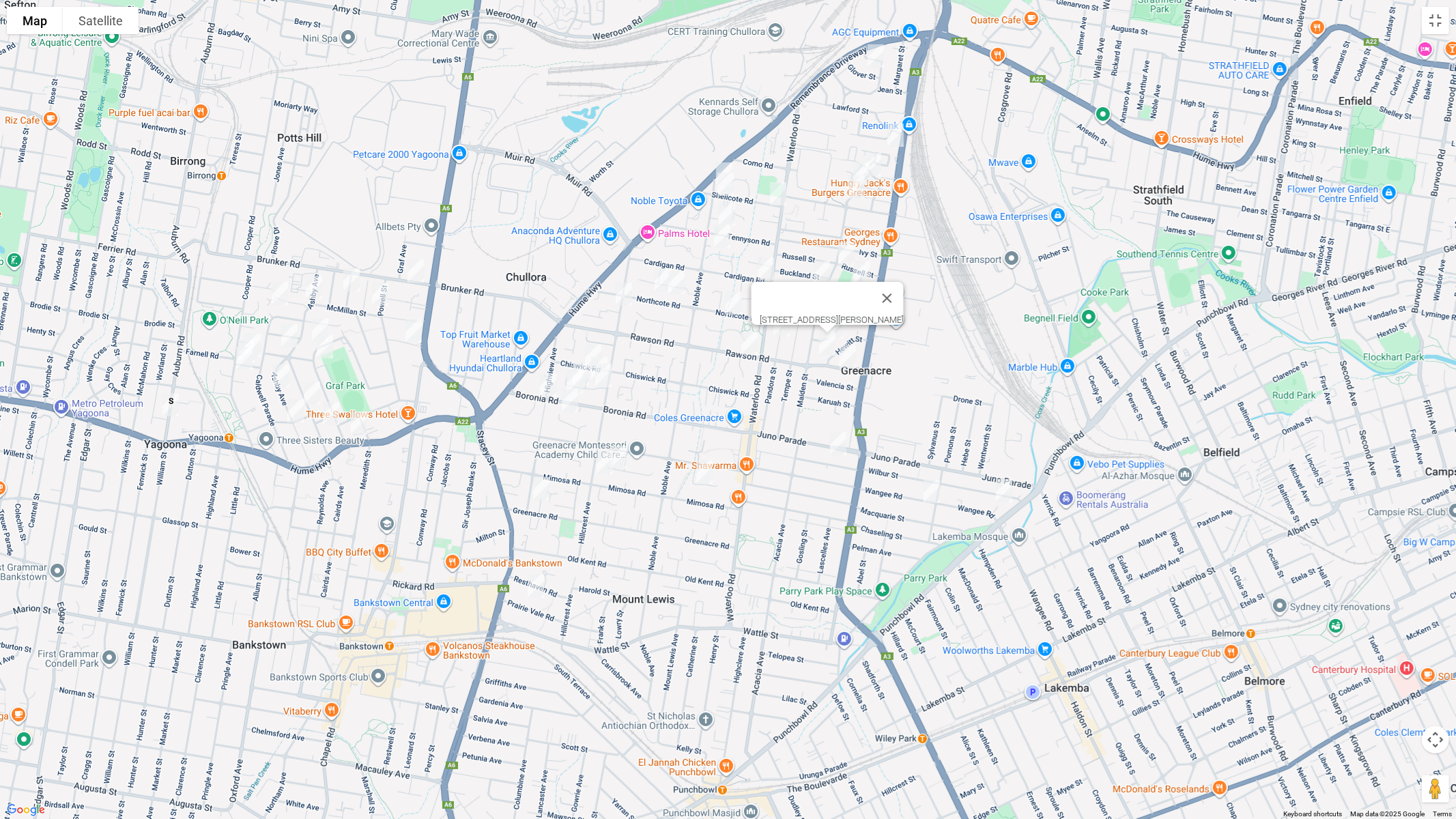
click at [851, 359] on img "9 Rawson Road, GREENACRE NSW 2190" at bounding box center [848, 356] width 28 height 34
click at [750, 349] on img "39 Rawson Road, GREENACRE NSW 2190" at bounding box center [750, 343] width 28 height 34
click at [720, 160] on img "307B Noble Avenue, GREENACRE NSW 2190" at bounding box center [723, 174] width 28 height 34
click at [748, 339] on img "39 Rawson Road, GREENACRE NSW 2190" at bounding box center [749, 343] width 28 height 34
click at [872, 64] on img "12 Glover Street, GREENACRE NSW 2190" at bounding box center [875, 56] width 28 height 34
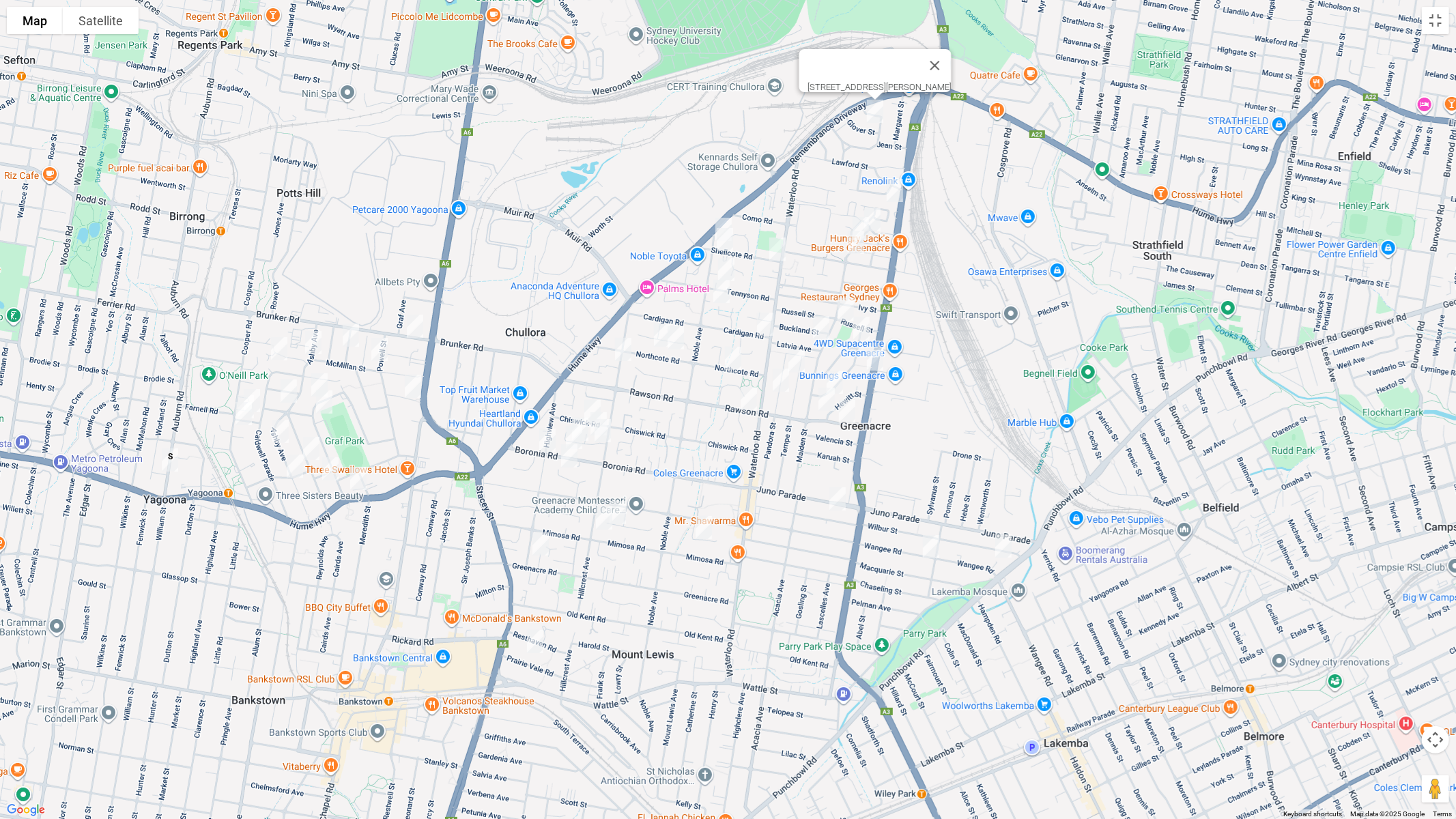
click at [900, 188] on img "24 Mc Donald Way, GREENACRE NSW 2190" at bounding box center [895, 190] width 28 height 34
click at [882, 213] on img "1 Mahogany Way, GREENACRE NSW 2190" at bounding box center [872, 220] width 28 height 34
click at [847, 215] on img "1 Melaleuca Grove, GREENACRE NSW 2190" at bounding box center [860, 229] width 28 height 34
click at [853, 244] on img "63 Norfolk Road, GREENACRE NSW 2190" at bounding box center [856, 242] width 28 height 34
click at [724, 237] on img "46 Shellcote Road, GREENACRE NSW 2190" at bounding box center [725, 239] width 28 height 34
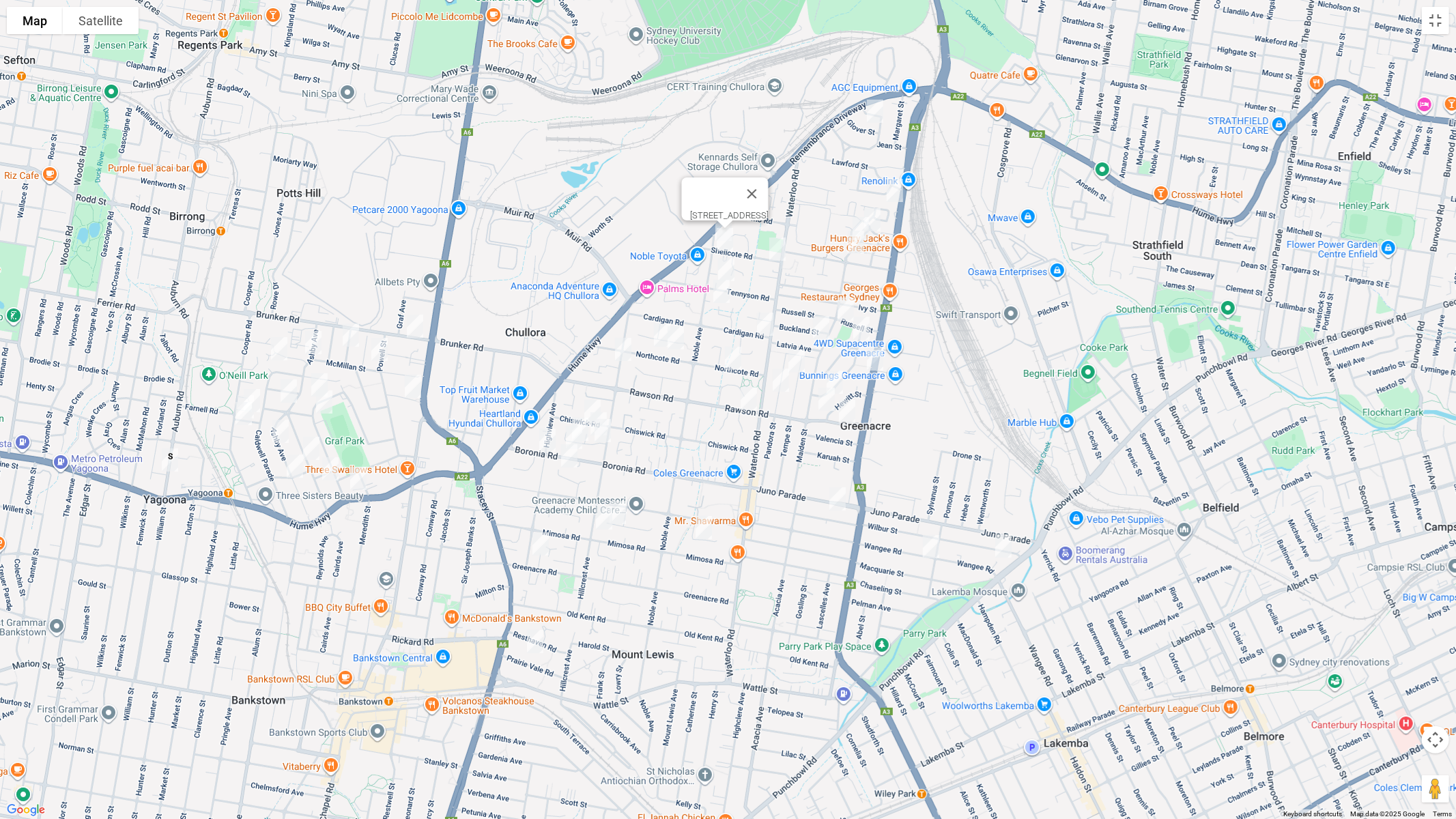
click at [775, 247] on img "2 Shellcote Road, GREENACRE NSW 2190" at bounding box center [777, 249] width 28 height 34
click at [729, 265] on img "39 Tennyson Road, GREENACRE NSW 2190" at bounding box center [726, 270] width 28 height 34
click at [724, 287] on img "8 Rosalie Crescent, GREENACRE NSW 2190" at bounding box center [721, 291] width 28 height 34
click at [844, 301] on img "23 Maiden Street, GREENACRE NSW 2190" at bounding box center [846, 309] width 28 height 34
click at [863, 324] on img "12 Rea Street, GREENACRE NSW 2190" at bounding box center [861, 328] width 28 height 34
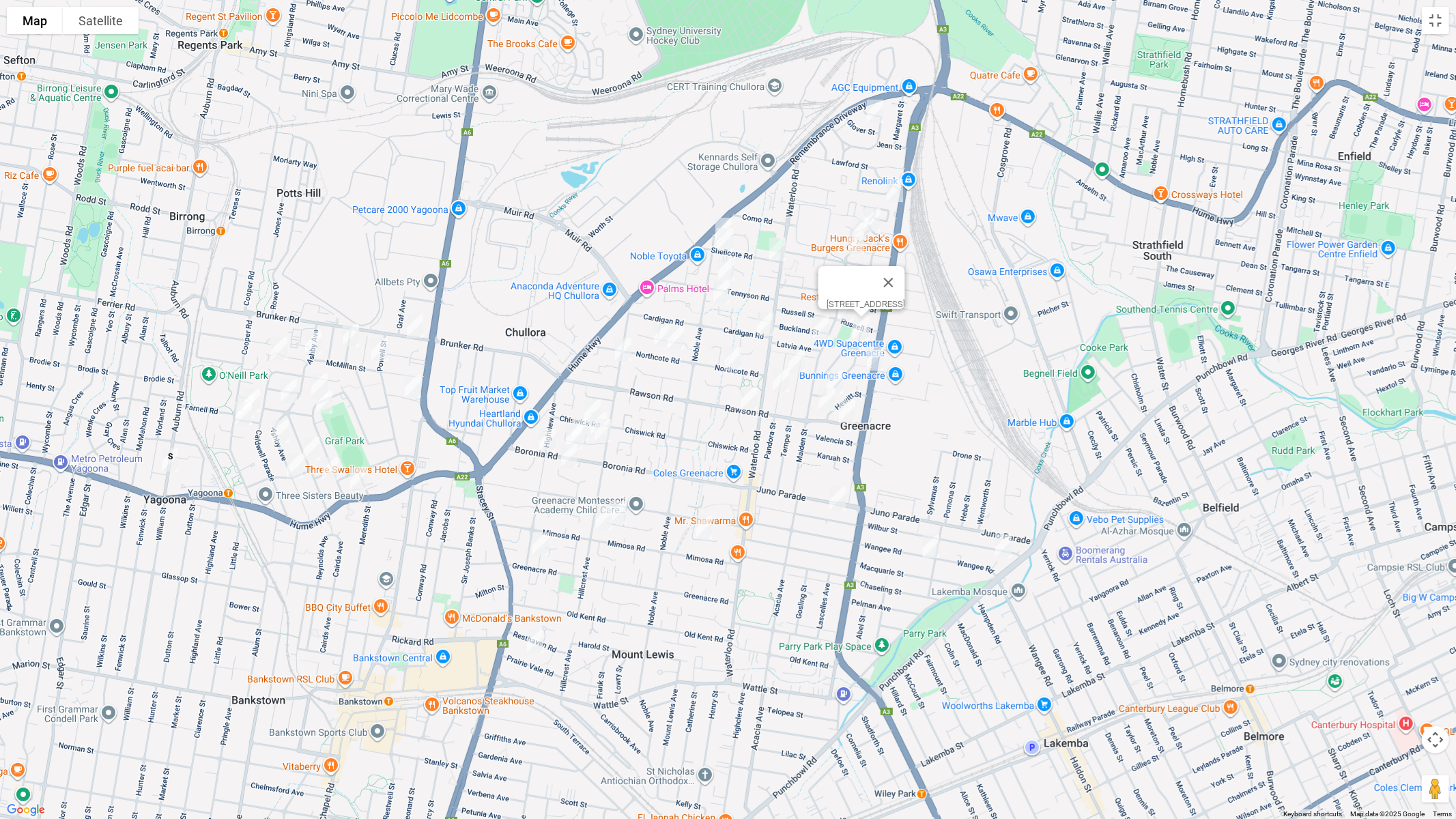
click at [762, 323] on img "8 Cardigan Road, GREENACRE NSW 2190" at bounding box center [765, 324] width 28 height 34
click at [819, 323] on img "2 Latvia Avenue, GREENACRE NSW 2190" at bounding box center [821, 328] width 28 height 34
click at [795, 353] on img "16 Tempe Street, GREENACRE NSW 2190" at bounding box center [796, 361] width 28 height 34
click at [838, 374] on img "55 Rea Street, GREENACRE NSW 2190" at bounding box center [835, 382] width 28 height 34
click at [783, 381] on img "34 Pandora Street, GREENACRE NSW 2190" at bounding box center [781, 380] width 28 height 34
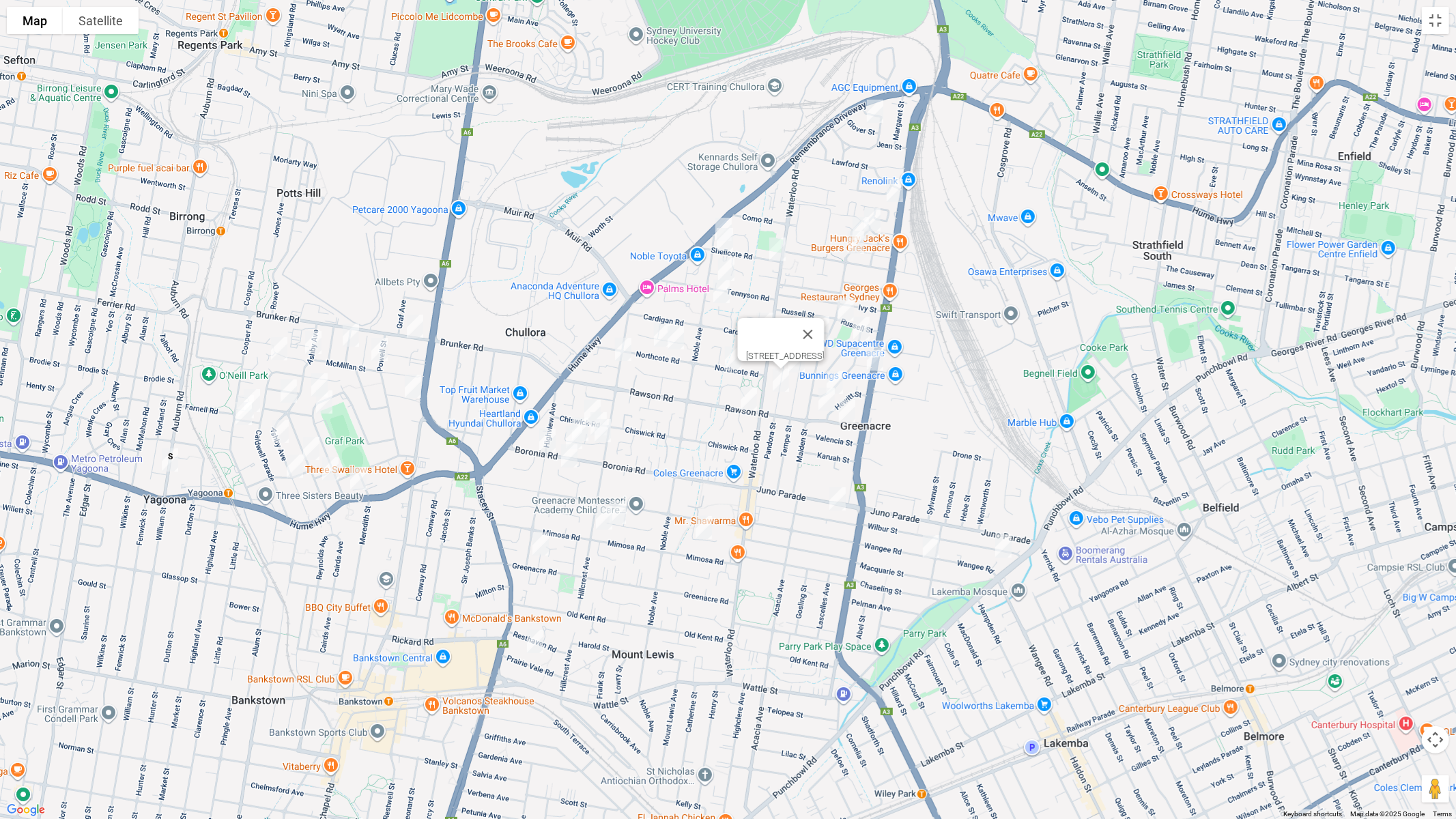
click at [833, 500] on img "146 Wilbur Street, GREENACRE NSW 2190" at bounding box center [837, 498] width 28 height 34
click at [925, 551] on img "162 Wangee Road, GREENACRE NSW 2190" at bounding box center [931, 546] width 28 height 34
click at [1000, 546] on img "1/97 Wangee Road, GREENACRE NSW 2190" at bounding box center [1003, 546] width 28 height 34
click at [699, 527] on img "15 Bromley Avenue, GREENACRE NSW 2190" at bounding box center [704, 527] width 28 height 34
click at [625, 518] on img "32A Omega Place, GREENACRE NSW 2190" at bounding box center [617, 513] width 28 height 34
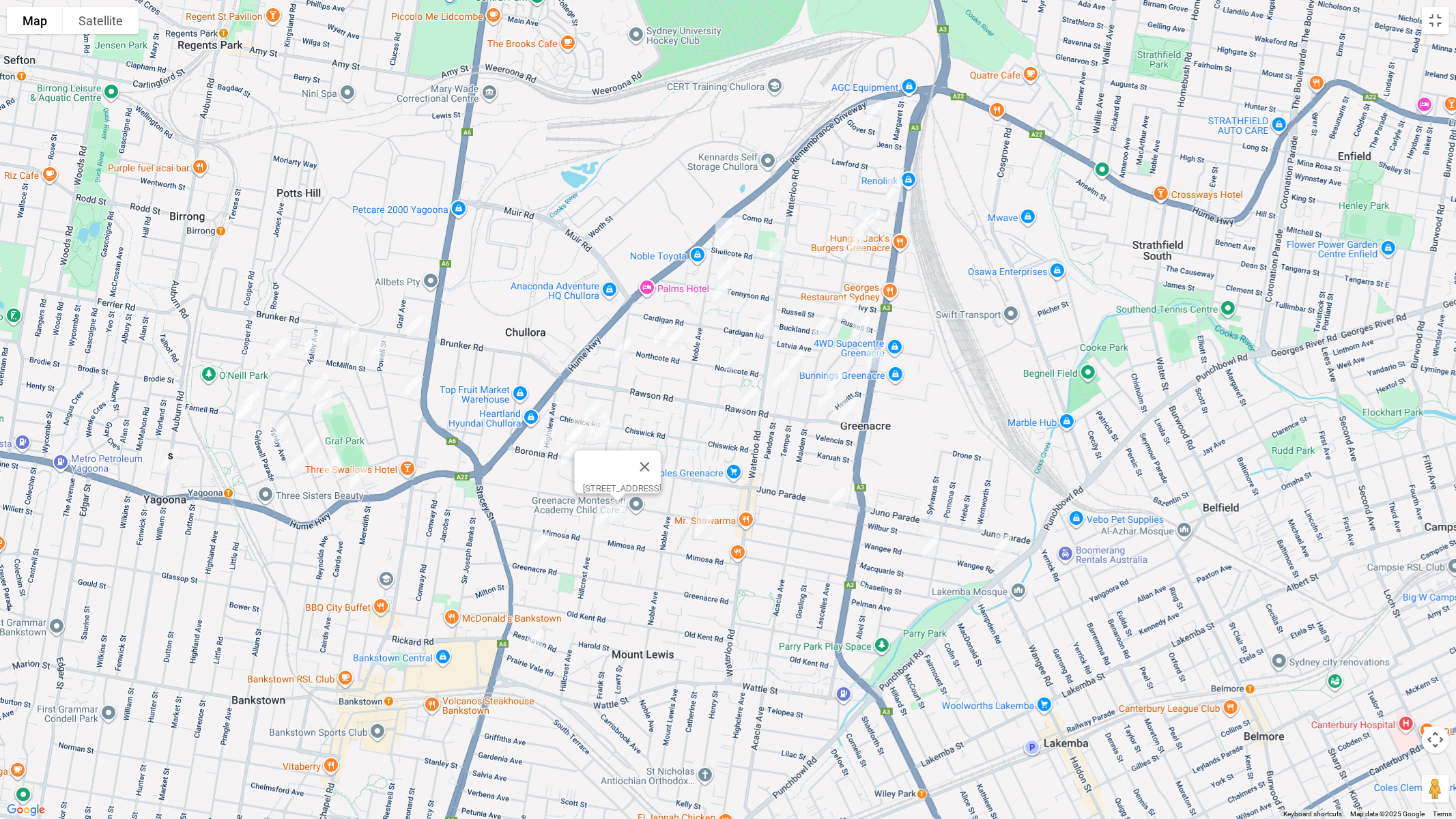
click at [597, 519] on img "125A Hillcrest Avenue, GREENACRE NSW 2190" at bounding box center [604, 518] width 28 height 34
click at [536, 553] on img "1 Highview Avenue, GREENACRE NSW 2190" at bounding box center [540, 544] width 28 height 34
drag, startPoint x: 533, startPoint y: 640, endPoint x: 537, endPoint y: 633, distance: 8.1
click at [534, 640] on img "14 Prairie Vale Road, BANKSTOWN NSW 2200" at bounding box center [535, 641] width 28 height 34
click at [545, 441] on img "80 Highview Avenue, GREENACRE NSW 2190" at bounding box center [548, 440] width 28 height 34
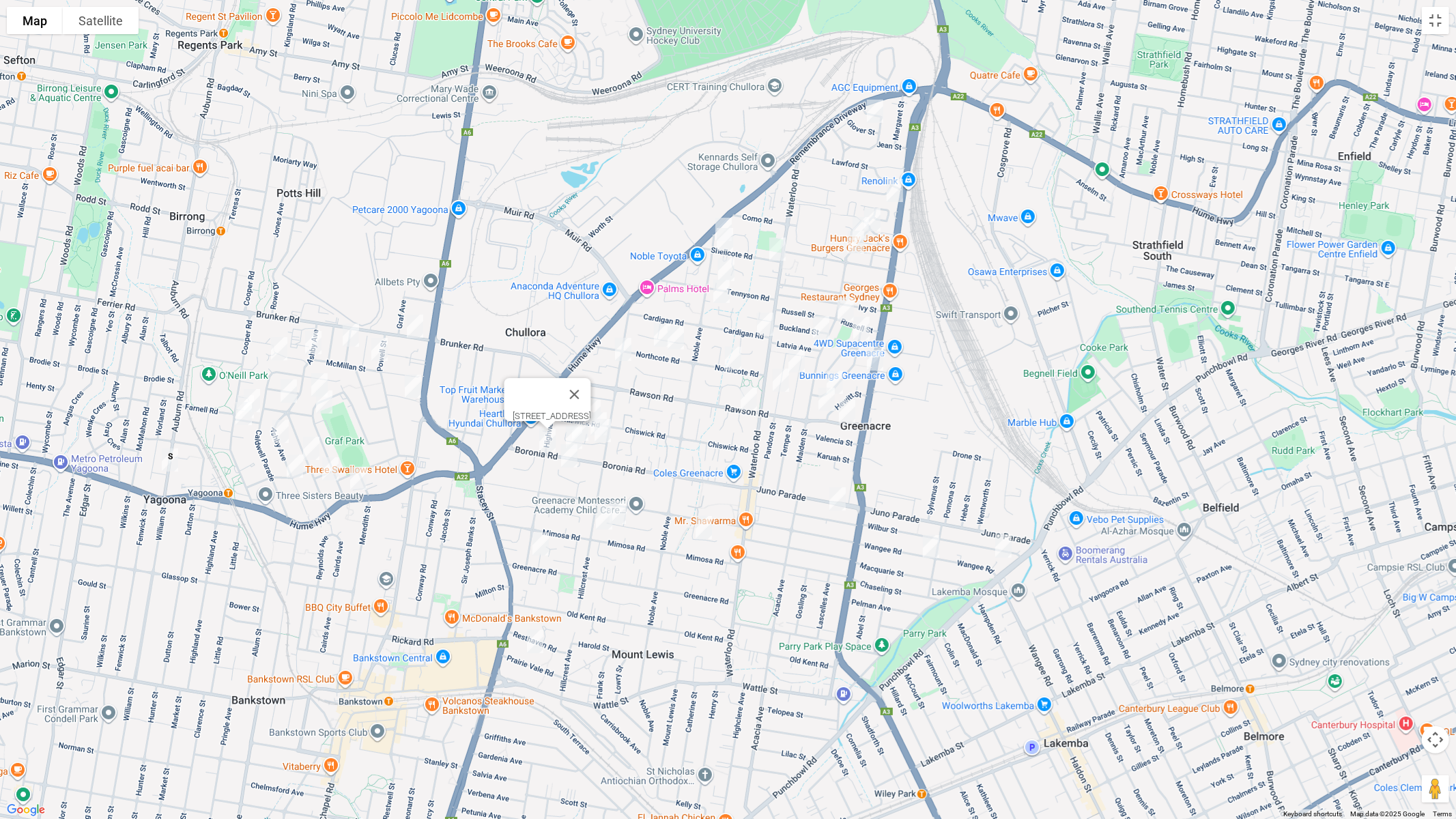
click at [567, 453] on img "14 Orana Place, GREENACRE NSW 2190" at bounding box center [569, 455] width 28 height 34
click at [678, 337] on img "61 Northcote Road, GREENACRE NSW 2190" at bounding box center [675, 337] width 28 height 34
click at [738, 355] on img "26A Northcote Road, GREENACRE NSW 2190" at bounding box center [733, 358] width 28 height 34
click at [661, 349] on img "71 Northcote Road, GREENACRE NSW 2190" at bounding box center [662, 335] width 28 height 34
click at [625, 355] on img "24 Hillcrest Avenue, GREENACRE NSW 2190" at bounding box center [623, 349] width 28 height 34
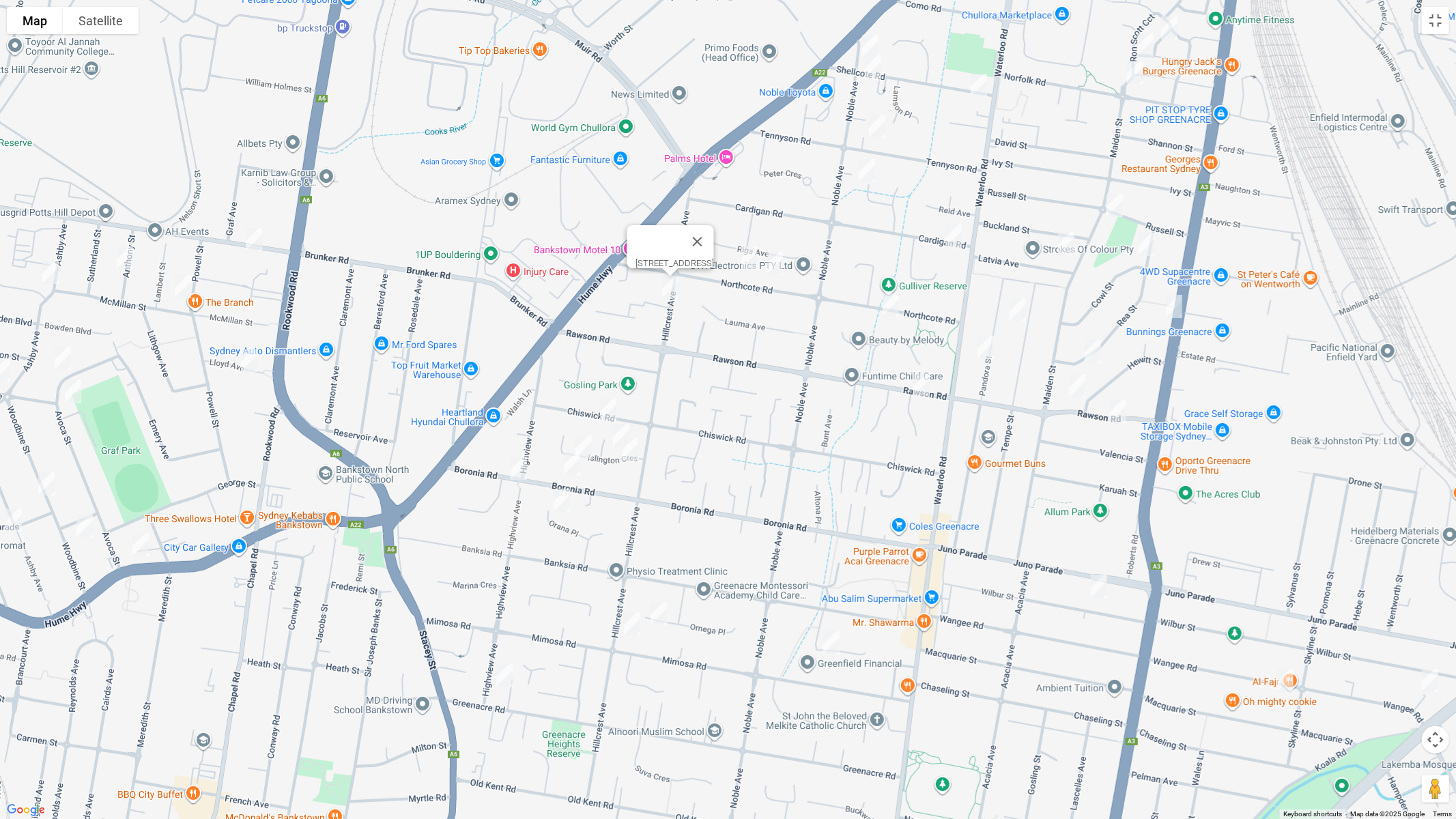
click at [603, 402] on img "120 Chiswick Road, GREENACRE NSW 2190" at bounding box center [608, 410] width 28 height 34
click at [611, 427] on img "6 Islington Crescent, GREENACRE NSW 2190" at bounding box center [621, 435] width 28 height 34
click at [628, 450] on img "1 Islington Crescent, GREENACRE NSW 2190" at bounding box center [630, 449] width 28 height 34
click at [579, 443] on img "19 Islington Crescent, GREENACRE NSW 2190" at bounding box center [584, 447] width 28 height 34
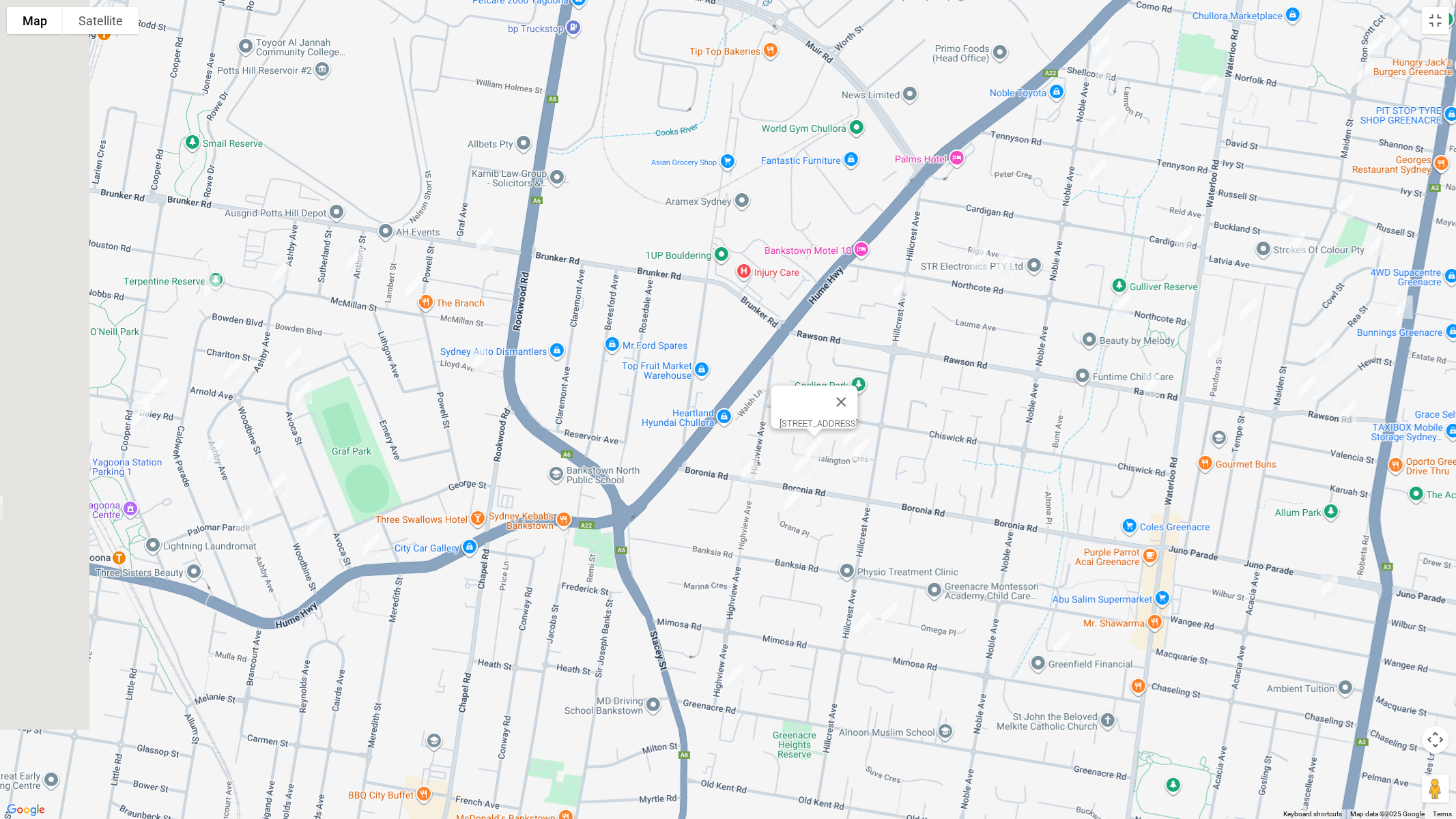
drag, startPoint x: 442, startPoint y: 353, endPoint x: 868, endPoint y: 361, distance: 426.1
click at [878, 358] on div "19 Islington Crescent, GREENACRE NSW 2190" at bounding box center [728, 410] width 1456 height 819
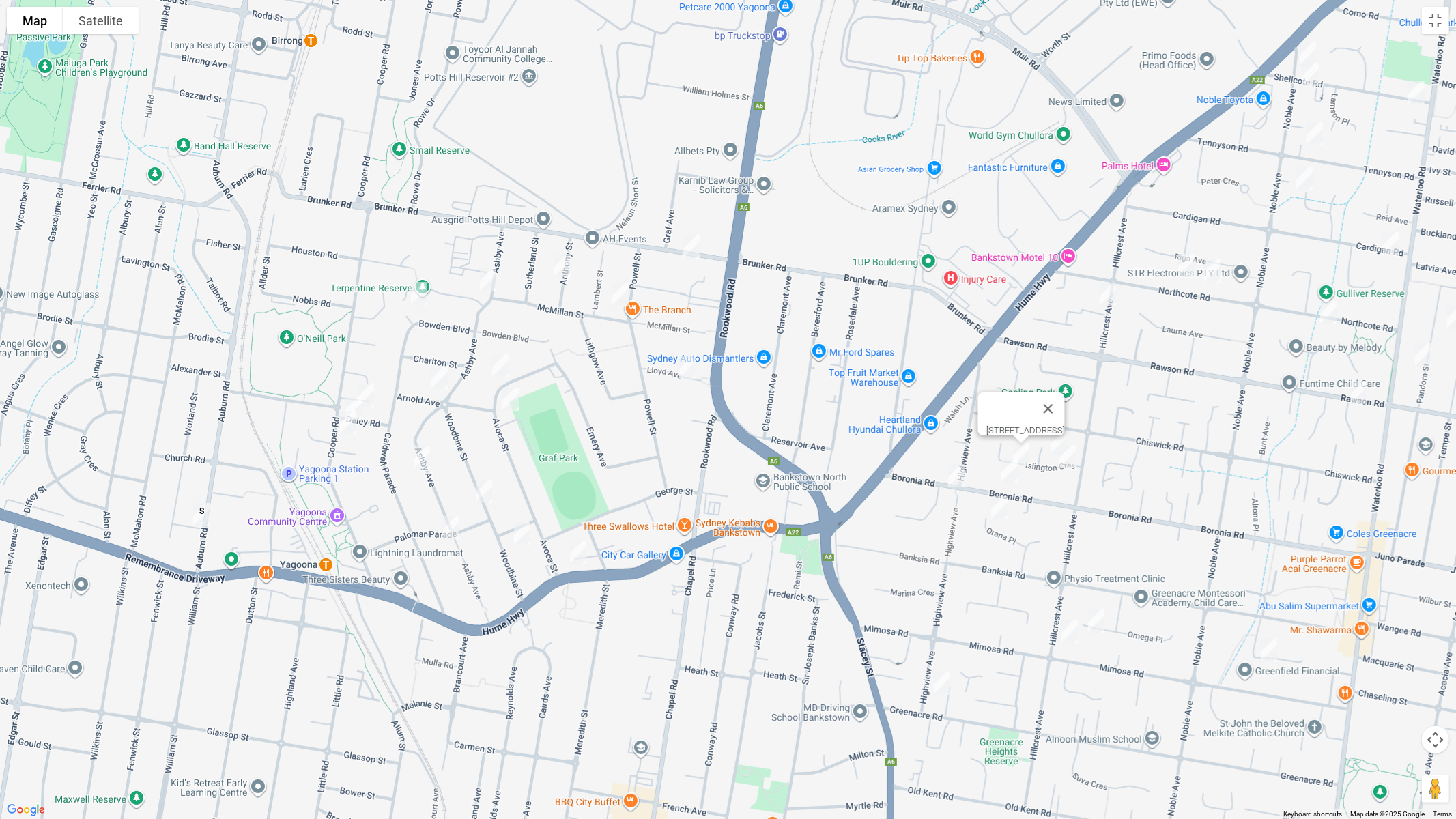
click at [568, 273] on img "22 Anthony Street, YAGOONA NSW 2199" at bounding box center [562, 265] width 28 height 34
click at [620, 297] on img "40 Mc Millan Street, YAGOONA NSW 2199" at bounding box center [620, 294] width 28 height 34
click at [685, 366] on img "9 Lloyd Avenue, YAGOONA NSW 2199" at bounding box center [687, 368] width 28 height 34
click at [487, 284] on img "2 Terpentine Place, YAGOONA NSW 2199" at bounding box center [488, 280] width 28 height 34
click at [413, 290] on img "84 Bowden Boulevard, YAGOONA NSW 2199" at bounding box center [419, 293] width 28 height 34
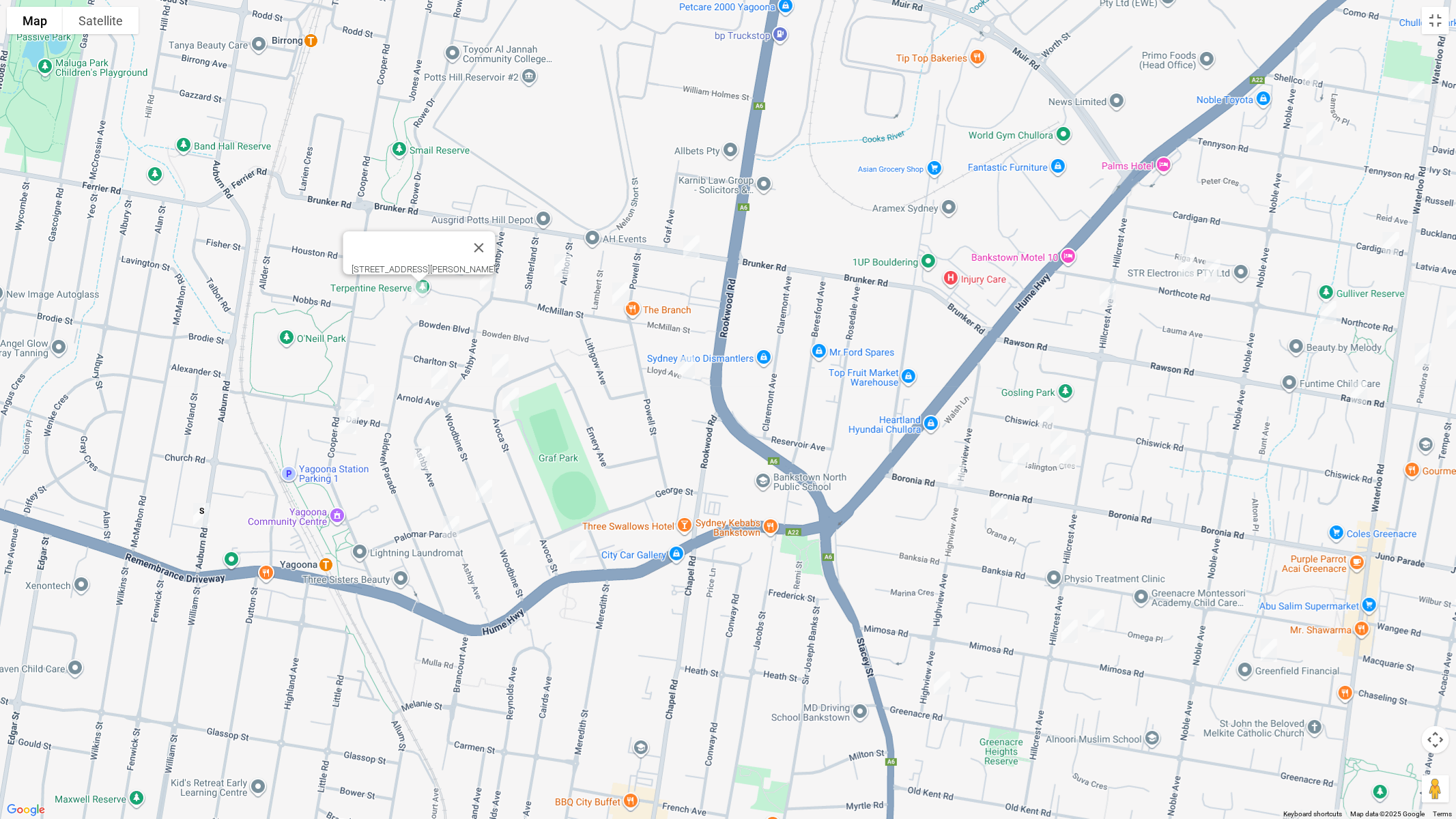
click at [496, 363] on img "88 Avoca Street, YAGOONA NSW 2199" at bounding box center [500, 366] width 28 height 34
click at [436, 375] on img "18 Arnold Avenue, YAGOONA NSW 2199" at bounding box center [439, 377] width 28 height 34
click at [366, 389] on img "8 Daley Road, YAGOONA NSW 2199" at bounding box center [366, 395] width 28 height 34
click at [345, 395] on img "239 Cooper Road, YAGOONA NSW 2199" at bounding box center [353, 409] width 28 height 34
click at [341, 425] on img "4/245 Cooper Road, YAGOONA NSW 2199" at bounding box center [348, 422] width 28 height 34
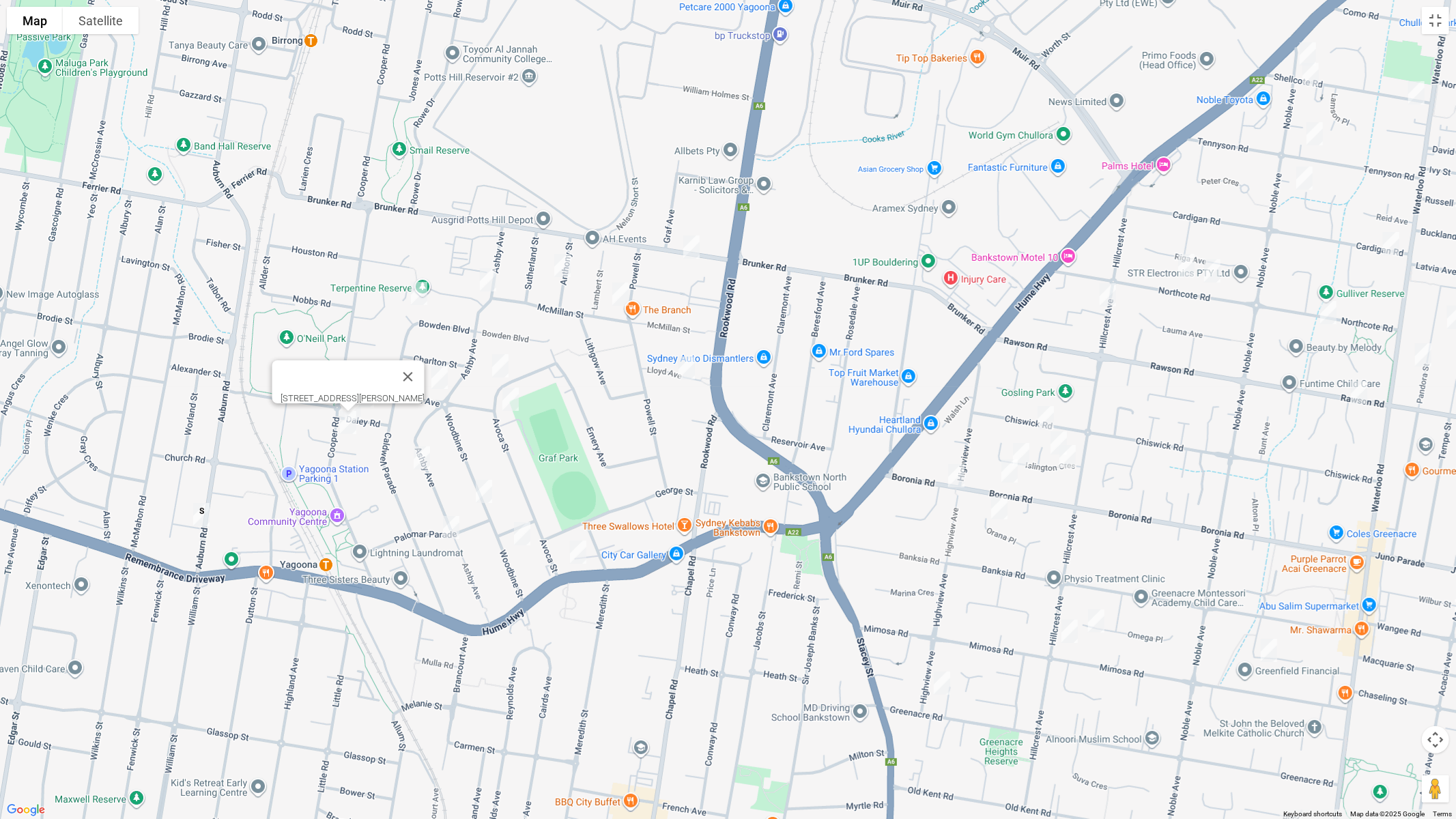
drag, startPoint x: 508, startPoint y: 405, endPoint x: 457, endPoint y: 434, distance: 58.7
click at [508, 405] on img "65 Avoca Street, YAGOONA NSW 2199" at bounding box center [511, 399] width 28 height 34
drag, startPoint x: 426, startPoint y: 455, endPoint x: 475, endPoint y: 489, distance: 59.6
click at [426, 457] on img "40 Ashby Avenue, YAGOONA NSW 2199" at bounding box center [422, 458] width 28 height 34
click at [480, 493] on img "46 Woodbine Street, YAGOONA NSW 2199" at bounding box center [484, 491] width 28 height 34
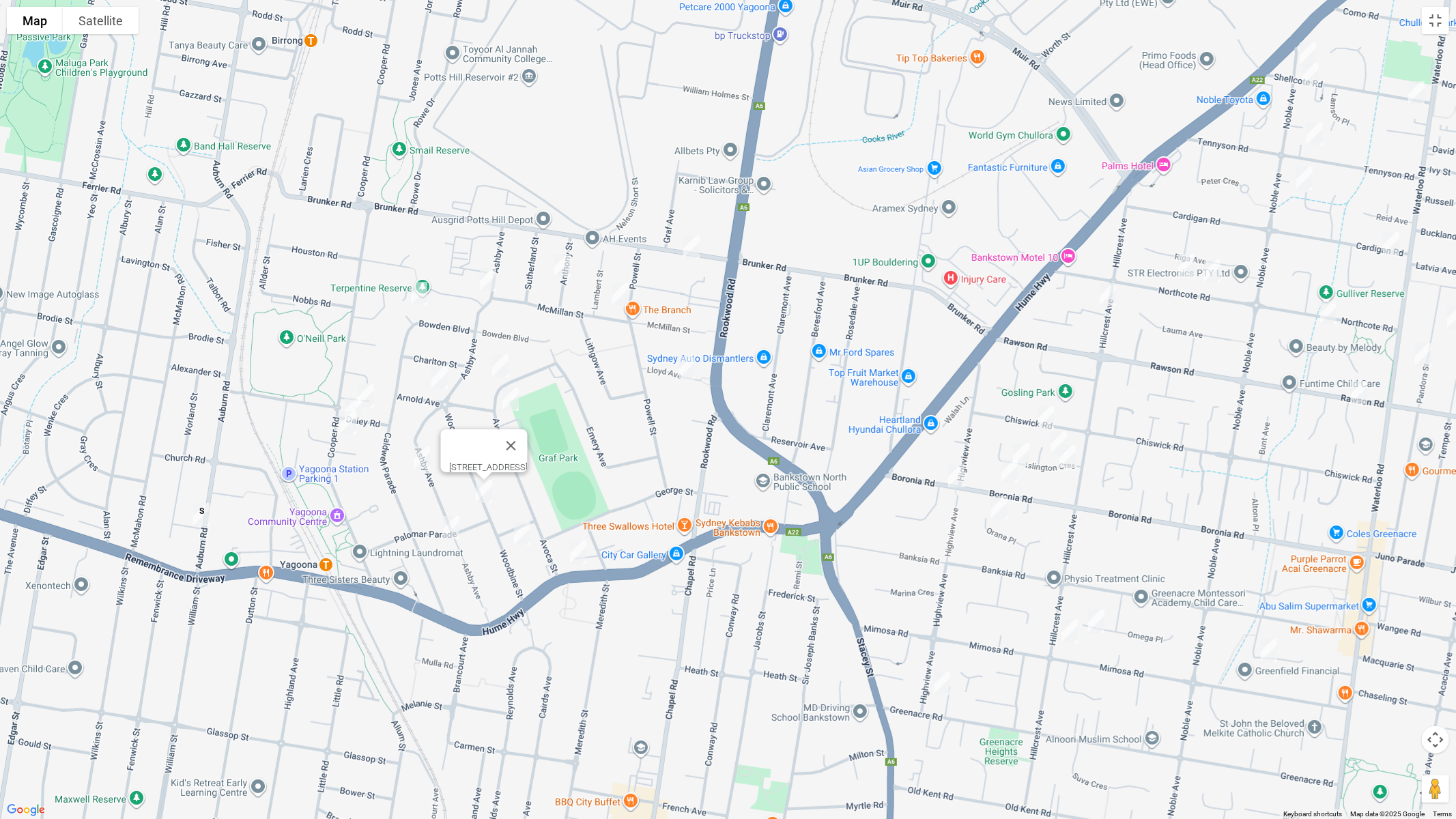
drag, startPoint x: 449, startPoint y: 529, endPoint x: 473, endPoint y: 532, distance: 24.2
click at [449, 530] on img "19 Palomar Parade, YAGOONA NSW 2199" at bounding box center [451, 527] width 28 height 34
click at [527, 537] on img "1/65 Woodbine Street, YAGOONA NSW 2199" at bounding box center [522, 534] width 28 height 34
click at [419, 448] on img "40 Ashby Avenue, YAGOONA NSW 2199" at bounding box center [422, 458] width 28 height 34
click at [495, 402] on button "Close" at bounding box center [481, 412] width 32 height 32
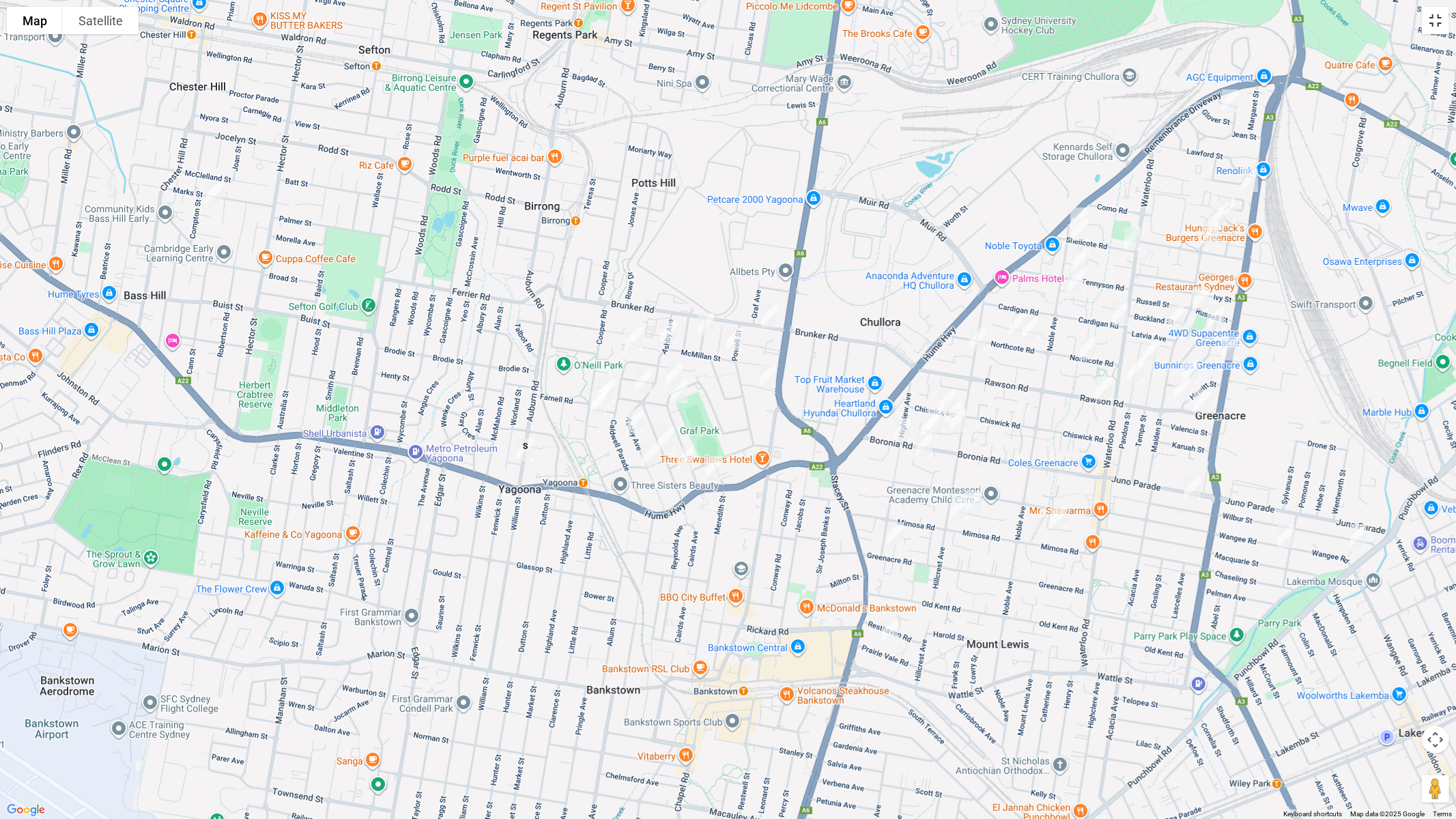
click at [1433, 21] on button "Toggle fullscreen view" at bounding box center [1436, 20] width 28 height 28
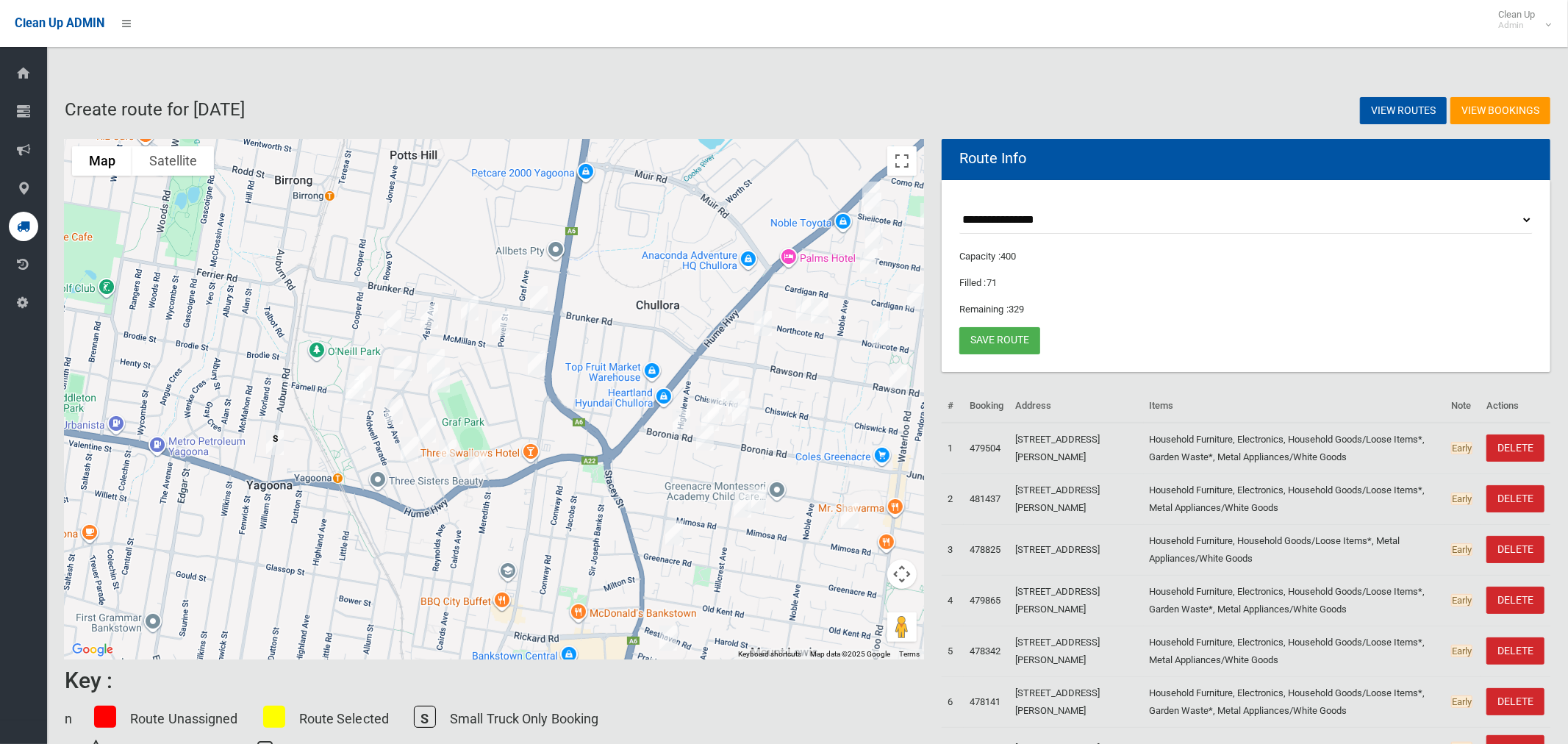
click at [1047, 221] on select "**********" at bounding box center [1246, 221] width 574 height 27
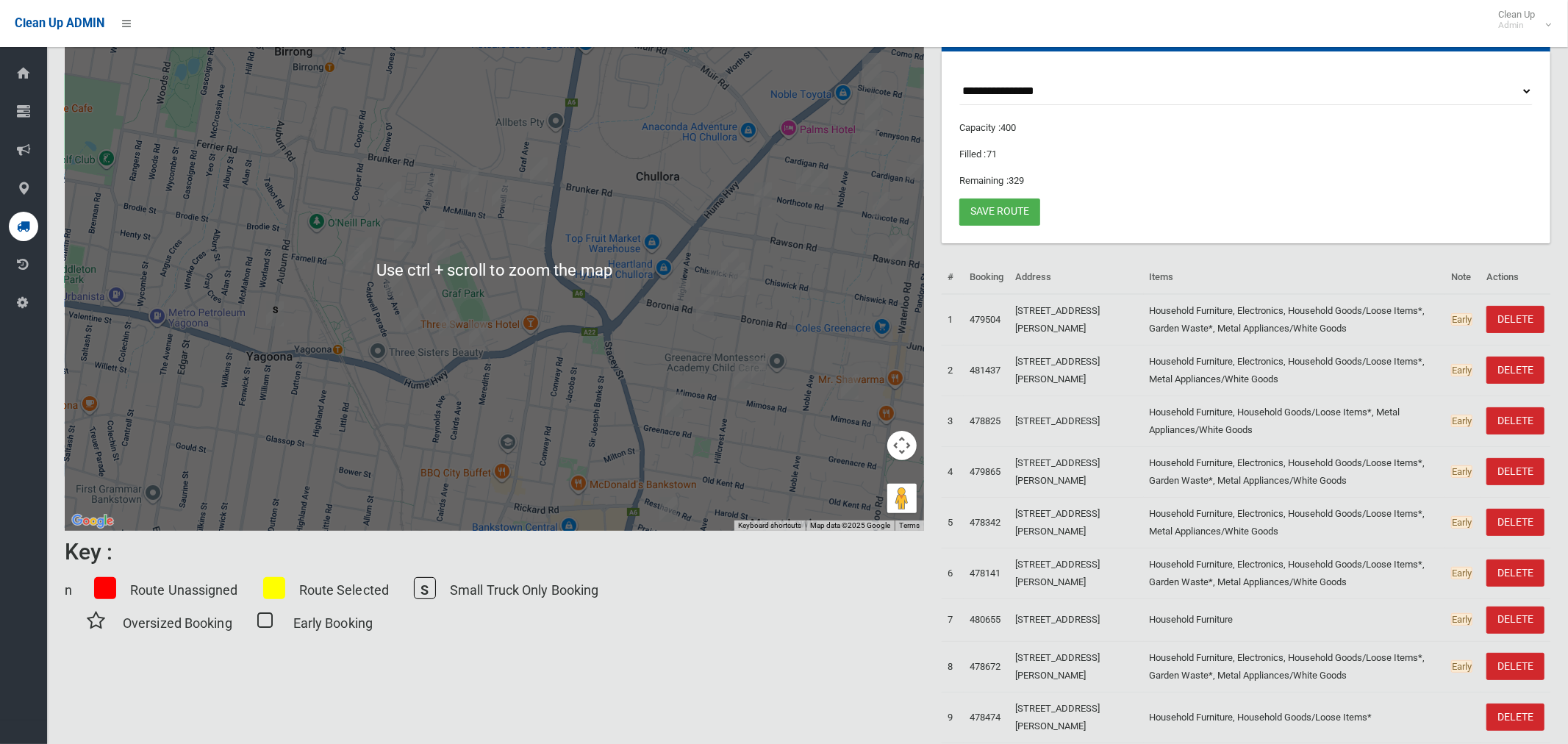
scroll to position [13, 0]
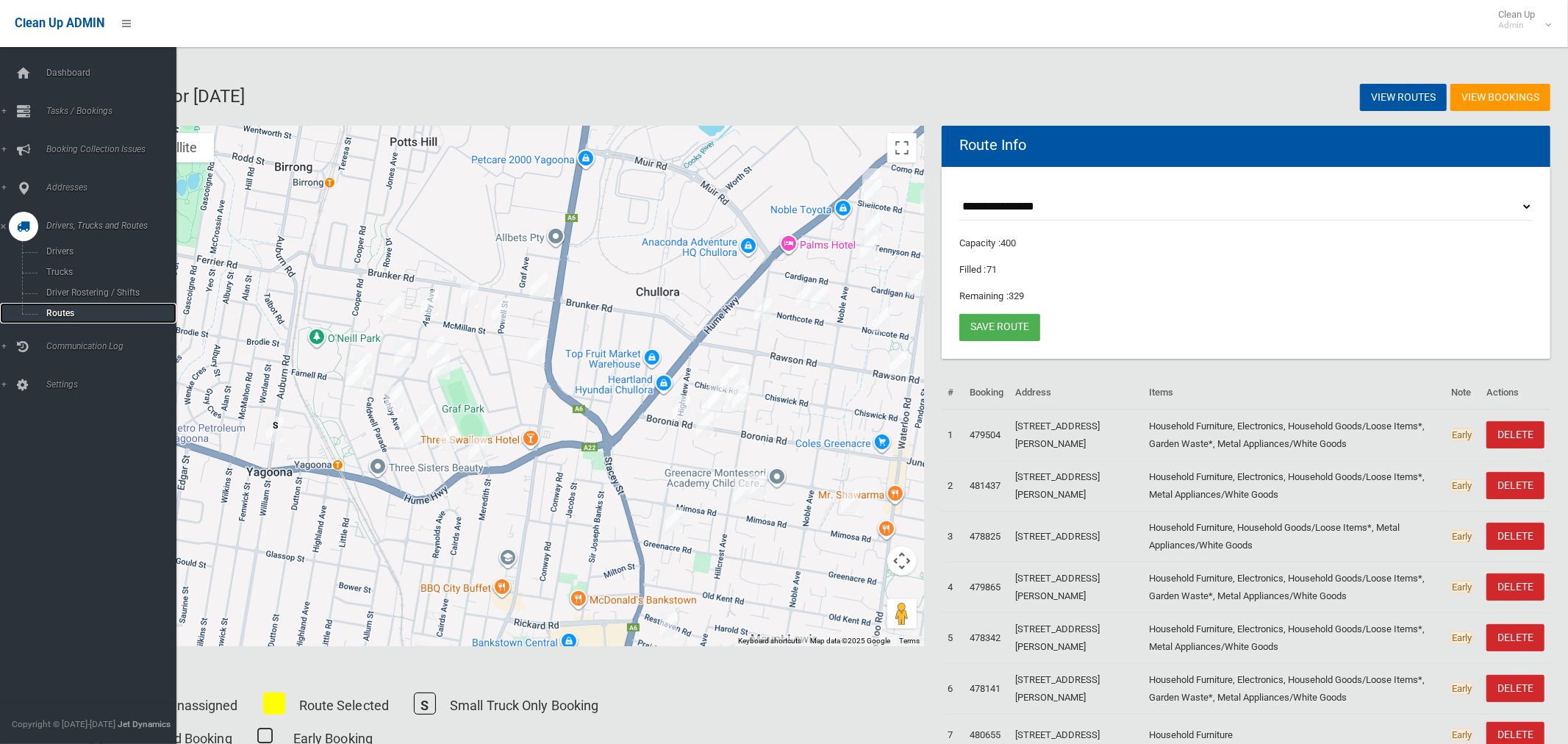
click at [62, 312] on span "Routes" at bounding box center [103, 313] width 122 height 11
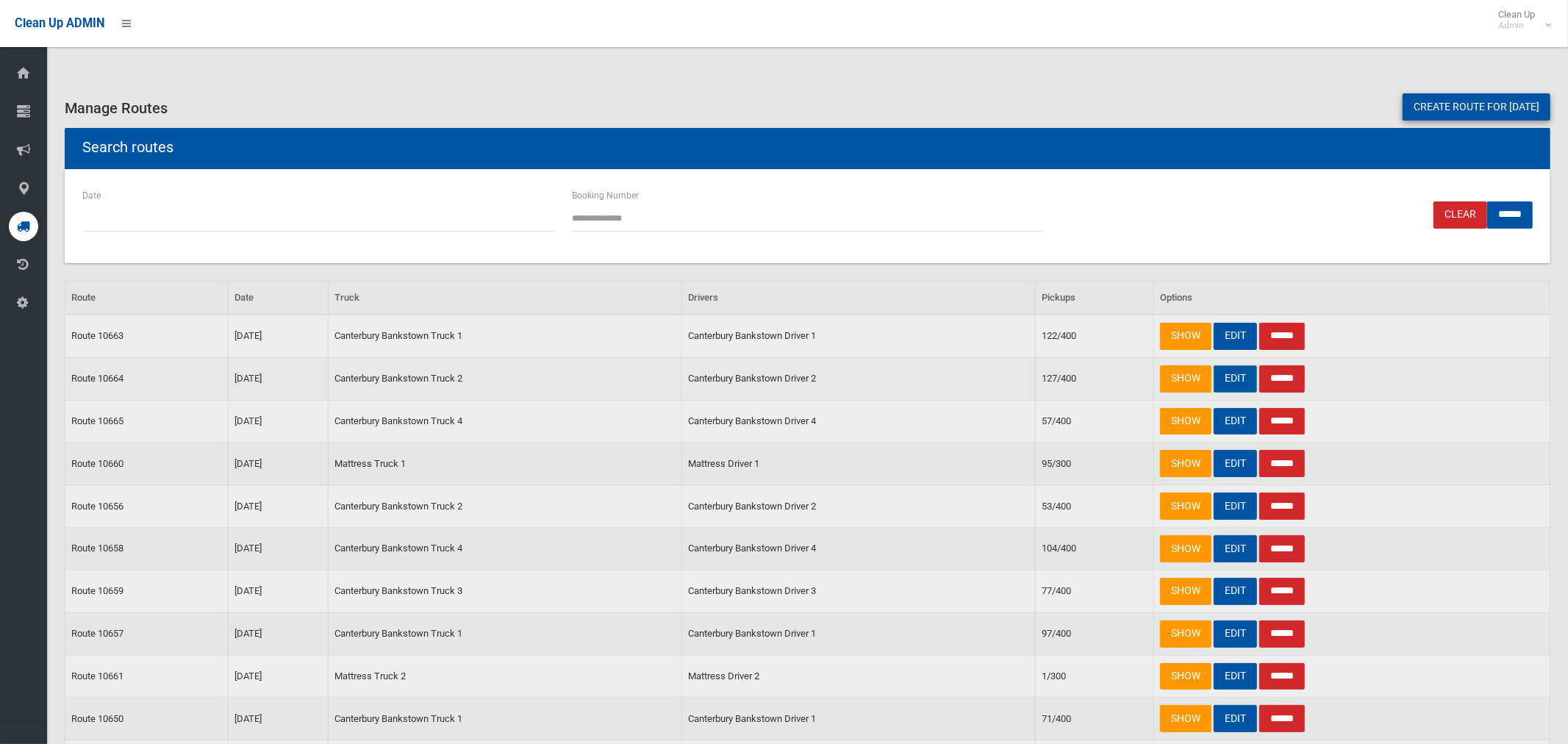
click at [1238, 379] on link "EDIT" at bounding box center [1236, 379] width 43 height 27
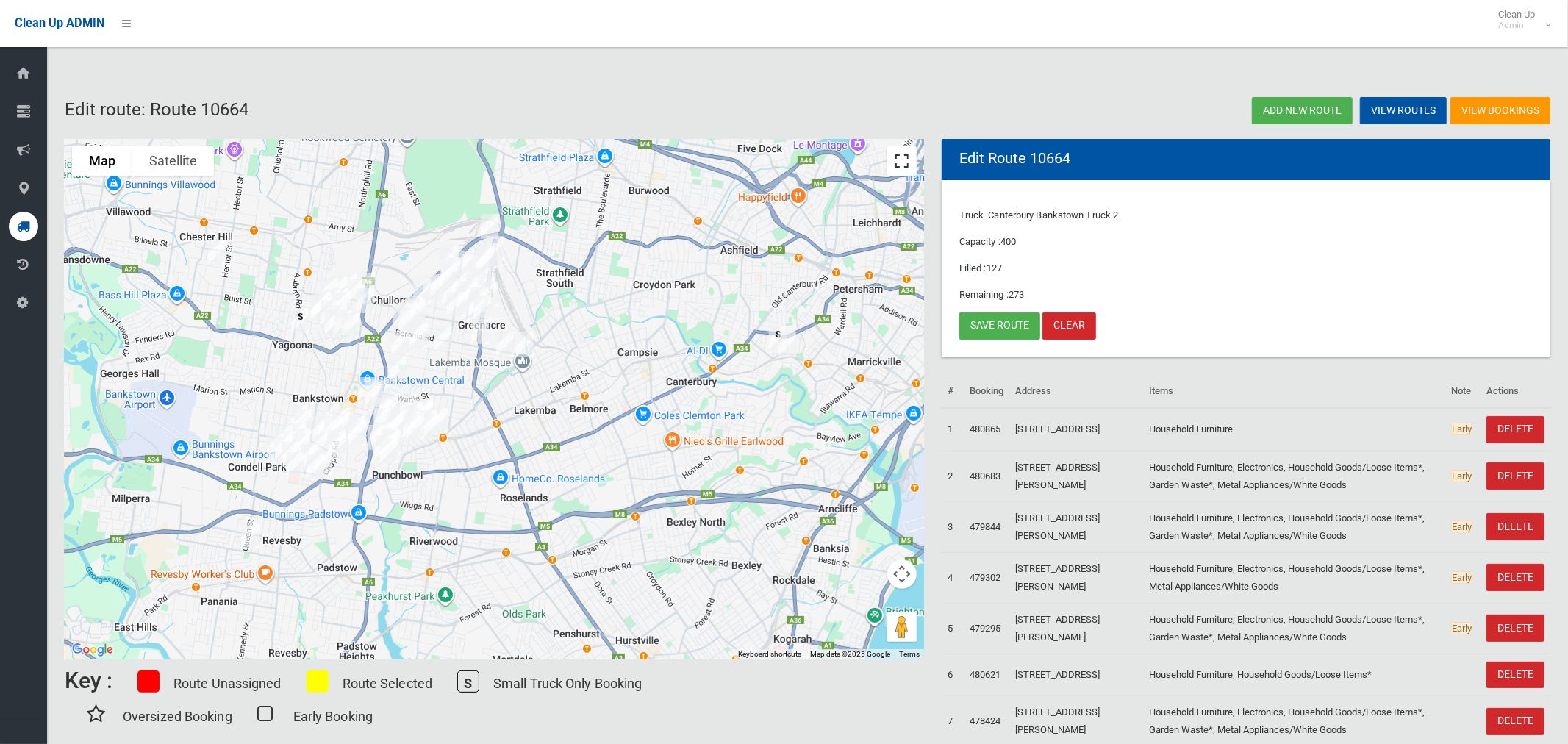
click at [902, 166] on button "Toggle fullscreen view" at bounding box center [902, 161] width 30 height 30
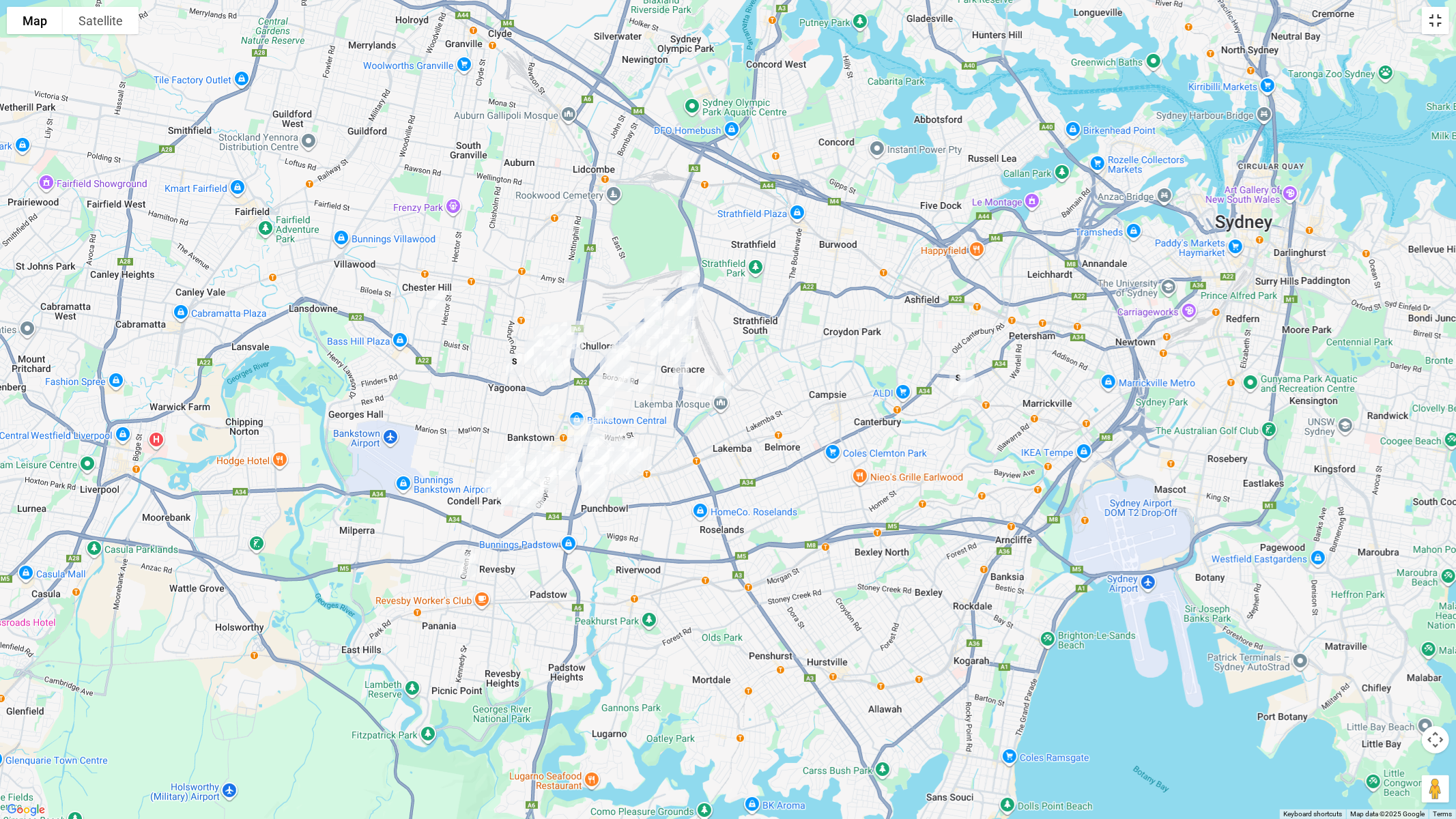
click at [1439, 18] on button "Toggle fullscreen view" at bounding box center [1436, 20] width 28 height 28
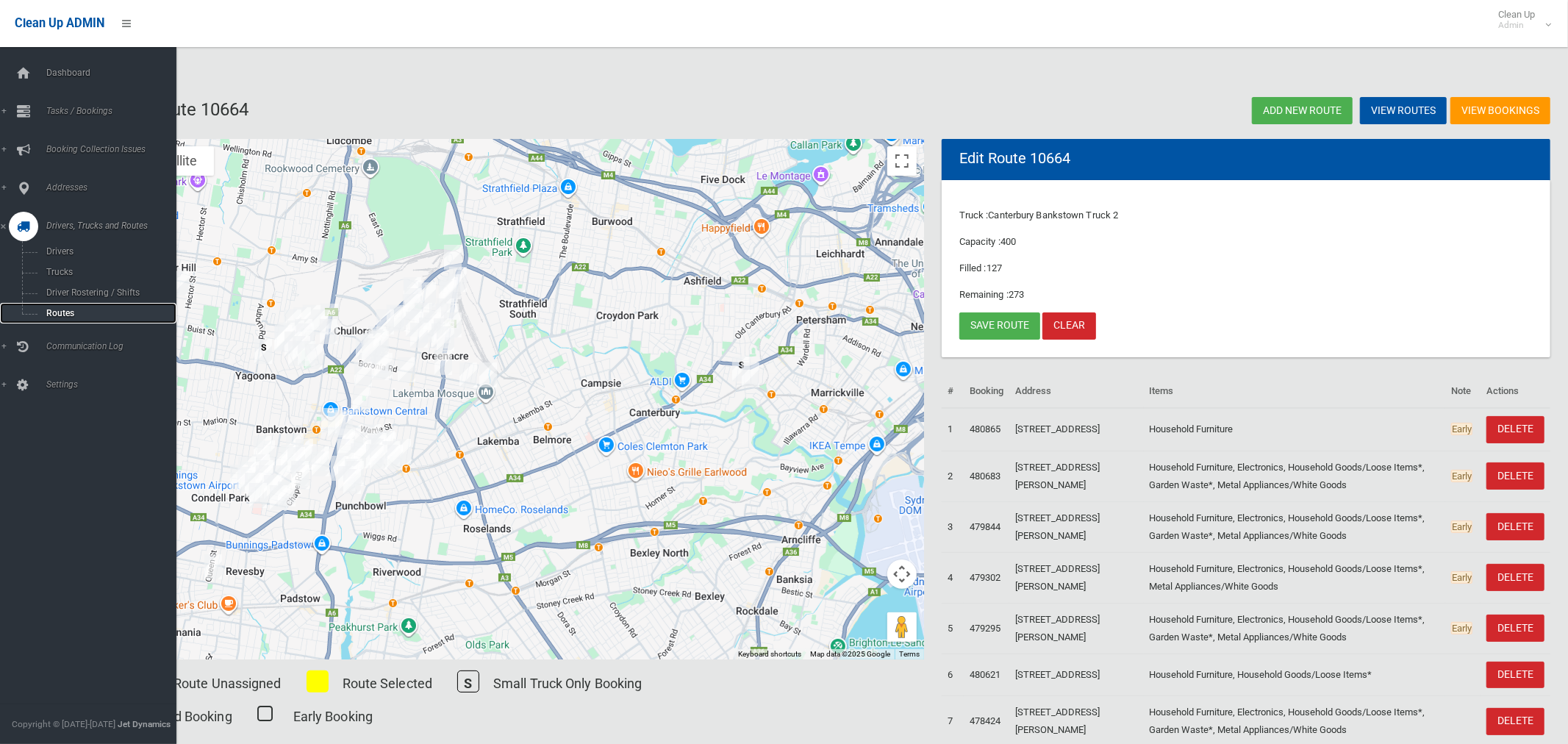
click at [62, 313] on span "Routes" at bounding box center [103, 313] width 122 height 11
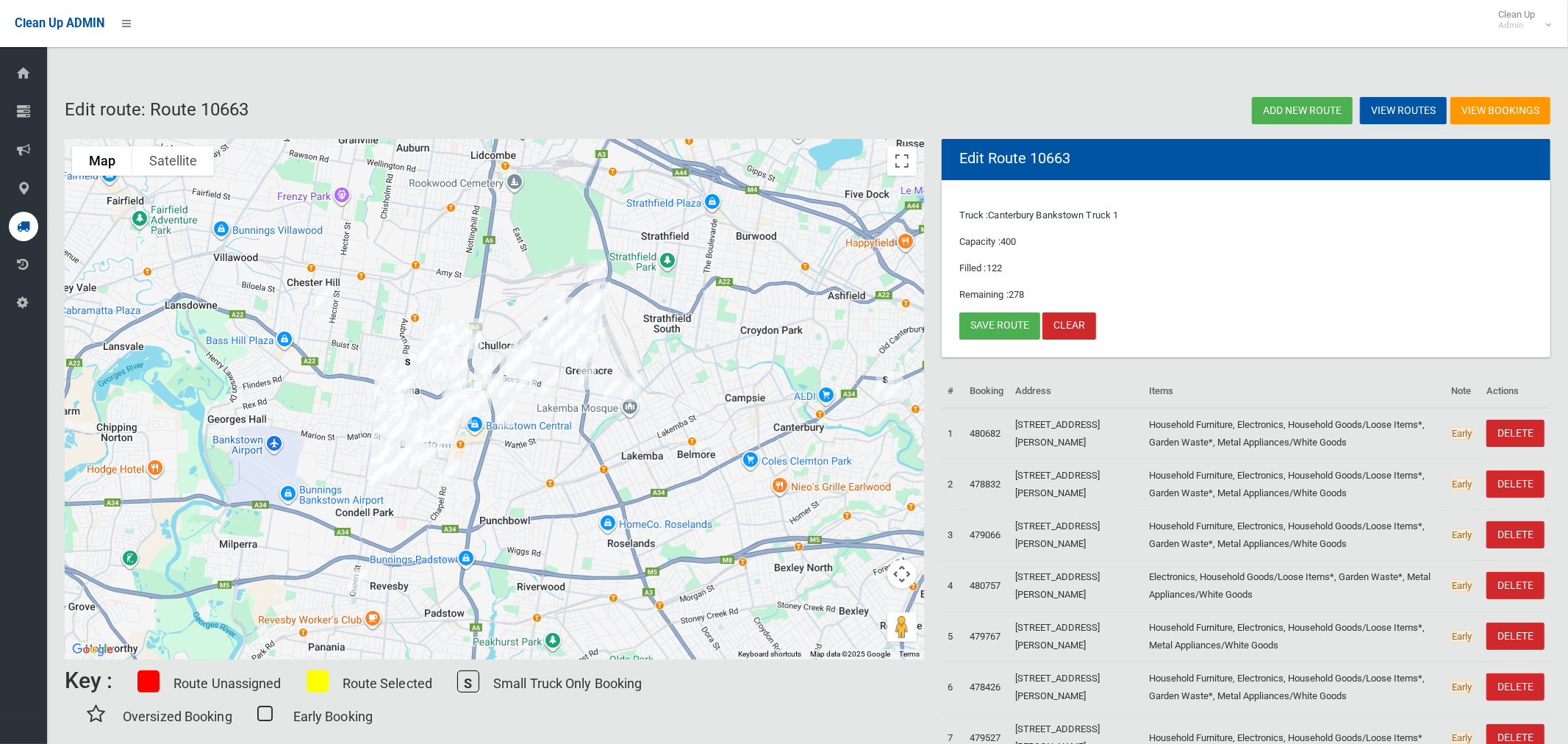
drag, startPoint x: 445, startPoint y: 415, endPoint x: 573, endPoint y: 460, distance: 135.7
click at [568, 463] on div at bounding box center [495, 399] width 860 height 520
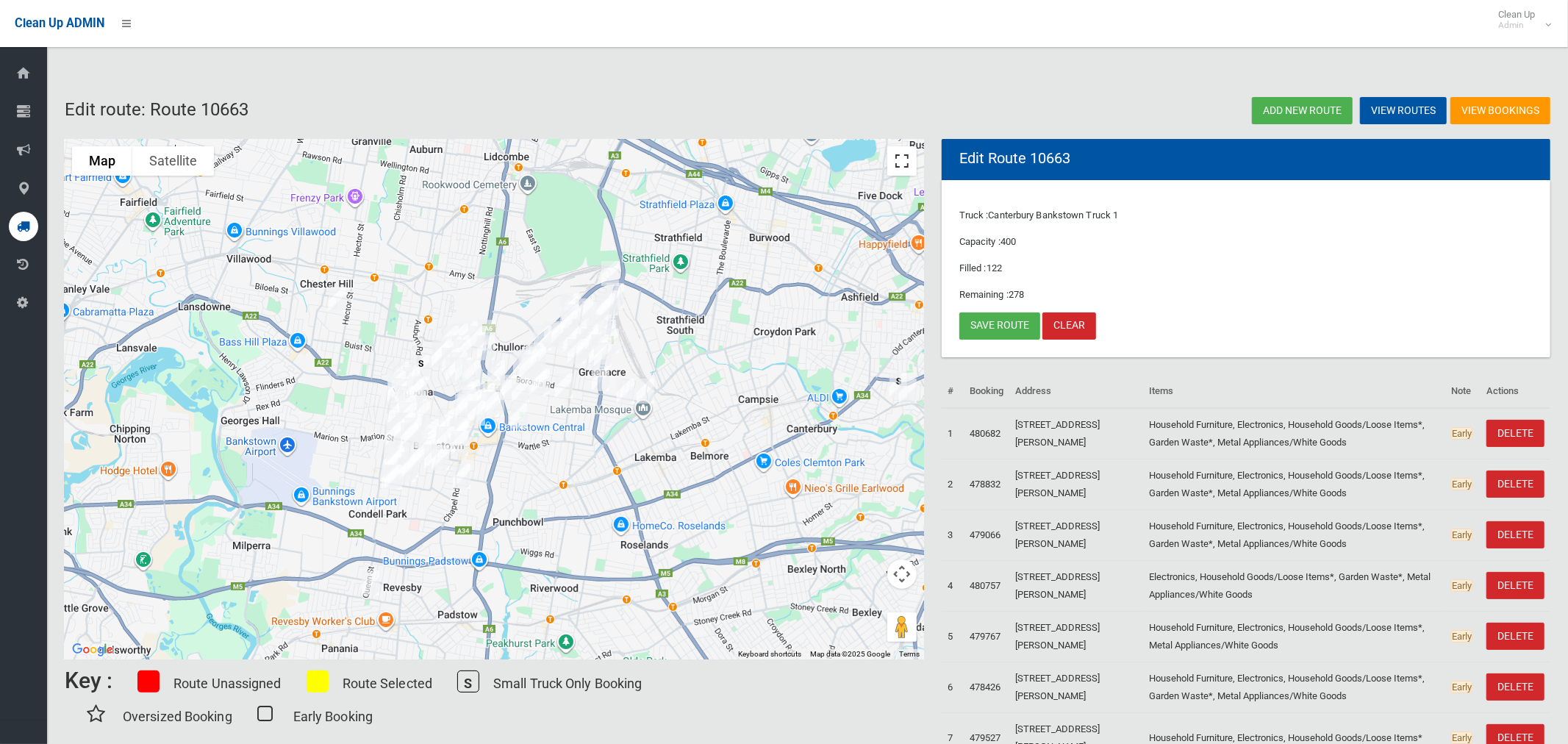
drag, startPoint x: 902, startPoint y: 169, endPoint x: 821, endPoint y: 258, distance: 120.3
click at [902, 168] on button "Toggle fullscreen view" at bounding box center [902, 161] width 30 height 30
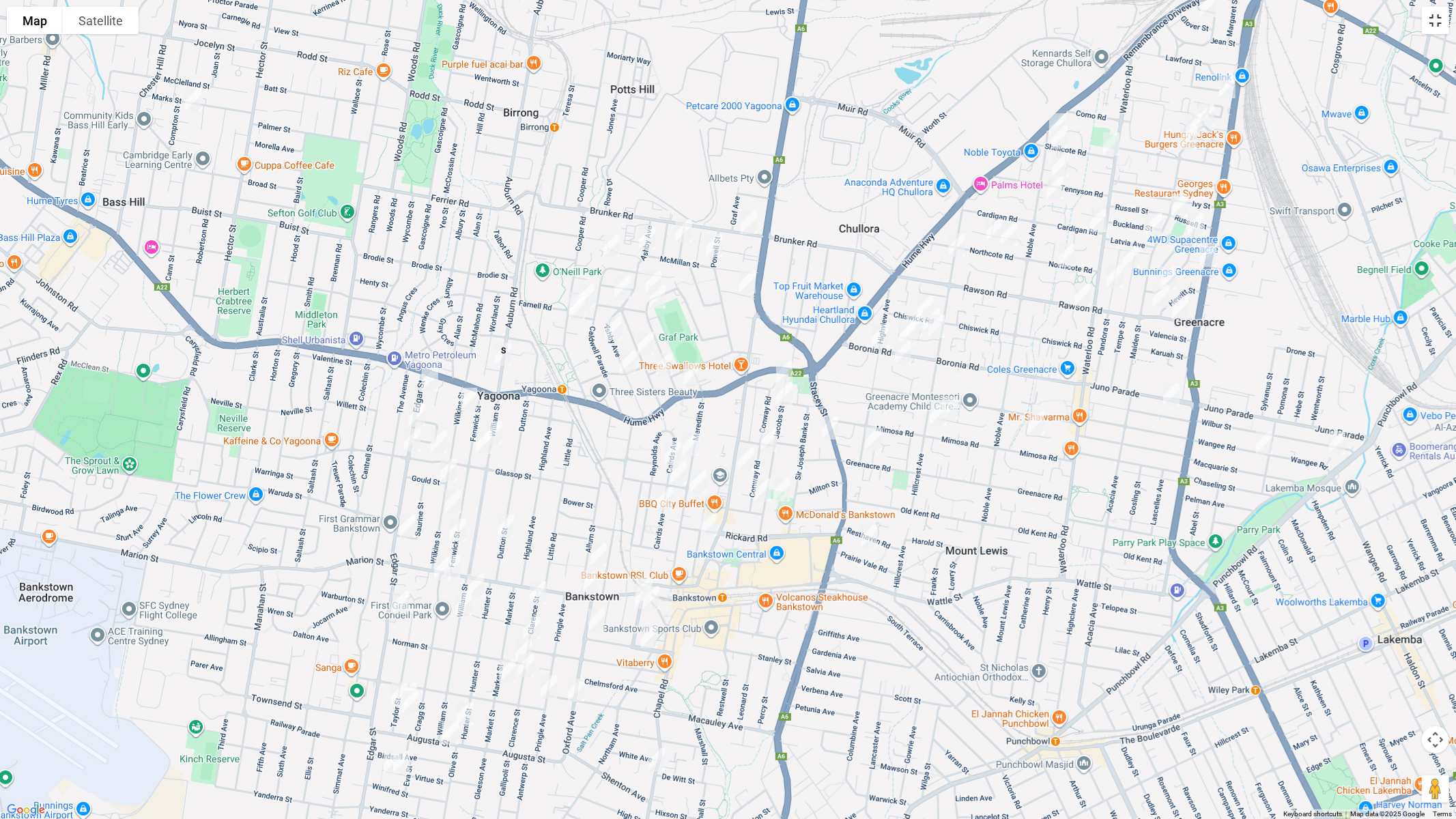
click at [1434, 20] on button "Toggle fullscreen view" at bounding box center [1436, 20] width 28 height 28
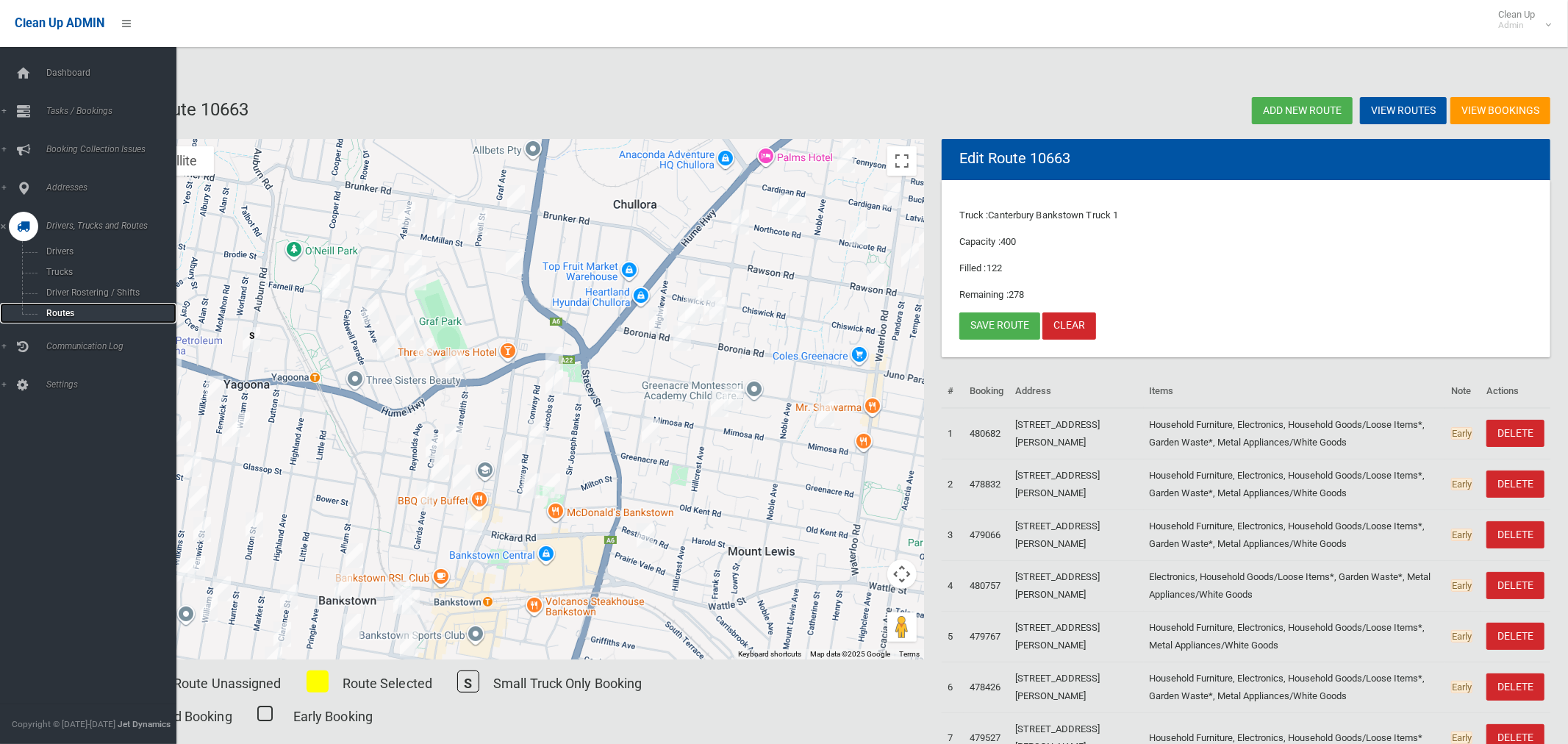
click at [52, 316] on span "Routes" at bounding box center [103, 313] width 122 height 11
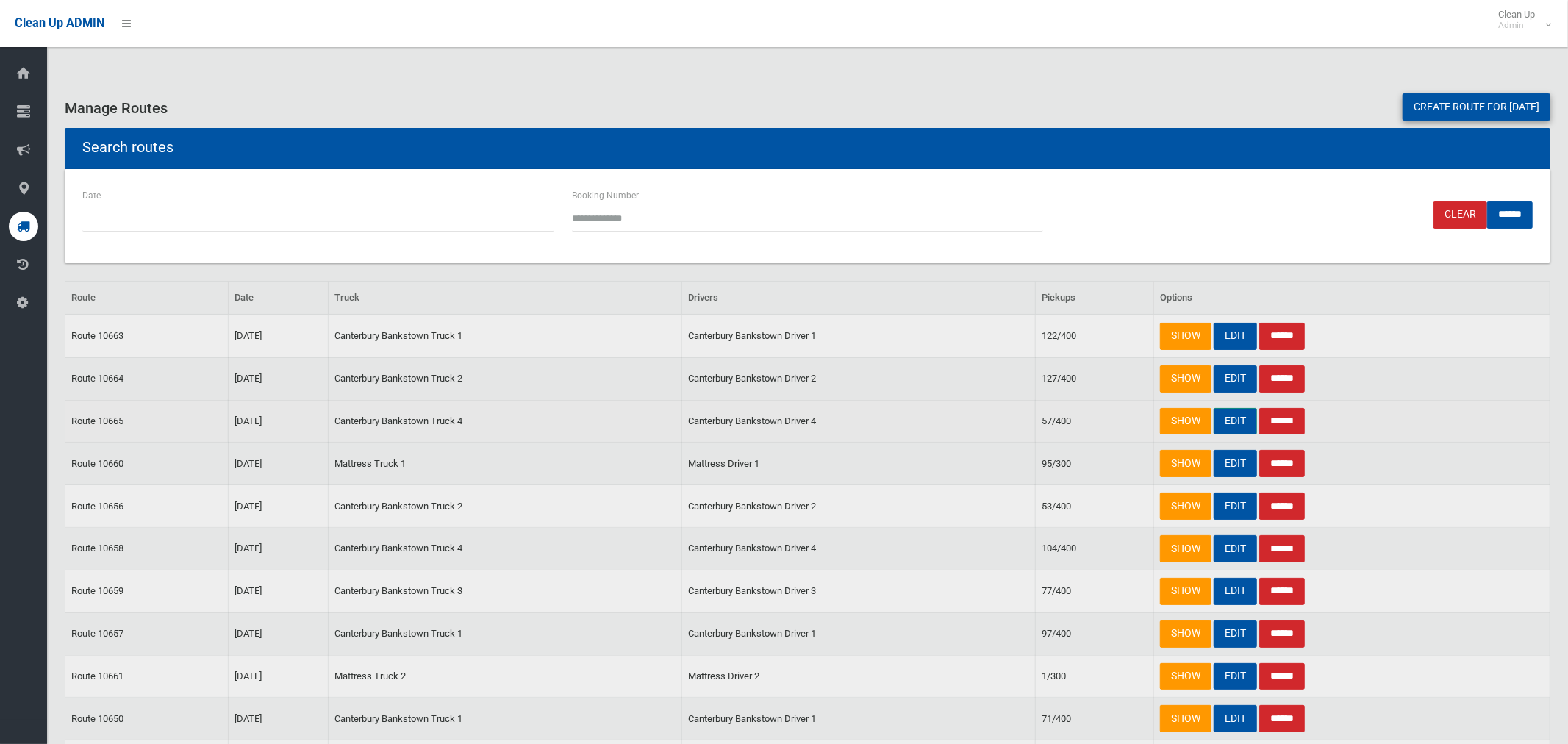
click at [1230, 422] on link "EDIT" at bounding box center [1236, 421] width 43 height 27
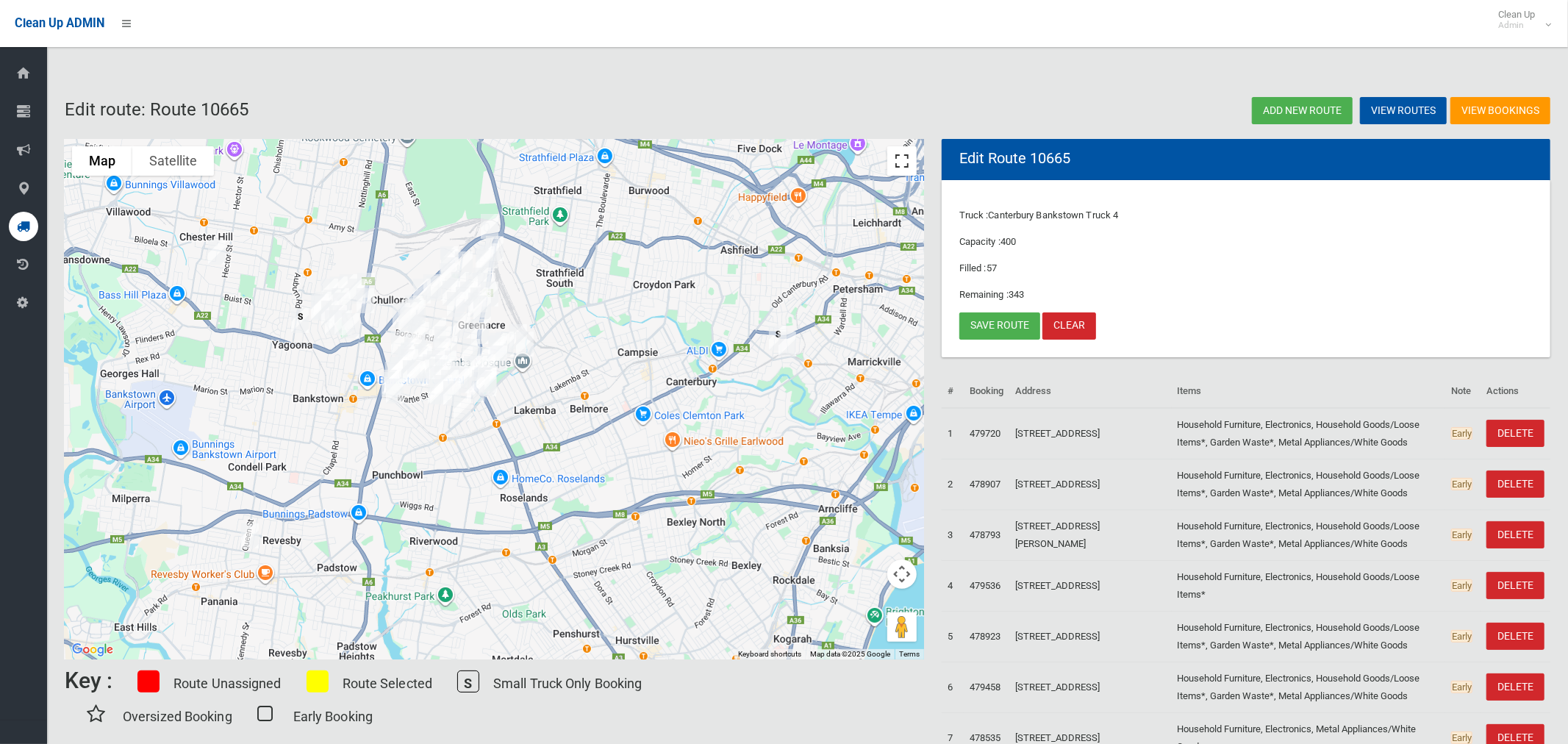
click at [908, 160] on button "Toggle fullscreen view" at bounding box center [902, 161] width 30 height 30
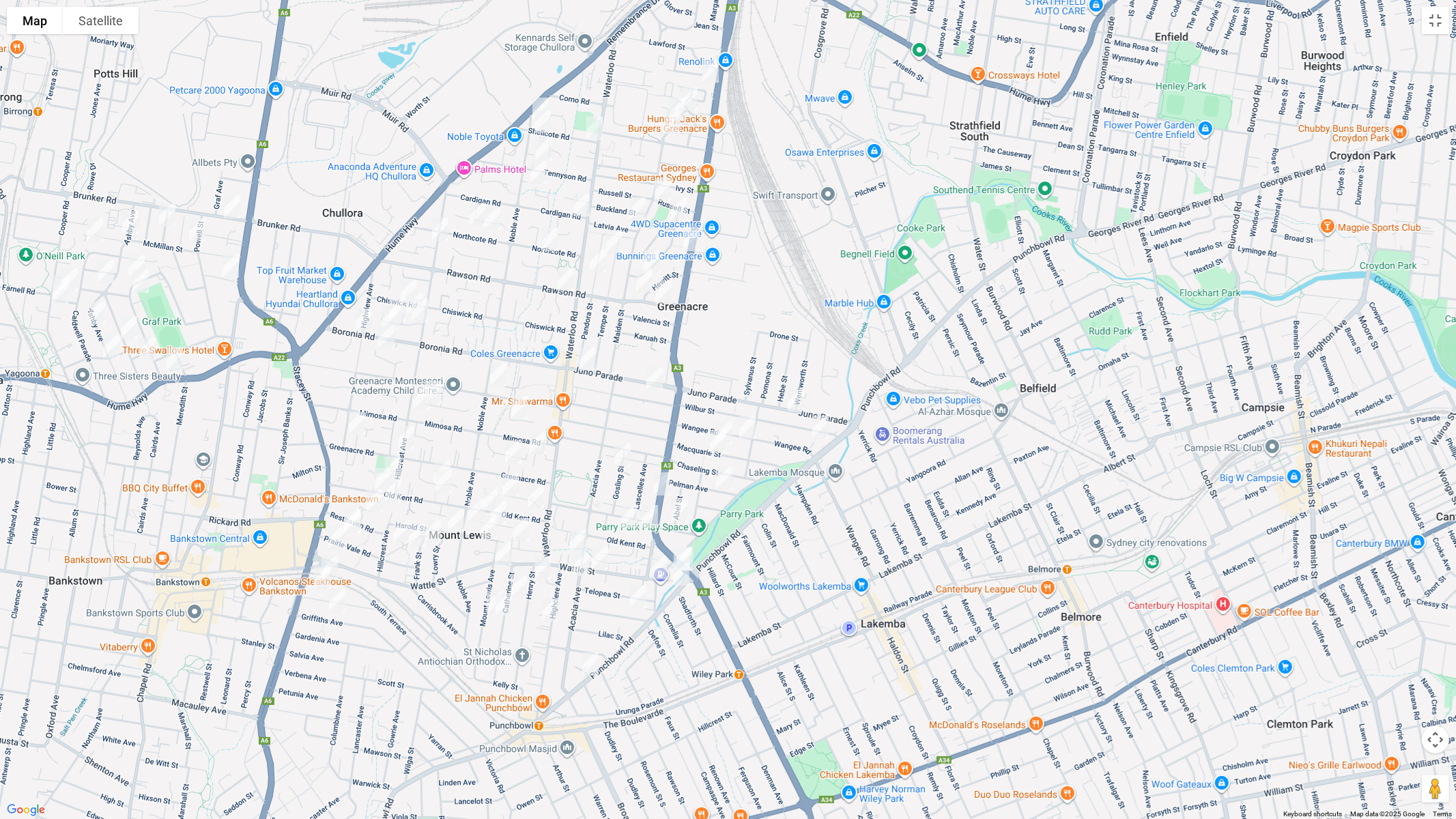
click at [750, 426] on img "162 Wangee Road, GREENACRE NSW 2190" at bounding box center [747, 427] width 28 height 34
click at [822, 429] on img "1/97 Wangee Road, GREENACRE NSW 2190" at bounding box center [820, 427] width 28 height 34
click at [1434, 19] on button "Toggle fullscreen view" at bounding box center [1436, 20] width 28 height 28
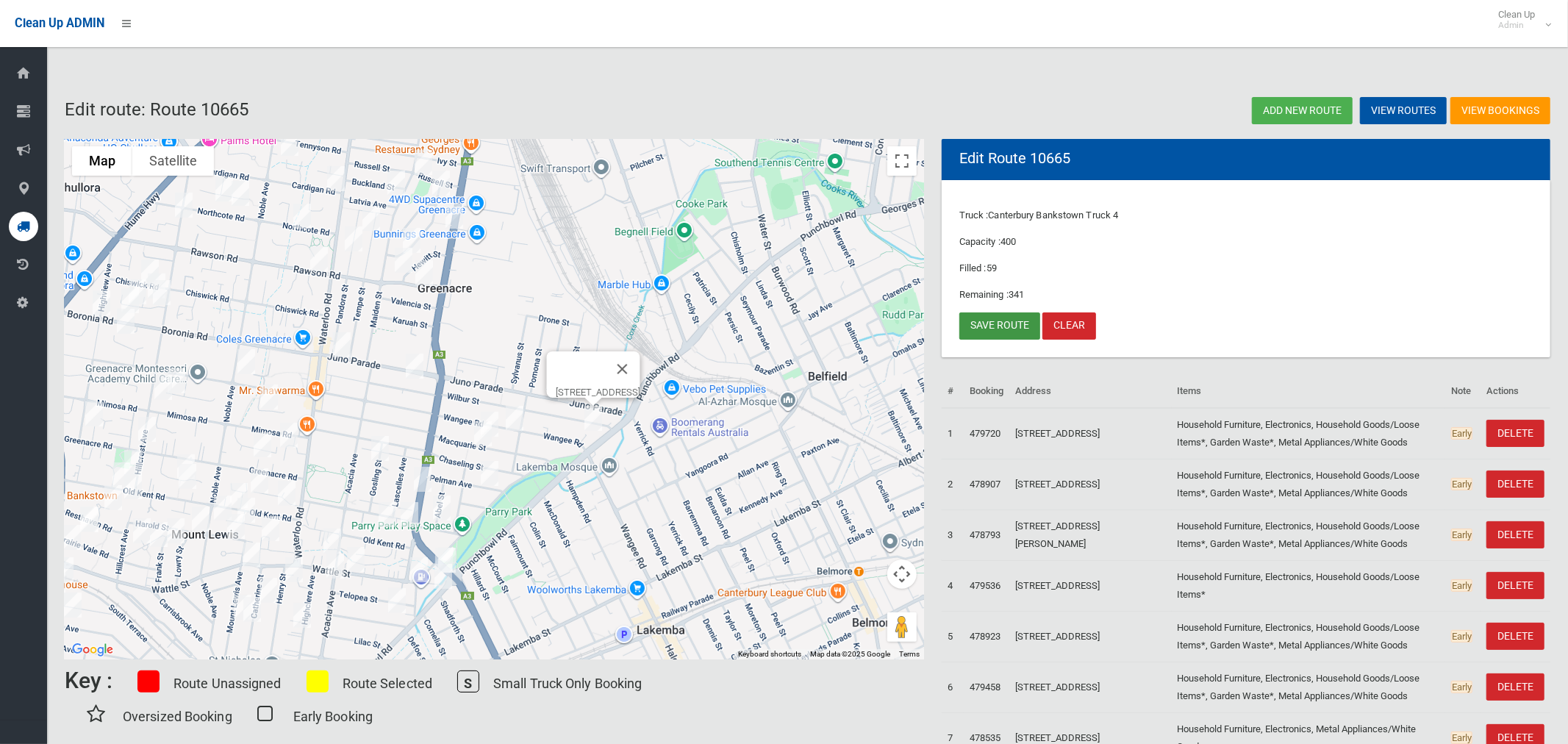
click at [990, 326] on link "Save route" at bounding box center [1000, 326] width 81 height 27
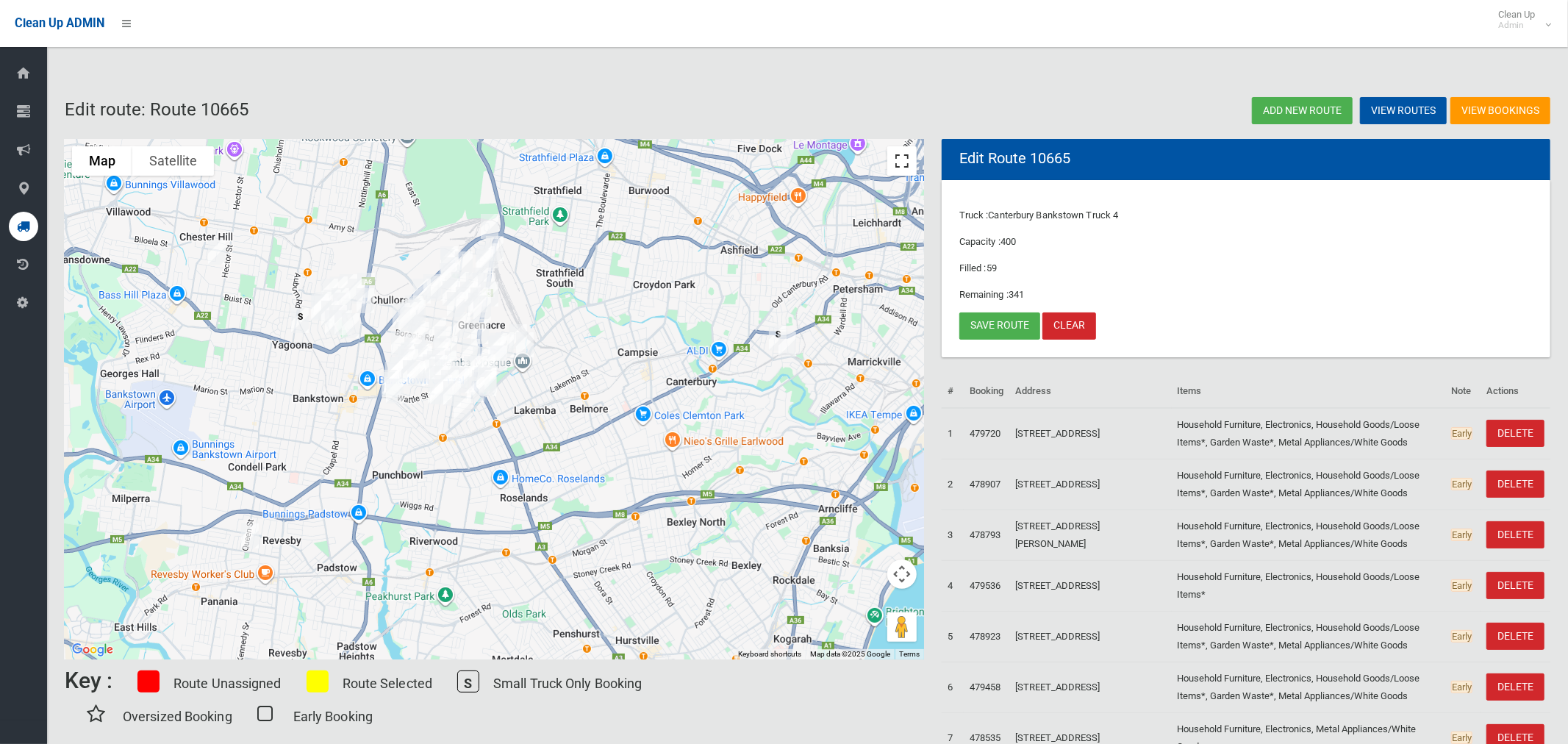
click at [908, 164] on button "Toggle fullscreen view" at bounding box center [902, 161] width 30 height 30
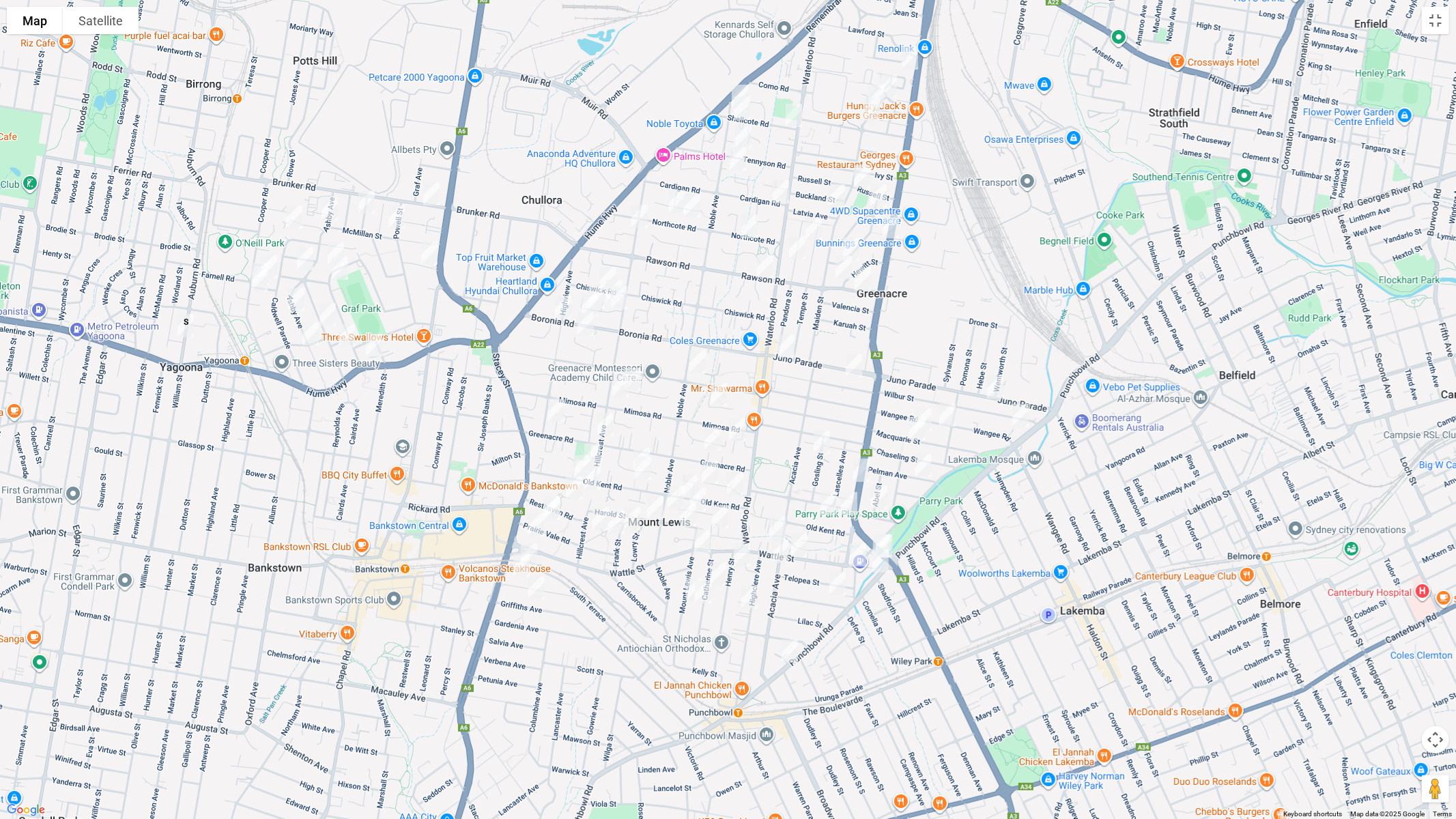
click at [697, 357] on img "127 Noble Avenue, GREENACRE NSW 2190" at bounding box center [697, 361] width 28 height 34
click at [783, 350] on img "200 Juno Parade, GREENACRE NSW 2190" at bounding box center [786, 346] width 28 height 34
click at [557, 407] on img "1 Highview Avenue, GREENACRE NSW 2190" at bounding box center [556, 410] width 28 height 34
click at [718, 391] on img "15 Bromley Avenue, GREENACRE NSW 2190" at bounding box center [718, 394] width 28 height 34
click at [1433, 18] on button "Toggle fullscreen view" at bounding box center [1436, 20] width 28 height 28
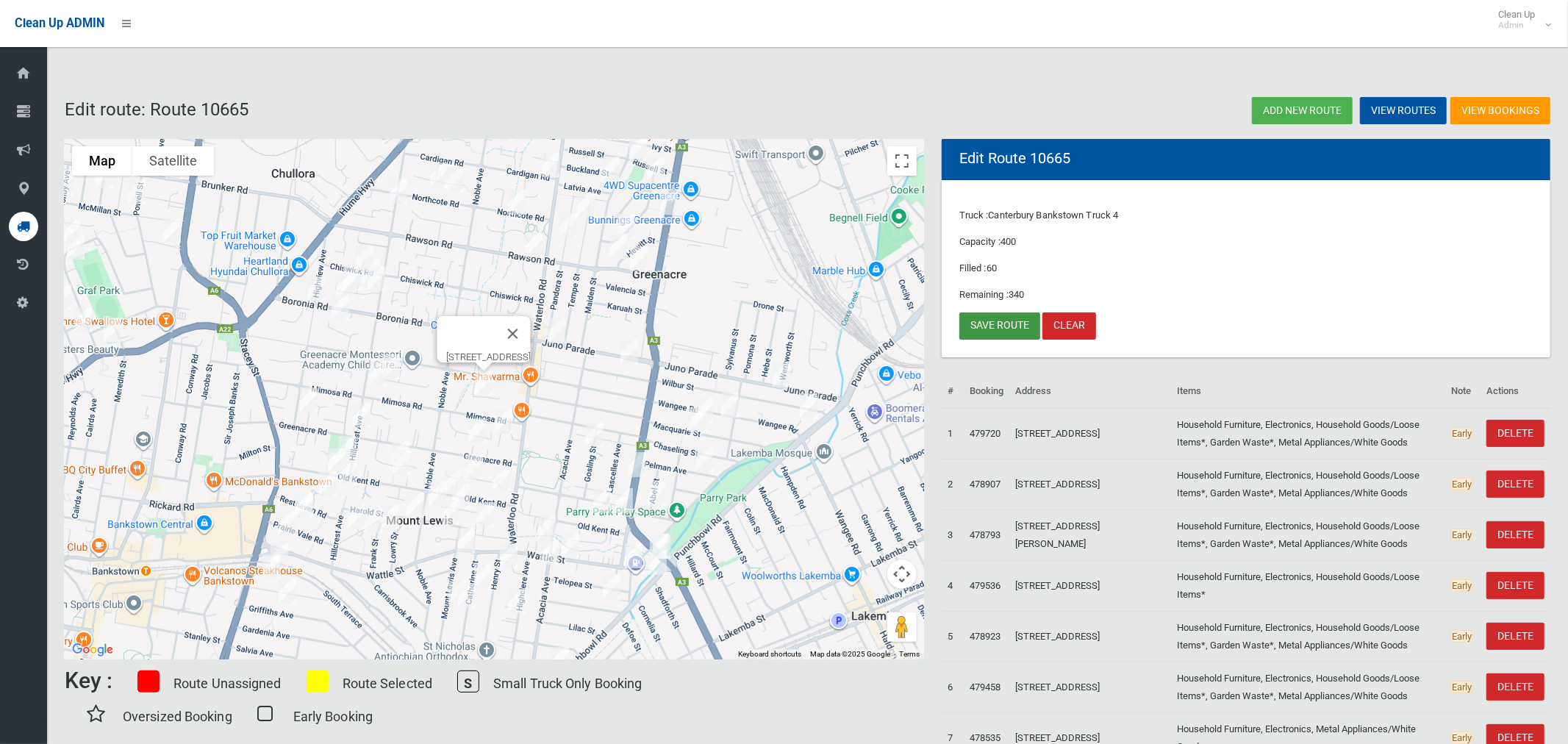
click at [995, 329] on link "Save route" at bounding box center [1000, 326] width 81 height 27
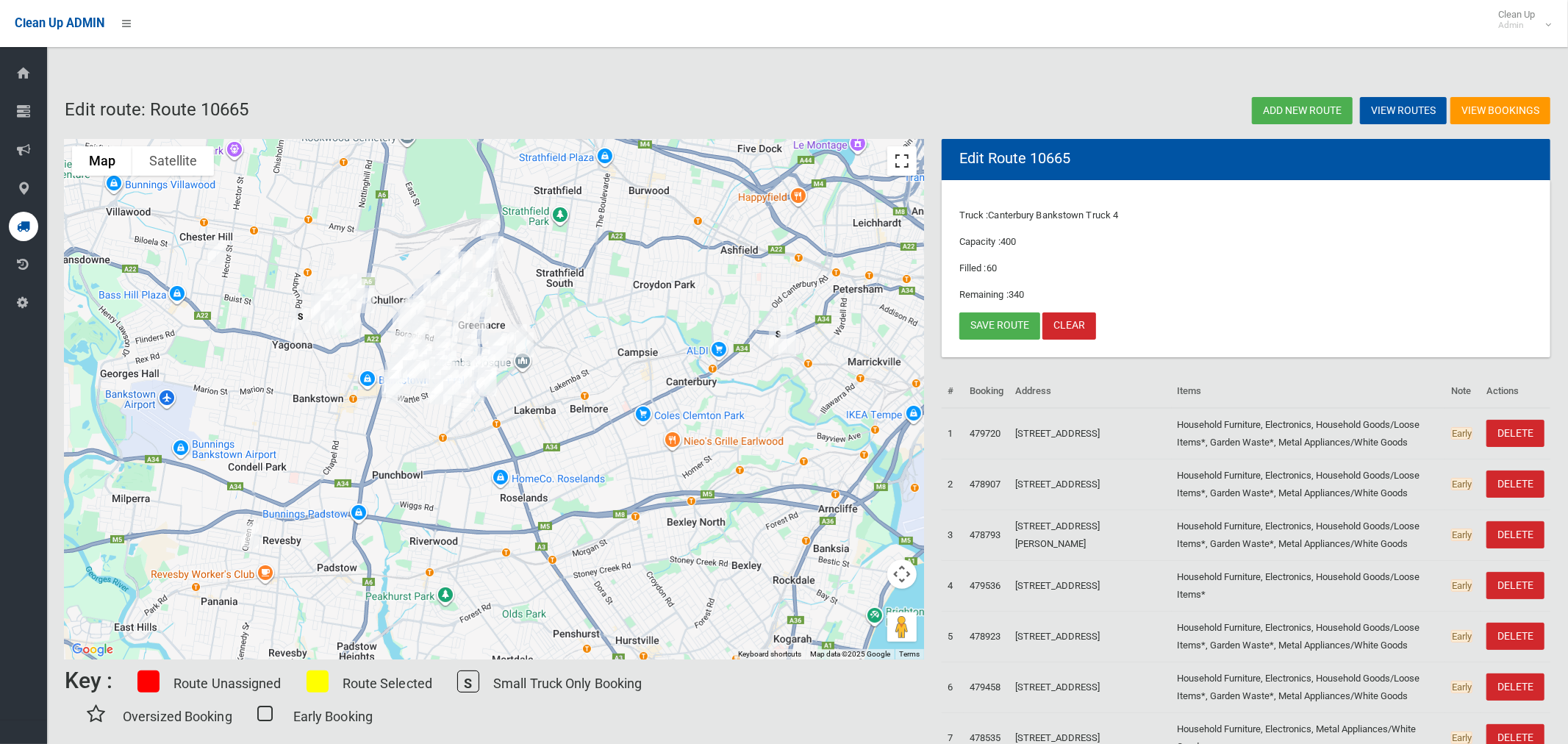
click at [901, 161] on button "Toggle fullscreen view" at bounding box center [902, 161] width 30 height 30
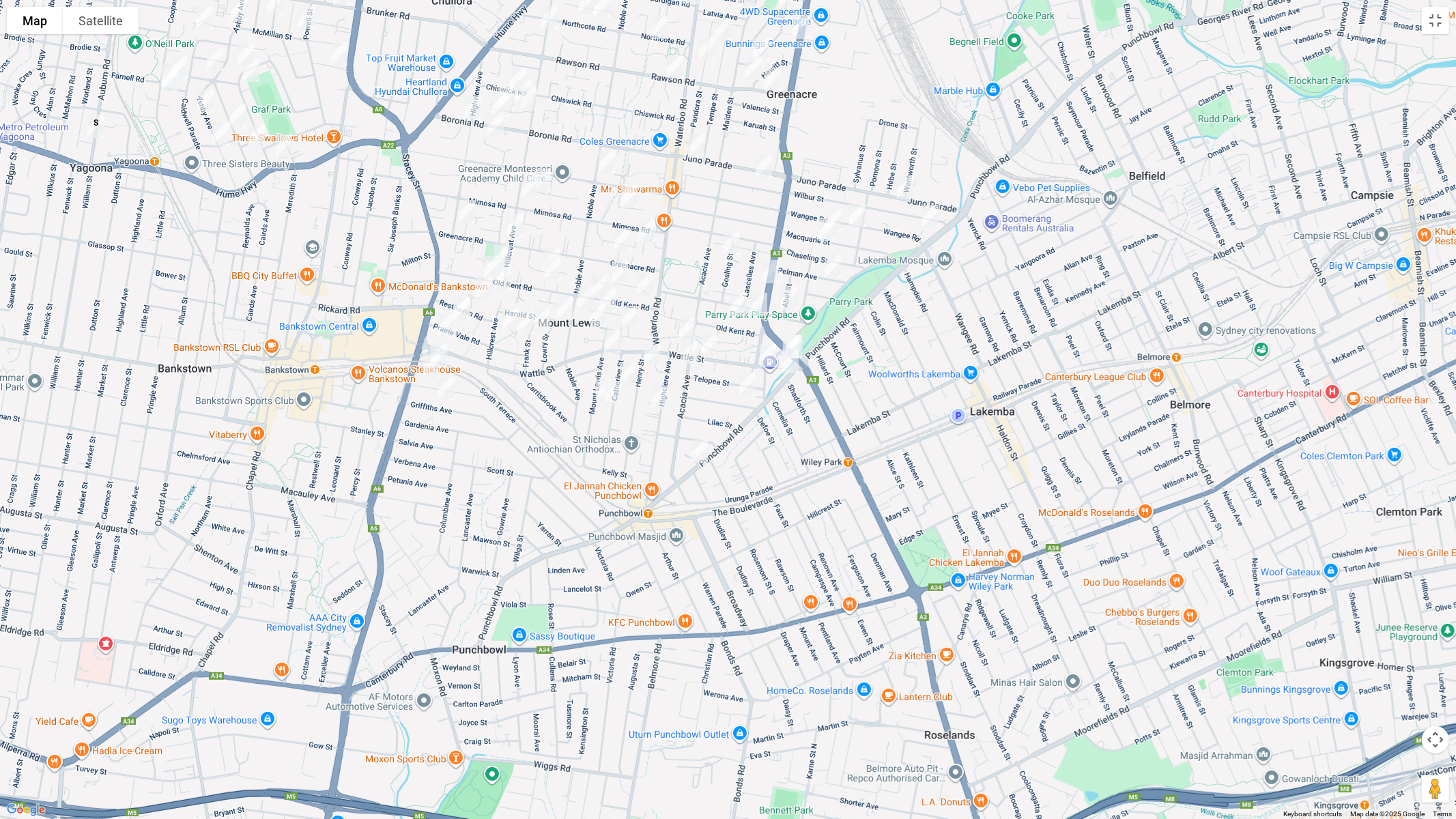
click at [593, 392] on img "57 Mount Lewis Avenue, PUNCHBOWL NSW 2196" at bounding box center [604, 390] width 28 height 34
click at [613, 399] on img "48 Catherine Street, PUNCHBOWL NSW 2196" at bounding box center [613, 393] width 28 height 34
click at [548, 177] on img "32A Omega Place, GREENACRE NSW 2190" at bounding box center [543, 180] width 28 height 34
click at [528, 189] on img "125A Hillcrest Avenue, GREENACRE NSW 2190" at bounding box center [531, 186] width 28 height 34
click at [1438, 27] on button "Toggle fullscreen view" at bounding box center [1436, 20] width 28 height 28
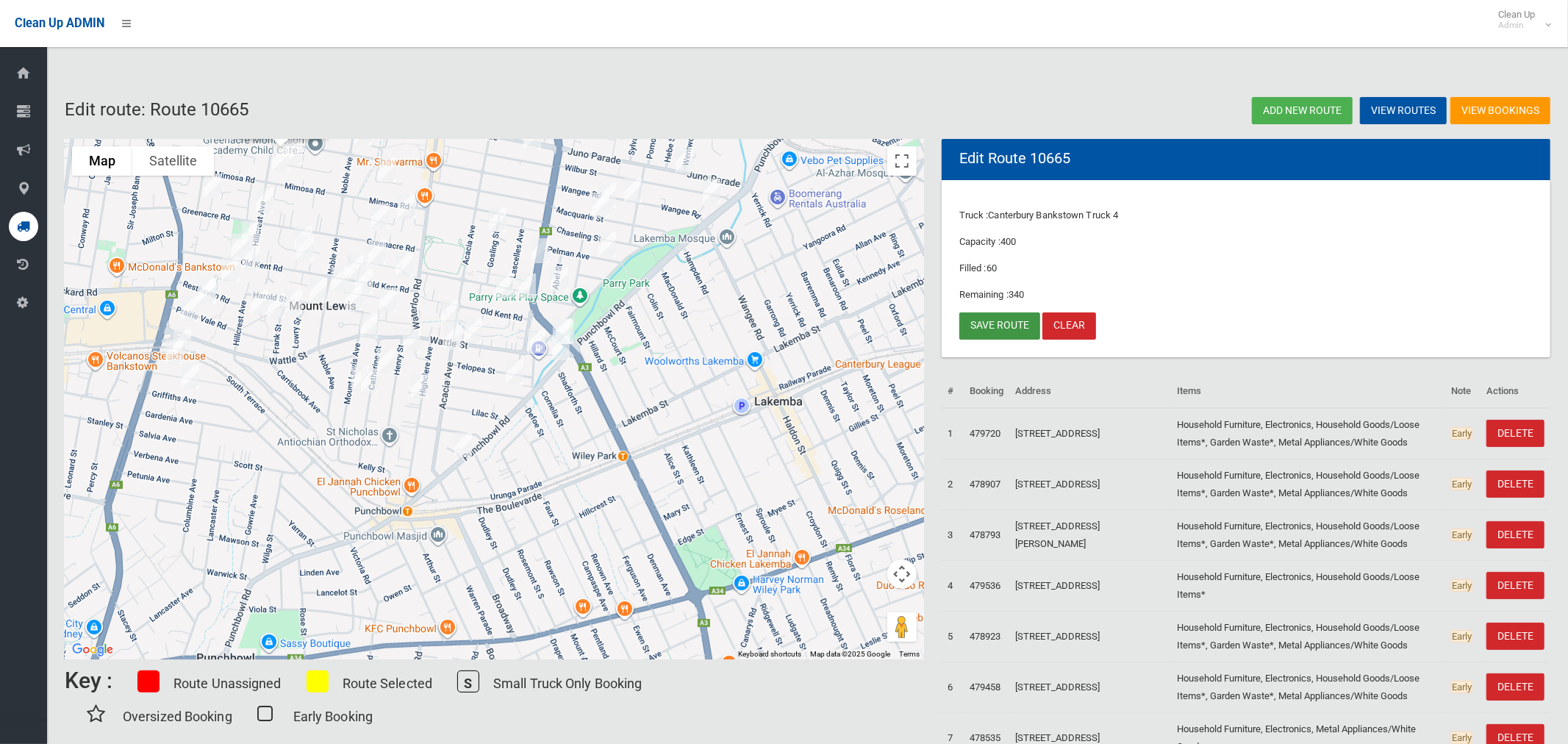
click at [991, 323] on link "Save route" at bounding box center [1000, 326] width 81 height 27
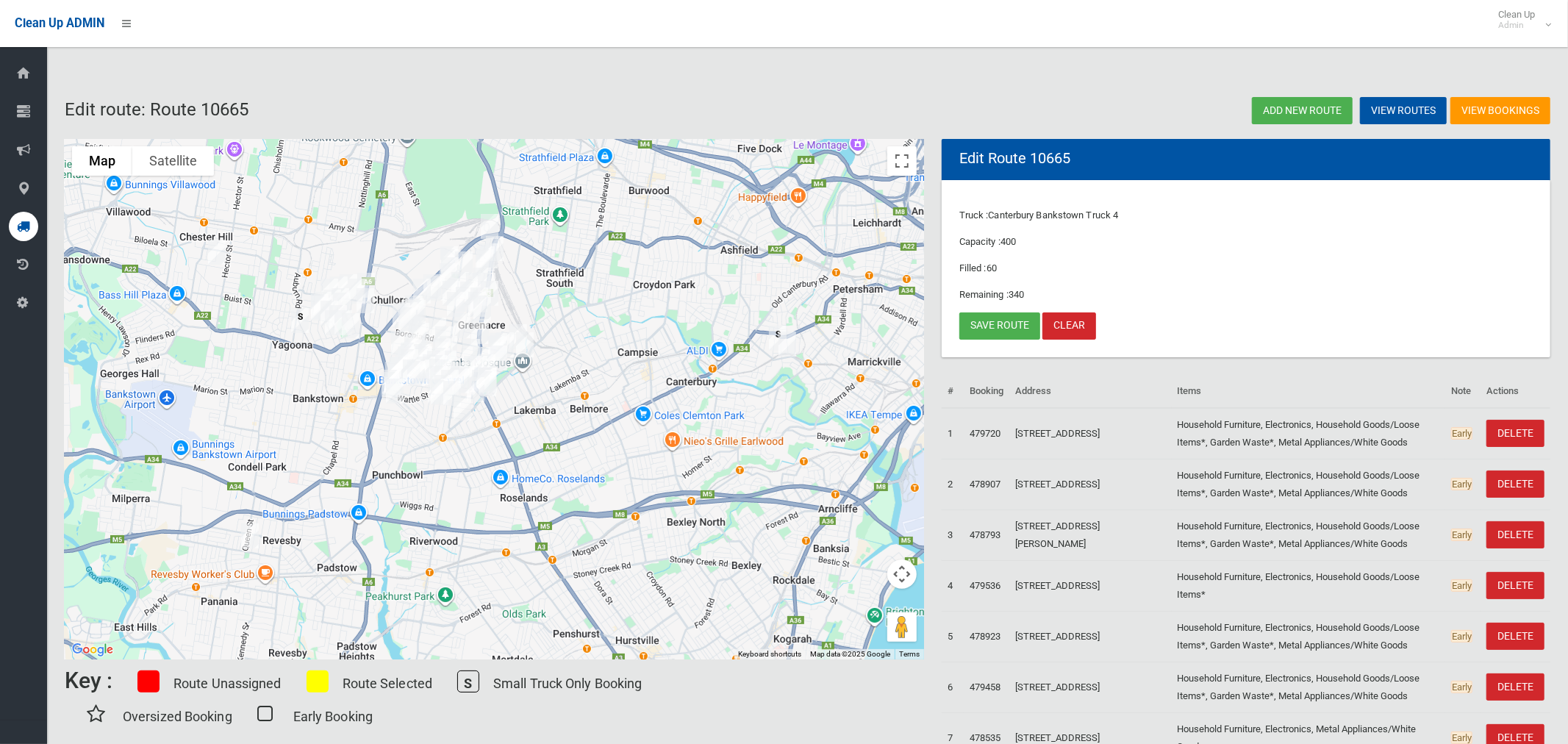
click at [23, 227] on icon at bounding box center [23, 226] width 13 height 30
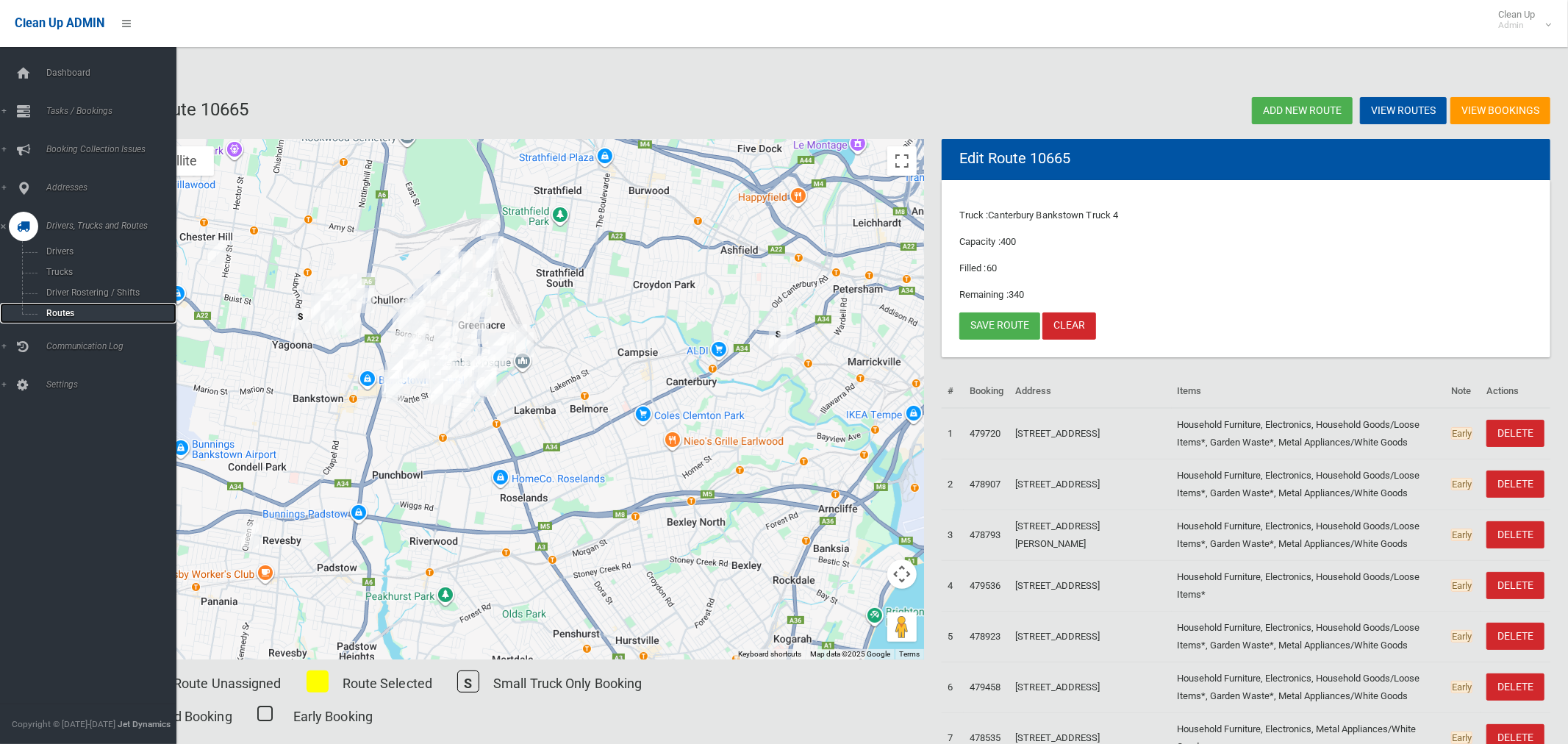
click at [48, 312] on span "Routes" at bounding box center [103, 313] width 122 height 11
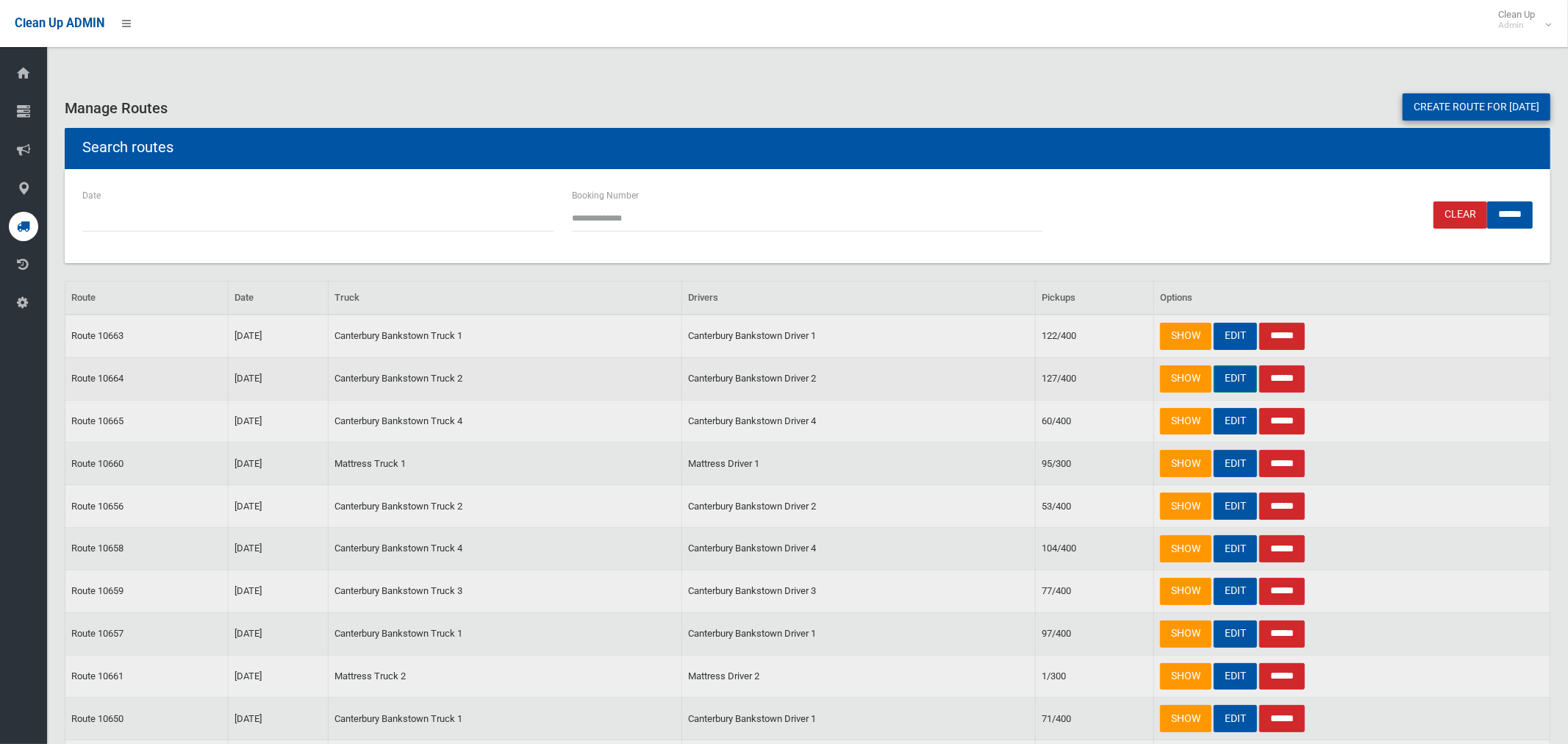
click at [1234, 374] on link "EDIT" at bounding box center [1236, 379] width 43 height 27
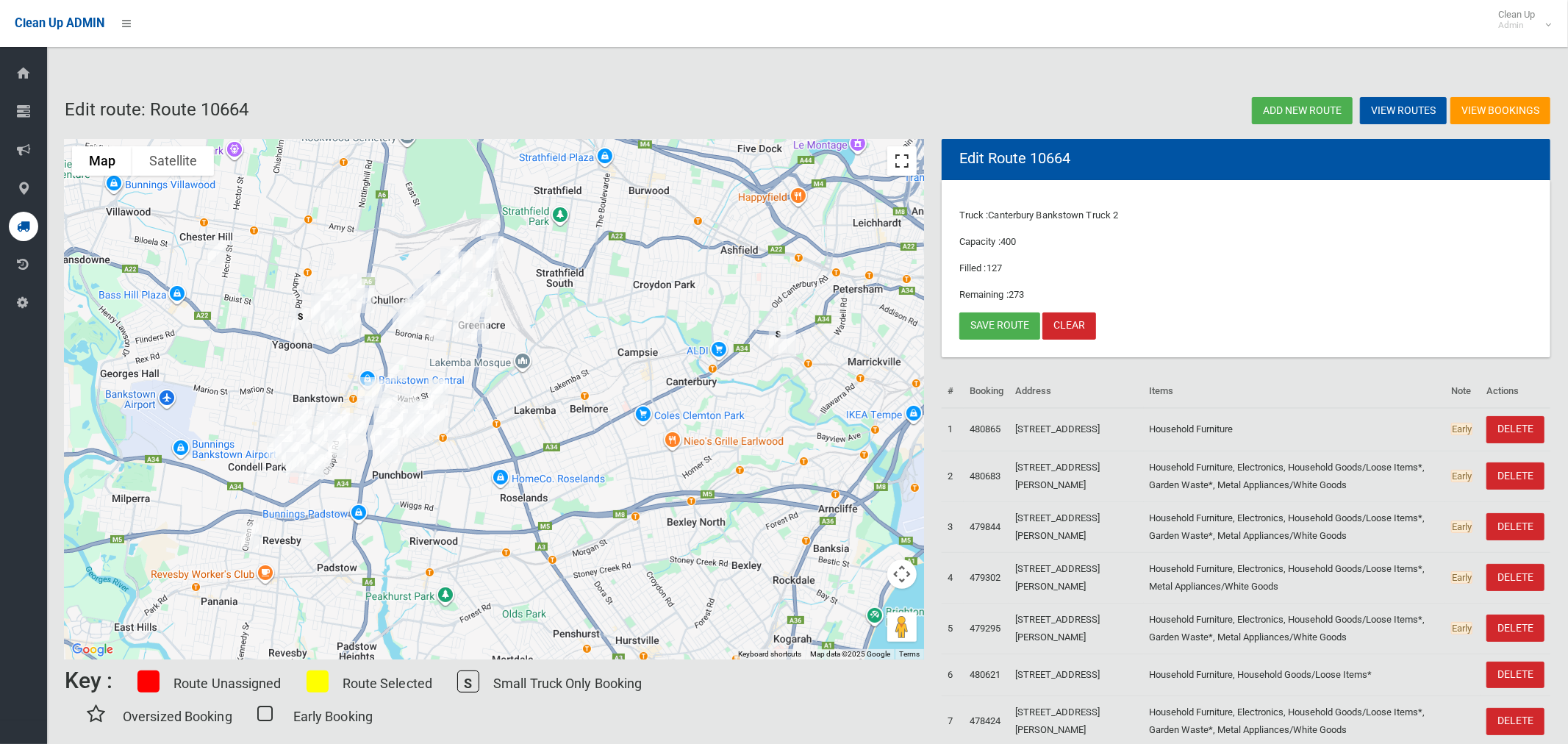
click at [904, 164] on button "Toggle fullscreen view" at bounding box center [902, 161] width 30 height 30
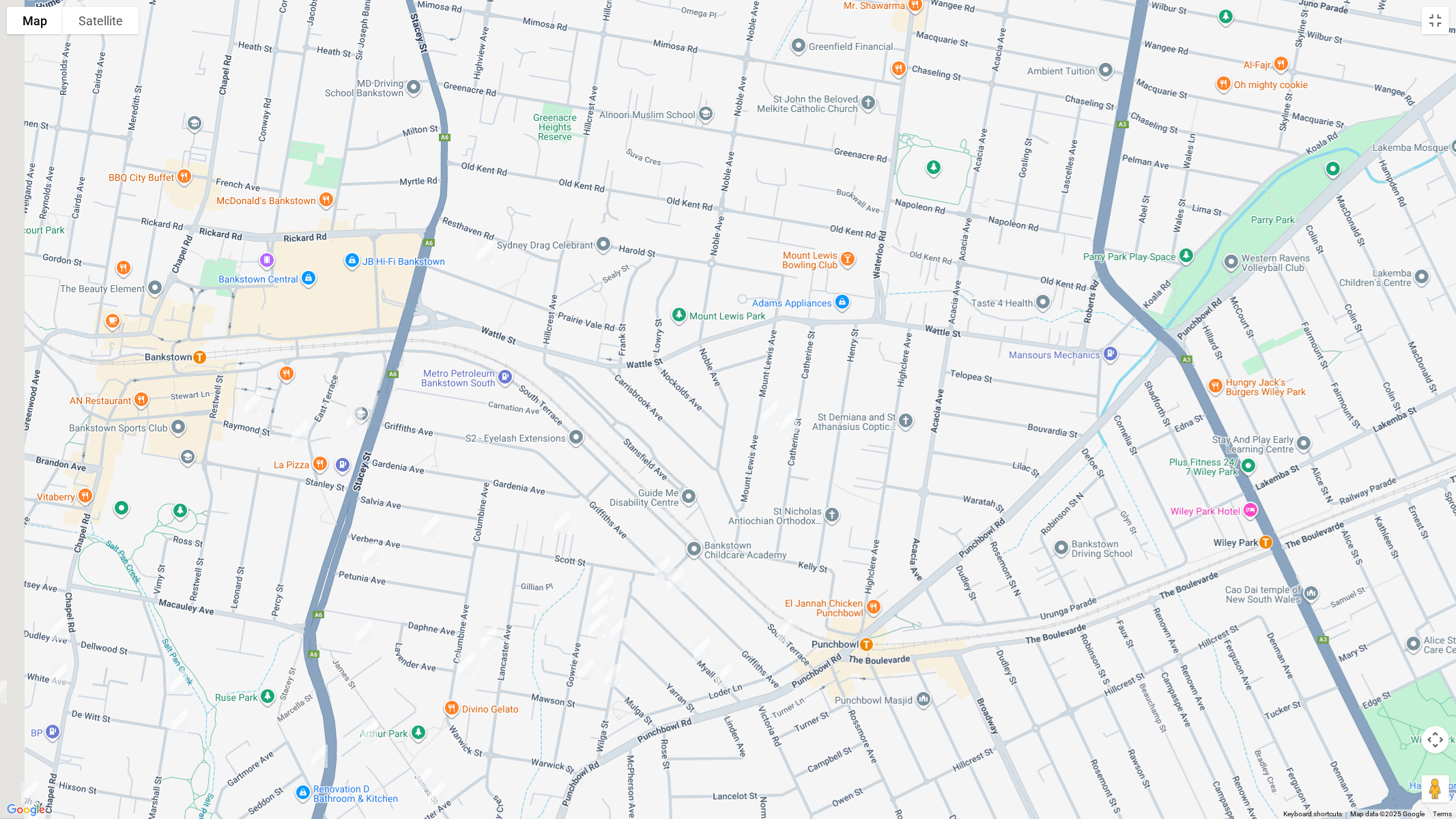
drag, startPoint x: 466, startPoint y: 415, endPoint x: 541, endPoint y: 442, distance: 79.7
click at [541, 442] on div at bounding box center [728, 410] width 1456 height 819
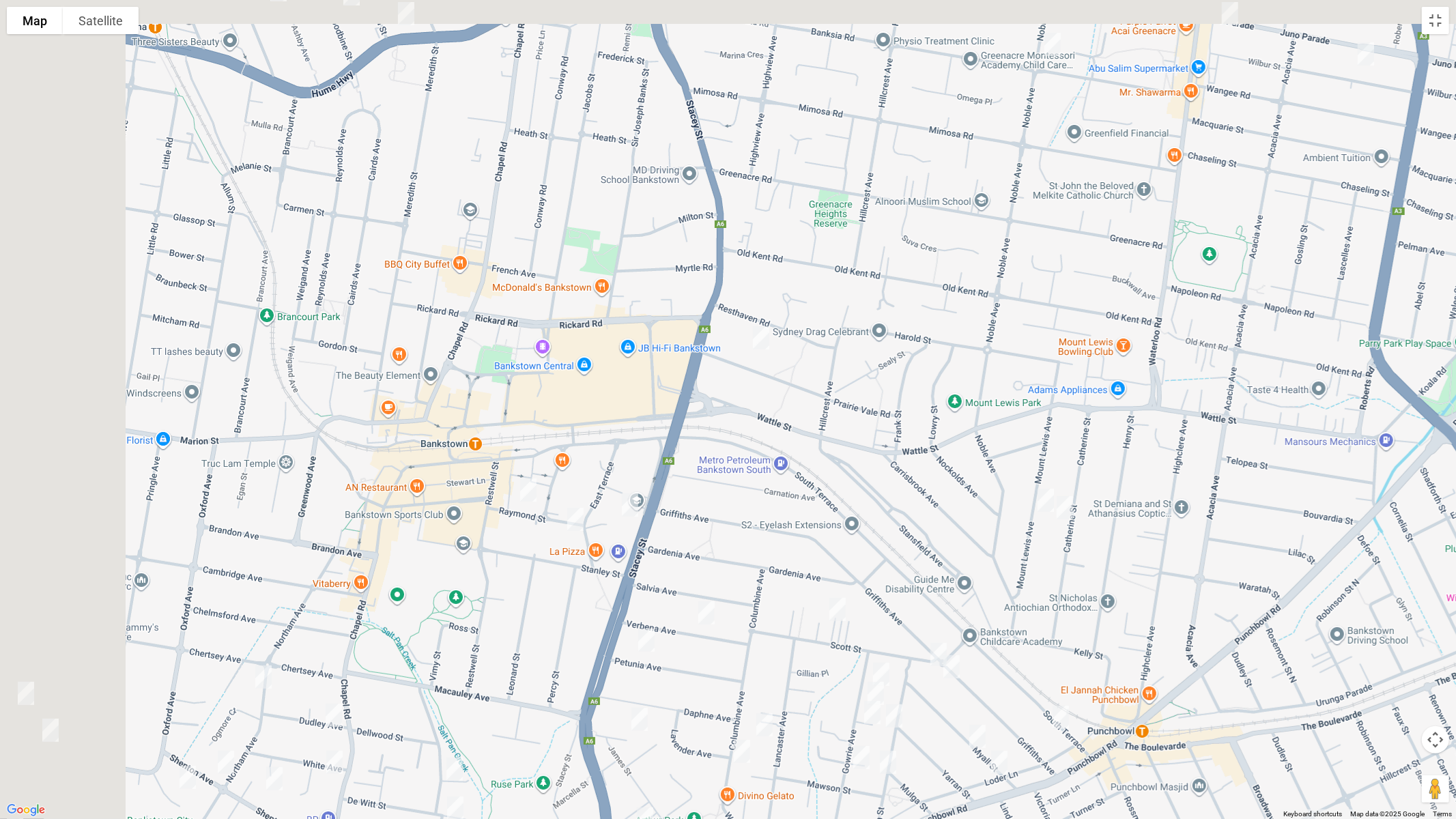
drag, startPoint x: 329, startPoint y: 429, endPoint x: 851, endPoint y: 551, distance: 536.1
click at [851, 551] on div at bounding box center [728, 410] width 1456 height 819
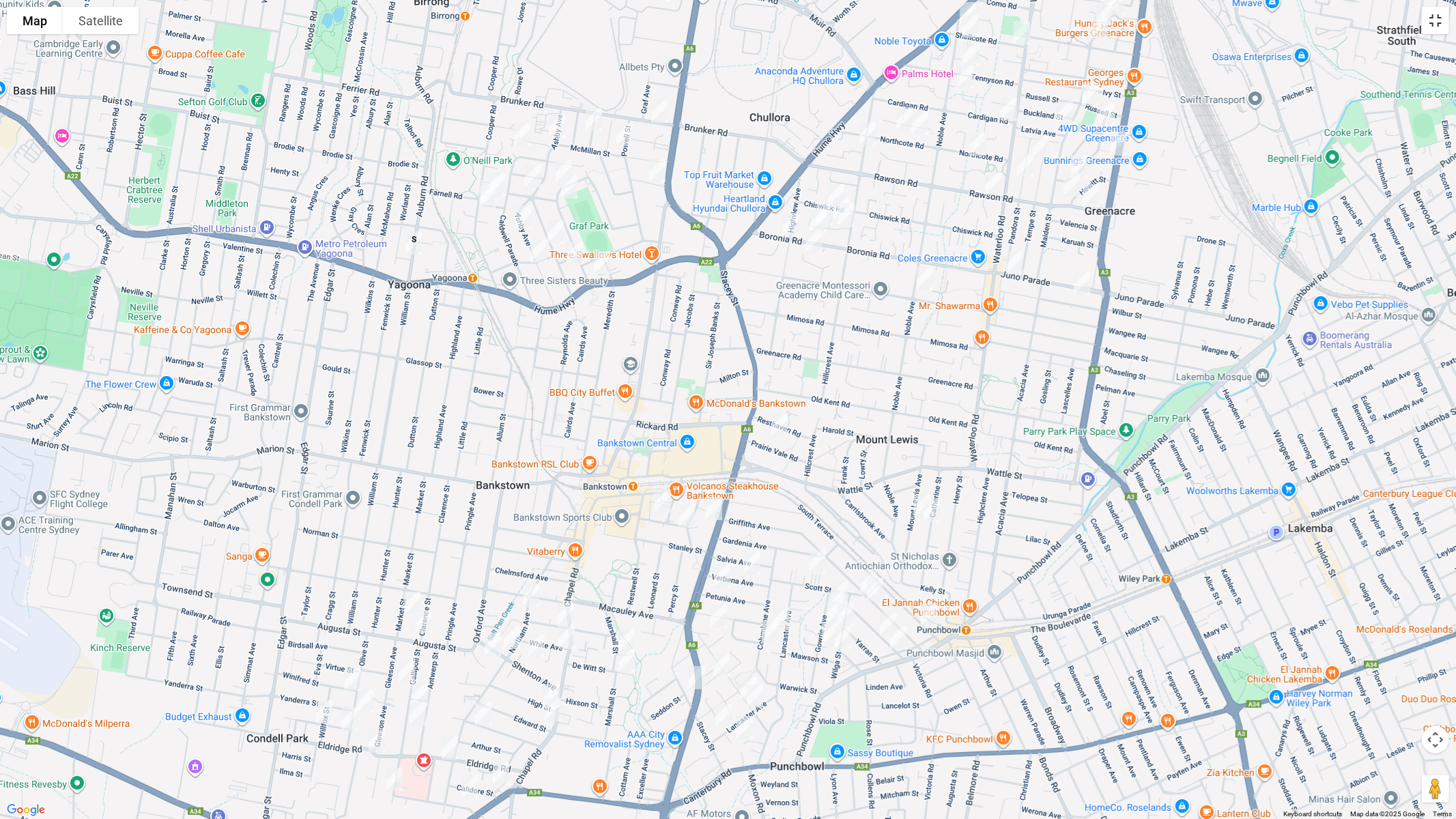
click at [1441, 24] on button "Toggle fullscreen view" at bounding box center [1436, 20] width 28 height 28
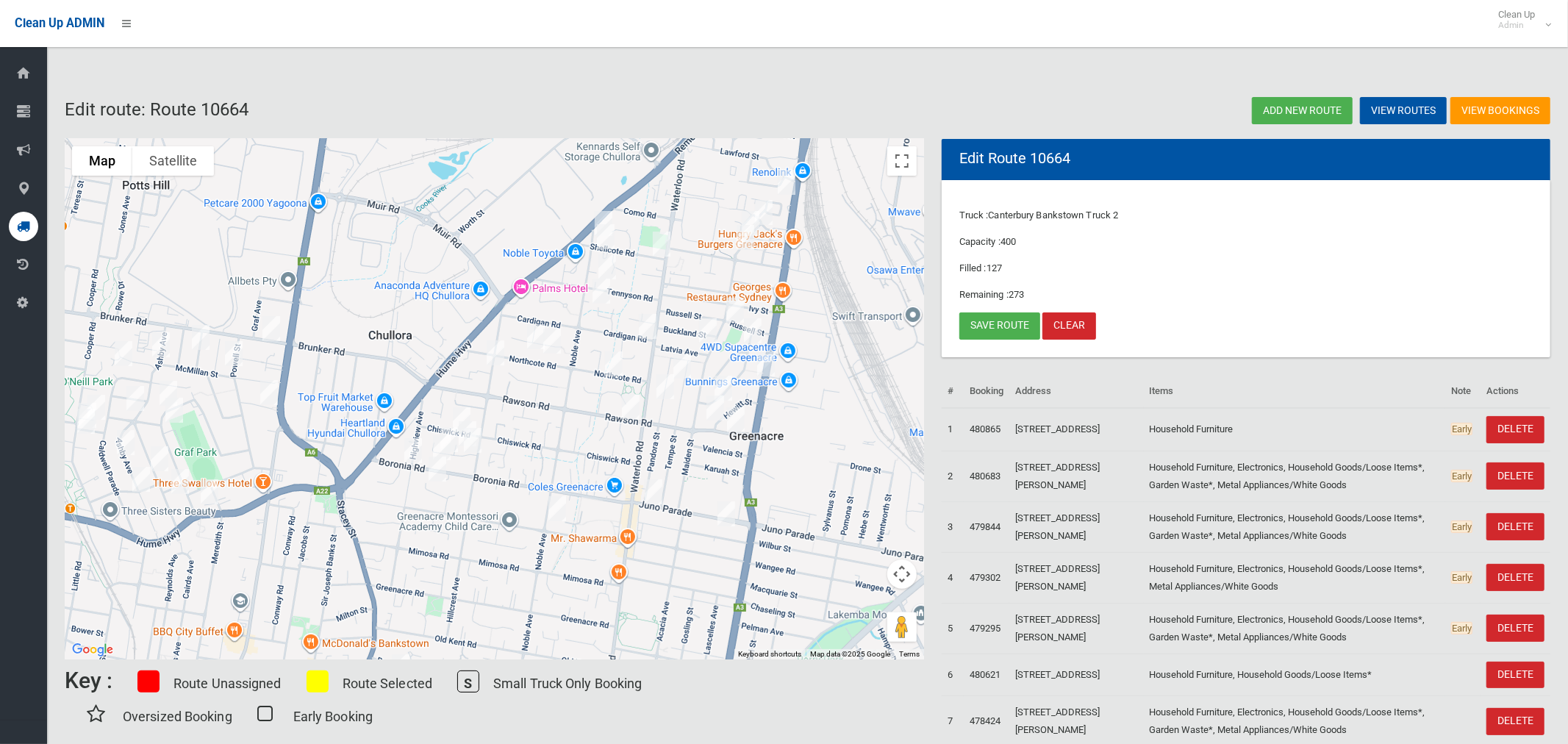
drag, startPoint x: 903, startPoint y: 233, endPoint x: 755, endPoint y: 482, distance: 289.7
click at [755, 482] on div at bounding box center [495, 399] width 860 height 520
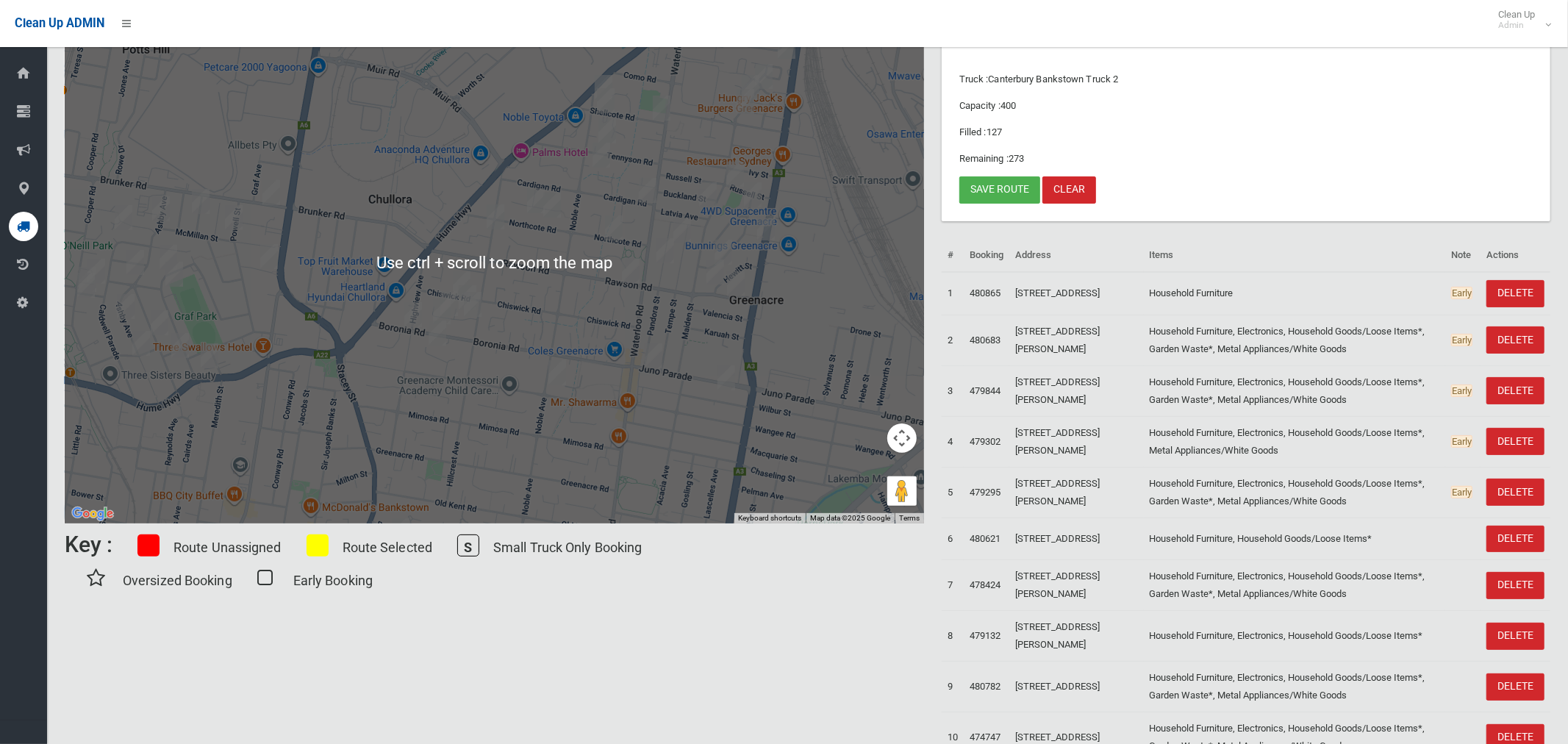
scroll to position [141, 0]
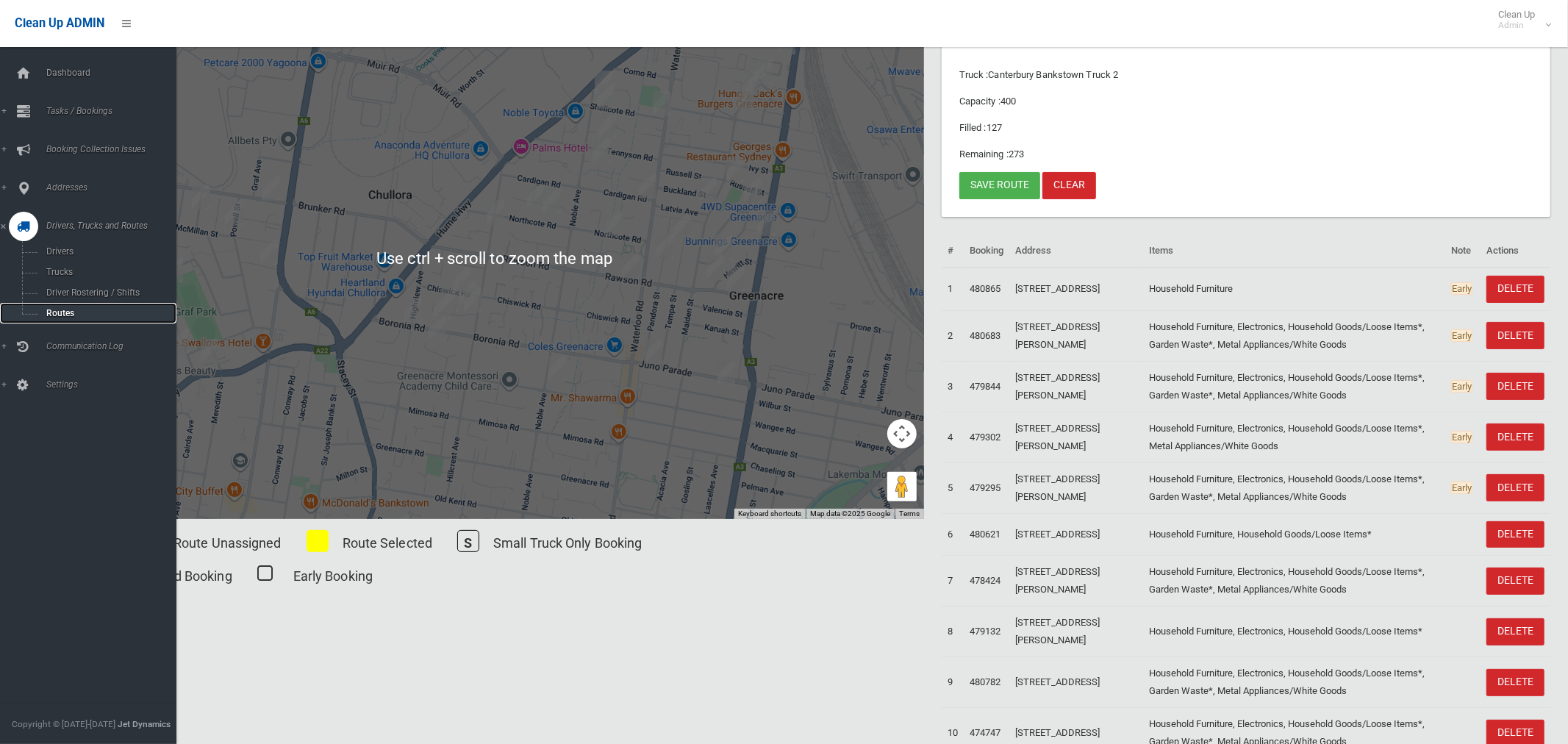
click at [58, 314] on span "Routes" at bounding box center [103, 313] width 122 height 11
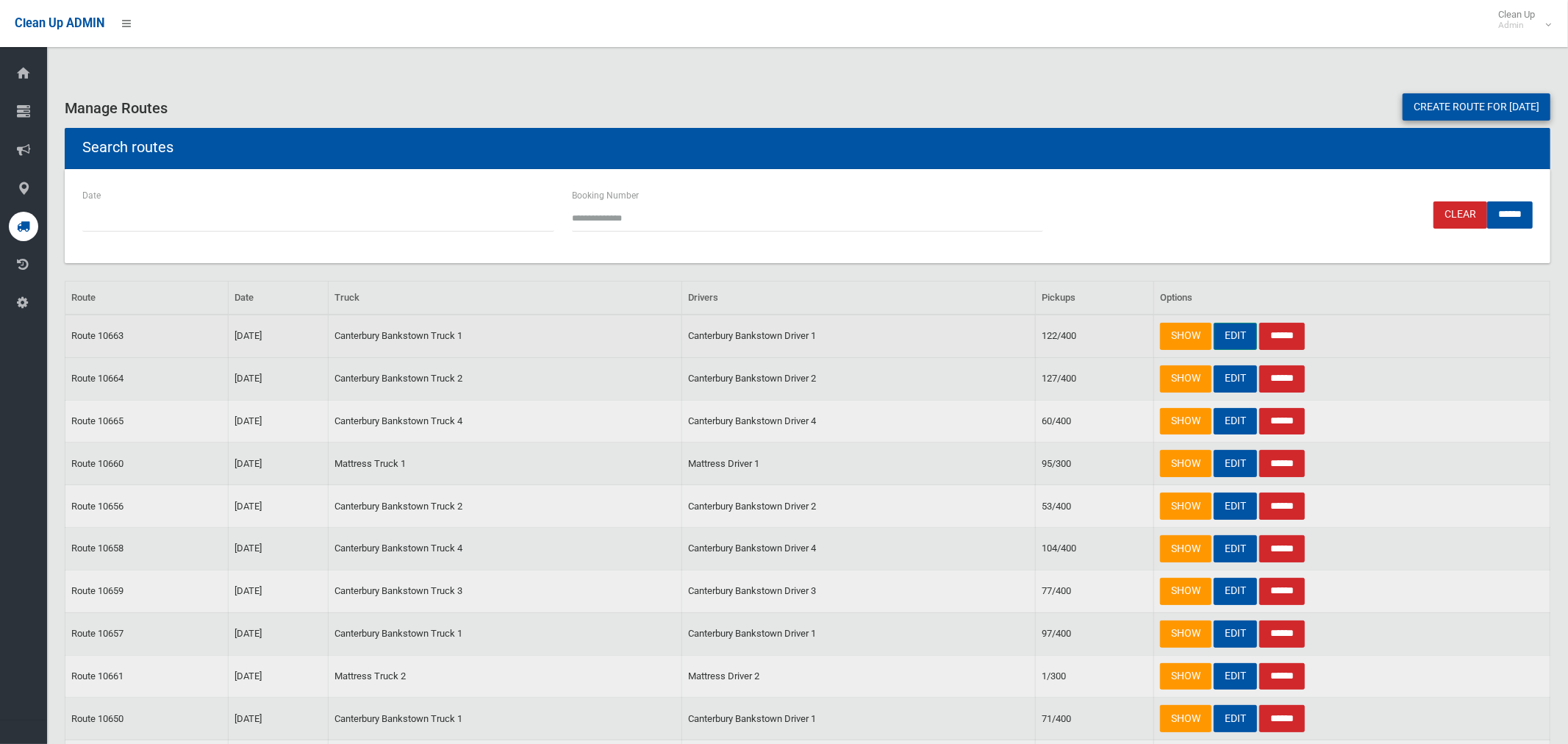
click at [1230, 335] on link "EDIT" at bounding box center [1236, 336] width 43 height 27
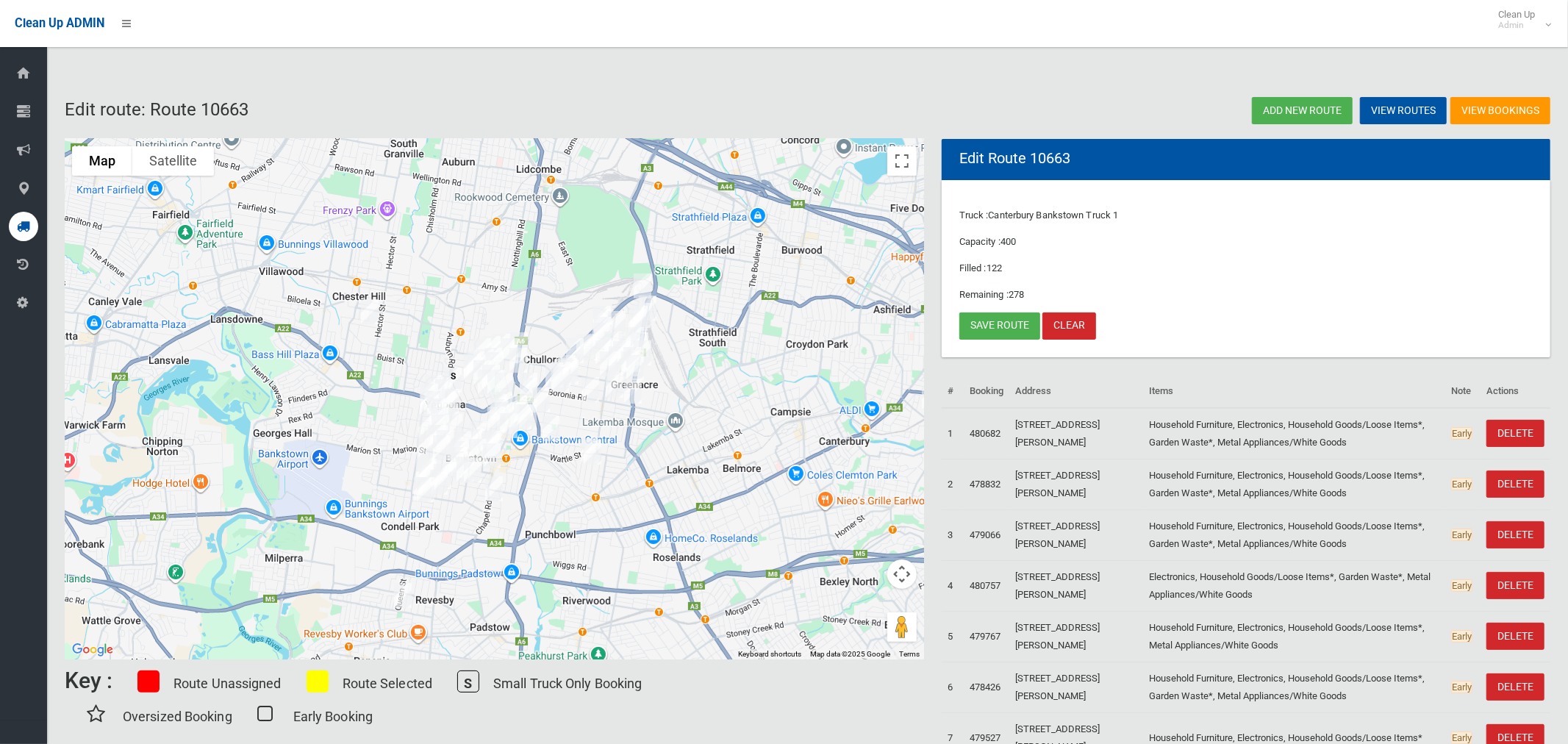
drag, startPoint x: 536, startPoint y: 405, endPoint x: 682, endPoint y: 466, distance: 158.2
click at [682, 466] on div at bounding box center [495, 399] width 860 height 520
click at [905, 160] on button "Toggle fullscreen view" at bounding box center [902, 161] width 30 height 30
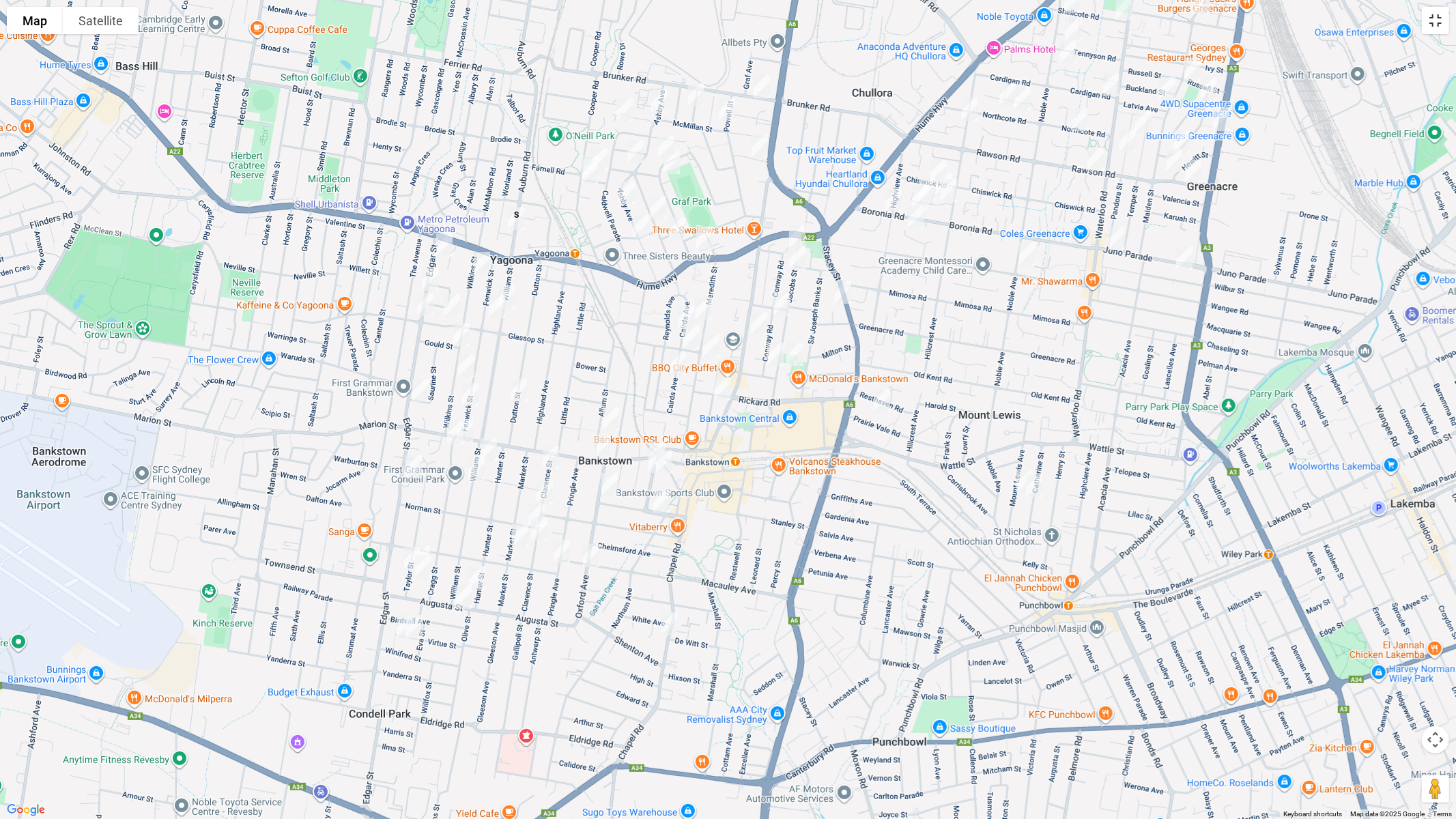
click at [1438, 28] on button "Toggle fullscreen view" at bounding box center [1436, 20] width 28 height 28
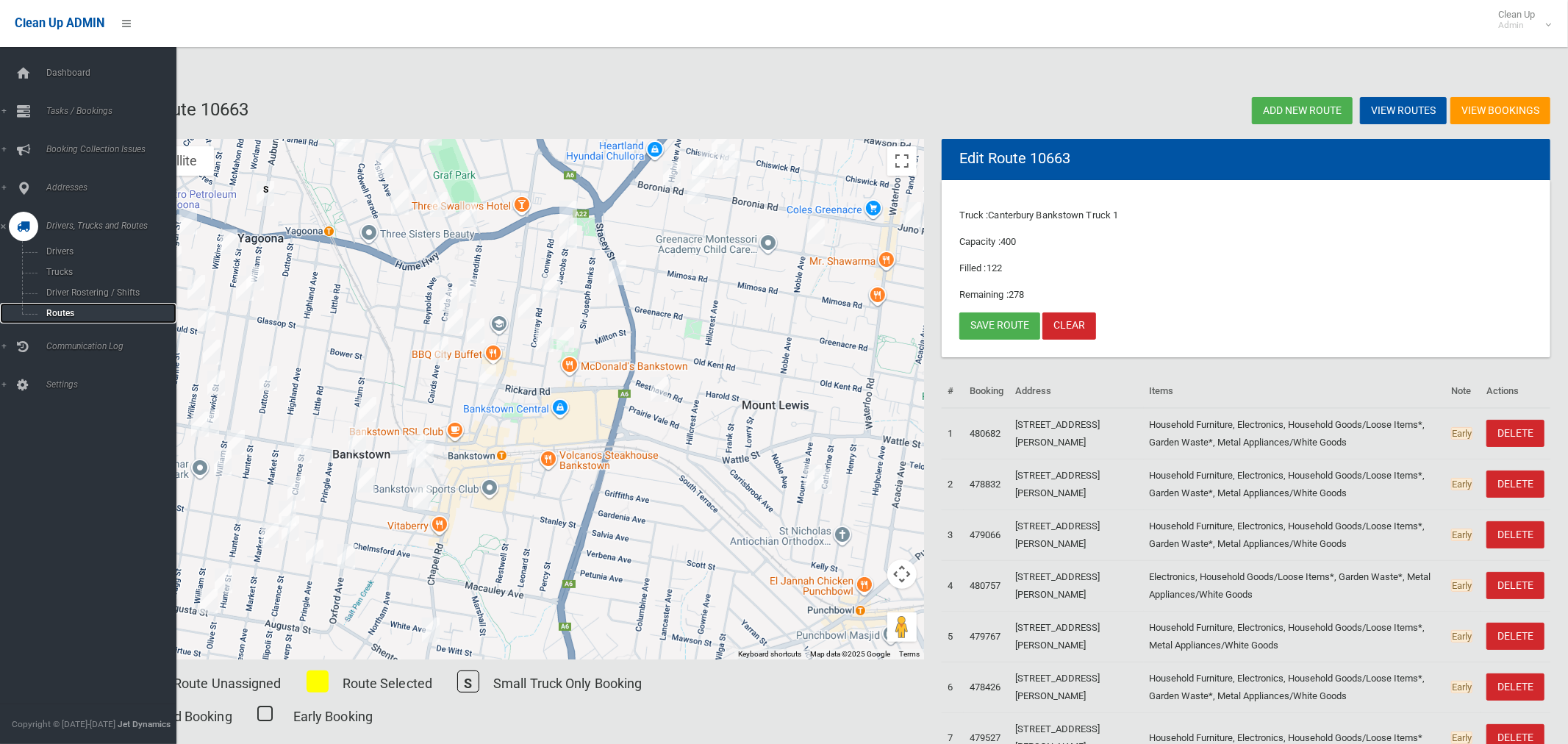
click at [51, 314] on span "Routes" at bounding box center [103, 313] width 122 height 11
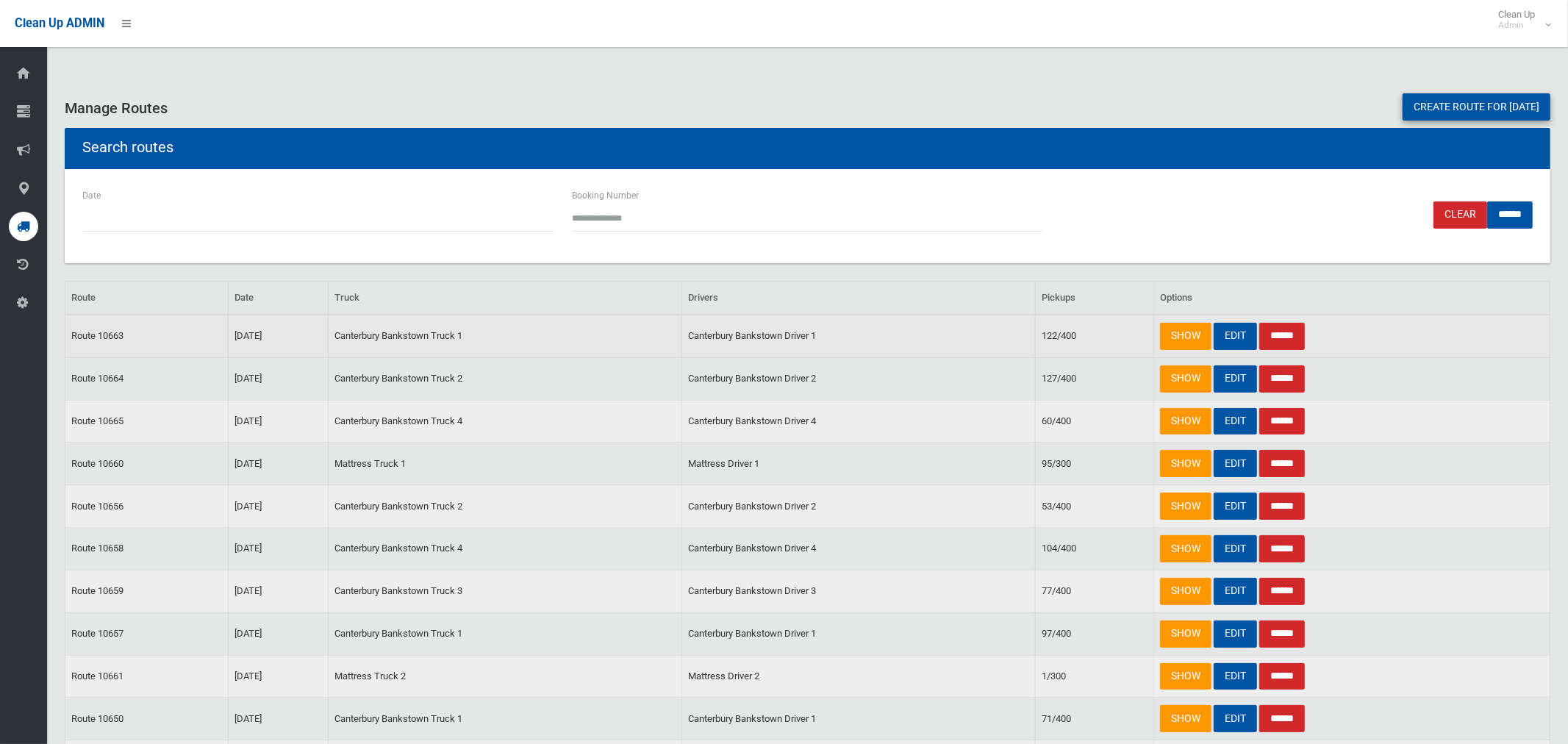
click at [1297, 333] on input "******" at bounding box center [1282, 336] width 46 height 27
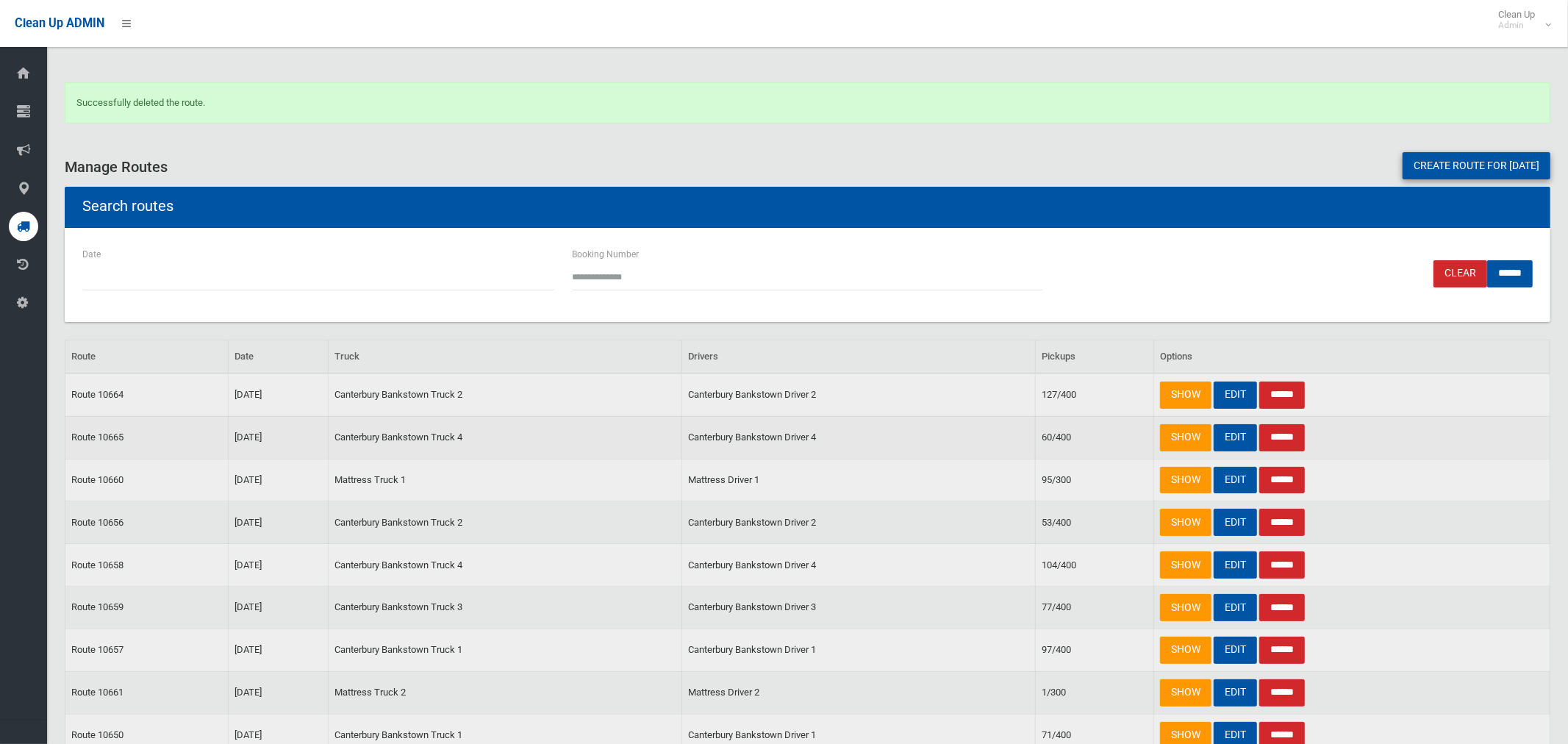
click at [1286, 431] on input "******" at bounding box center [1282, 438] width 46 height 27
click at [1303, 391] on input "******" at bounding box center [1282, 396] width 46 height 27
click at [1435, 164] on link "Create route for [DATE]" at bounding box center [1477, 166] width 148 height 27
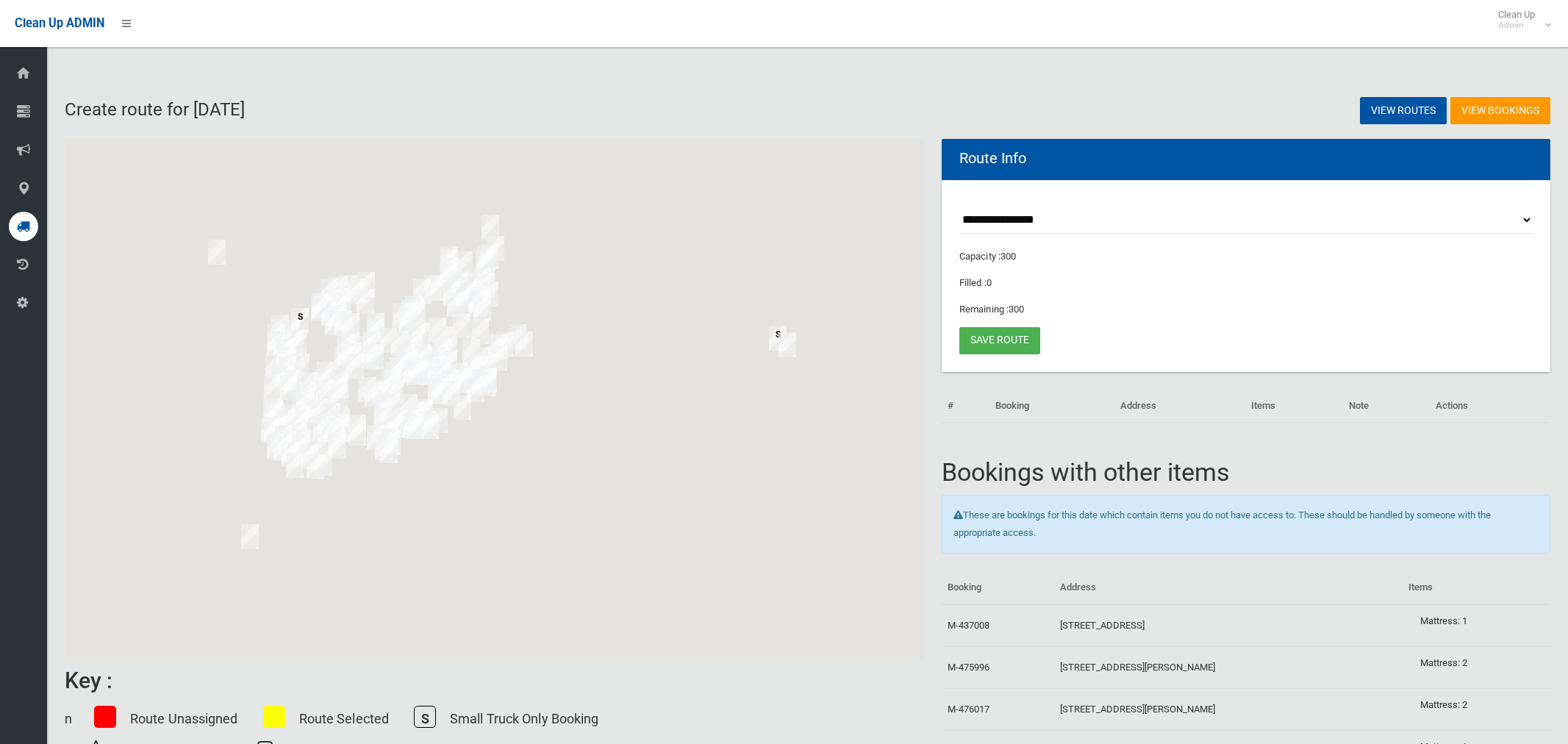
click at [1031, 223] on select "**********" at bounding box center [1246, 221] width 574 height 27
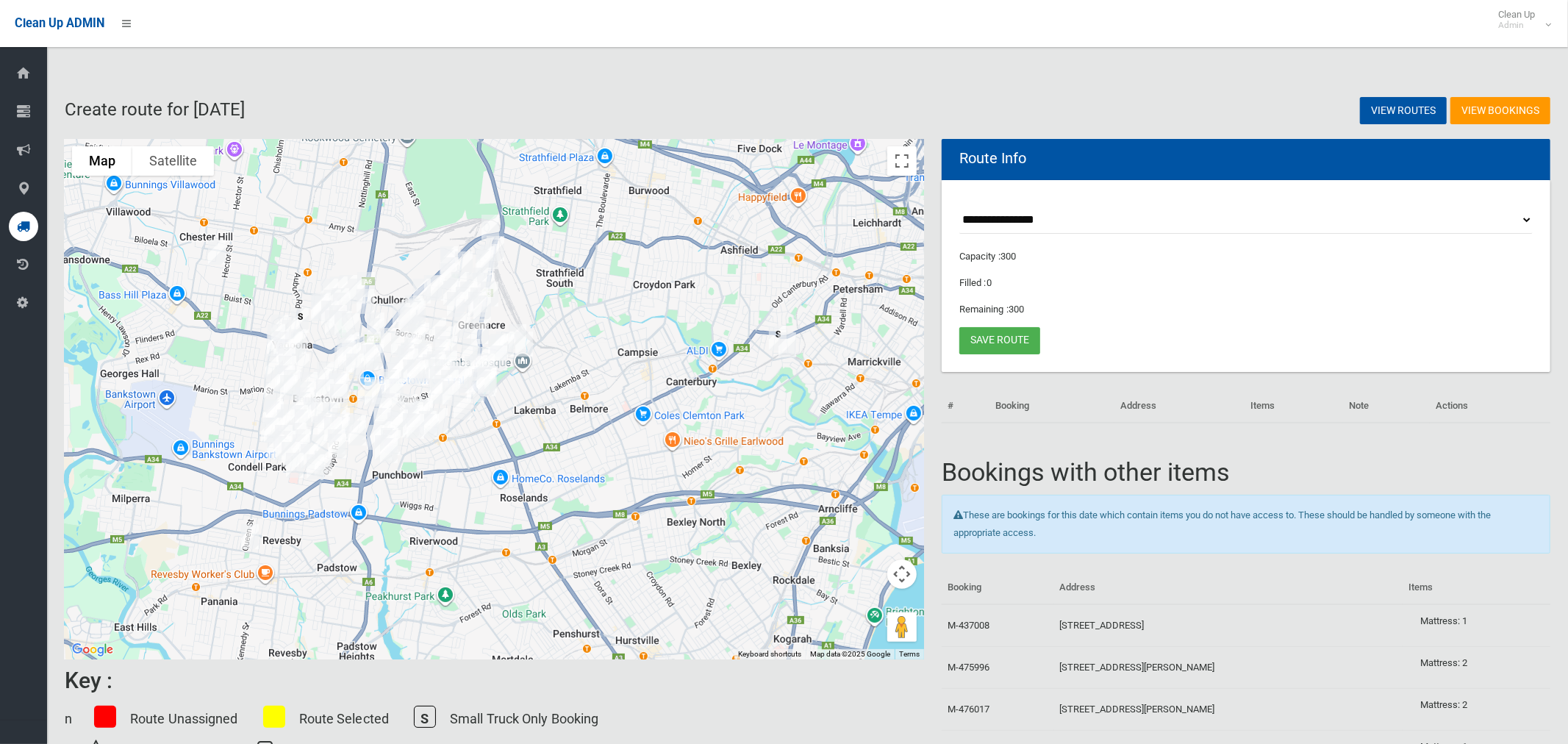
select select "*****"
click at [959, 207] on select "**********" at bounding box center [1246, 221] width 574 height 27
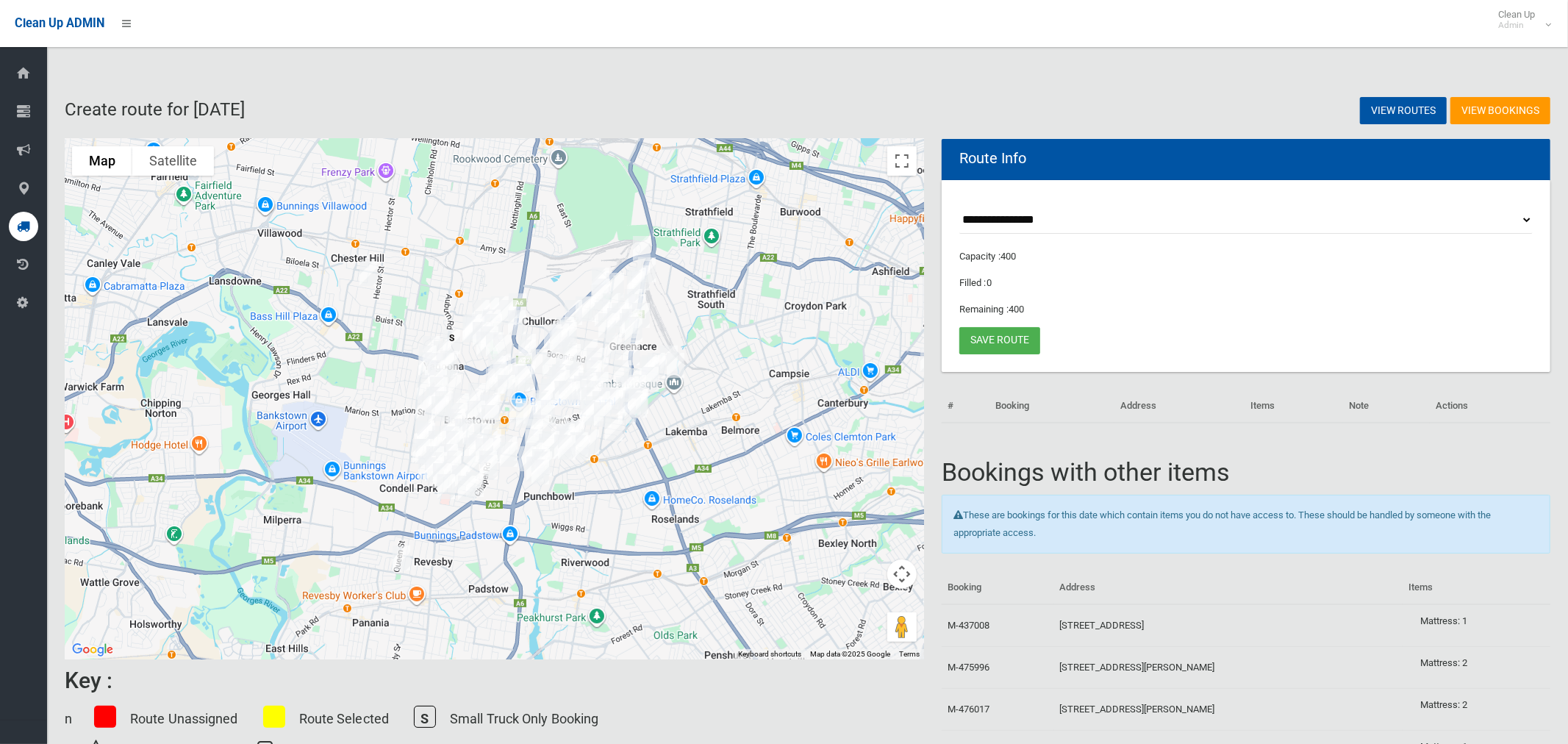
drag, startPoint x: 556, startPoint y: 294, endPoint x: 727, endPoint y: 323, distance: 173.4
click at [727, 323] on div at bounding box center [495, 399] width 860 height 520
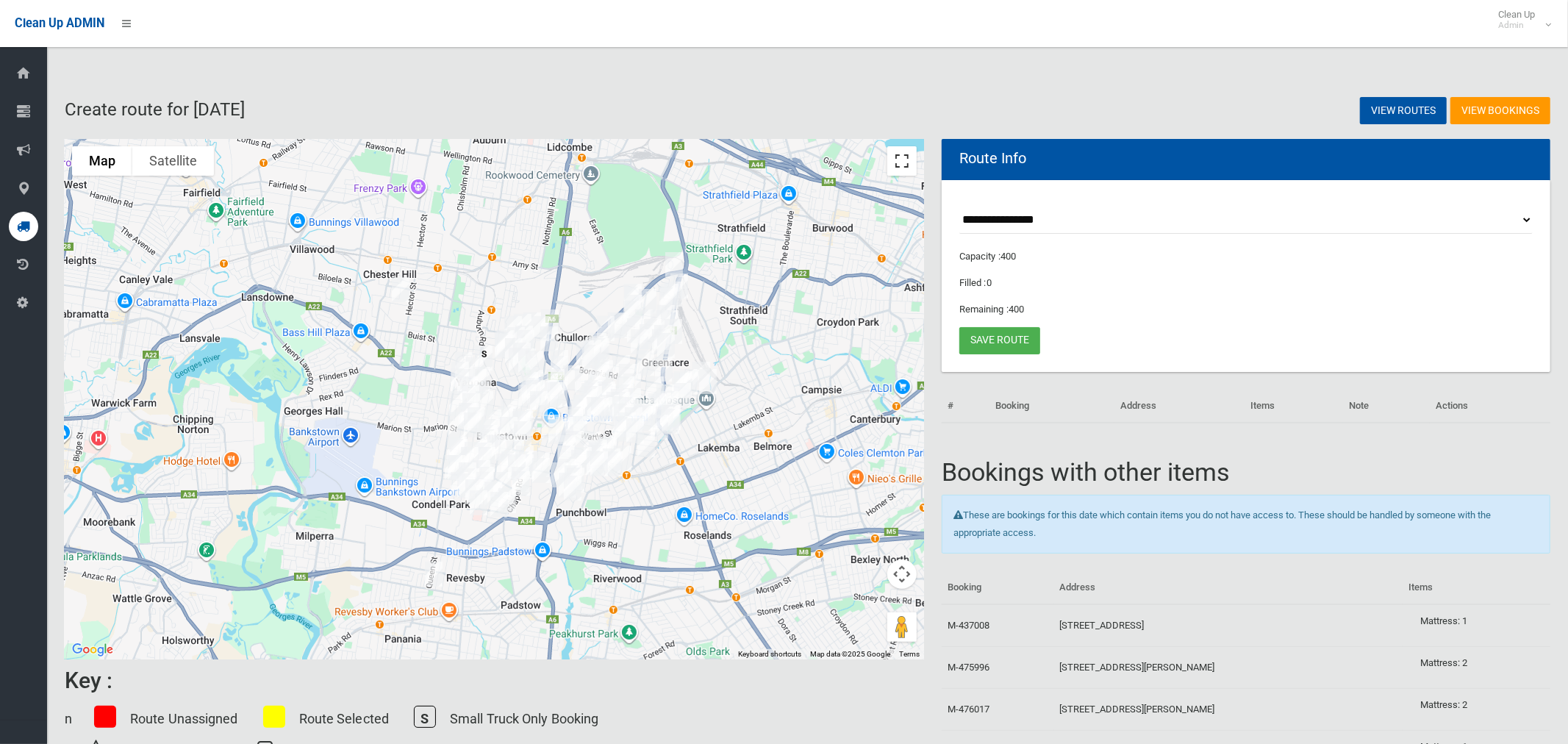
click at [898, 158] on button "Toggle fullscreen view" at bounding box center [902, 161] width 30 height 30
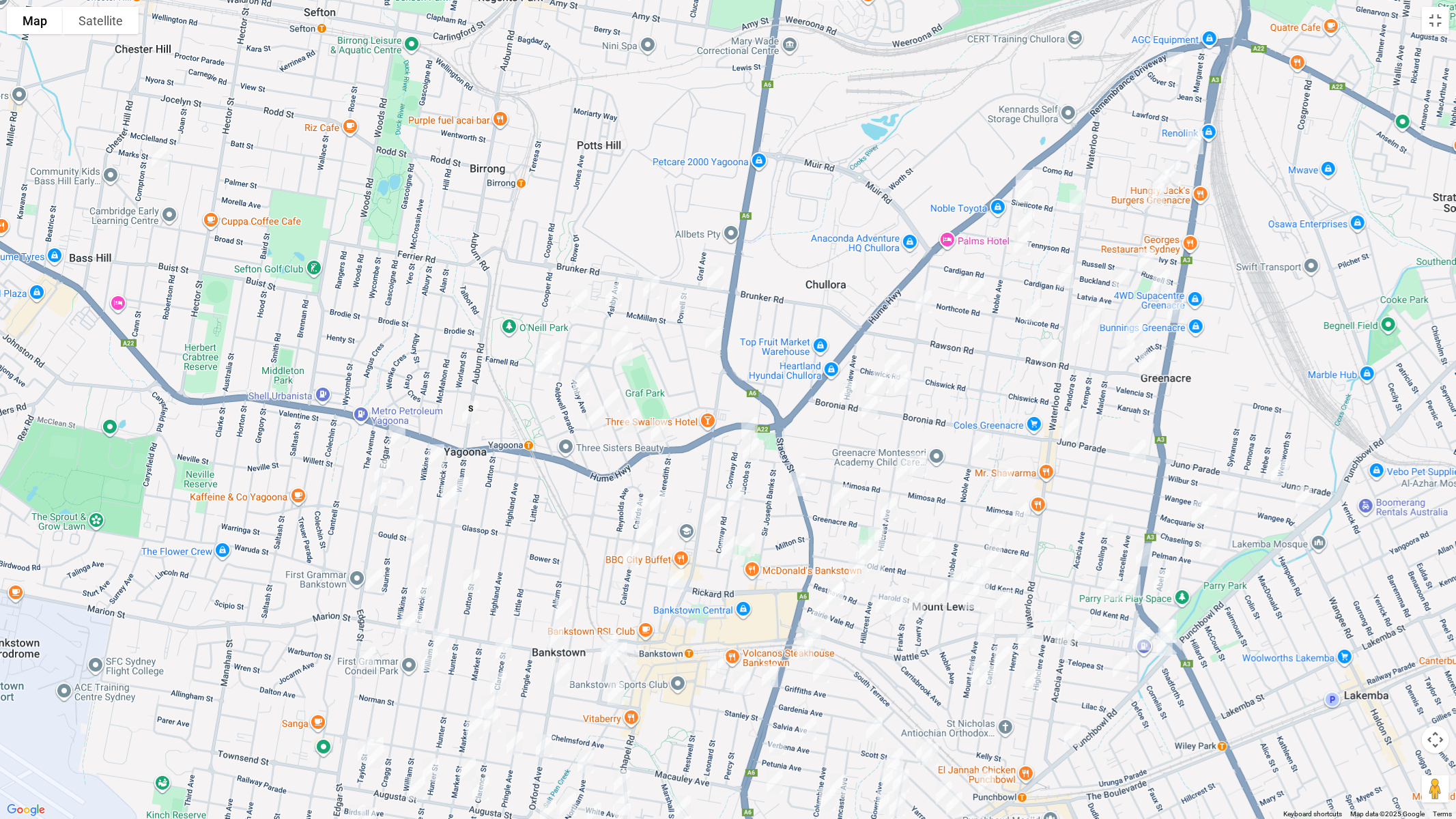
drag, startPoint x: 811, startPoint y: 368, endPoint x: 682, endPoint y: 360, distance: 129.2
click at [682, 360] on div at bounding box center [728, 410] width 1456 height 819
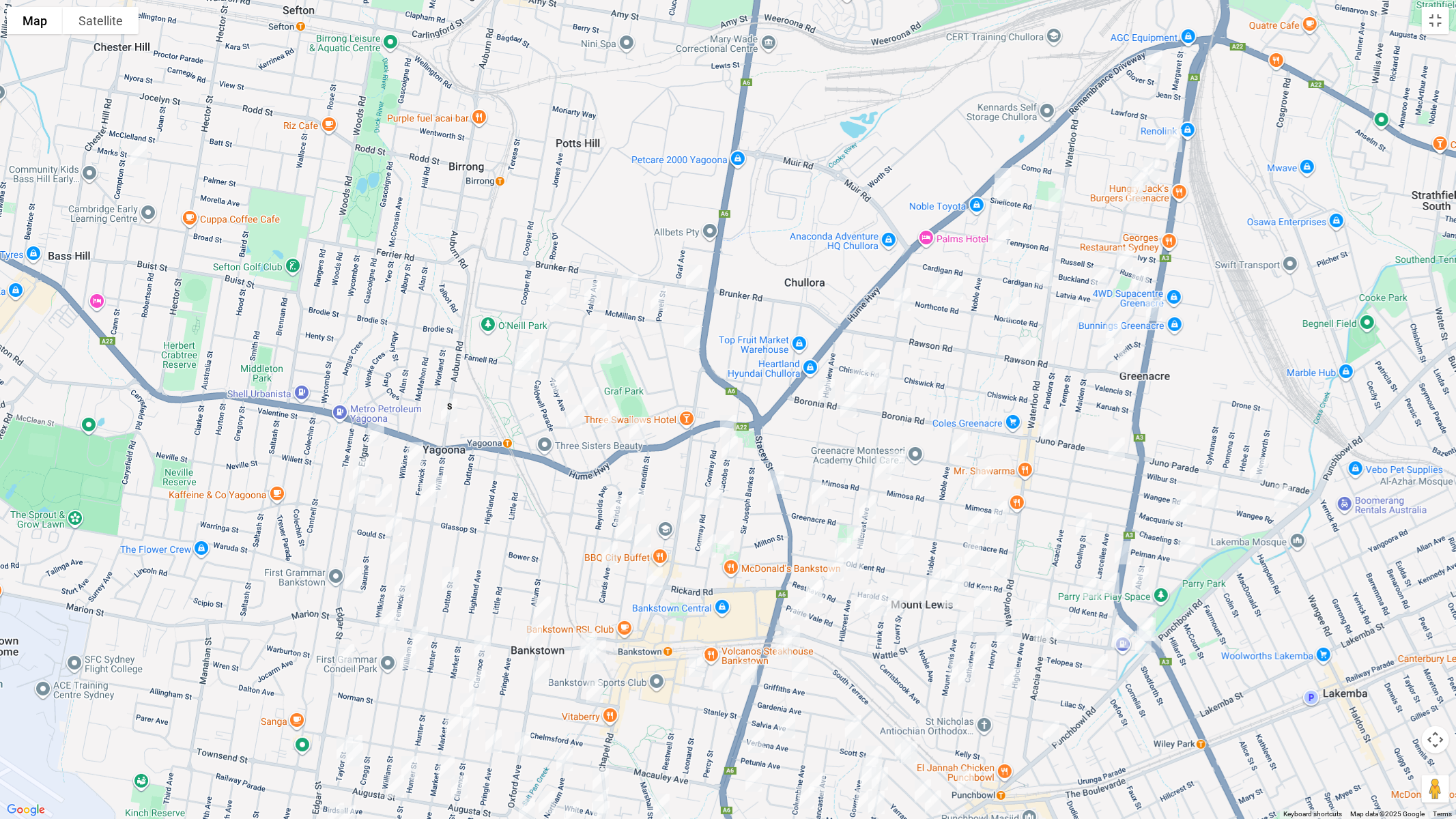
click at [694, 276] on img "35 Brunker Road, YAGOONA NSW 2199" at bounding box center [694, 276] width 28 height 34
click at [642, 425] on img "374 Hume Highway, BANKSTOWN NSW 2200" at bounding box center [637, 429] width 28 height 34
click at [376, 434] on img "15 Edgar Street, YAGOONA NSW 2199" at bounding box center [376, 434] width 28 height 34
click at [363, 462] on img "42 Edgar Street, YAGOONA NSW 2199" at bounding box center [361, 470] width 28 height 34
click at [358, 493] on img "1/58 Edgar Street, YAGOONA NSW 2199" at bounding box center [357, 492] width 28 height 34
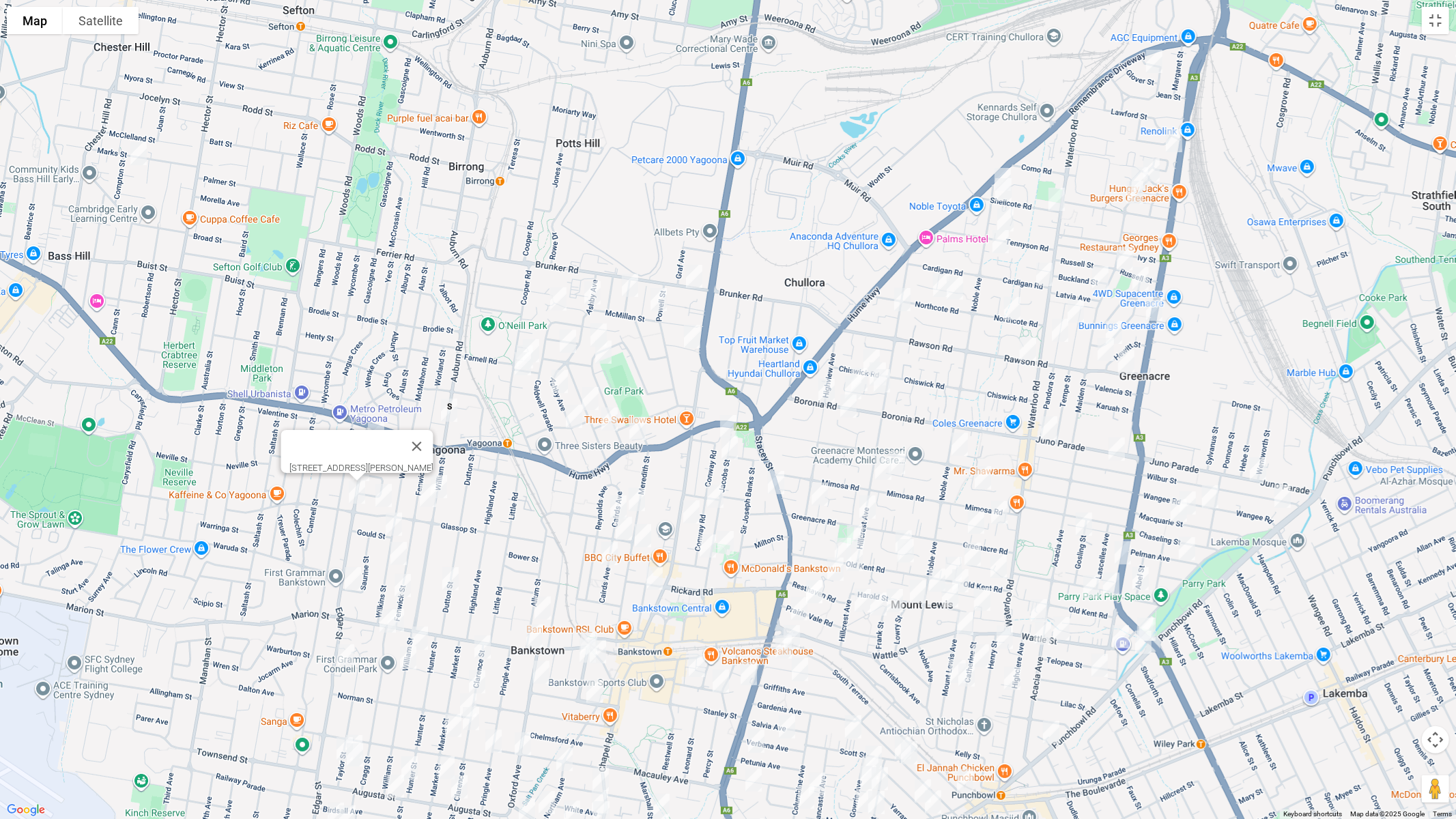
click at [447, 482] on img "214 William Street, YAGOONA NSW 2199" at bounding box center [439, 486] width 28 height 34
click at [637, 499] on img "104 Meredith Street, BANKSTOWN NSW 2200" at bounding box center [637, 499] width 28 height 34
click at [697, 510] on img "489 Chapel Road, BANKSTOWN NSW 2200" at bounding box center [692, 512] width 28 height 34
click at [642, 537] on img "5/63 Meredith Street, BANKSTOWN NSW 2200" at bounding box center [643, 535] width 28 height 34
click at [350, 577] on img "111 Edgar Street, BANKSTOWN NSW 2200" at bounding box center [353, 578] width 28 height 34
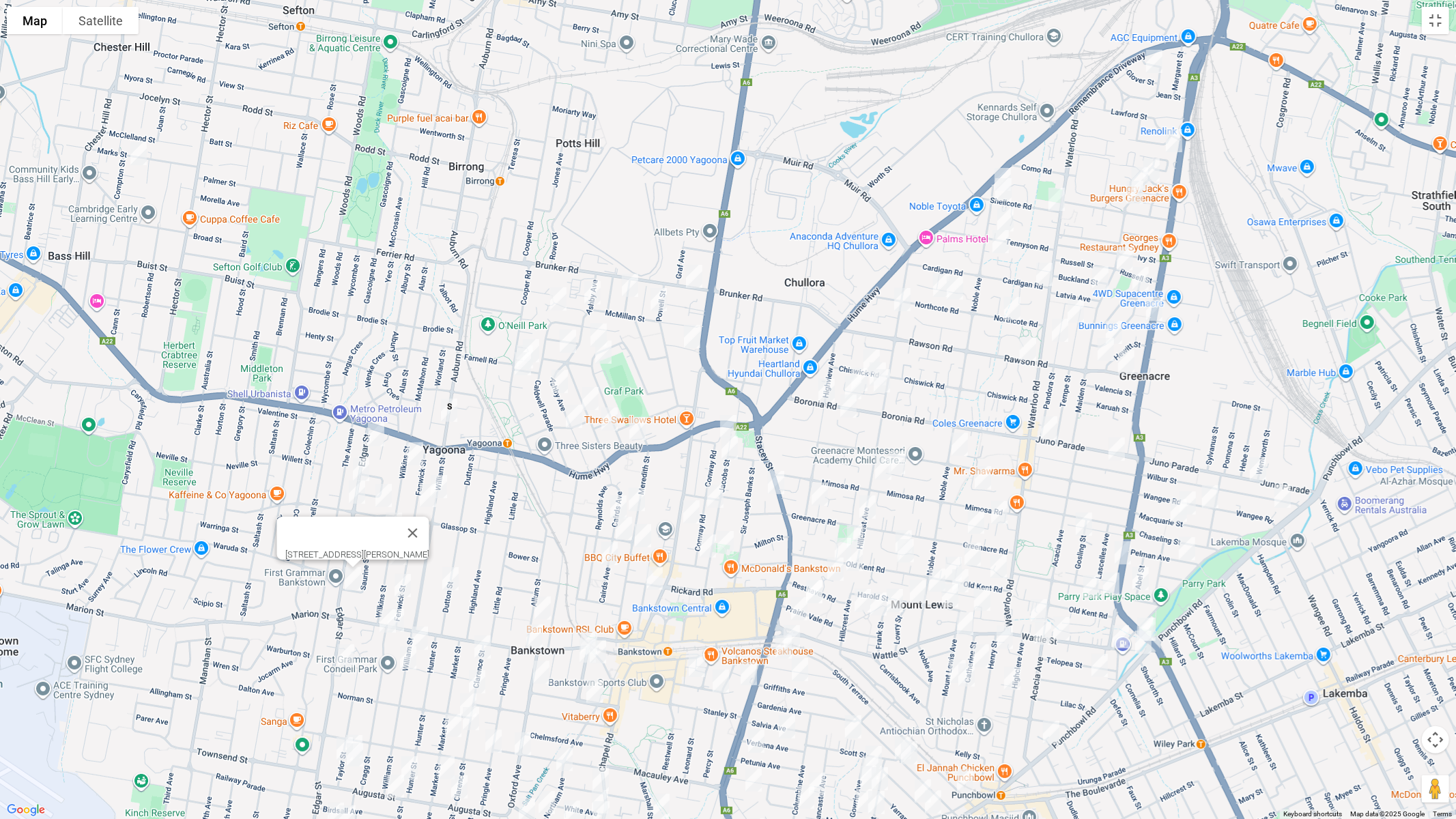
click at [422, 633] on img "109 William Street, CONDELL PARK NSW 2200" at bounding box center [420, 638] width 28 height 34
click at [532, 637] on img "114 Marion Street, BANKSTOWN NSW 2200" at bounding box center [534, 636] width 28 height 34
click at [593, 630] on img "26 Greenwood Avenue, BANKSTOWN NSW 2200" at bounding box center [589, 642] width 28 height 34
click at [576, 649] on img "20 Greenwood Avenue, BANKSTOWN NSW 2200" at bounding box center [588, 651] width 28 height 34
click at [605, 654] on img "25 Greenwood Avenue, BANKSTOWN NSW 2200" at bounding box center [598, 652] width 28 height 34
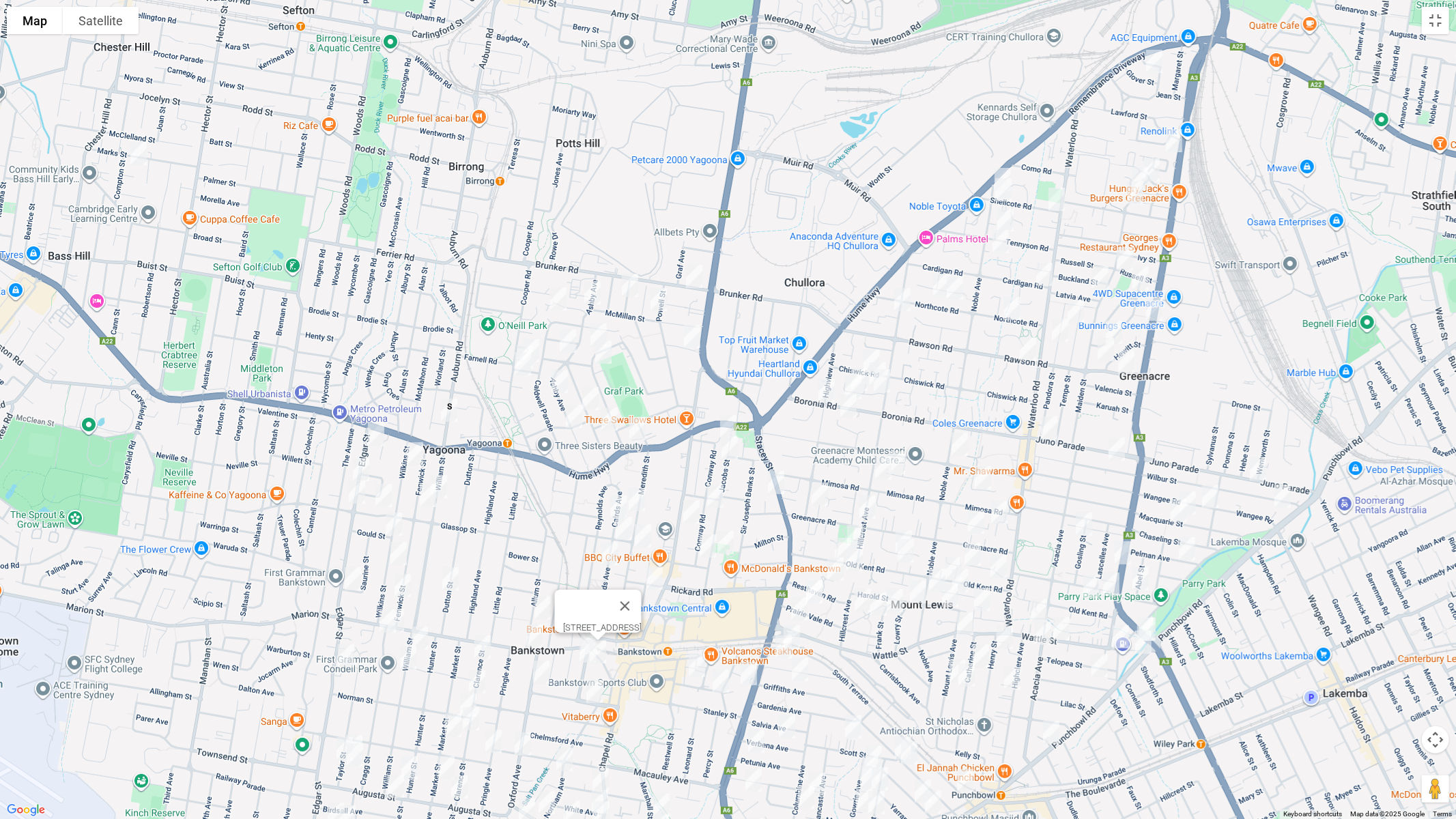
click at [750, 669] on img "196 Stacey Street, BANKSTOWN NSW 2200" at bounding box center [749, 674] width 28 height 34
click at [343, 654] on img "157 Edgar Street, CONDELL PARK NSW 2200" at bounding box center [346, 656] width 28 height 34
click at [408, 659] on img "90 William Street, CONDELL PARK NSW 2200" at bounding box center [408, 657] width 28 height 34
click at [632, 289] on img "22 Anthony Street, YAGOONA NSW 2199" at bounding box center [630, 285] width 28 height 34
click at [658, 300] on img "40 Mc Millan Street, YAGOONA NSW 2199" at bounding box center [658, 299] width 28 height 34
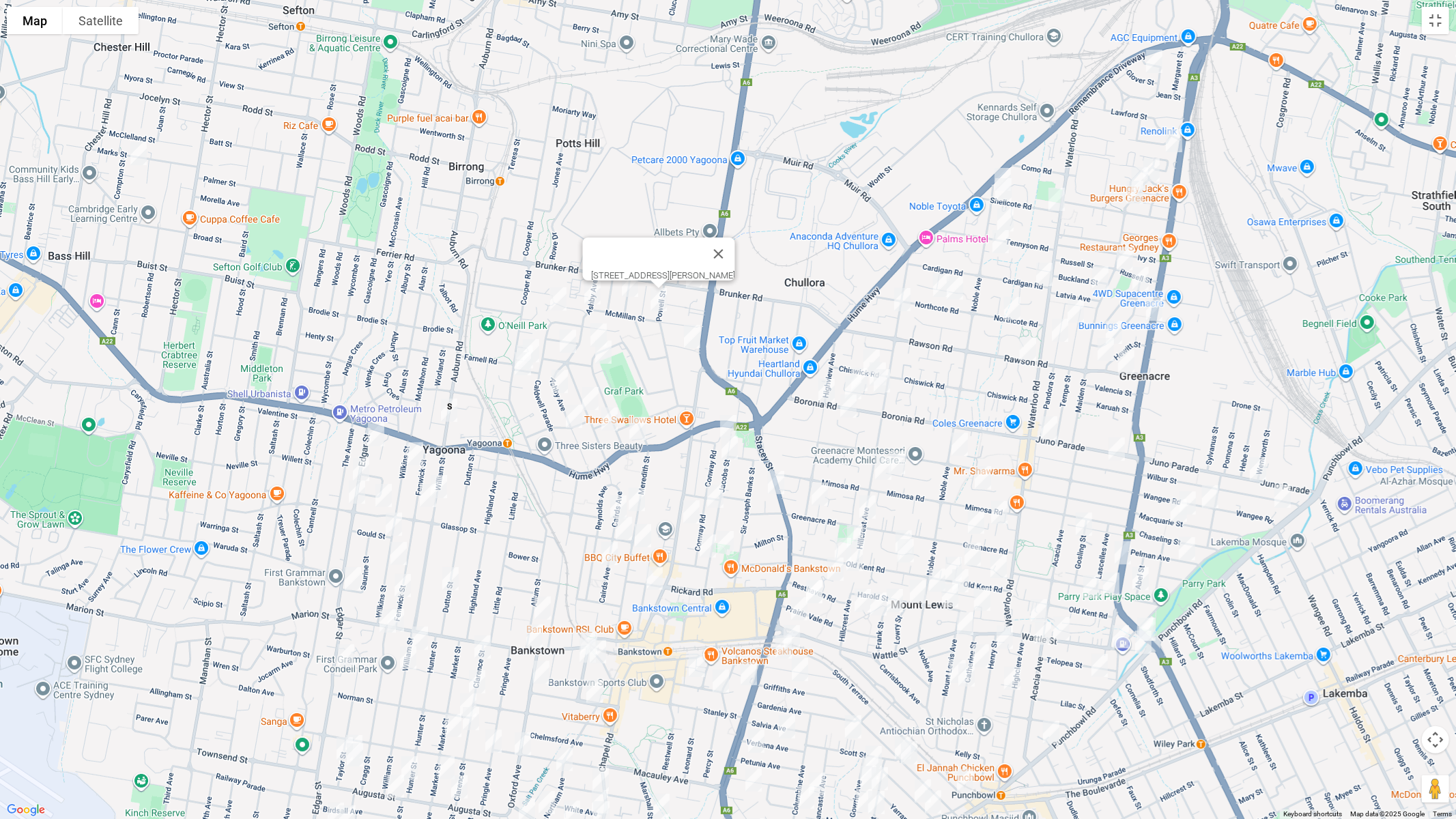
click at [687, 336] on img "9 Lloyd Avenue, YAGOONA NSW 2199" at bounding box center [692, 336] width 28 height 34
click at [692, 340] on img "9 Lloyd Avenue, YAGOONA NSW 2199" at bounding box center [692, 336] width 28 height 34
click at [1443, 23] on button "Toggle fullscreen view" at bounding box center [1436, 20] width 28 height 28
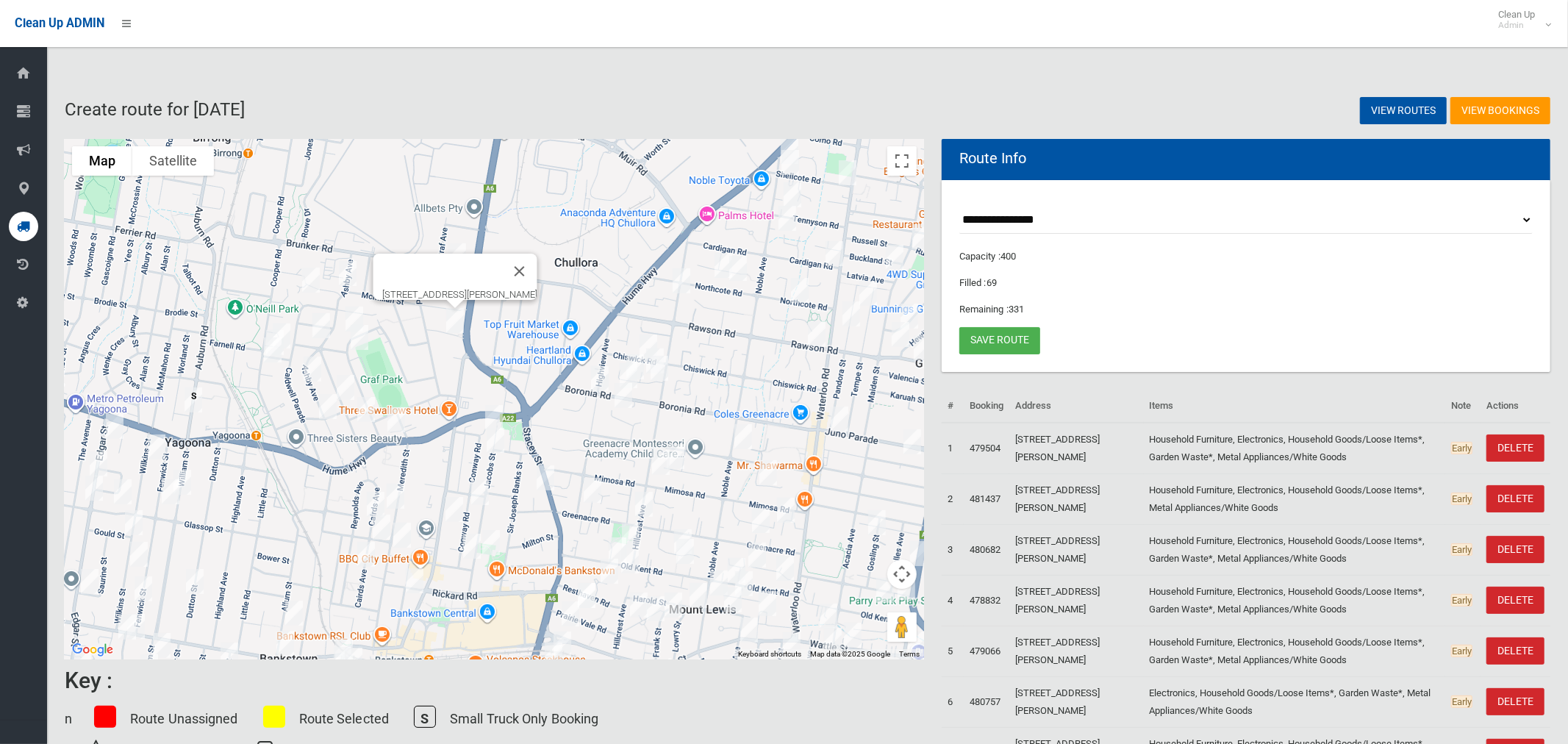
click at [533, 262] on button "Close" at bounding box center [520, 271] width 35 height 35
click at [458, 323] on img "9 Lloyd Avenue, YAGOONA NSW 2199" at bounding box center [455, 320] width 30 height 37
drag, startPoint x: 889, startPoint y: 159, endPoint x: 895, endPoint y: 256, distance: 97.2
click at [890, 158] on button "Toggle fullscreen view" at bounding box center [902, 161] width 30 height 30
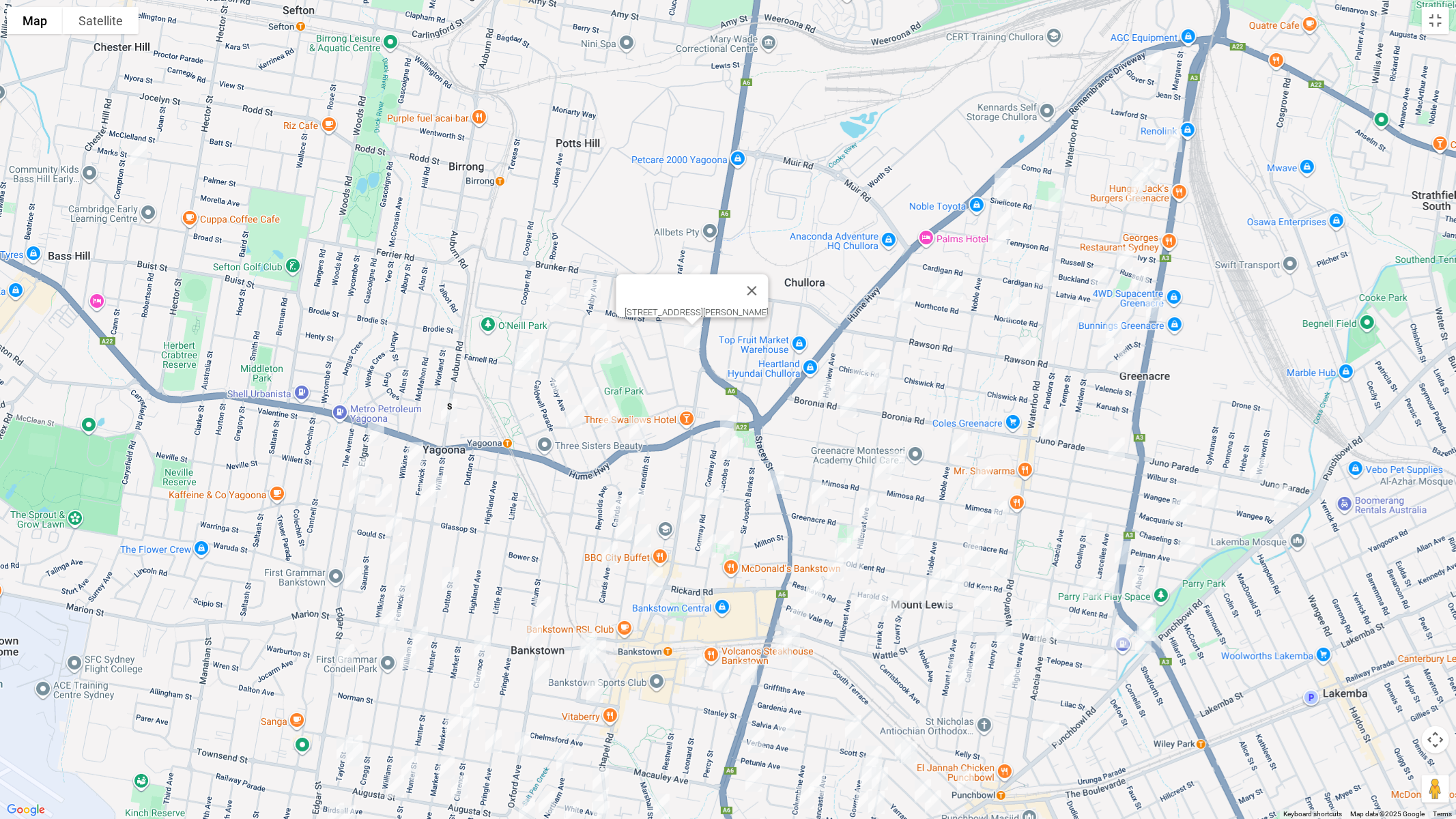
click at [588, 287] on img "2 Terpentine Place, YAGOONA NSW 2199" at bounding box center [593, 292] width 28 height 34
click at [561, 299] on img "84 Bowden Boulevard, YAGOONA NSW 2199" at bounding box center [558, 299] width 28 height 34
click at [538, 335] on img "8 Daley Road, YAGOONA NSW 2199" at bounding box center [531, 351] width 28 height 34
click at [514, 342] on img "239 Cooper Road, YAGOONA NSW 2199" at bounding box center [525, 357] width 28 height 34
drag, startPoint x: 519, startPoint y: 359, endPoint x: 527, endPoint y: 357, distance: 8.2
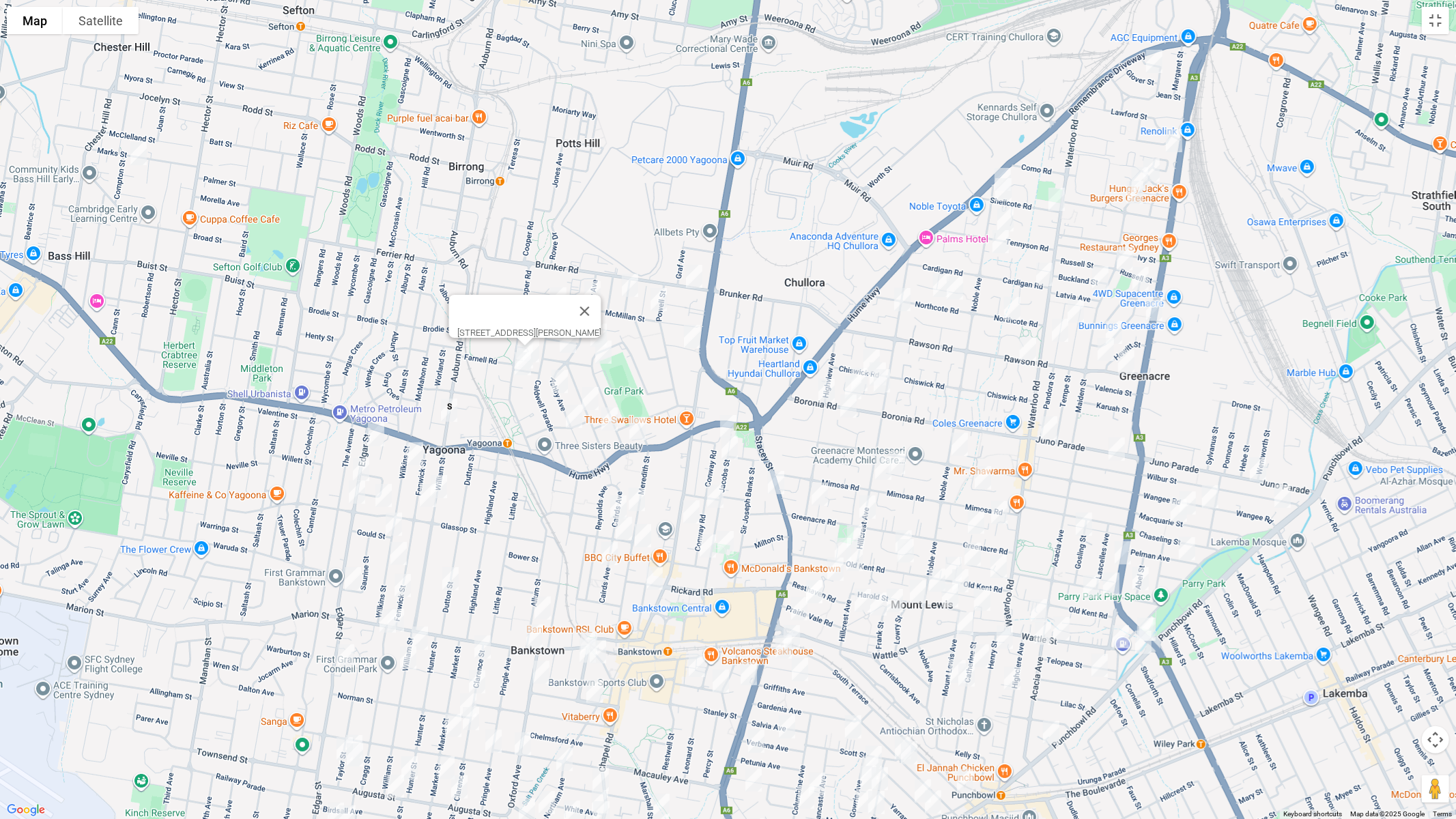
click at [519, 359] on img "4/245 Cooper Road, YAGOONA NSW 2199" at bounding box center [523, 364] width 28 height 34
click at [597, 306] on button "Close" at bounding box center [582, 318] width 32 height 32
click at [571, 335] on img "18 Arnold Avenue, YAGOONA NSW 2199" at bounding box center [568, 341] width 28 height 34
click at [597, 326] on img "88 Avoca Street, YAGOONA NSW 2199" at bounding box center [598, 335] width 28 height 34
click at [602, 347] on img "65 Avoca Street, YAGOONA NSW 2199" at bounding box center [603, 352] width 28 height 34
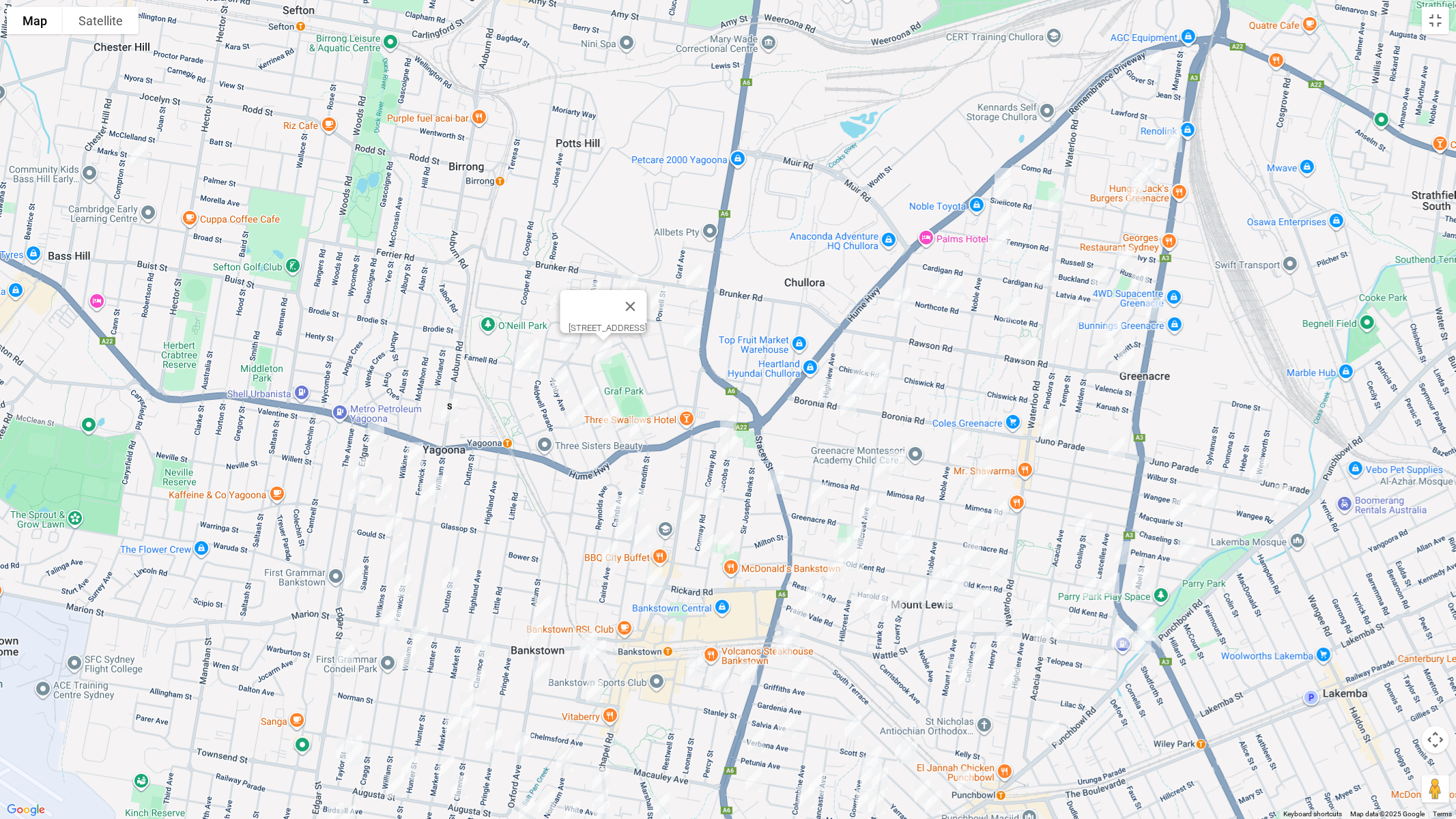
drag, startPoint x: 557, startPoint y: 376, endPoint x: 574, endPoint y: 383, distance: 18.4
click at [557, 376] on img "40 Ashby Avenue, YAGOONA NSW 2199" at bounding box center [560, 381] width 28 height 34
drag, startPoint x: 591, startPoint y: 388, endPoint x: 587, endPoint y: 399, distance: 11.7
click at [591, 389] on img "46 Woodbine Street, YAGOONA NSW 2199" at bounding box center [591, 398] width 28 height 34
drag, startPoint x: 574, startPoint y: 417, endPoint x: 600, endPoint y: 421, distance: 26.3
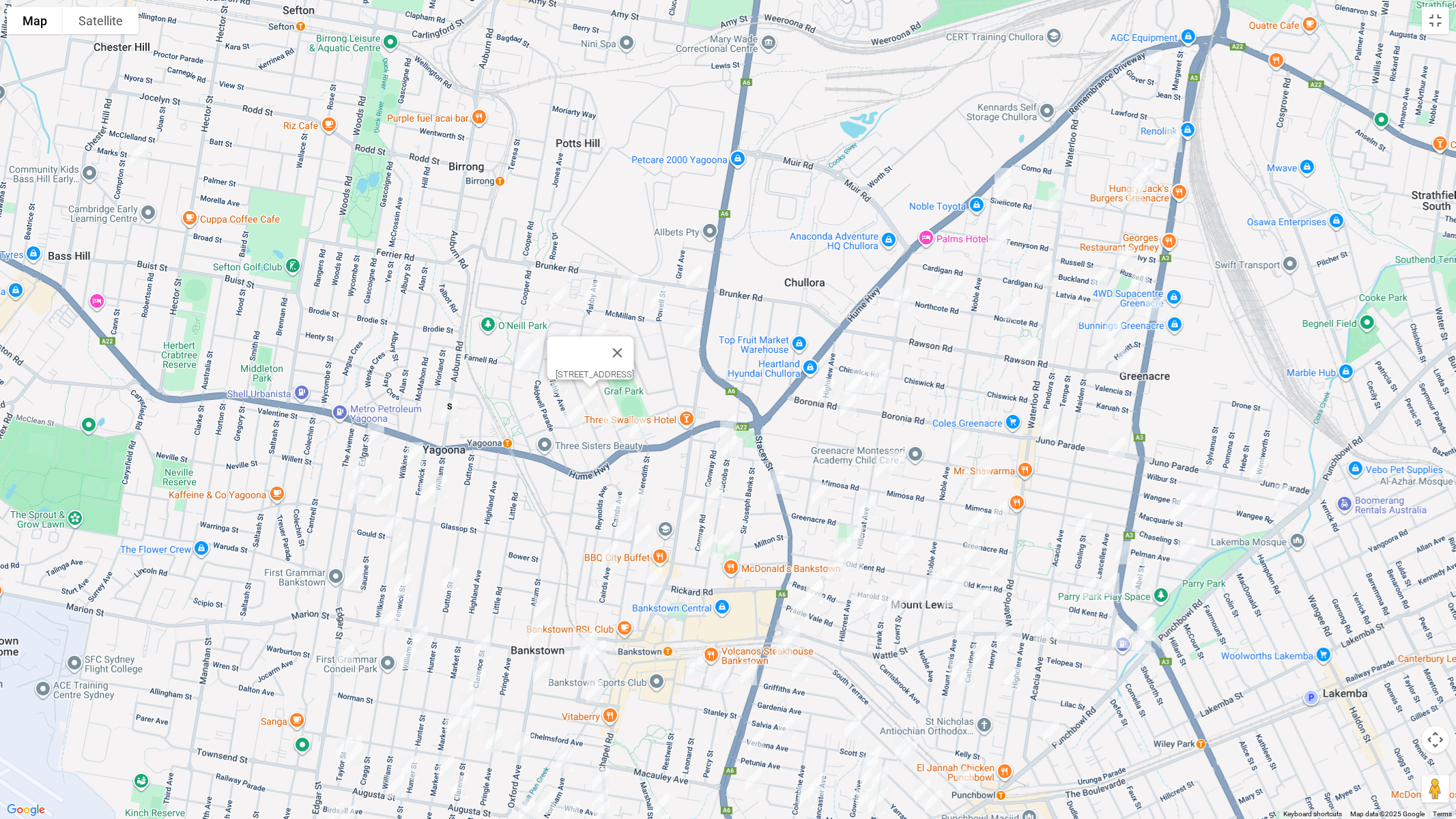
click at [574, 417] on img "19 Palomar Parade, YAGOONA NSW 2199" at bounding box center [574, 416] width 28 height 34
click at [612, 419] on img "1/65 Woodbine Street, YAGOONA NSW 2199" at bounding box center [610, 419] width 28 height 34
drag, startPoint x: 723, startPoint y: 421, endPoint x: 723, endPoint y: 433, distance: 12.0
click at [723, 420] on img "77 Conway Road, BANKSTOWN NSW 2200" at bounding box center [728, 426] width 28 height 34
click at [730, 450] on img "80 Jacobs Street, BANKSTOWN NSW 2200" at bounding box center [730, 448] width 28 height 34
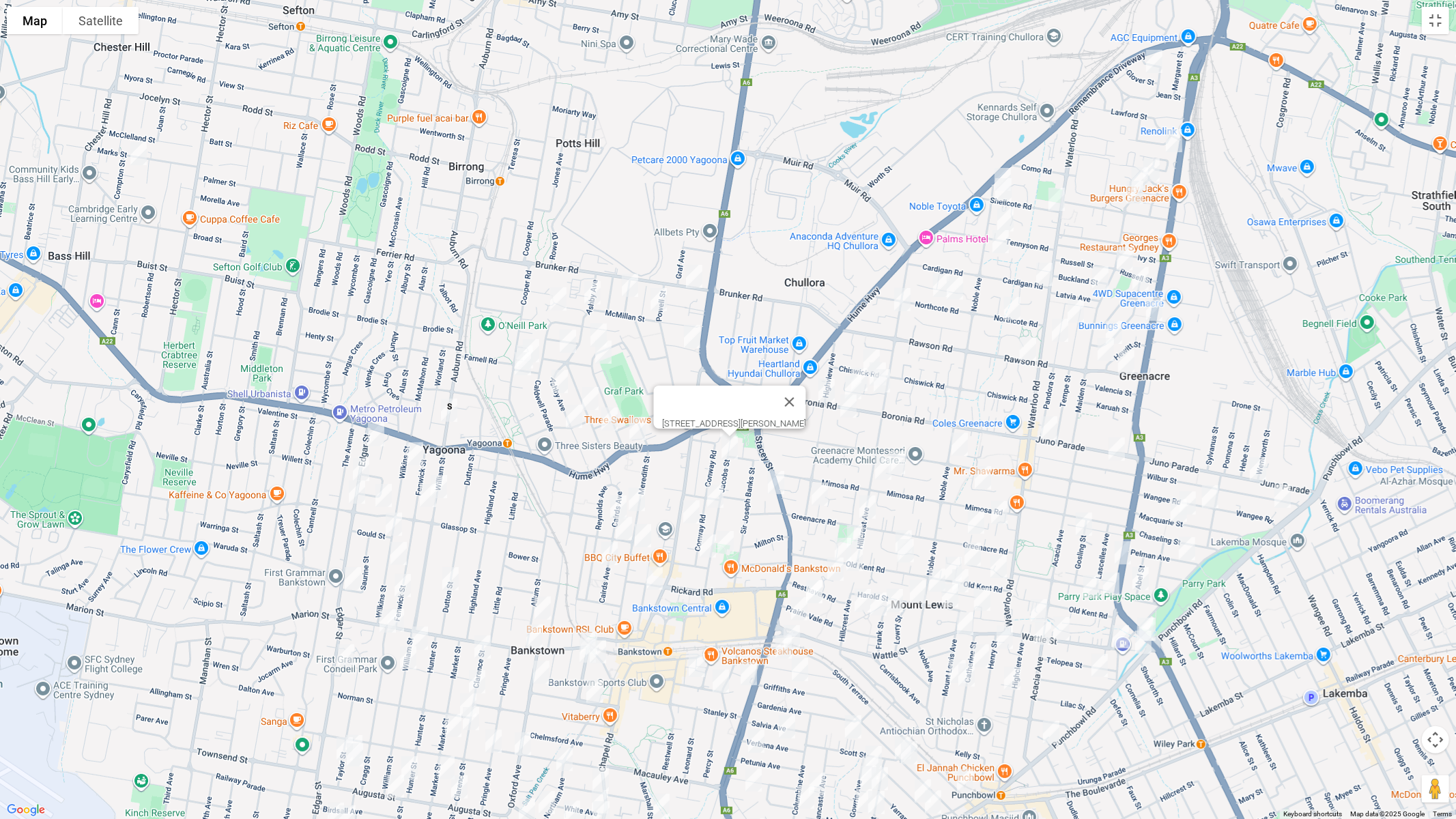
click at [415, 453] on img "13 Wilkins Street, YAGOONA NSW 2199" at bounding box center [415, 453] width 28 height 34
click at [430, 498] on img "35 Fenwick Street, YAGOONA NSW 2199" at bounding box center [428, 495] width 28 height 34
click at [382, 494] on img "53 Glassop Street, YAGOONA NSW 2199" at bounding box center [384, 495] width 28 height 34
click at [716, 491] on img "33 Conway Road, BANKSTOWN NSW 2200" at bounding box center [715, 496] width 28 height 34
click at [770, 481] on img "6 Nioka Place, BANKSTOWN NSW 2200" at bounding box center [776, 482] width 28 height 34
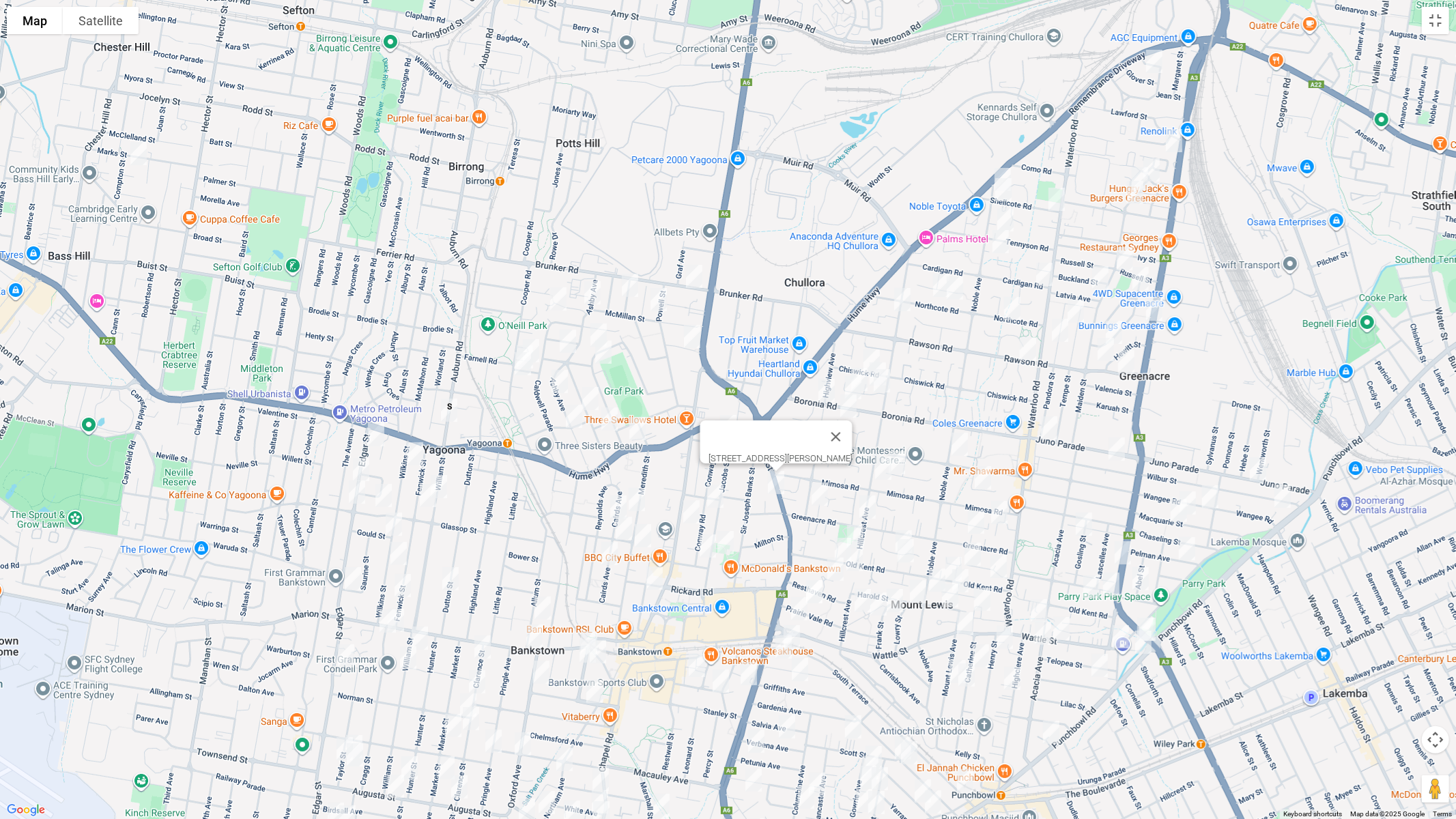
click at [715, 496] on img "33 Conway Road, BANKSTOWN NSW 2200" at bounding box center [715, 496] width 28 height 34
click at [729, 542] on img "15 Jacobs Street, BANKSTOWN NSW 2200" at bounding box center [726, 542] width 28 height 34
drag, startPoint x: 703, startPoint y: 544, endPoint x: 692, endPoint y: 546, distance: 11.2
click at [703, 544] on img "1 Conway Road, BANKSTOWN NSW 2200" at bounding box center [708, 546] width 28 height 34
click at [783, 494] on button "Close" at bounding box center [767, 500] width 32 height 32
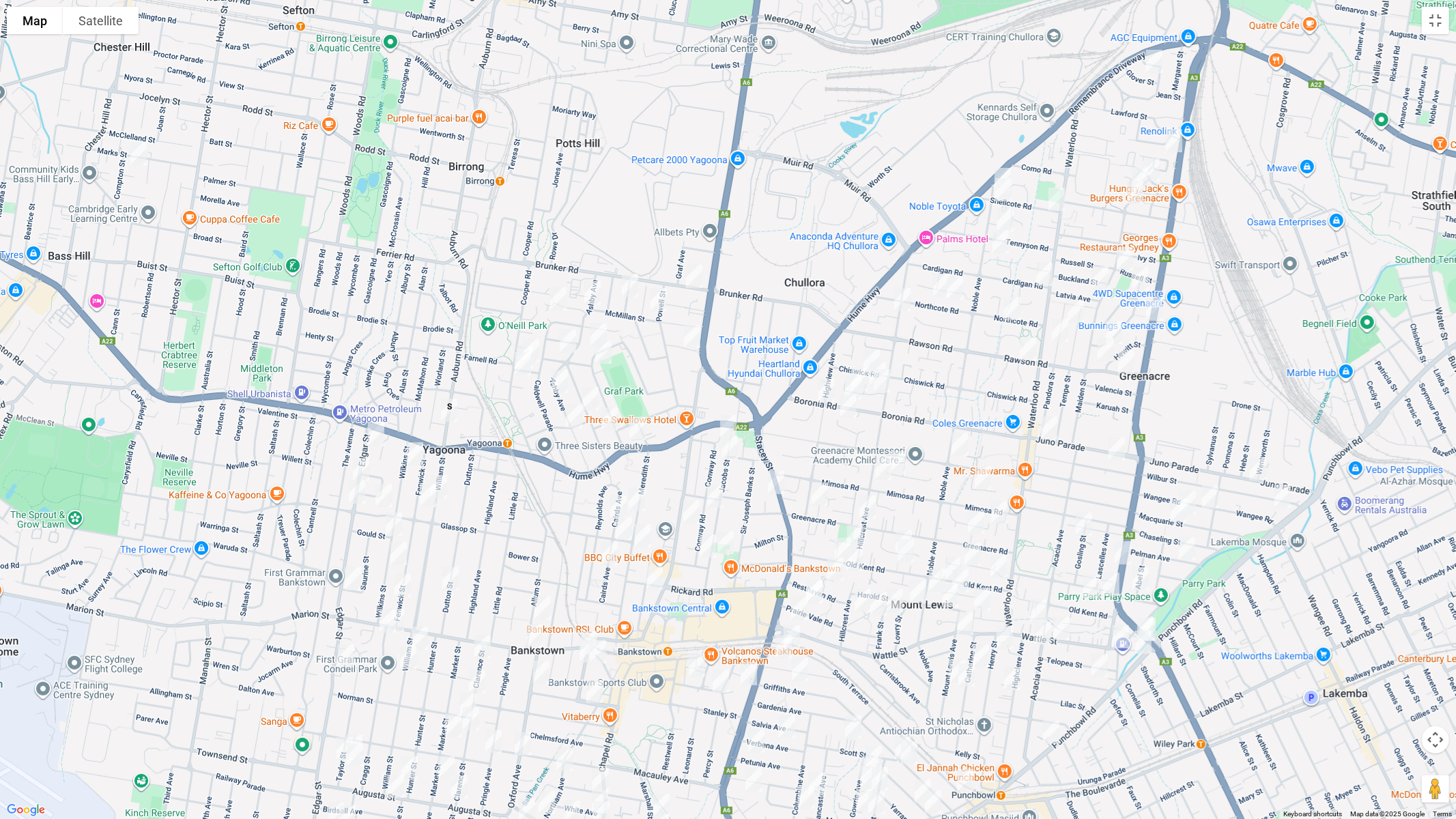
click at [616, 498] on img "56 Cairds Avenue, BANKSTOWN NSW 2200" at bounding box center [618, 507] width 28 height 34
click at [622, 525] on img "41 Cairds Avenue, BANKSTOWN NSW 2200" at bounding box center [624, 528] width 28 height 34
click at [603, 552] on img "26 Cairds Avenue, BANKSTOWN NSW 2200" at bounding box center [610, 554] width 28 height 34
click at [651, 577] on img "33 Kitchener Parade, BANKSTOWN NSW 2200" at bounding box center [654, 578] width 28 height 34
click at [544, 612] on img "11 Allum Street, BANKSTOWN NSW 2200" at bounding box center [543, 608] width 28 height 34
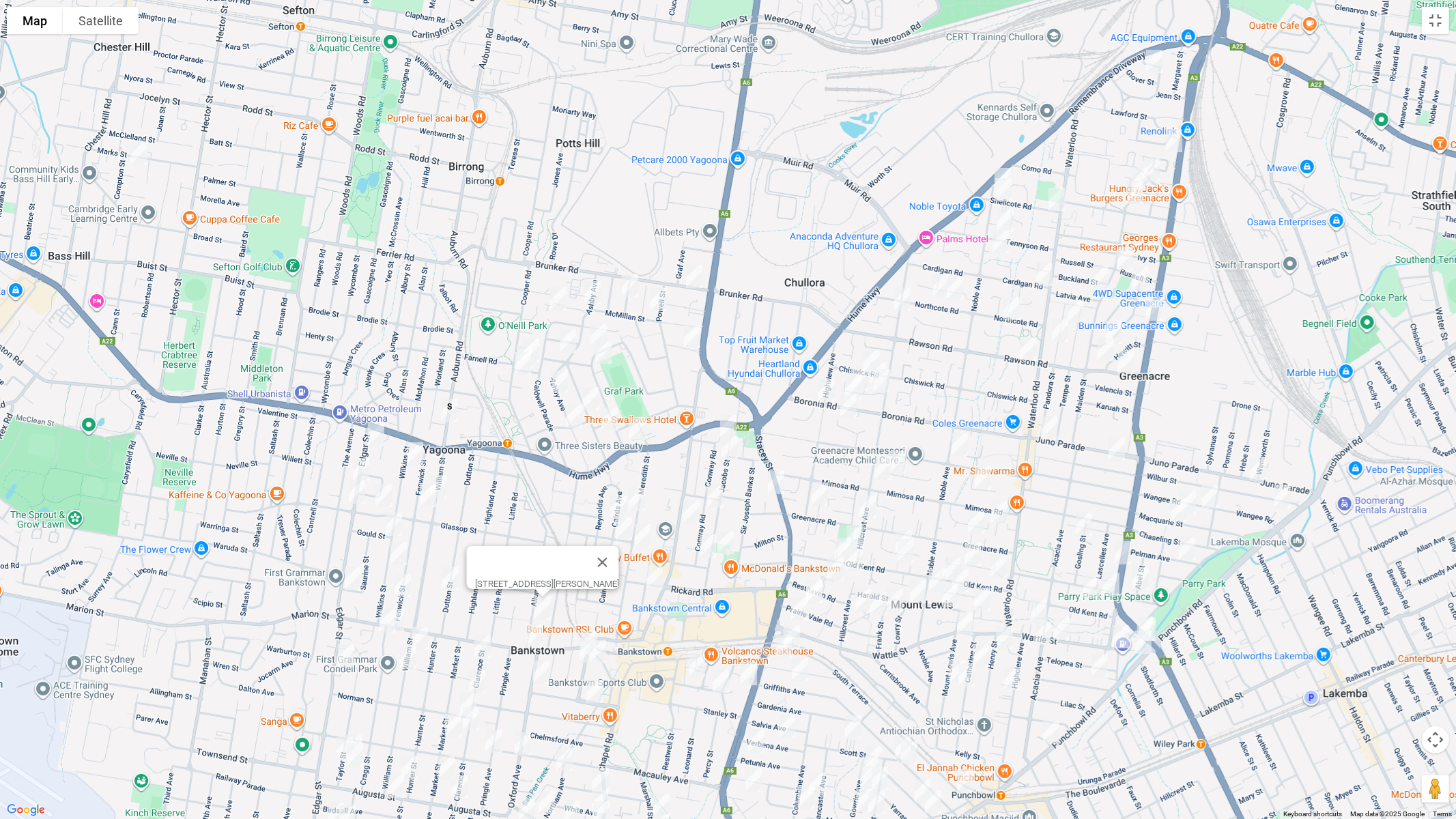
click at [396, 518] on img "60 Wilkins Street, BANKSTOWN NSW 2200" at bounding box center [393, 524] width 28 height 34
click at [400, 556] on img "73 Wilkins Street, BANKSTOWN NSW 2200" at bounding box center [398, 554] width 28 height 34
click at [403, 585] on img "86 Fenwick Street, BANKSTOWN NSW 2200" at bounding box center [403, 585] width 28 height 34
click at [444, 579] on img "31 Dutton Street, BANKSTOWN NSW 2200" at bounding box center [450, 578] width 28 height 34
drag, startPoint x: 380, startPoint y: 616, endPoint x: 399, endPoint y: 626, distance: 21.5
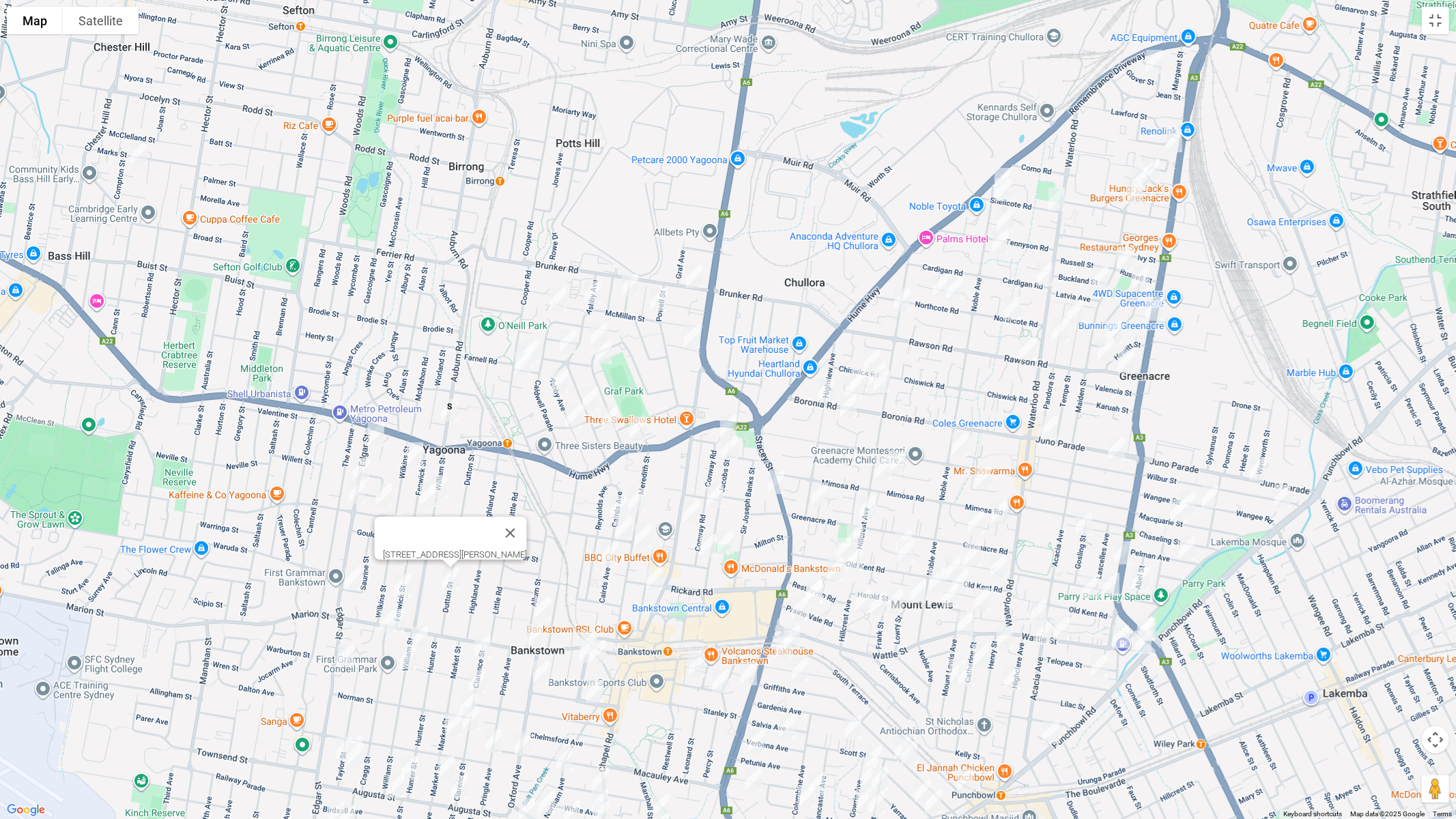
click at [379, 616] on img "3 Cragg Street, CONDELL PARK NSW 2200" at bounding box center [388, 621] width 28 height 34
click at [405, 618] on img "2 Cragg Street, CONDELL PARK NSW 2200" at bounding box center [396, 620] width 28 height 34
click at [1436, 16] on button "Toggle fullscreen view" at bounding box center [1436, 20] width 28 height 28
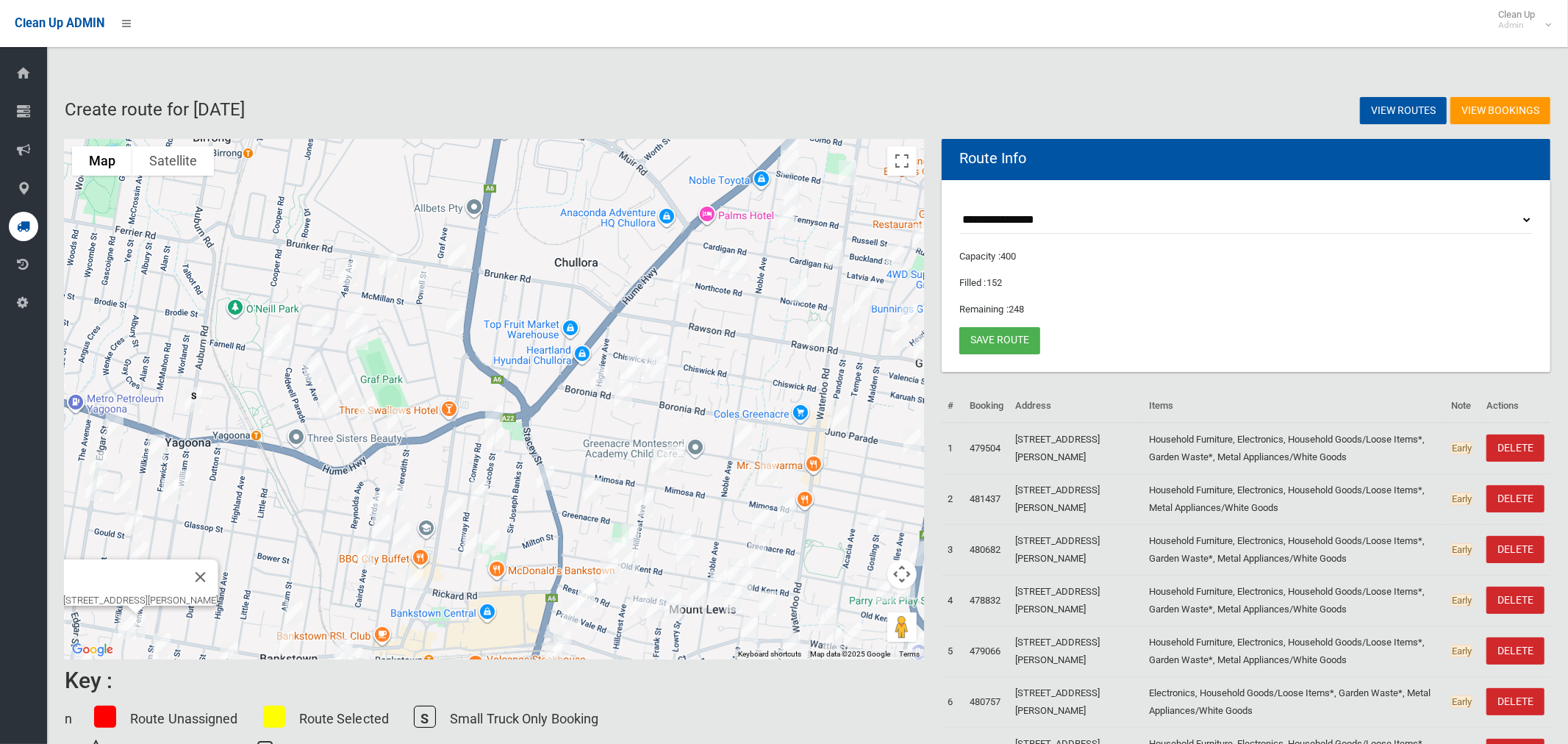
click at [189, 400] on img "306 Auburn Road, YAGOONA NSW 2199" at bounding box center [193, 400] width 30 height 37
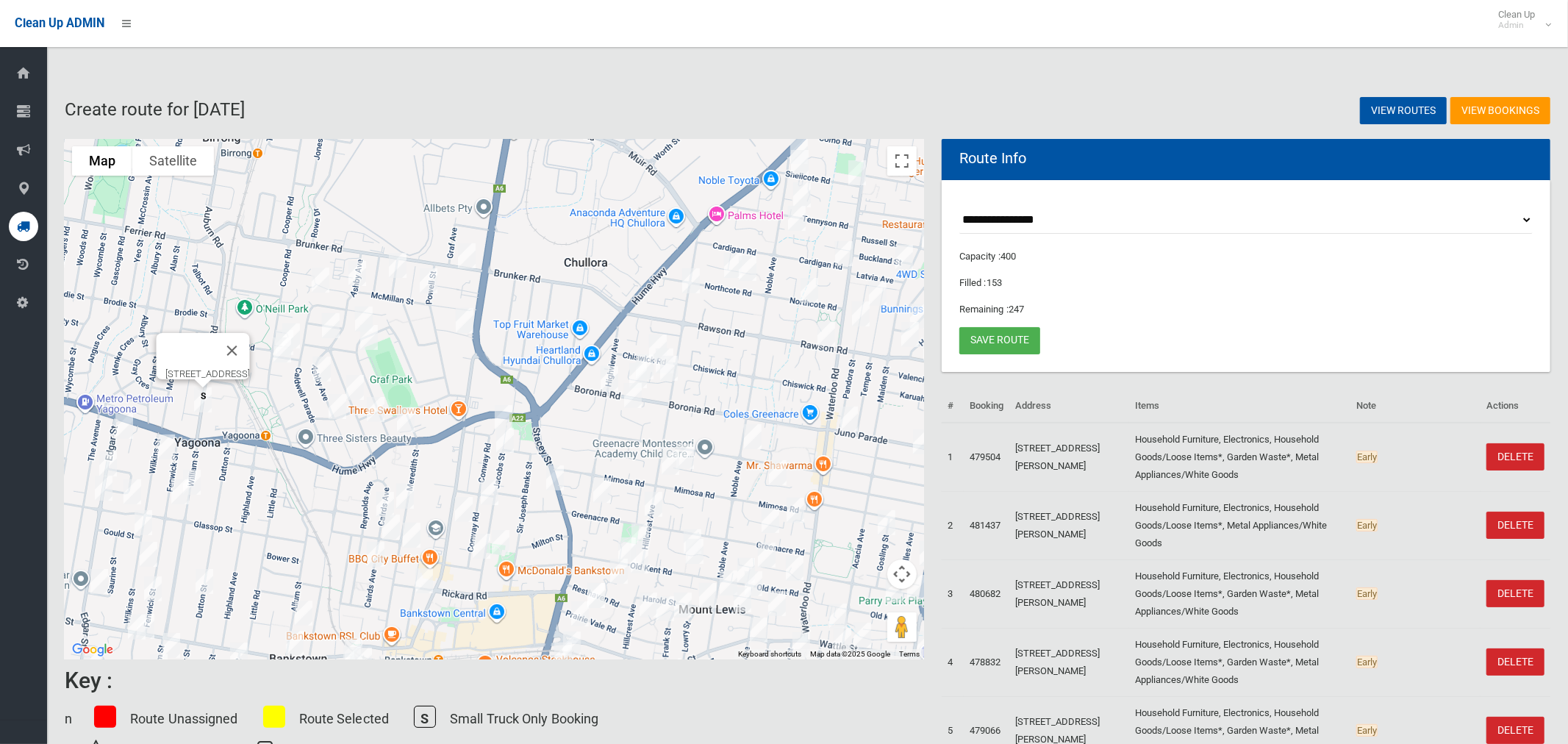
click at [206, 402] on img "306 Auburn Road, YAGOONA NSW 2199" at bounding box center [202, 400] width 30 height 37
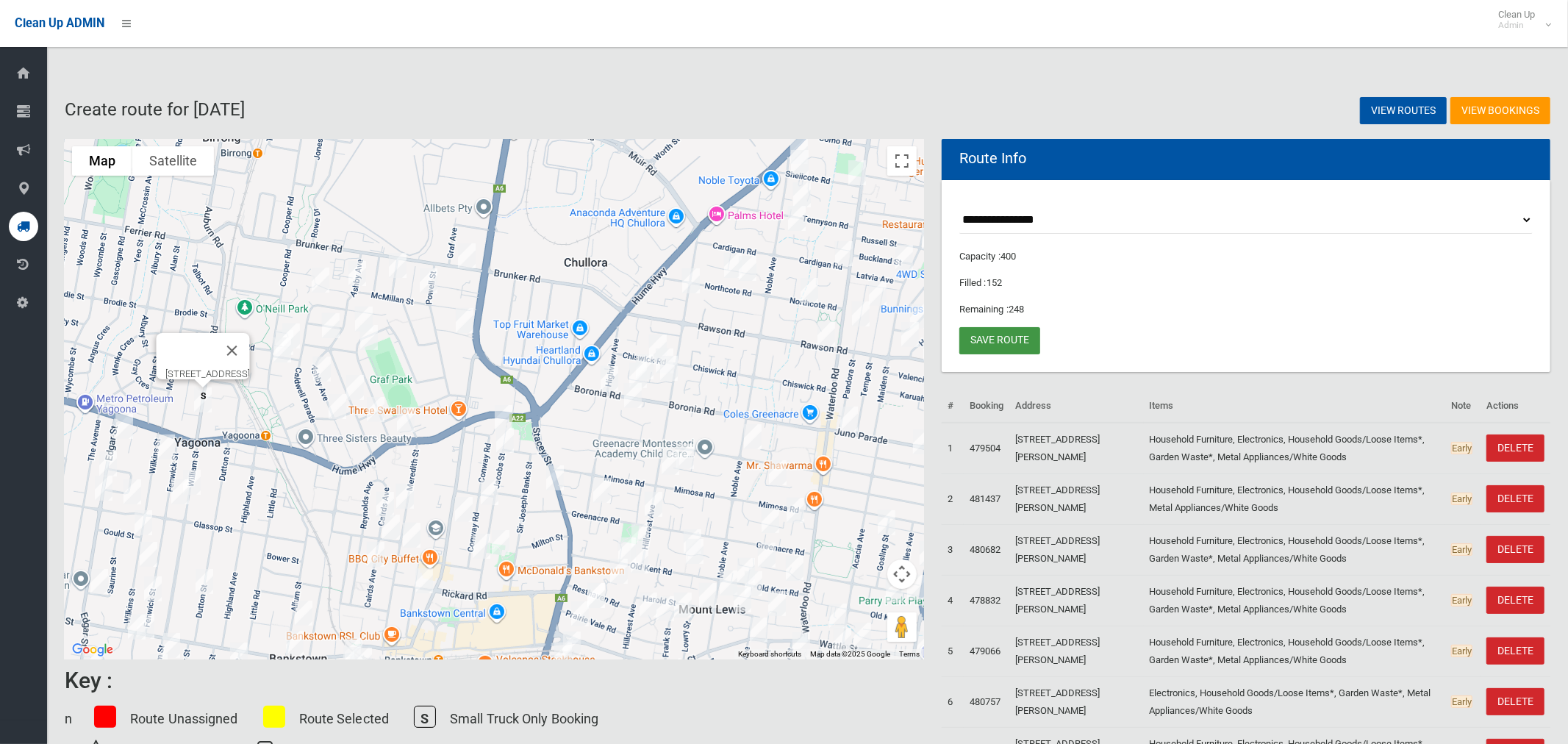
click at [1013, 341] on link "Save route" at bounding box center [1000, 341] width 81 height 27
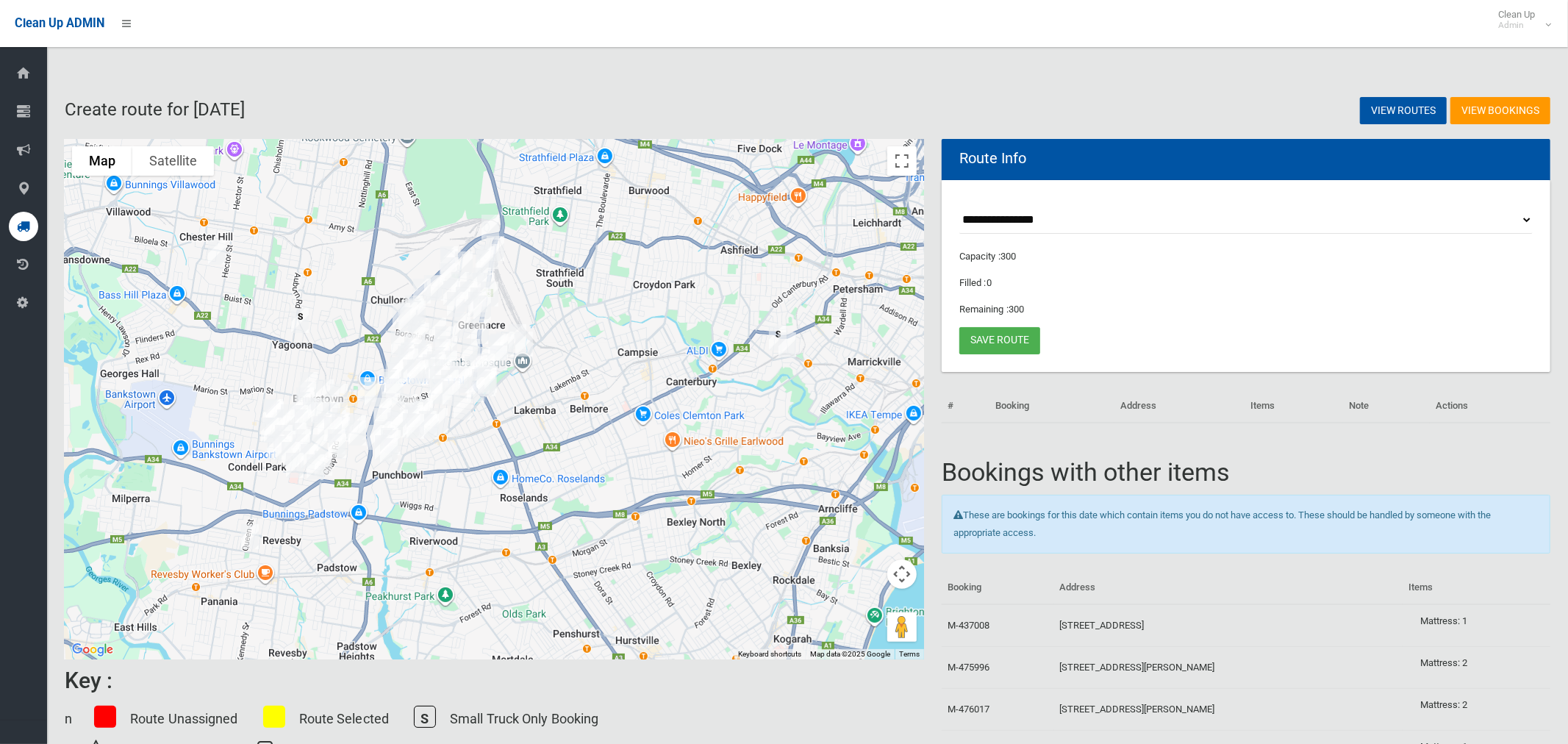
click at [1018, 215] on select "**********" at bounding box center [1246, 221] width 574 height 27
select select "*****"
click at [959, 207] on select "**********" at bounding box center [1246, 221] width 574 height 27
drag, startPoint x: 900, startPoint y: 163, endPoint x: 690, endPoint y: 320, distance: 262.2
click at [900, 162] on button "Toggle fullscreen view" at bounding box center [902, 161] width 30 height 30
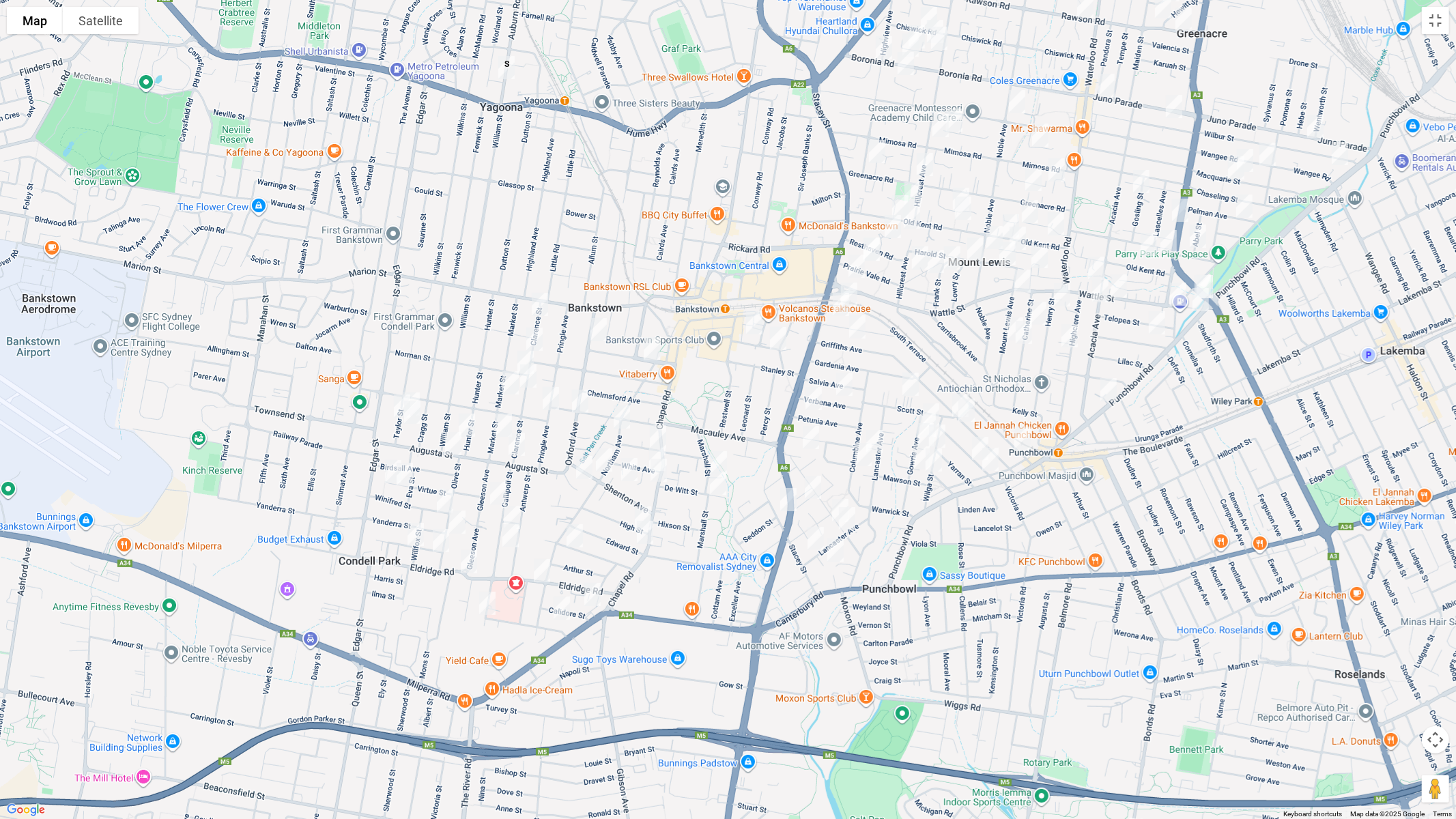
drag, startPoint x: 733, startPoint y: 371, endPoint x: 612, endPoint y: 378, distance: 121.2
click at [612, 378] on div at bounding box center [728, 410] width 1456 height 819
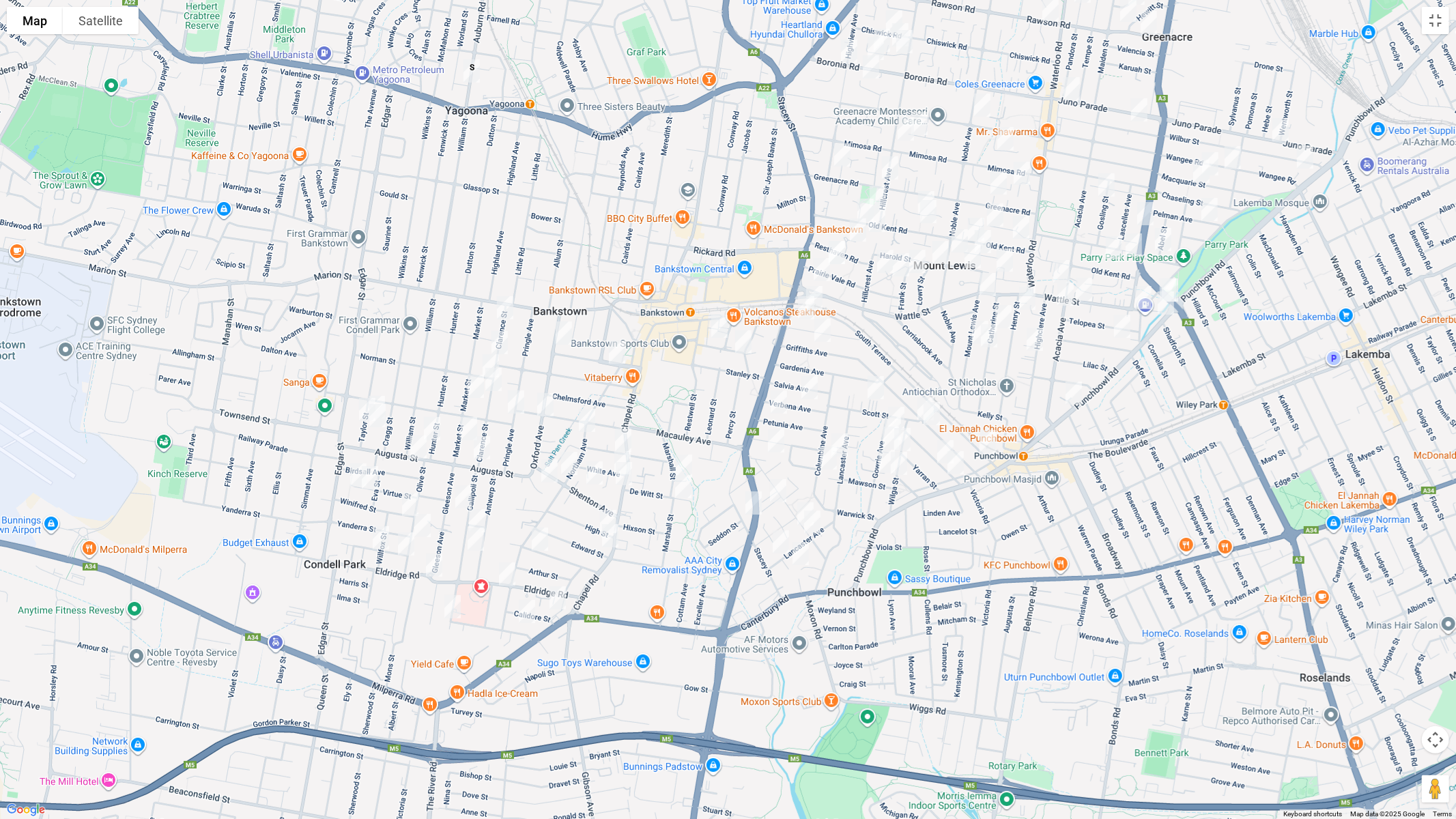
click at [543, 405] on img "77 Oxford Avenue, BANKSTOWN NSW 2200" at bounding box center [545, 405] width 28 height 34
drag, startPoint x: 626, startPoint y: 475, endPoint x: 552, endPoint y: 526, distance: 89.9
click at [625, 474] on img "140 Chapel Road, BANKSTOWN NSW 2200" at bounding box center [624, 474] width 28 height 34
click at [502, 578] on img "62 Eldridge Road, BANKSTOWN NSW 2200" at bounding box center [507, 574] width 28 height 34
click at [432, 568] on img "5/88 Eldridge Road, CONDELL PARK NSW 2200" at bounding box center [434, 565] width 28 height 34
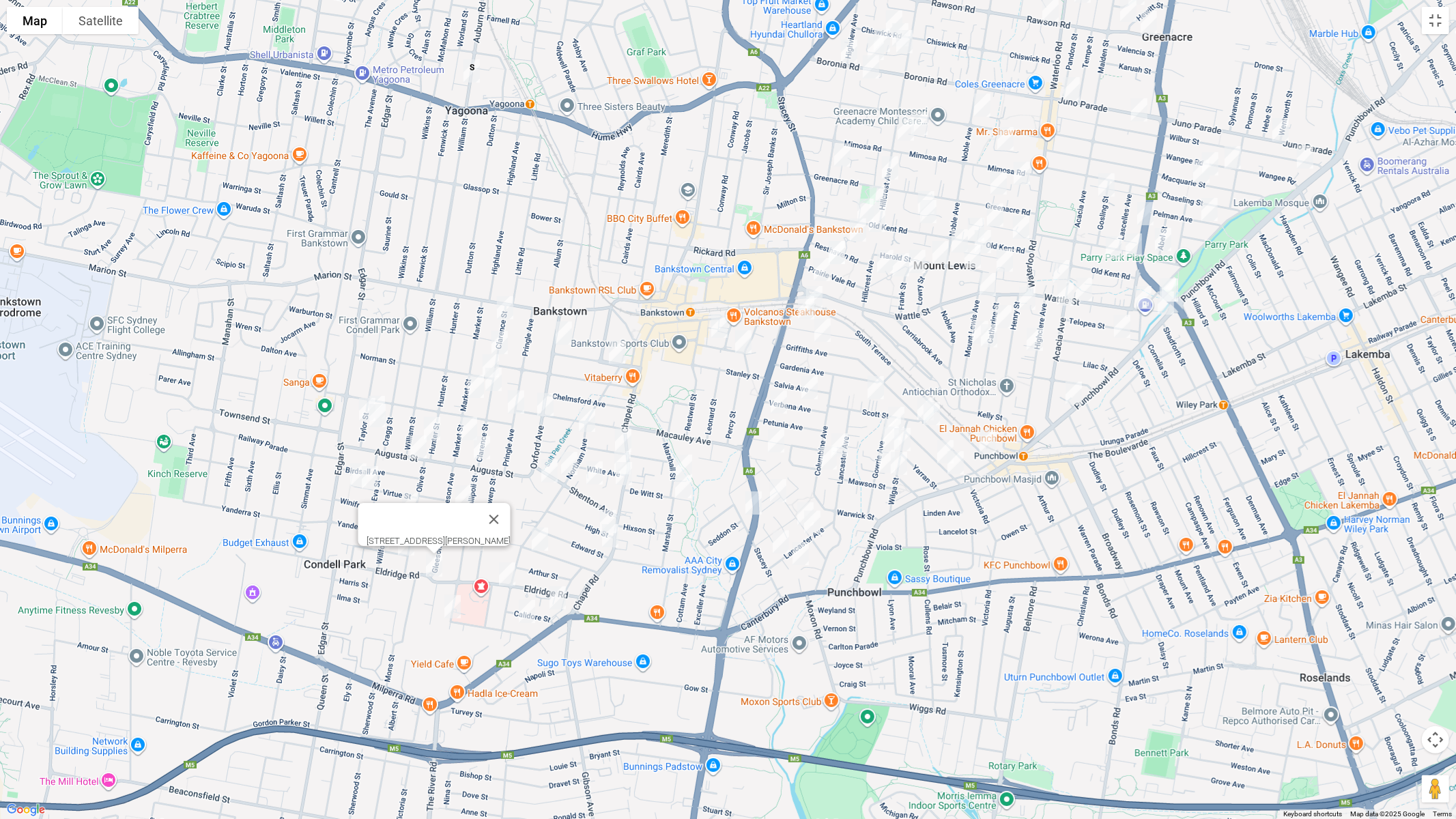
click at [753, 503] on img "55 Stacey Street, BANKSTOWN NSW 2200" at bounding box center [754, 503] width 28 height 34
click at [989, 438] on img "22 South Terrace, PUNCHBOWL NSW 2196" at bounding box center [988, 441] width 28 height 34
click at [504, 306] on img "7 Clarence Street, CONDELL PARK NSW 2200" at bounding box center [505, 308] width 28 height 34
click at [379, 394] on img "1/107 Taylor Street, CONDELL PARK NSW 2200" at bounding box center [367, 410] width 28 height 34
click at [384, 414] on img "4/110 Taylor Street, CONDELL PARK NSW 2200" at bounding box center [377, 415] width 28 height 34
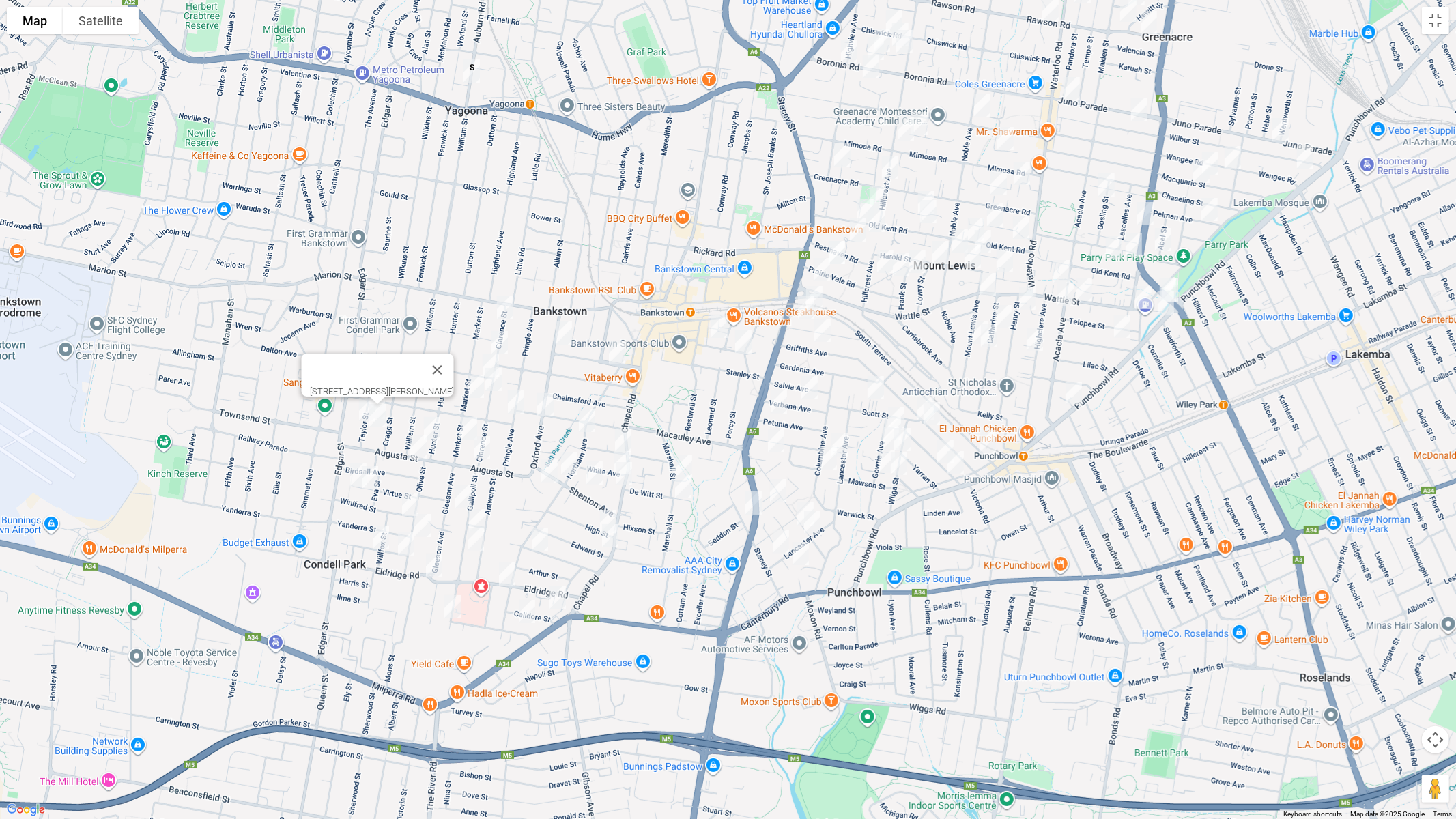
click at [348, 471] on img "49 Virtue Street, CONDELL PARK NSW 2200" at bounding box center [358, 474] width 28 height 34
click at [375, 479] on img "39 Virtue Street, CONDELL PARK NSW 2200" at bounding box center [369, 477] width 28 height 34
click at [406, 492] on img "7a Winifred Street, CONDELL PARK NSW 2200" at bounding box center [410, 504] width 28 height 34
click at [421, 520] on img "58 Olive Street, CONDELL PARK NSW 2200" at bounding box center [422, 525] width 28 height 34
click at [406, 540] on img "5 Skone Street, CONDELL PARK NSW 2200" at bounding box center [406, 544] width 28 height 34
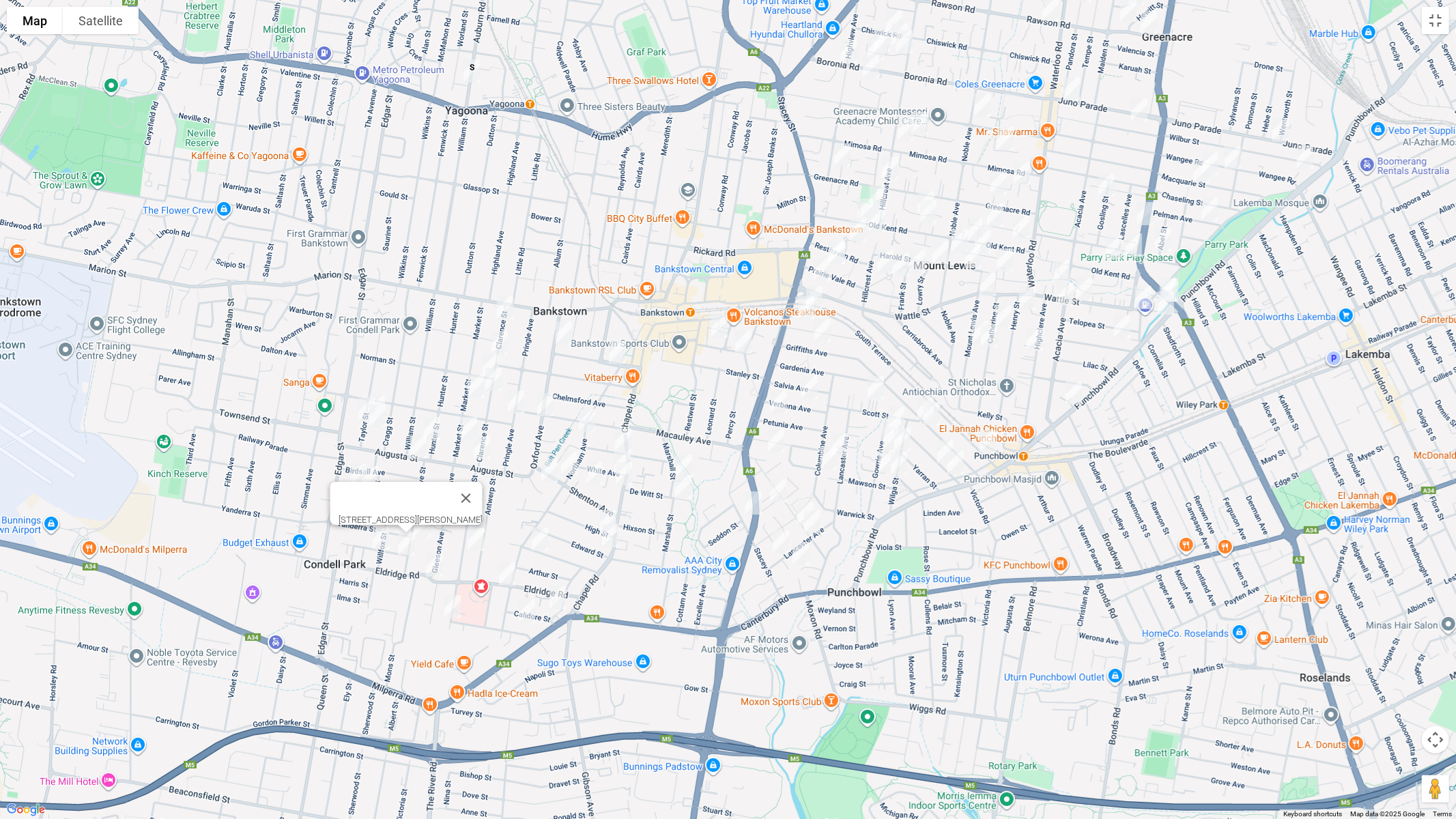
click at [381, 542] on img "3 Nowill Street, CONDELL PARK NSW 2200" at bounding box center [381, 537] width 28 height 34
click at [383, 390] on img "106 Taylor Street, CONDELL PARK NSW 2200" at bounding box center [377, 407] width 28 height 34
click at [501, 337] on img "37 Clarence Street, CONDELL PARK NSW 2200" at bounding box center [499, 342] width 28 height 34
click at [481, 349] on img "1 Norman Street, CONDELL PARK NSW 2200" at bounding box center [491, 366] width 28 height 34
click at [495, 382] on img "67 Clarence Street, CONDELL PARK NSW 2200" at bounding box center [493, 379] width 28 height 34
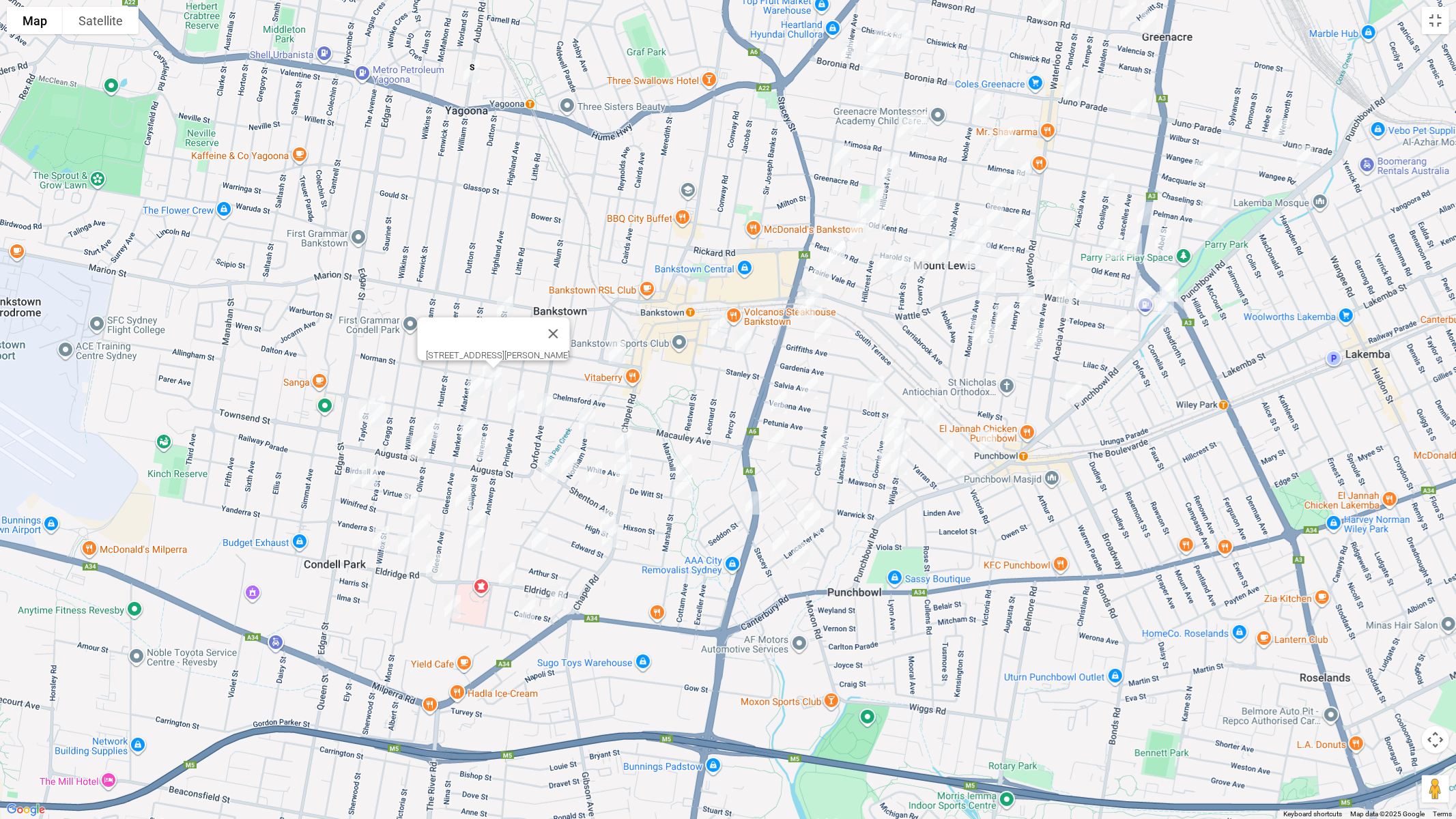
click at [477, 388] on img "76 Market Street, CONDELL PARK NSW 2200" at bounding box center [475, 386] width 28 height 34
click at [434, 416] on img "107A Hunter Street, CONDELL PARK NSW 2200" at bounding box center [432, 429] width 28 height 34
click at [415, 445] on img "48 Augusta Street, CONDELL PARK NSW 2200" at bounding box center [418, 447] width 28 height 34
drag, startPoint x: 464, startPoint y: 429, endPoint x: 464, endPoint y: 436, distance: 7.0
click at [464, 429] on img "106 Market Street, CONDELL PARK NSW 2200" at bounding box center [469, 429] width 28 height 34
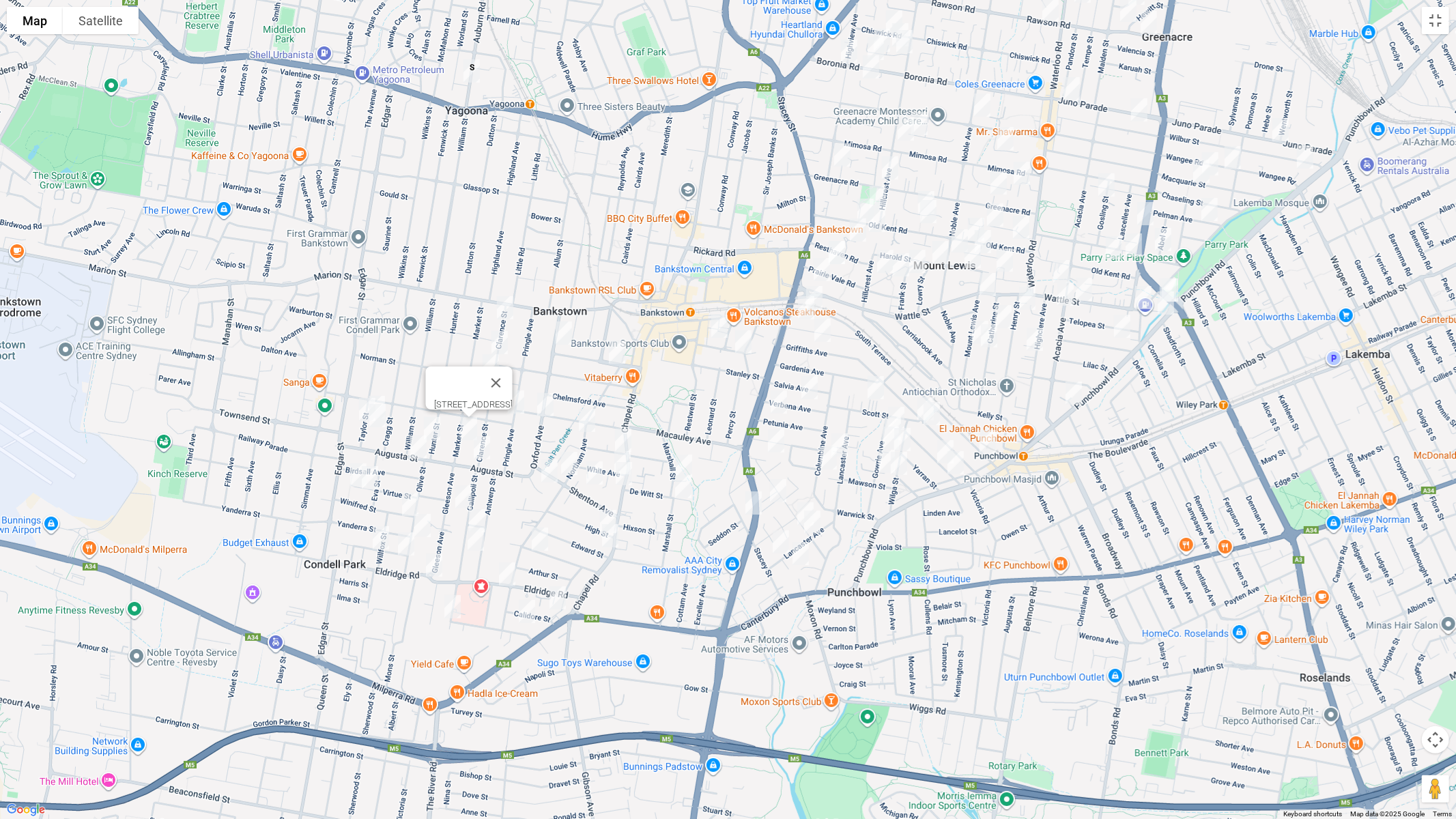
drag, startPoint x: 484, startPoint y: 453, endPoint x: 459, endPoint y: 491, distance: 45.5
click at [484, 453] on img "115 Clarence Street, CONDELL PARK NSW 2200" at bounding box center [482, 448] width 28 height 34
click at [458, 498] on img "24A Gleeson Avenue, CONDELL PARK NSW 2200" at bounding box center [463, 496] width 28 height 34
click at [477, 513] on img "48 Gallipoli Street, CONDELL PARK NSW 2200" at bounding box center [477, 520] width 28 height 34
click at [473, 537] on img "60A Gallipoli Street, CONDELL PARK NSW 2200" at bounding box center [475, 539] width 28 height 34
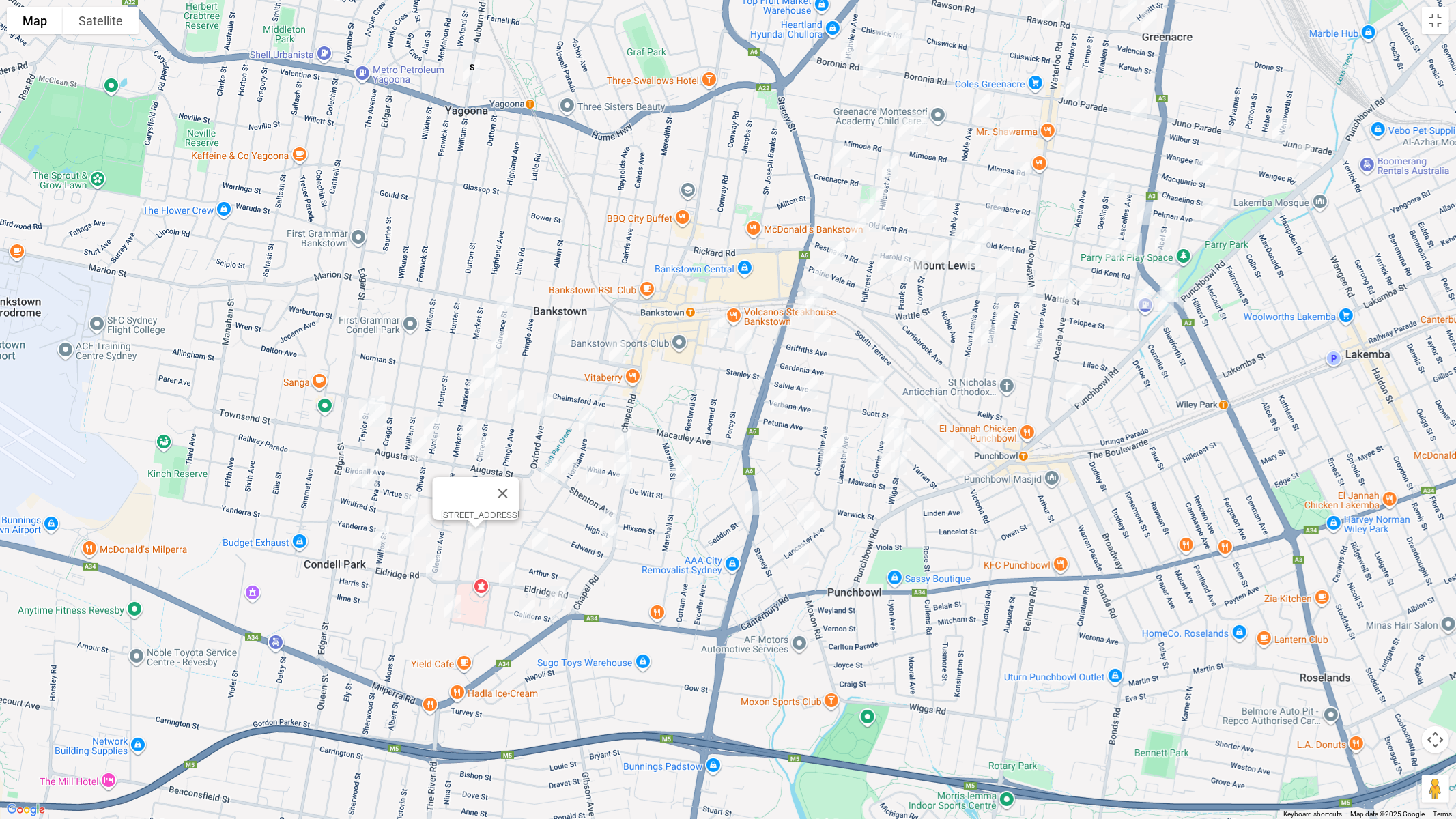
drag, startPoint x: 455, startPoint y: 611, endPoint x: 456, endPoint y: 596, distance: 15.0
click at [455, 610] on img "107 Gallipoli Street, CONDELL PARK NSW 2200" at bounding box center [452, 606] width 28 height 34
click at [562, 323] on img "57 Brandon Avenue, BANKSTOWN NSW 2200" at bounding box center [564, 333] width 28 height 34
click at [511, 398] on img "3 Lancelot Street, BANKSTOWN NSW 2200" at bounding box center [516, 402] width 28 height 34
click at [716, 321] on img "55 Raymond Street, BANKSTOWN NSW 2200" at bounding box center [719, 326] width 28 height 34
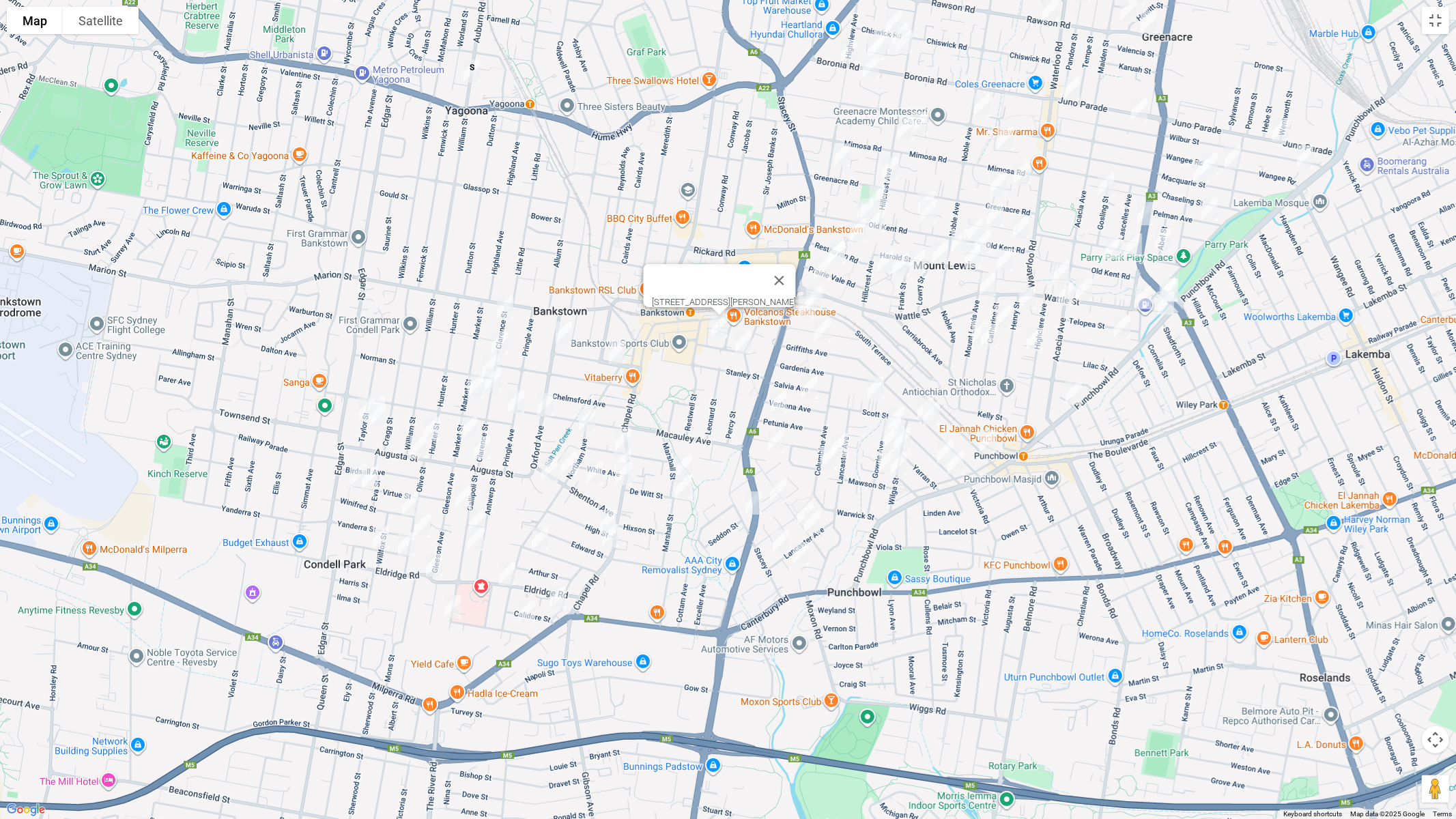
click at [745, 344] on img "20 Raymond Street, BANKSTOWN NSW 2200" at bounding box center [743, 342] width 28 height 34
click at [615, 350] on img "14A Brandon Avenue, BANKSTOWN NSW 2200" at bounding box center [617, 352] width 28 height 34
click at [587, 419] on img "107 Northam Avenue, BANKSTOWN NSW 2200" at bounding box center [587, 420] width 28 height 34
click at [569, 457] on img "1/143 Northam Avenue, BANKSTOWN NSW 2200" at bounding box center [569, 463] width 28 height 34
click at [544, 472] on img "6 Sunset Avenue, BANKSTOWN NSW 2200" at bounding box center [550, 471] width 28 height 34
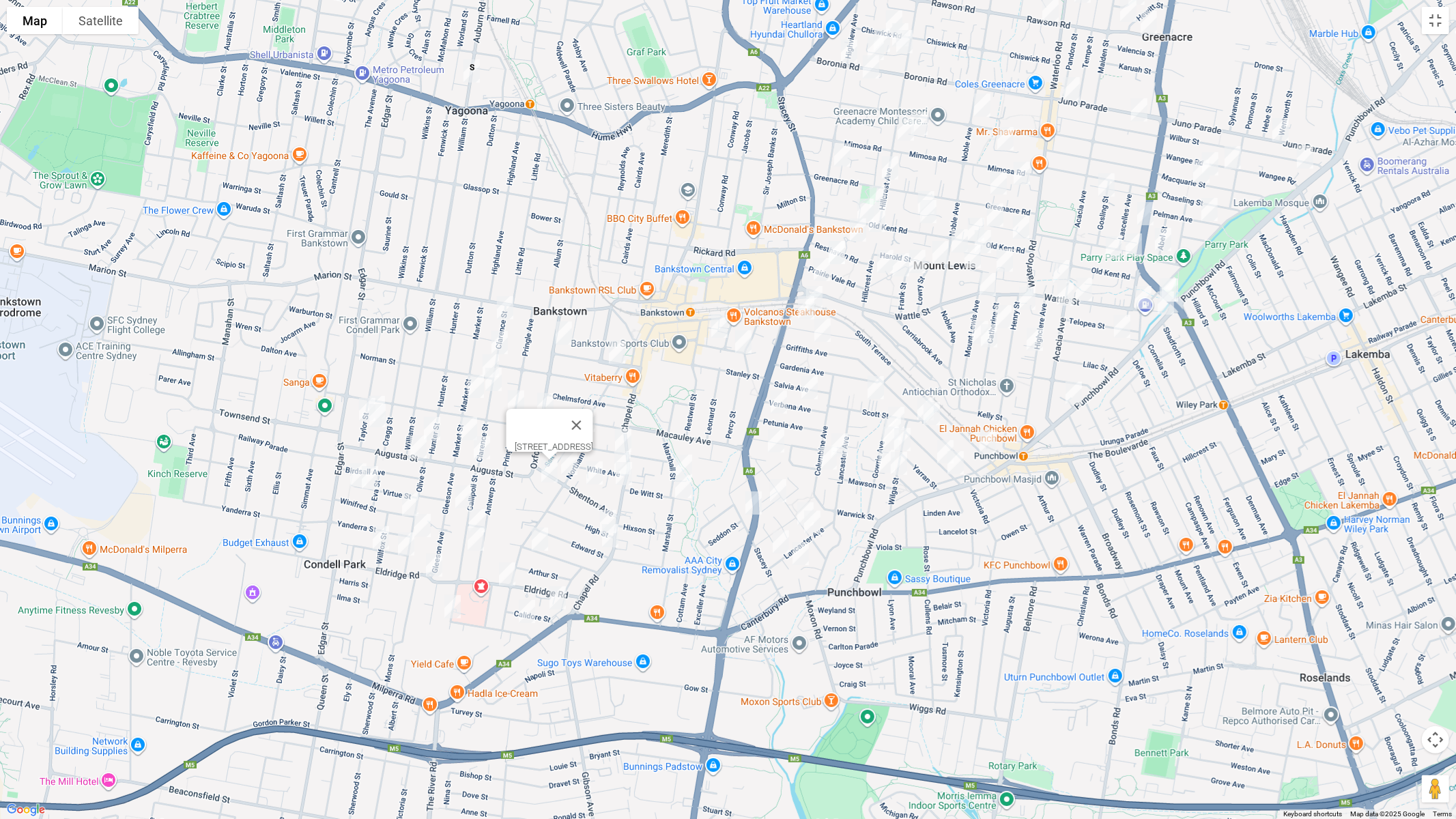
click at [593, 474] on img "21 Shenton Avenue, BANKSTOWN NSW 2200" at bounding box center [594, 473] width 28 height 34
click at [543, 536] on img "50 Irvine Street, BANKSTOWN NSW 2200" at bounding box center [540, 539] width 28 height 34
click at [555, 592] on img "3 Calidore Street, BANKSTOWN NSW 2200" at bounding box center [557, 597] width 28 height 34
click at [522, 613] on img "9 Claribel Street, BANKSTOWN NSW 2200" at bounding box center [527, 611] width 28 height 34
click at [621, 436] on img "4 Dudley Avenue, BANKSTOWN NSW 2200" at bounding box center [623, 440] width 28 height 34
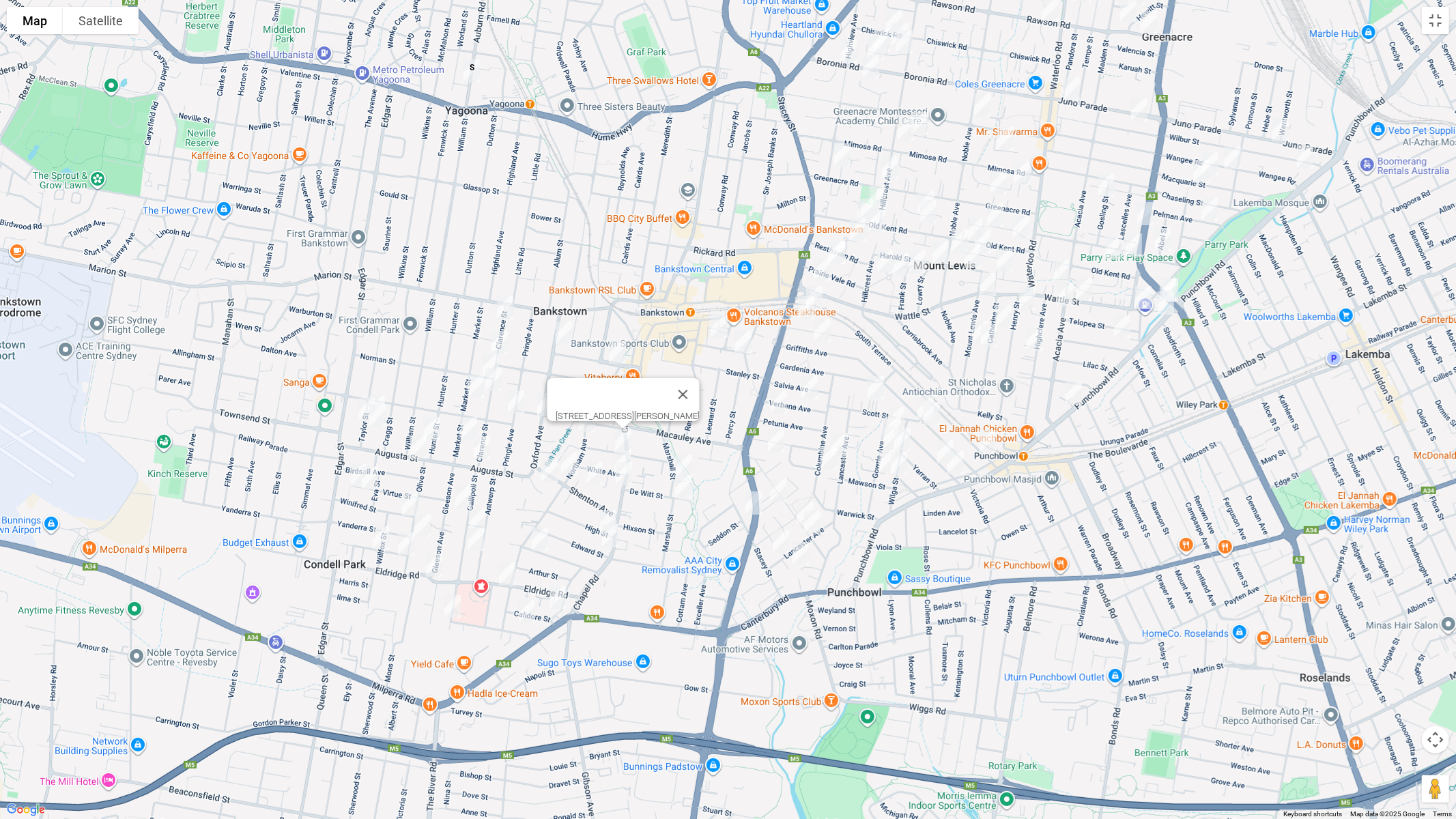
click at [683, 460] on img "26 Marshall Street, BANKSTOWN NSW 2200" at bounding box center [684, 466] width 28 height 34
click at [680, 489] on img "37 De Witt Street, BANKSTOWN NSW 2200" at bounding box center [683, 486] width 28 height 34
drag, startPoint x: 609, startPoint y: 507, endPoint x: 609, endPoint y: 518, distance: 11.0
click at [608, 508] on img "6 High Street, BANKSTOWN NSW 2200" at bounding box center [608, 521] width 28 height 34
click at [610, 537] on img "1 Edward Street, BANKSTOWN NSW 2200" at bounding box center [610, 535] width 28 height 34
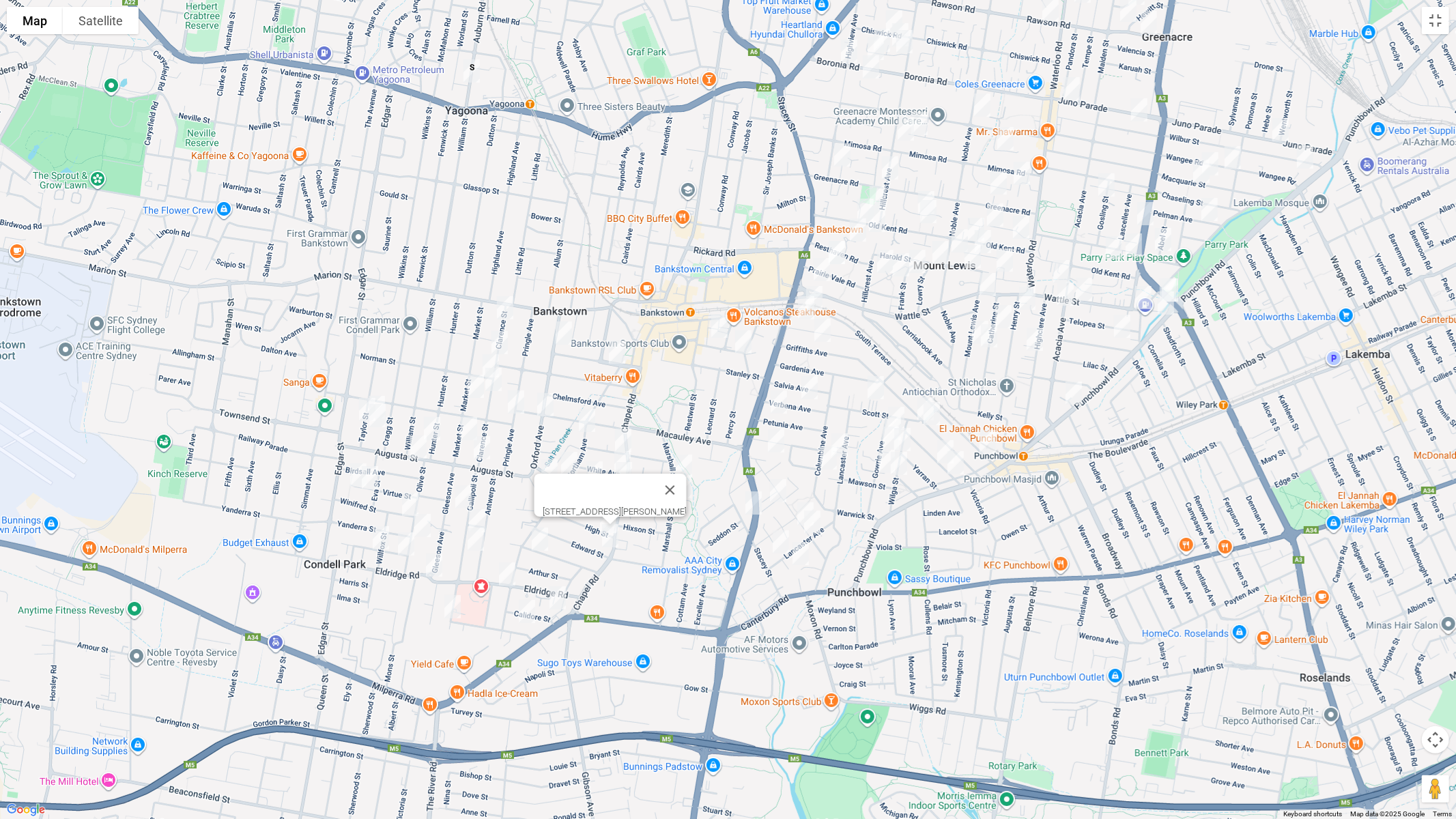
click at [617, 453] on img "2A White Avenue, BANKSTOWN NSW 2200" at bounding box center [622, 462] width 28 height 34
click at [776, 489] on img "80 James Street, PUNCHBOWL NSW 2196" at bounding box center [778, 491] width 28 height 34
click at [800, 498] on img "56A James Street, PUNCHBOWL NSW 2196" at bounding box center [805, 514] width 28 height 34
drag, startPoint x: 816, startPoint y: 523, endPoint x: 795, endPoint y: 530, distance: 22.1
click at [815, 524] on img "46 James Street, PUNCHBOWL NSW 2196" at bounding box center [812, 522] width 28 height 34
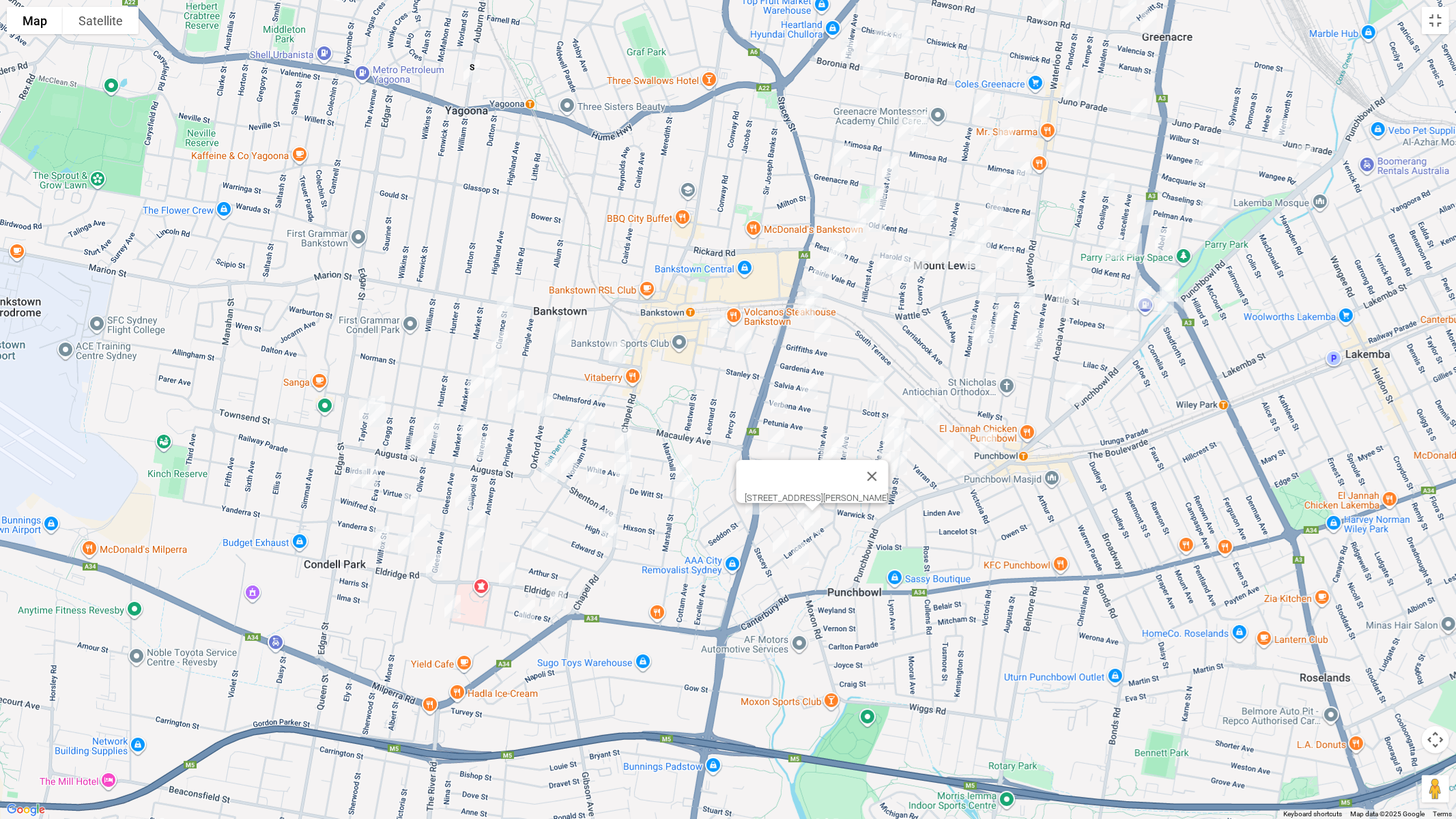
click at [780, 545] on img "143 Lancaster Avenue, PUNCHBOWL NSW 2196" at bounding box center [781, 542] width 28 height 34
click at [803, 554] on img "5 Nevada Crescent, PUNCHBOWL NSW 2196" at bounding box center [800, 554] width 28 height 34
click at [840, 443] on img "76 Columbine Avenue, PUNCHBOWL NSW 2196" at bounding box center [829, 458] width 28 height 34
click at [828, 460] on img "76 Columbine Avenue, PUNCHBOWL NSW 2196" at bounding box center [829, 458] width 28 height 34
click at [824, 460] on img "76 Columbine Avenue, PUNCHBOWL NSW 2196" at bounding box center [829, 458] width 28 height 34
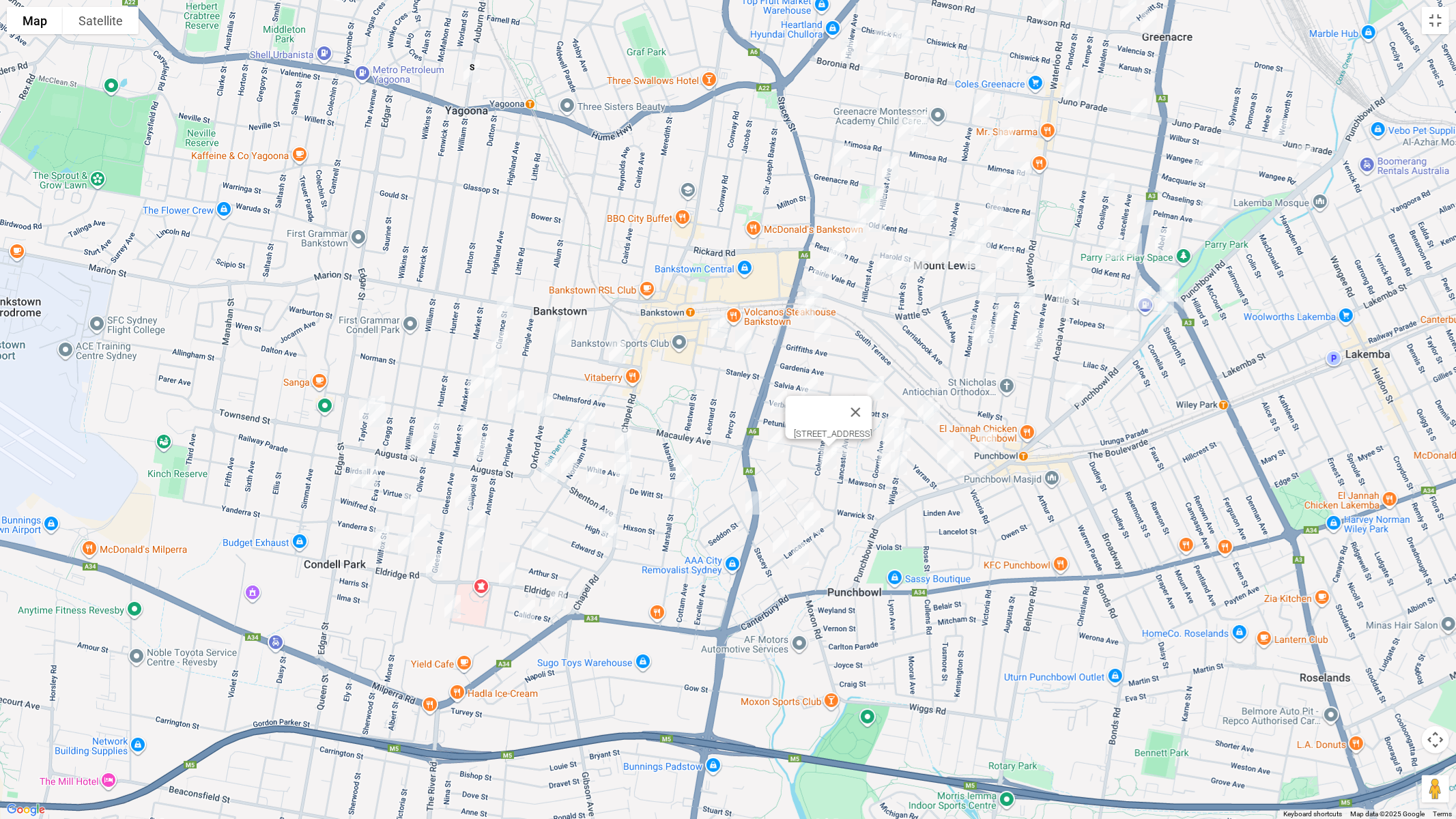
click at [872, 407] on button "Close" at bounding box center [856, 412] width 32 height 32
click at [844, 434] on img "49A Lancaster Avenue, PUNCHBOWL NSW 2196" at bounding box center [839, 445] width 28 height 34
click at [991, 438] on img "22 South Terrace, PUNCHBOWL NSW 2196" at bounding box center [988, 441] width 28 height 34
click at [773, 439] on img "4 Aster Avenue, PUNCHBOWL NSW 2196" at bounding box center [776, 441] width 28 height 34
click at [1440, 24] on button "Toggle fullscreen view" at bounding box center [1436, 20] width 28 height 28
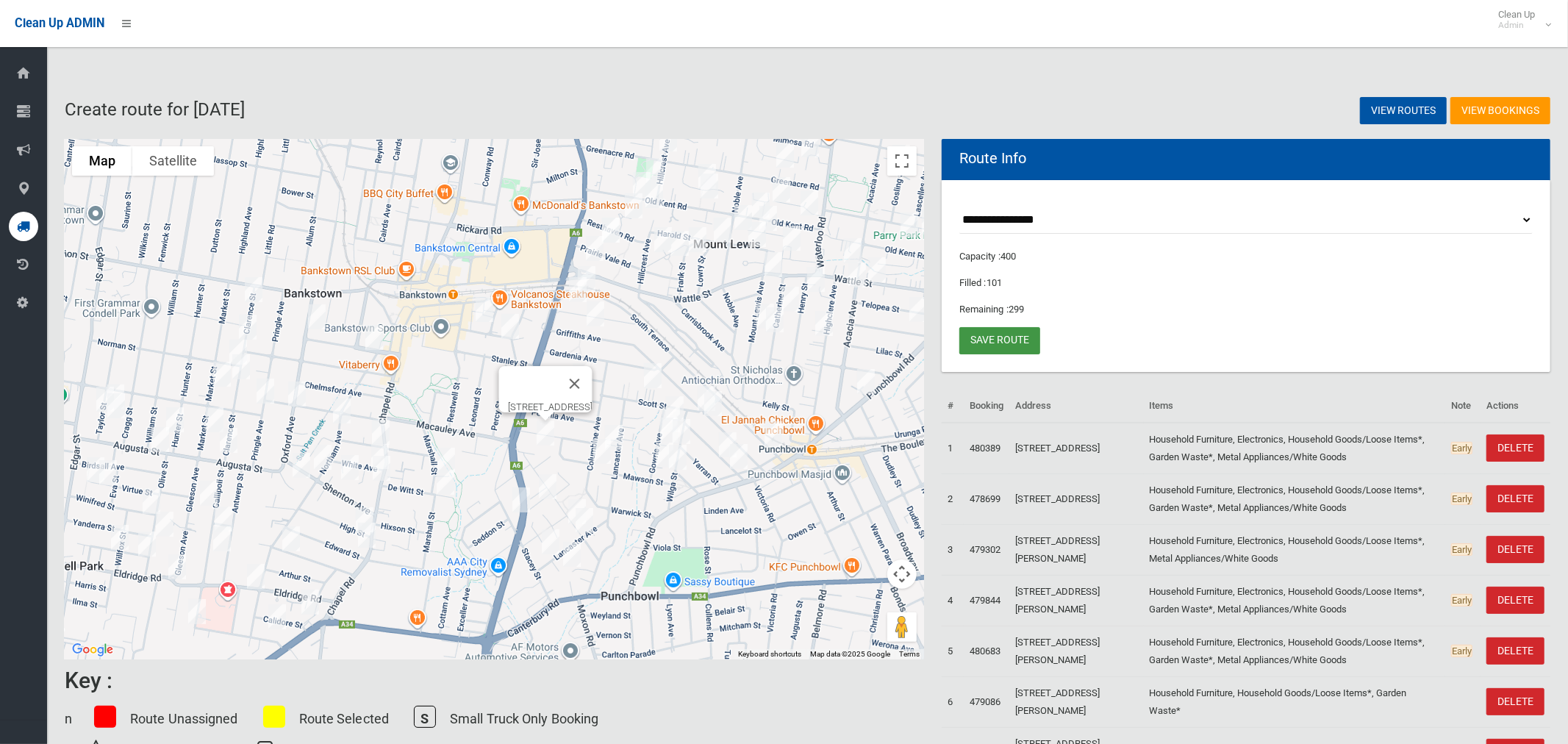
click at [1010, 336] on link "Save route" at bounding box center [1000, 341] width 81 height 27
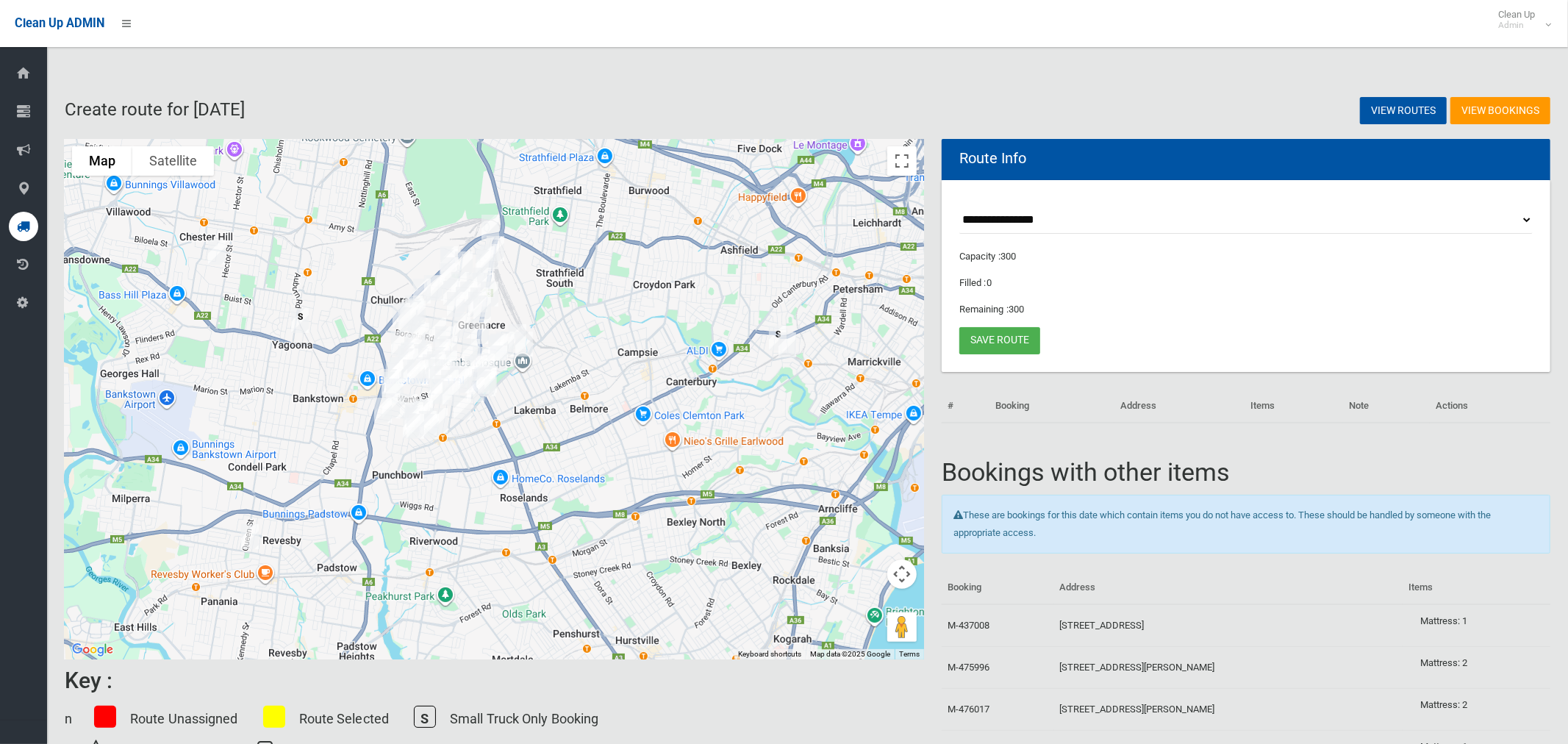
click at [1013, 215] on select "**********" at bounding box center [1246, 221] width 574 height 27
select select "*****"
click at [959, 207] on select "**********" at bounding box center [1246, 221] width 574 height 27
click at [910, 157] on button "Toggle fullscreen view" at bounding box center [902, 161] width 30 height 30
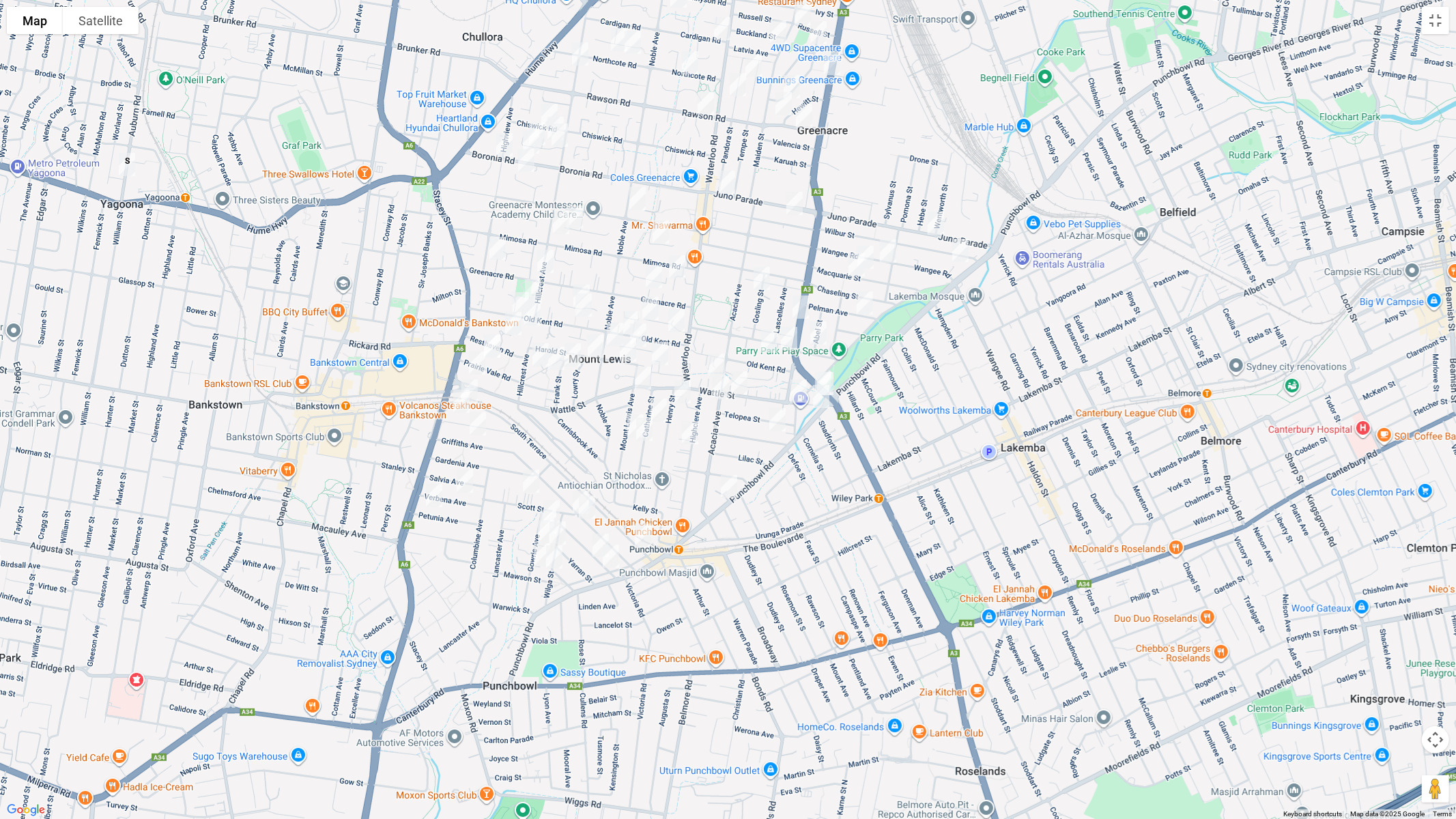
click at [646, 533] on img "22 South Terrace, PUNCHBOWL NSW 2196" at bounding box center [643, 535] width 28 height 34
click at [474, 360] on img "231 Wattle Street, BANKSTOWN NSW 2200" at bounding box center [477, 363] width 28 height 34
click at [477, 384] on img "188 South Terrace, BANKSTOWN NSW 2200" at bounding box center [470, 391] width 28 height 34
click at [716, 355] on img "3/61 Wattle Street, PUNCHBOWL NSW 2196" at bounding box center [716, 365] width 28 height 34
click at [743, 378] on img "48 Wattle Street, PUNCHBOWL NSW 2196" at bounding box center [739, 383] width 28 height 34
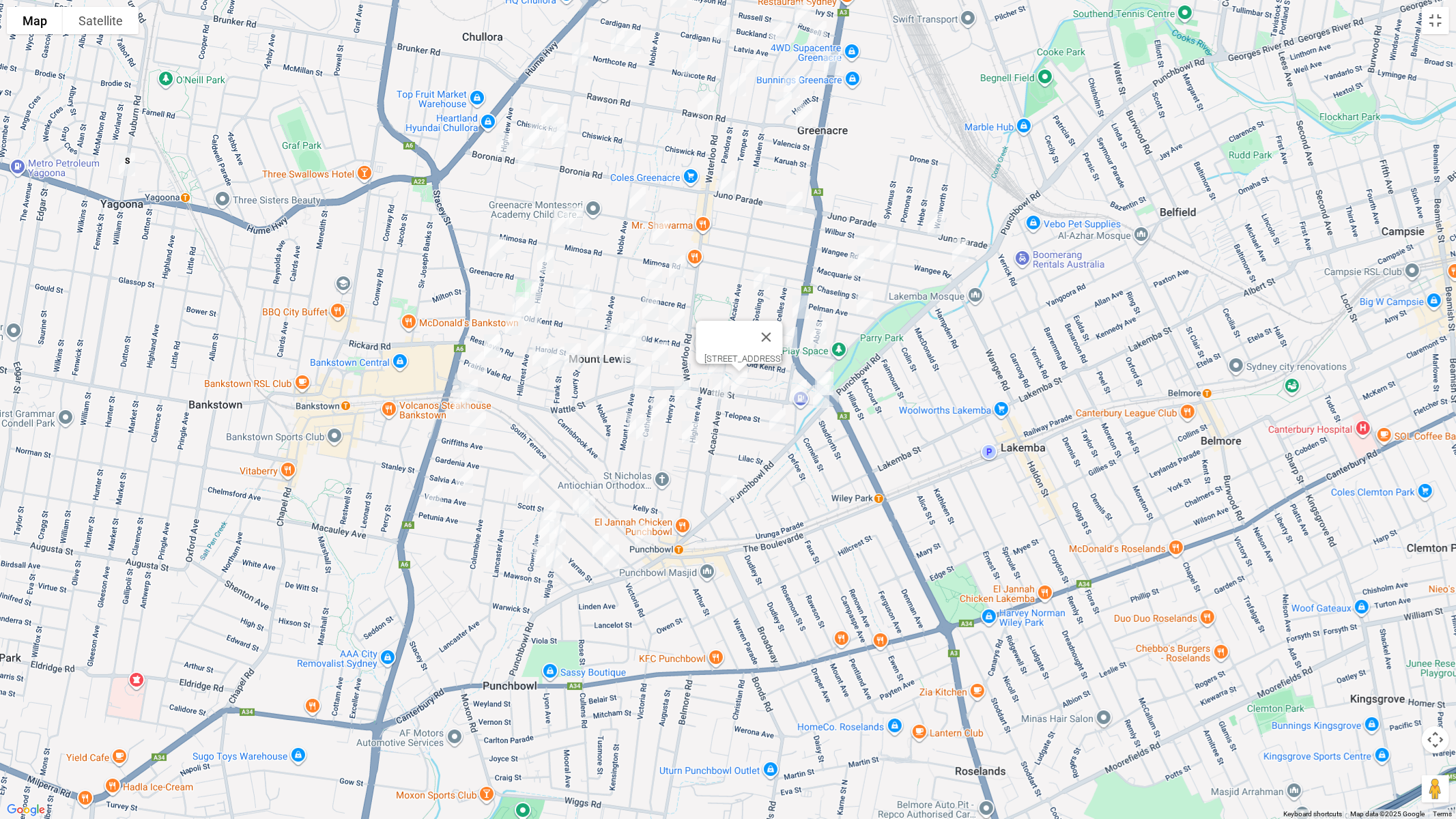
click at [717, 387] on img "94 Acacia Avenue, PUNCHBOWL NSW 2196" at bounding box center [721, 388] width 28 height 34
click at [694, 426] on img "1/108 Highclere Avenue, PUNCHBOWL NSW 2196" at bounding box center [690, 433] width 28 height 34
drag, startPoint x: 732, startPoint y: 489, endPoint x: 732, endPoint y: 477, distance: 12.0
click at [732, 489] on img "663 Punchbowl Road, PUNCHBOWL NSW 2196" at bounding box center [729, 486] width 28 height 34
click at [803, 301] on img "316 Roberts Road, GREENACRE NSW 2190" at bounding box center [800, 307] width 28 height 34
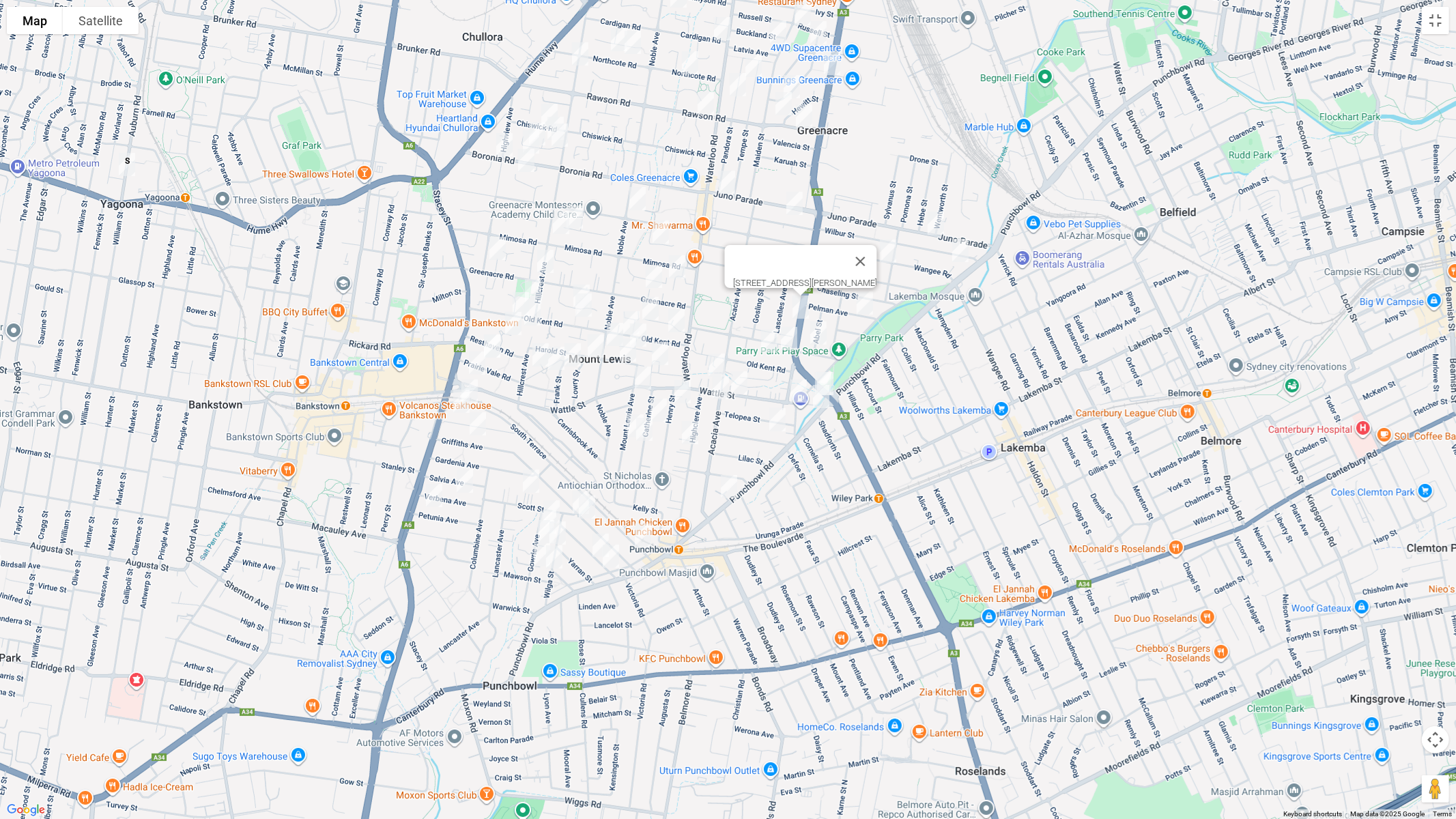
click at [819, 398] on img "587 Punchbowl Road, PUNCHBOWL NSW 2196" at bounding box center [821, 396] width 28 height 34
click at [654, 270] on img "2/35 Greenacre Road, GREENACRE NSW 2190" at bounding box center [653, 276] width 28 height 34
click at [539, 261] on img "121 Greenacre Road, GREENACRE NSW 2190" at bounding box center [545, 261] width 28 height 34
click at [591, 541] on img "12 Myall Street, PUNCHBOWL NSW 2196" at bounding box center [600, 545] width 28 height 34
click at [610, 557] on img "2 Myall Street, PUNCHBOWL NSW 2196" at bounding box center [611, 556] width 28 height 34
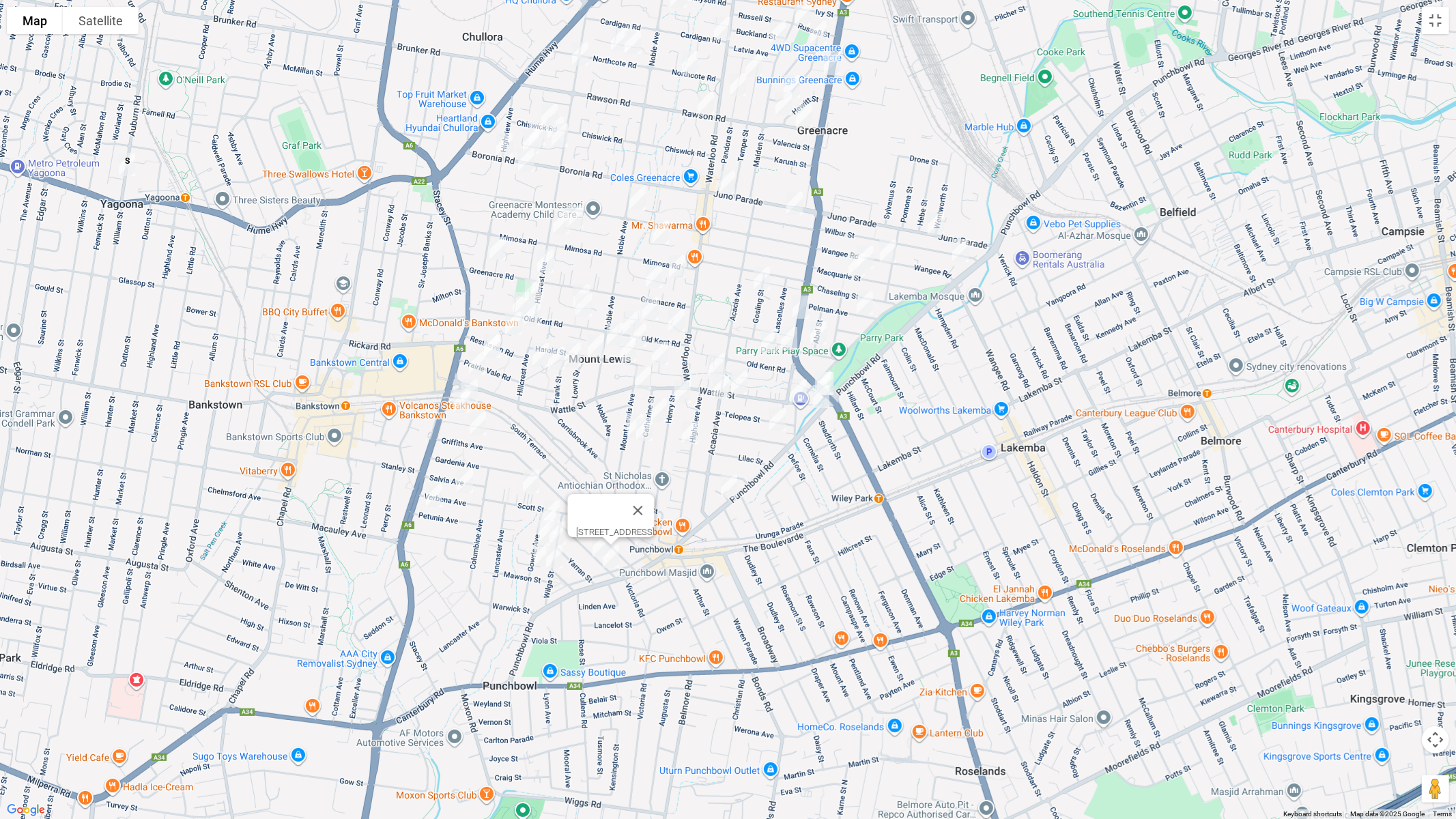
click at [533, 558] on img "44 Gowrie Avenue, PUNCHBOWL NSW 2196" at bounding box center [542, 555] width 28 height 34
click at [555, 558] on img "49 Wilga Street, PUNCHBOWL NSW 2196" at bounding box center [554, 556] width 28 height 34
click at [434, 504] on img "35 Petunia Avenue, BANKSTOWN NSW 2200" at bounding box center [434, 495] width 28 height 34
click at [464, 491] on img "13 Verbena Avenue, BANKSTOWN NSW 2200" at bounding box center [465, 481] width 28 height 34
click at [531, 475] on img "5/37 Scott Street, PUNCHBOWL NSW 2196" at bounding box center [531, 481] width 28 height 34
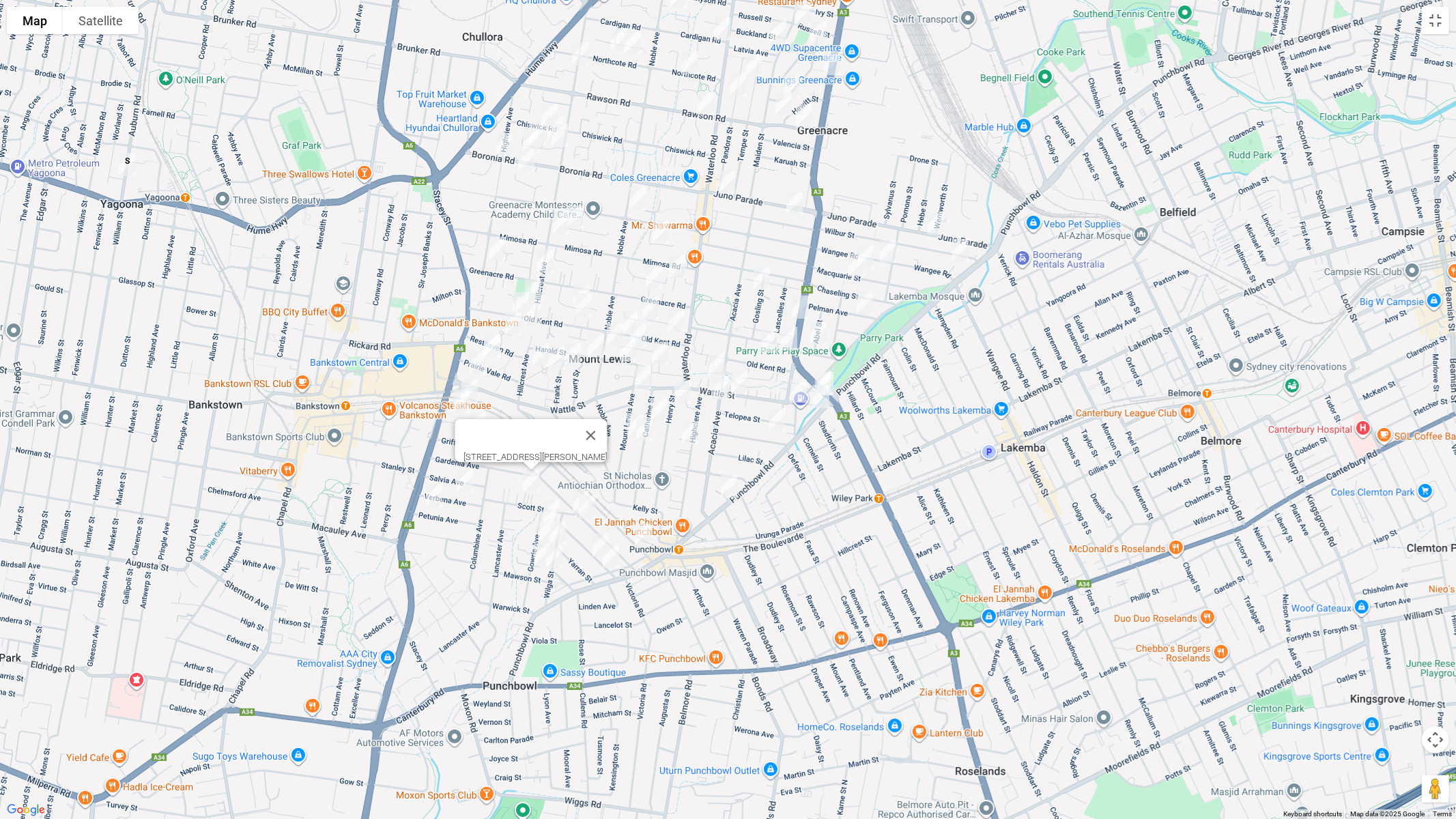
click at [567, 489] on img "2 Scott Street, PUNCHBOWL NSW 2196" at bounding box center [581, 502] width 28 height 34
click at [594, 504] on img "52 Griffiths Avenue, PUNCHBOWL NSW 2196" at bounding box center [587, 507] width 28 height 34
click at [556, 498] on img "8 Gowrie Avenue, PUNCHBOWL NSW 2196" at bounding box center [552, 512] width 28 height 34
click at [535, 511] on img "16A Gowrie Avenue, PUNCHBOWL NSW 2196" at bounding box center [548, 522] width 28 height 34
click at [541, 532] on img "24 Gowrie Avenue, PUNCHBOWL NSW 2196" at bounding box center [546, 532] width 28 height 34
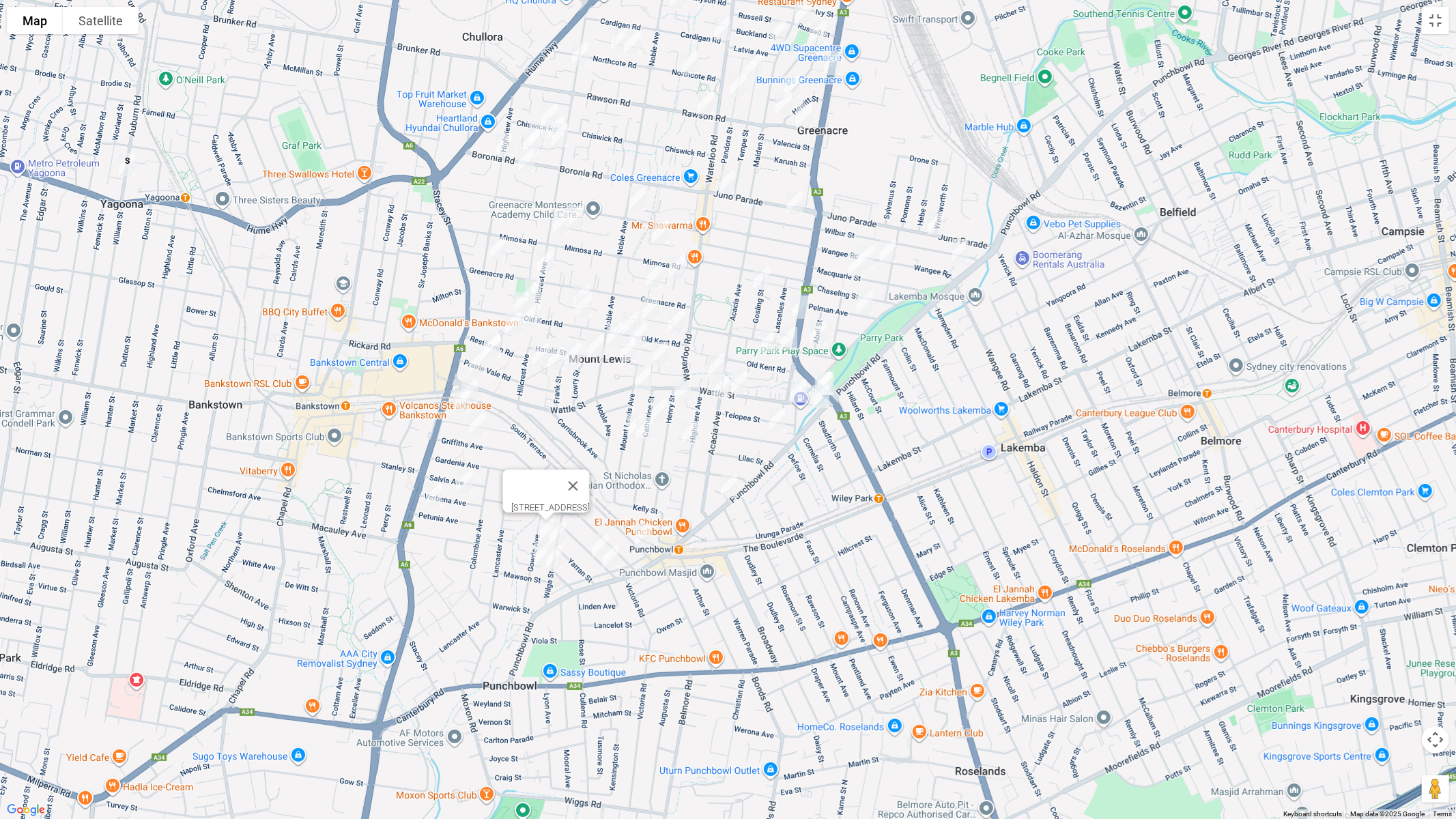
click at [559, 532] on img "31 Wilga Street, PUNCHBOWL NSW 2196" at bounding box center [557, 533] width 28 height 34
click at [461, 401] on img "49 Carnation Avenue, BANKSTOWN NSW 2200" at bounding box center [461, 401] width 28 height 34
click at [483, 424] on img "157 Griffiths Avenue, BANKSTOWN NSW 2200" at bounding box center [478, 424] width 28 height 34
click at [682, 383] on img "85 Henry Street, PUNCHBOWL NSW 2196" at bounding box center [682, 392] width 28 height 34
click at [660, 407] on img "63 Catherine Street, PUNCHBOWL NSW 2196" at bounding box center [658, 410] width 28 height 34
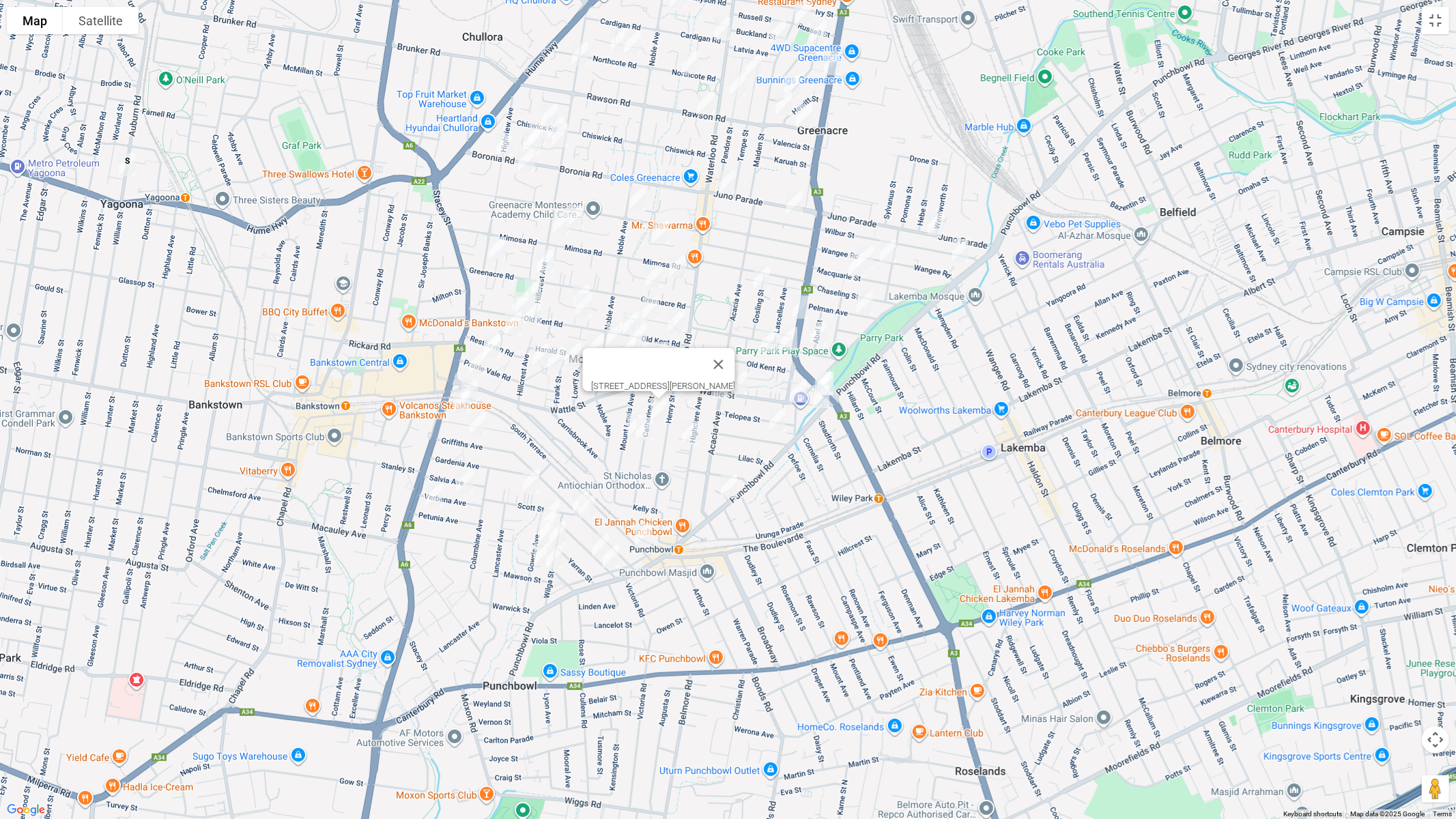
click at [629, 420] on img "57 Mount Lewis Avenue, PUNCHBOWL NSW 2196" at bounding box center [635, 426] width 28 height 34
click at [646, 433] on img "48 Catherine Street, PUNCHBOWL NSW 2196" at bounding box center [644, 429] width 28 height 34
click at [1435, 26] on button "Toggle fullscreen view" at bounding box center [1436, 20] width 28 height 28
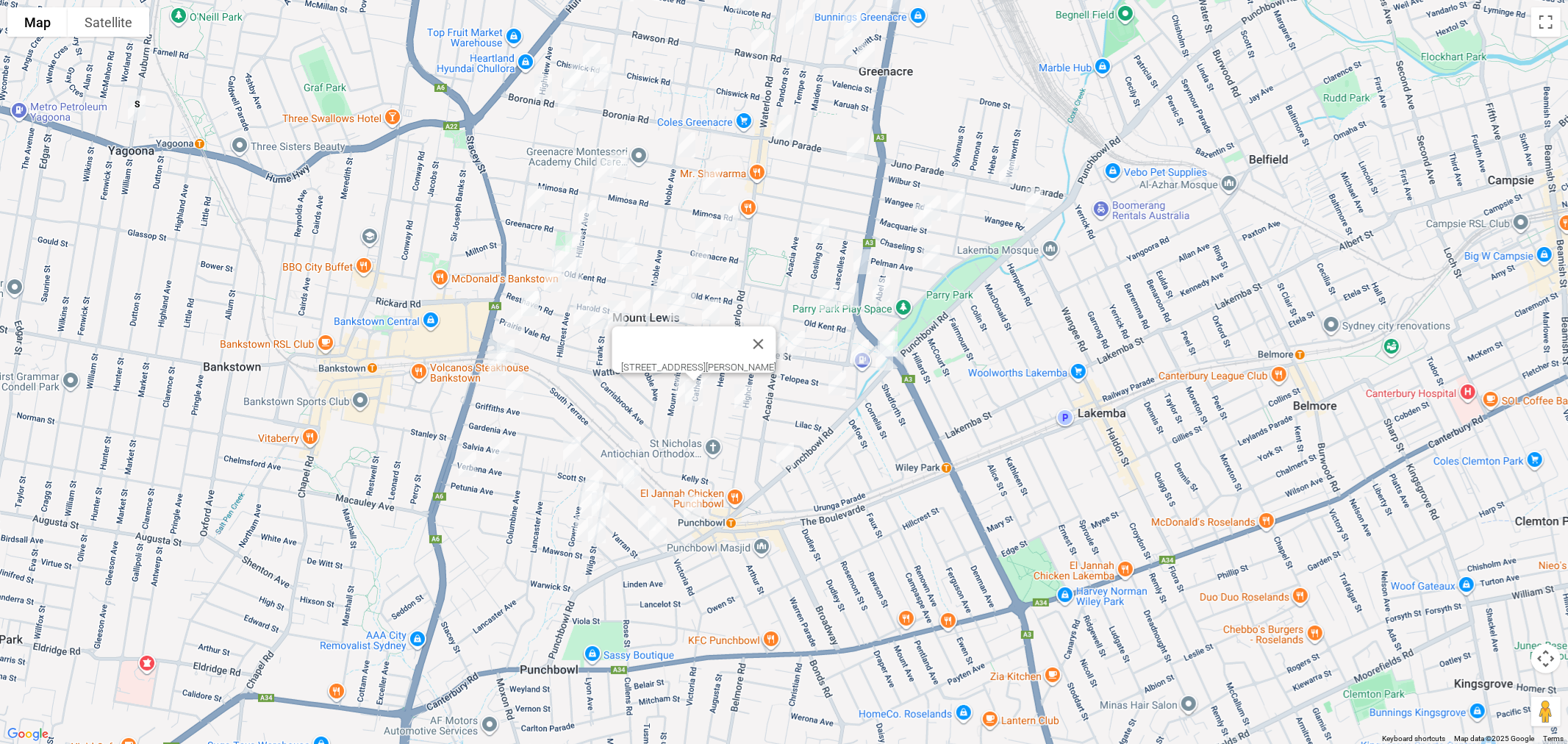
click at [49, 310] on span "Routes" at bounding box center [103, 313] width 122 height 11
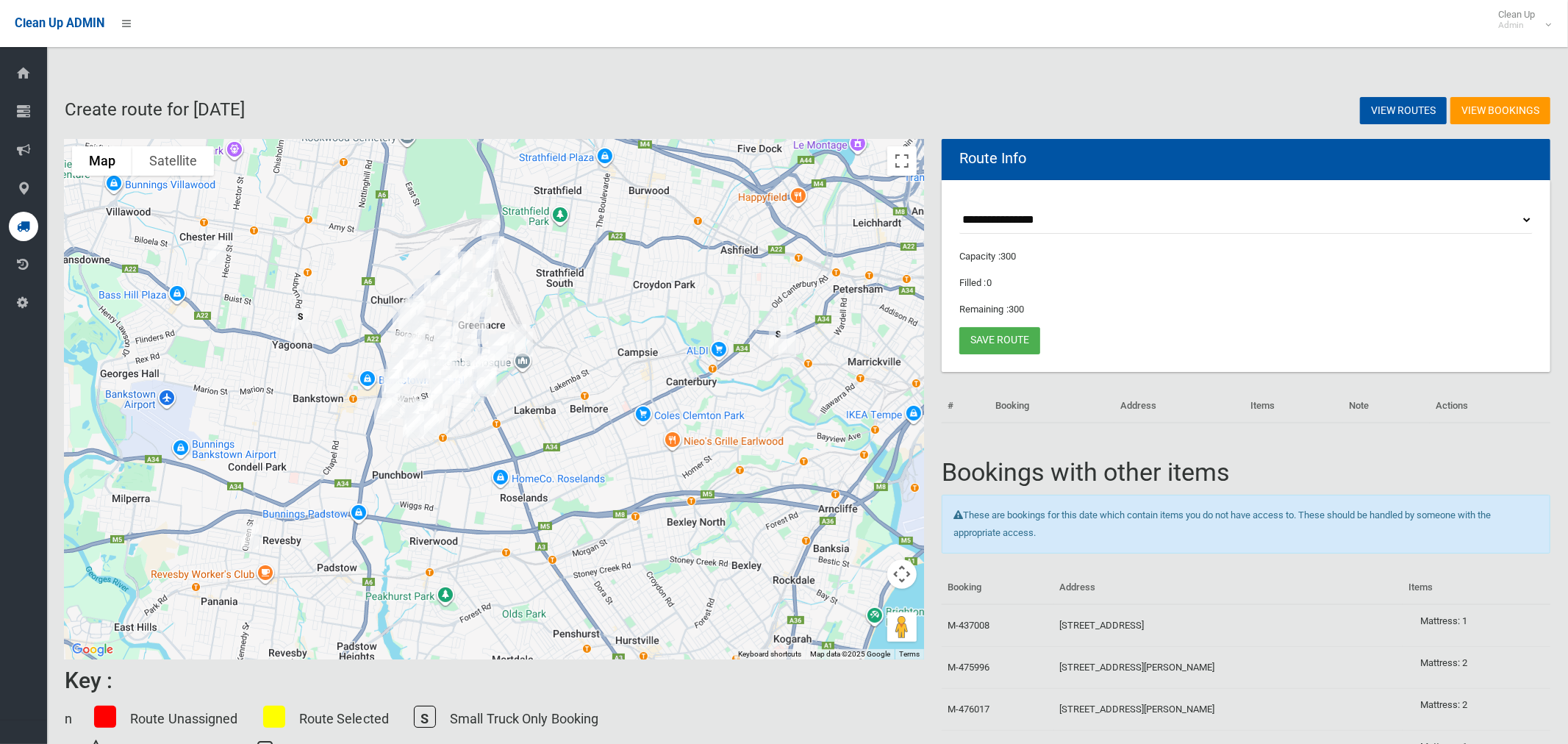
click at [1020, 221] on select "**********" at bounding box center [1246, 221] width 574 height 27
select select "*****"
click at [959, 207] on select "**********" at bounding box center [1246, 221] width 574 height 27
click at [908, 154] on button "Toggle fullscreen view" at bounding box center [902, 161] width 30 height 30
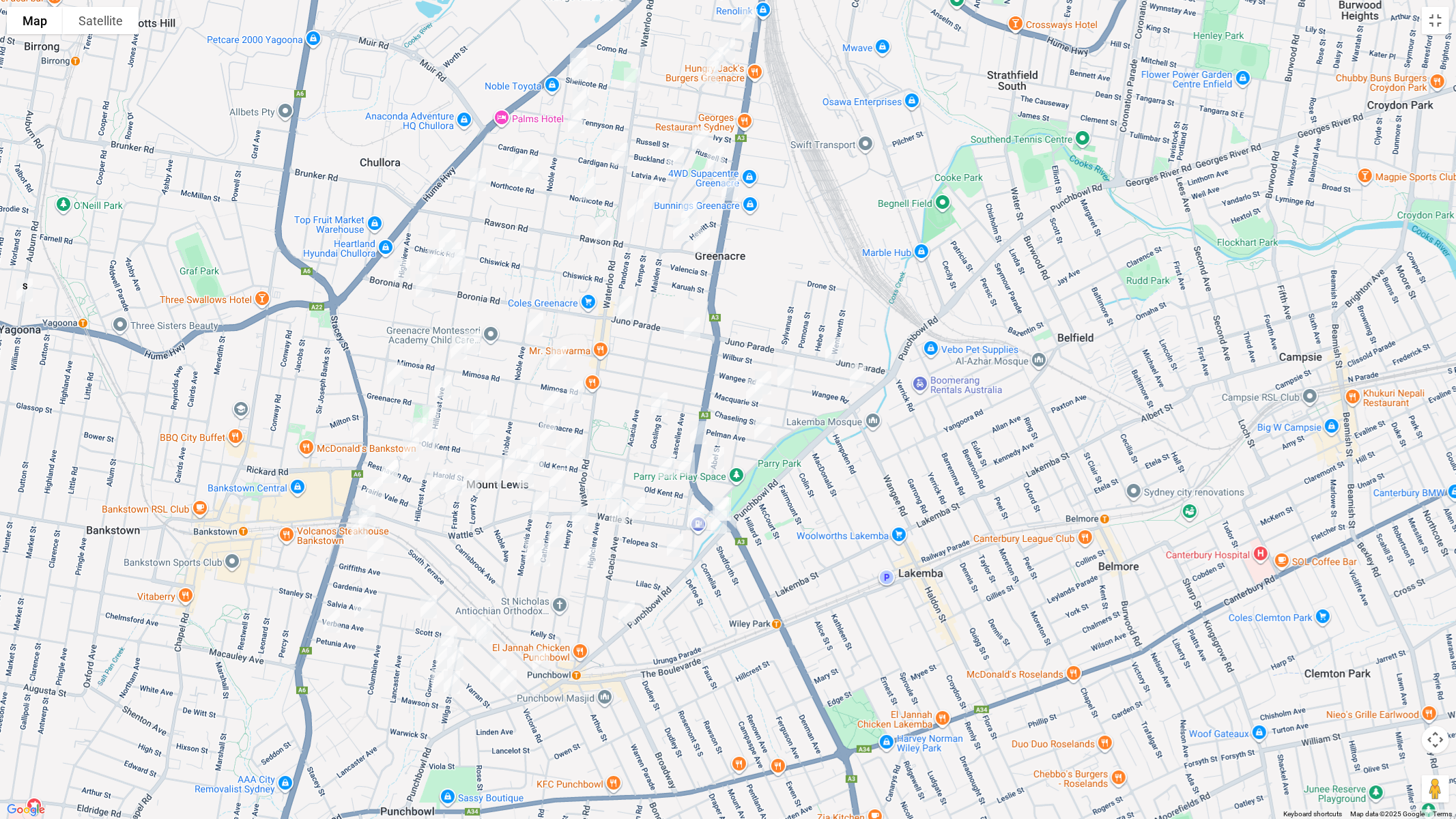
click at [836, 353] on img "48 Juno Parade, GREENACRE NSW 2190" at bounding box center [834, 349] width 28 height 34
click at [721, 525] on img "587 Punchbowl Road, PUNCHBOWL NSW 2196" at bounding box center [718, 522] width 28 height 34
click at [637, 513] on img "48 Wattle Street, PUNCHBOWL NSW 2196" at bounding box center [637, 508] width 28 height 34
click at [617, 516] on img "94 Acacia Avenue, PUNCHBOWL NSW 2196" at bounding box center [618, 513] width 28 height 34
drag, startPoint x: 588, startPoint y: 562, endPoint x: 594, endPoint y: 558, distance: 7.2
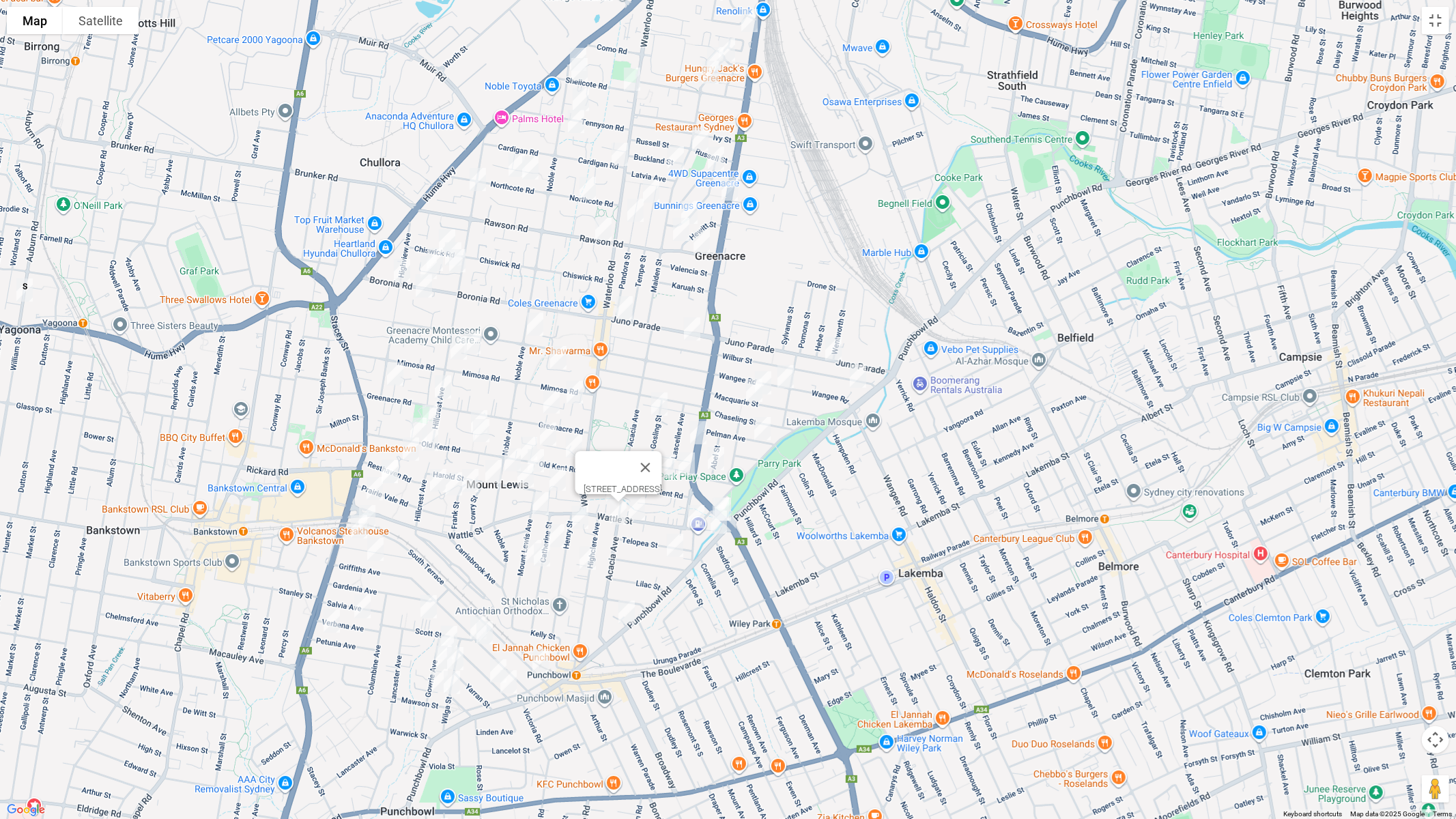
click at [588, 562] on img "1/108 Highclere Avenue, PUNCHBOWL NSW 2196" at bounding box center [588, 558] width 28 height 34
click at [626, 614] on img "663 Punchbowl Road, PUNCHBOWL NSW 2196" at bounding box center [627, 612] width 28 height 34
click at [540, 659] on img "22 South Terrace, PUNCHBOWL NSW 2196" at bounding box center [540, 660] width 28 height 34
drag, startPoint x: 372, startPoint y: 483, endPoint x: 375, endPoint y: 508, distance: 25.2
click at [373, 483] on img "231 Wattle Street, BANKSTOWN NSW 2200" at bounding box center [374, 489] width 28 height 34
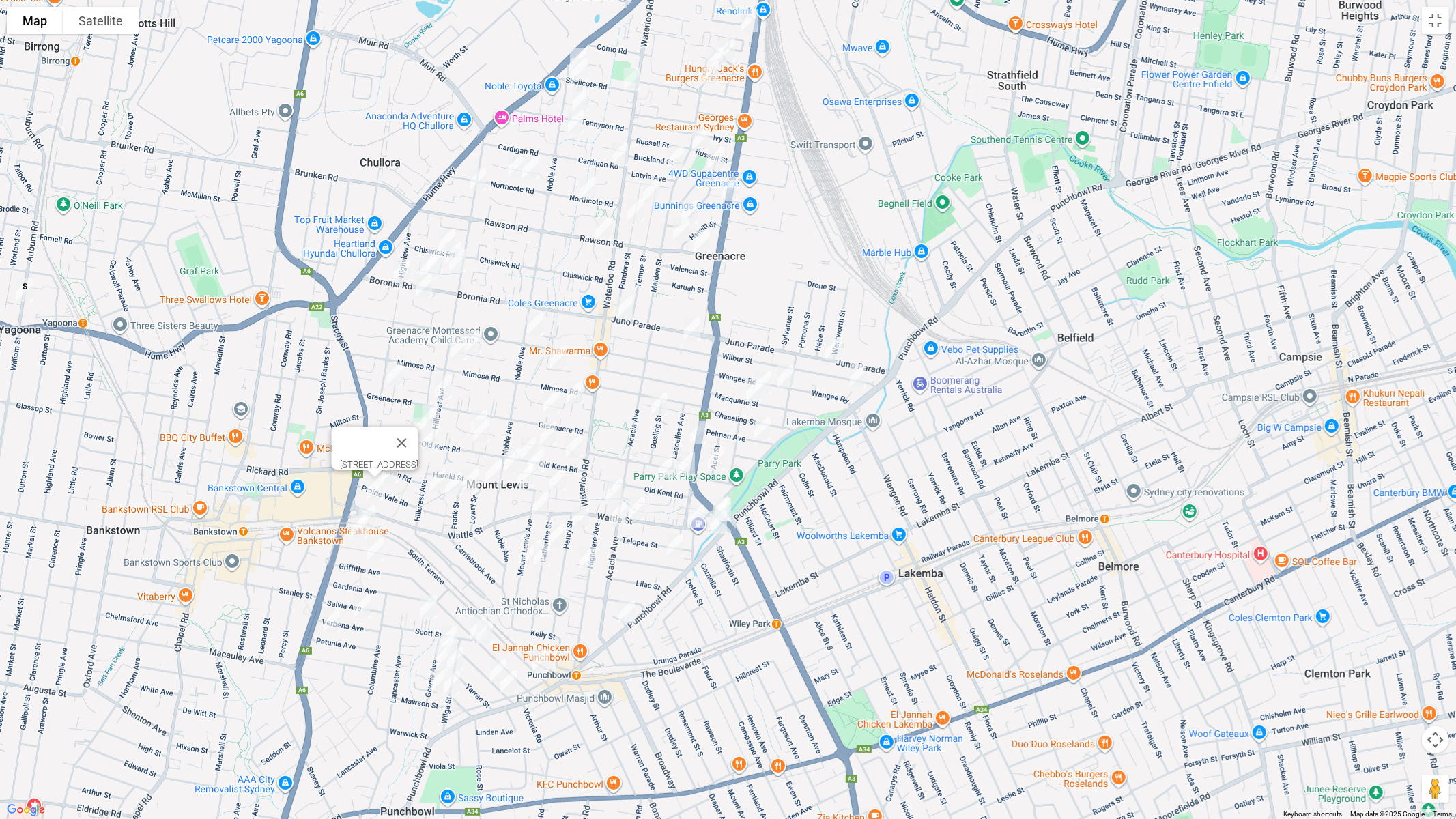
click at [376, 515] on img "188 South Terrace, BANKSTOWN NSW 2200" at bounding box center [367, 516] width 28 height 34
click at [446, 391] on img "121 Greenacre Road, GREENACRE NSW 2190" at bounding box center [443, 387] width 28 height 34
click at [553, 396] on img "2/35 Greenacre Road, GREENACRE NSW 2190" at bounding box center [552, 402] width 28 height 34
click at [697, 430] on img "316 Roberts Road, GREENACRE NSW 2190" at bounding box center [698, 433] width 28 height 34
click at [615, 480] on img "3/61 Wattle Street, PUNCHBOWL NSW 2196" at bounding box center [614, 491] width 28 height 34
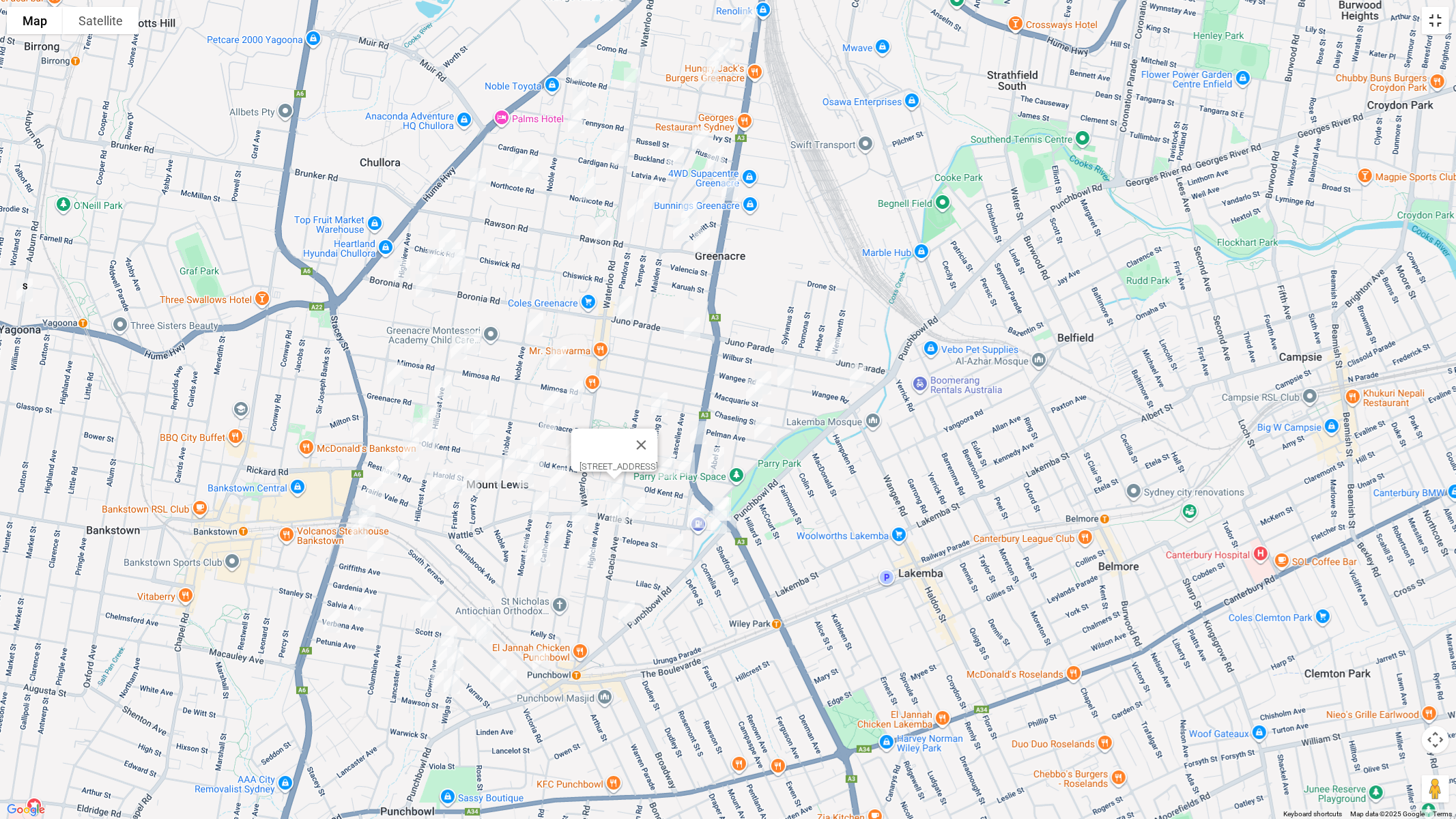
click at [1436, 25] on button "Toggle fullscreen view" at bounding box center [1436, 20] width 28 height 28
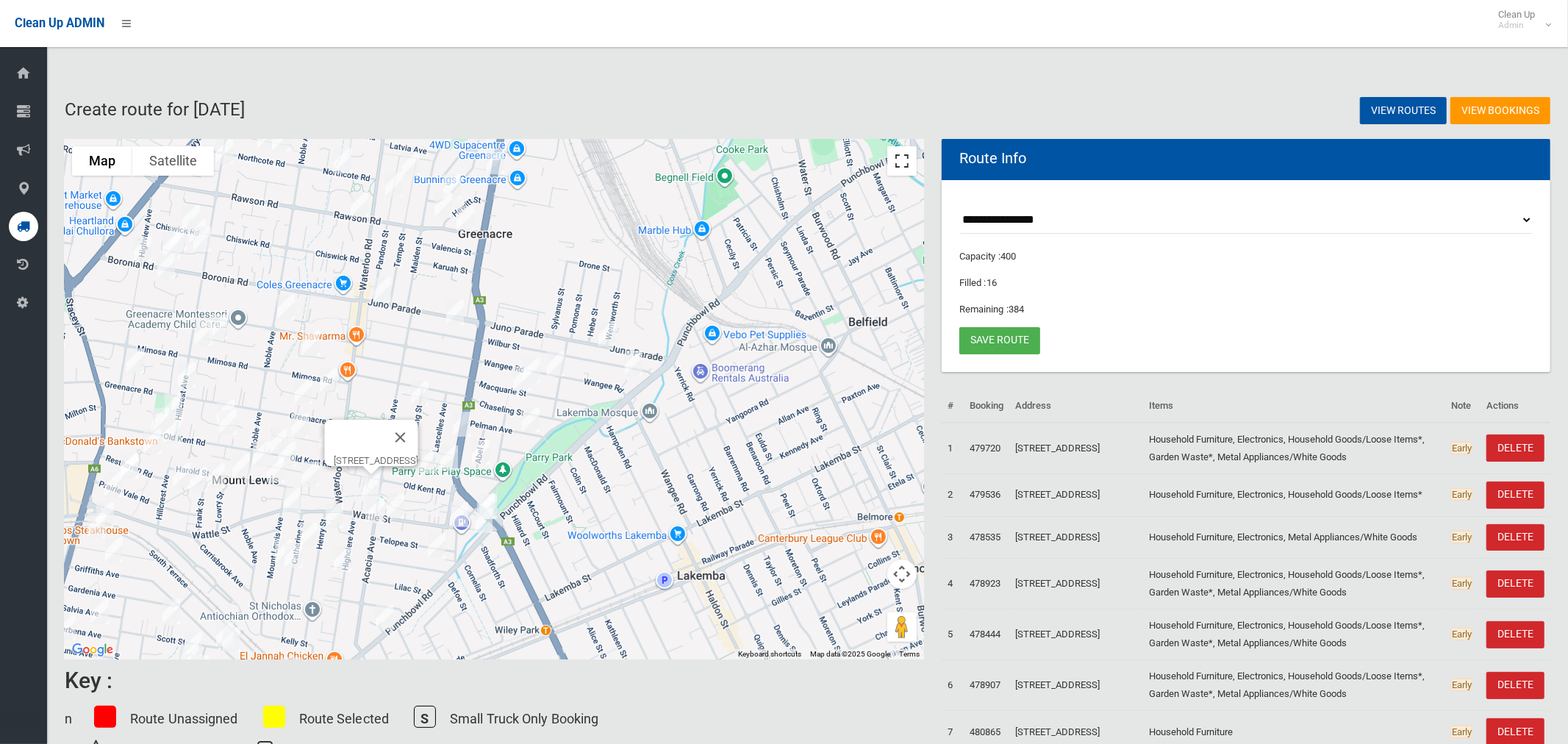
click at [892, 155] on button "Toggle fullscreen view" at bounding box center [902, 161] width 30 height 30
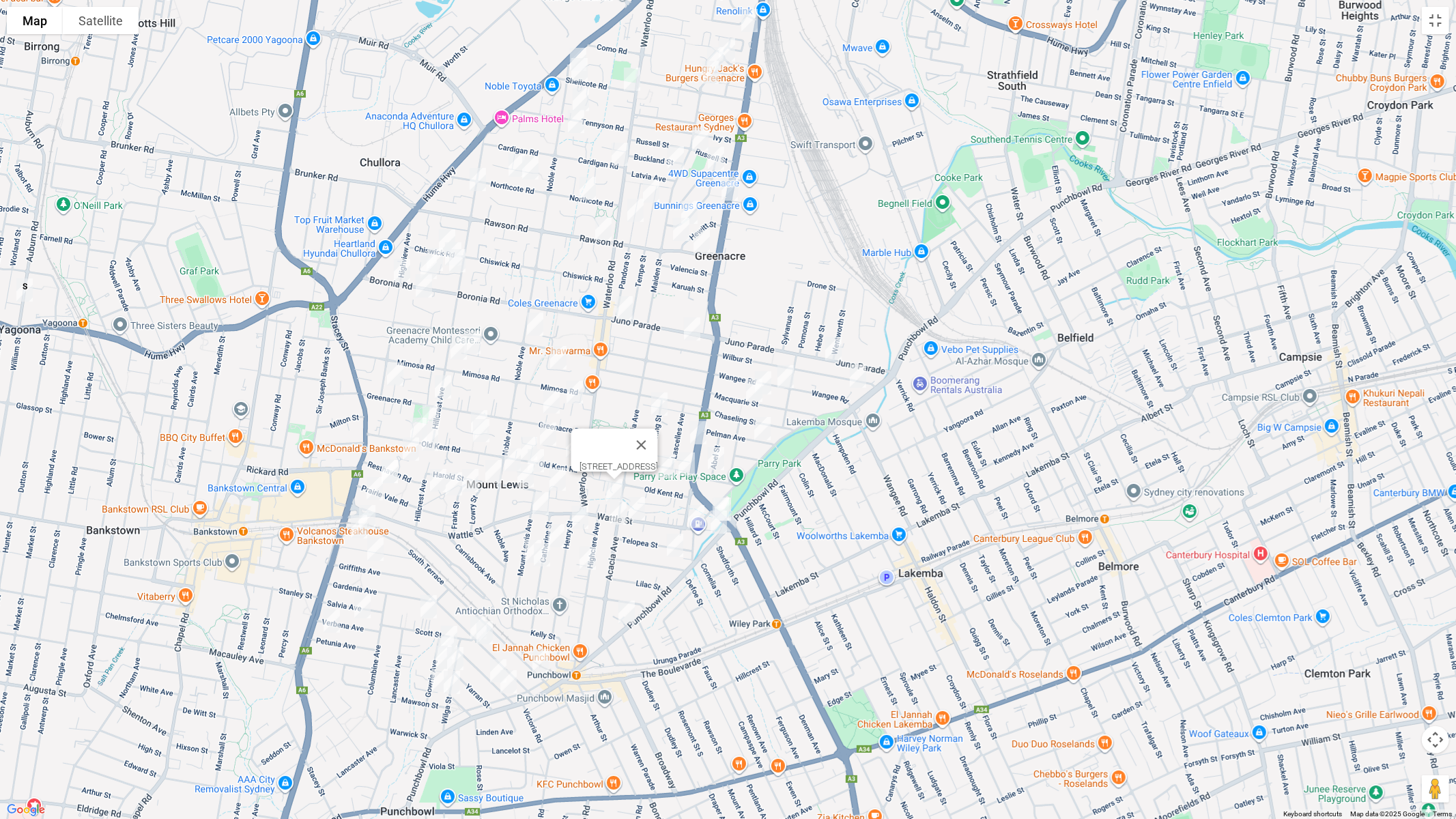
click at [355, 529] on img "49 Carnation Avenue, BANKSTOWN NSW 2200" at bounding box center [359, 527] width 28 height 34
click at [373, 547] on img "157 Griffiths Avenue, BANKSTOWN NSW 2200" at bounding box center [375, 549] width 28 height 34
drag, startPoint x: 367, startPoint y: 610, endPoint x: 326, endPoint y: 622, distance: 42.7
click at [367, 610] on img "13 Verbena Avenue, BANKSTOWN NSW 2200" at bounding box center [362, 606] width 28 height 34
click at [327, 622] on img "35 Petunia Avenue, BANKSTOWN NSW 2200" at bounding box center [331, 621] width 28 height 34
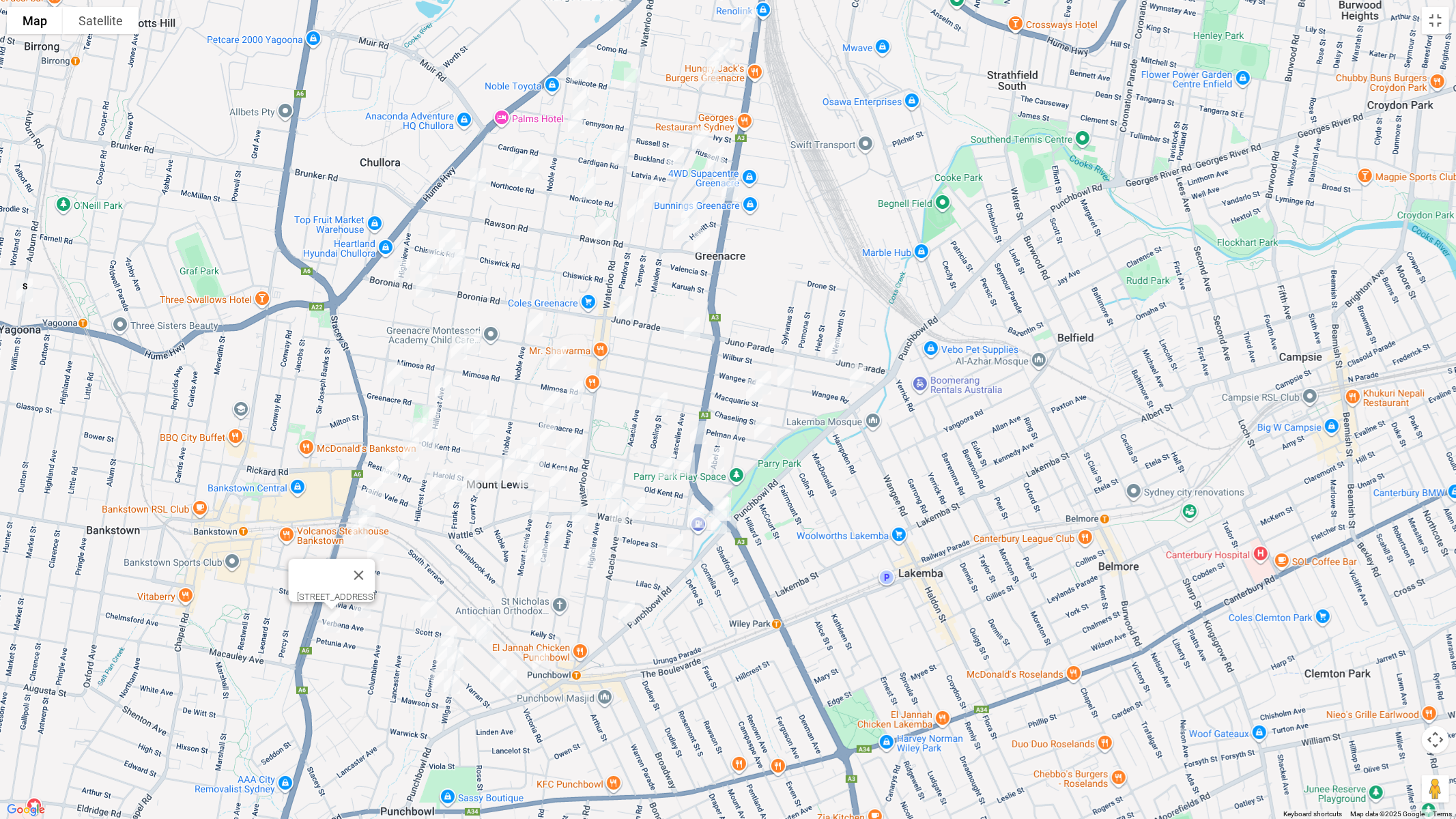
click at [422, 608] on img "5/37 Scott Street, PUNCHBOWL NSW 2196" at bounding box center [429, 606] width 28 height 34
click at [466, 615] on img "2 Scott Street, PUNCHBOWL NSW 2196" at bounding box center [478, 628] width 28 height 34
click at [491, 629] on img "52 Griffiths Avenue, PUNCHBOWL NSW 2196" at bounding box center [485, 633] width 28 height 34
click at [458, 623] on img "8 Gowrie Avenue, PUNCHBOWL NSW 2196" at bounding box center [449, 637] width 28 height 34
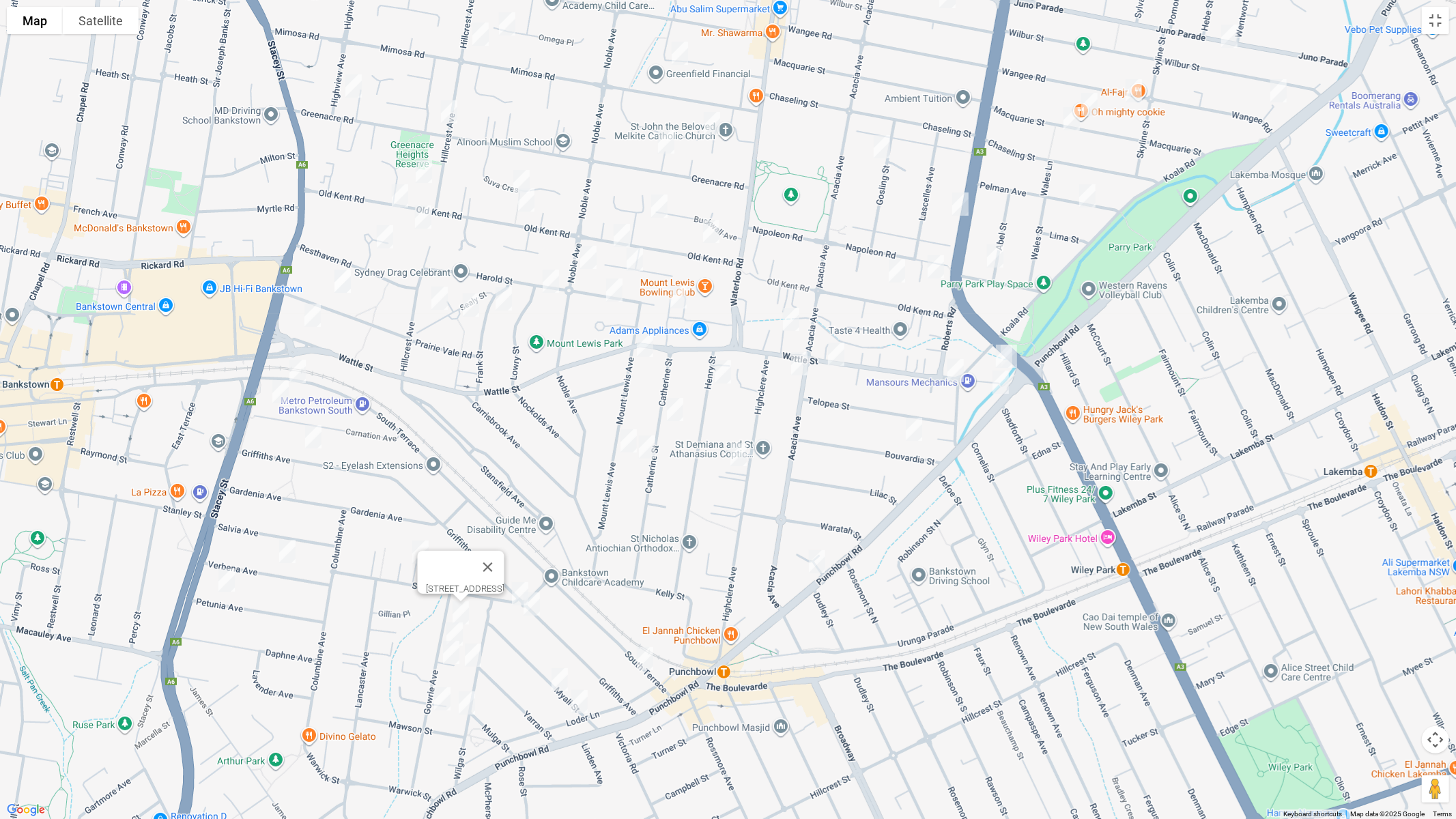
click at [454, 626] on img "16A Gowrie Avenue, PUNCHBOWL NSW 2196" at bounding box center [454, 634] width 28 height 34
click at [446, 650] on img "24 Gowrie Avenue, PUNCHBOWL NSW 2196" at bounding box center [451, 652] width 28 height 34
drag, startPoint x: 476, startPoint y: 654, endPoint x: 456, endPoint y: 681, distance: 33.6
click at [475, 655] on img "31 Wilga Street, PUNCHBOWL NSW 2196" at bounding box center [473, 655] width 28 height 34
click at [440, 690] on img "44 Gowrie Avenue, PUNCHBOWL NSW 2196" at bounding box center [442, 698] width 28 height 34
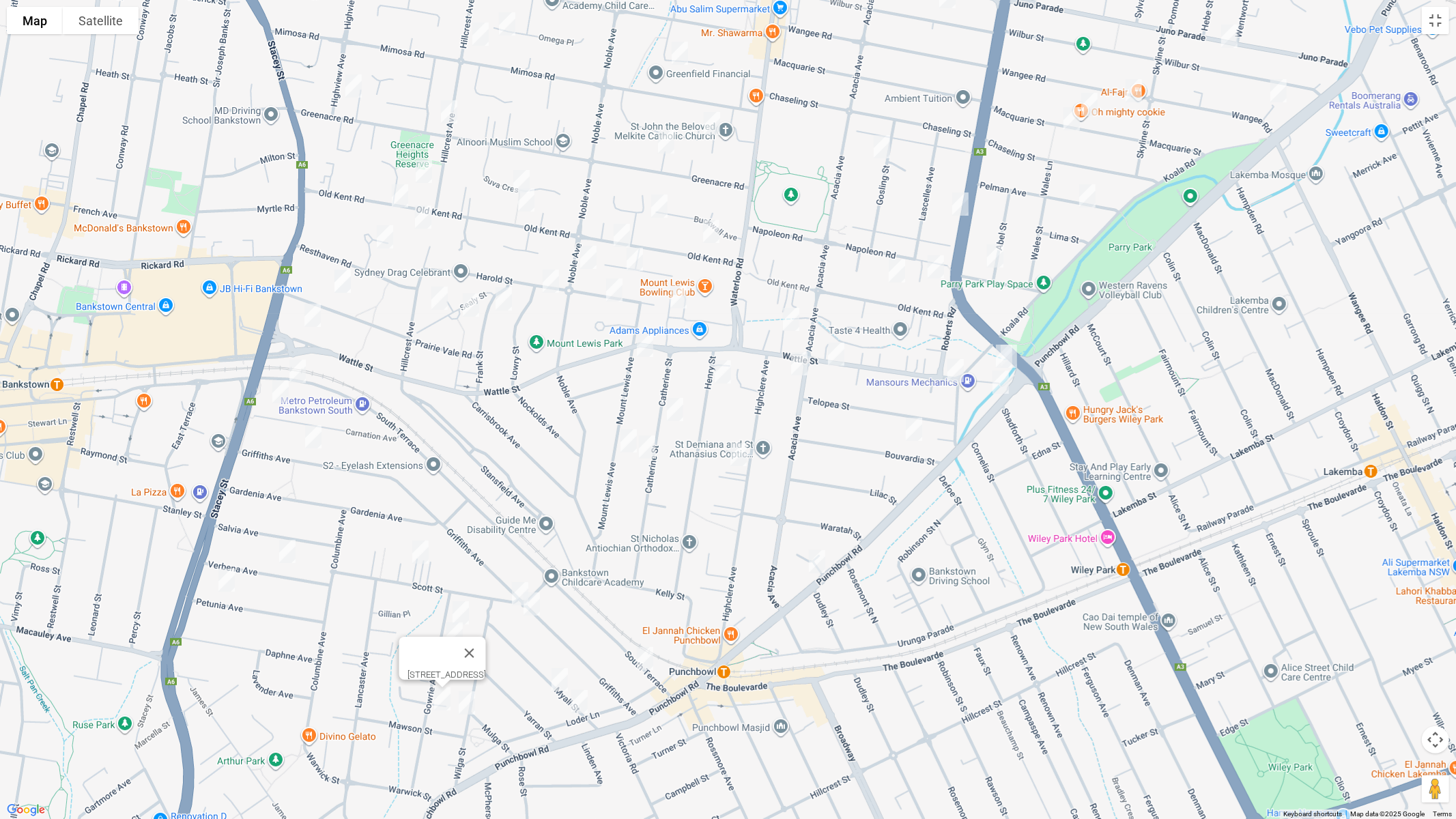
click at [469, 690] on img "49 Wilga Street, PUNCHBOWL NSW 2196" at bounding box center [467, 703] width 28 height 34
click at [560, 690] on img "12 Myall Street, PUNCHBOWL NSW 2196" at bounding box center [560, 679] width 28 height 34
click at [579, 690] on img "2 Myall Street, PUNCHBOWL NSW 2196" at bounding box center [579, 701] width 28 height 34
click at [473, 658] on img "31 Wilga Street, PUNCHBOWL NSW 2196" at bounding box center [473, 655] width 28 height 34
click at [717, 377] on img "85 Henry Street, PUNCHBOWL NSW 2196" at bounding box center [723, 372] width 28 height 34
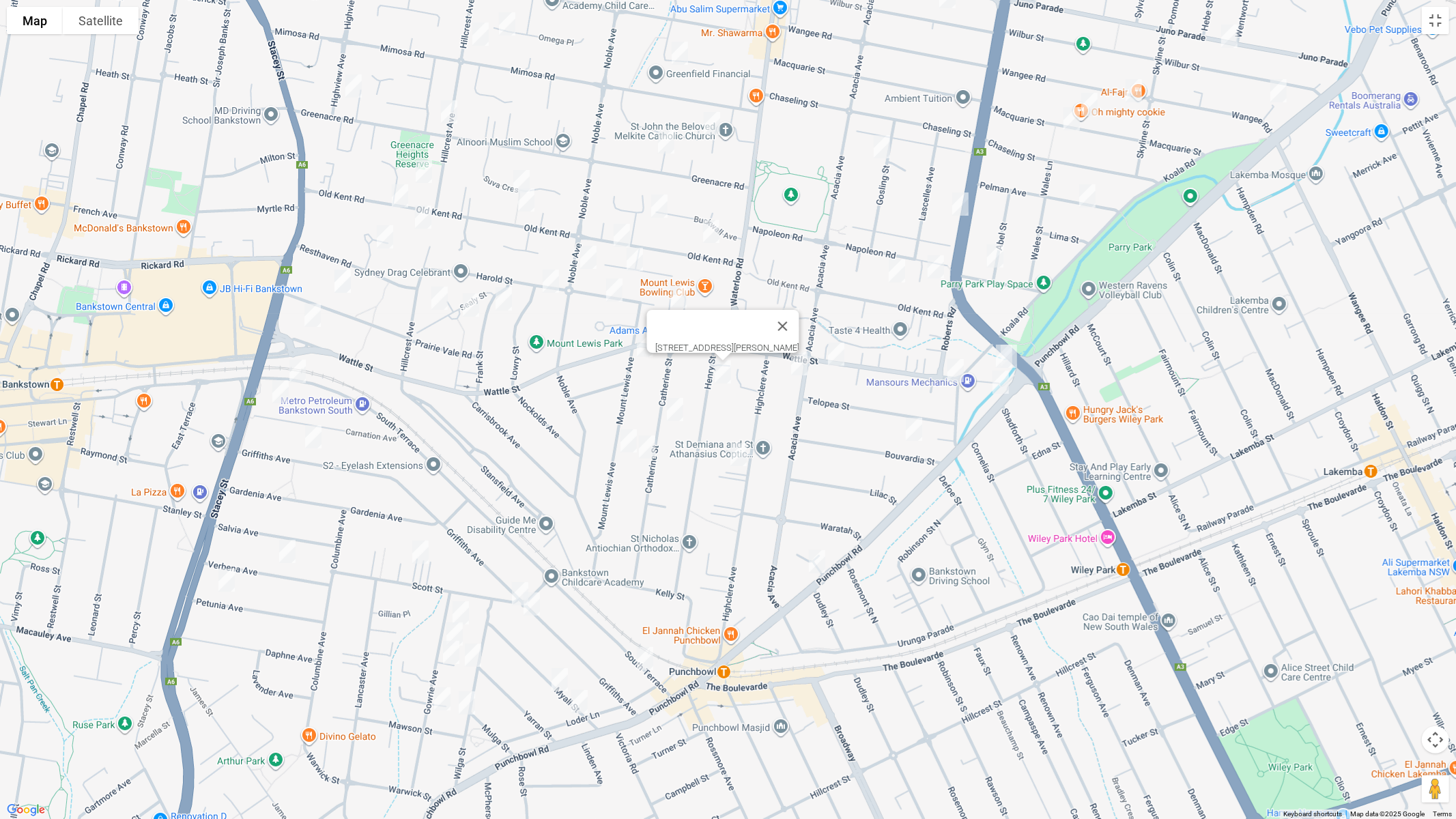
click at [672, 405] on img "63 Catherine Street, PUNCHBOWL NSW 2196" at bounding box center [675, 410] width 28 height 34
click at [621, 436] on img "57 Mount Lewis Avenue, PUNCHBOWL NSW 2196" at bounding box center [629, 441] width 28 height 34
click at [647, 449] on img "48 Catherine Street, PUNCHBOWL NSW 2196" at bounding box center [647, 447] width 28 height 34
click at [646, 350] on img "103 Mount Lewis Avenue, PUNCHBOWL NSW 2196" at bounding box center [645, 345] width 28 height 34
click at [954, 375] on img "52 Koala Road, PUNCHBOWL NSW 2196" at bounding box center [956, 371] width 28 height 34
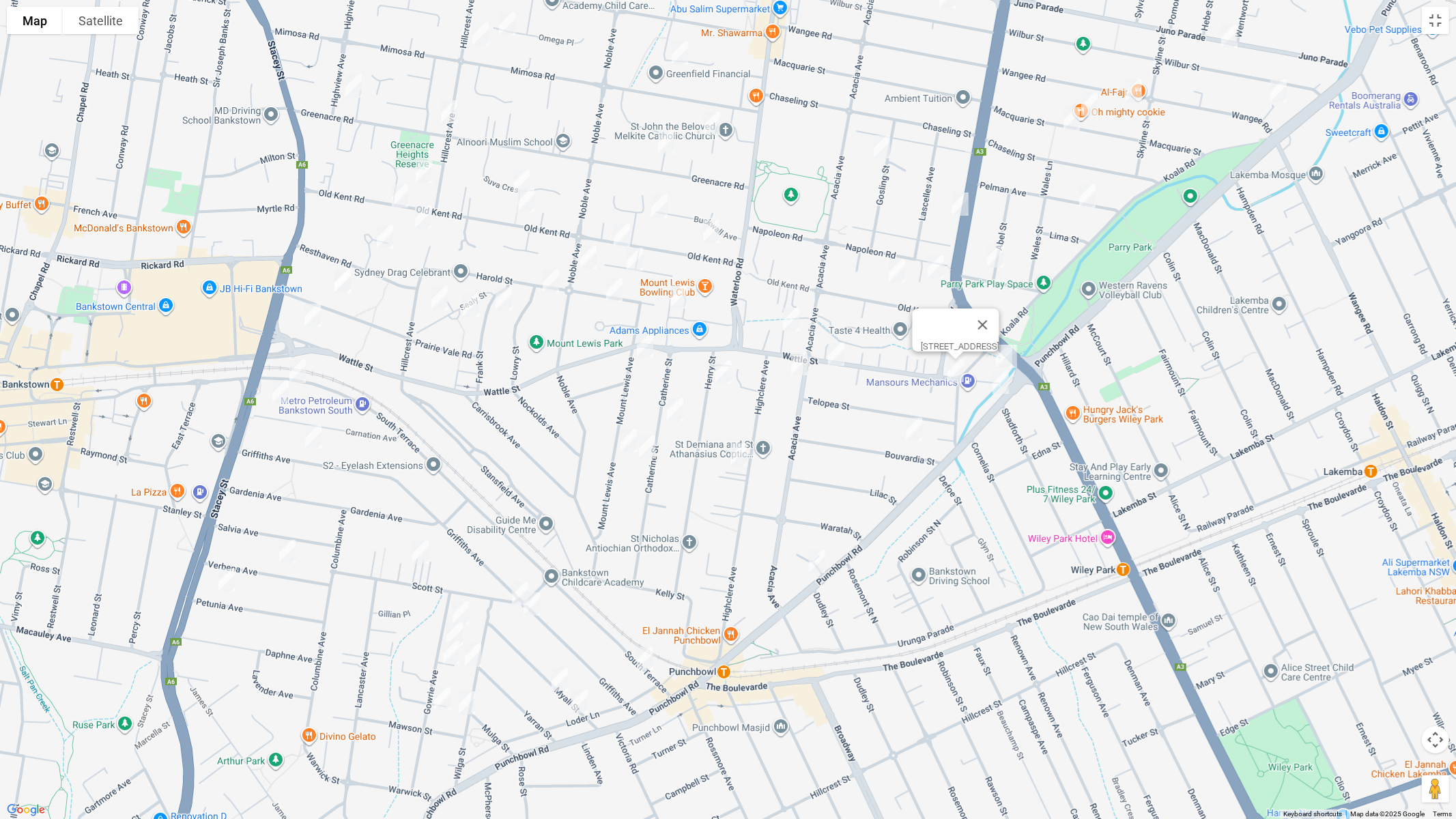
click at [919, 427] on img "17 Bouvardia Street, PUNCHBOWL NSW 2196" at bounding box center [914, 429] width 28 height 34
click at [999, 349] on img "5 Park Avenue, PUNCHBOWL NSW 2196" at bounding box center [1004, 356] width 28 height 34
click at [1024, 355] on div "5 Park Avenue, PUNCHBOWL NSW 2196" at bounding box center [728, 410] width 1456 height 819
click at [1021, 361] on img "3 Park Avenue, PUNCHBOWL NSW 2196" at bounding box center [1009, 356] width 28 height 34
click at [706, 234] on img "65 Old Kent Road, GREENACRE NSW 2190" at bounding box center [711, 231] width 28 height 34
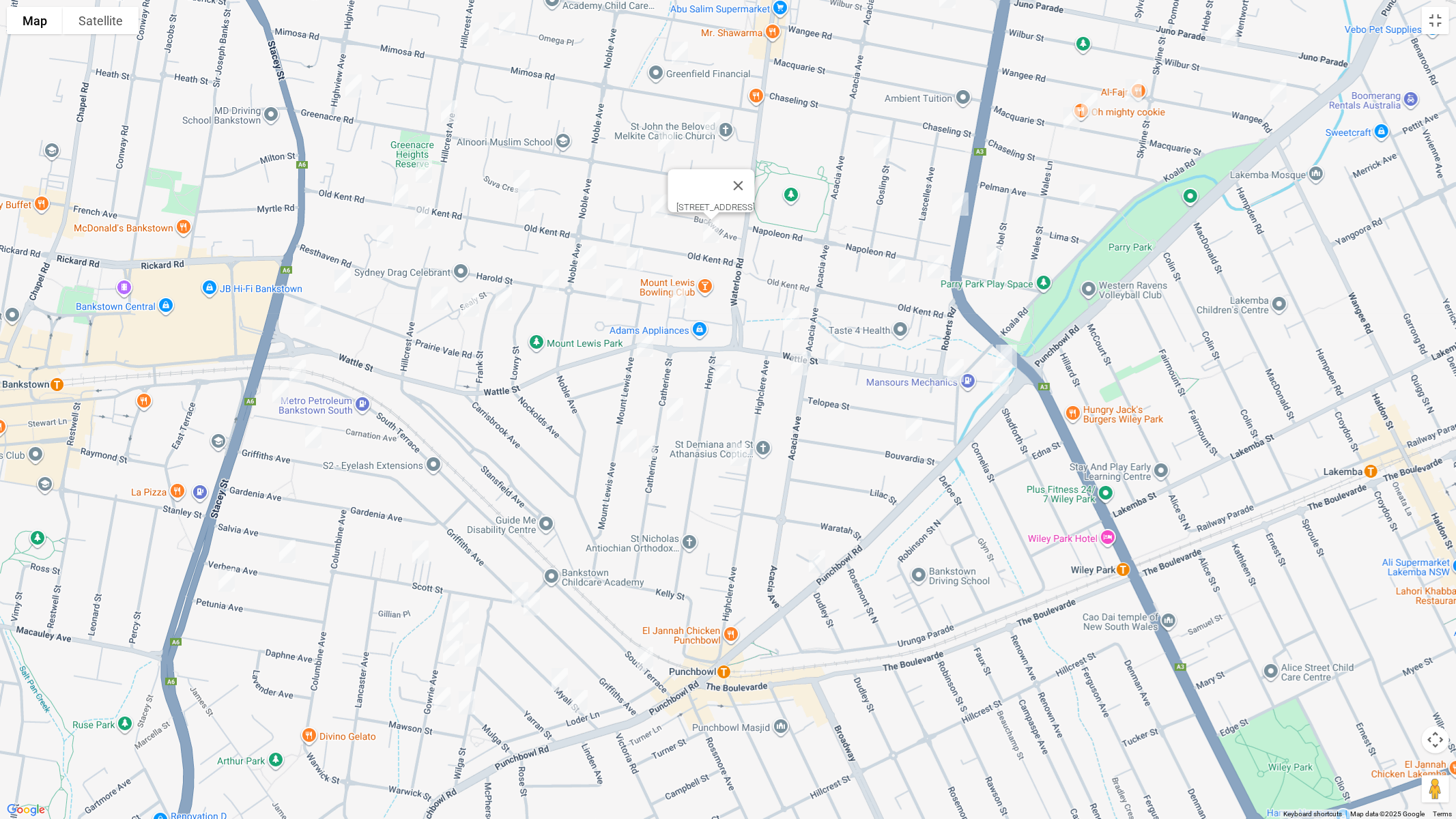
click at [681, 299] on img "8 Corandirk Lane, PUNCHBOWL NSW 2196" at bounding box center [678, 297] width 28 height 34
click at [888, 270] on img "19A Old Kent Road, GREENACRE NSW 2190" at bounding box center [897, 271] width 28 height 34
click at [933, 270] on img "12A Napoleon Road, GREENACRE NSW 2190" at bounding box center [936, 267] width 28 height 34
drag, startPoint x: 819, startPoint y: 203, endPoint x: 839, endPoint y: 394, distance: 192.0
click at [839, 394] on div "12A Napoleon Road, GREENACRE NSW 2190" at bounding box center [728, 410] width 1456 height 819
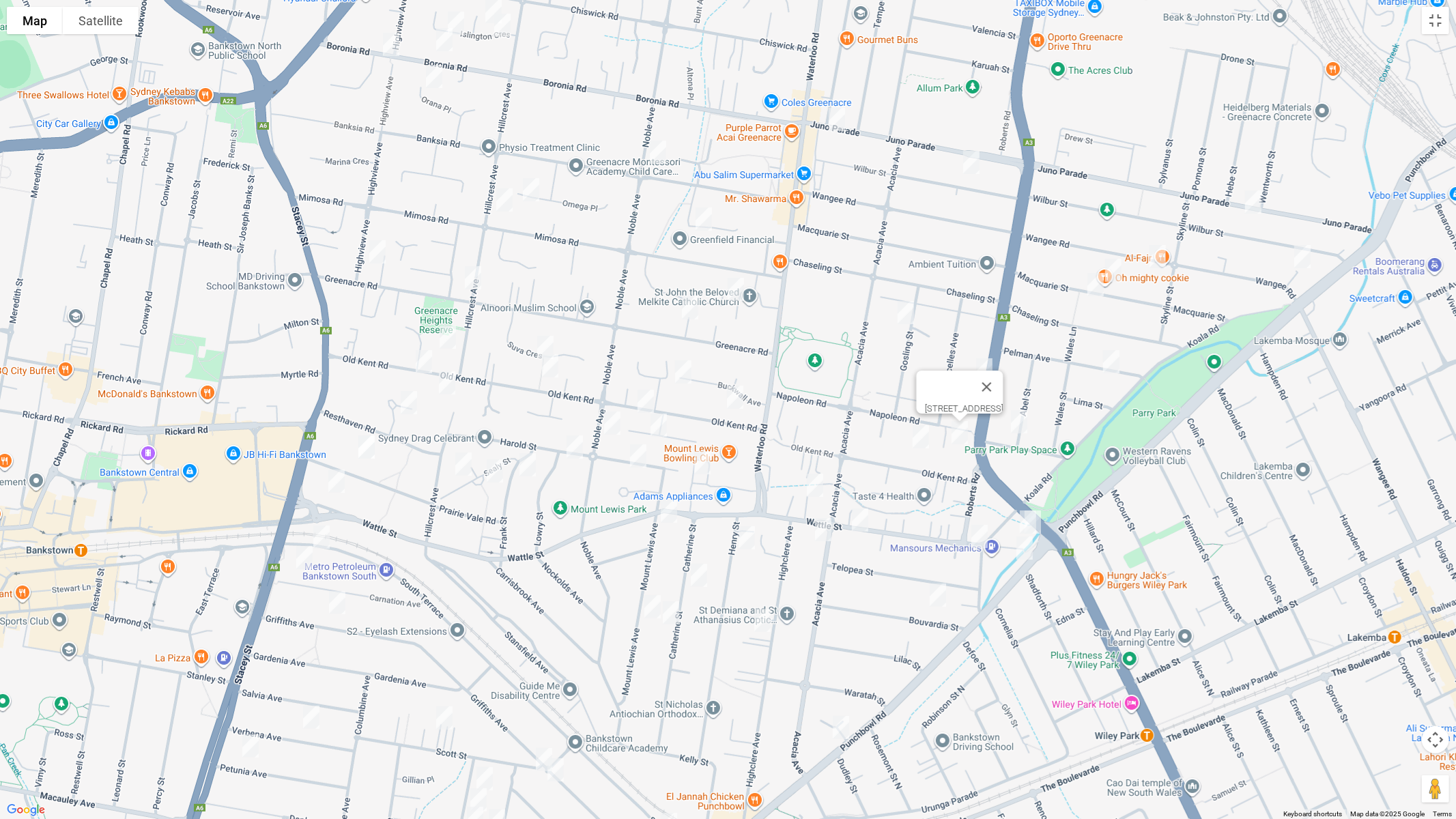
drag, startPoint x: 827, startPoint y: 271, endPoint x: 851, endPoint y: 470, distance: 200.4
click at [855, 472] on div "12A Napoleon Road, GREENACRE NSW 2190" at bounding box center [728, 410] width 1456 height 819
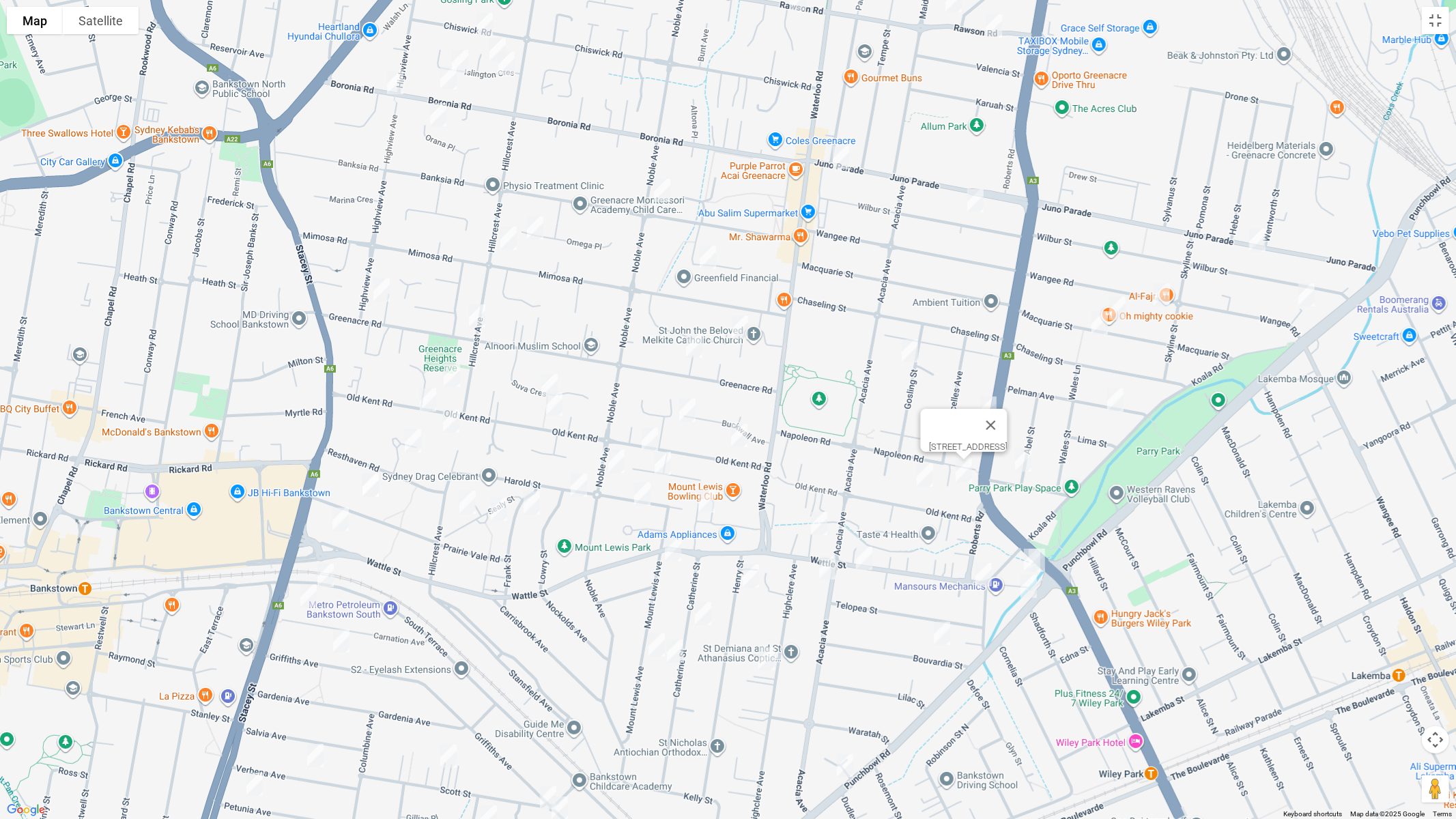
click at [690, 408] on img "23 Buckwall Avenue, GREENACRE NSW 2190" at bounding box center [687, 410] width 28 height 34
drag, startPoint x: 547, startPoint y: 379, endPoint x: 557, endPoint y: 395, distance: 18.9
click at [547, 381] on img "25 Suva Crescent, GREENACRE NSW 2190" at bounding box center [550, 385] width 28 height 34
click at [550, 377] on img "25 Suva Crescent, GREENACRE NSW 2190" at bounding box center [550, 385] width 28 height 34
click at [553, 403] on img "151 Old Kent Road, GREENACRE NSW 2190" at bounding box center [554, 404] width 28 height 34
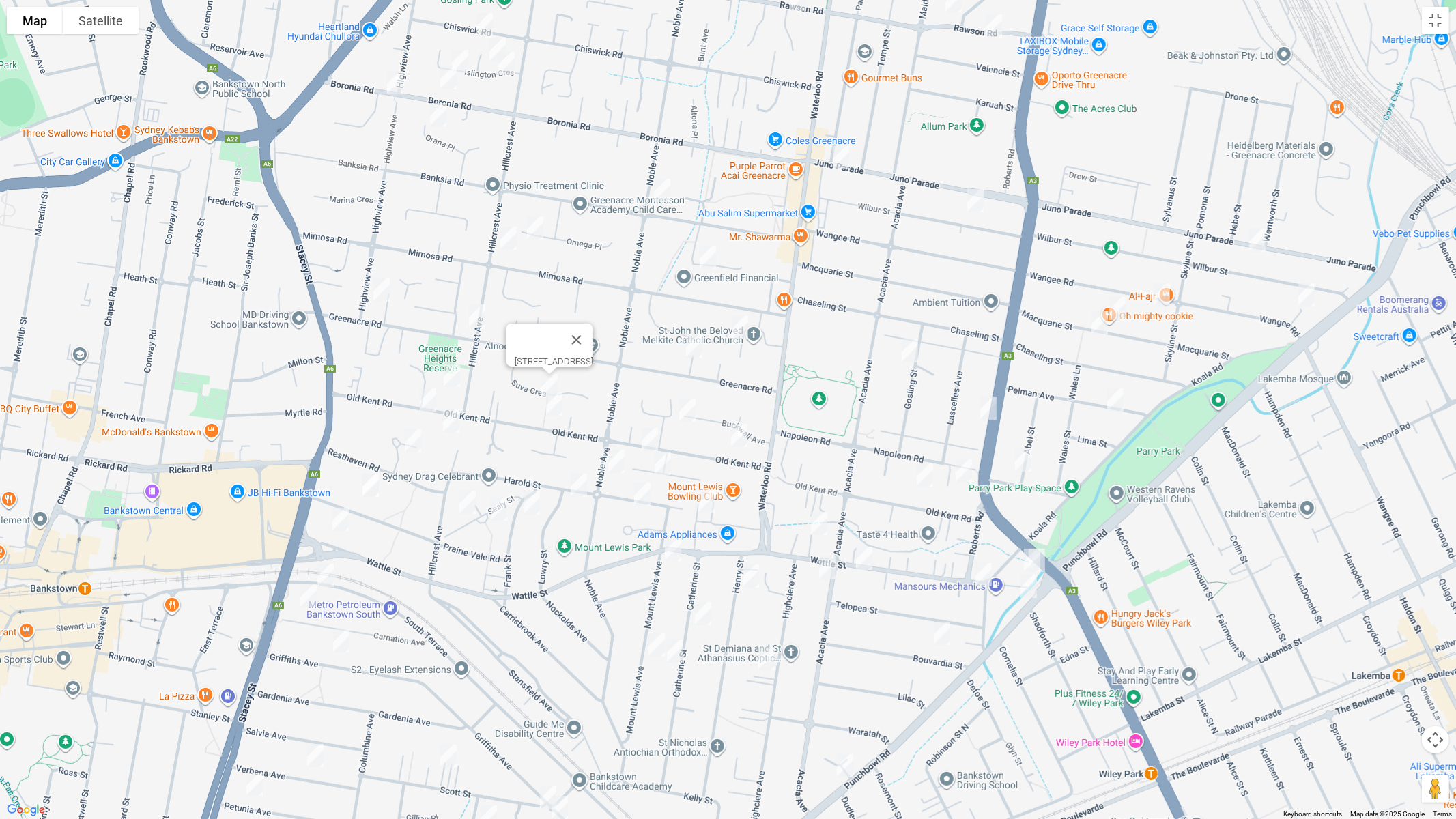
click at [557, 405] on img "151 Old Kent Road, GREENACRE NSW 2190" at bounding box center [554, 404] width 28 height 34
click at [650, 436] on img "112 Old Kent Road, MOUNT LEWIS NSW 2190" at bounding box center [650, 439] width 28 height 34
click at [662, 463] on img "12 Goodwin Avenue, MOUNT LEWIS NSW 2190" at bounding box center [663, 463] width 28 height 34
click at [644, 494] on img "11 Cooeeyana Parade, MOUNT LEWIS NSW 2190" at bounding box center [642, 494] width 28 height 34
click at [451, 375] on img "187A Old Kent Road, GREENACRE NSW 2190" at bounding box center [451, 375] width 28 height 34
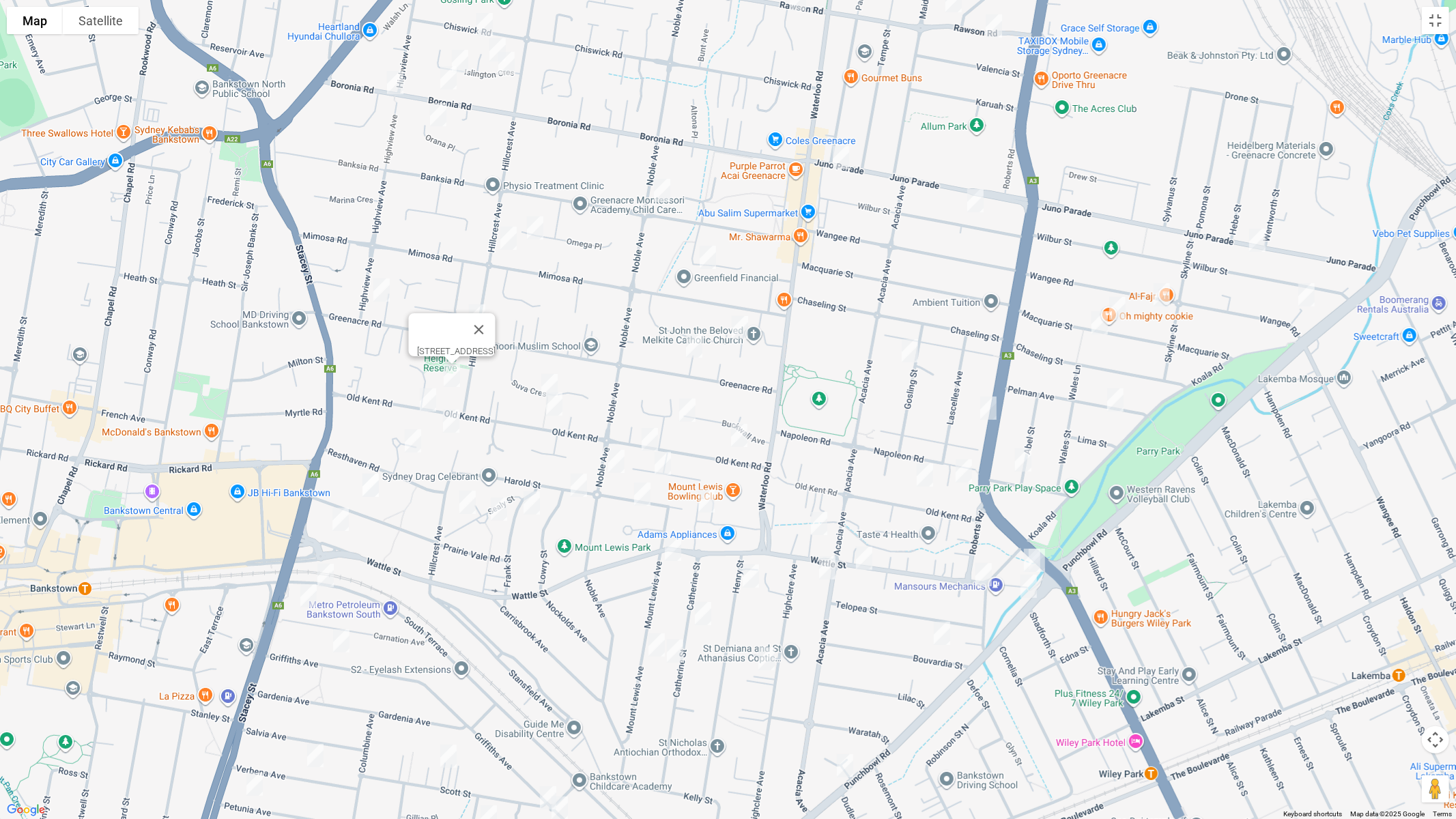
drag, startPoint x: 425, startPoint y: 397, endPoint x: 432, endPoint y: 397, distance: 7.0
click at [425, 397] on img "204 Old Kent Road, GREENACRE NSW 2190" at bounding box center [428, 400] width 28 height 34
click at [612, 465] on img "57 Noble Avenue, MOUNT LEWIS NSW 2190" at bounding box center [616, 461] width 28 height 34
click at [581, 484] on img "3 Harold Street, MOUNT LEWIS NSW 2190" at bounding box center [579, 485] width 28 height 34
click at [534, 502] on img "9 Frank Street, MOUNT LEWIS NSW 2190" at bounding box center [532, 503] width 28 height 34
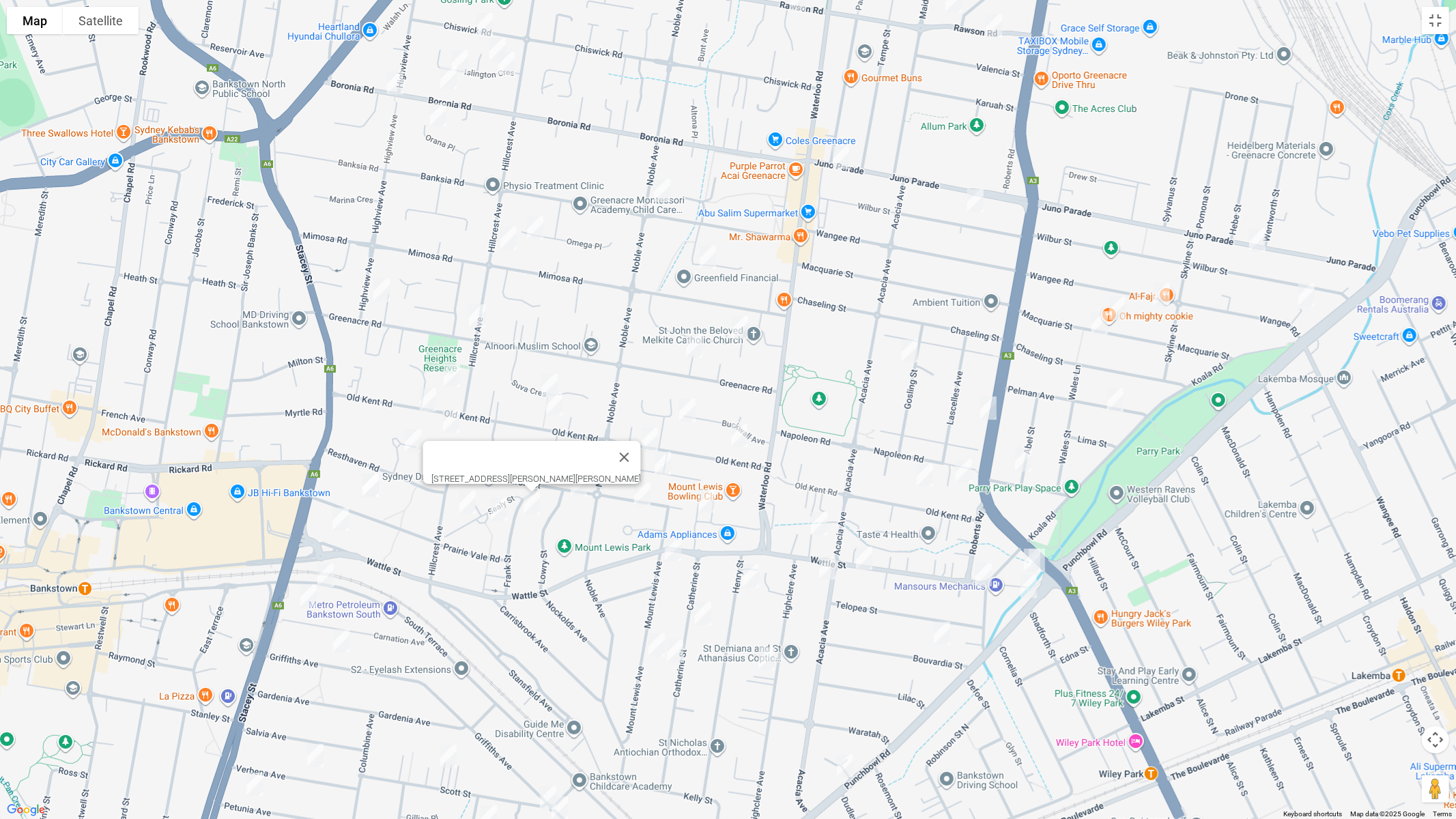
click at [502, 510] on img "7 Sealy Street, MOUNT LEWIS NSW 2190" at bounding box center [499, 509] width 28 height 34
click at [1257, 244] on img "48 Juno Parade, GREENACRE NSW 2190" at bounding box center [1257, 240] width 28 height 34
click at [479, 315] on img "121 Greenacre Road, GREENACRE NSW 2190" at bounding box center [477, 316] width 28 height 34
click at [470, 504] on img "28 Sealy Street, MOUNT LEWIS NSW 2190" at bounding box center [468, 502] width 28 height 34
click at [452, 375] on img "187A Old Kent Road, GREENACRE NSW 2190" at bounding box center [451, 375] width 28 height 34
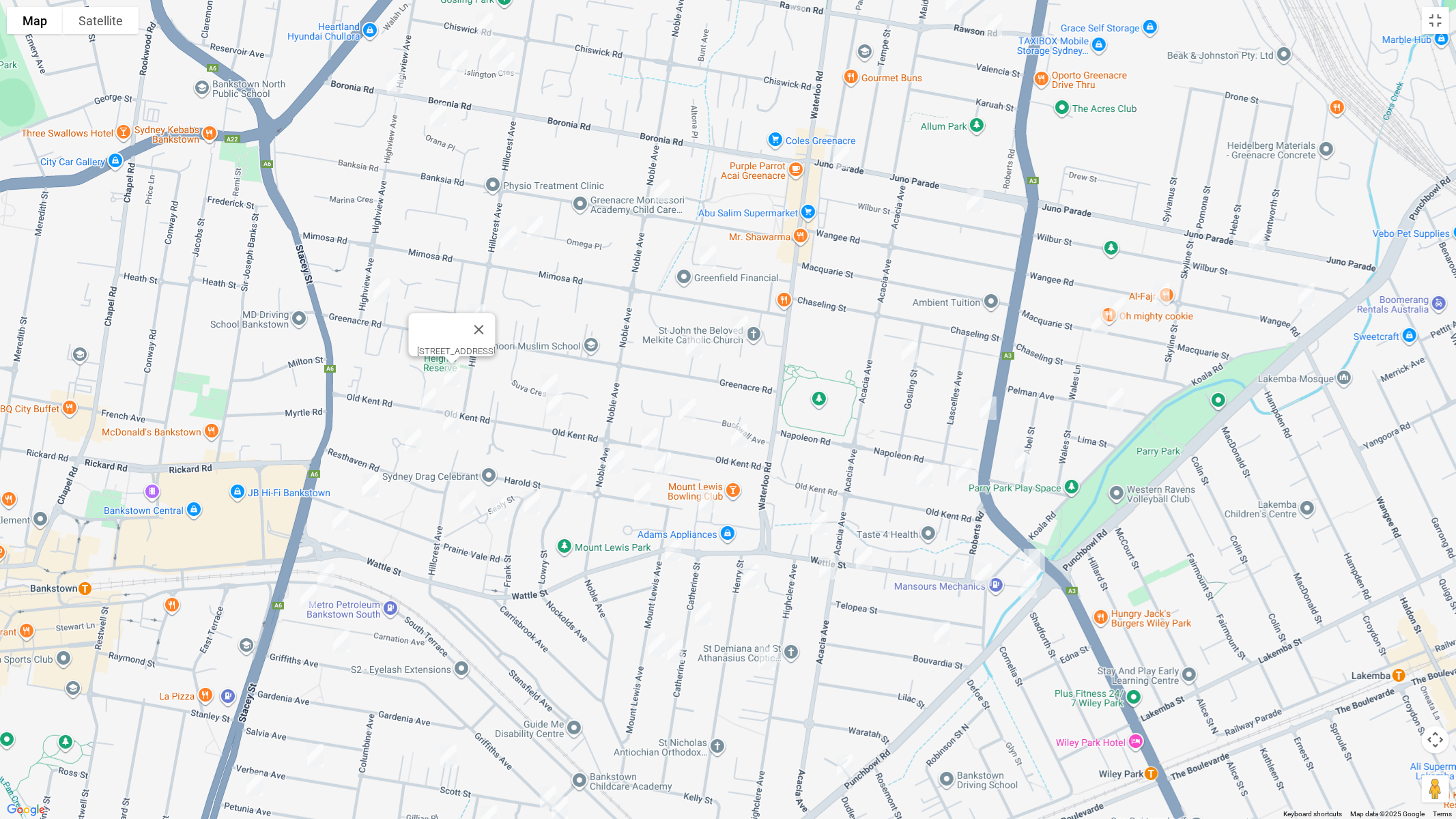
click at [424, 397] on img "204 Old Kent Road, GREENACRE NSW 2190" at bounding box center [428, 400] width 28 height 34
click at [417, 444] on img "2a Hillview Avenue, BANKSTOWN NSW 2200" at bounding box center [413, 441] width 28 height 34
click at [369, 488] on img "14 Prairie Vale Road, BANKSTOWN NSW 2200" at bounding box center [370, 485] width 28 height 34
click at [1433, 21] on button "Toggle fullscreen view" at bounding box center [1436, 20] width 28 height 28
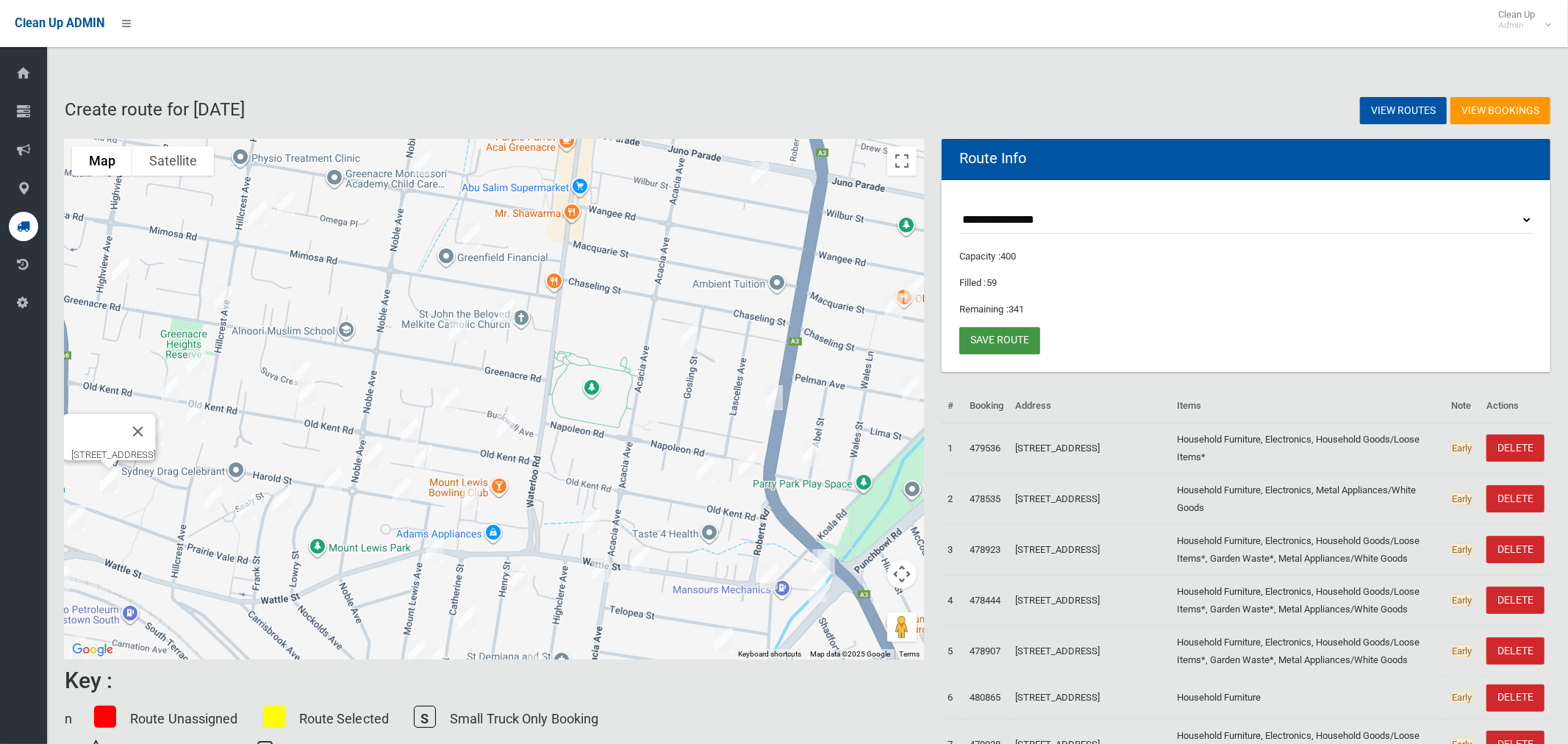
click at [1010, 340] on link "Save route" at bounding box center [1000, 341] width 81 height 27
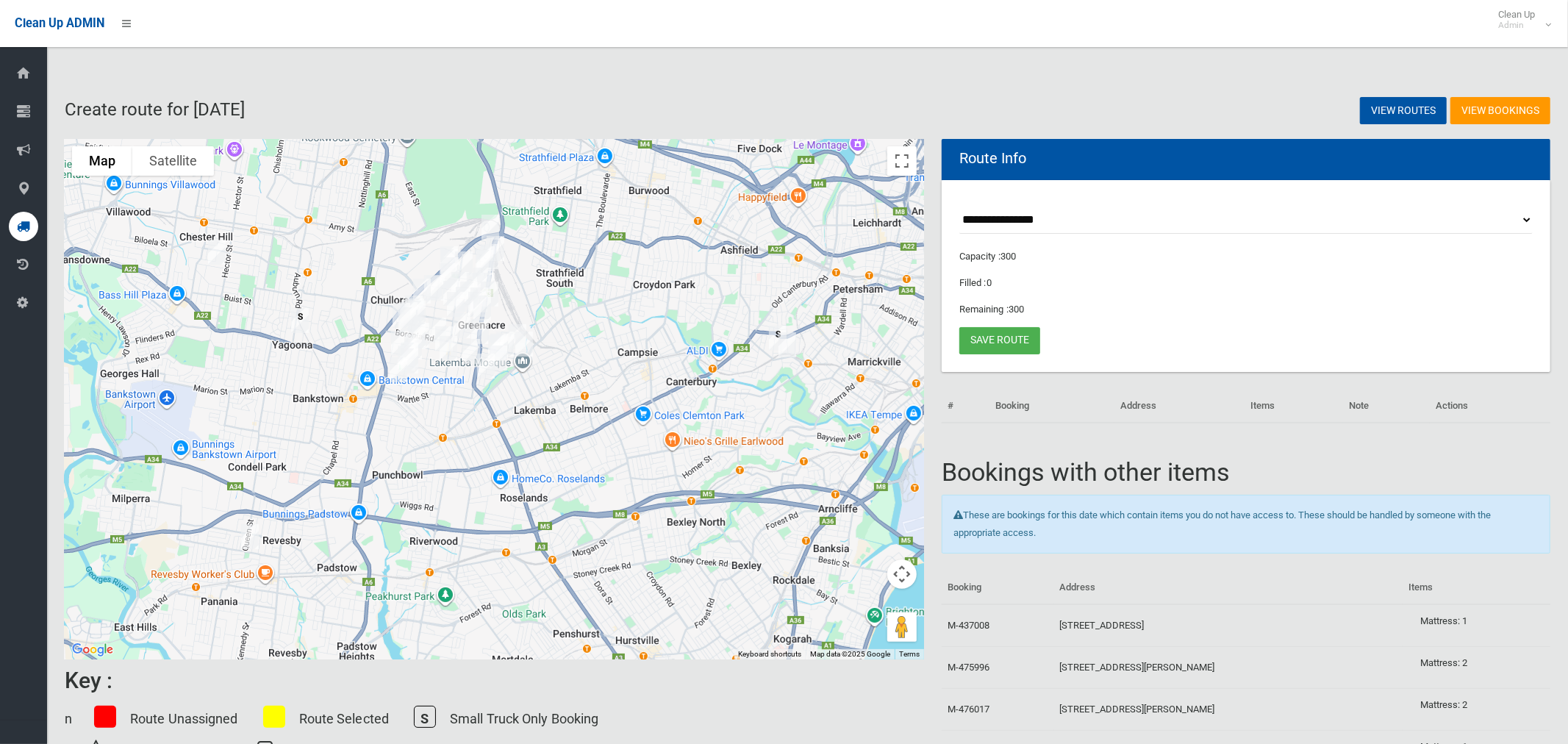
click at [1055, 218] on select "**********" at bounding box center [1246, 221] width 574 height 27
select select "*****"
click at [959, 207] on select "**********" at bounding box center [1246, 221] width 574 height 27
click at [902, 164] on button "Toggle fullscreen view" at bounding box center [902, 161] width 30 height 30
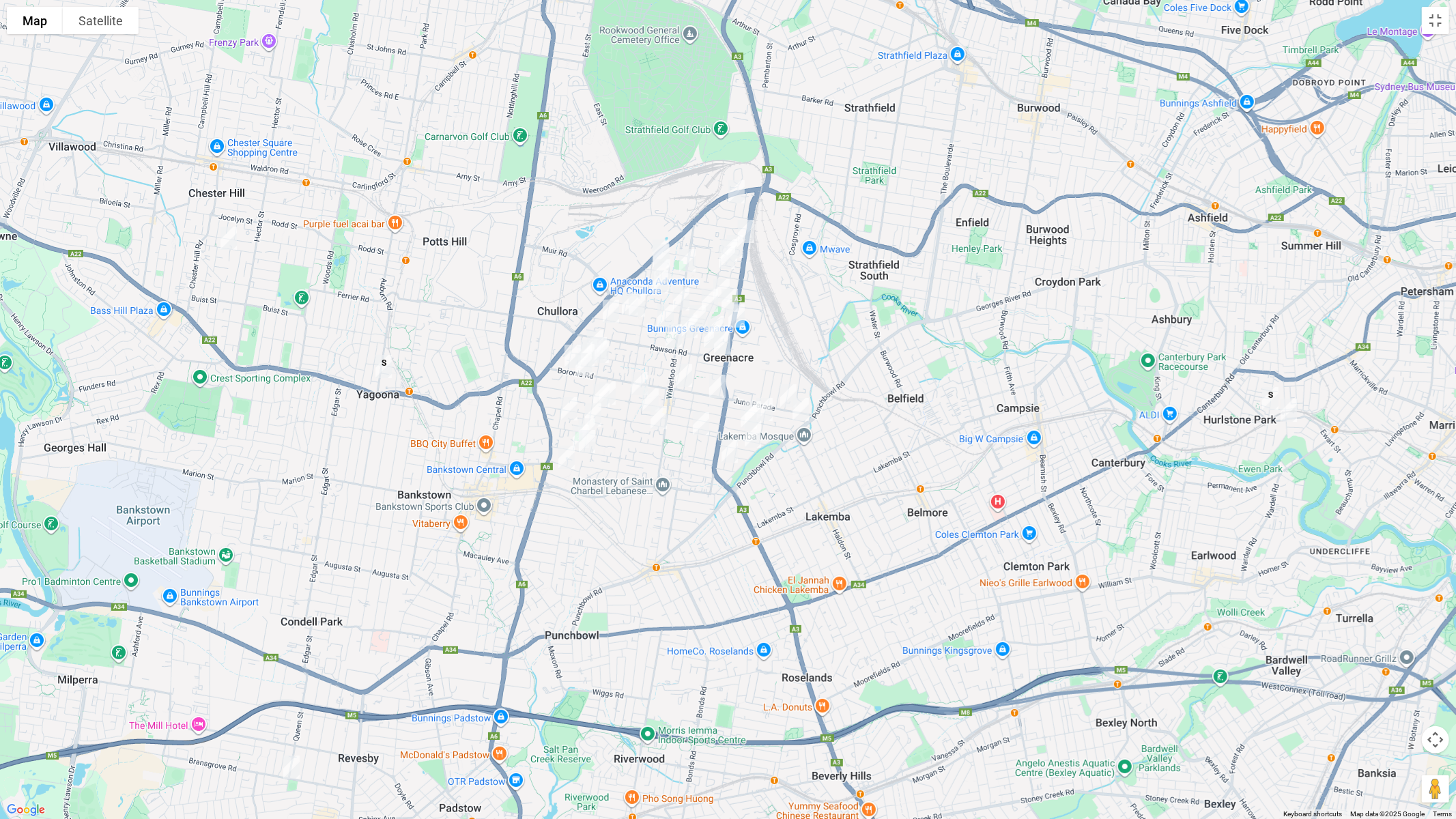
drag, startPoint x: 793, startPoint y: 254, endPoint x: 794, endPoint y: 292, distance: 38.0
click at [794, 292] on div at bounding box center [728, 410] width 1456 height 819
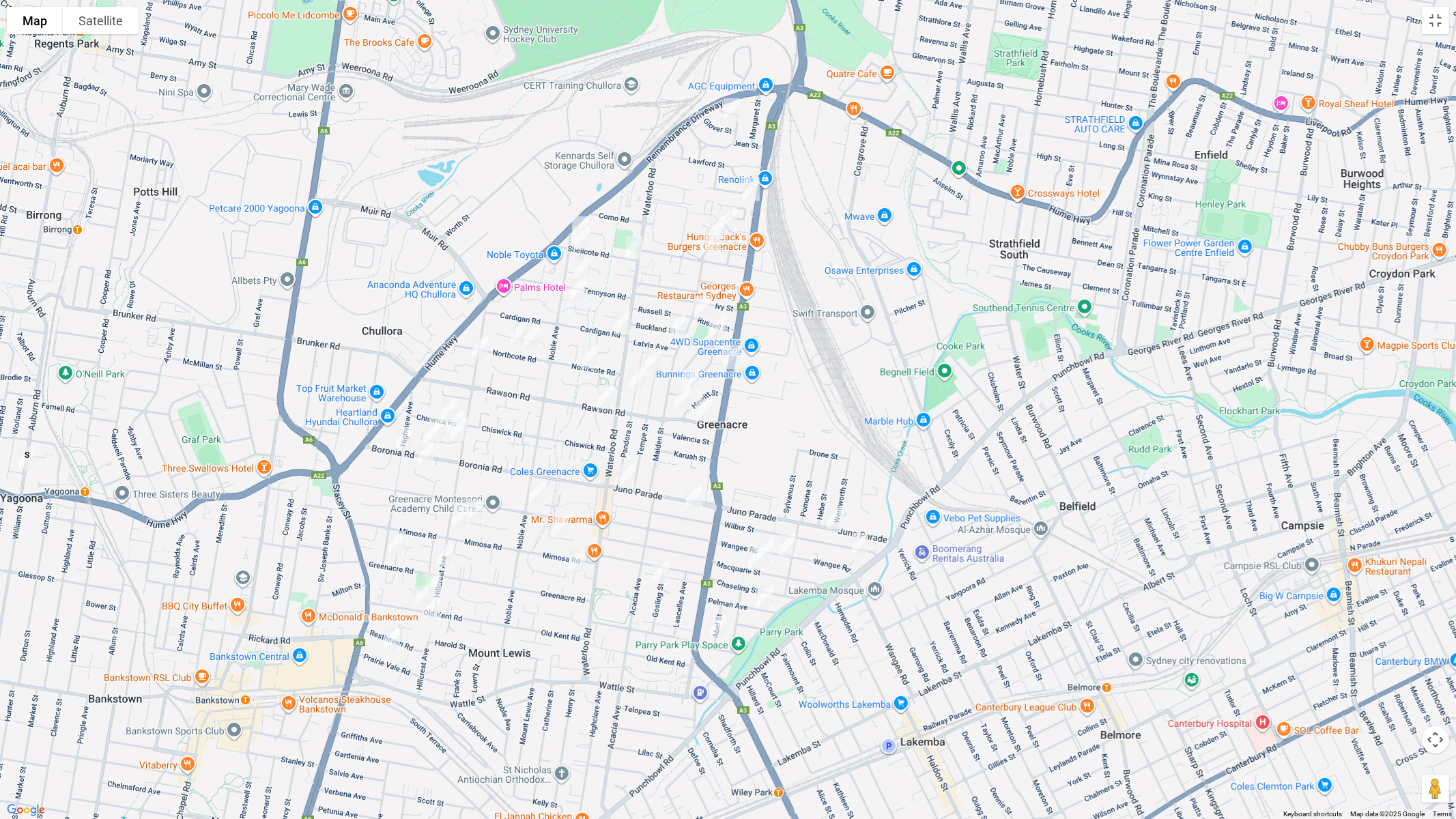
click at [579, 214] on img "307B Noble Avenue, GREENACRE NSW 2190" at bounding box center [580, 228] width 28 height 34
click at [425, 430] on img "151 Boronia Road, GREENACRE NSW 2190" at bounding box center [430, 436] width 28 height 34
drag, startPoint x: 449, startPoint y: 558, endPoint x: 471, endPoint y: 549, distance: 23.8
click at [449, 558] on img "121 Greenacre Road, GREENACRE NSW 2190" at bounding box center [445, 555] width 28 height 34
click at [537, 494] on img "127 Noble Avenue, GREENACRE NSW 2190" at bounding box center [537, 493] width 28 height 34
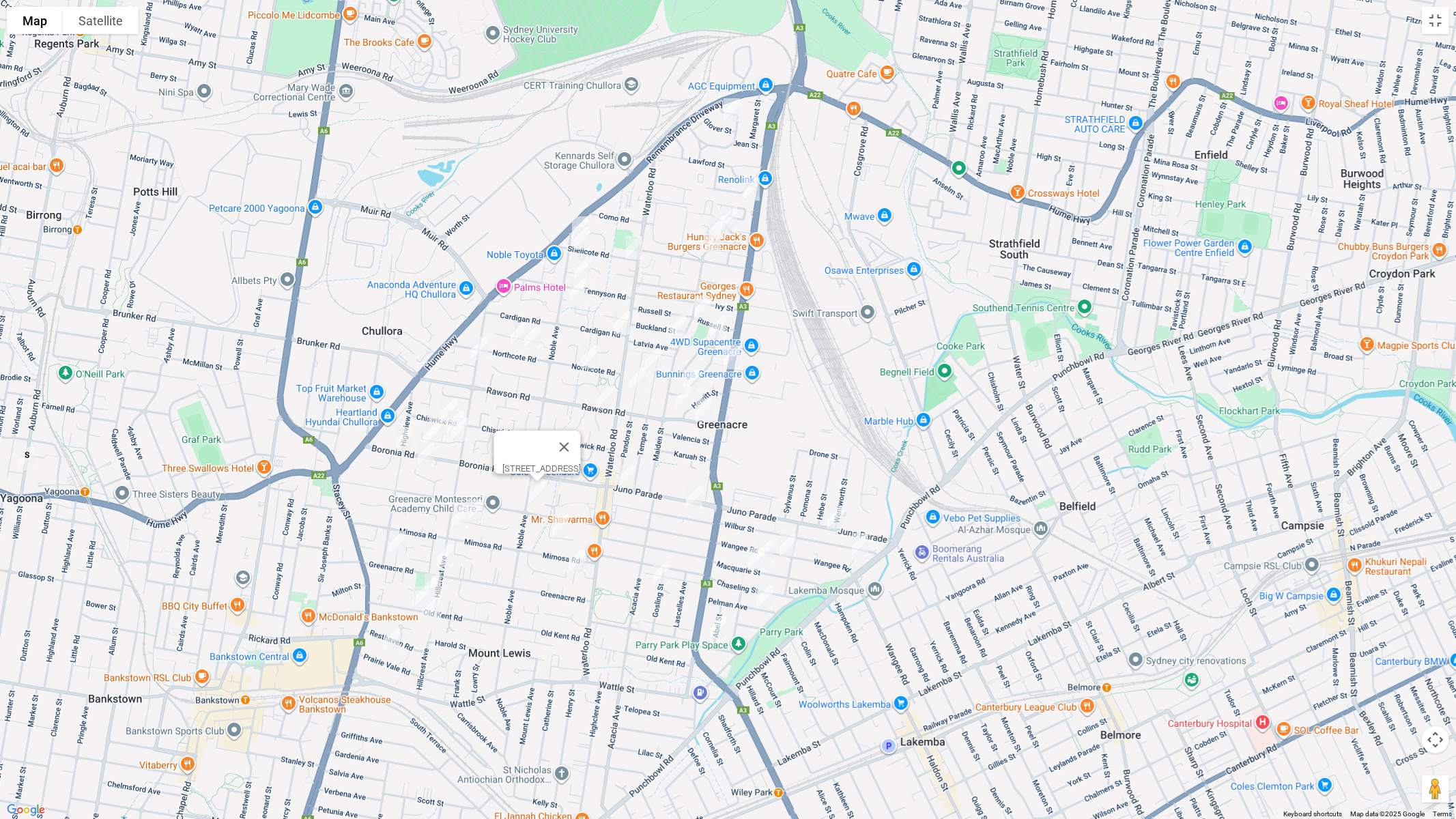
click at [446, 558] on img "121 Greenacre Road, GREENACRE NSW 2190" at bounding box center [445, 555] width 28 height 34
click at [689, 398] on img "20 Rawson Road, GREENACRE NSW 2190" at bounding box center [683, 397] width 28 height 34
click at [701, 413] on img "9 Rawson Road, GREENACRE NSW 2190" at bounding box center [704, 410] width 28 height 34
drag, startPoint x: 704, startPoint y: 400, endPoint x: 696, endPoint y: 415, distance: 17.0
click at [704, 400] on img "9 Rawson Road, GREENACRE NSW 2190" at bounding box center [704, 410] width 28 height 34
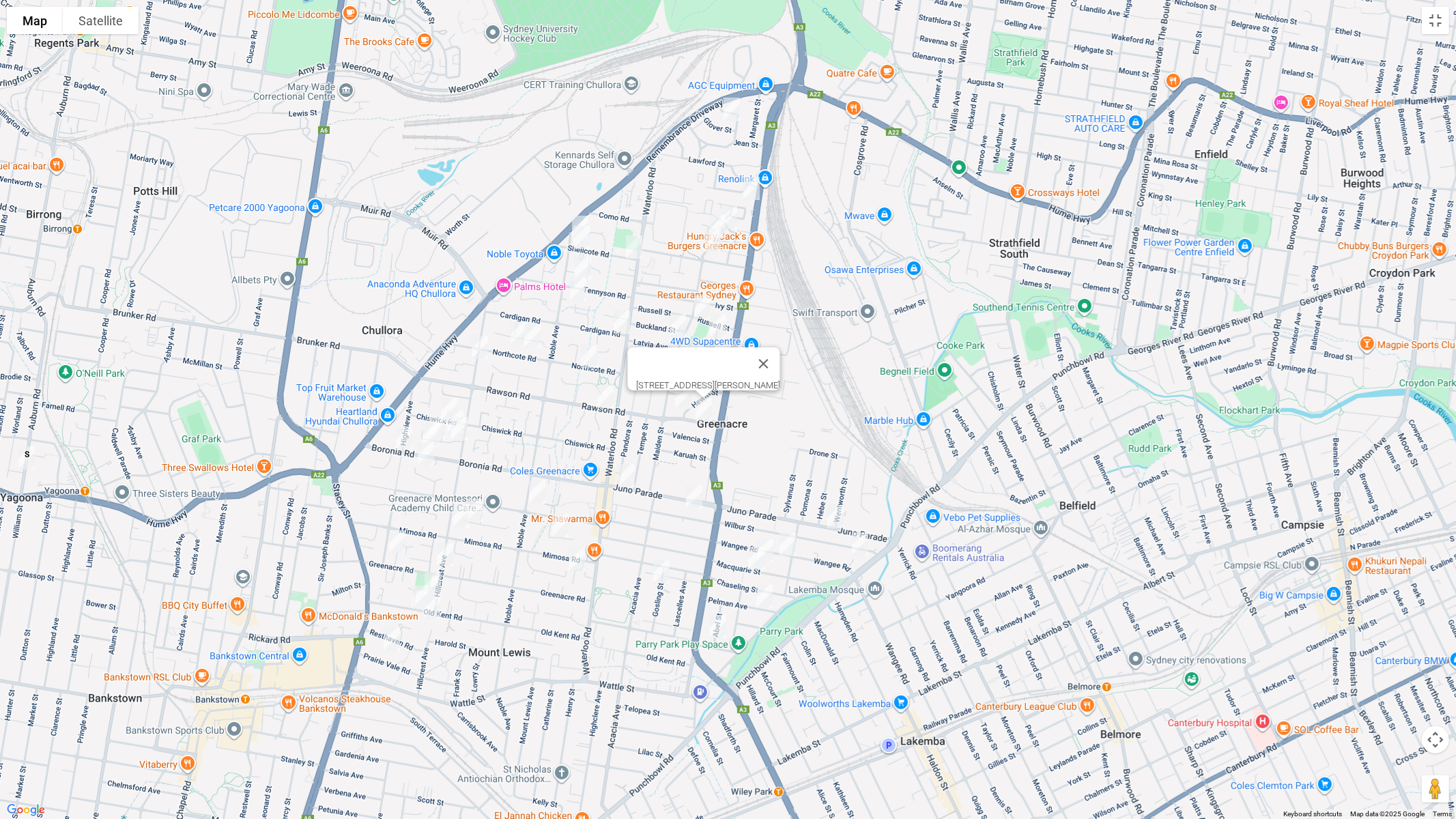
click at [605, 400] on img "39 Rawson Road, GREENACRE NSW 2190" at bounding box center [605, 396] width 28 height 34
click at [732, 355] on img "148 Roberts Road, GREENACRE NSW 2190" at bounding box center [732, 357] width 28 height 34
click at [631, 478] on img "200 Juno Parade, GREENACRE NSW 2190" at bounding box center [627, 475] width 28 height 34
click at [836, 518] on img "48 Juno Parade, GREENACRE NSW 2190" at bounding box center [836, 516] width 28 height 34
click at [860, 544] on img "1/97 Wangee Road, GREENACRE NSW 2190" at bounding box center [860, 544] width 28 height 34
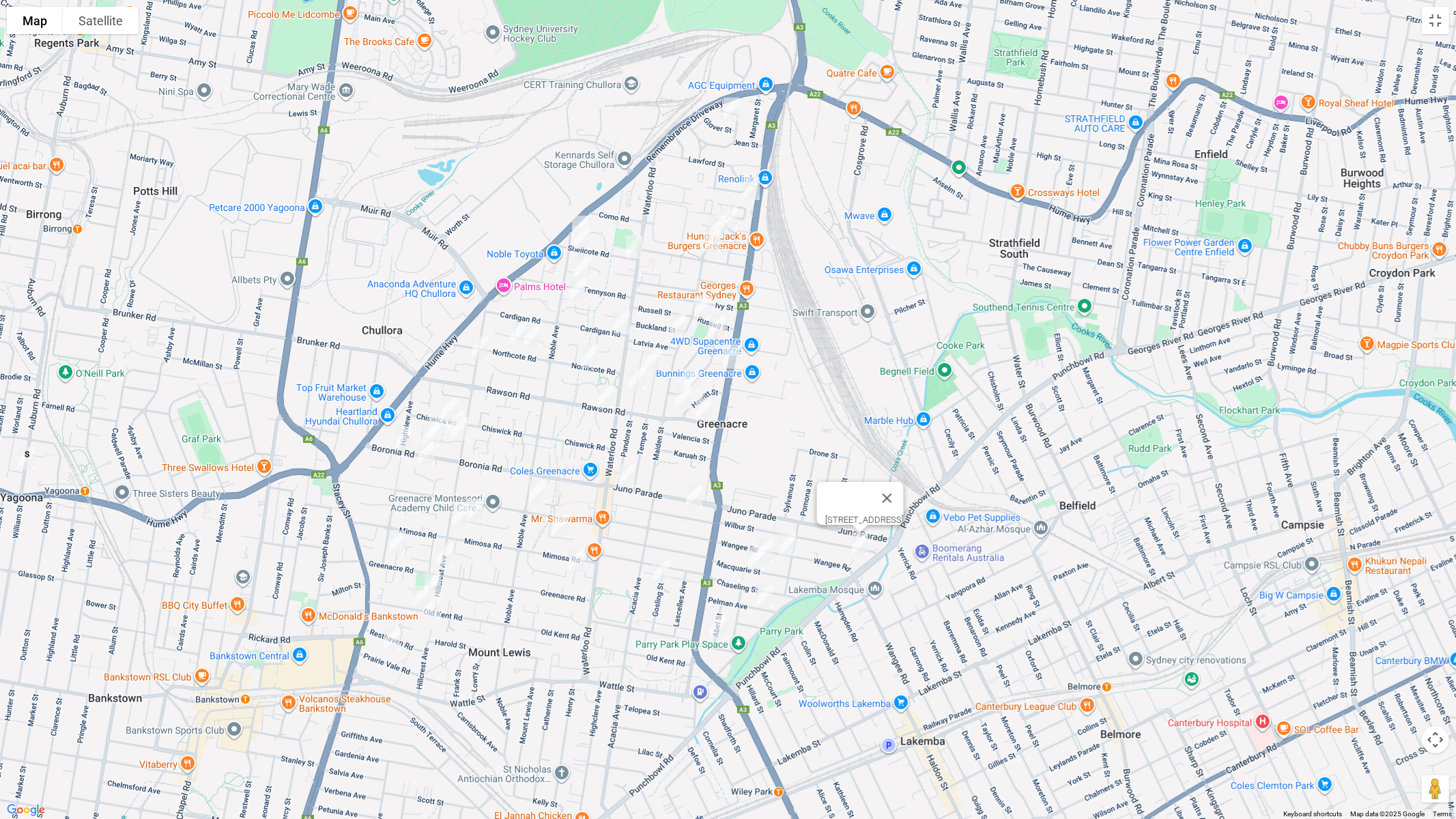
click at [790, 544] on img "162 Wangee Road, GREENACRE NSW 2190" at bounding box center [788, 544] width 28 height 34
click at [771, 544] on img "41 Macquarie Street, GREENACRE NSW 2190" at bounding box center [765, 551] width 28 height 34
click at [757, 560] on img "30 Macquarie Street, GREENACRE NSW 2190" at bounding box center [756, 558] width 28 height 34
drag, startPoint x: 763, startPoint y: 594, endPoint x: 706, endPoint y: 618, distance: 61.8
click at [762, 594] on img "16 Pelman Avenue, GREENACRE NSW 2190" at bounding box center [764, 596] width 28 height 34
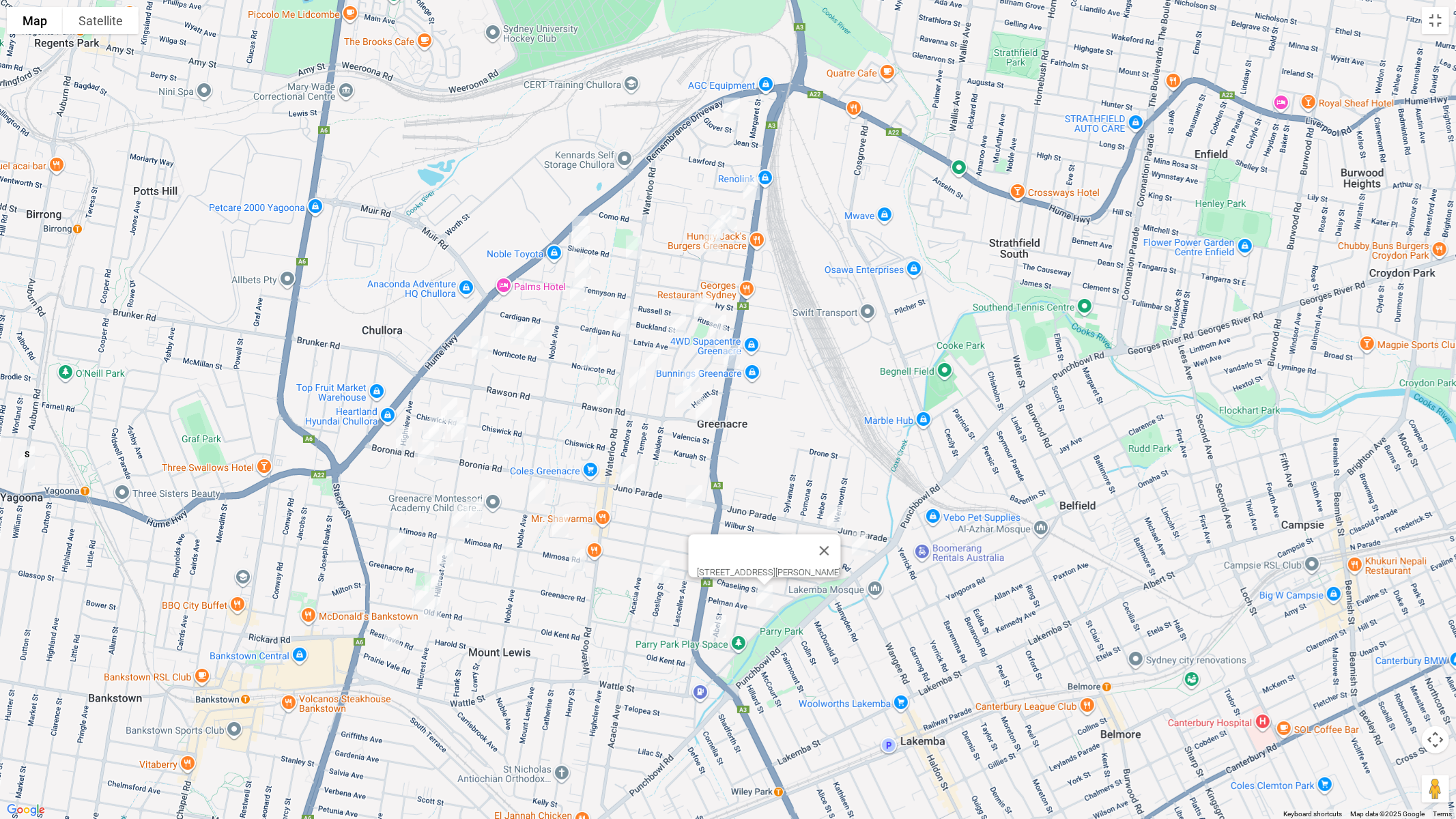
click at [718, 623] on img "15 Plasto Street, GREENACRE NSW 2190" at bounding box center [718, 626] width 28 height 34
click at [567, 558] on img "31 Kareela Crescent, GREENACRE NSW 2190" at bounding box center [576, 560] width 28 height 34
click at [663, 570] on img "30 Gosling Street, GREENACRE NSW 2190" at bounding box center [661, 572] width 28 height 34
click at [438, 579] on img "187A Old Kent Road, GREENACRE NSW 2190" at bounding box center [432, 584] width 28 height 34
click at [416, 596] on img "204 Old Kent Road, GREENACRE NSW 2190" at bounding box center [420, 597] width 28 height 34
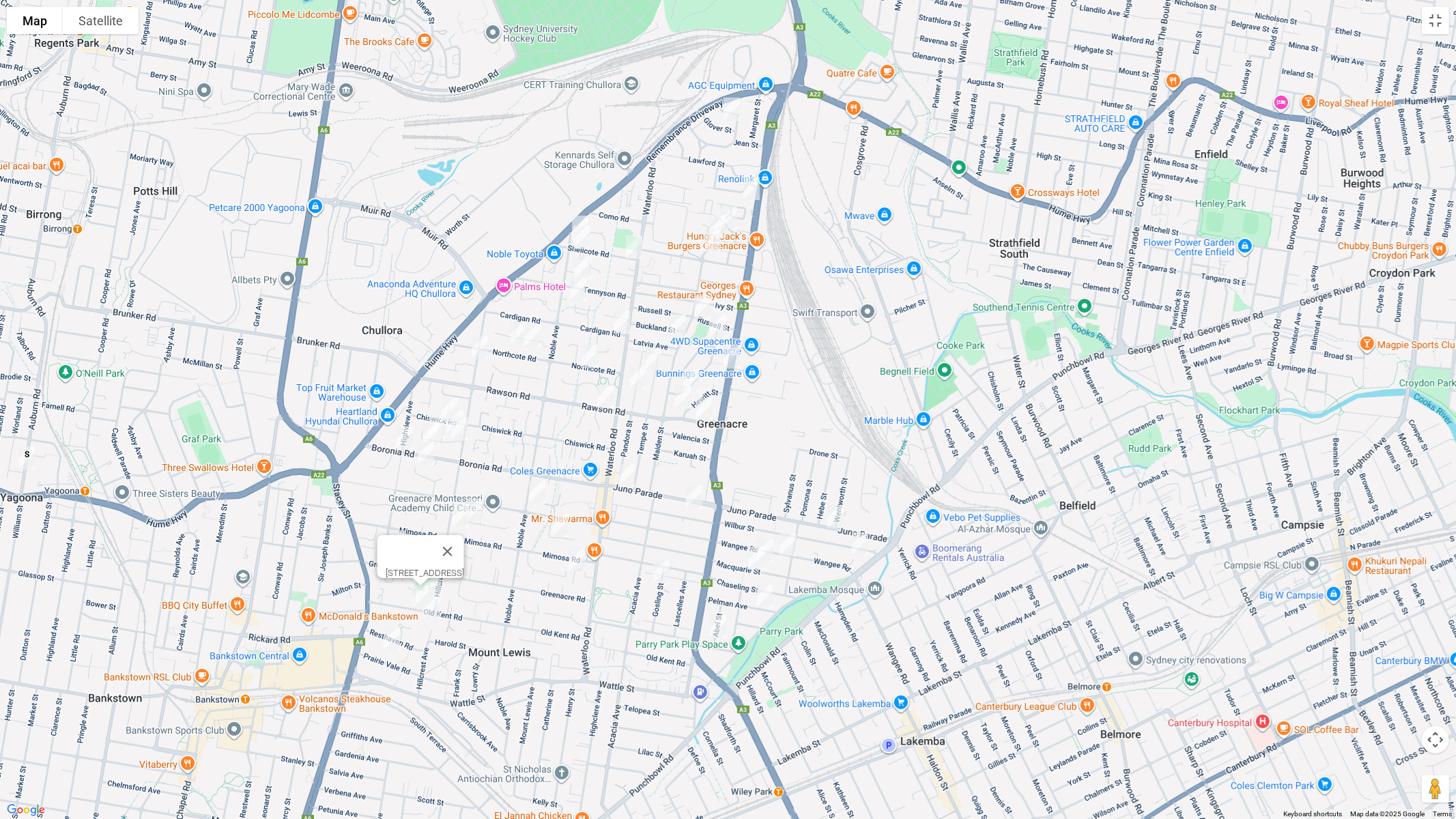
drag, startPoint x: 437, startPoint y: 612, endPoint x: 420, endPoint y: 622, distance: 19.7
click at [437, 612] on img "160 Hillcrest Avenue, GREENACRE NSW 2190" at bounding box center [432, 607] width 28 height 34
drag, startPoint x: 386, startPoint y: 642, endPoint x: 424, endPoint y: 572, distance: 79.6
click at [389, 640] on img "14 Prairie Vale Road, BANKSTOWN NSW 2200" at bounding box center [391, 639] width 28 height 34
click at [394, 636] on img "14 Prairie Vale Road, BANKSTOWN NSW 2200" at bounding box center [393, 638] width 28 height 34
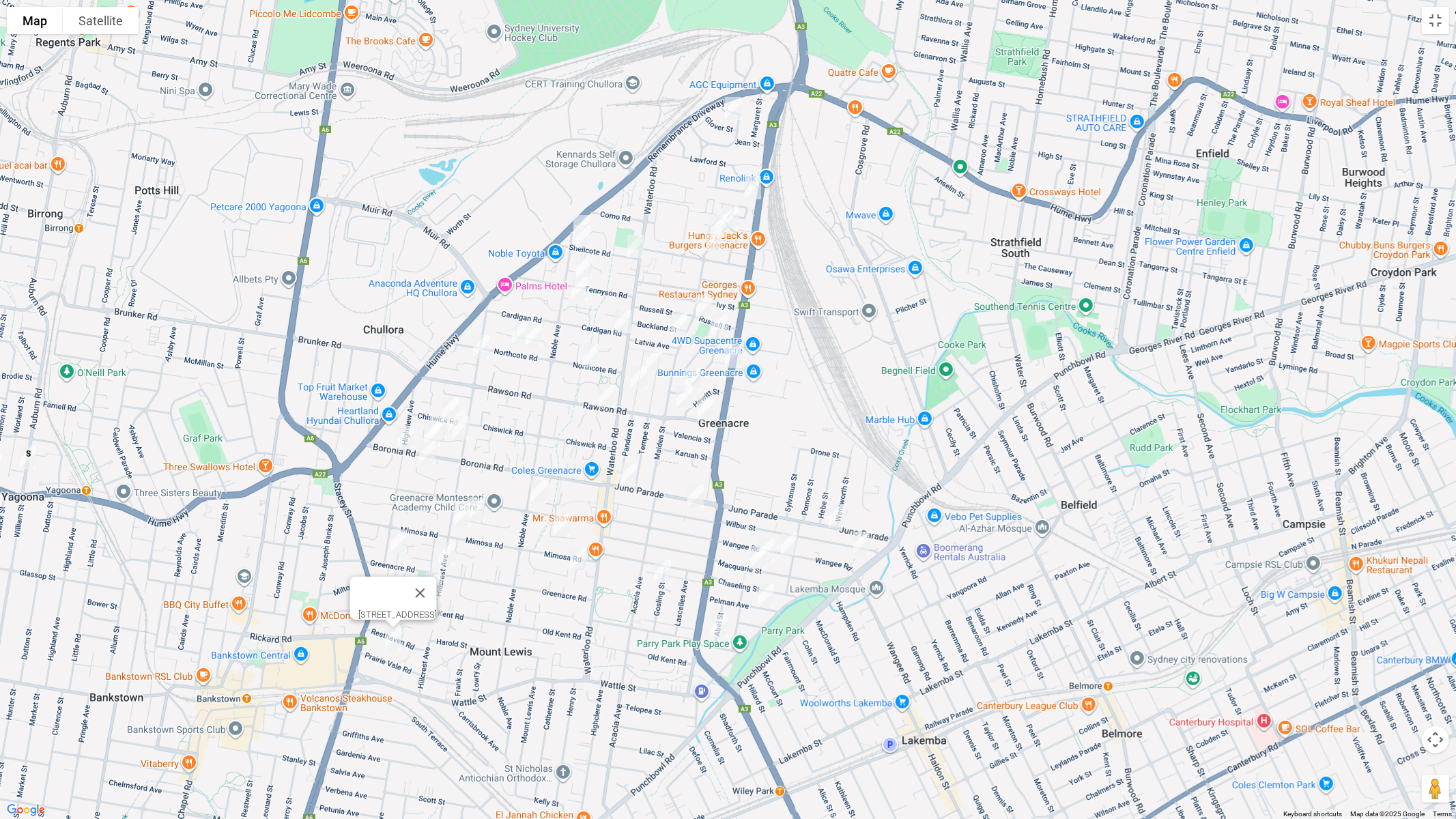
click at [396, 538] on img "1 Highview Avenue, GREENACRE NSW 2190" at bounding box center [398, 541] width 28 height 34
click at [560, 527] on img "15 Bromley Avenue, GREENACRE NSW 2190" at bounding box center [562, 525] width 28 height 34
click at [478, 518] on img "32A Omega Place, GREENACRE NSW 2190" at bounding box center [475, 510] width 28 height 34
drag, startPoint x: 460, startPoint y: 521, endPoint x: 521, endPoint y: 521, distance: 61.0
click at [461, 520] on img "125A Hillcrest Avenue, GREENACRE NSW 2190" at bounding box center [462, 515] width 28 height 34
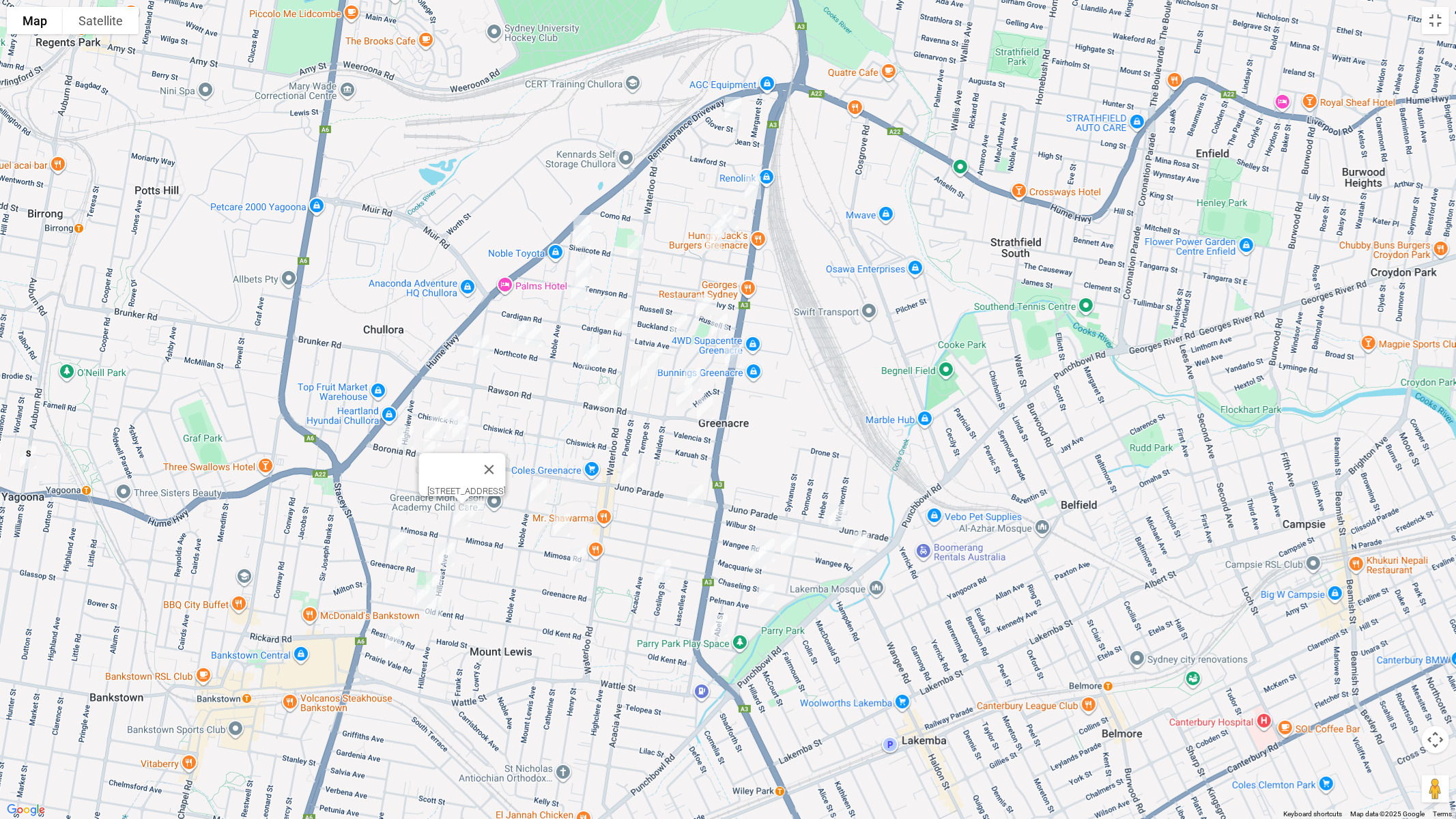
click at [692, 498] on img "146 Wilbur Street, GREENACRE NSW 2190" at bounding box center [695, 496] width 28 height 34
click at [448, 395] on img "120 Chiswick Road, GREENACRE NSW 2190" at bounding box center [450, 409] width 28 height 34
click at [470, 404] on div "120 Chiswick Road, GREENACRE NSW 2190" at bounding box center [728, 410] width 1456 height 819
click at [470, 411] on img "1 Islington Crescent, GREENACRE NSW 2190" at bounding box center [461, 428] width 28 height 34
click at [436, 413] on img "19 Islington Crescent, GREENACRE NSW 2190" at bounding box center [438, 426] width 28 height 34
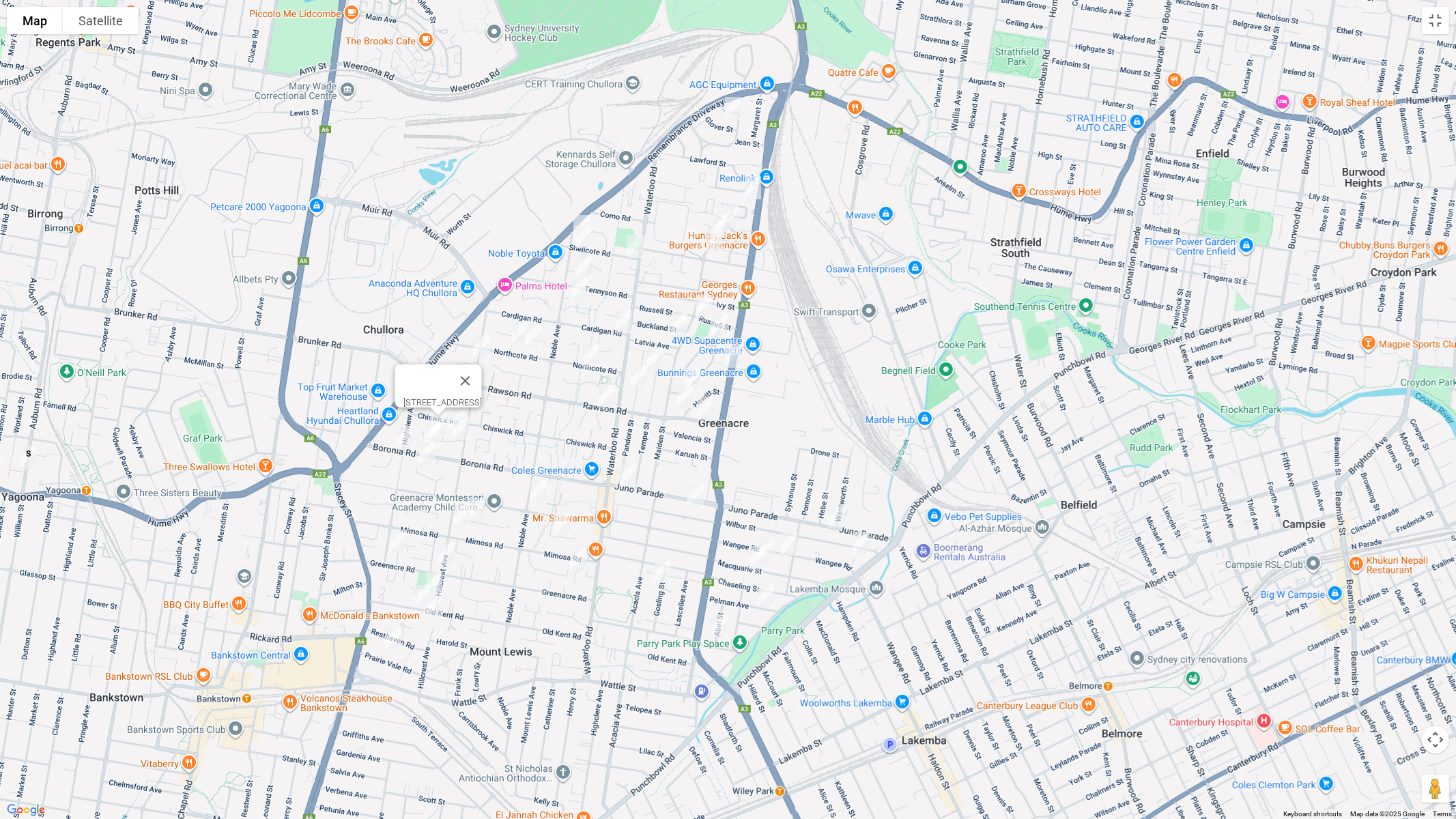
click at [398, 434] on img "80 Highview Avenue, GREENACRE NSW 2190" at bounding box center [406, 437] width 28 height 34
drag, startPoint x: 429, startPoint y: 455, endPoint x: 445, endPoint y: 441, distance: 21.3
click at [427, 455] on img "14 Orana Place, GREENACRE NSW 2190" at bounding box center [427, 453] width 28 height 34
click at [424, 455] on img "14 Orana Place, GREENACRE NSW 2190" at bounding box center [427, 453] width 28 height 34
click at [485, 342] on img "24 Hillcrest Avenue, GREENACRE NSW 2190" at bounding box center [481, 347] width 28 height 34
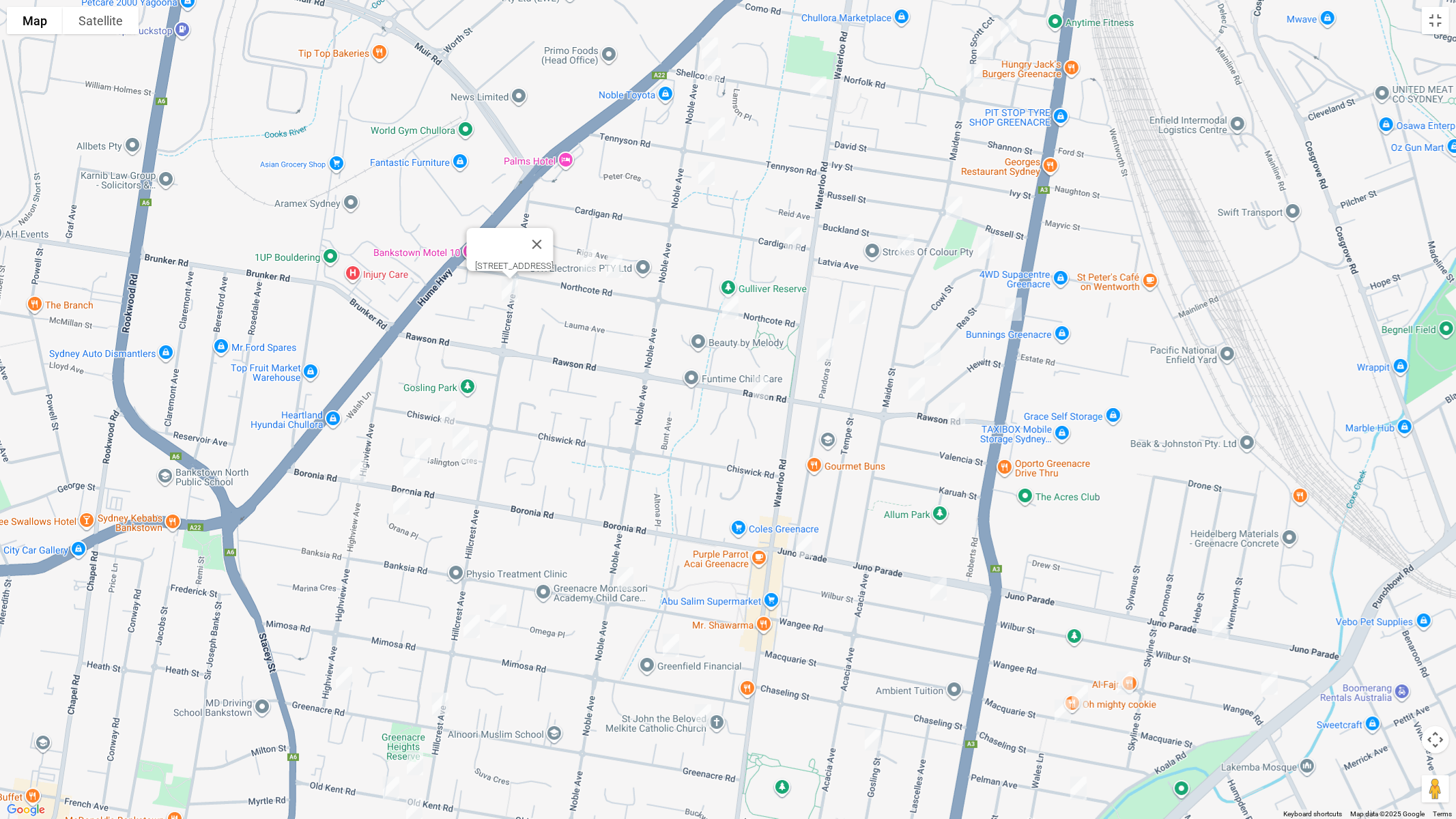
click at [466, 426] on img "6 Islington Crescent, GREENACRE NSW 2190" at bounding box center [461, 438] width 28 height 34
click at [589, 263] on img "71 Northcote Road, GREENACRE NSW 2190" at bounding box center [588, 261] width 28 height 34
click at [618, 268] on img "61 Northcote Road, GREENACRE NSW 2190" at bounding box center [614, 266] width 28 height 34
click at [730, 308] on img "26A Northcote Road, GREENACRE NSW 2190" at bounding box center [730, 308] width 28 height 34
click at [855, 311] on img "16 Tempe Street, GREENACRE NSW 2190" at bounding box center [857, 312] width 28 height 34
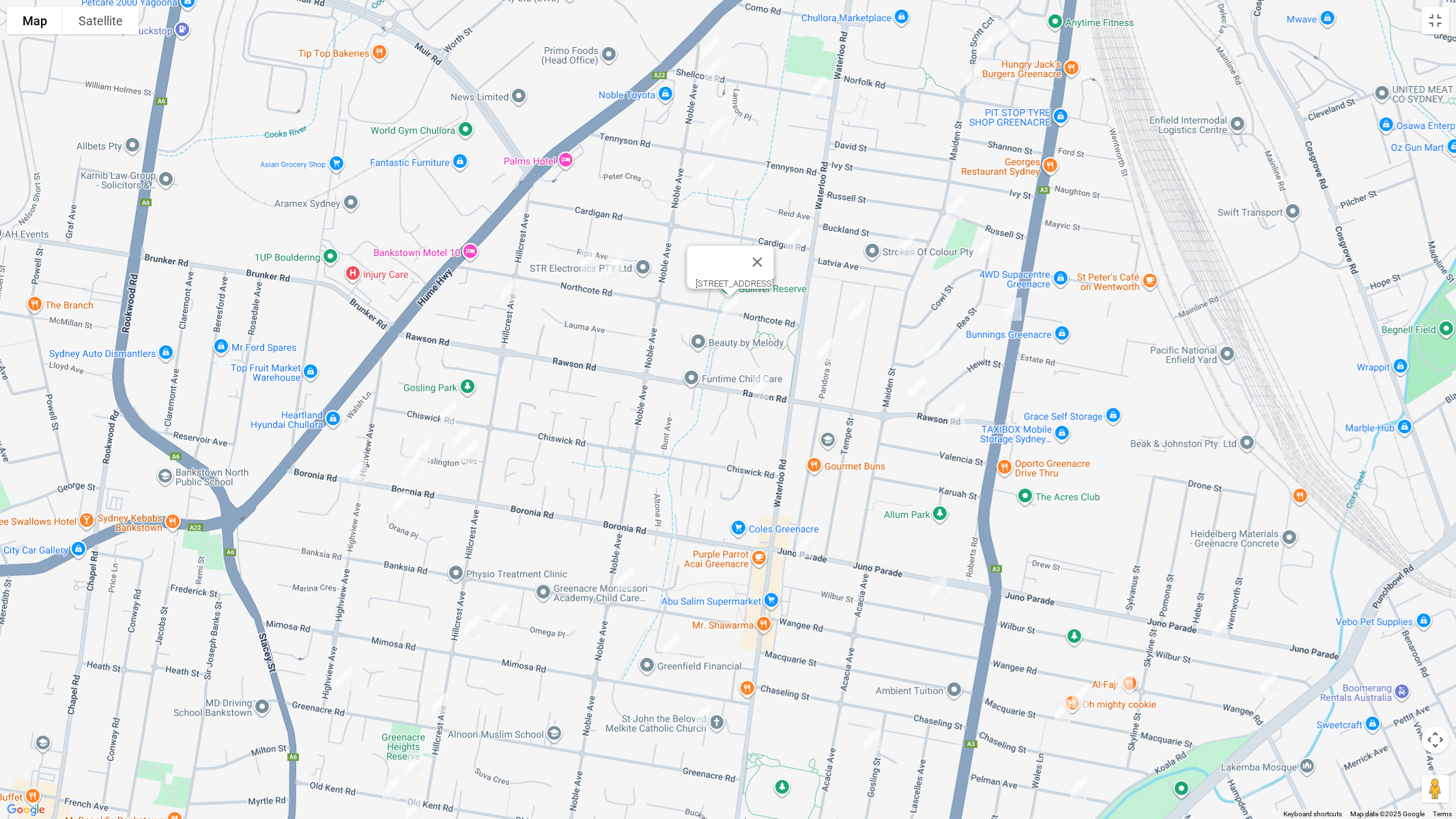
click at [824, 347] on img "34 Pandora Street, GREENACRE NSW 2190" at bounding box center [825, 350] width 28 height 34
click at [935, 353] on img "55 Rea Street, GREENACRE NSW 2190" at bounding box center [933, 354] width 28 height 34
click at [976, 294] on button "Close" at bounding box center [959, 309] width 32 height 32
click at [863, 311] on img "16 Tempe Street, GREENACRE NSW 2190" at bounding box center [857, 312] width 28 height 34
drag, startPoint x: 964, startPoint y: 310, endPoint x: 850, endPoint y: 479, distance: 203.9
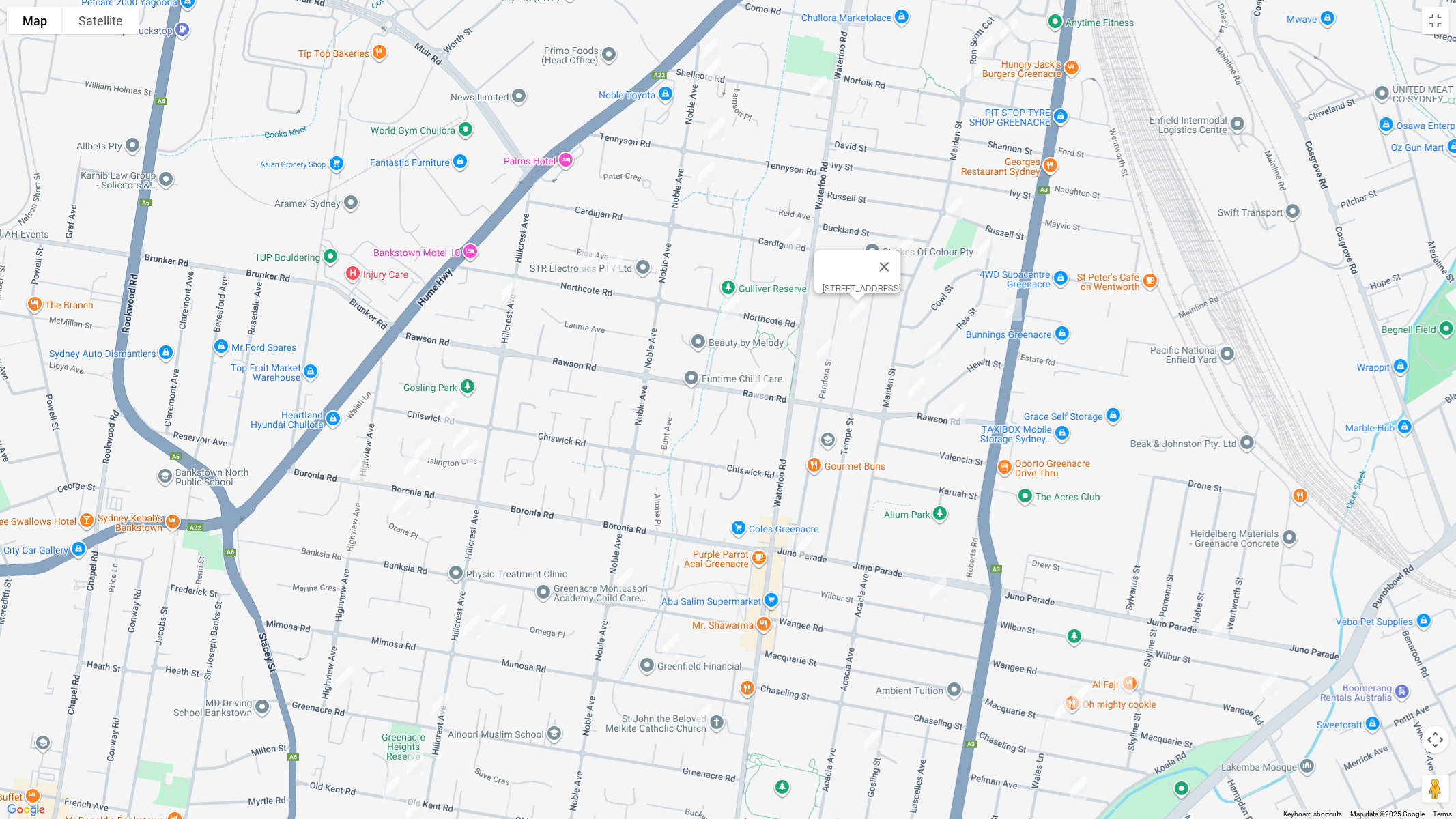
click at [829, 500] on div "16 Tempe Street, GREENACRE NSW 2190" at bounding box center [728, 410] width 1456 height 819
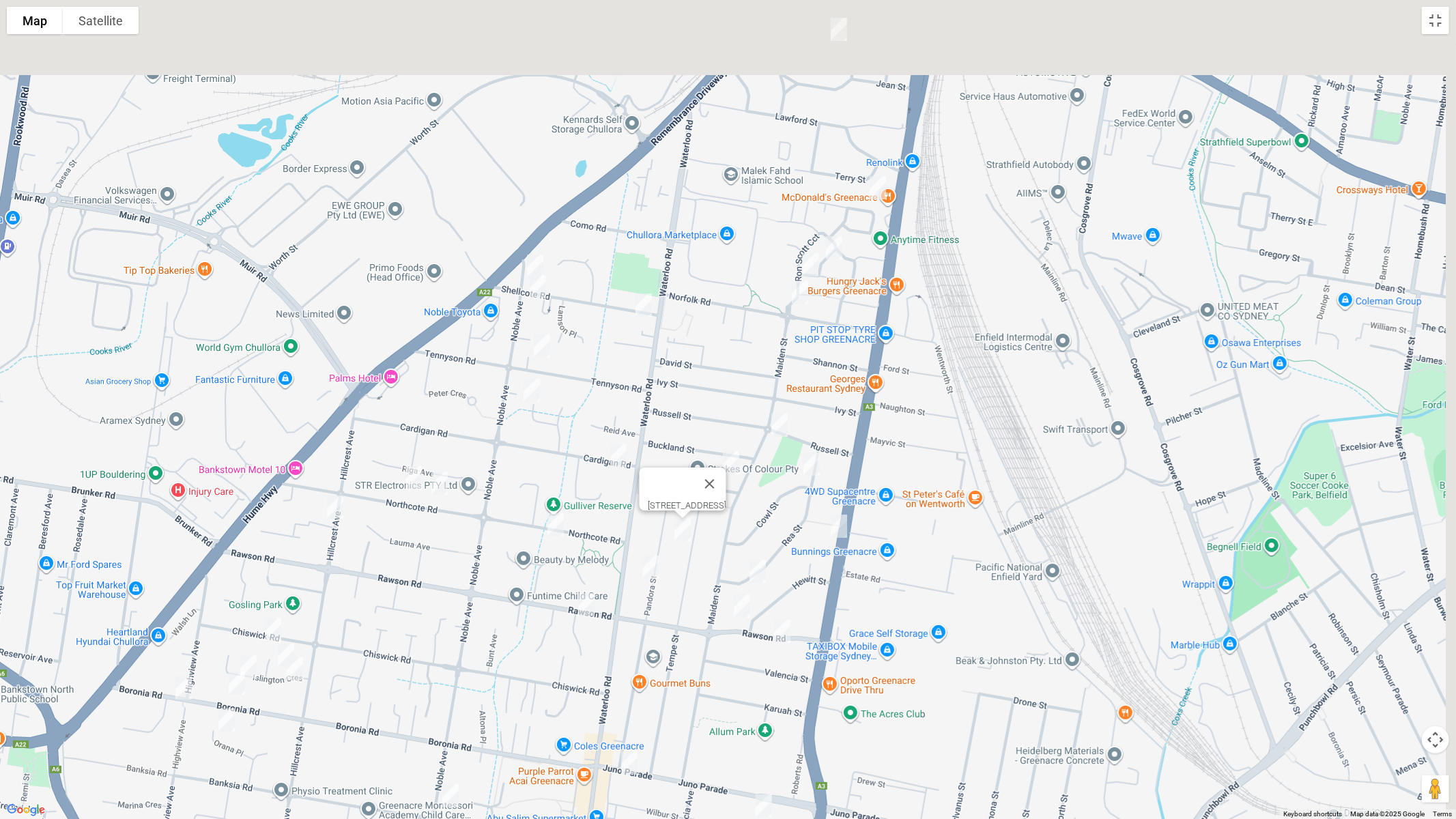
drag, startPoint x: 949, startPoint y: 353, endPoint x: 812, endPoint y: 487, distance: 191.6
click at [794, 556] on div "16 Tempe Street, GREENACRE NSW 2190" at bounding box center [728, 410] width 1456 height 819
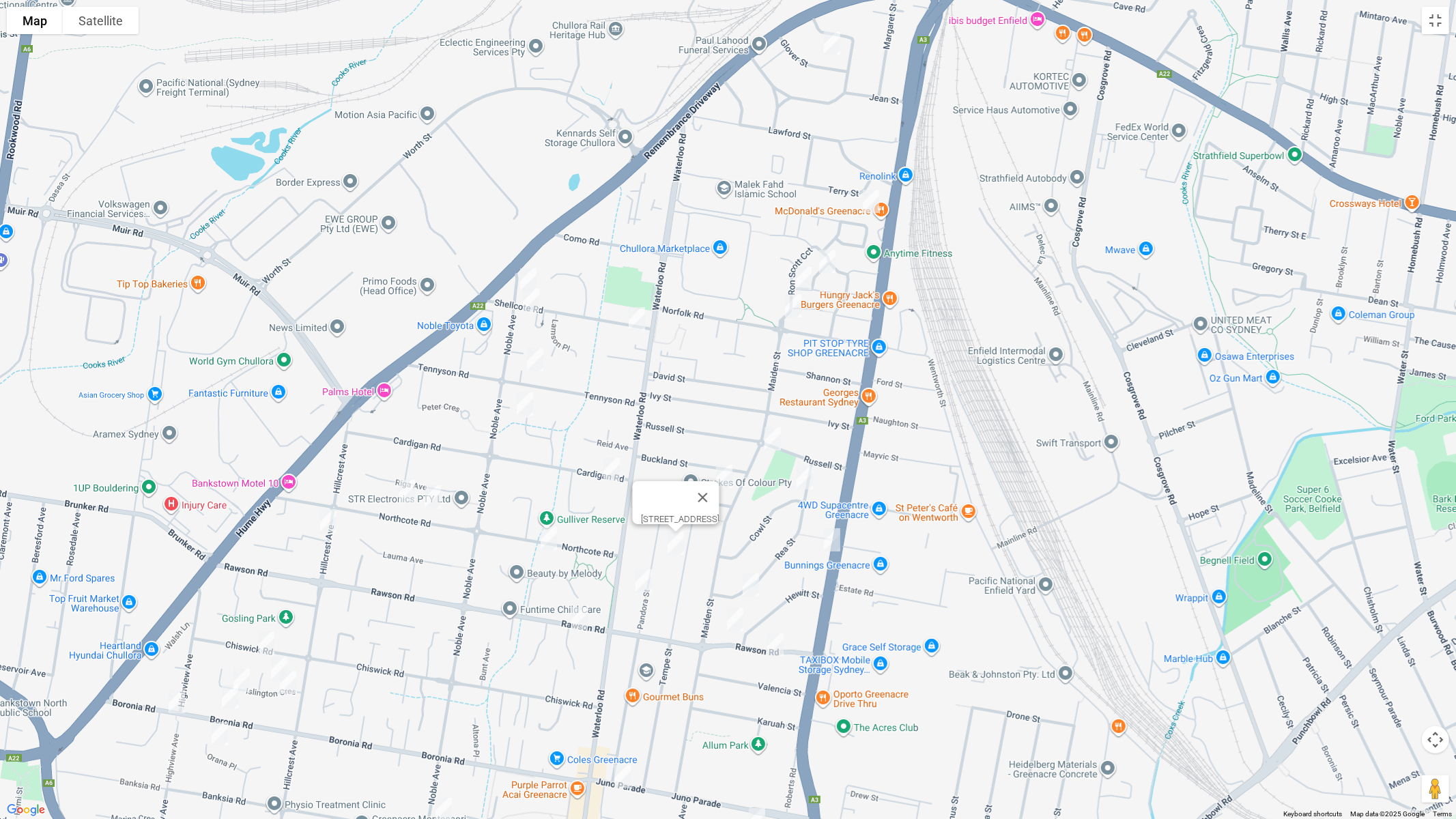
click at [804, 482] on img "12 Rea Street, GREENACRE NSW 2190" at bounding box center [805, 477] width 28 height 34
click at [728, 474] on img "2 Latvia Avenue, GREENACRE NSW 2190" at bounding box center [724, 476] width 28 height 34
click at [615, 468] on img "8 Cardigan Road, GREENACRE NSW 2190" at bounding box center [612, 470] width 28 height 34
click at [774, 439] on img "23 Maiden Street, GREENACRE NSW 2190" at bounding box center [773, 438] width 28 height 34
click at [535, 299] on img "46 Shellcote Road, GREENACRE NSW 2190" at bounding box center [531, 300] width 28 height 34
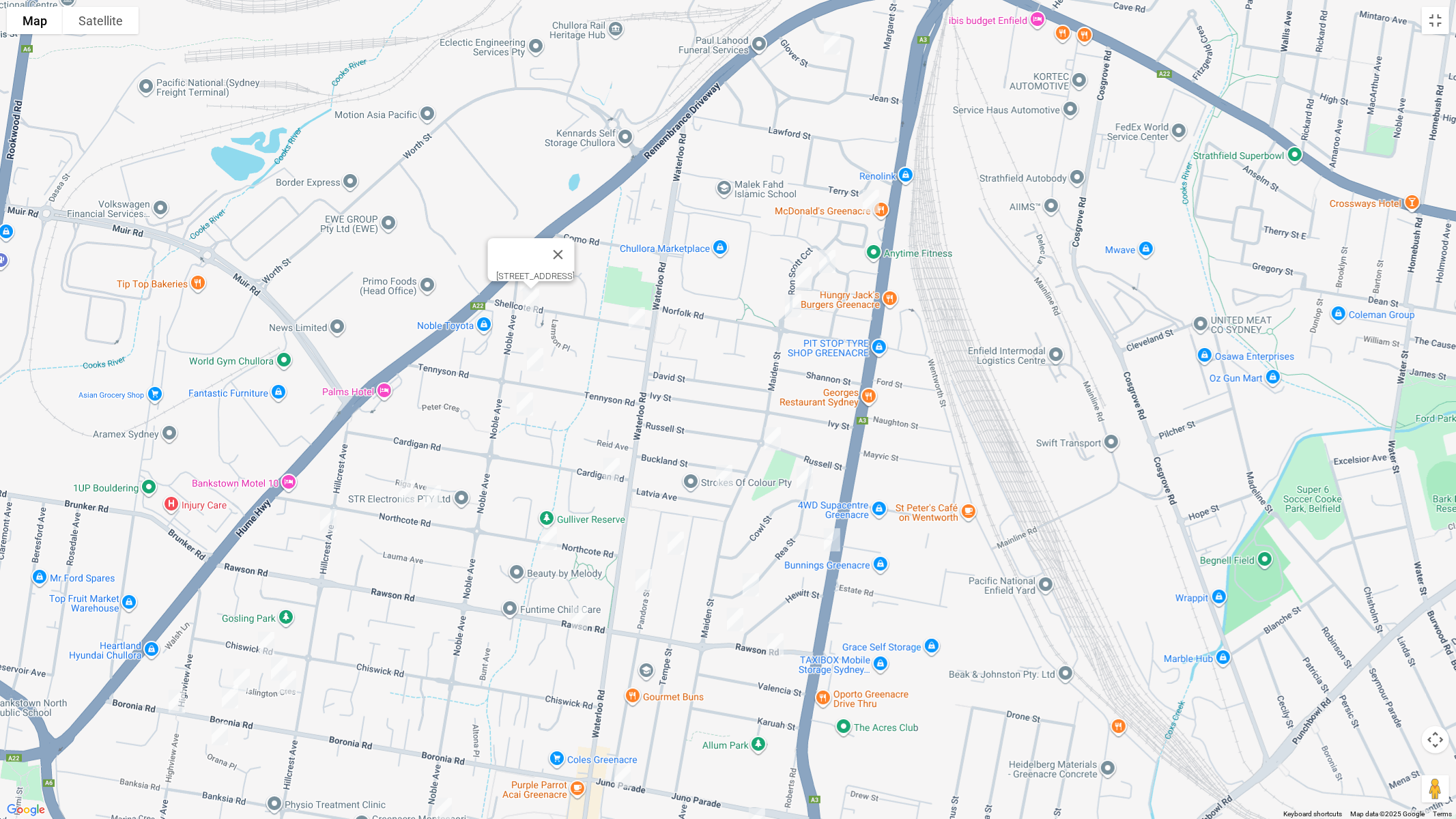
click at [644, 324] on img "2 Shellcote Road, GREENACRE NSW 2190" at bounding box center [637, 318] width 28 height 34
click at [538, 360] on img "39 Tennyson Road, GREENACRE NSW 2190" at bounding box center [535, 359] width 28 height 34
click at [526, 407] on img "8 Rosalie Crescent, GREENACRE NSW 2190" at bounding box center [525, 404] width 28 height 34
click at [791, 310] on img "63 Norfolk Road, GREENACRE NSW 2190" at bounding box center [793, 306] width 28 height 34
click at [836, 254] on button "Close" at bounding box center [819, 260] width 32 height 32
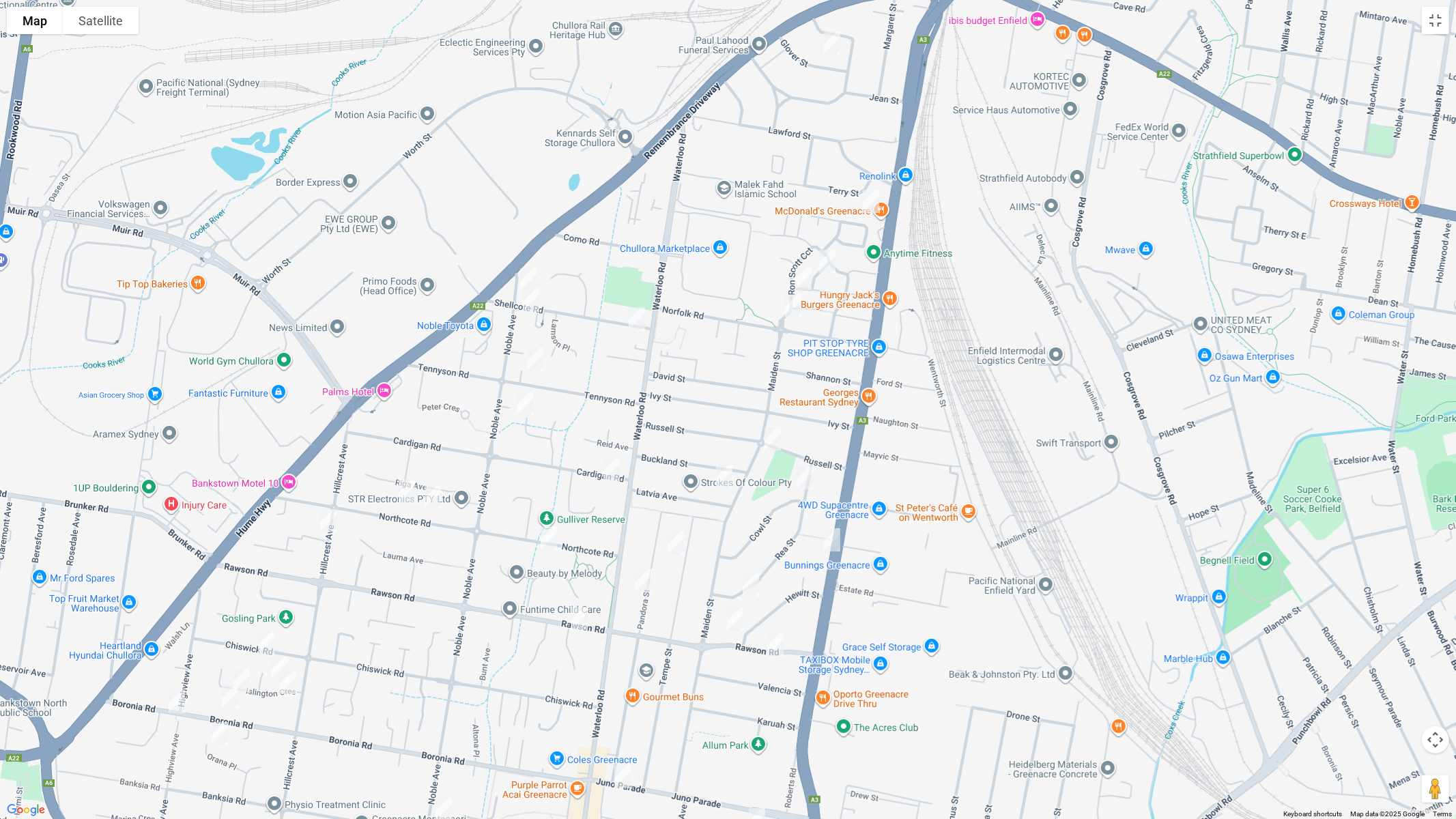
drag, startPoint x: 873, startPoint y: 201, endPoint x: 860, endPoint y: 226, distance: 28.2
click at [872, 201] on img "24 Mc Donald Way, GREENACRE NSW 2190" at bounding box center [871, 201] width 28 height 34
click at [828, 261] on img "1 Mahogany Way, GREENACRE NSW 2190" at bounding box center [827, 261] width 28 height 34
drag, startPoint x: 804, startPoint y: 275, endPoint x: 838, endPoint y: 163, distance: 117.0
click at [805, 274] on img "1 Melaleuca Grove, GREENACRE NSW 2190" at bounding box center [803, 278] width 28 height 34
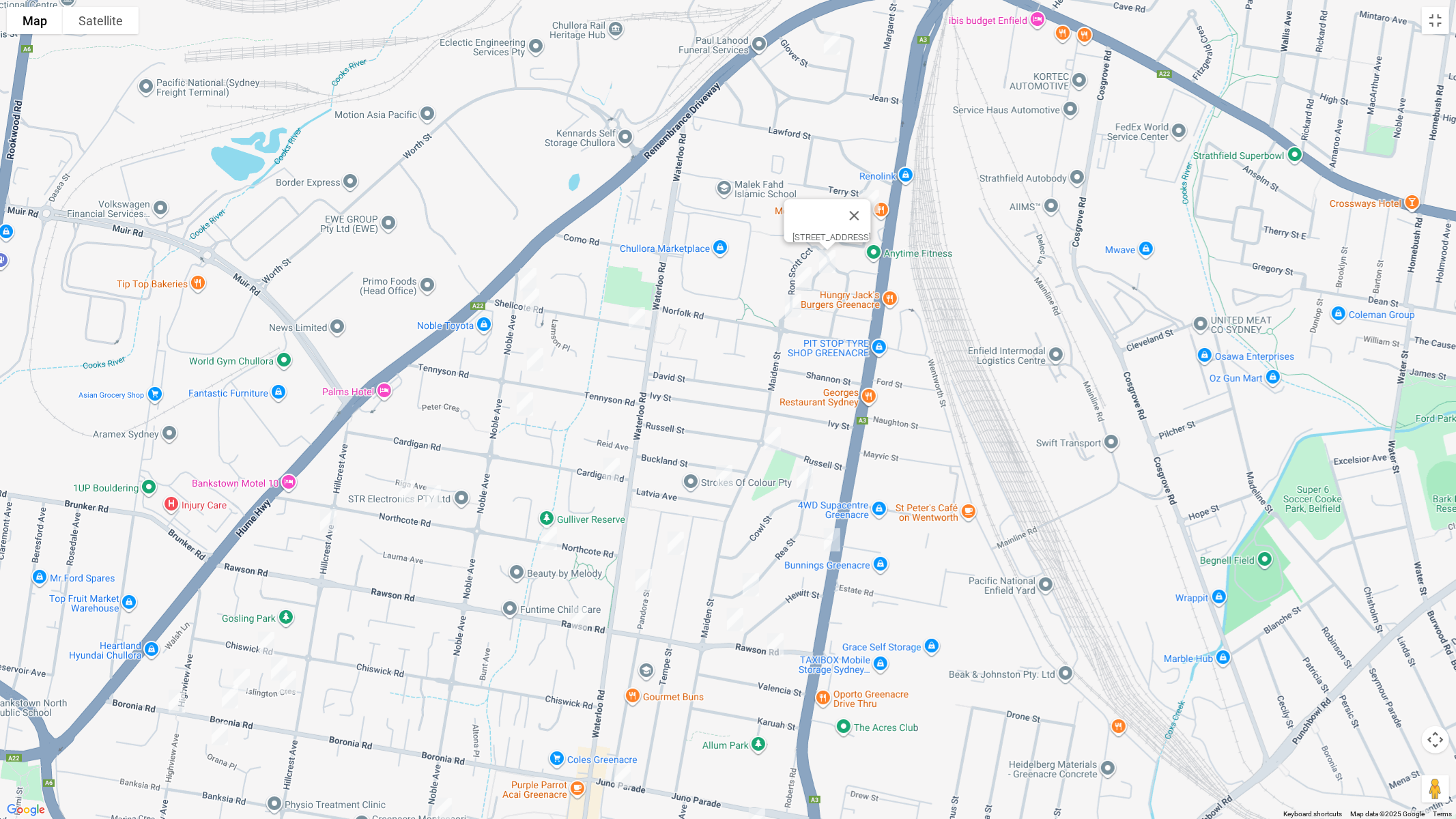
click at [810, 281] on img "1 Melaleuca Grove, GREENACRE NSW 2190" at bounding box center [803, 278] width 28 height 34
click at [802, 270] on img "1 Melaleuca Grove, GREENACRE NSW 2190" at bounding box center [803, 278] width 28 height 34
click at [835, 44] on img "12 Glover Street, GREENACRE NSW 2190" at bounding box center [832, 43] width 28 height 34
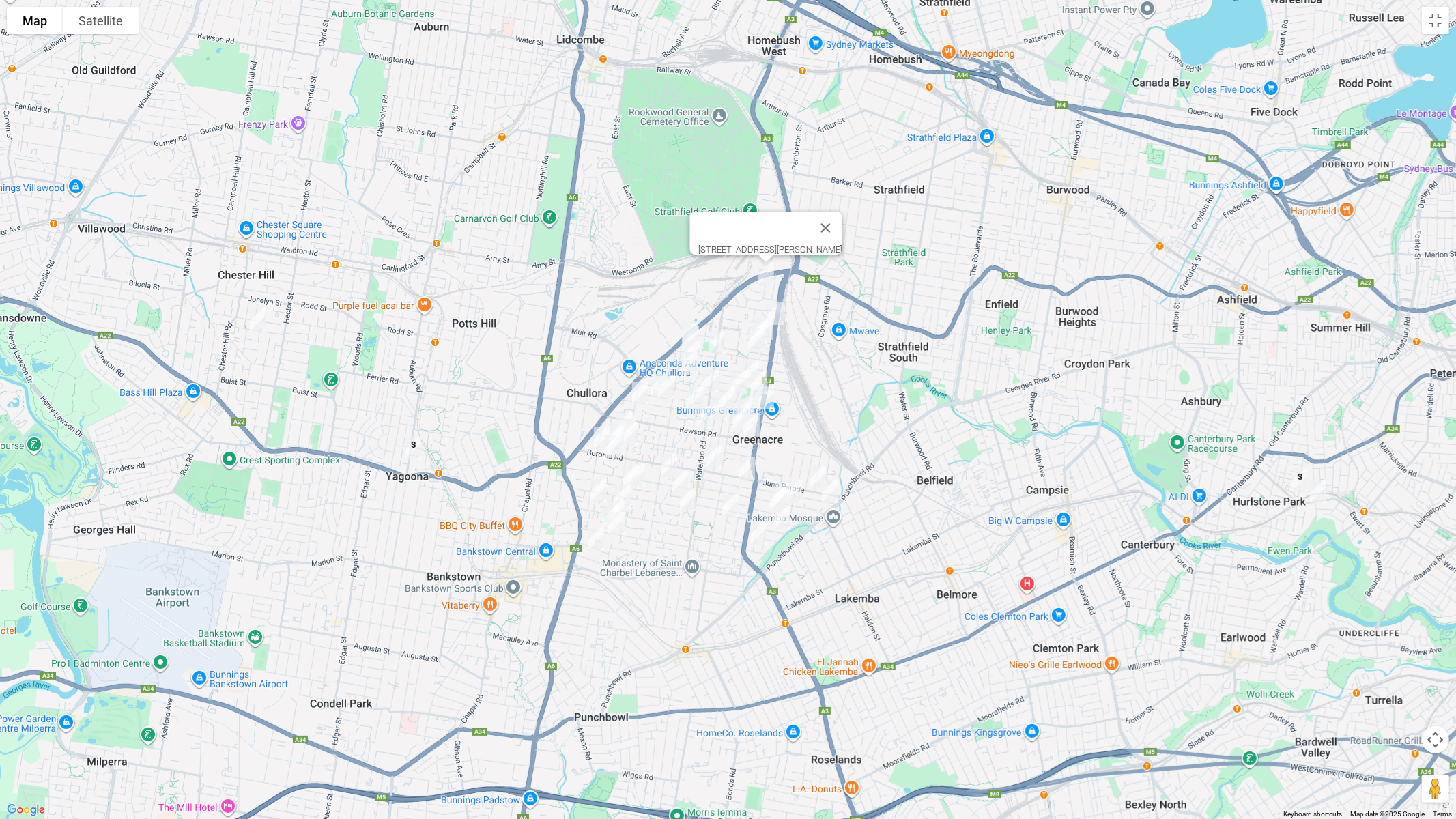
drag, startPoint x: 817, startPoint y: 549, endPoint x: 837, endPoint y: 423, distance: 127.6
click at [837, 423] on div "12 Glover Street, GREENACRE NSW 2190" at bounding box center [728, 410] width 1456 height 819
click at [1437, 20] on button "Toggle fullscreen view" at bounding box center [1436, 20] width 28 height 28
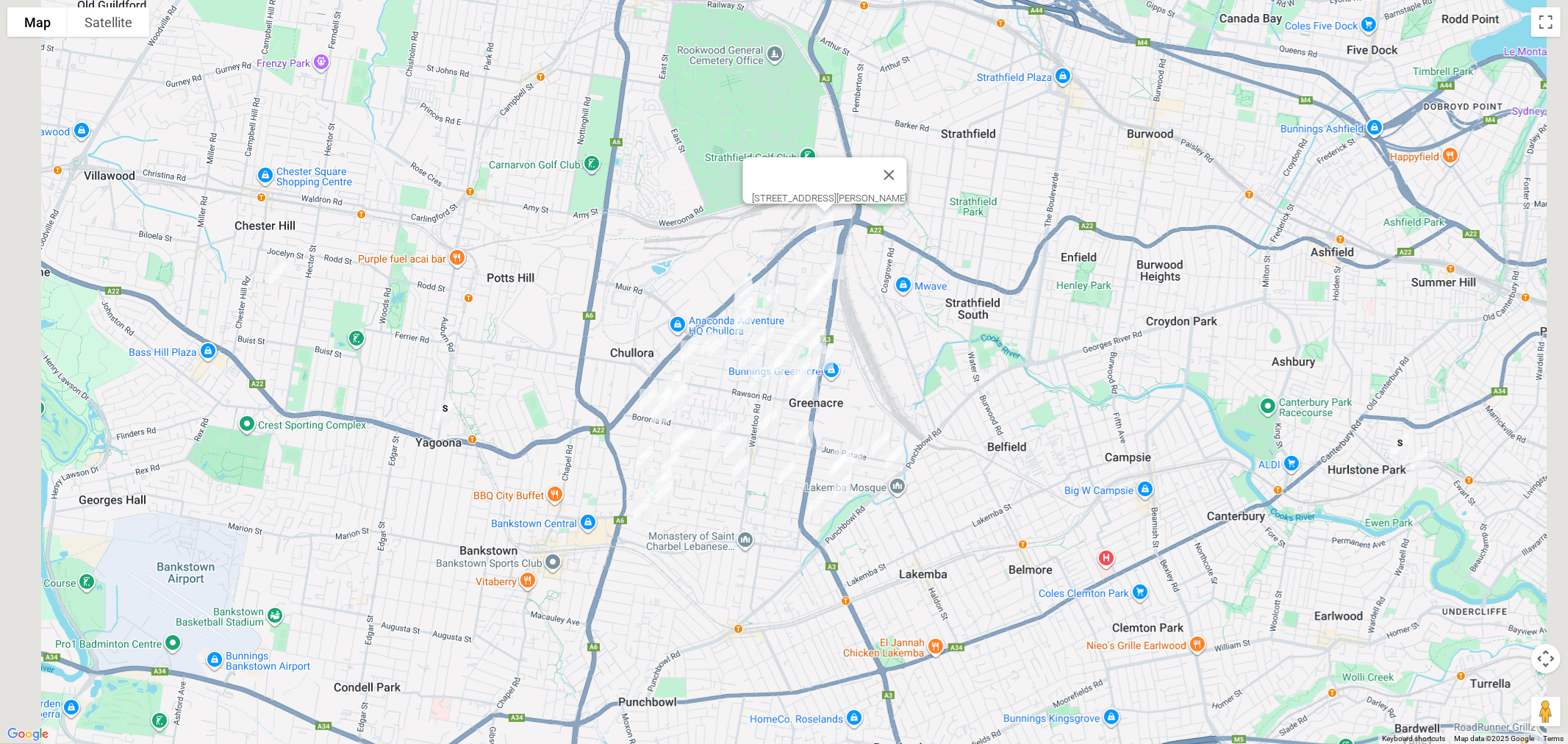
click at [1003, 339] on link "Save route" at bounding box center [1000, 341] width 81 height 27
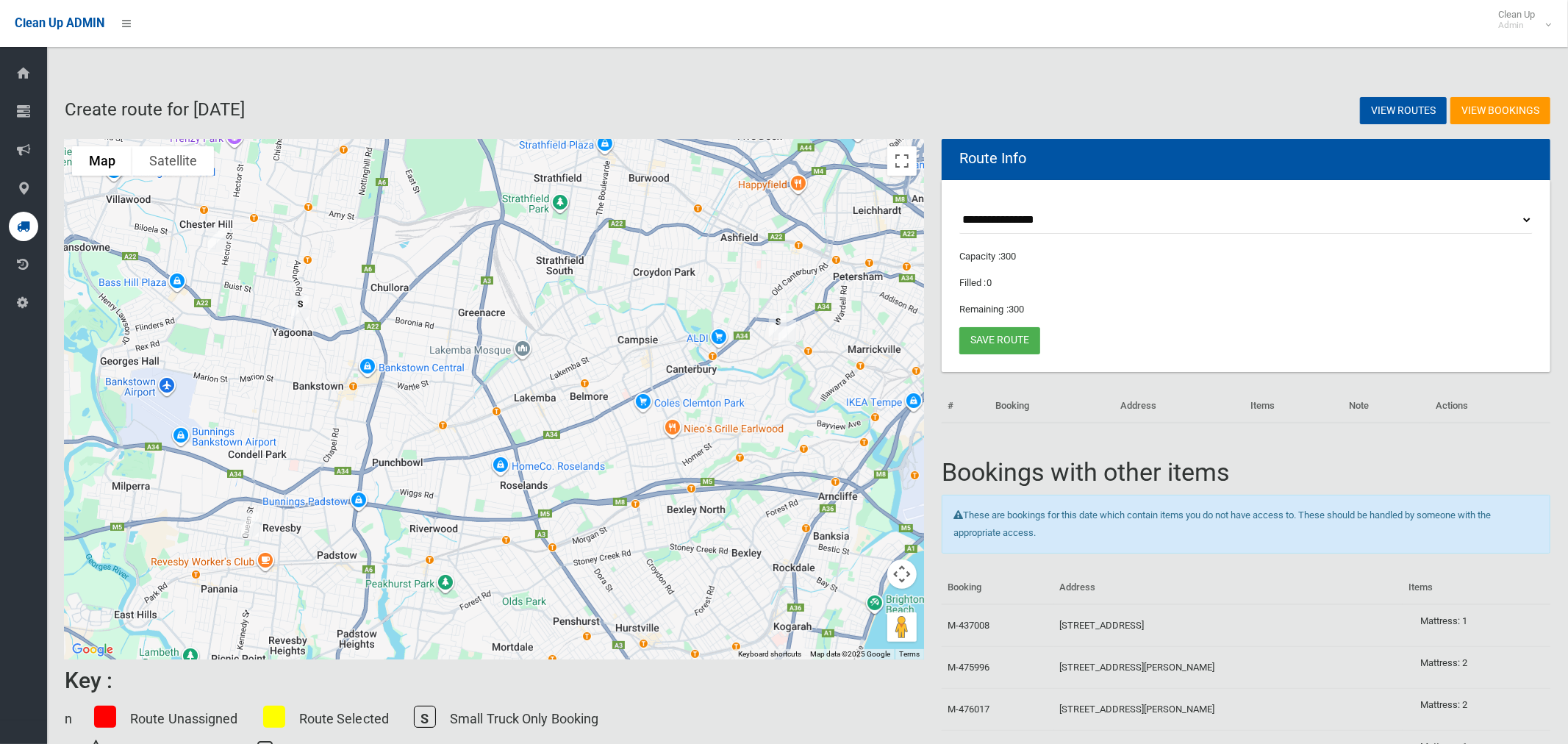
click at [254, 526] on img "4 Creswell Street, REVESBY NSW 2212" at bounding box center [250, 524] width 30 height 37
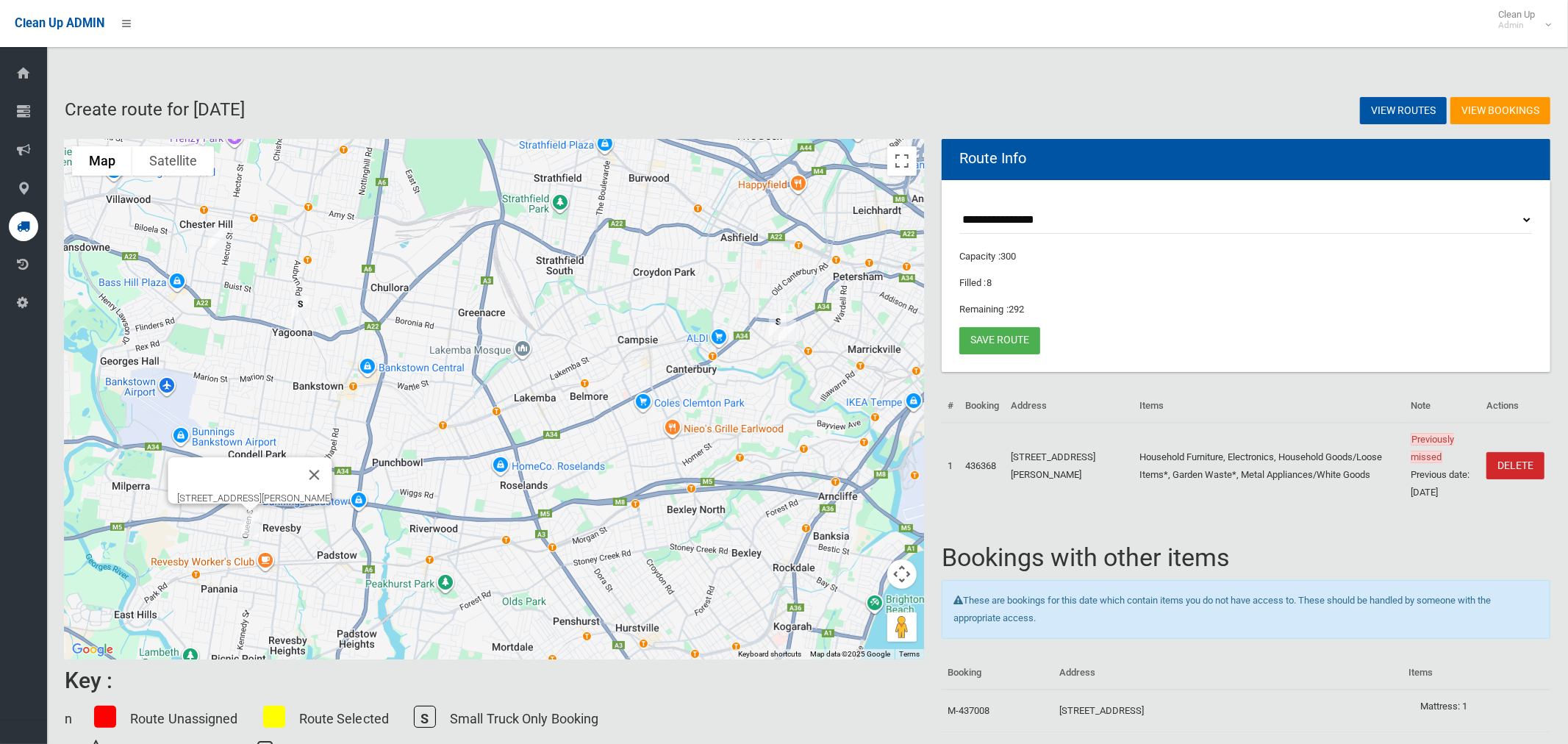
click at [254, 526] on img "4 Creswell Street, REVESBY NSW 2212" at bounding box center [250, 524] width 30 height 37
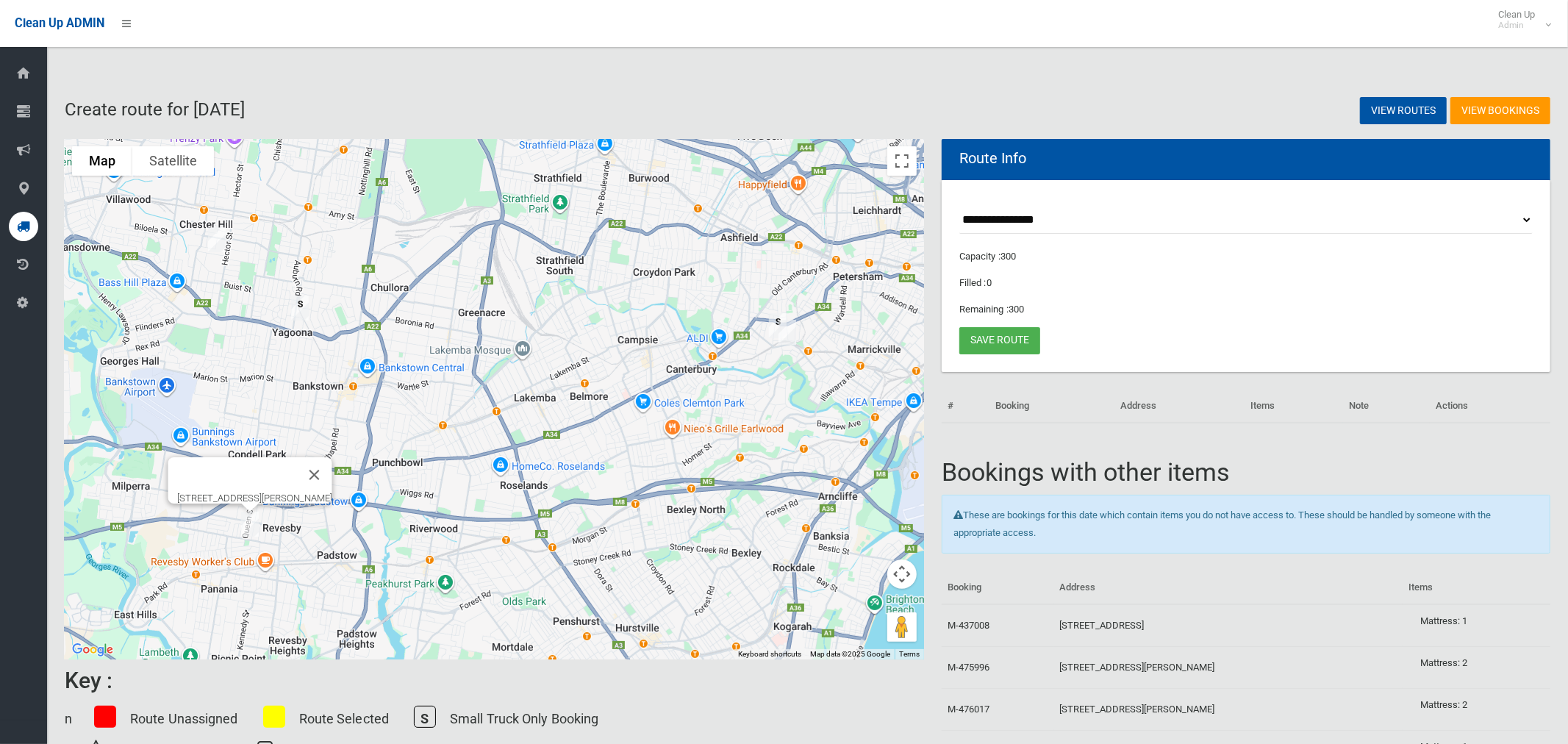
click at [256, 532] on img "4 Creswell Street, REVESBY NSW 2212" at bounding box center [250, 524] width 30 height 37
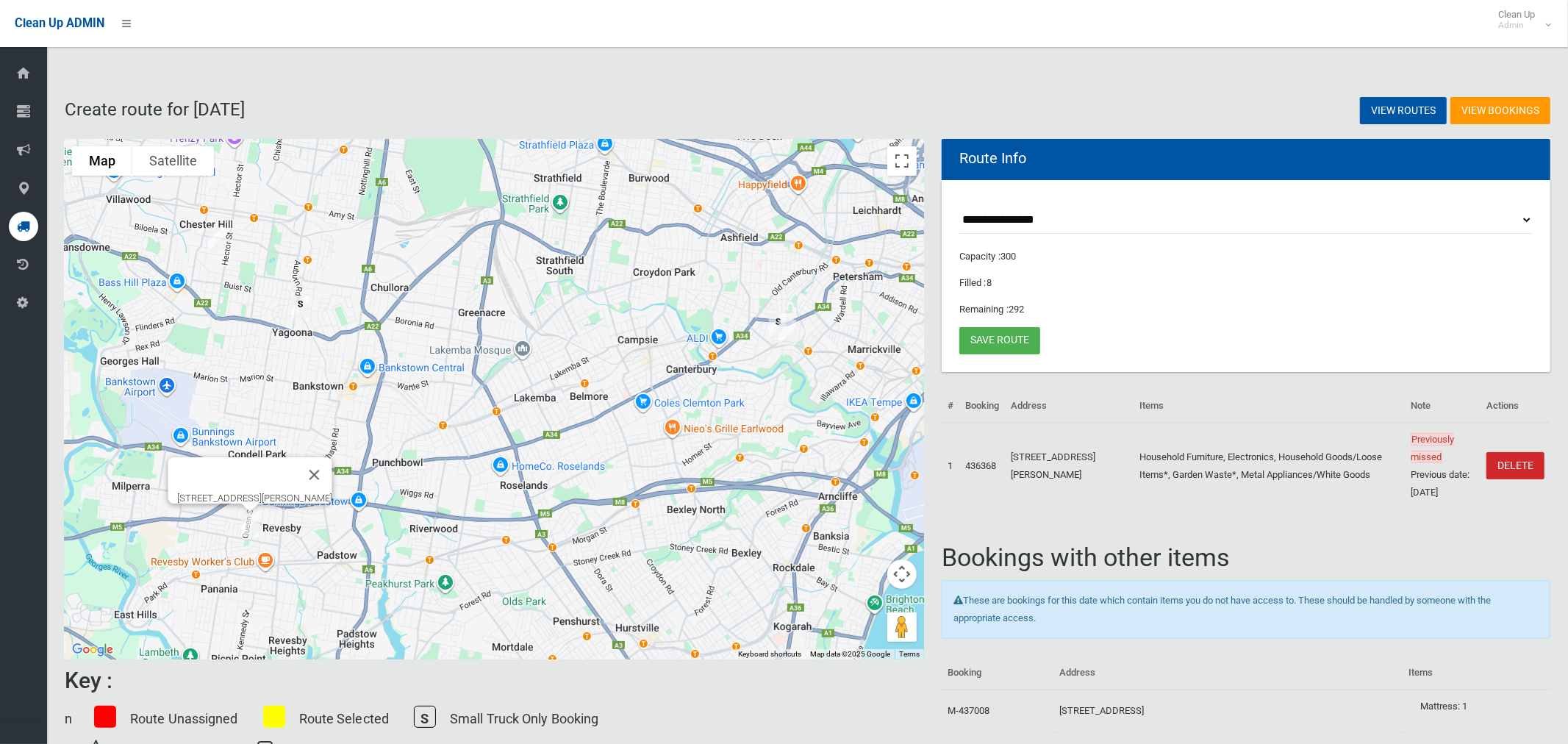
click at [256, 532] on img "4 Creswell Street, REVESBY NSW 2212" at bounding box center [250, 524] width 30 height 37
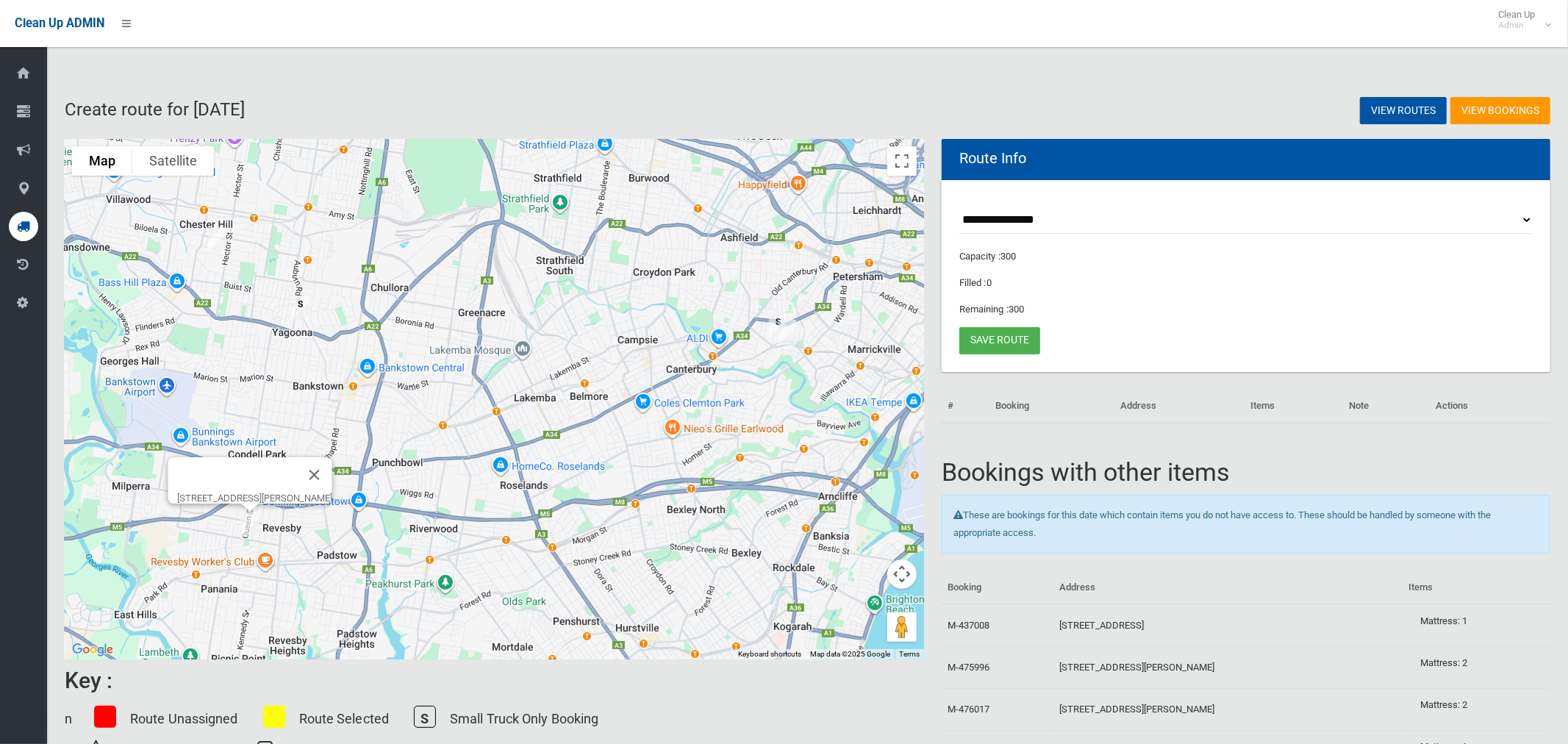
click at [791, 339] on img "76-80 Garnet Street, HURLSTONE PARK NSW 2193" at bounding box center [787, 332] width 30 height 37
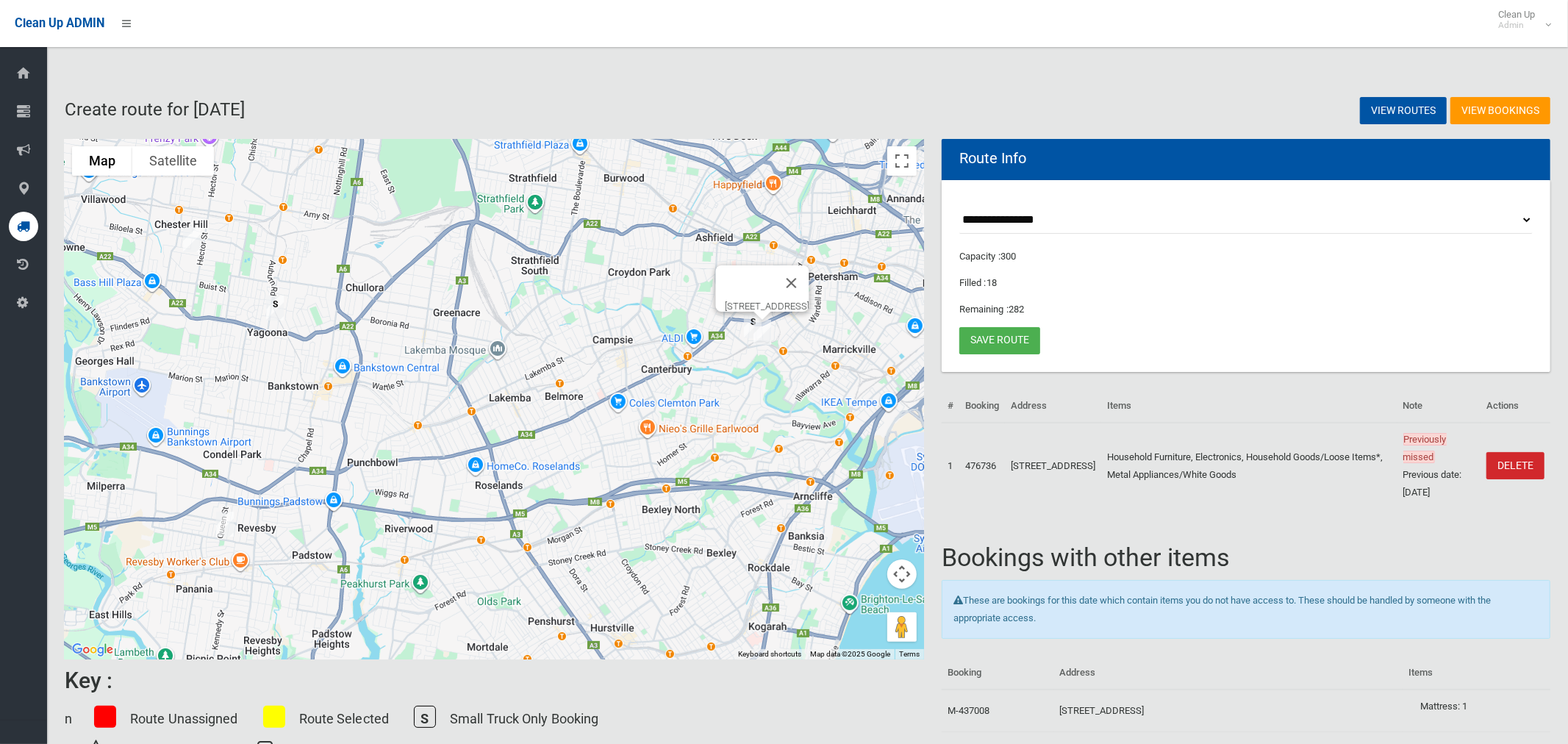
click at [768, 342] on img "76-80 Garnet Street, HURLSTONE PARK NSW 2193" at bounding box center [762, 332] width 30 height 37
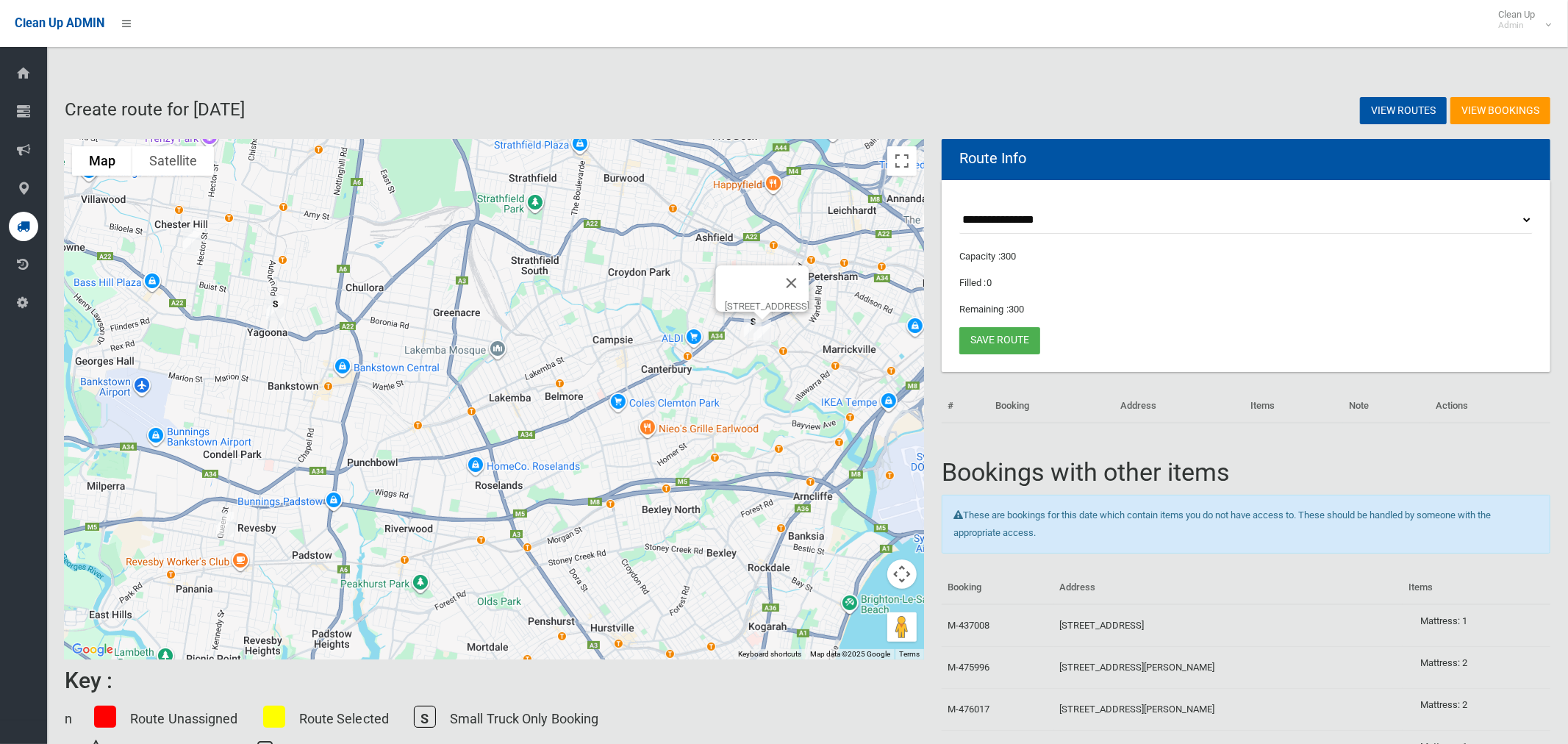
click at [195, 239] on img "2/5 Winston Avenue, BASS HILL NSW 2197" at bounding box center [192, 240] width 30 height 37
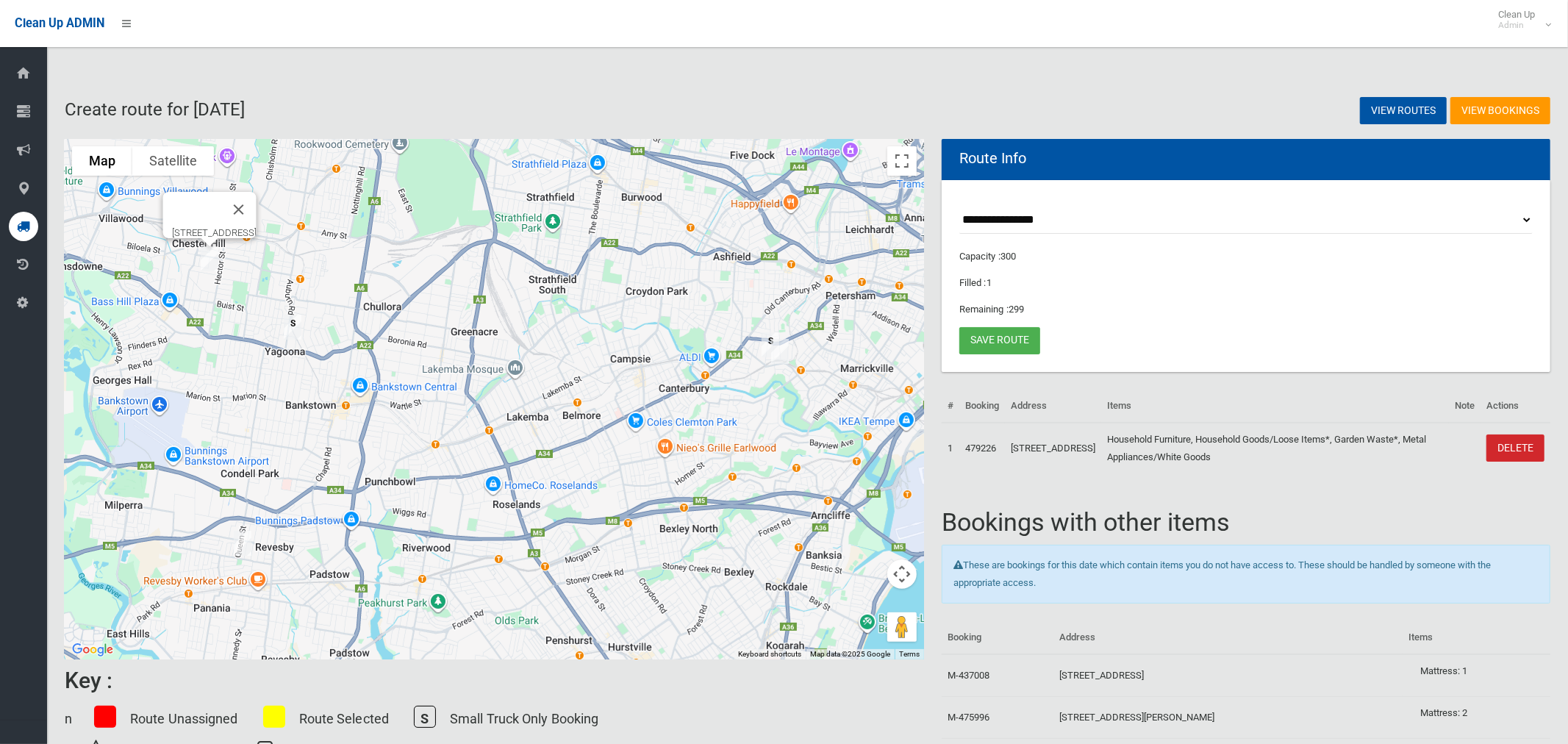
click at [212, 261] on img "2/5 Winston Avenue, BASS HILL NSW 2197" at bounding box center [209, 259] width 30 height 37
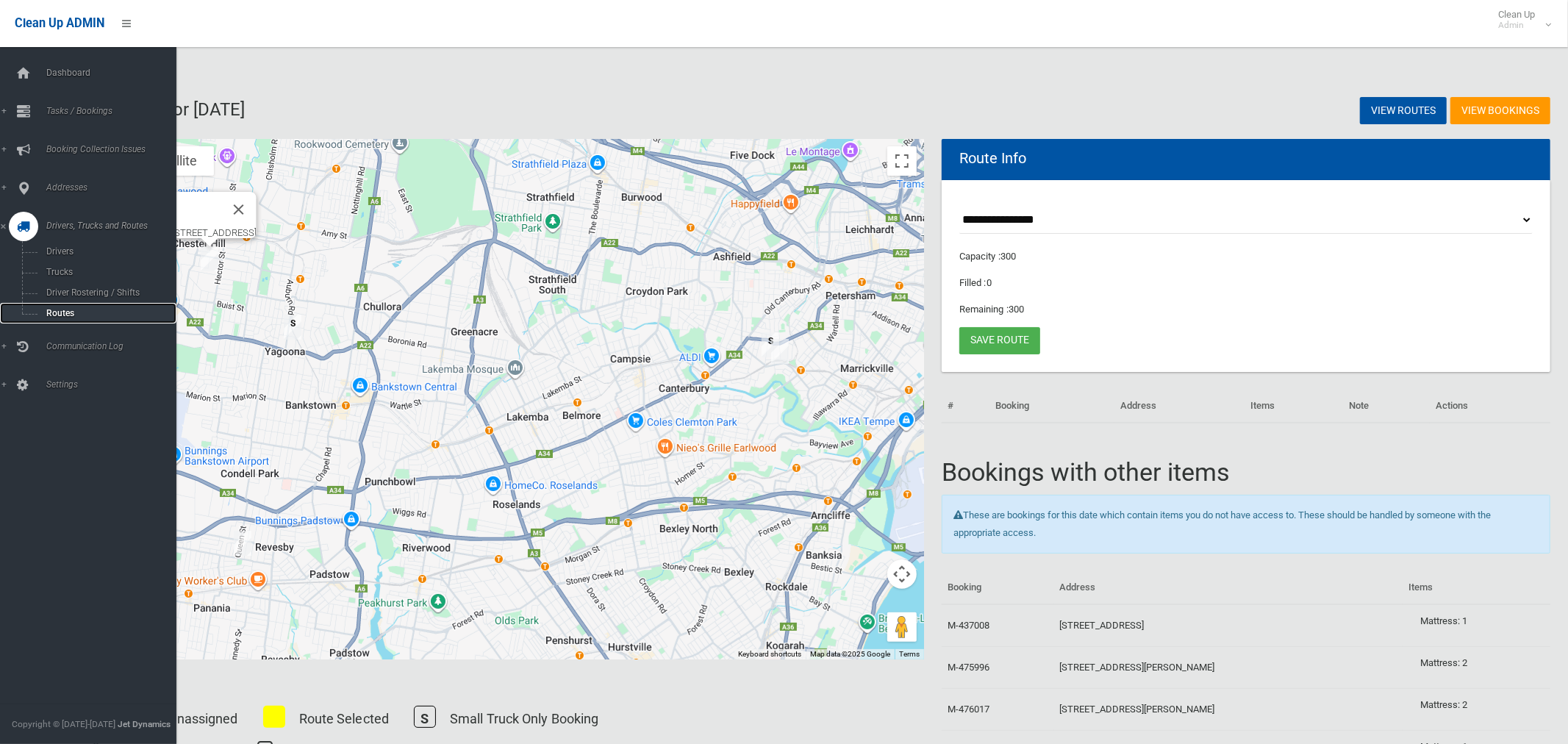
click at [62, 310] on span "Routes" at bounding box center [103, 313] width 122 height 11
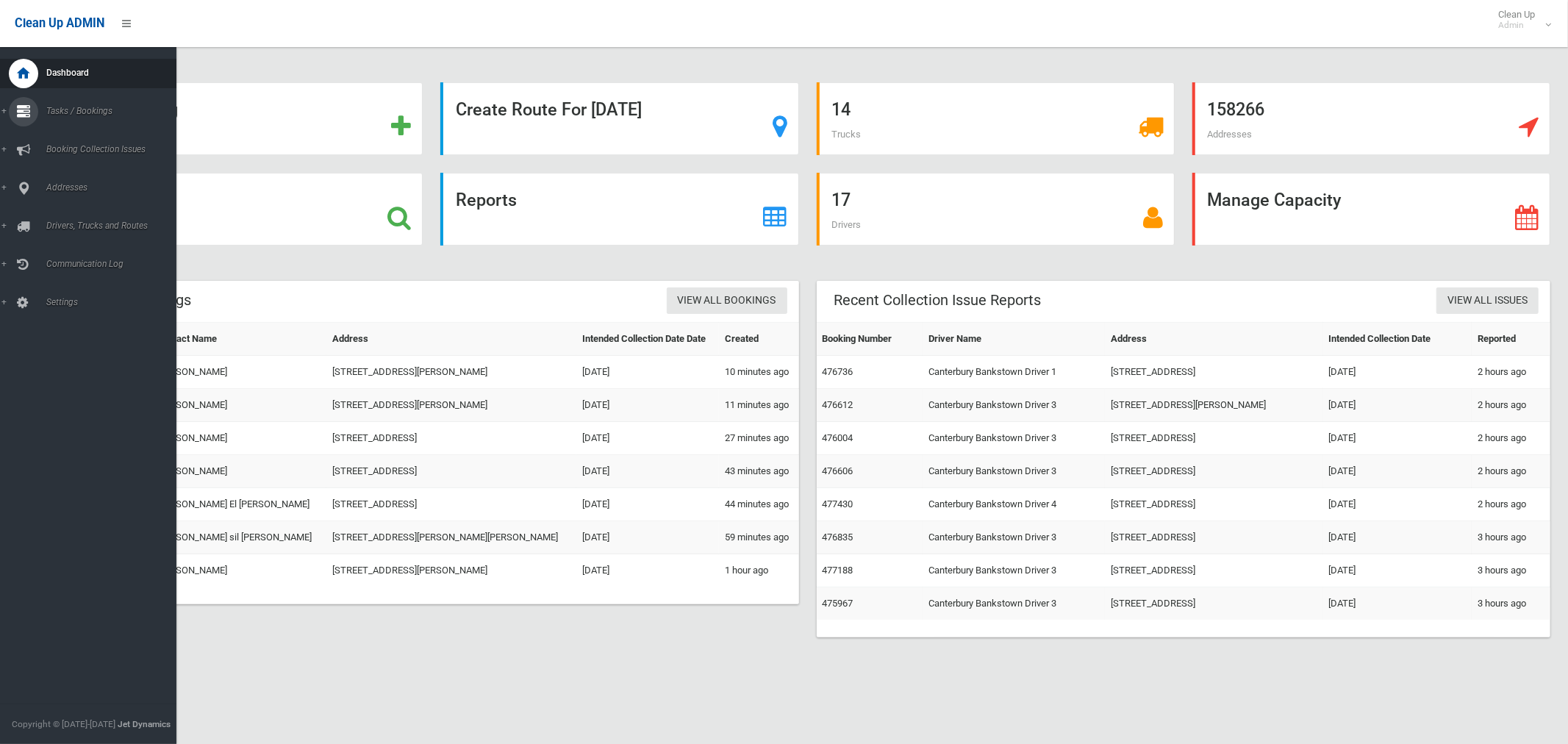
click at [91, 118] on link "Tasks / Bookings" at bounding box center [88, 112] width 177 height 30
click at [67, 222] on span "Search" at bounding box center [103, 219] width 122 height 11
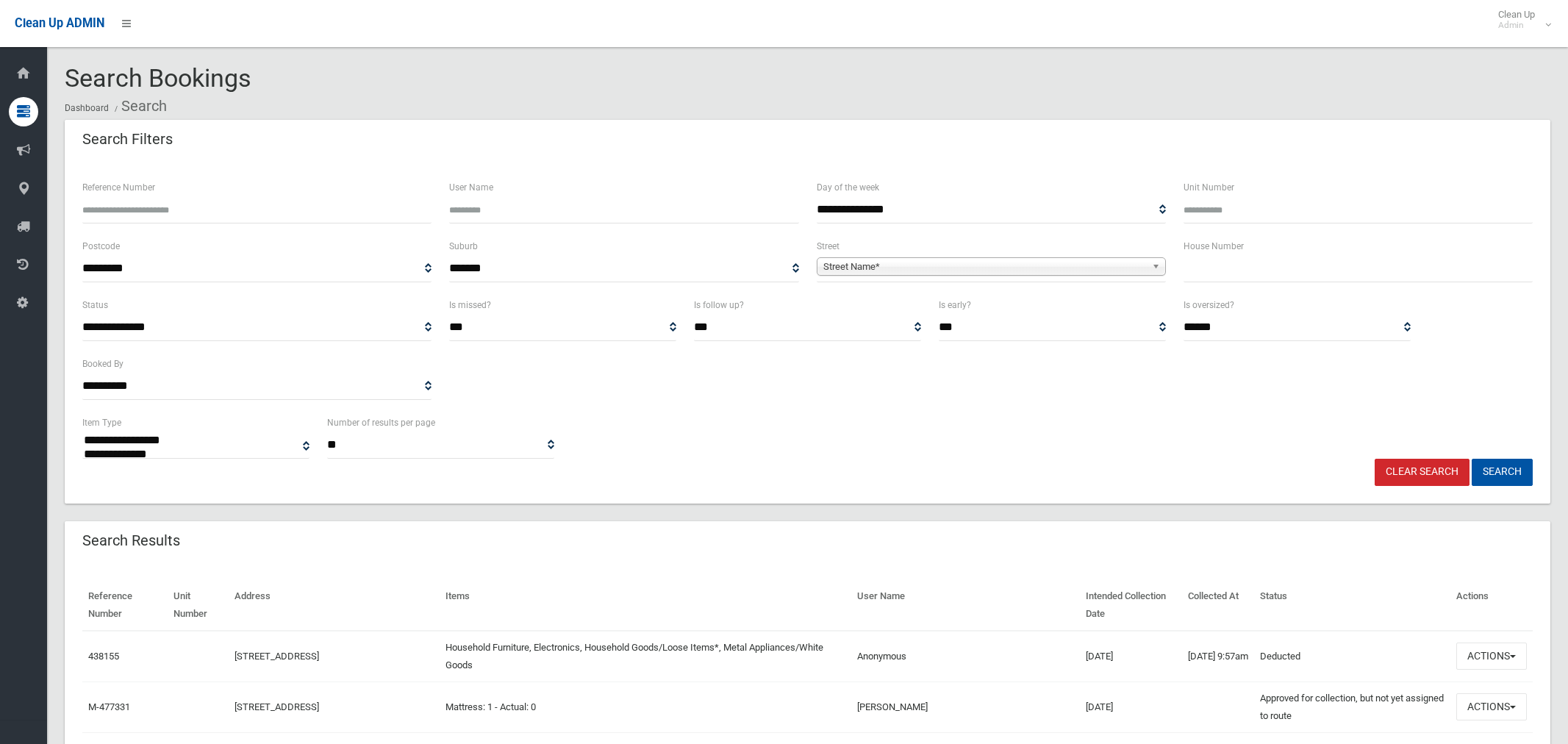
select select
click at [1240, 274] on input "text" at bounding box center [1358, 269] width 349 height 27
click at [1211, 207] on input "Unit Number" at bounding box center [1358, 210] width 349 height 27
type input "*"
click at [1227, 271] on input "text" at bounding box center [1358, 269] width 349 height 27
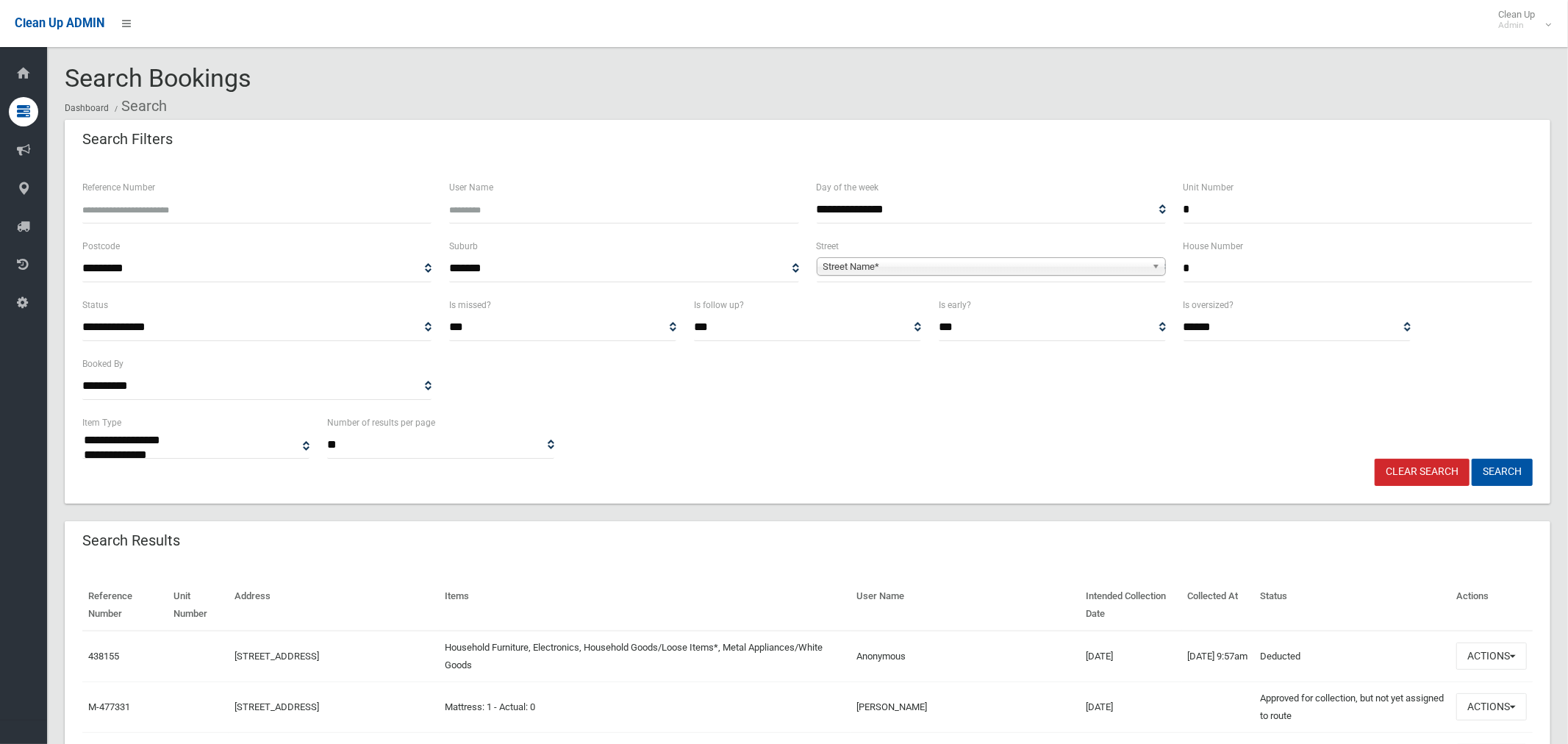
type input "*"
click at [1007, 264] on span "Street Name*" at bounding box center [984, 266] width 323 height 17
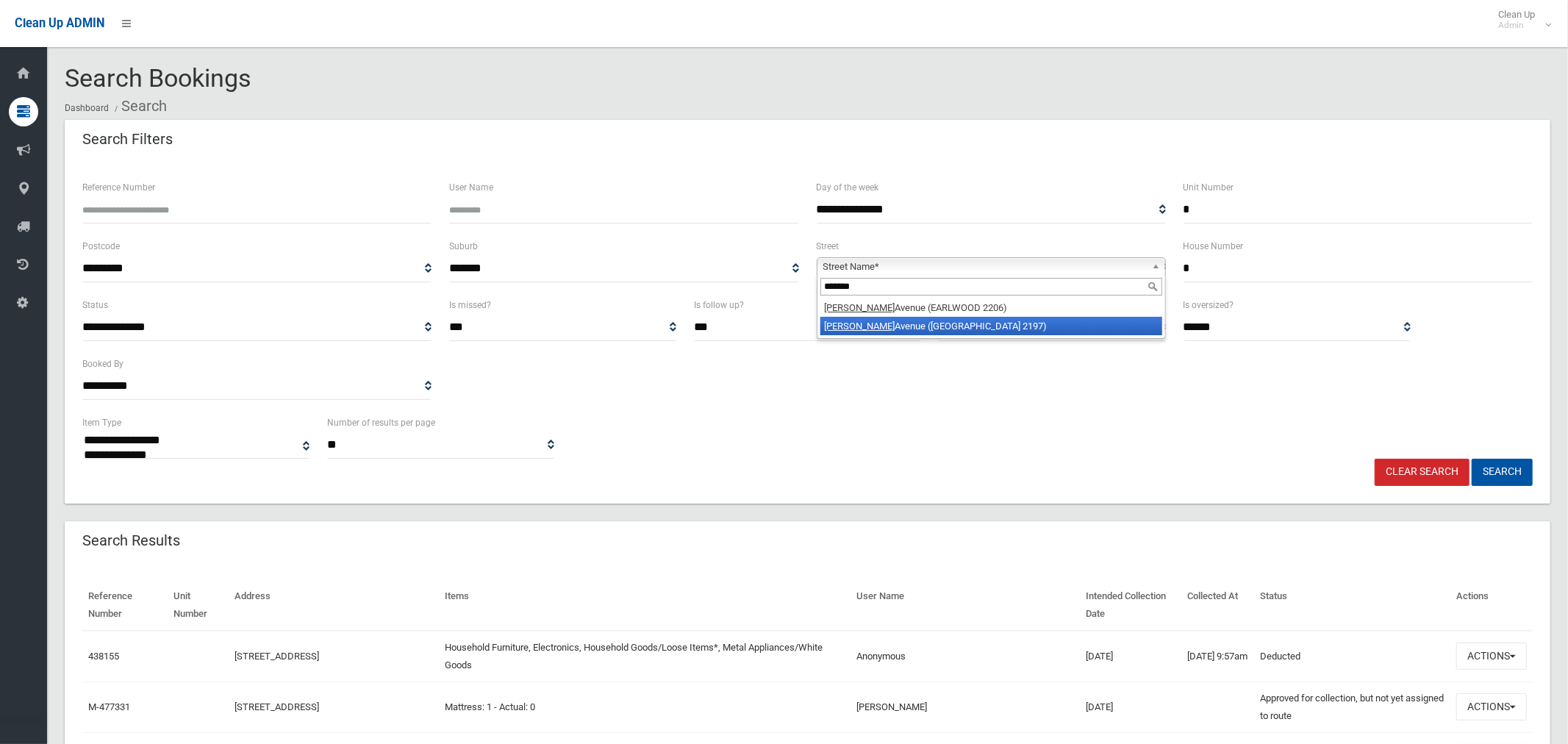
type input "*******"
click at [972, 322] on li "Winston Avenue (BASS HILL 2197)" at bounding box center [991, 326] width 342 height 18
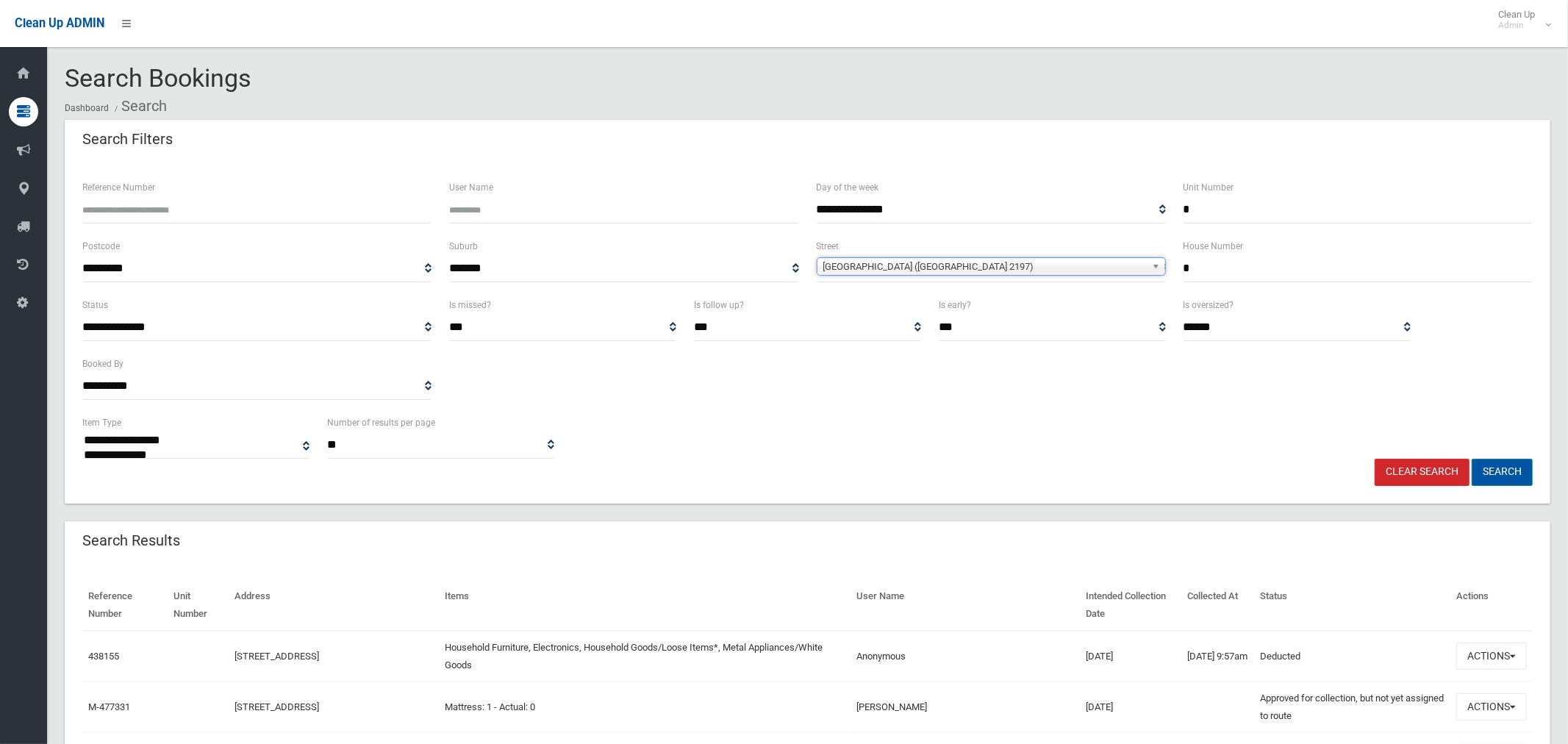
click at [1498, 468] on button "Search" at bounding box center [1503, 472] width 61 height 27
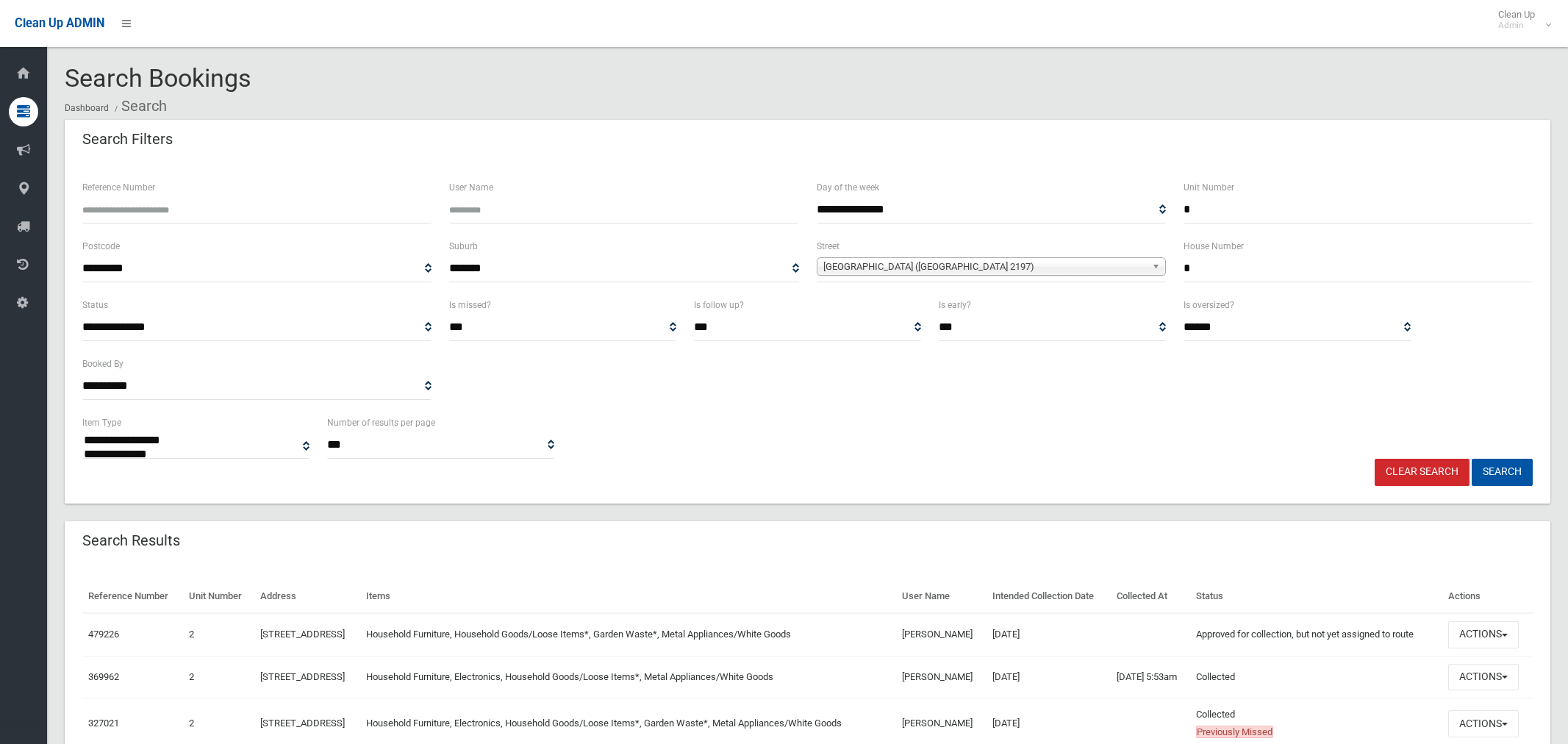
select select
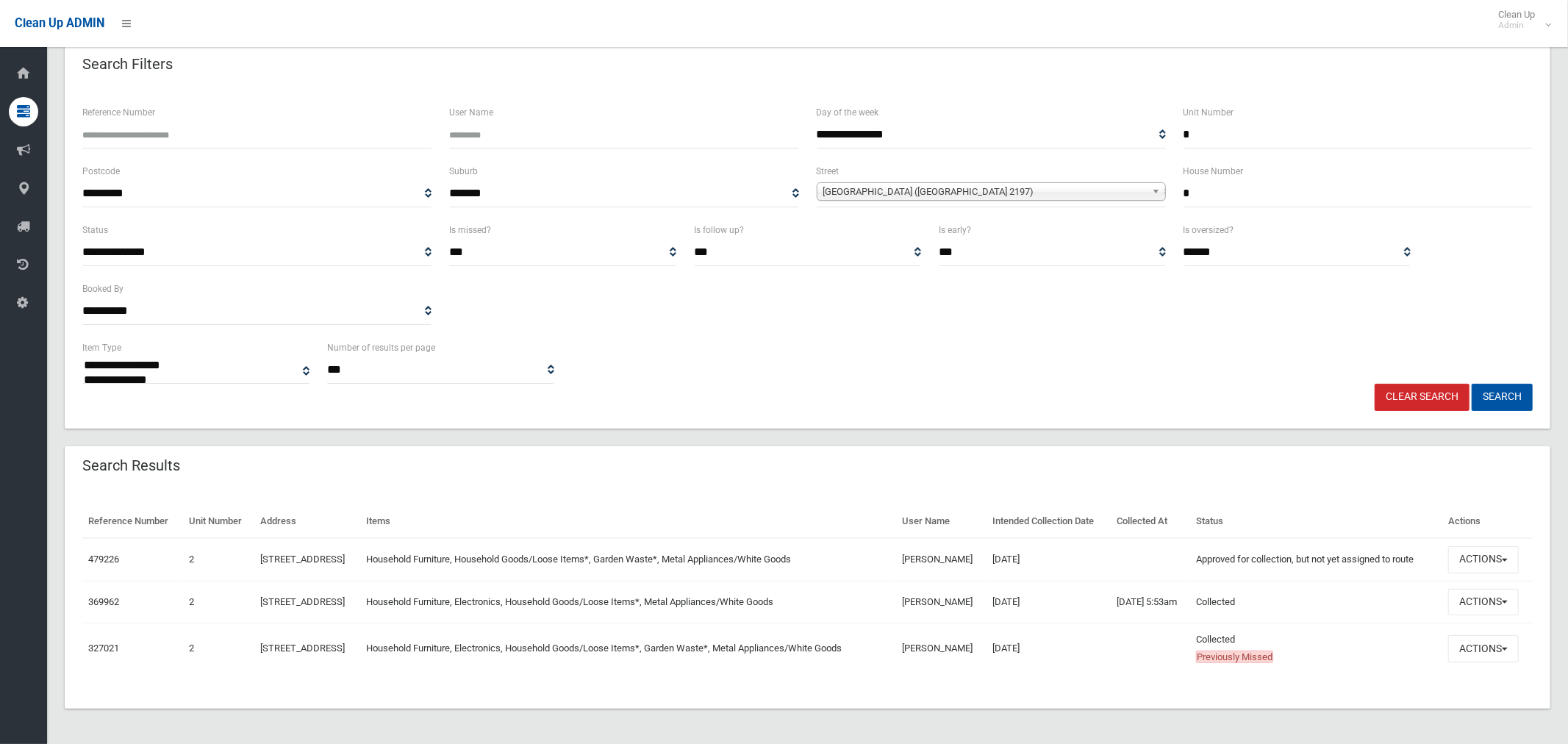
scroll to position [91, 0]
click at [1474, 663] on button "Actions" at bounding box center [1484, 649] width 71 height 27
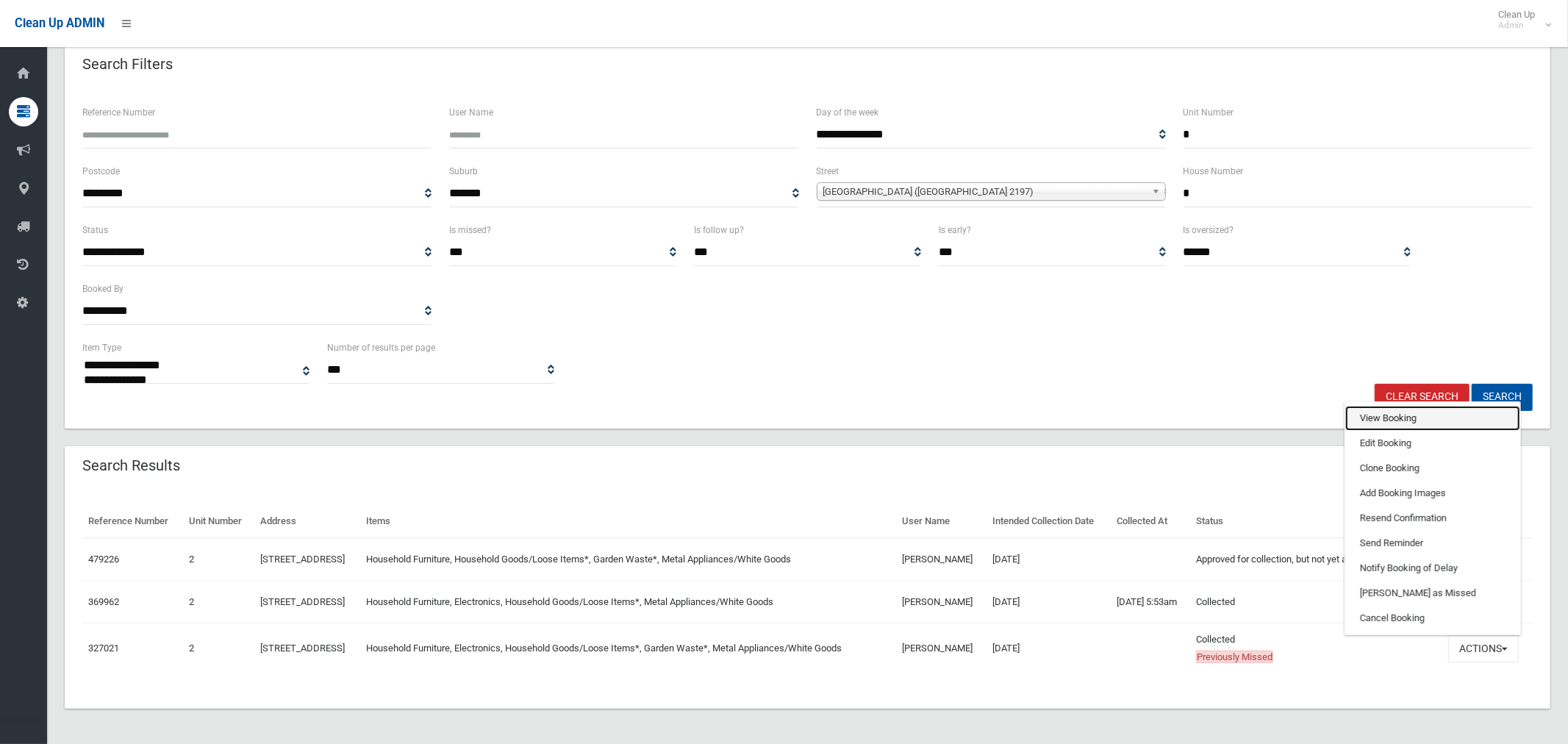
click at [1391, 431] on link "View Booking" at bounding box center [1433, 418] width 175 height 25
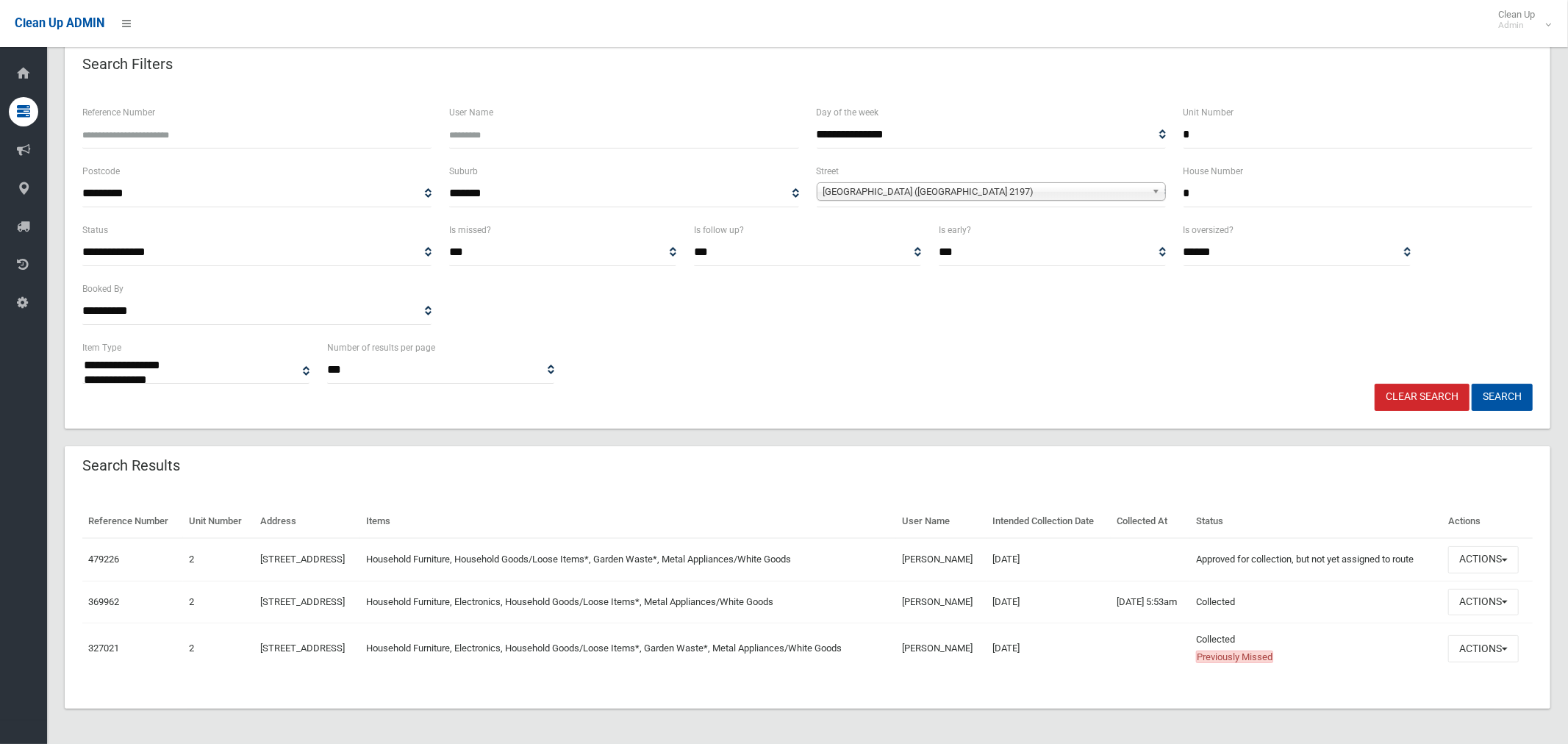
drag, startPoint x: 1174, startPoint y: 118, endPoint x: 1156, endPoint y: 116, distance: 18.1
click at [1156, 116] on div "**********" at bounding box center [808, 132] width 1468 height 59
type input "**"
drag, startPoint x: 1171, startPoint y: 175, endPoint x: 1160, endPoint y: 171, distance: 11.7
click at [1160, 171] on div "**********" at bounding box center [808, 192] width 1468 height 59
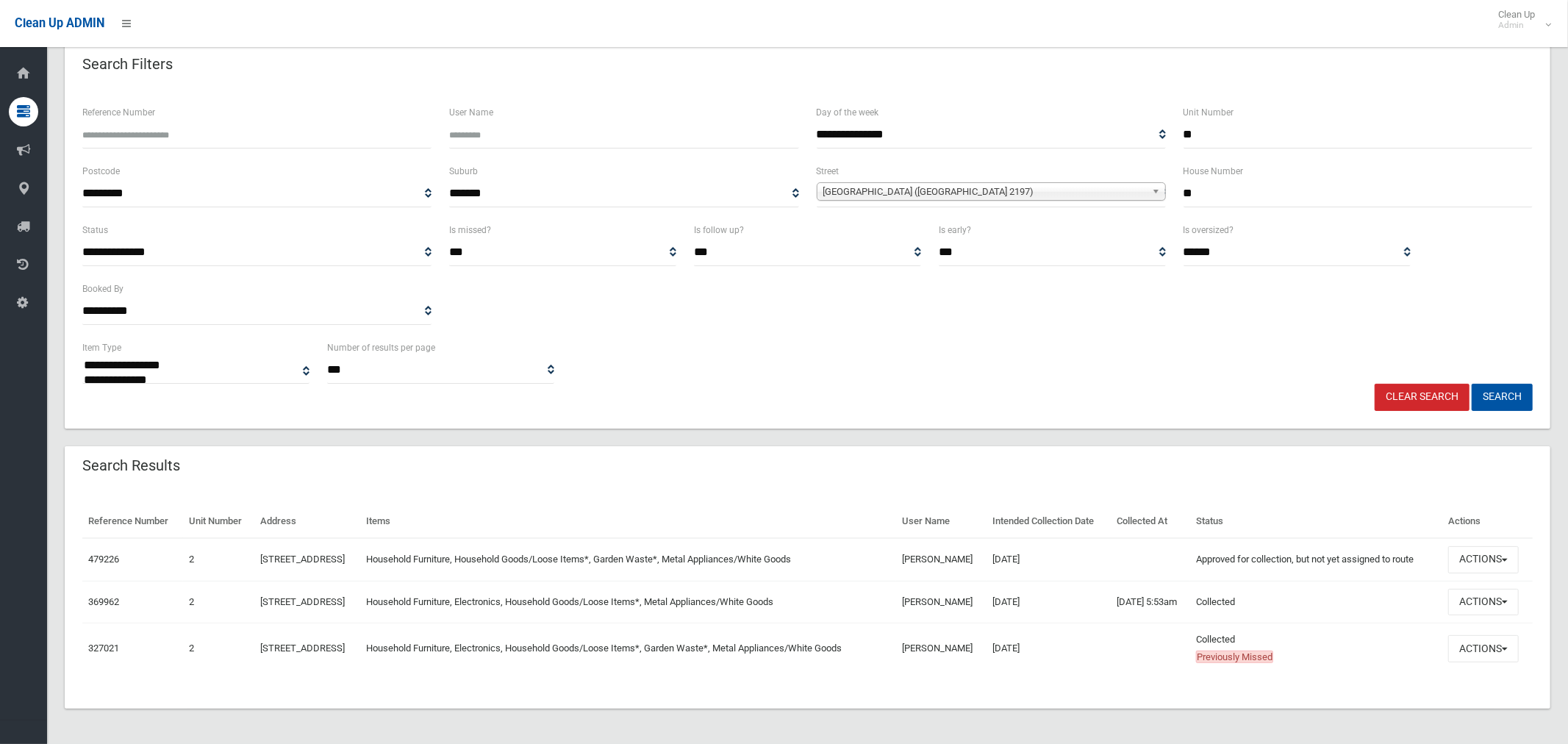
type input "**"
click at [983, 183] on span "[GEOGRAPHIC_DATA] ([GEOGRAPHIC_DATA] 2197)" at bounding box center [984, 192] width 323 height 17
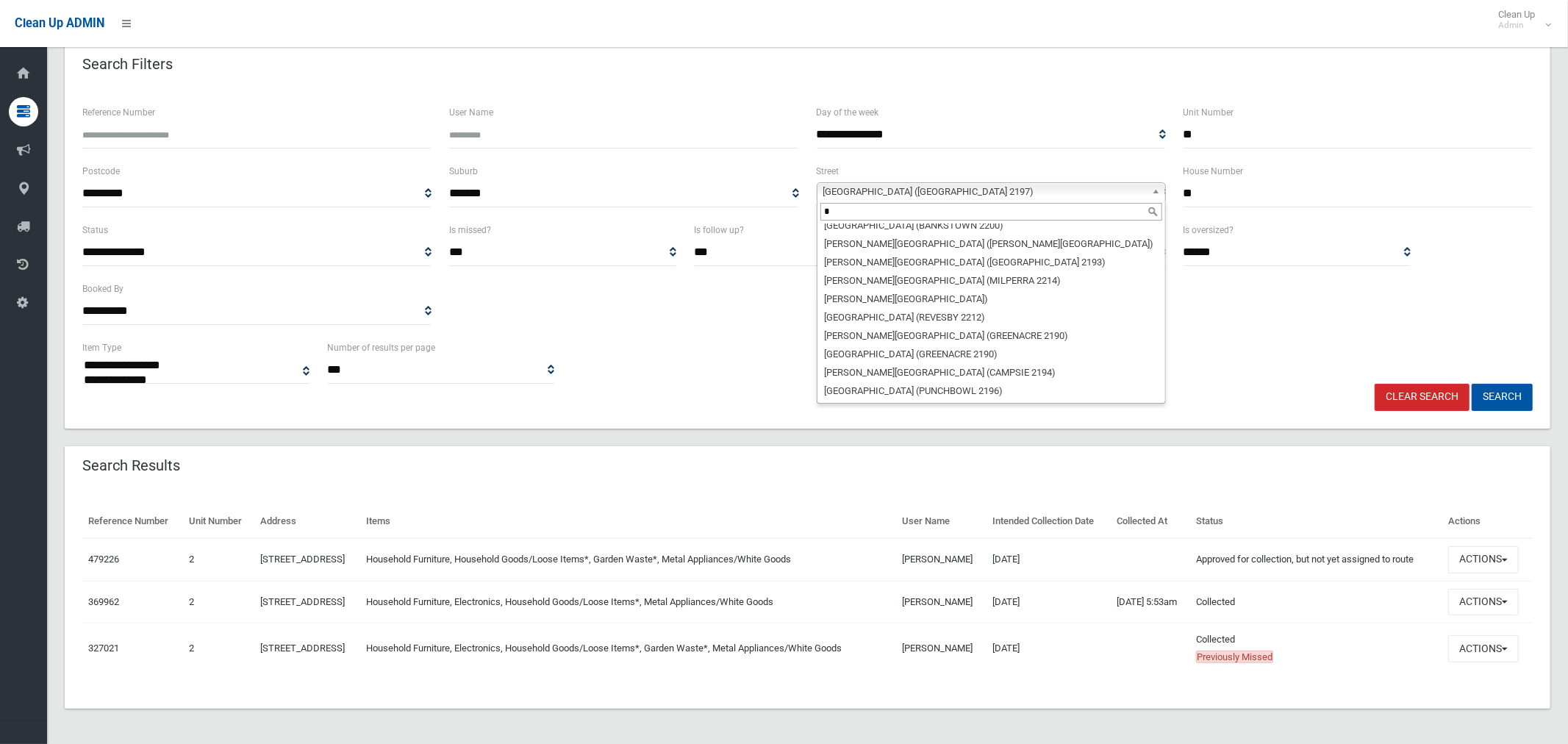
scroll to position [0, 0]
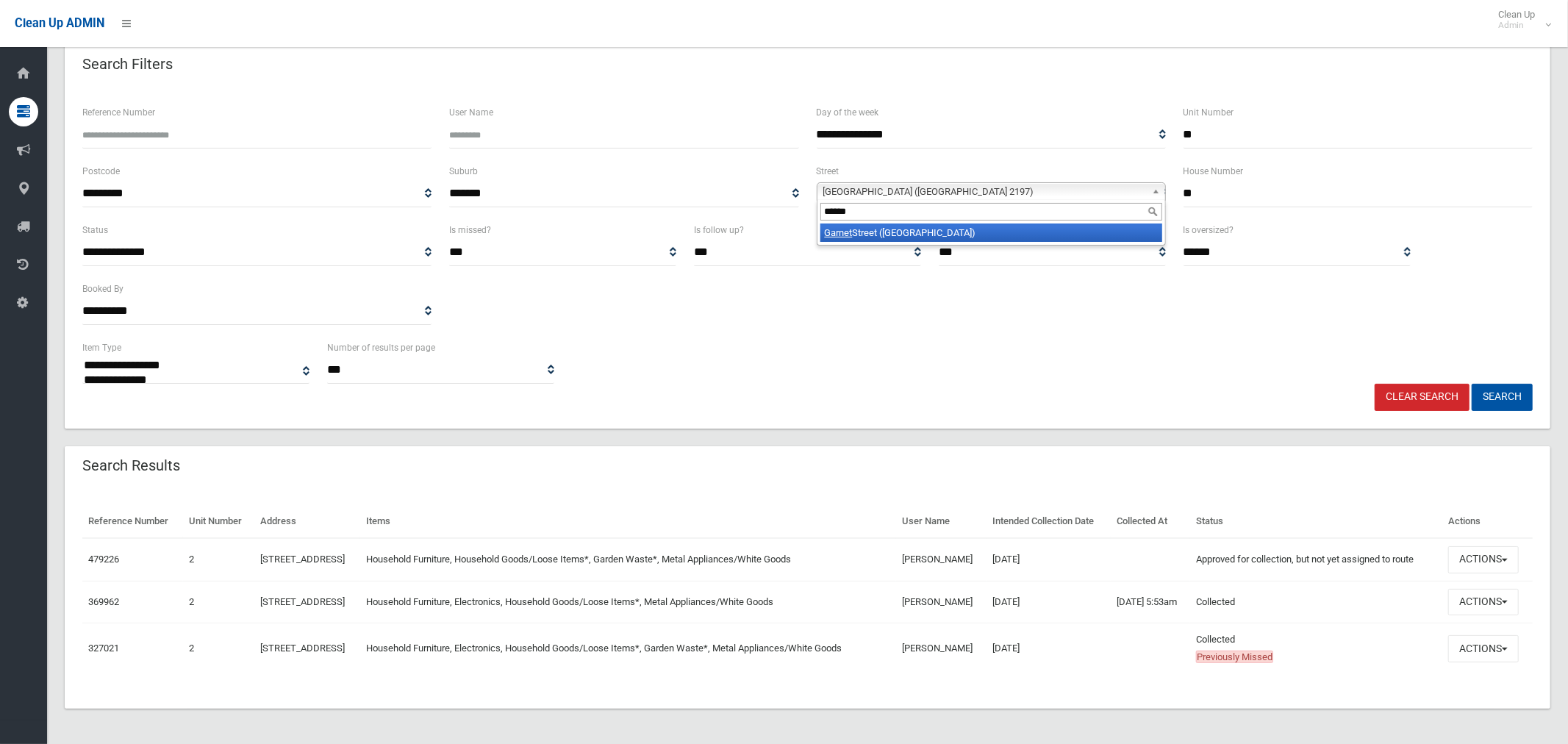
type input "******"
click at [941, 224] on li "[GEOGRAPHIC_DATA] ([GEOGRAPHIC_DATA])" at bounding box center [991, 233] width 342 height 18
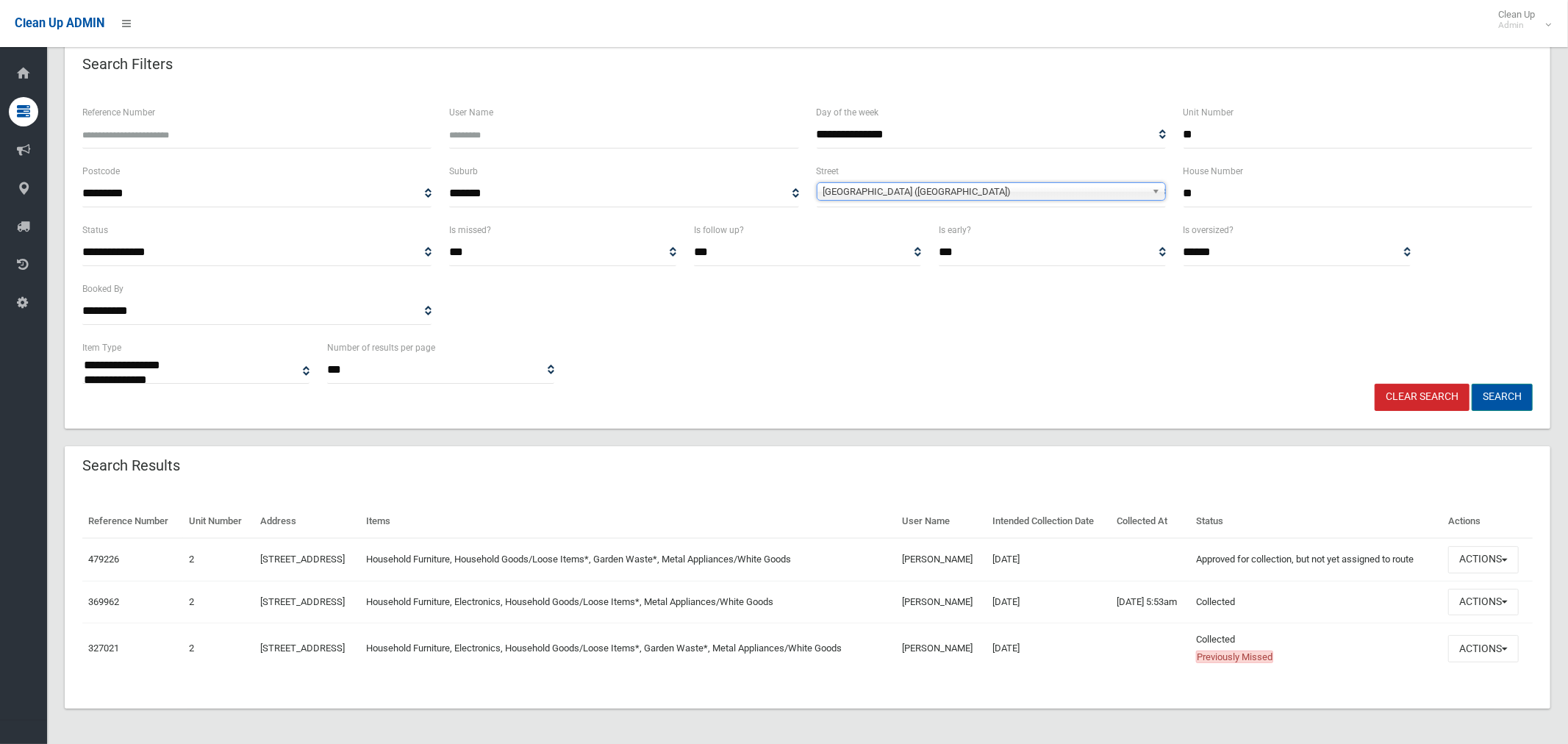
click at [1498, 383] on button "Search" at bounding box center [1503, 397] width 61 height 27
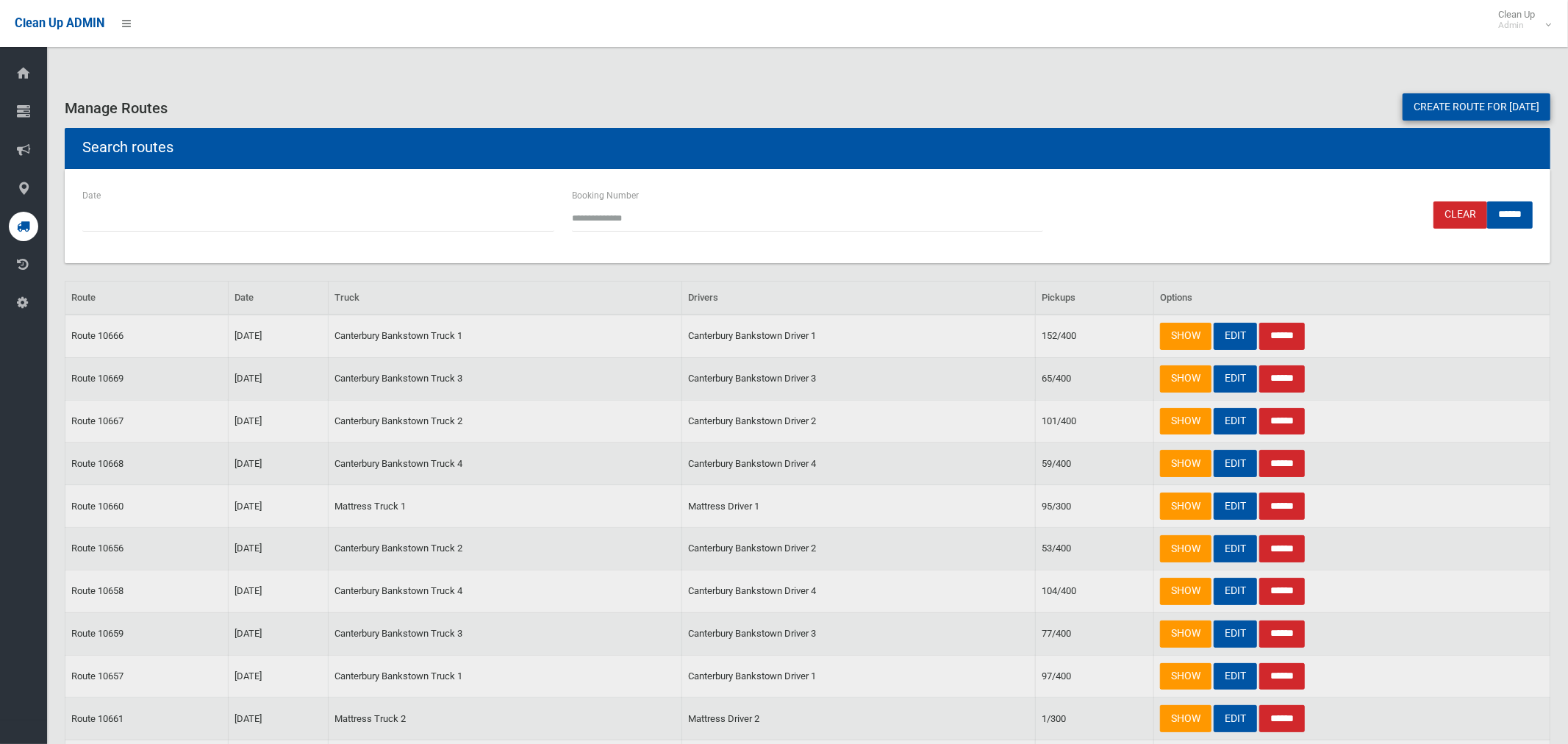
click at [1414, 110] on link "Create route for [DATE]" at bounding box center [1477, 107] width 148 height 27
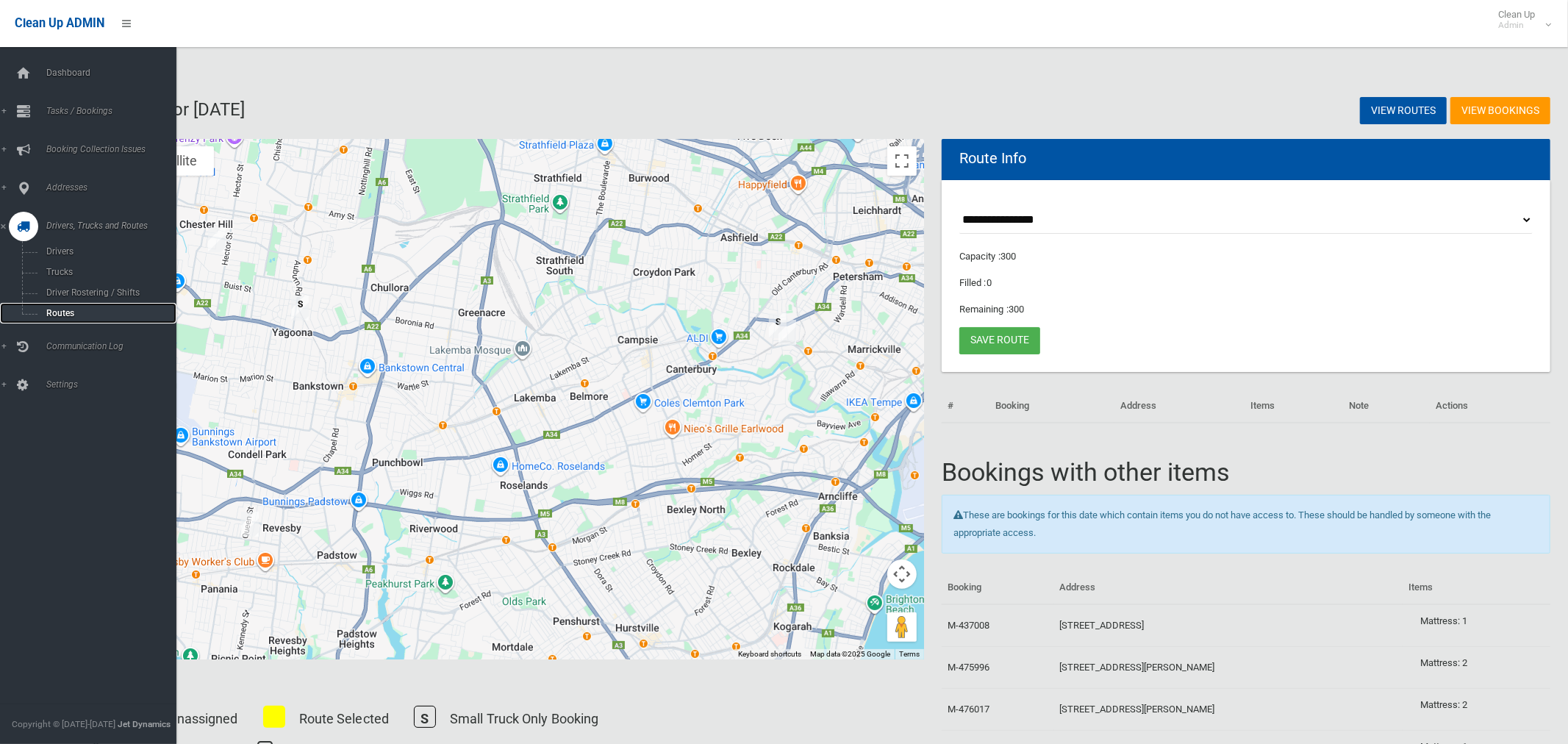
click at [65, 313] on span "Routes" at bounding box center [103, 313] width 122 height 11
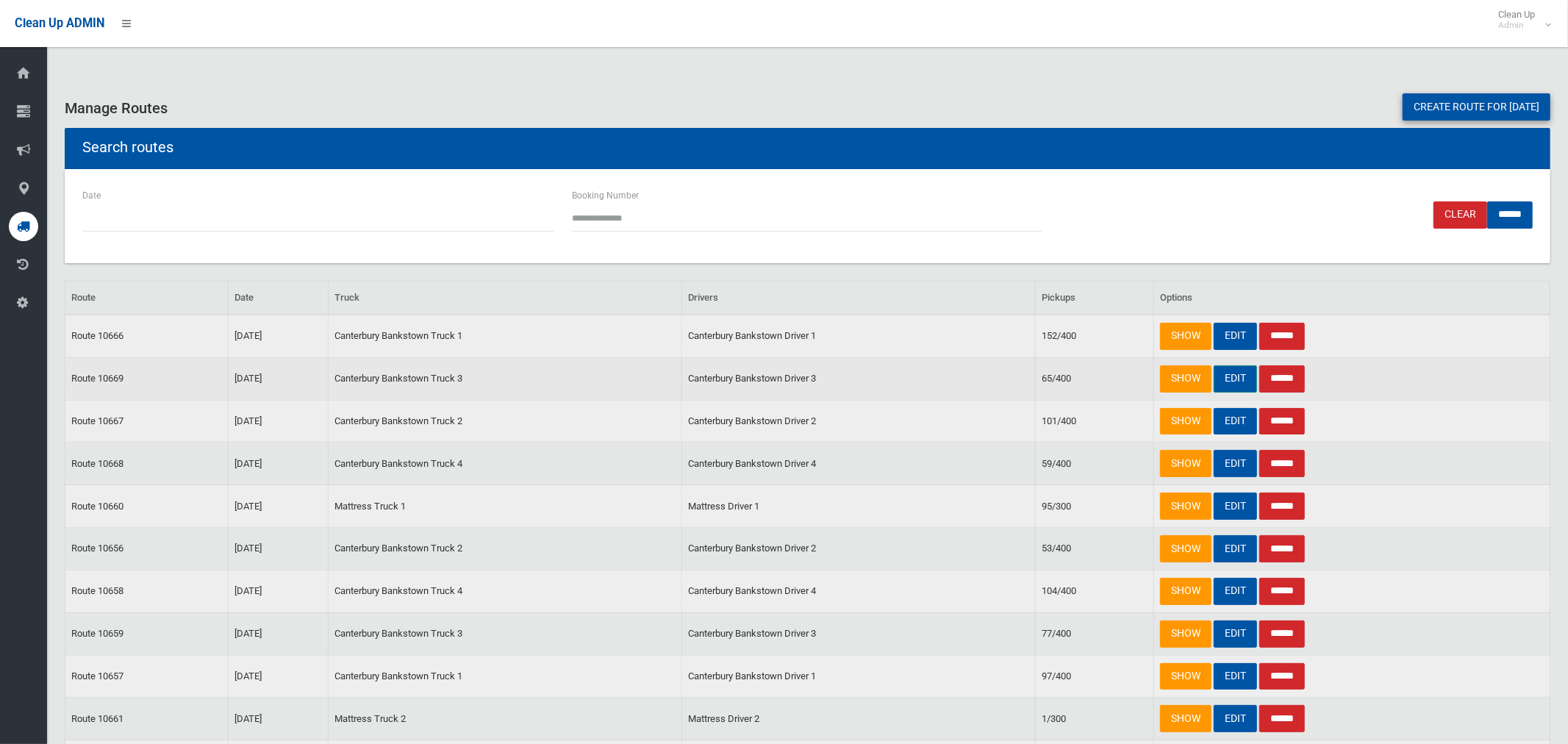
click at [1240, 381] on link "EDIT" at bounding box center [1236, 379] width 43 height 27
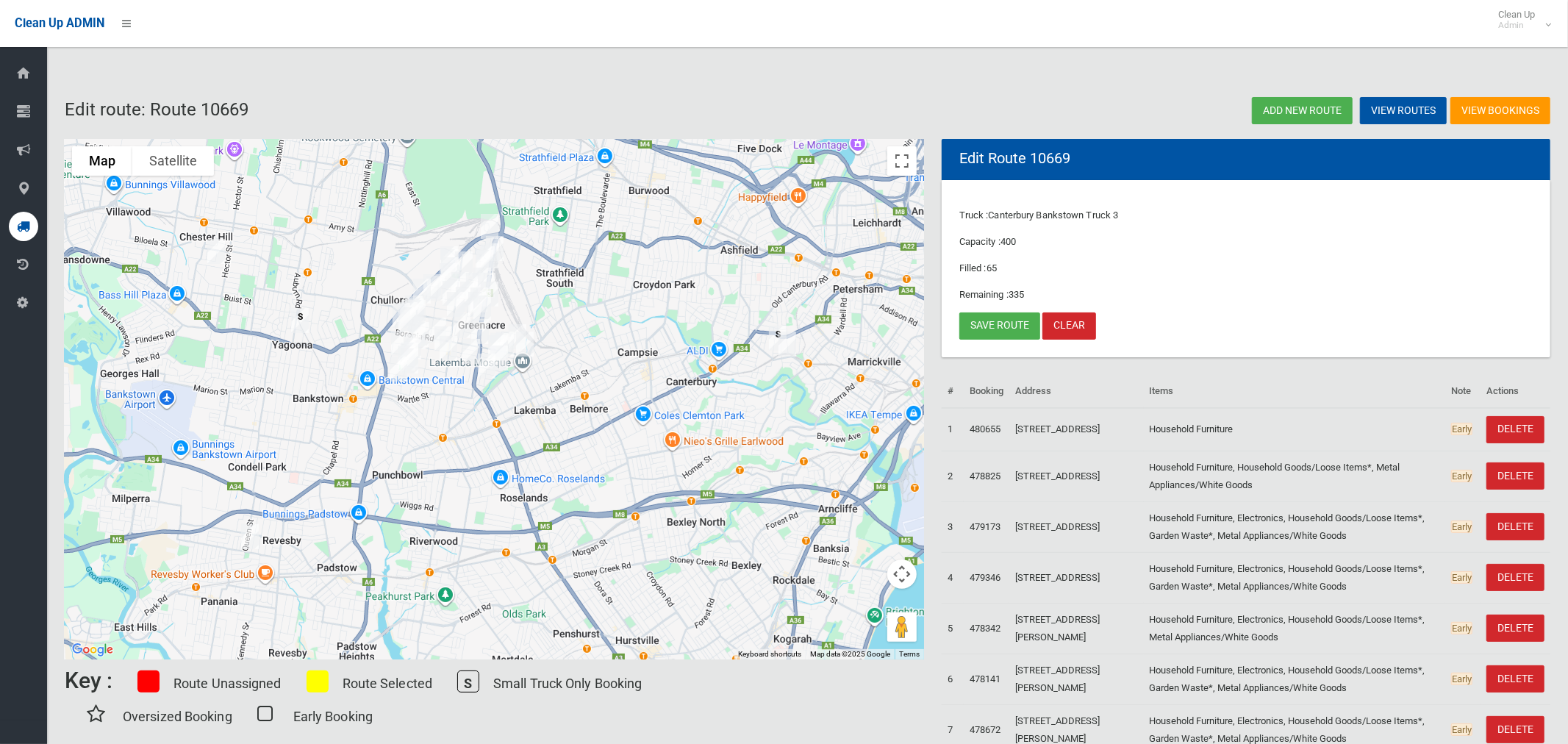
click at [216, 255] on img "2/5 Winston Avenue, BASS HILL NSW 2197" at bounding box center [216, 251] width 30 height 37
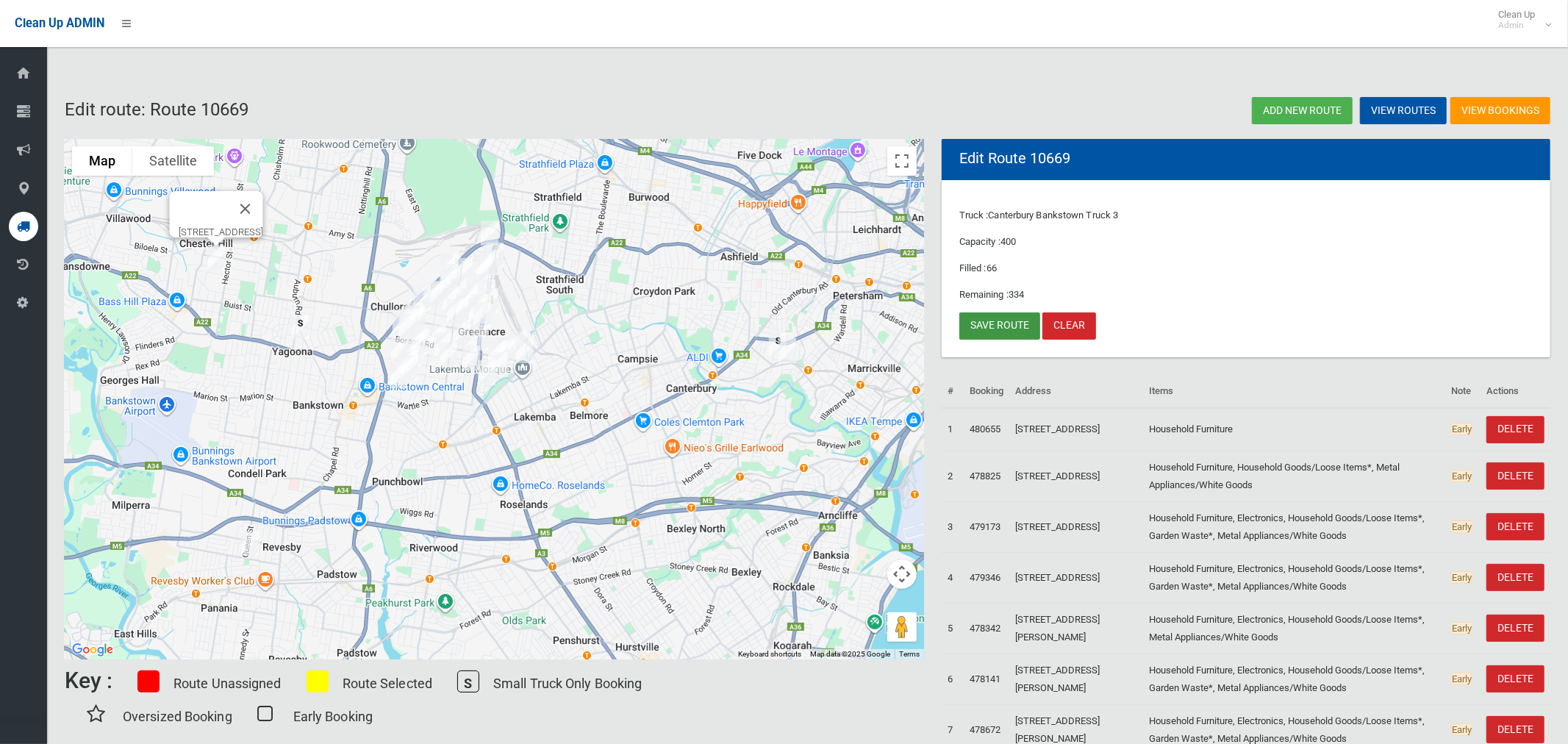
click at [994, 322] on link "Save route" at bounding box center [1000, 326] width 81 height 27
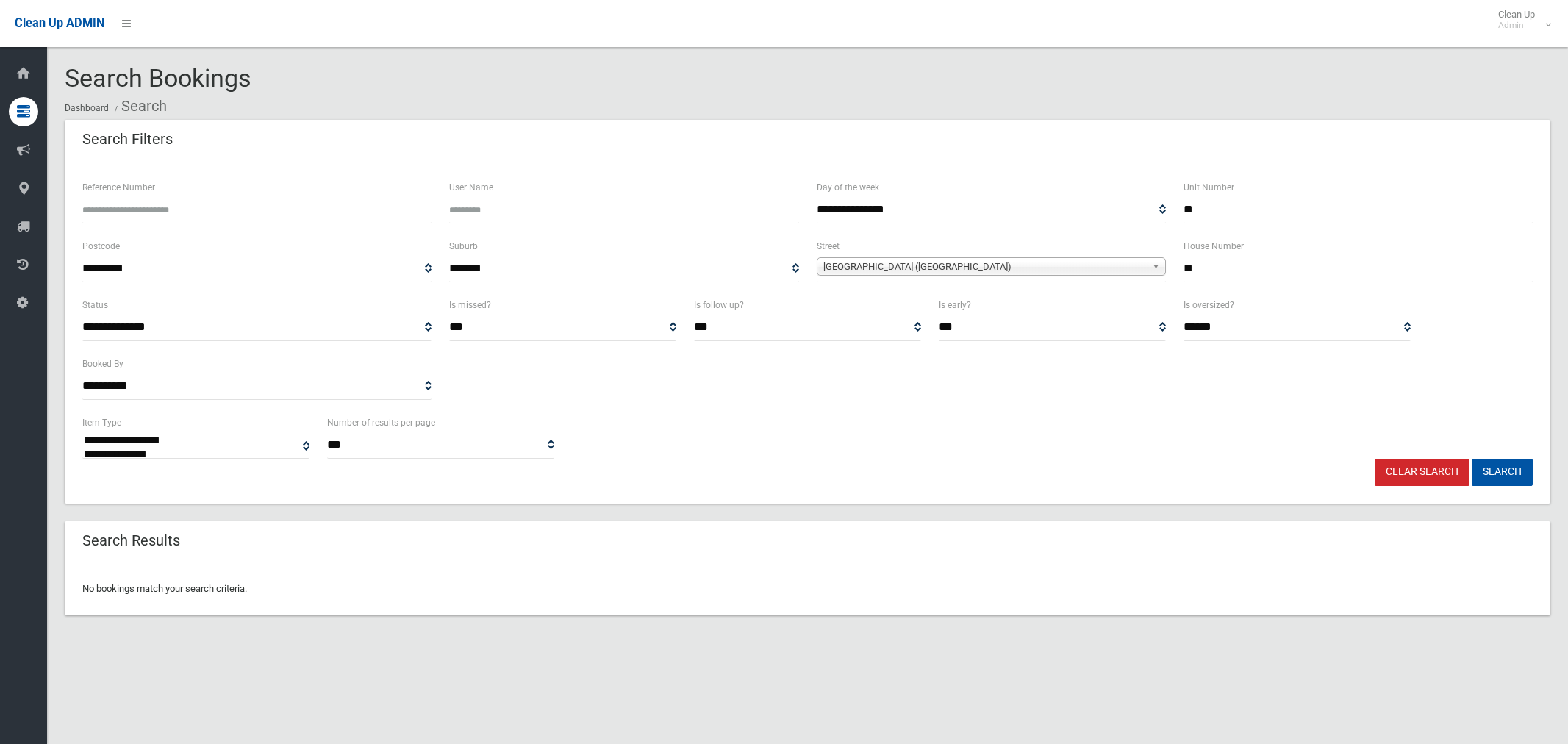
select select
drag, startPoint x: 1193, startPoint y: 207, endPoint x: 1153, endPoint y: 201, distance: 40.4
click at [1153, 201] on div "**********" at bounding box center [808, 208] width 1468 height 59
click at [1182, 269] on div "House Number **" at bounding box center [1358, 266] width 367 height 59
click at [1186, 268] on input "**" at bounding box center [1358, 269] width 349 height 27
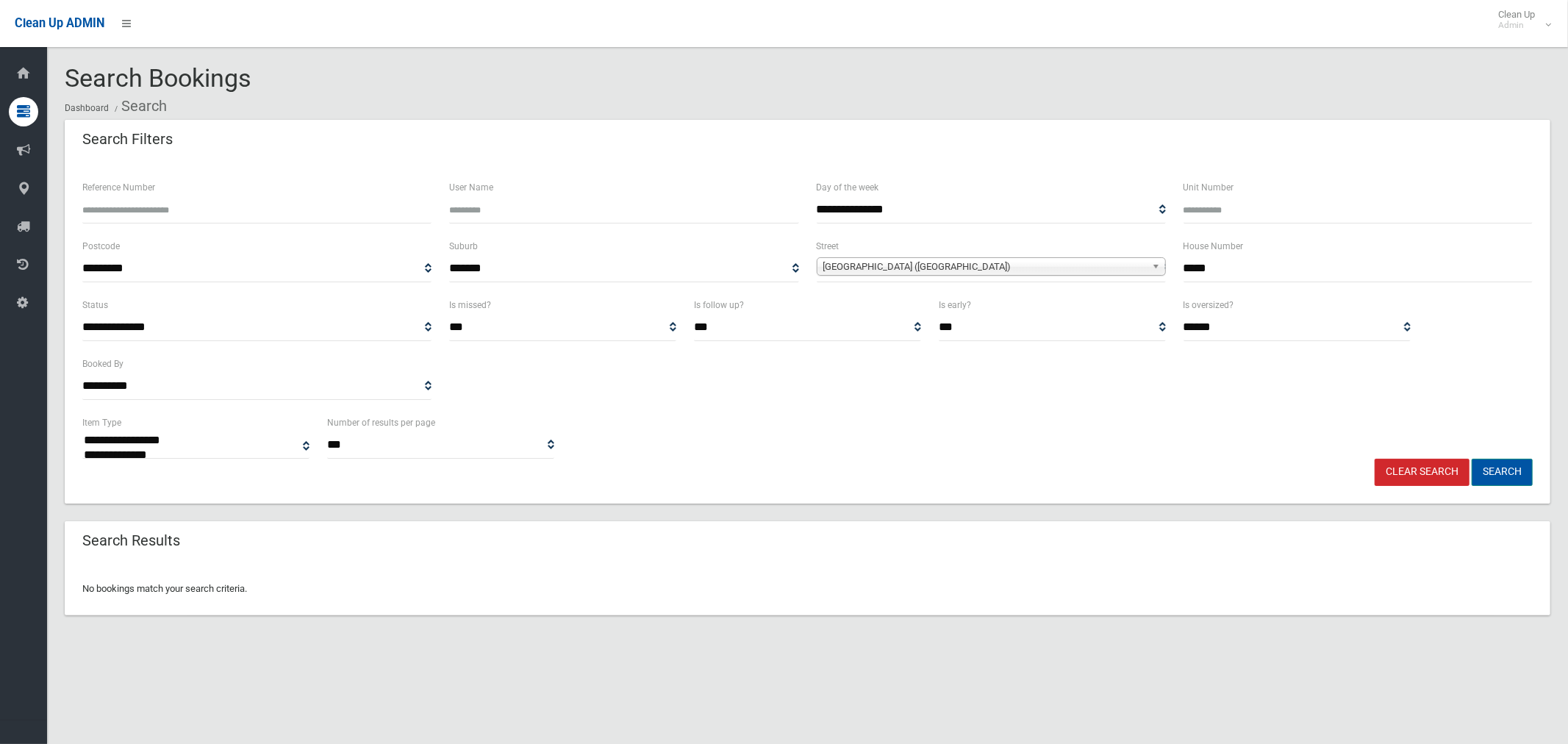
type input "*****"
click at [1509, 472] on button "Search" at bounding box center [1503, 472] width 61 height 27
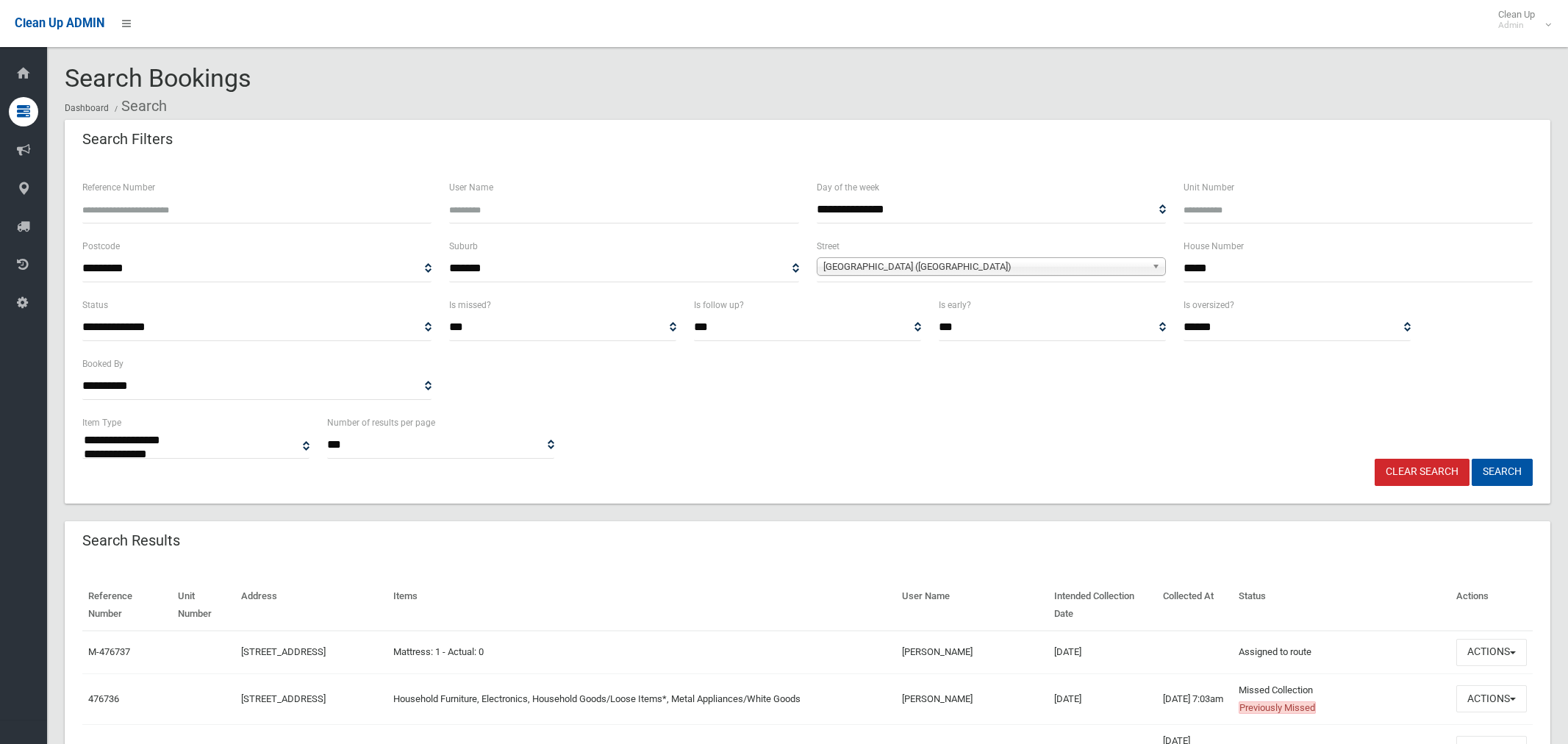
select select
click at [1477, 693] on button "Actions" at bounding box center [1491, 699] width 71 height 27
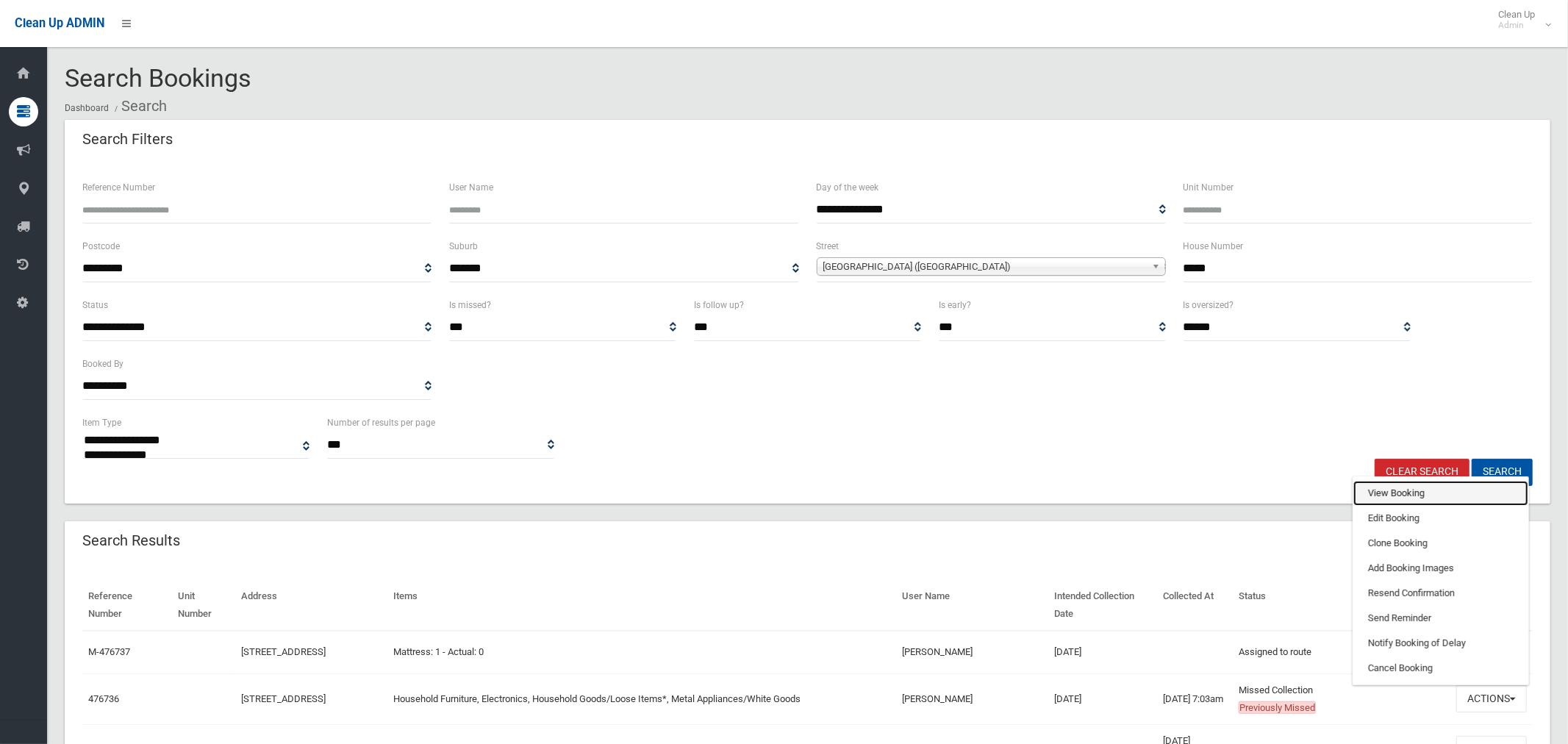
click at [1387, 494] on link "View Booking" at bounding box center [1441, 493] width 175 height 25
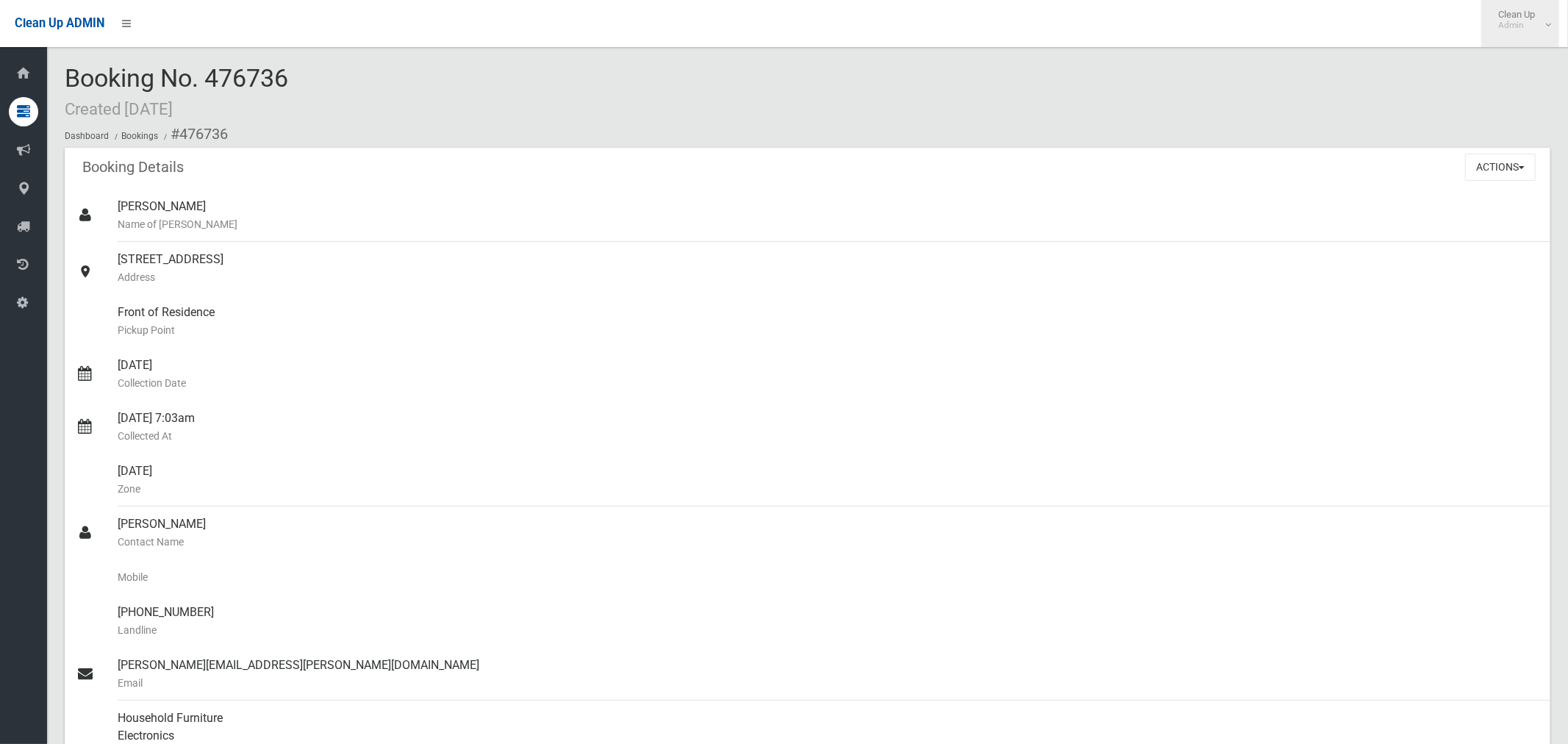
click at [1546, 23] on link "Clean Up Admin" at bounding box center [1520, 24] width 78 height 47
click at [1532, 69] on link "Logout" at bounding box center [1520, 64] width 77 height 25
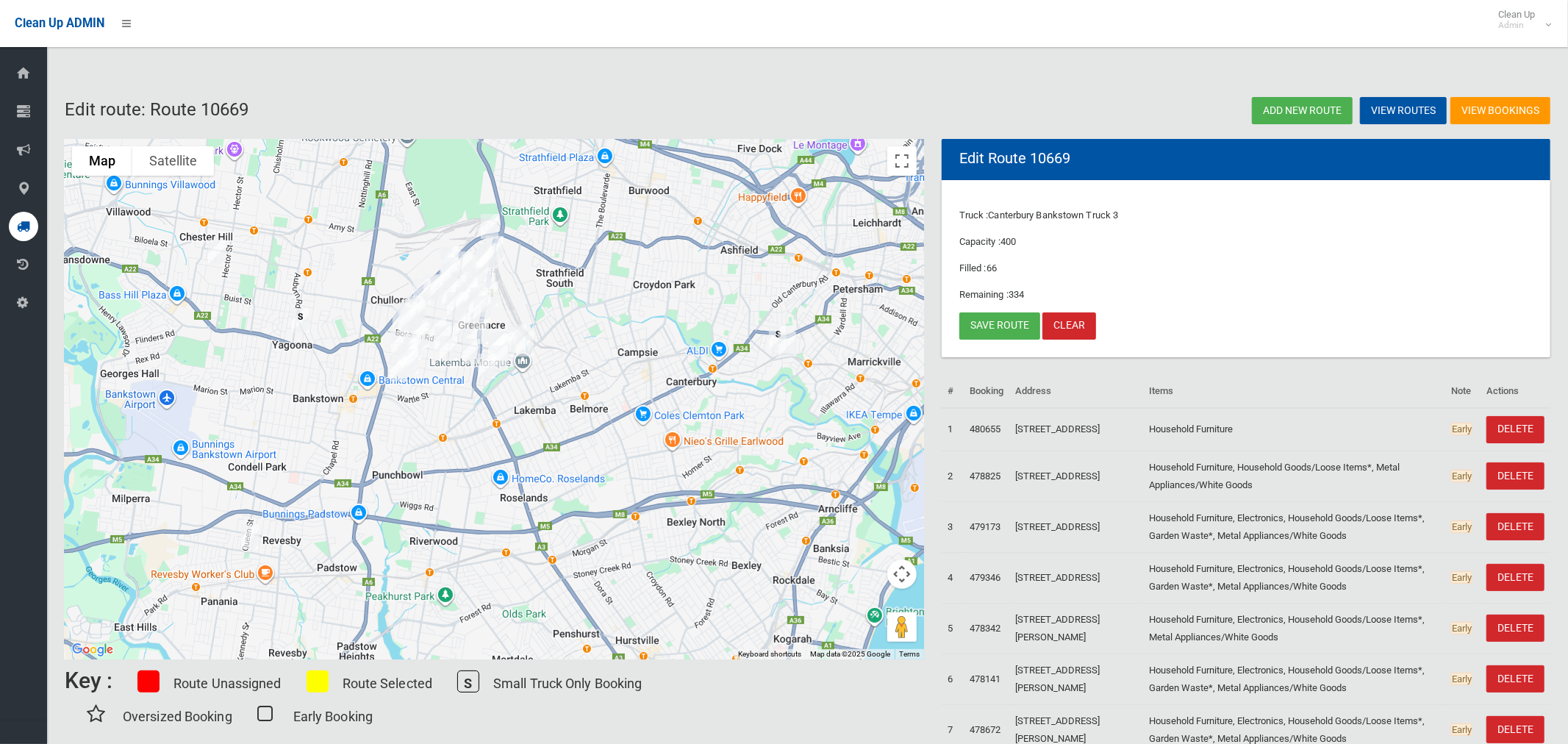
click at [789, 348] on img "76-80 Garnet Street, HURLSTONE PARK NSW 2193" at bounding box center [787, 344] width 30 height 37
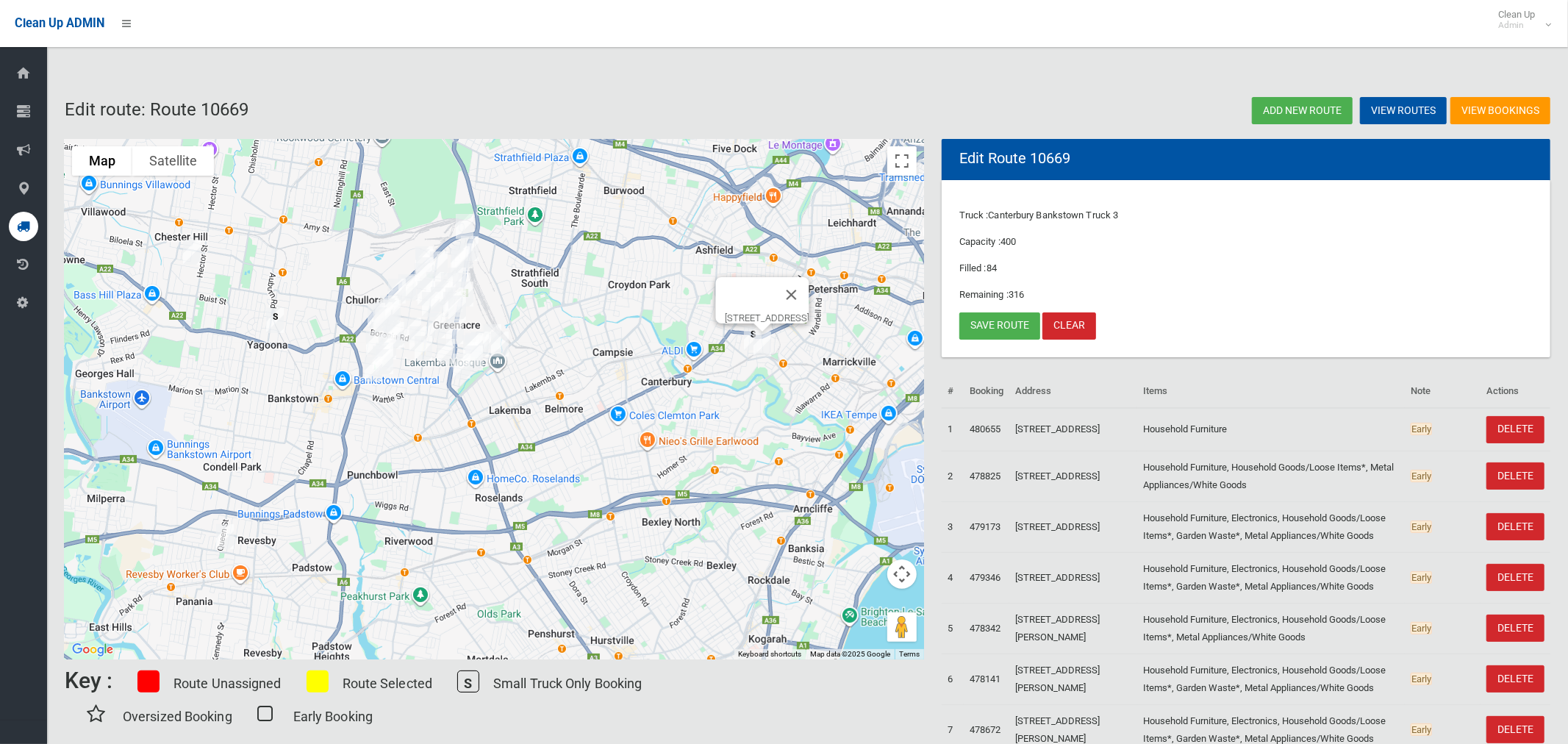
click at [765, 346] on img "76-80 Garnet Street, HURLSTONE PARK NSW 2193" at bounding box center [762, 344] width 30 height 37
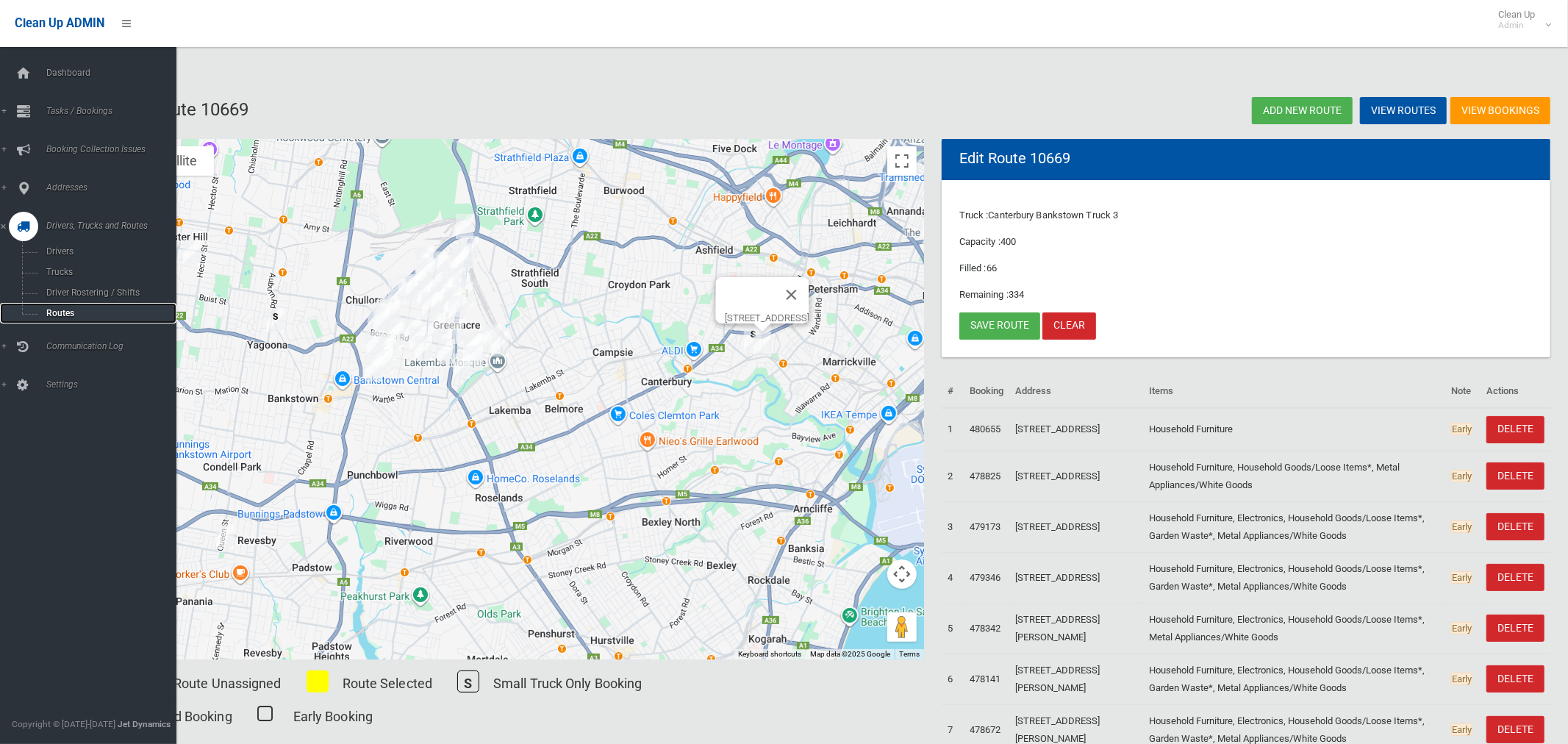
click at [67, 310] on span "Routes" at bounding box center [103, 313] width 122 height 11
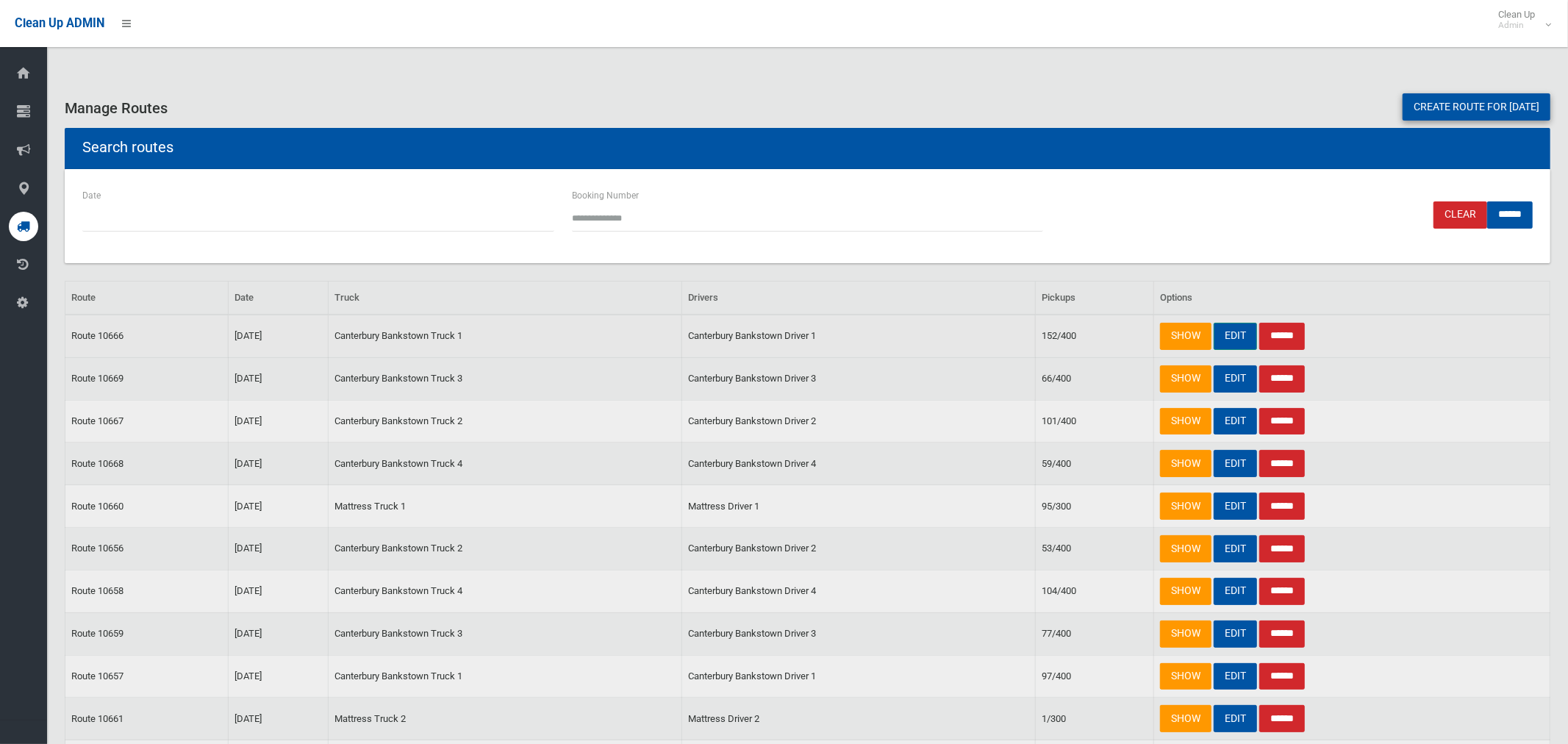
click at [1236, 335] on link "EDIT" at bounding box center [1236, 336] width 43 height 27
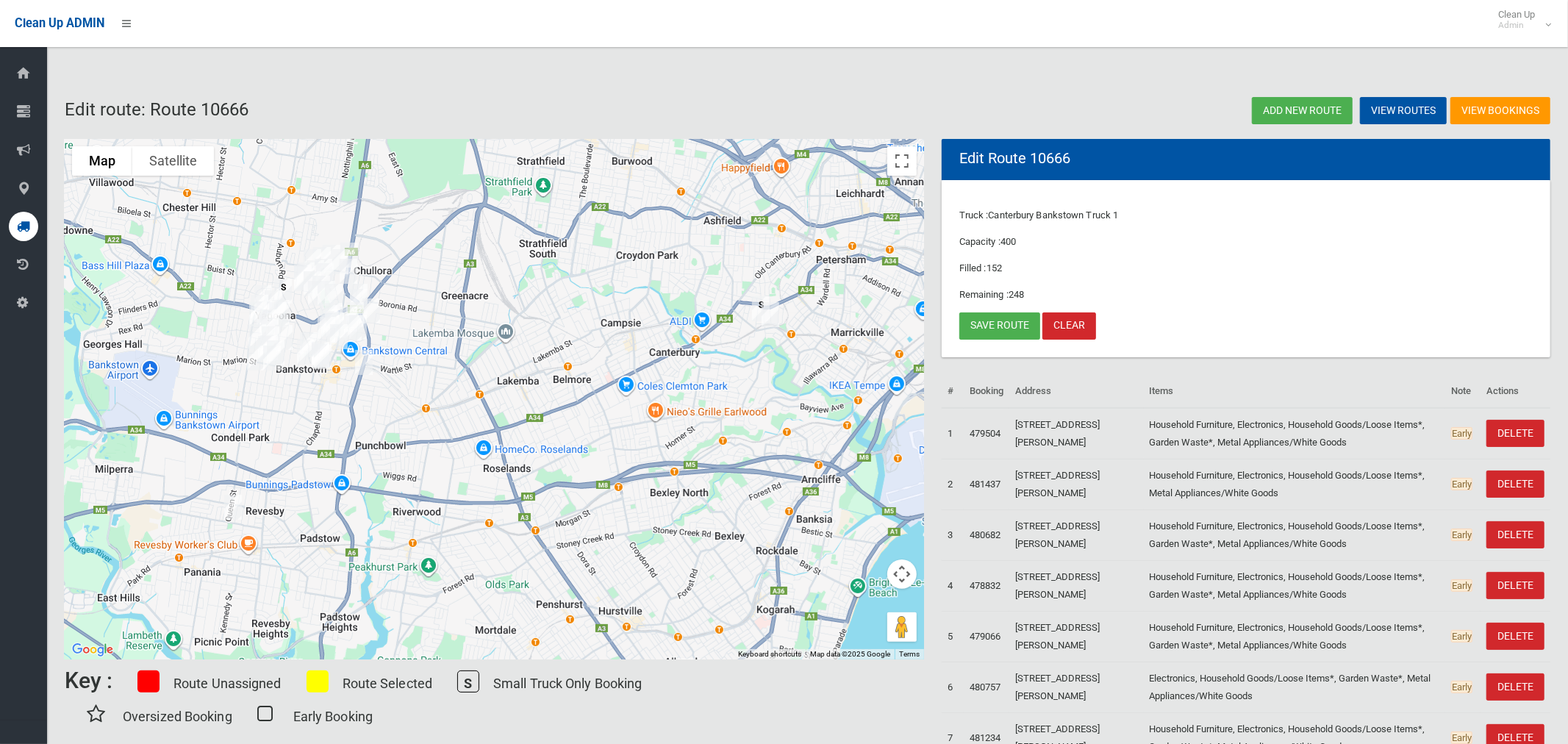
click at [774, 323] on img "76-80 Garnet Street, HURLSTONE PARK NSW 2193" at bounding box center [770, 314] width 30 height 37
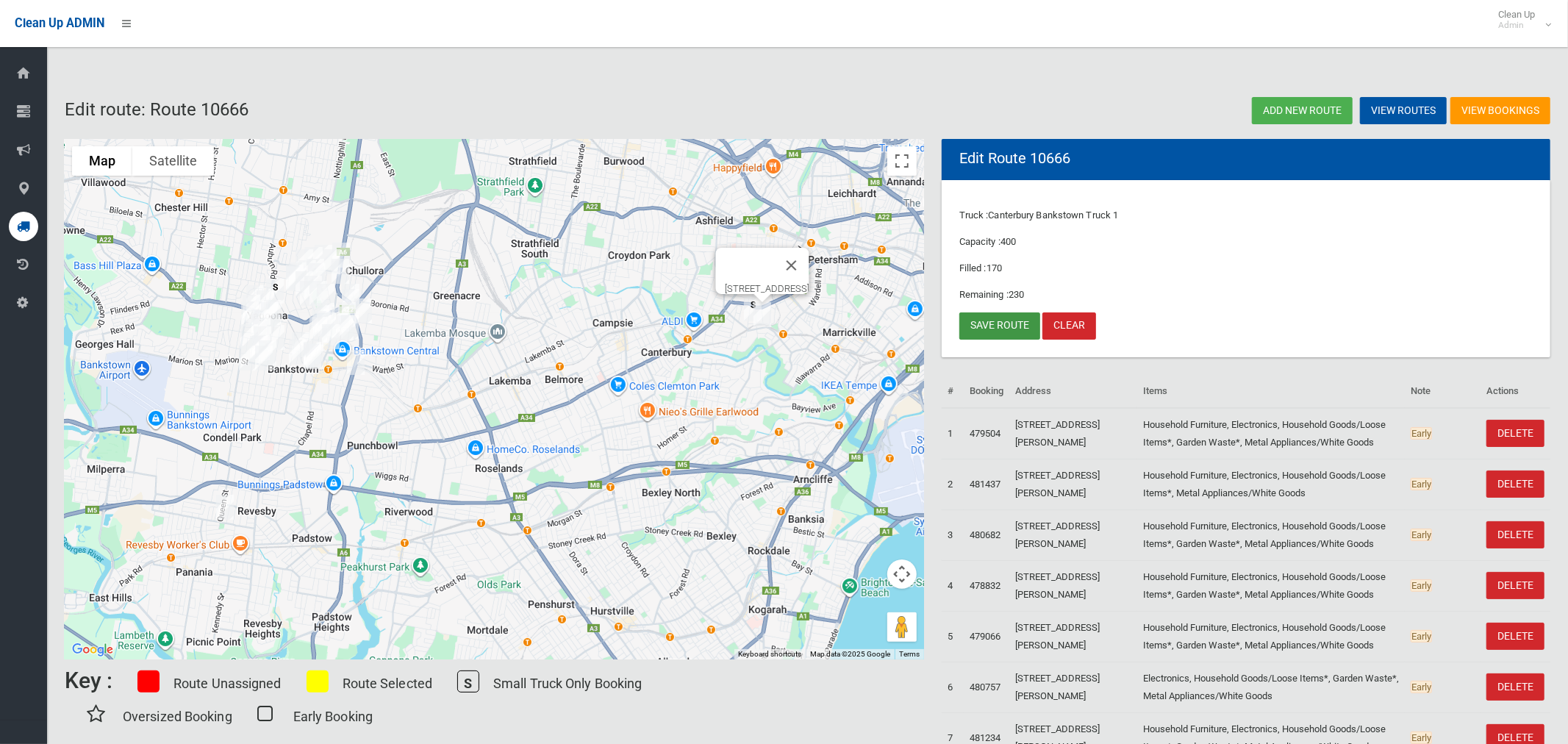
click at [985, 325] on link "Save route" at bounding box center [1000, 326] width 81 height 27
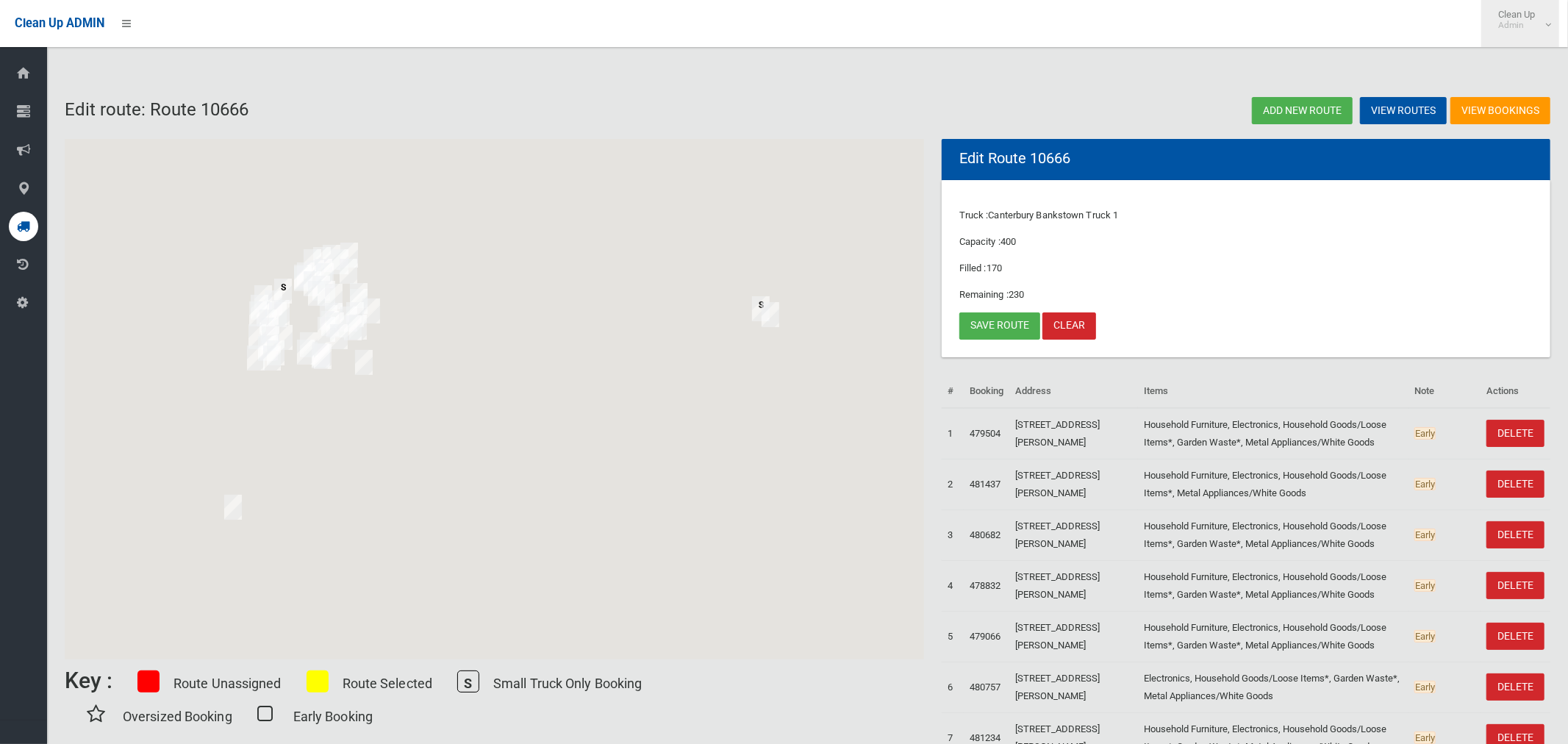
click at [1543, 25] on span "Clean Up Admin" at bounding box center [1520, 20] width 59 height 22
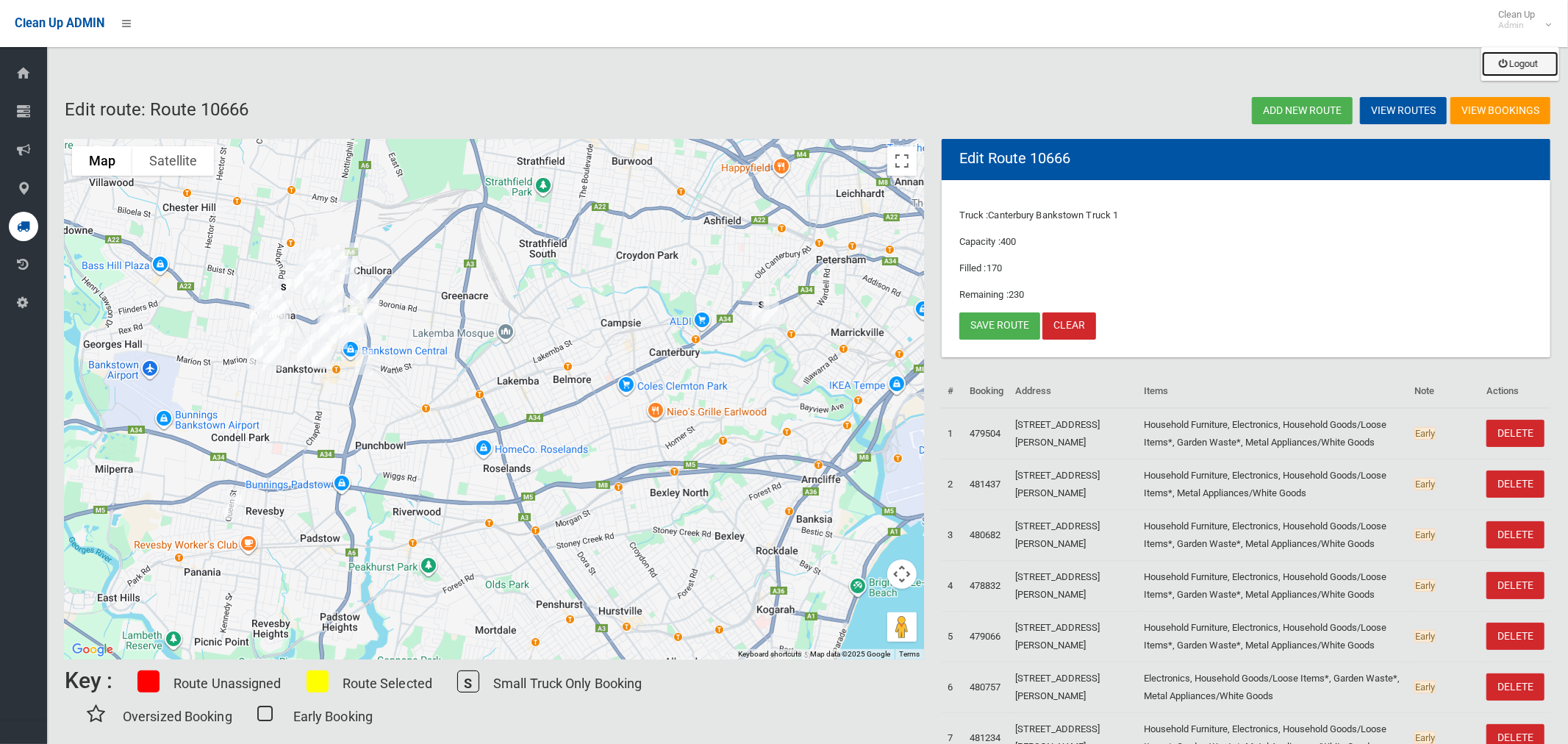
click at [1515, 70] on link "Logout" at bounding box center [1520, 64] width 77 height 25
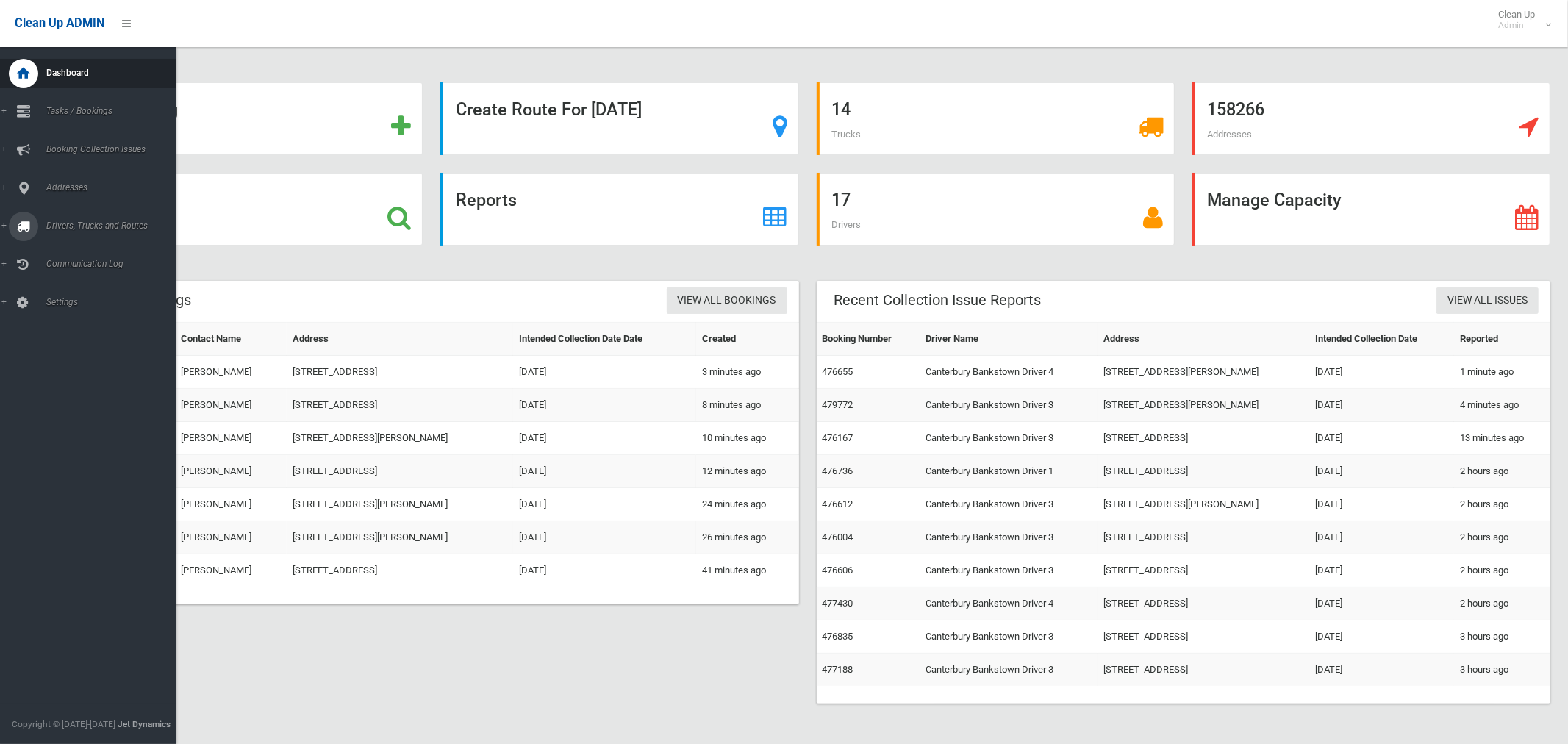
click at [87, 224] on span "Drivers, Trucks and Routes" at bounding box center [109, 226] width 135 height 11
click at [62, 313] on span "Routes" at bounding box center [103, 313] width 122 height 11
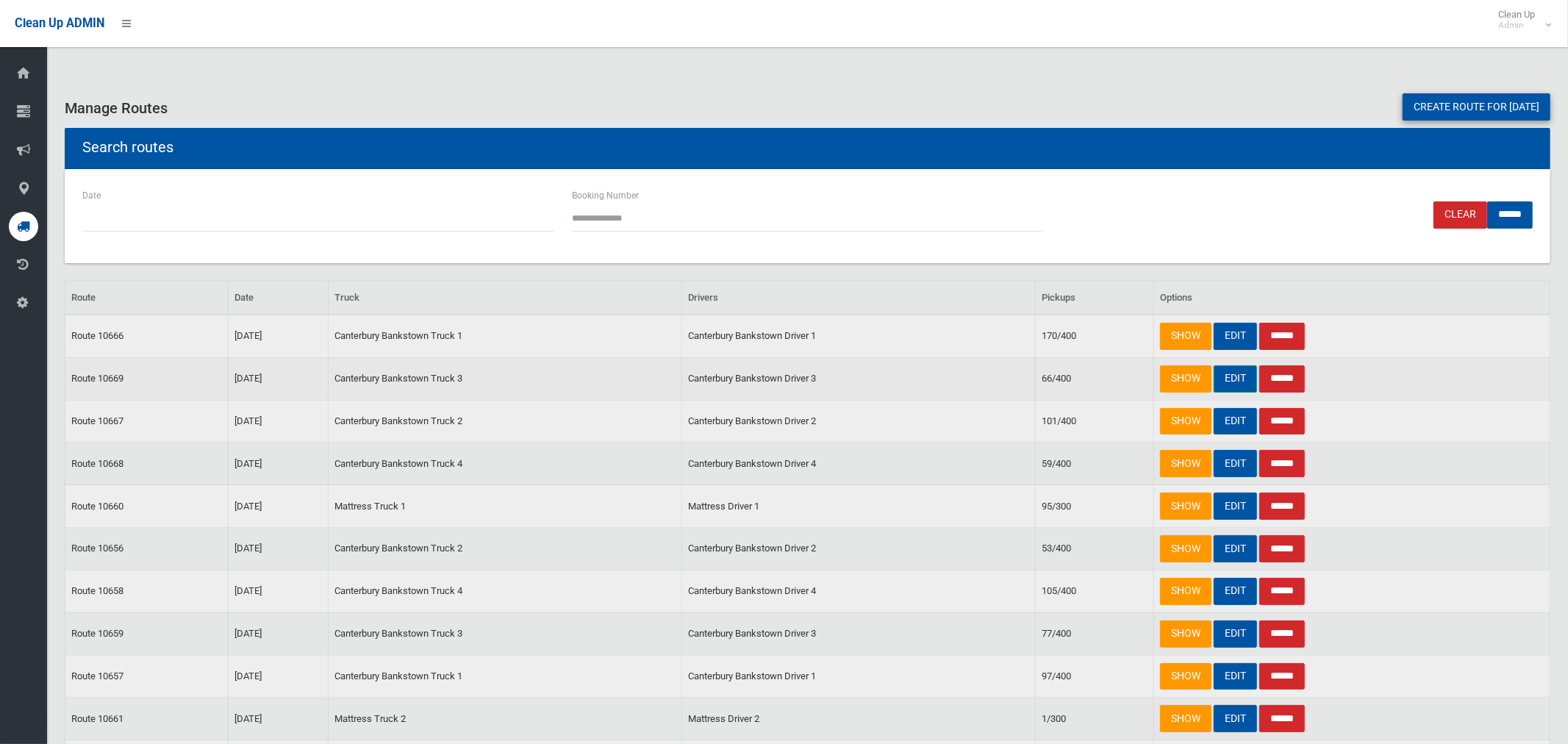
click at [1240, 381] on link "EDIT" at bounding box center [1236, 379] width 43 height 27
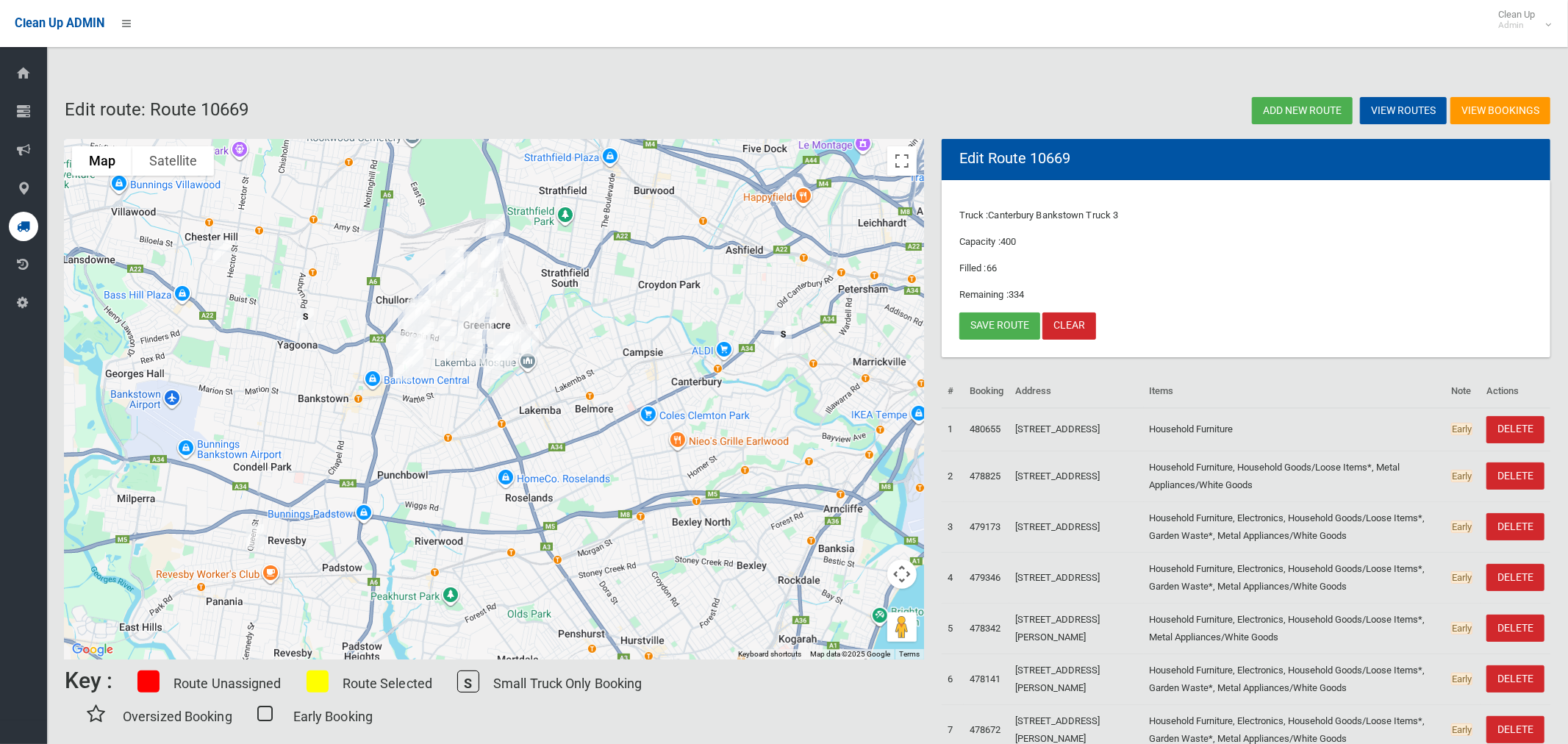
click at [251, 536] on img "4 Creswell Street, REVESBY NSW 2212" at bounding box center [255, 536] width 30 height 37
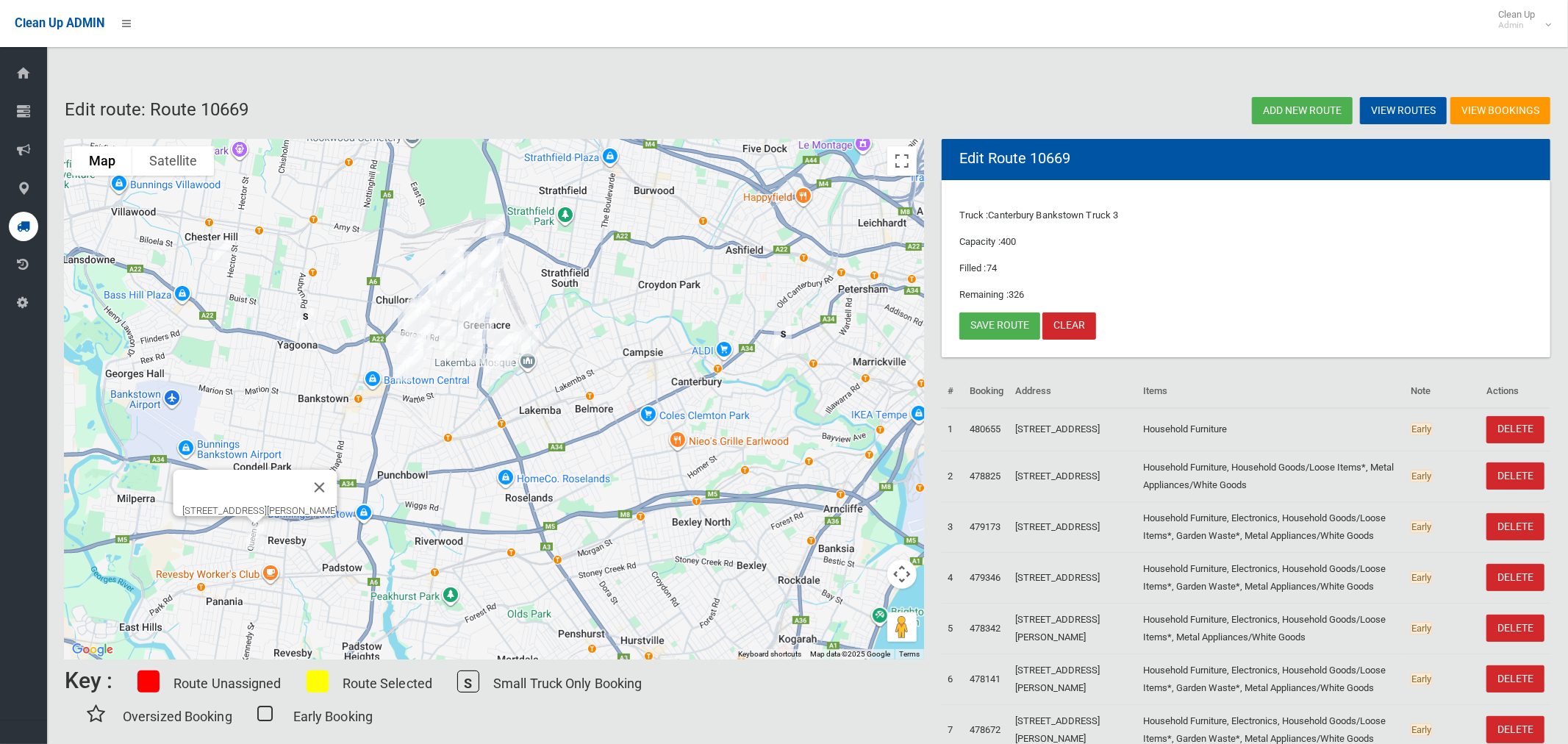
click at [305, 323] on img "306 Auburn Road, YAGOONA NSW 2199" at bounding box center [305, 320] width 30 height 37
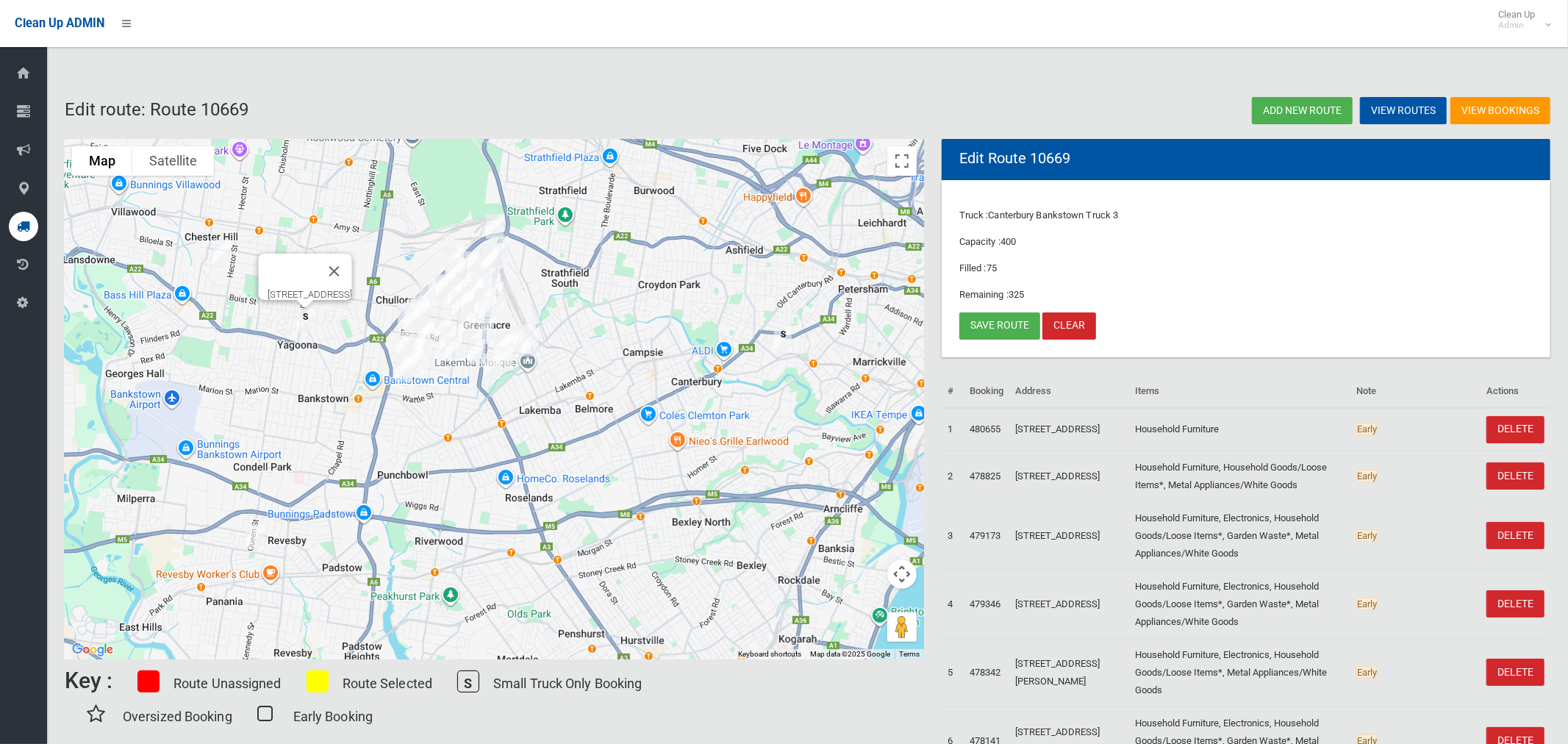
click at [784, 339] on img "15 Crinan Street, HURLSTONE PARK NSW 2193" at bounding box center [783, 338] width 30 height 37
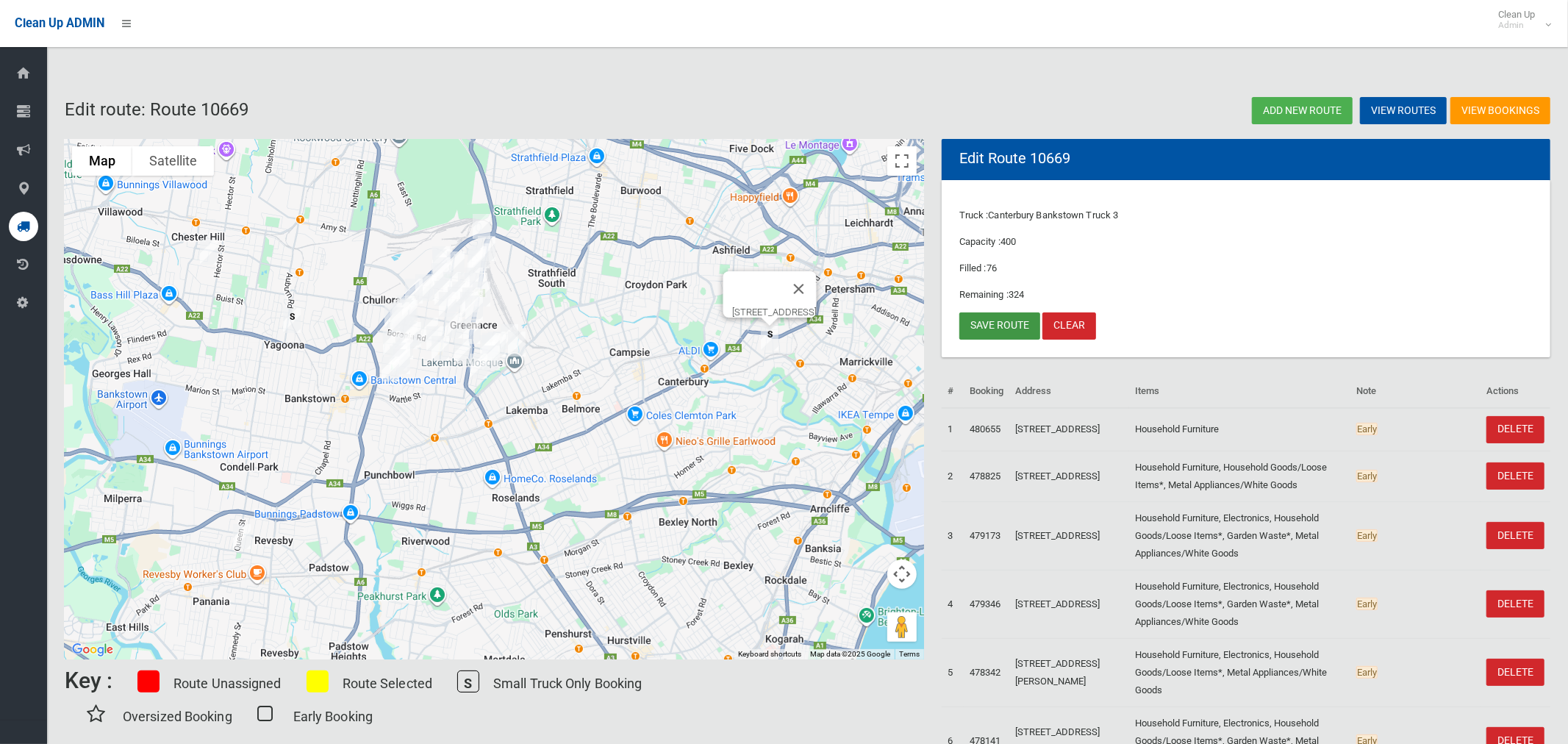
click at [993, 327] on link "Save route" at bounding box center [1000, 326] width 81 height 27
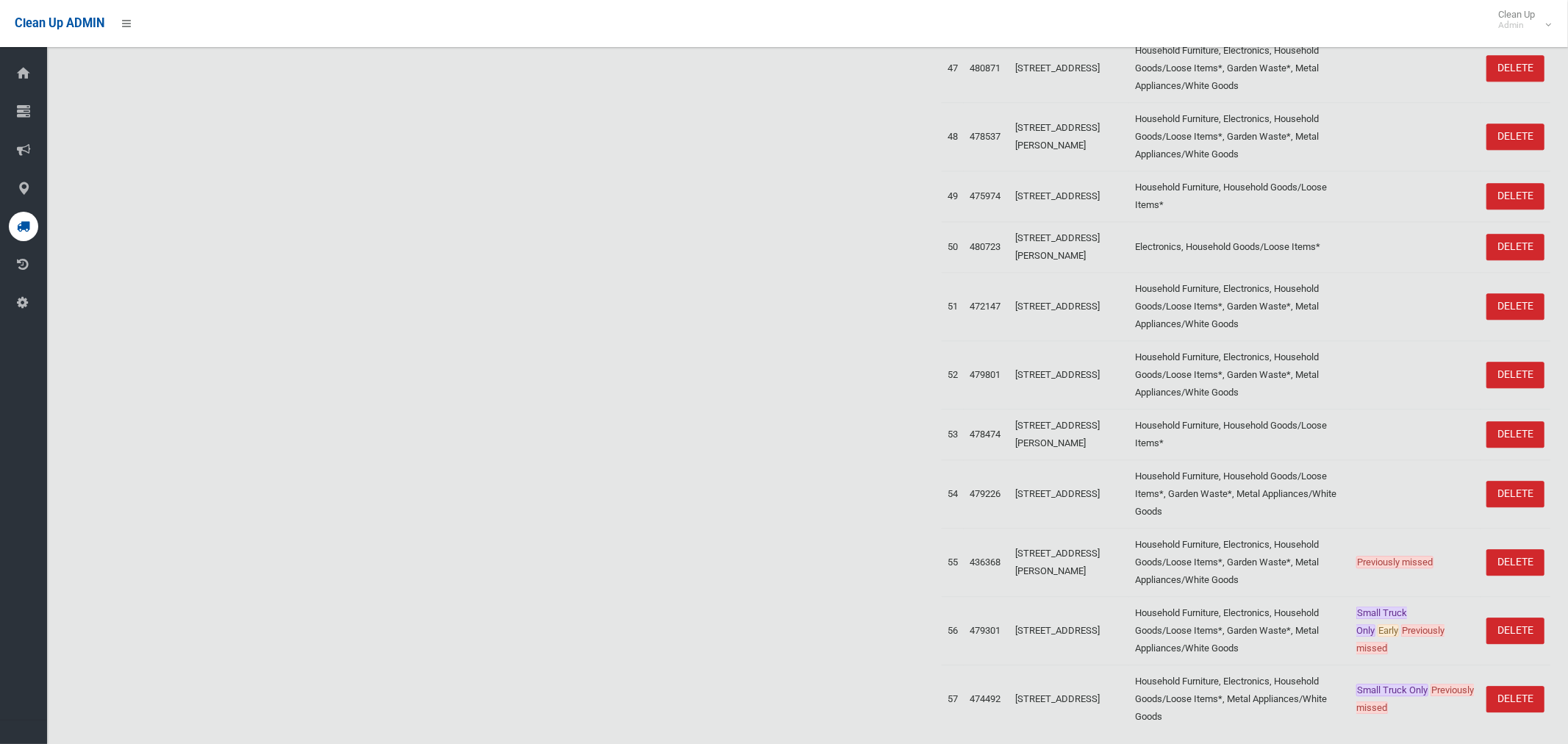
scroll to position [3502, 0]
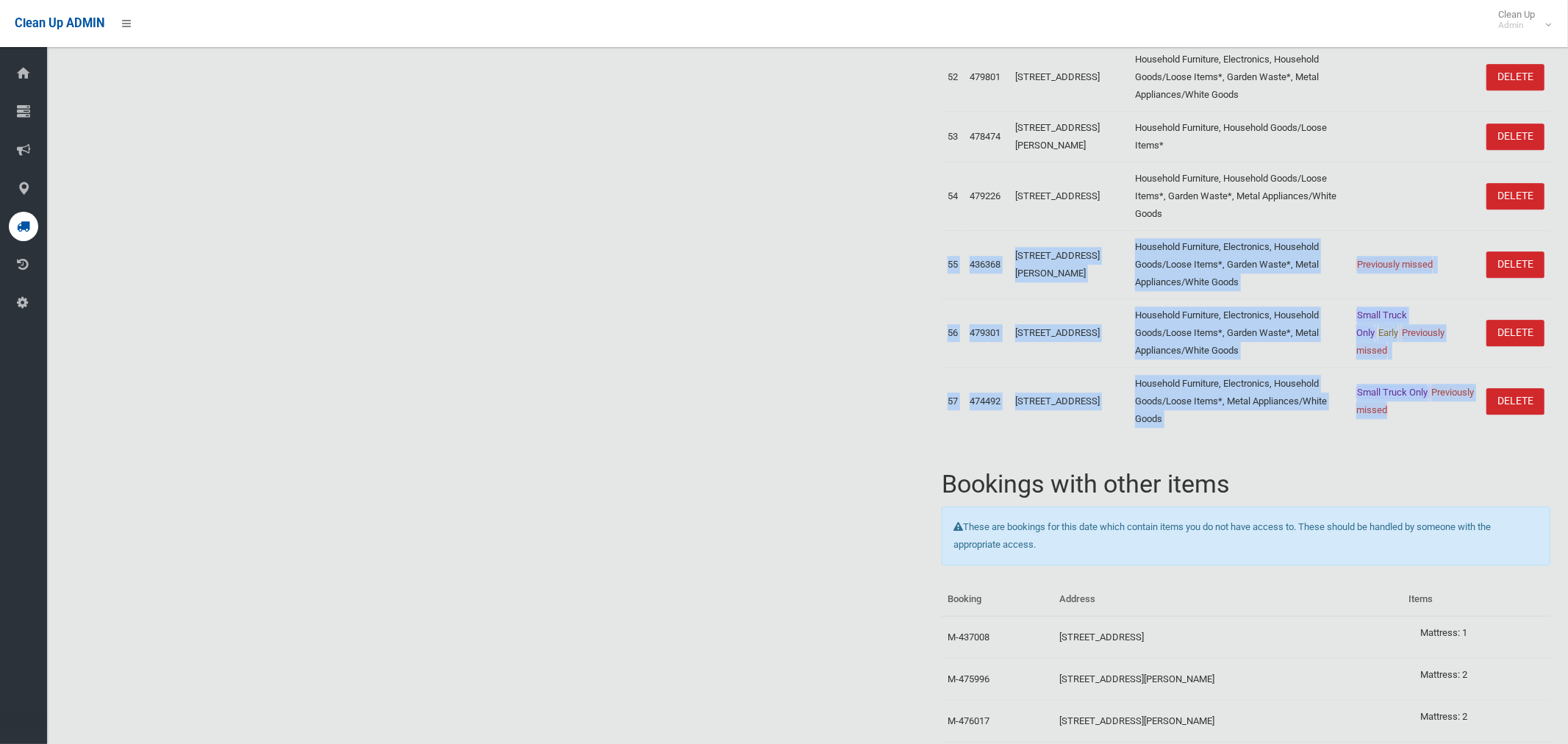
drag, startPoint x: 1386, startPoint y: 447, endPoint x: 945, endPoint y: 301, distance: 464.5
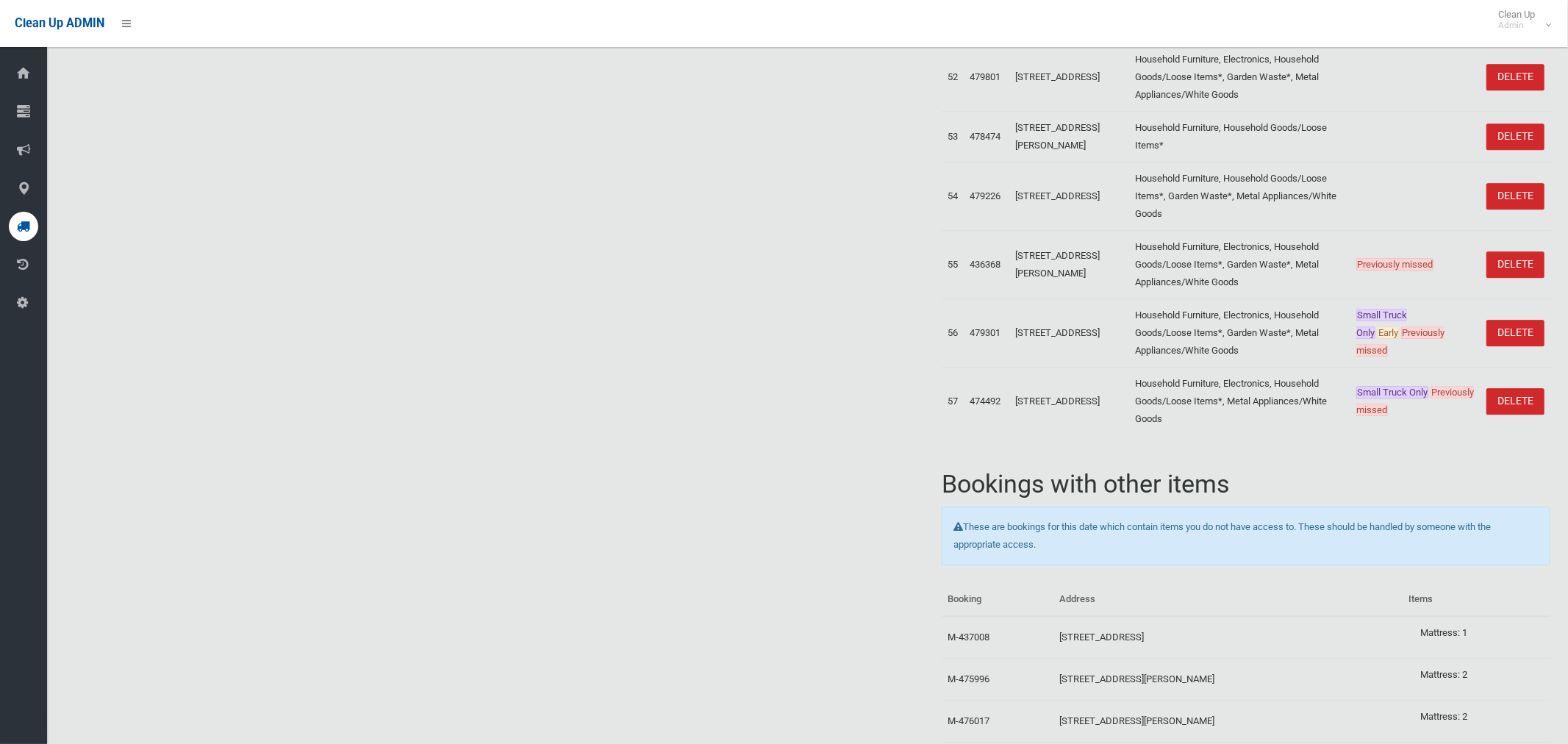
click at [1400, 436] on td "Small Truck Only Previously missed" at bounding box center [1415, 402] width 130 height 68
click at [1537, 24] on span "Clean Up Admin" at bounding box center [1520, 20] width 59 height 22
click at [1515, 65] on link "Logout" at bounding box center [1520, 64] width 77 height 25
